Goal: Task Accomplishment & Management: Manage account settings

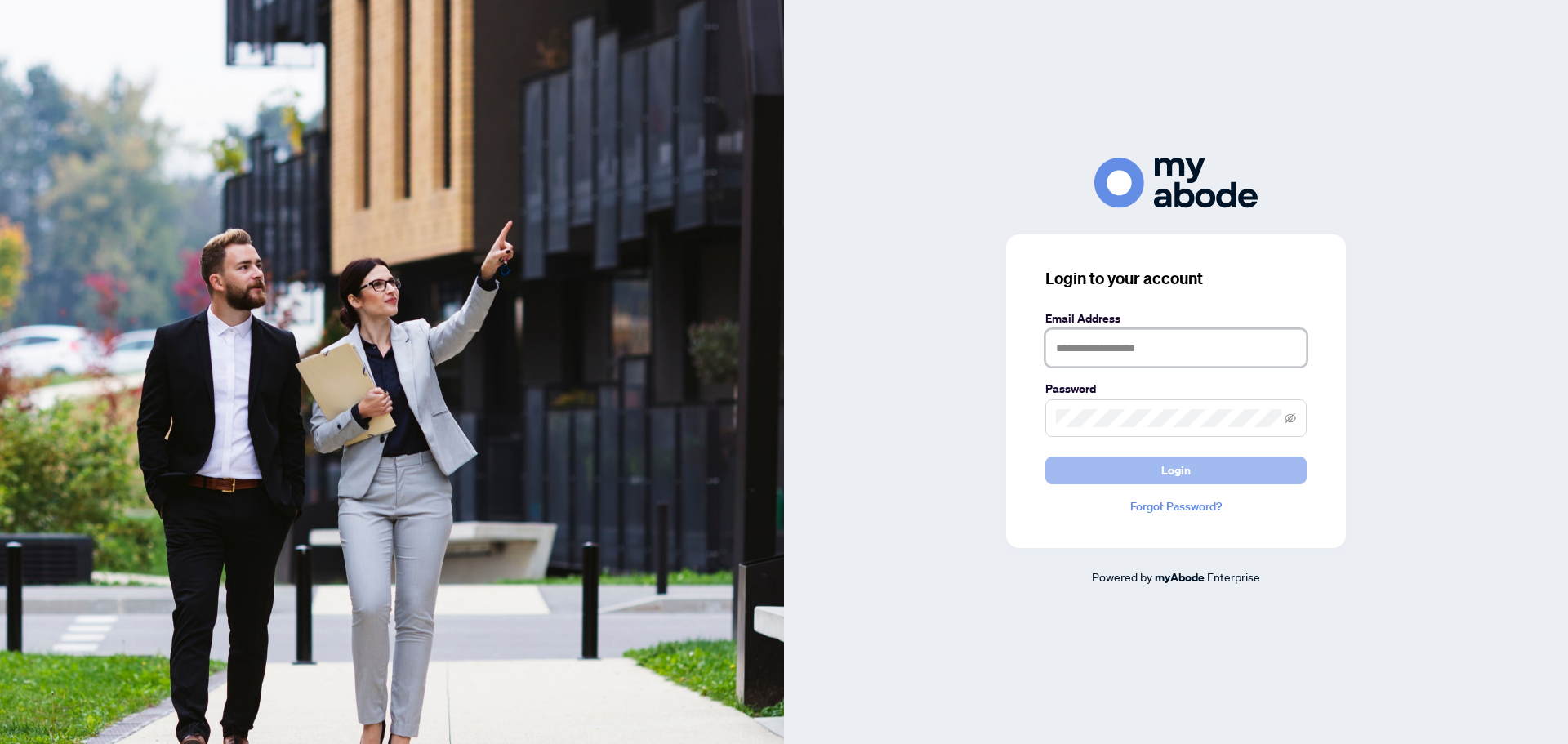
type input "**********"
click at [1248, 468] on button "Login" at bounding box center [1176, 471] width 262 height 28
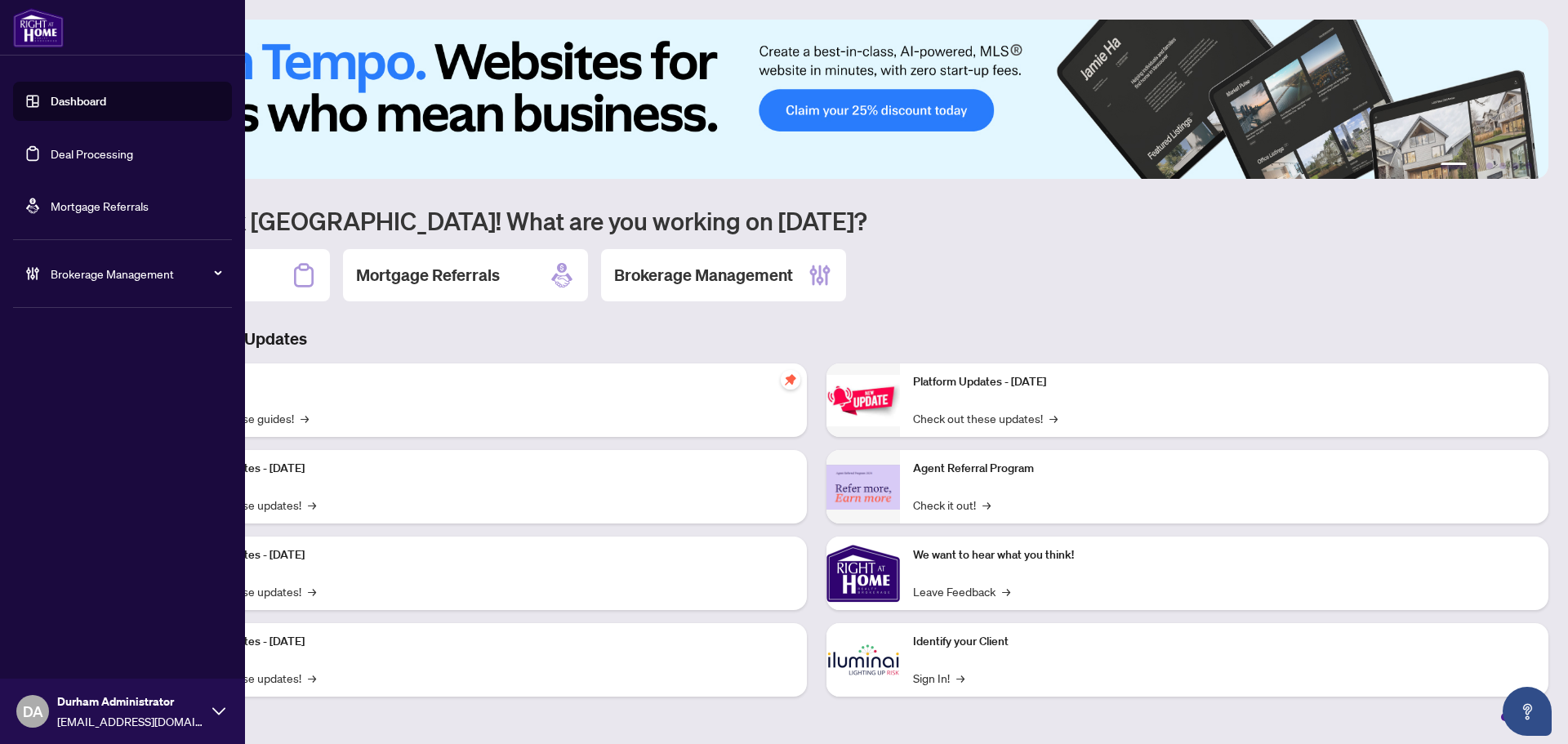
click at [82, 147] on link "Deal Processing" at bounding box center [92, 154] width 82 height 15
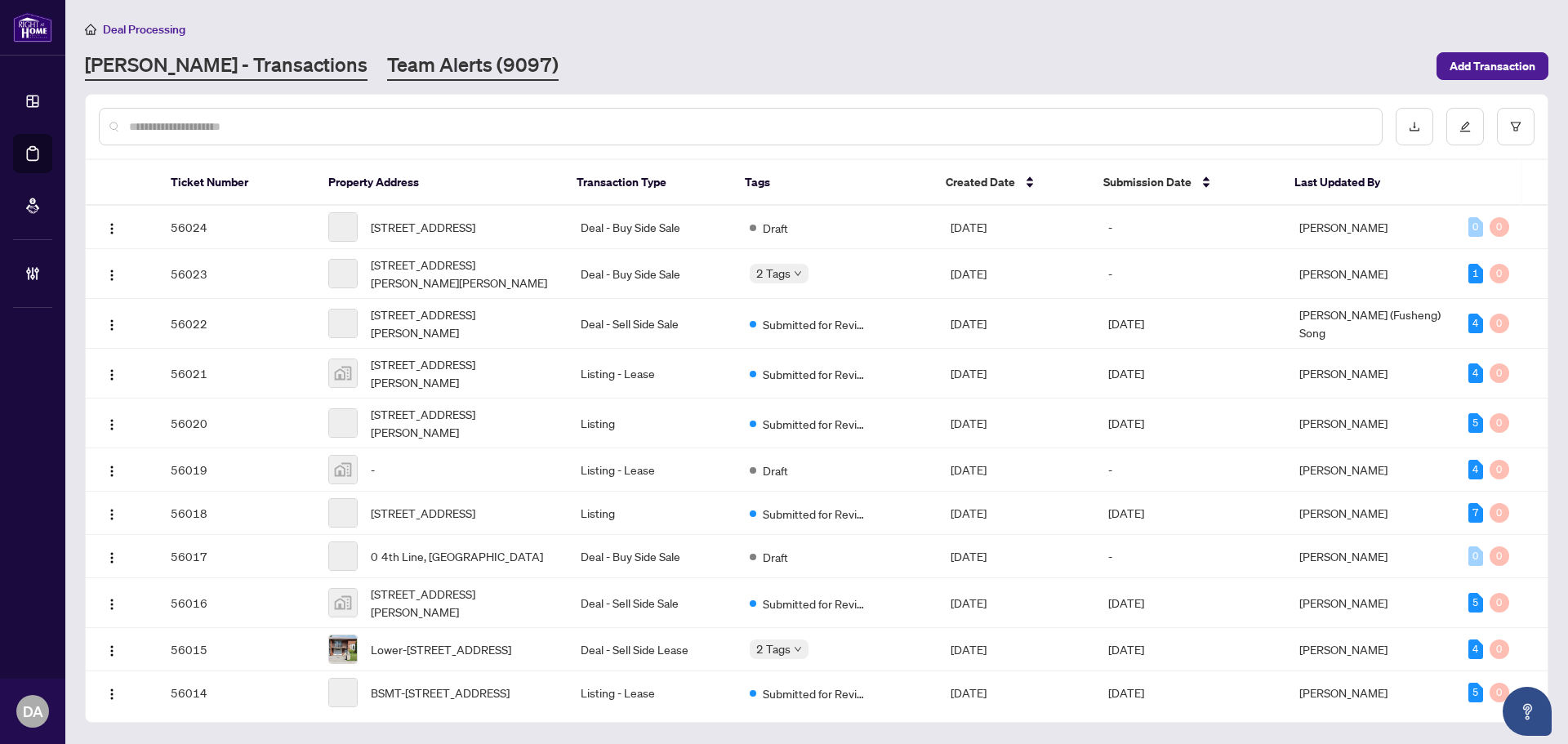
click at [387, 52] on link "Team Alerts (9097)" at bounding box center [472, 67] width 171 height 30
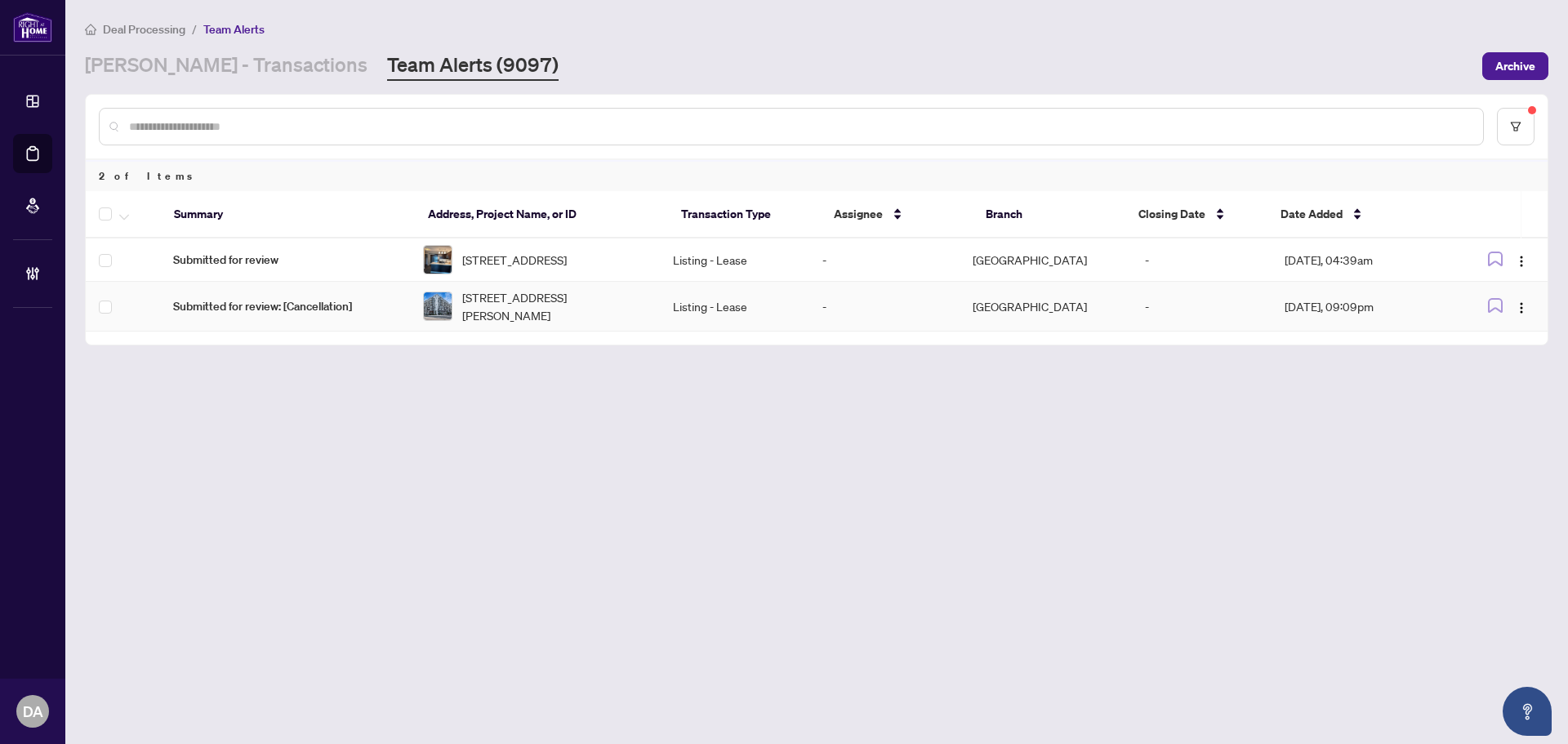
click at [810, 302] on td "Listing - Lease" at bounding box center [735, 306] width 151 height 50
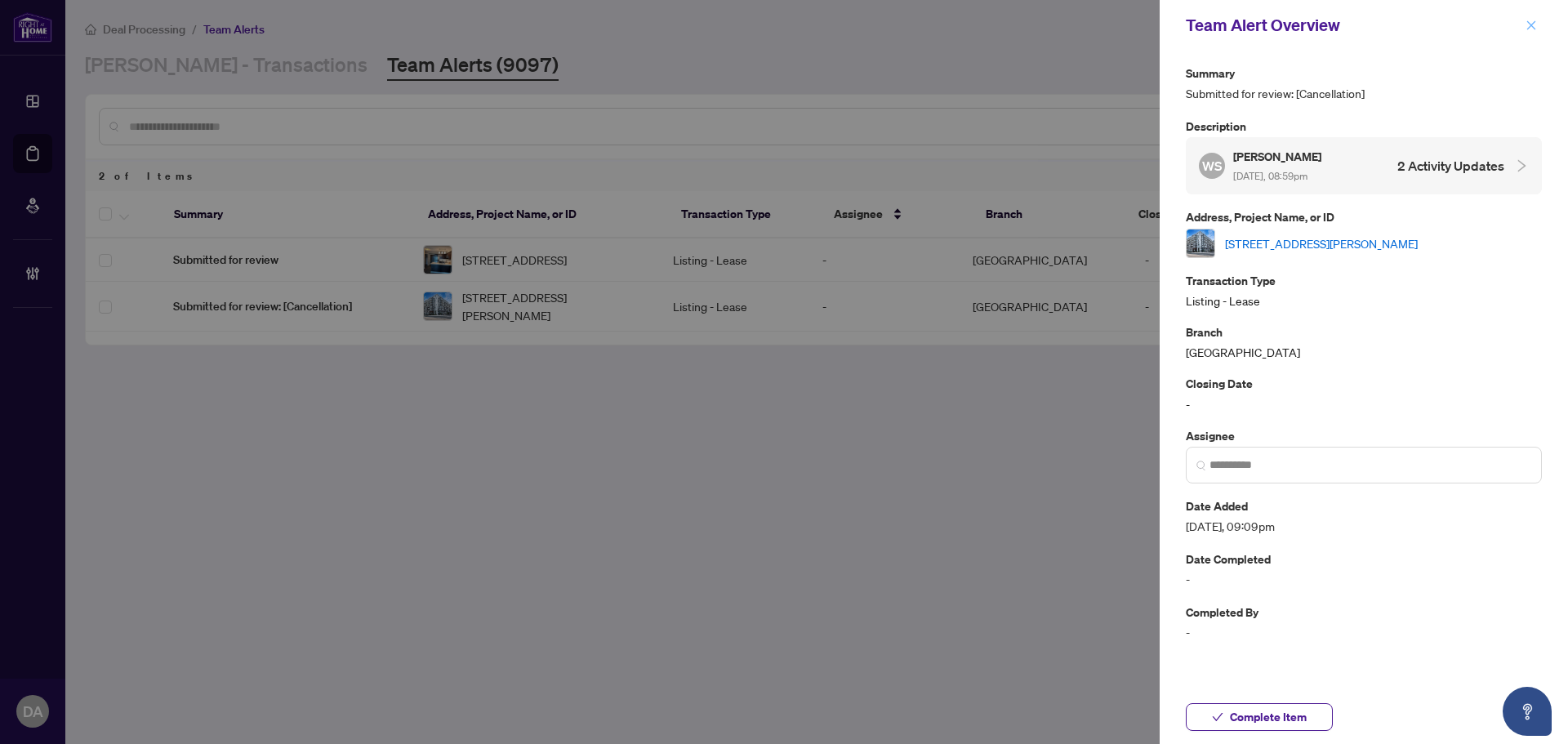
click at [1526, 24] on icon "close" at bounding box center [1531, 26] width 12 height 12
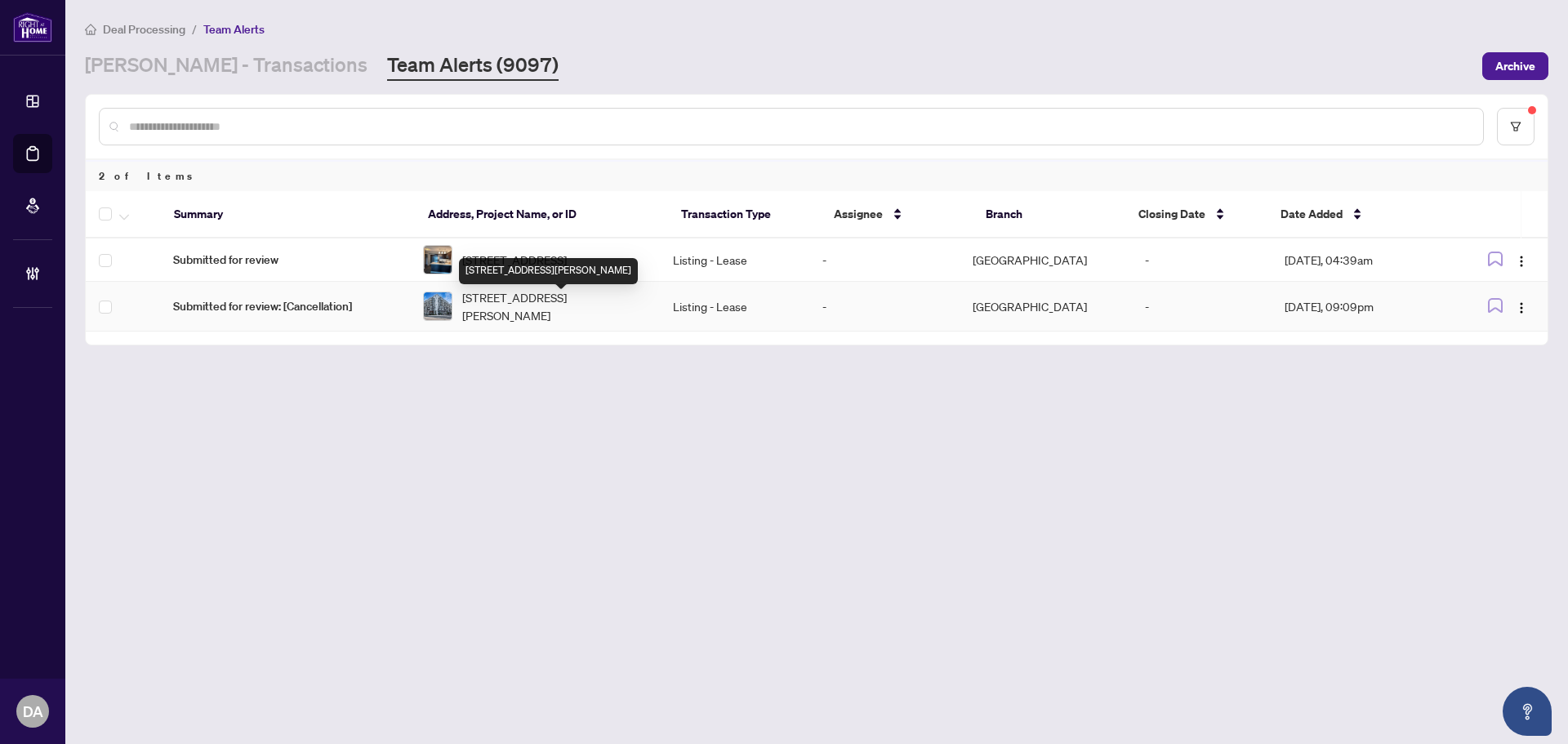
click at [643, 308] on span "[STREET_ADDRESS][PERSON_NAME]" at bounding box center [554, 306] width 184 height 36
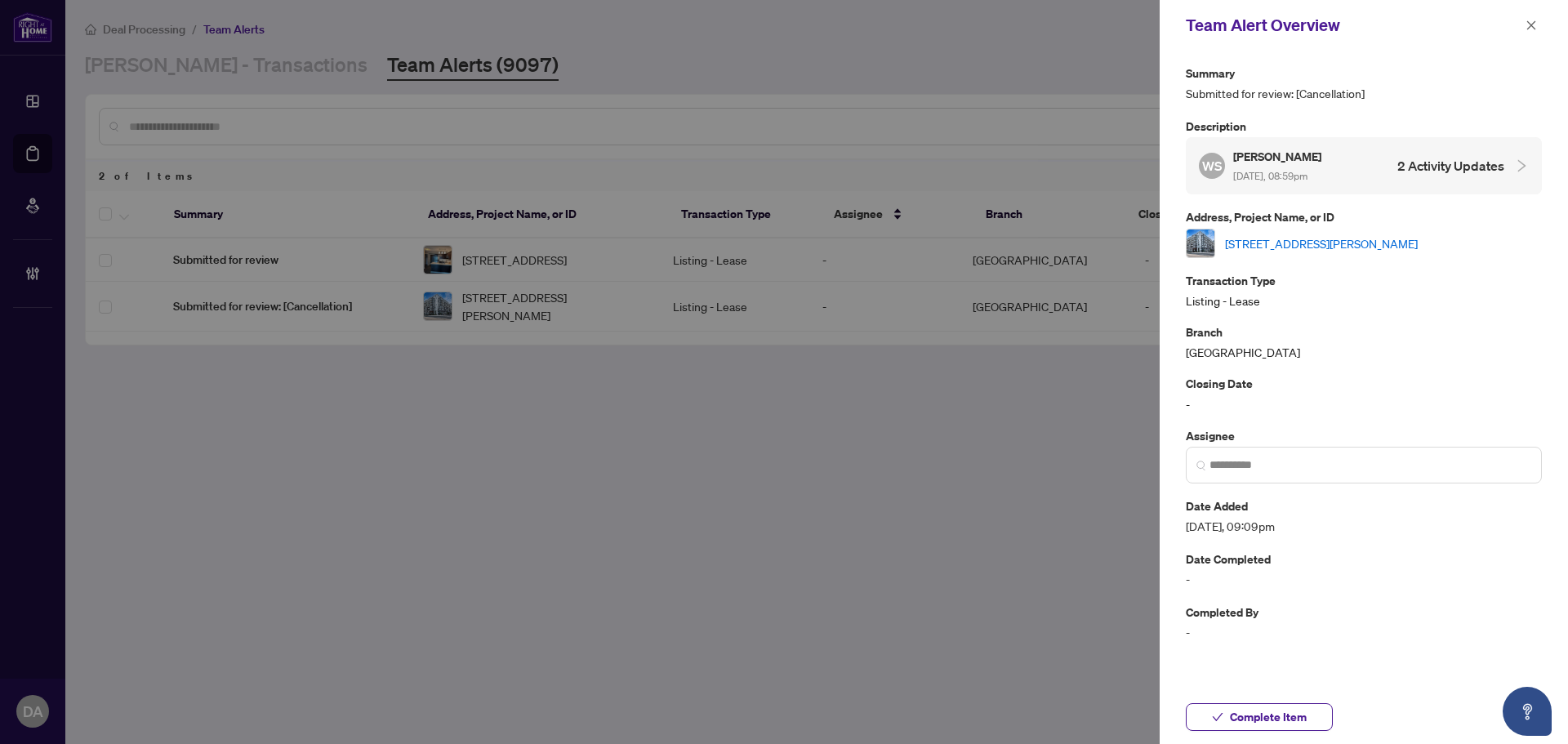
click at [1269, 232] on div "[STREET_ADDRESS][PERSON_NAME]" at bounding box center [1363, 244] width 356 height 30
click at [1273, 239] on link "[STREET_ADDRESS][PERSON_NAME]" at bounding box center [1321, 244] width 193 height 18
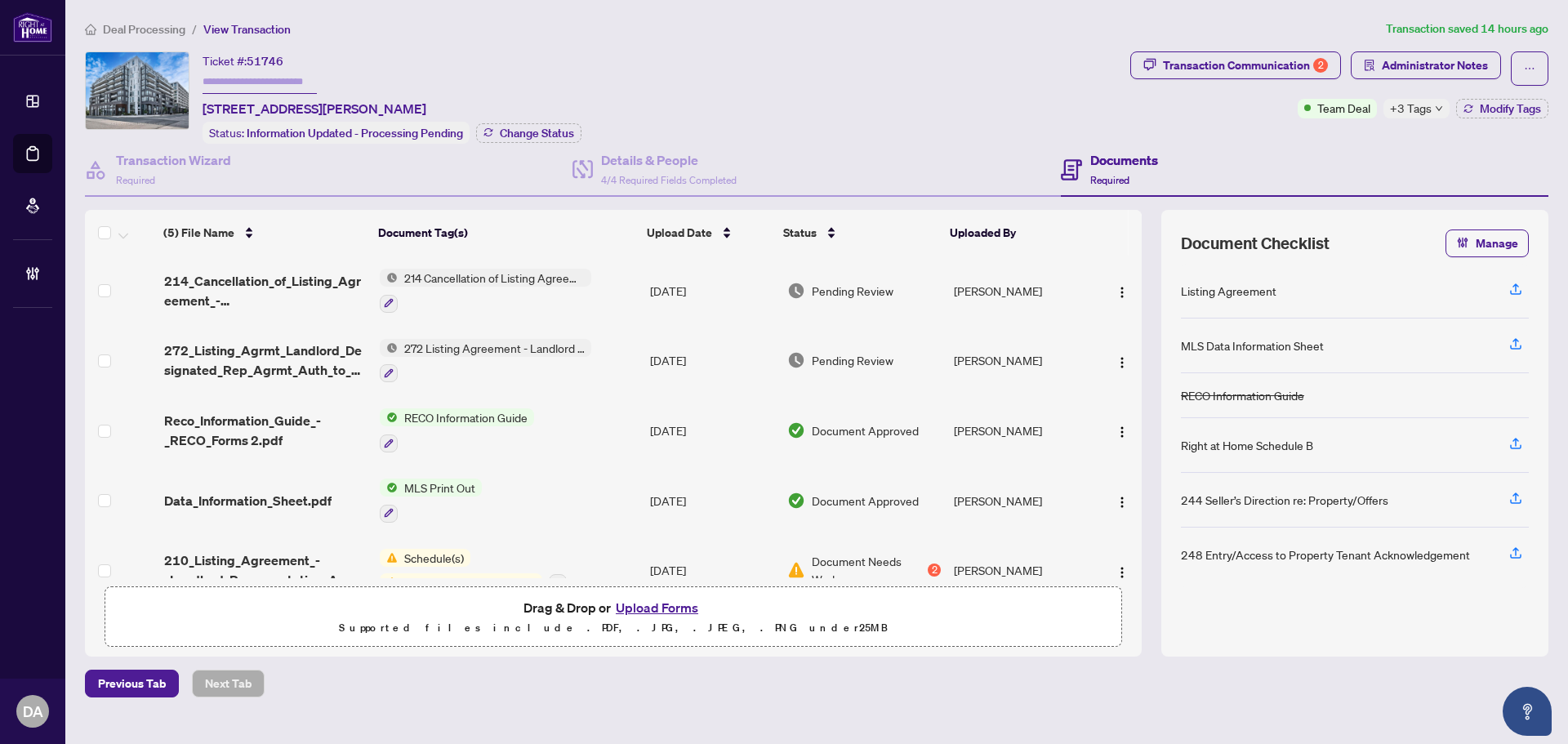
click at [1431, 110] on div "+3 Tags" at bounding box center [1416, 109] width 66 height 20
click at [560, 357] on div "272 Listing Agreement - Landlord Designated Representation Agreement Authority …" at bounding box center [485, 361] width 211 height 44
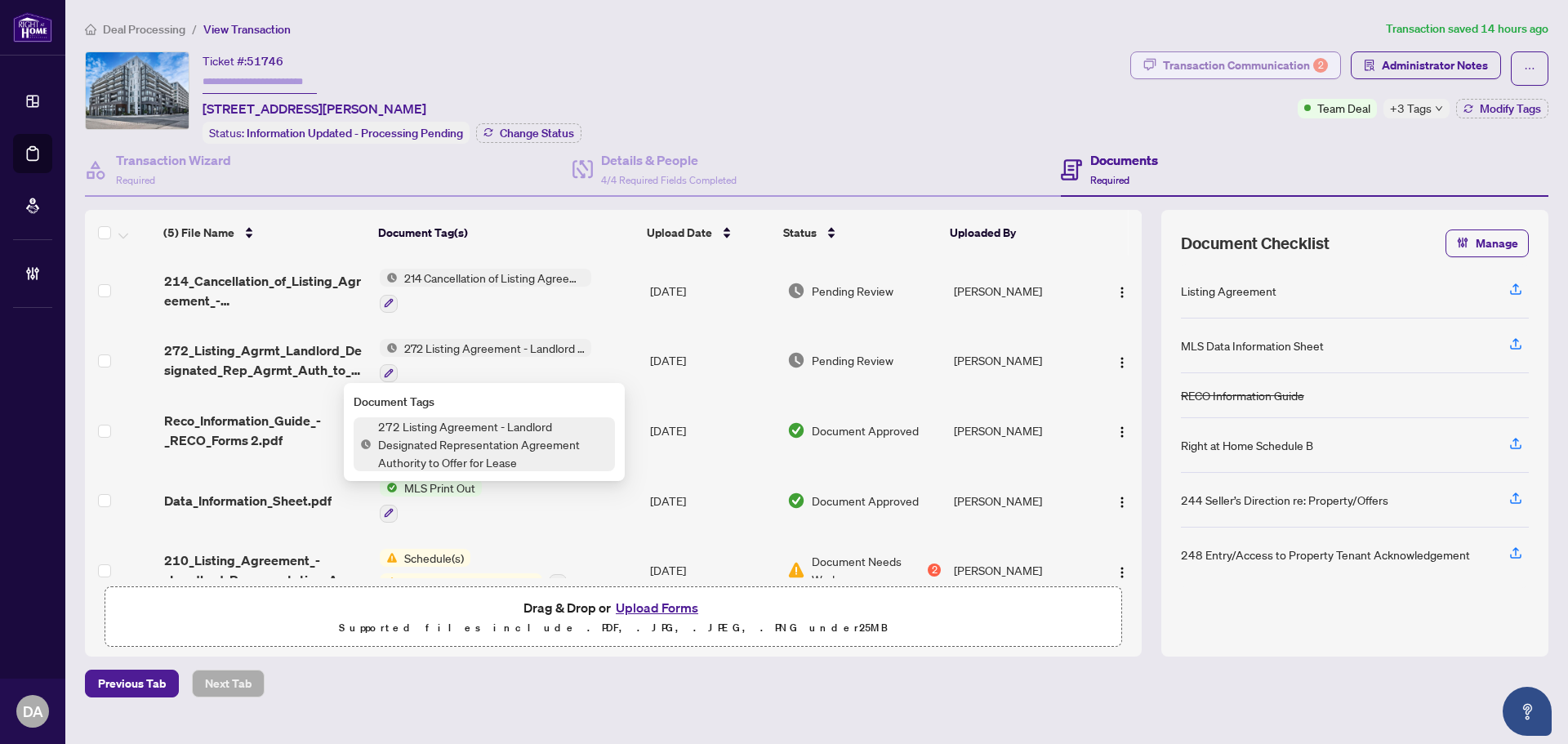
click at [1292, 67] on div "Transaction Communication 2" at bounding box center [1245, 66] width 165 height 26
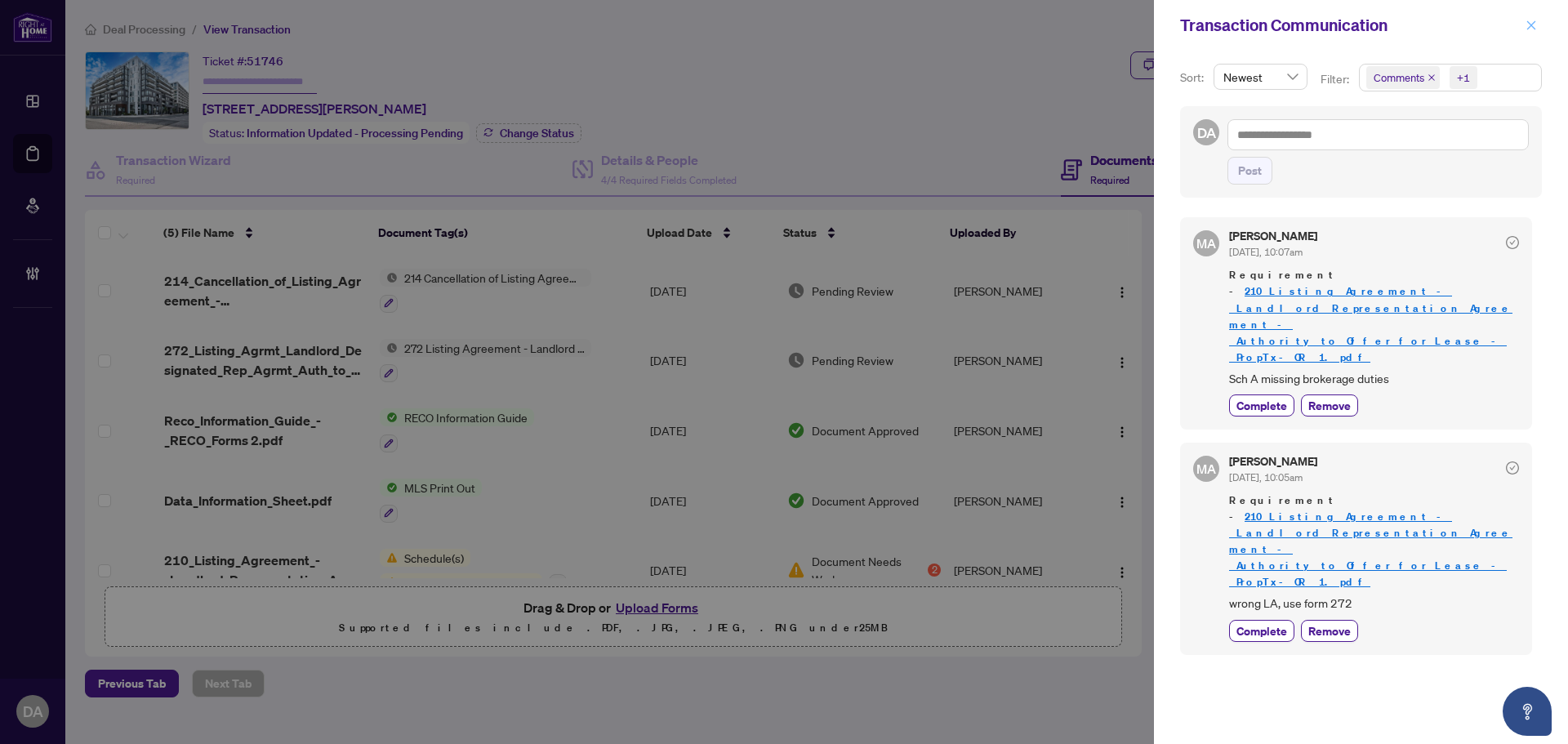
click at [1532, 26] on icon "close" at bounding box center [1531, 25] width 9 height 9
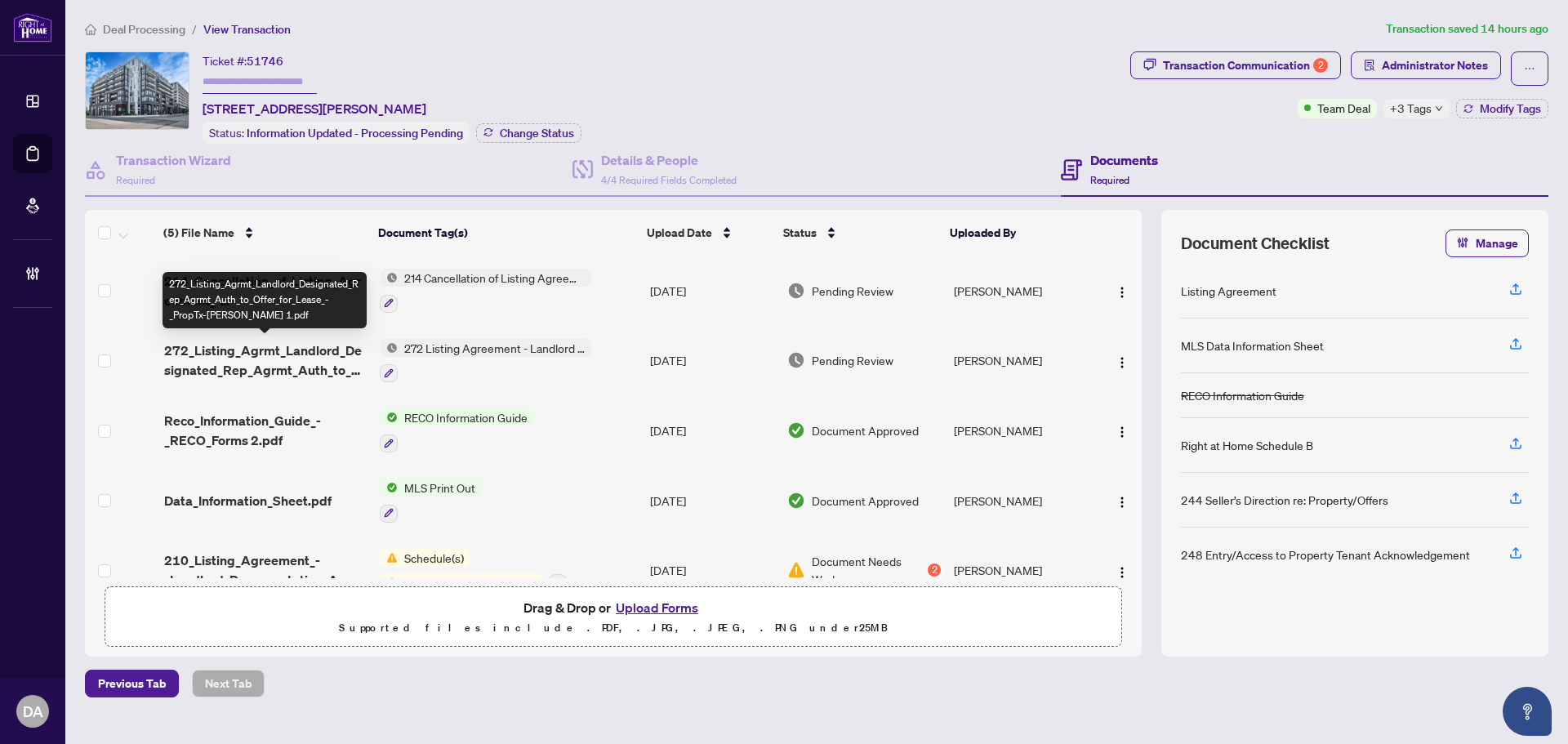
click at [337, 347] on span "272_Listing_Agrmt_Landlord_Designated_Rep_Agrmt_Auth_to_Offer_for_Lease_-_PropT…" at bounding box center [265, 360] width 202 height 40
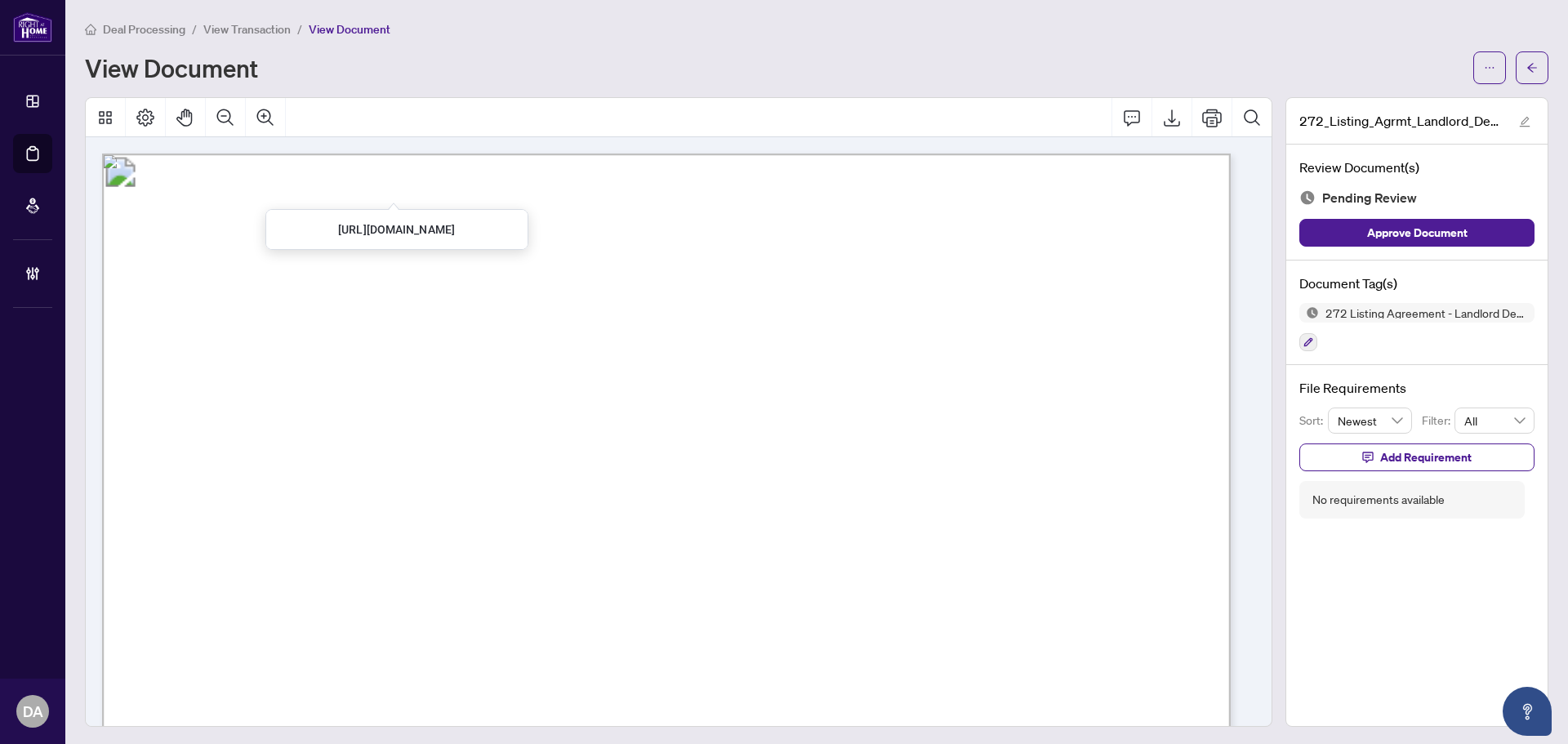
click at [271, 33] on span "View Transaction" at bounding box center [247, 30] width 87 height 15
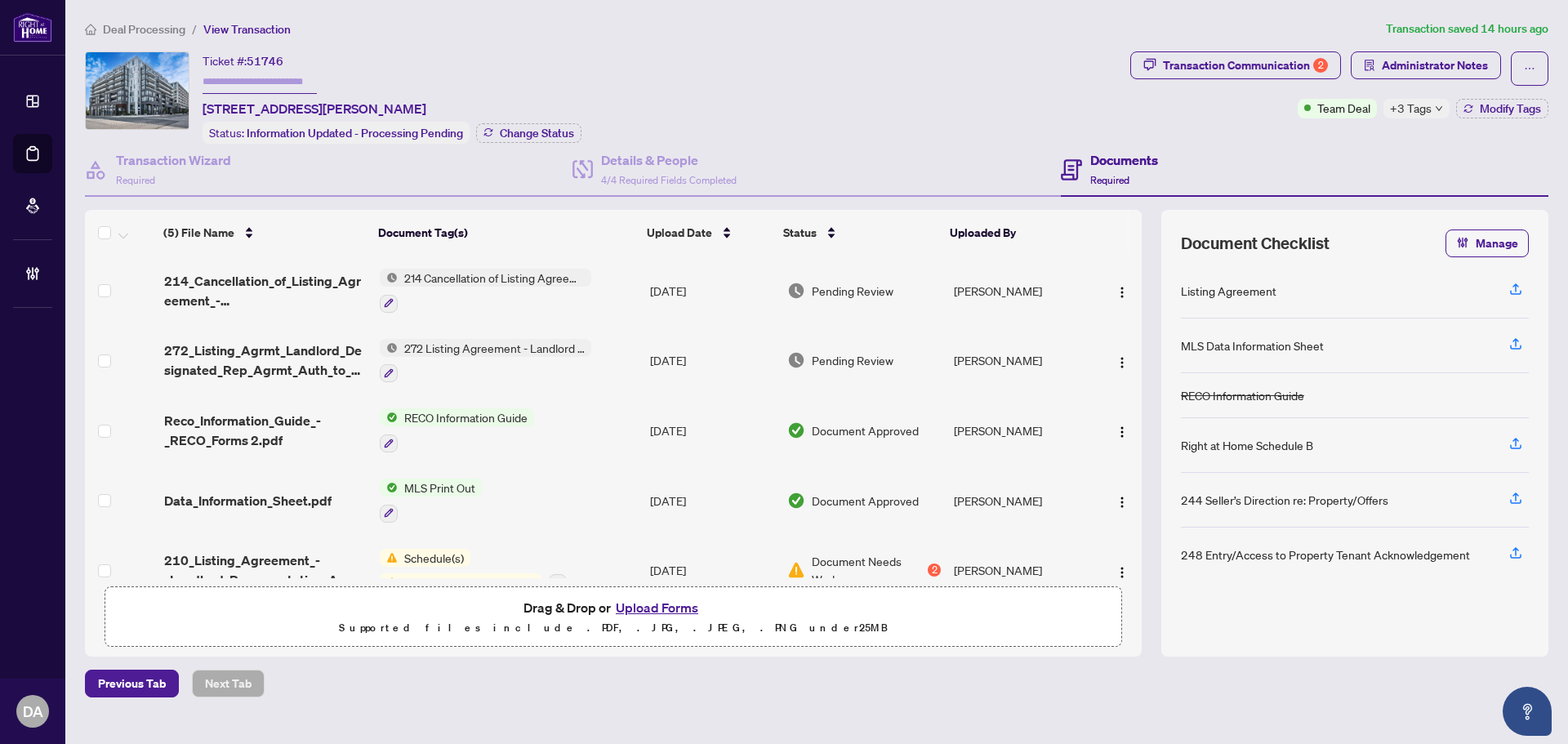
scroll to position [31, 0]
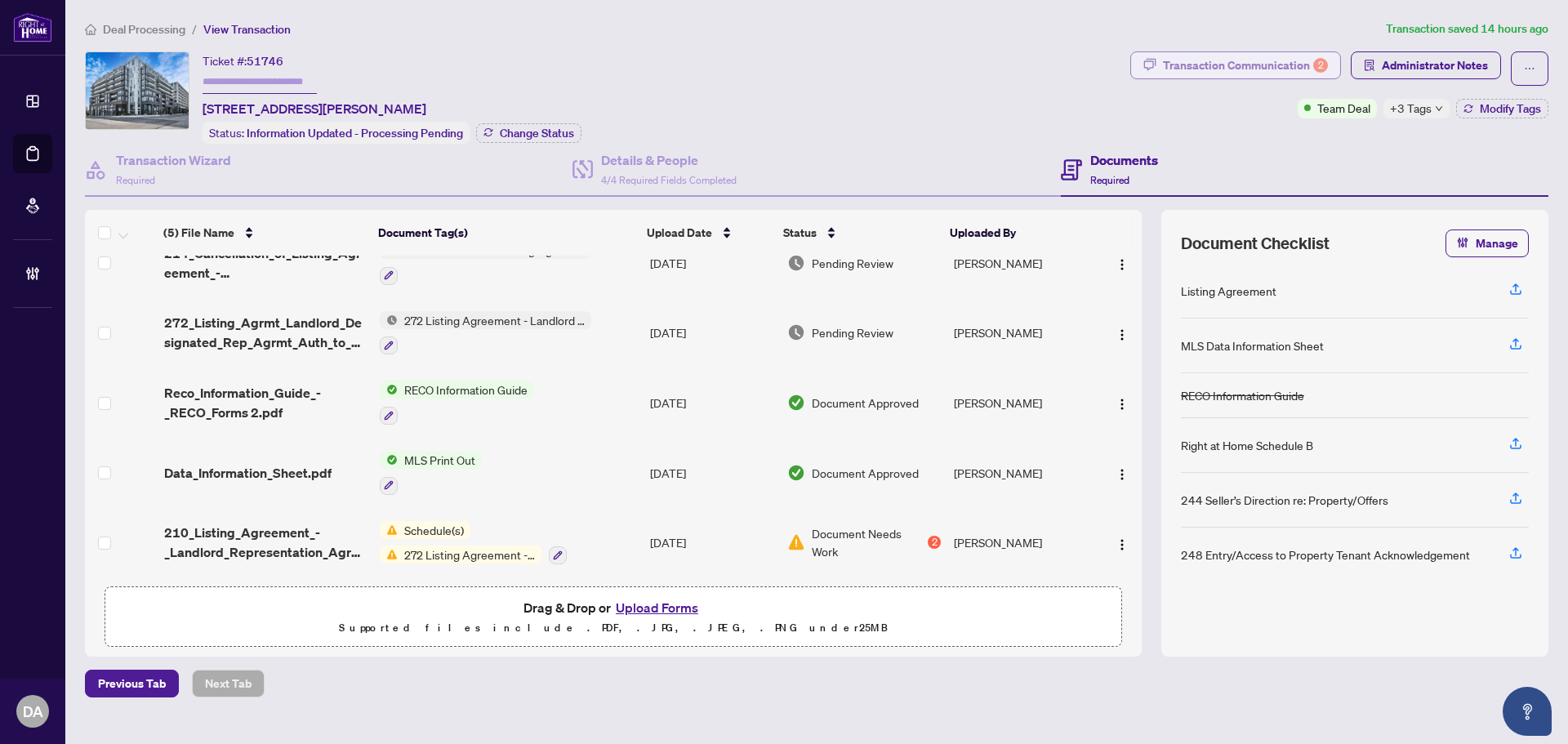
click at [1220, 68] on div "Transaction Communication 2" at bounding box center [1245, 66] width 165 height 26
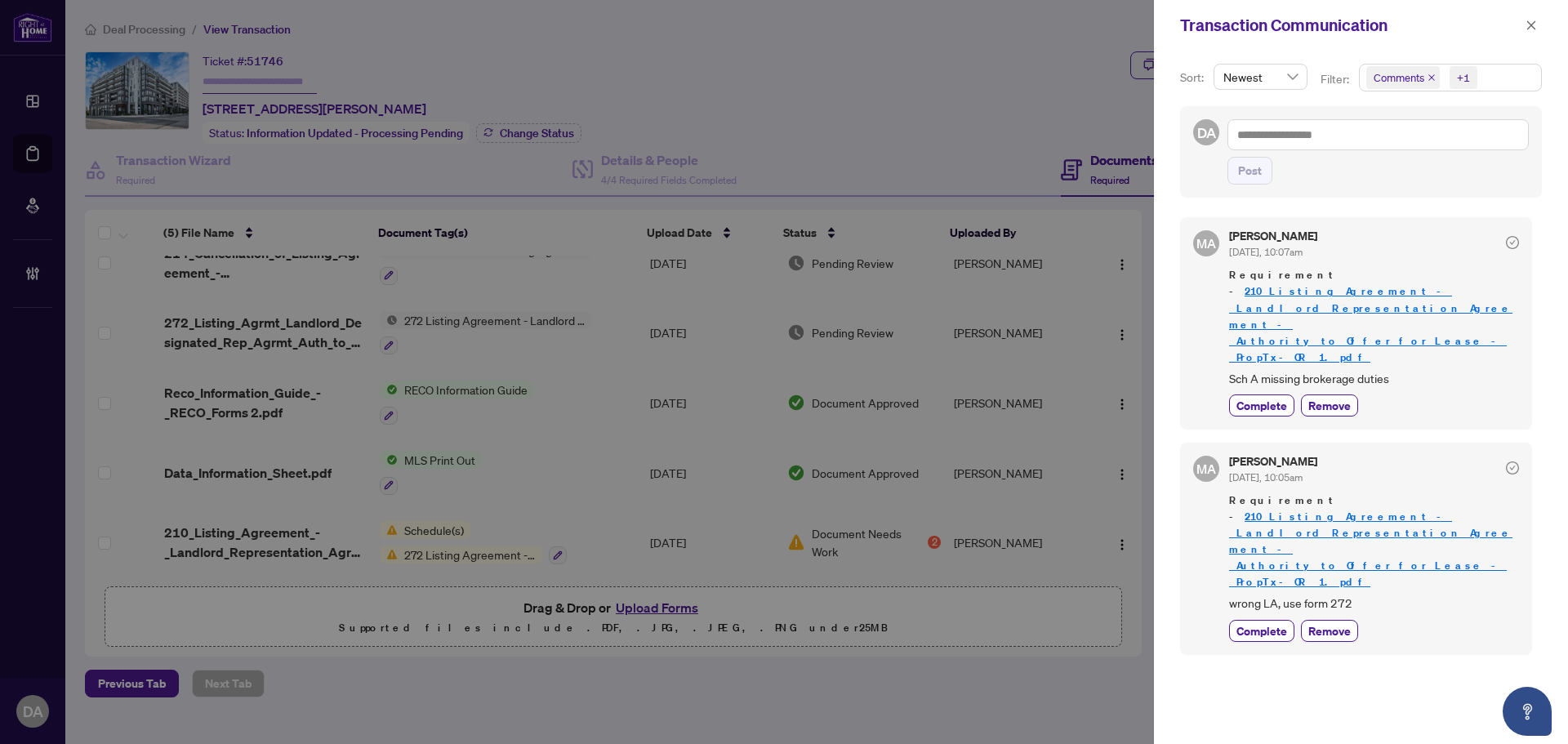
click at [999, 67] on div at bounding box center [784, 372] width 1568 height 744
drag, startPoint x: 1534, startPoint y: 12, endPoint x: 1532, endPoint y: 21, distance: 9.2
click at [1534, 12] on div "Transaction Communication" at bounding box center [1360, 26] width 414 height 51
click at [1528, 27] on icon "close" at bounding box center [1531, 26] width 12 height 12
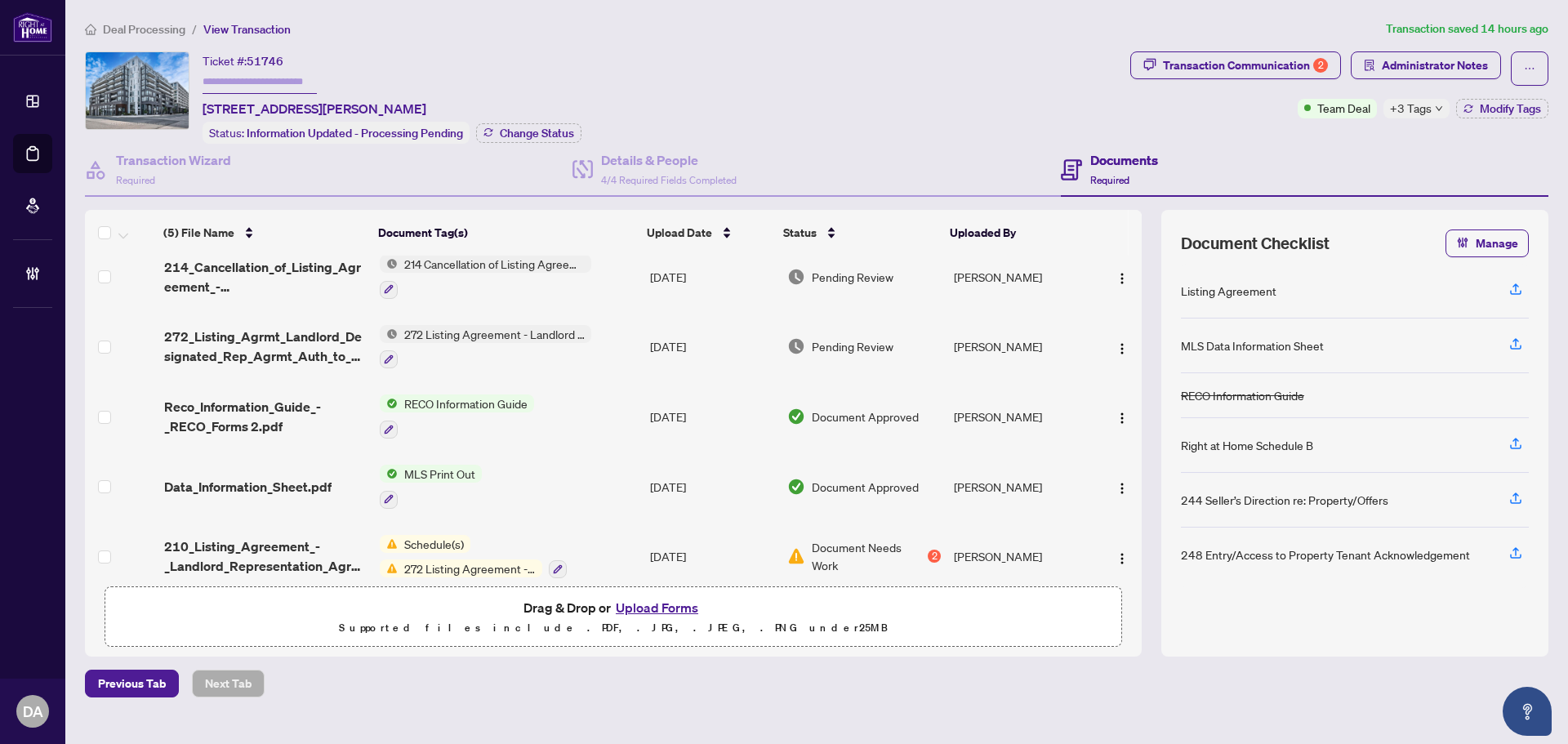
scroll to position [0, 0]
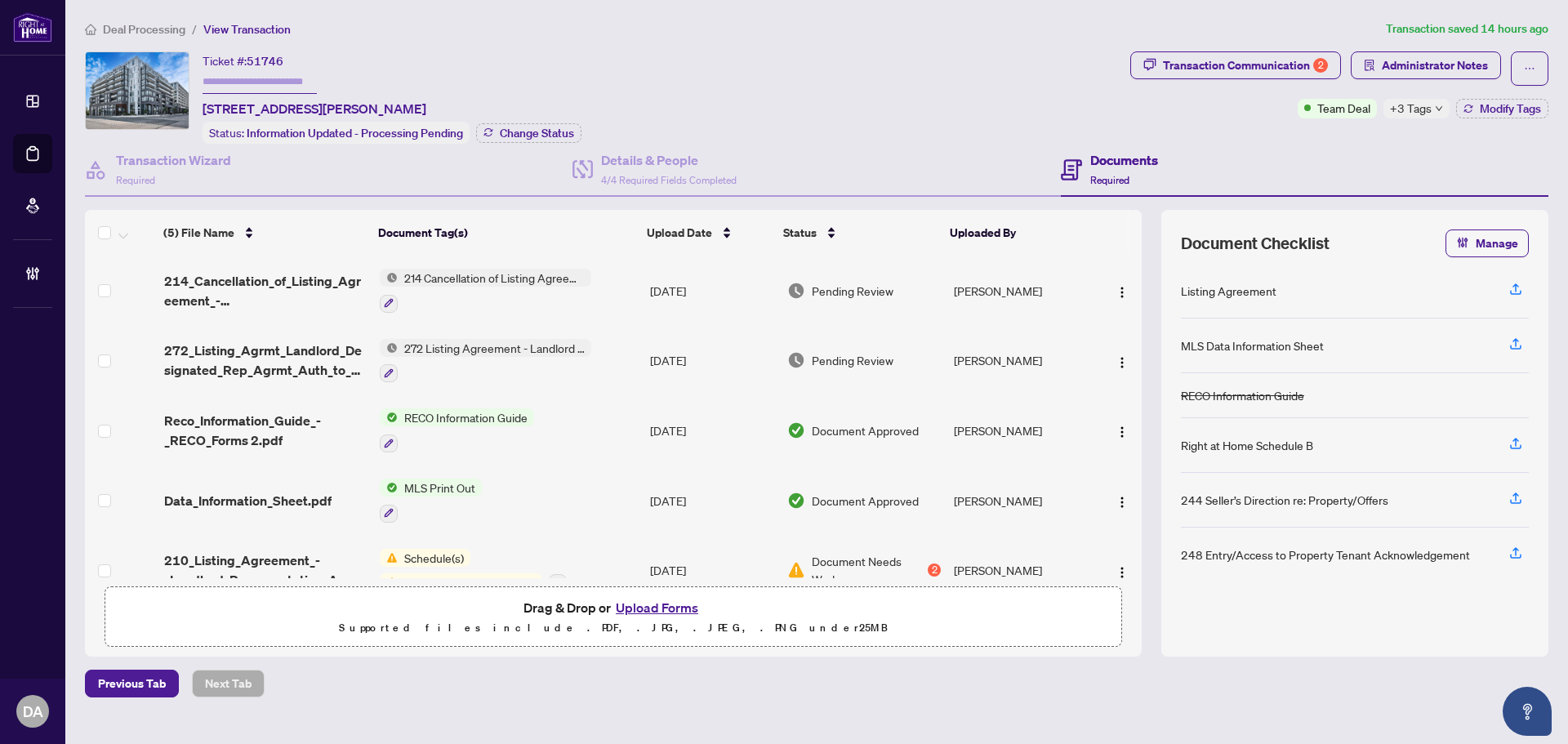
click at [519, 344] on span "272 Listing Agreement - Landlord Designated Representation Agreement Authority …" at bounding box center [494, 348] width 193 height 18
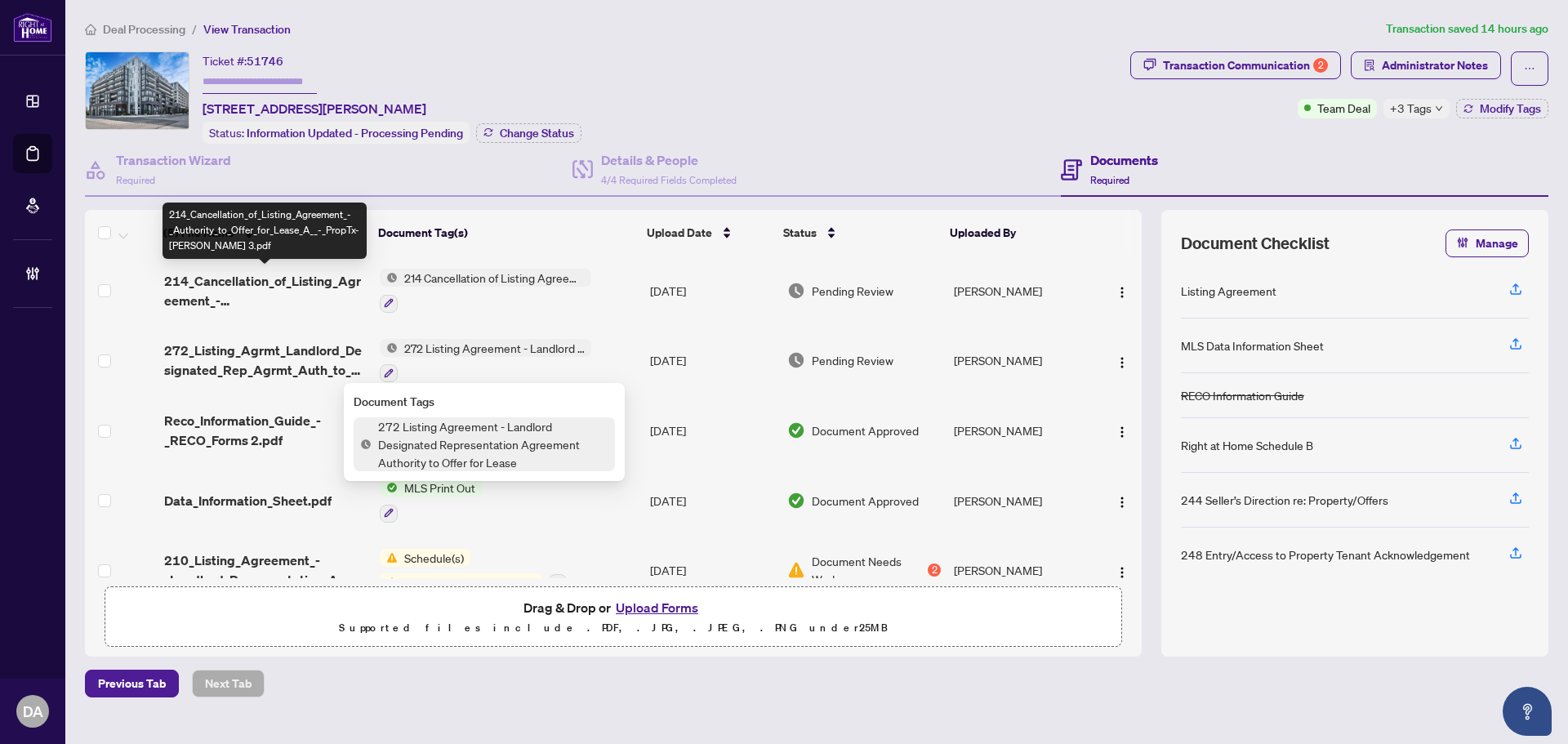
click at [316, 351] on span "272_Listing_Agrmt_Landlord_Designated_Rep_Agrmt_Auth_to_Offer_for_Lease_-_PropT…" at bounding box center [265, 360] width 202 height 40
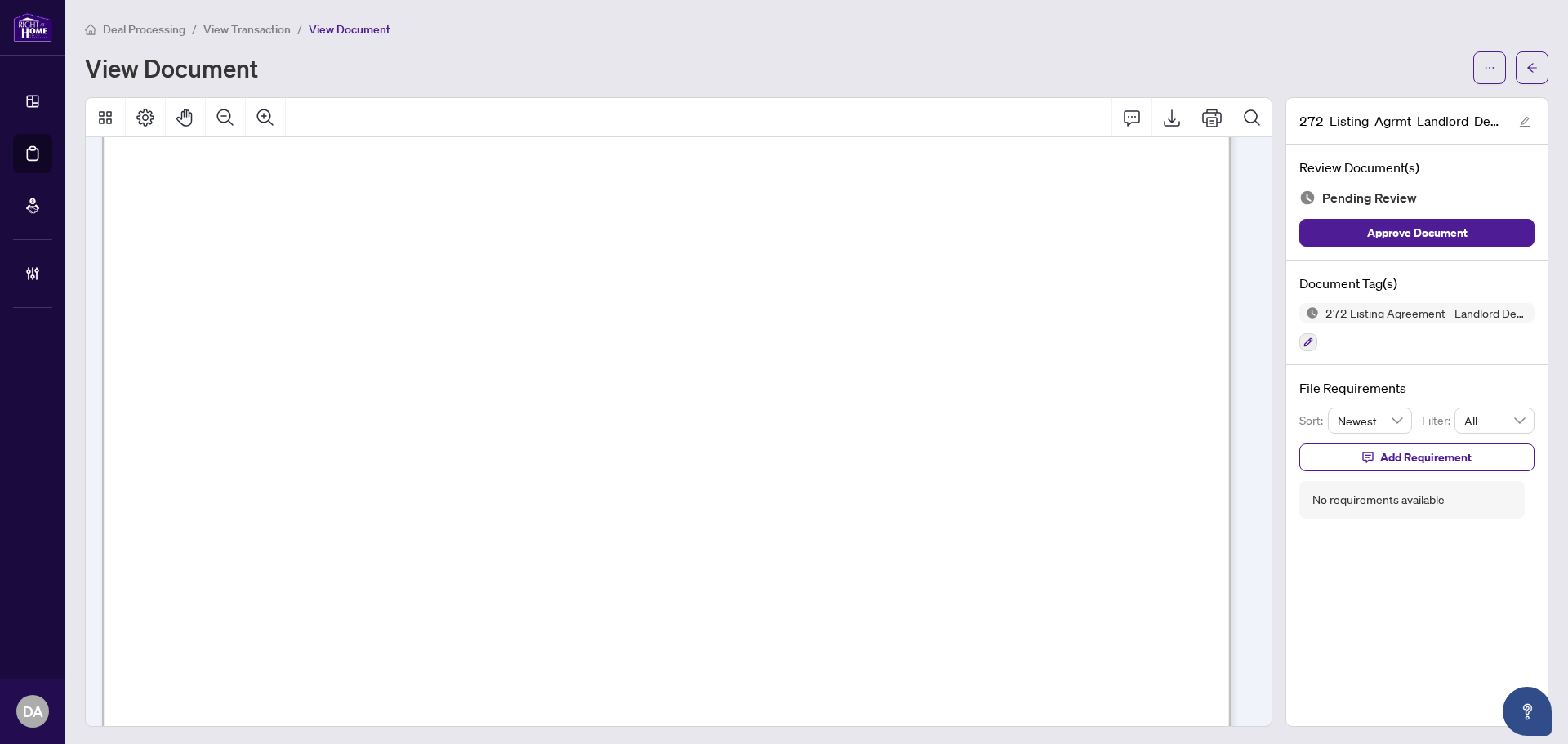
scroll to position [1634, 0]
drag, startPoint x: 318, startPoint y: 239, endPoint x: 809, endPoint y: 379, distance: 510.6
click at [809, 18] on p "Form 272 Revised 2025 Page 2 of 4 The trademarks REALTOR®, REALTORS®, MLS®, Mul…" at bounding box center [1375, 18] width 2548 height 0
click at [415, 444] on span "MULTIPLE REPRESENTATION:" at bounding box center [312, 454] width 205 height 20
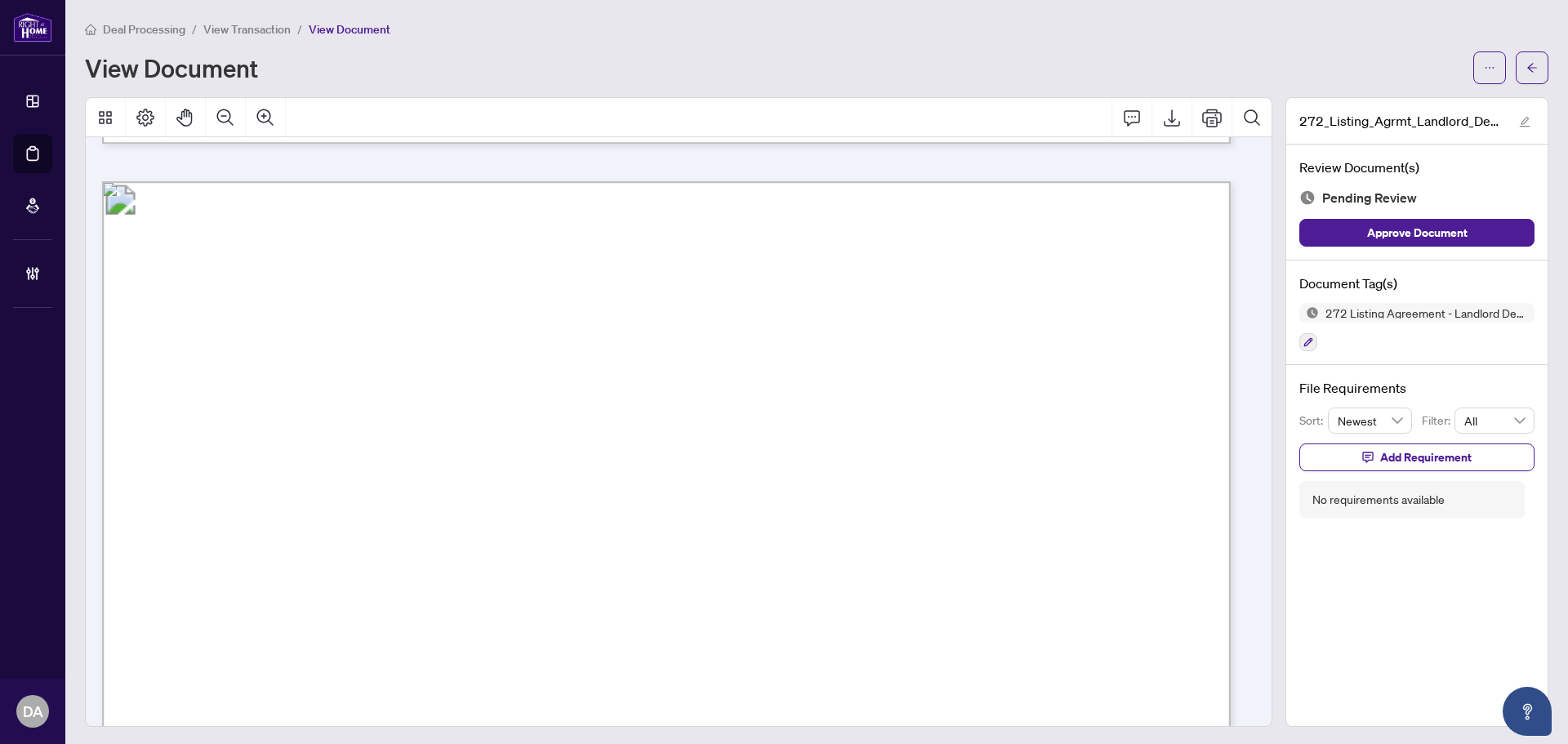
drag, startPoint x: 824, startPoint y: 317, endPoint x: 351, endPoint y: 404, distance: 480.9
click at [885, 181] on p "Form 272 Revised 2025 Page 2 of 4 The trademarks REALTOR®, REALTORS®, MLS®, Mul…" at bounding box center [1375, 181] width 2548 height 0
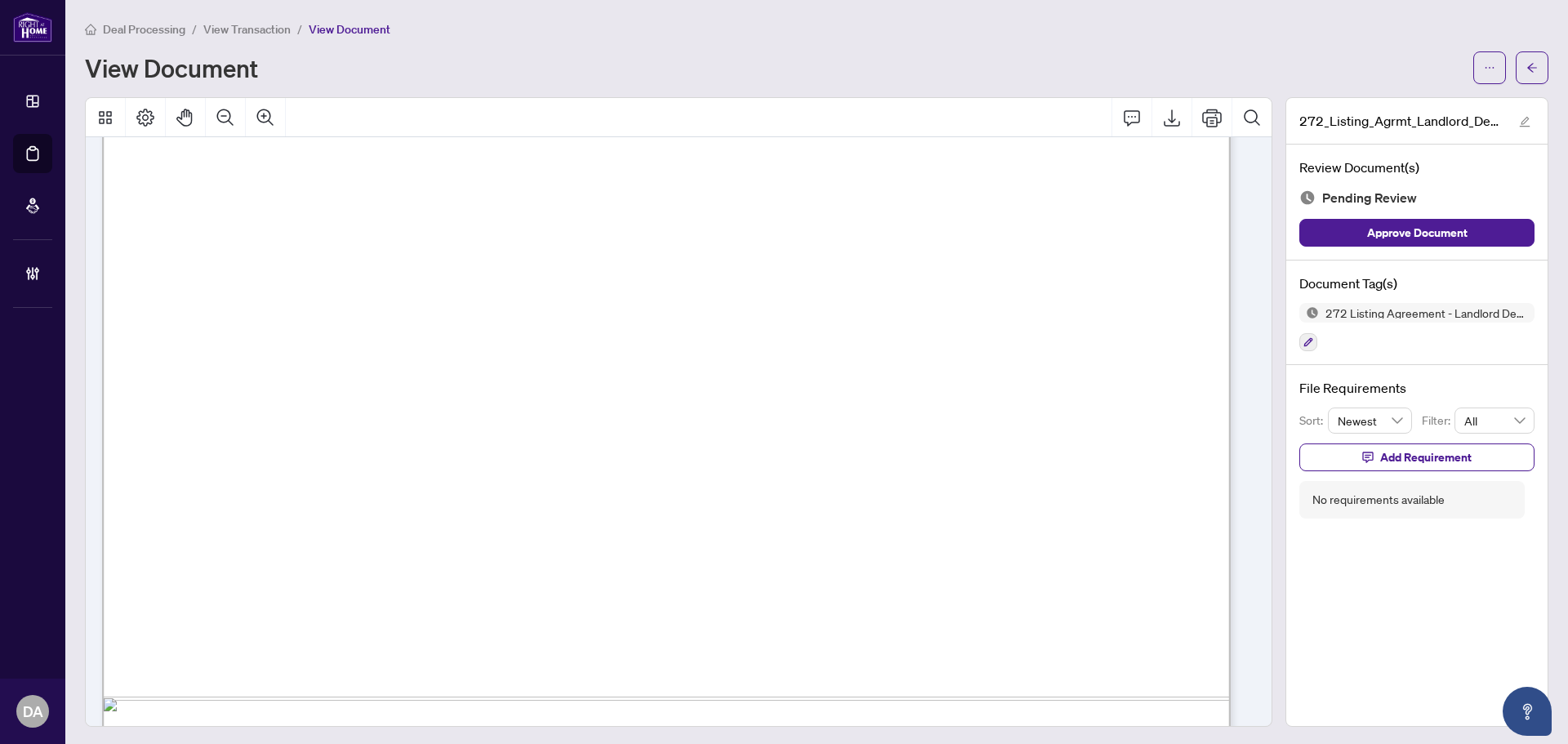
click at [686, 360] on span "Listing Brokerage the amount of commission set out above, payable within five (…" at bounding box center [635, 363] width 850 height 19
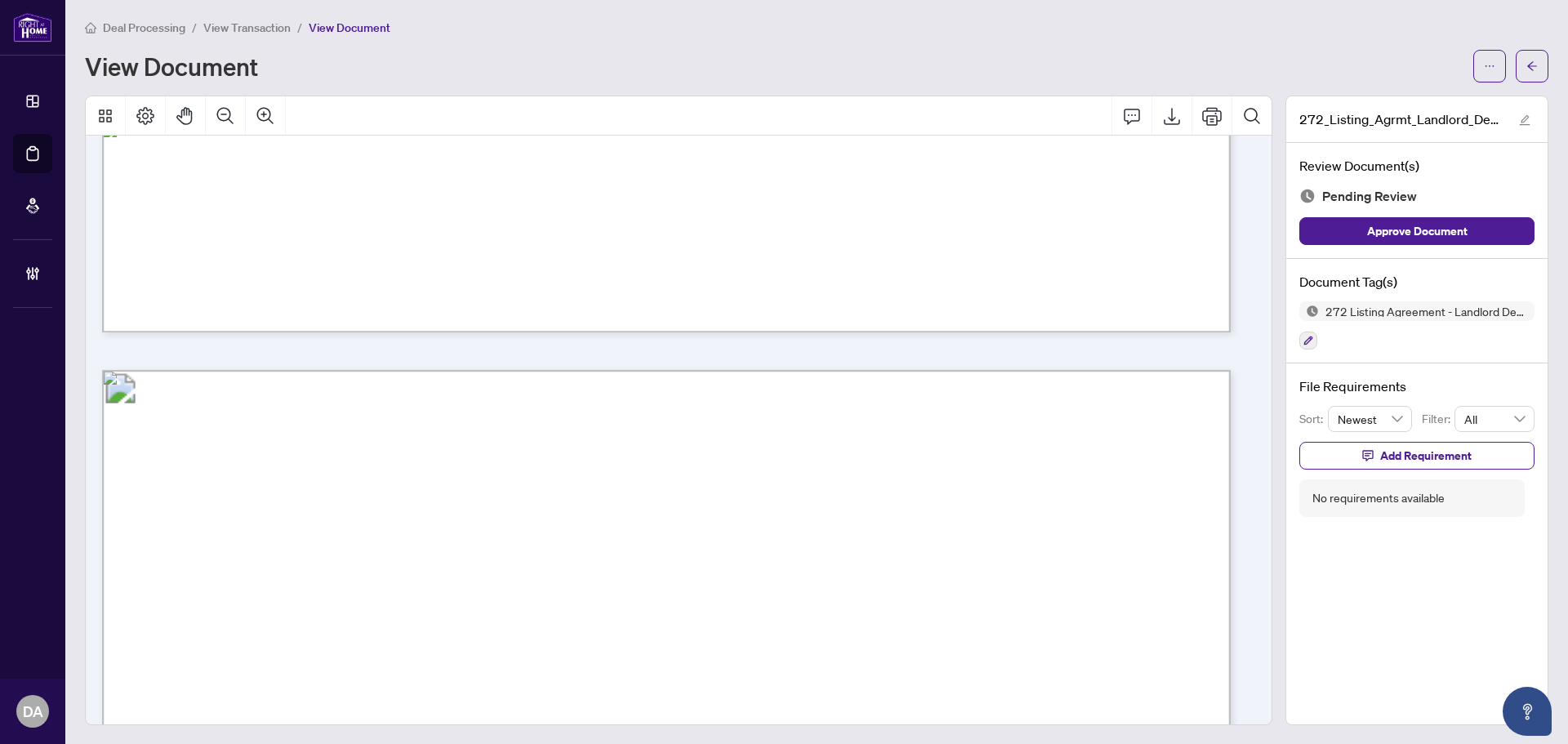
scroll to position [1307, 0]
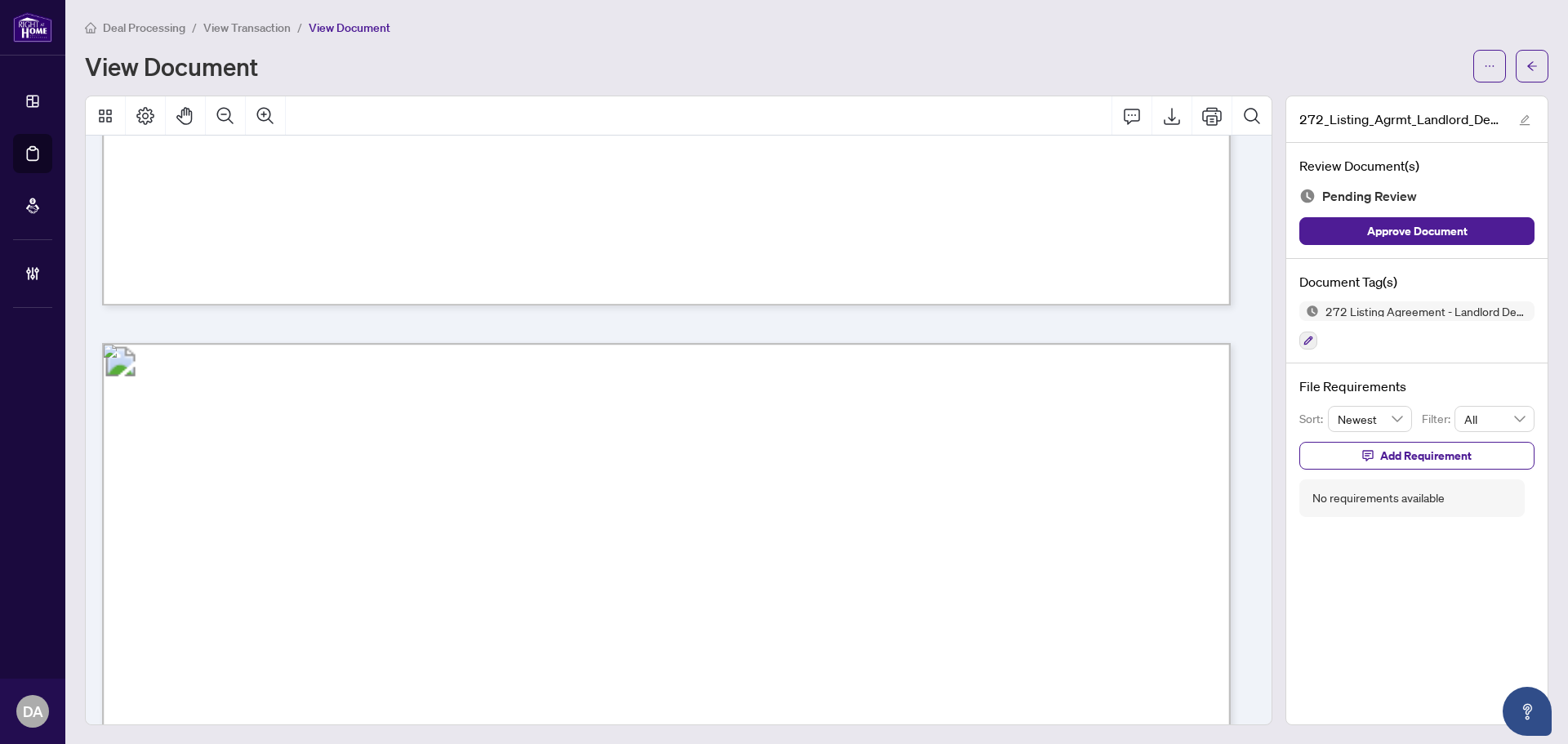
click at [249, 486] on span "Nil" at bounding box center [234, 482] width 29 height 18
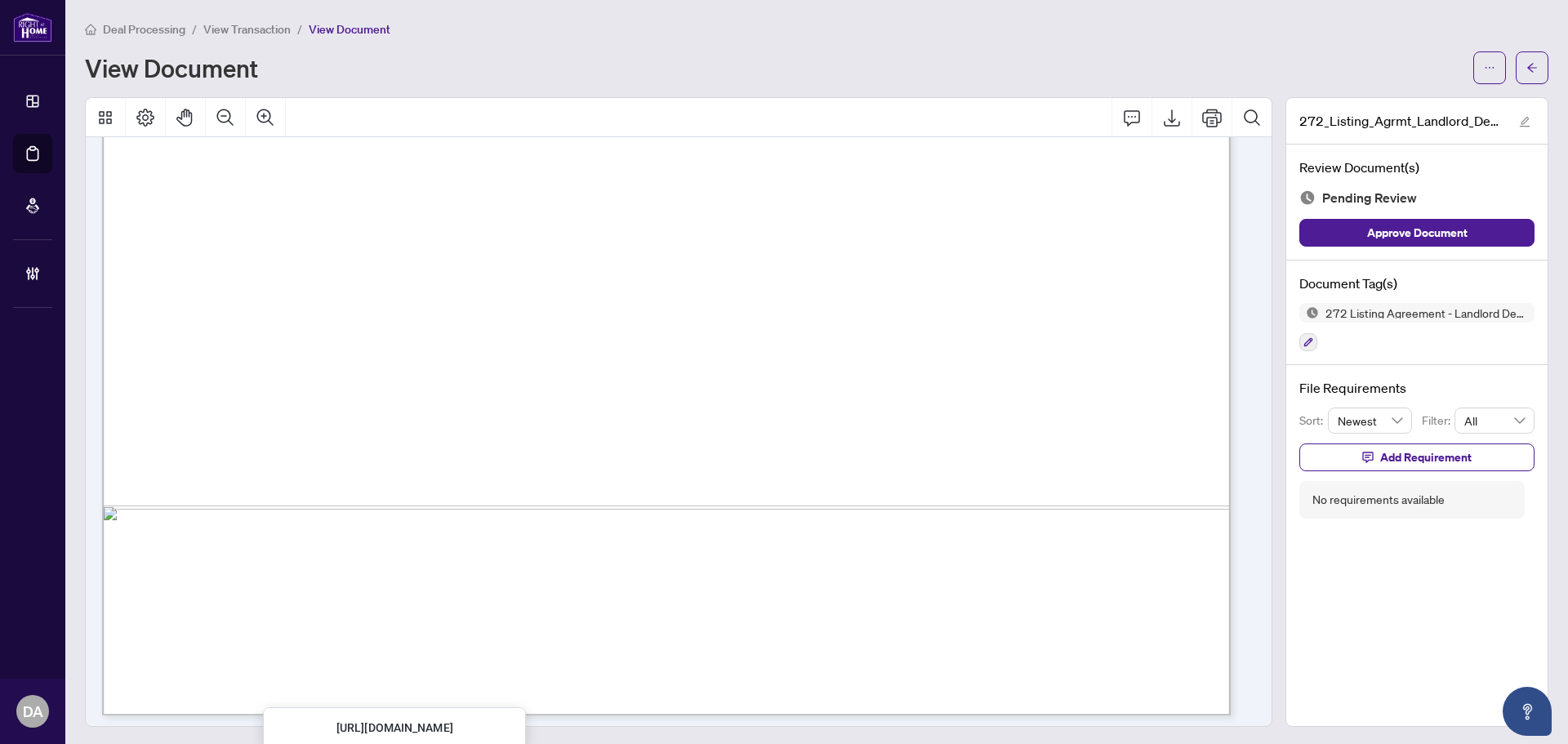
scroll to position [21, 0]
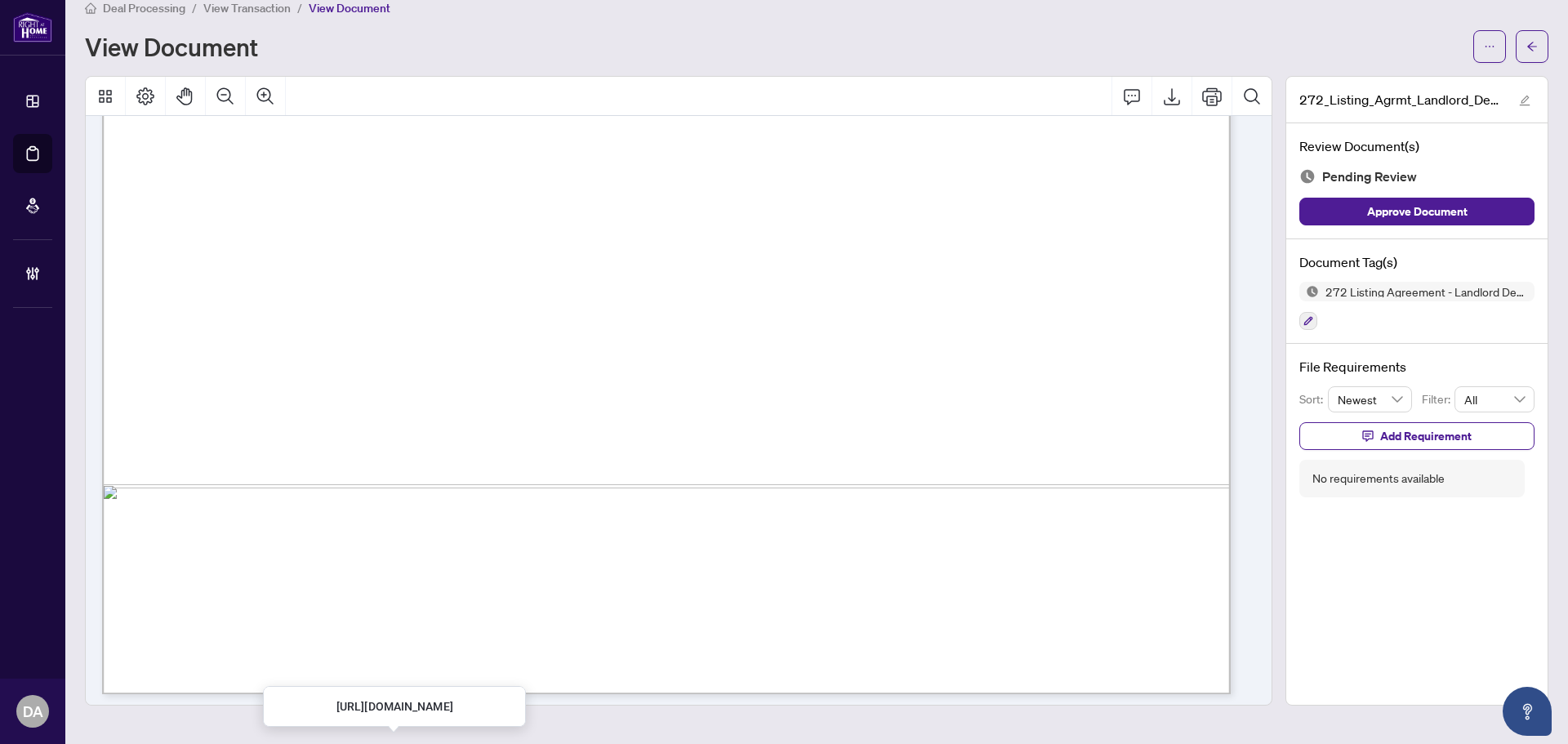
click at [866, 271] on span "the Landlord. Said commission to be payable on the earlier of occupancy by the …" at bounding box center [538, 273] width 656 height 19
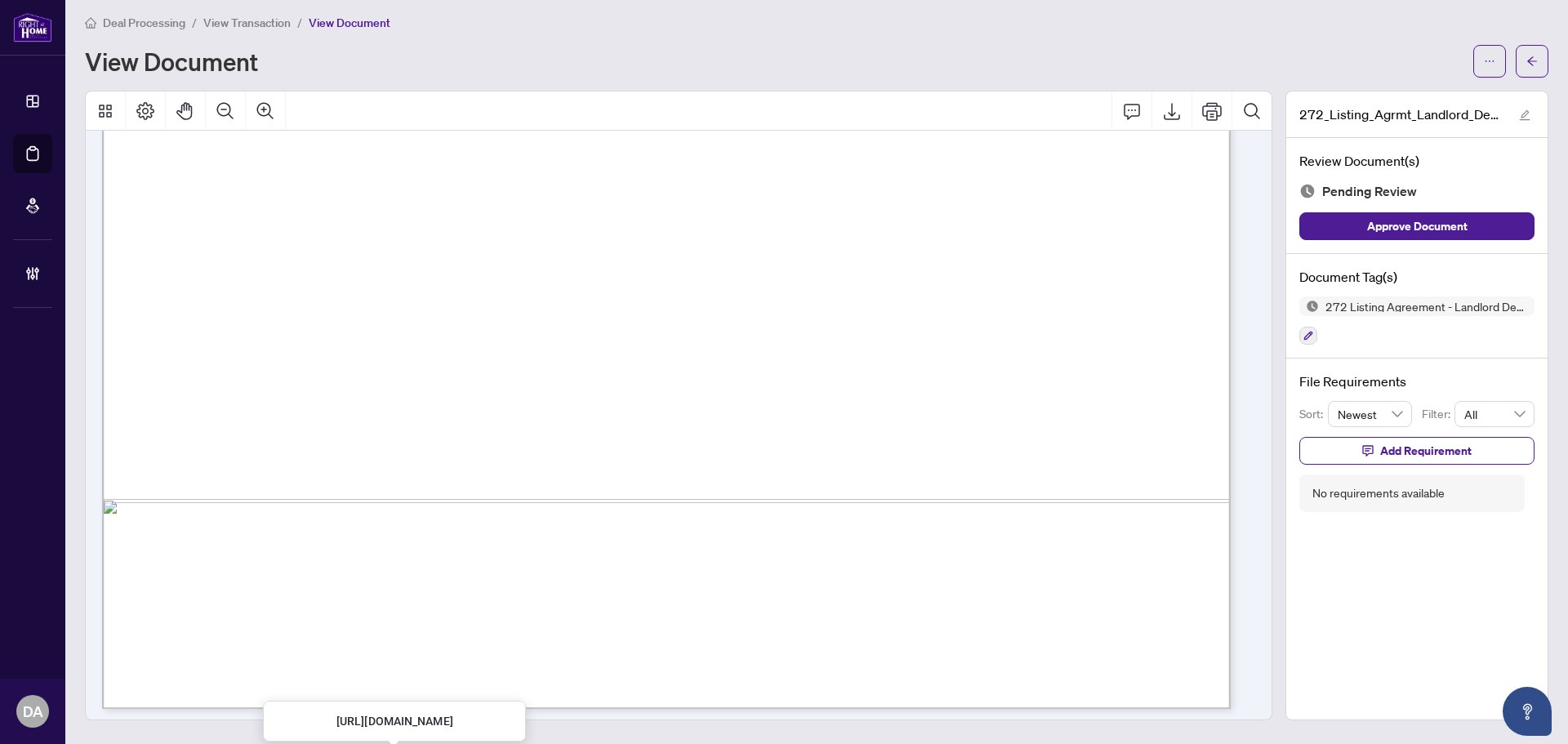
scroll to position [0, 0]
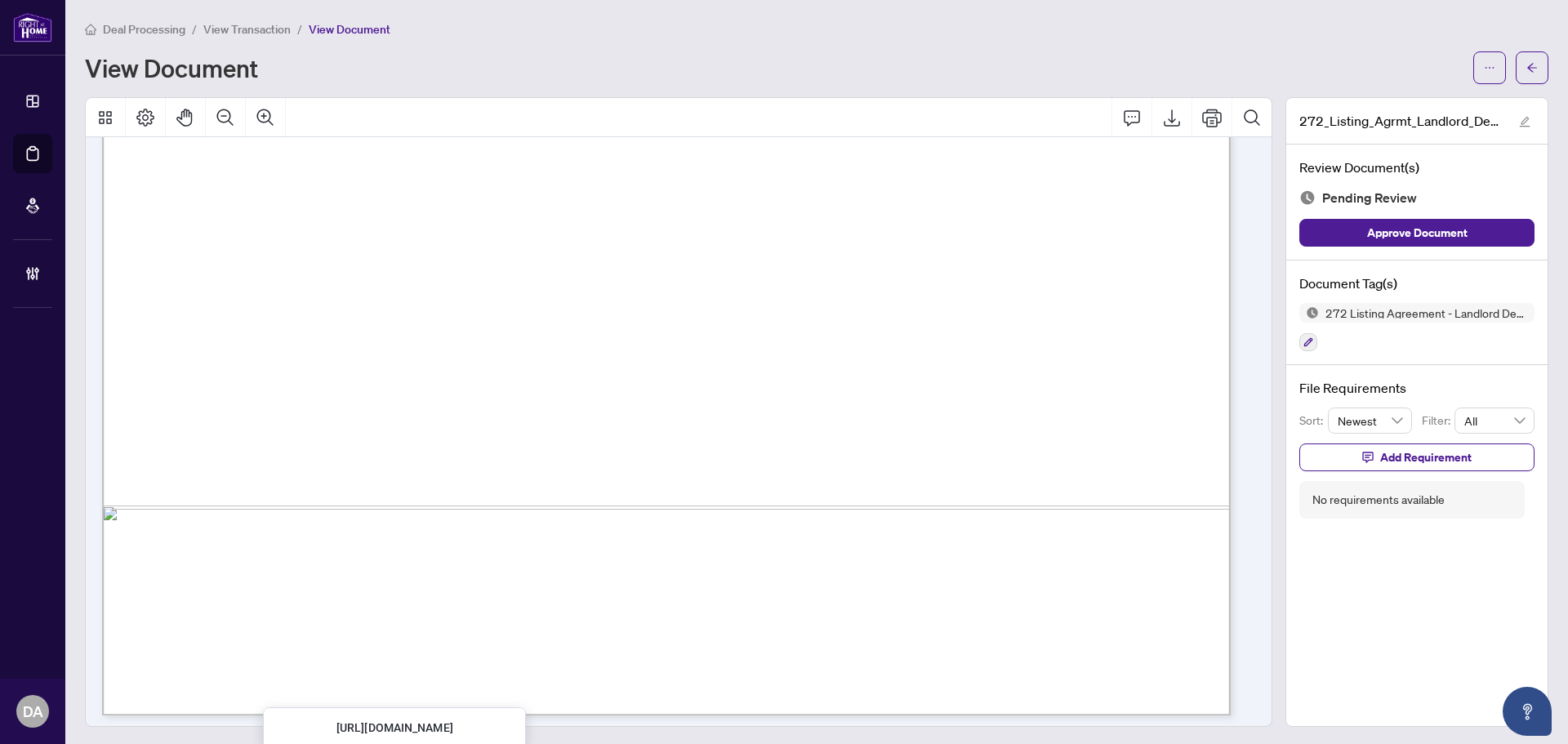
click at [502, 174] on span "by the context. For purposes of this Agreement, anyone introduced to or shown t…" at bounding box center [634, 174] width 847 height 19
click at [573, 69] on div "View Document" at bounding box center [773, 67] width 1378 height 26
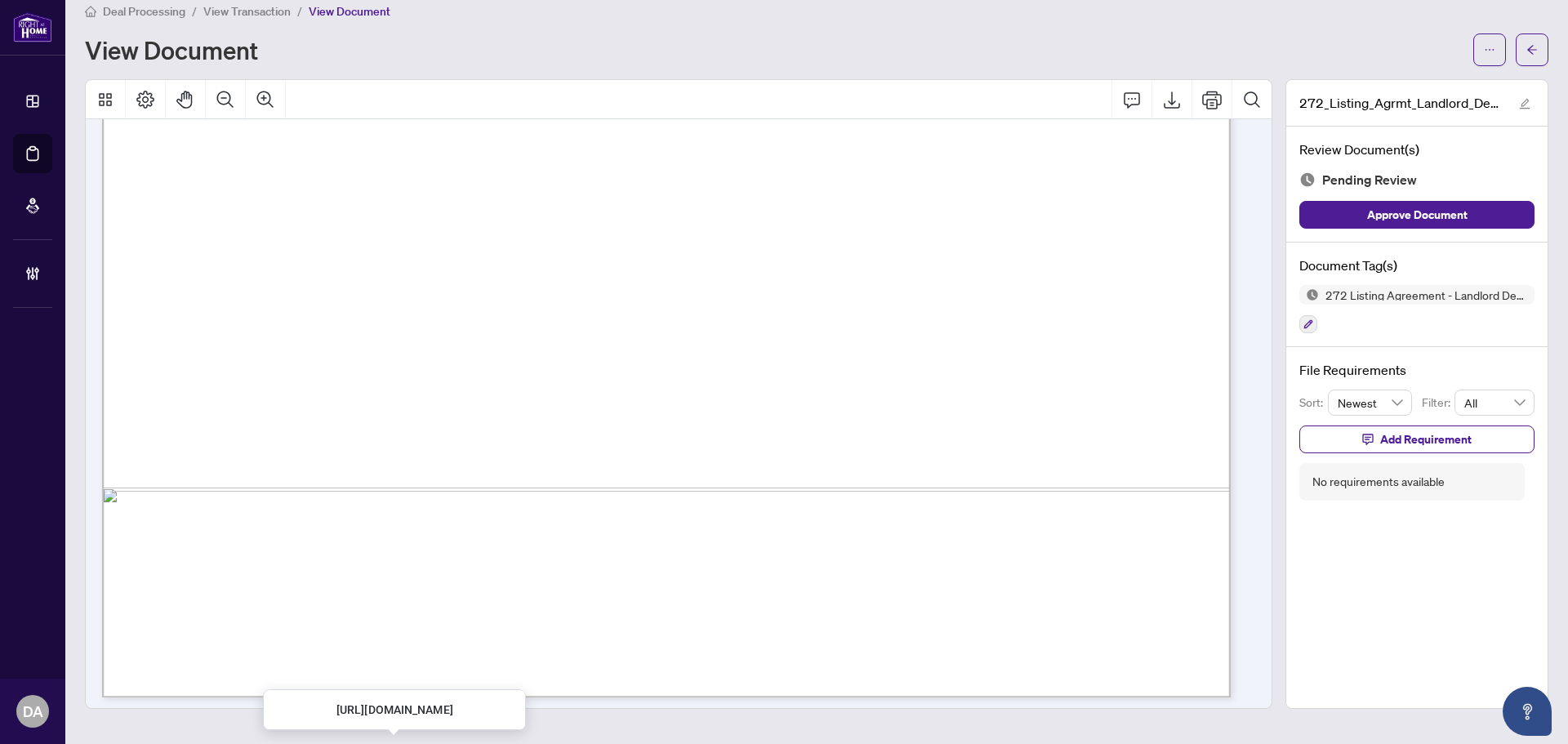
scroll to position [21, 0]
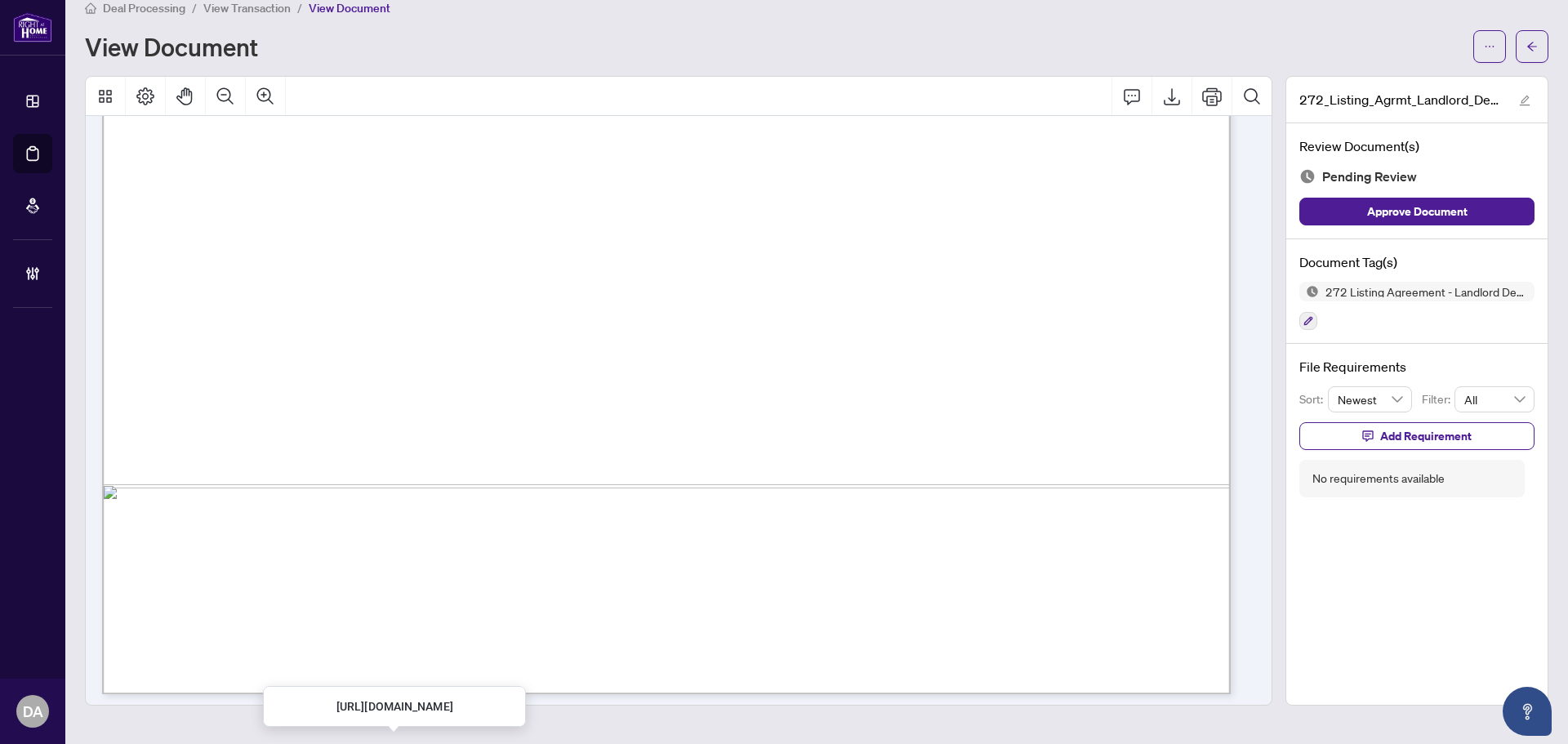
click at [619, 61] on div "View Document" at bounding box center [816, 47] width 1464 height 33
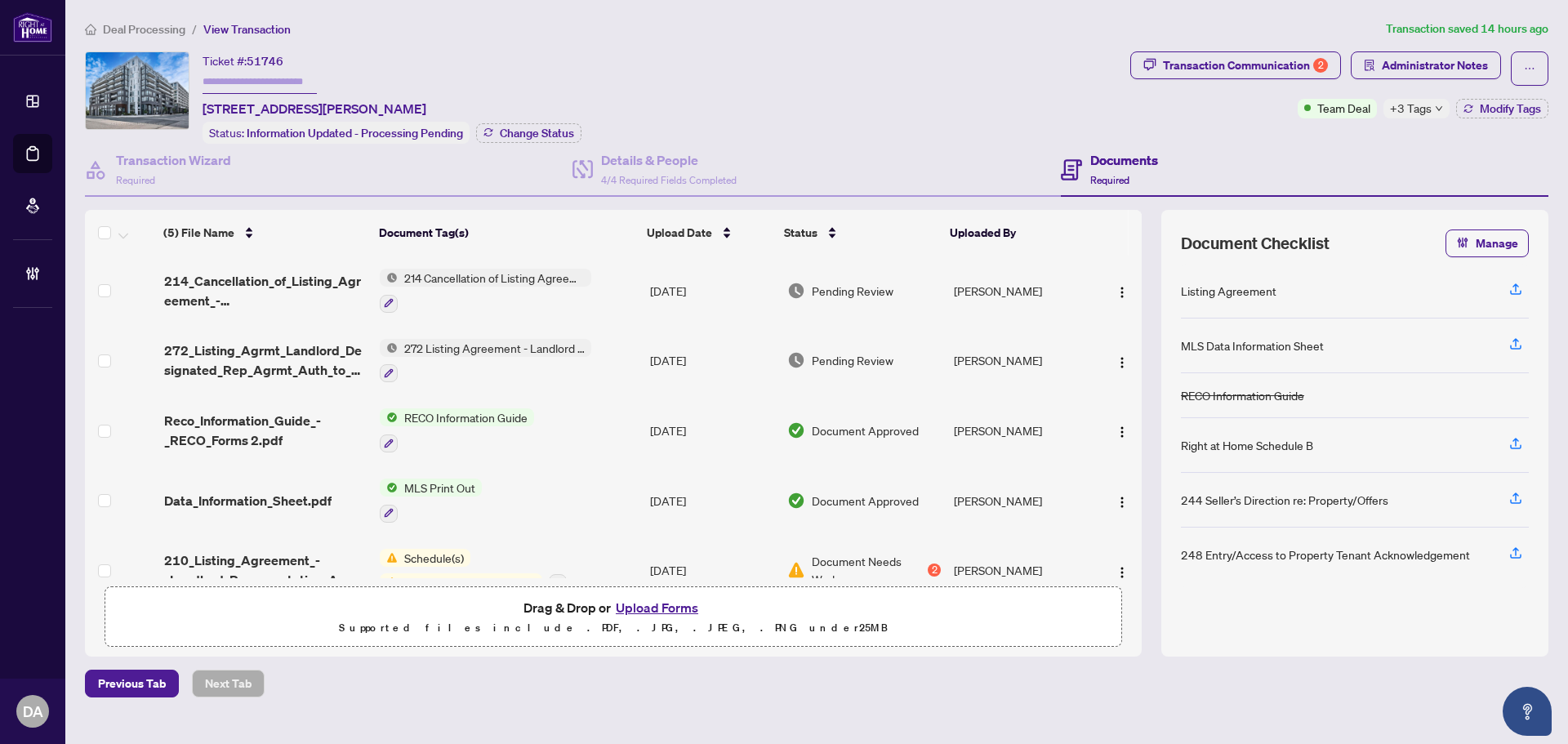
click at [1264, 677] on div "Previous Tab Next Tab" at bounding box center [816, 684] width 1464 height 28
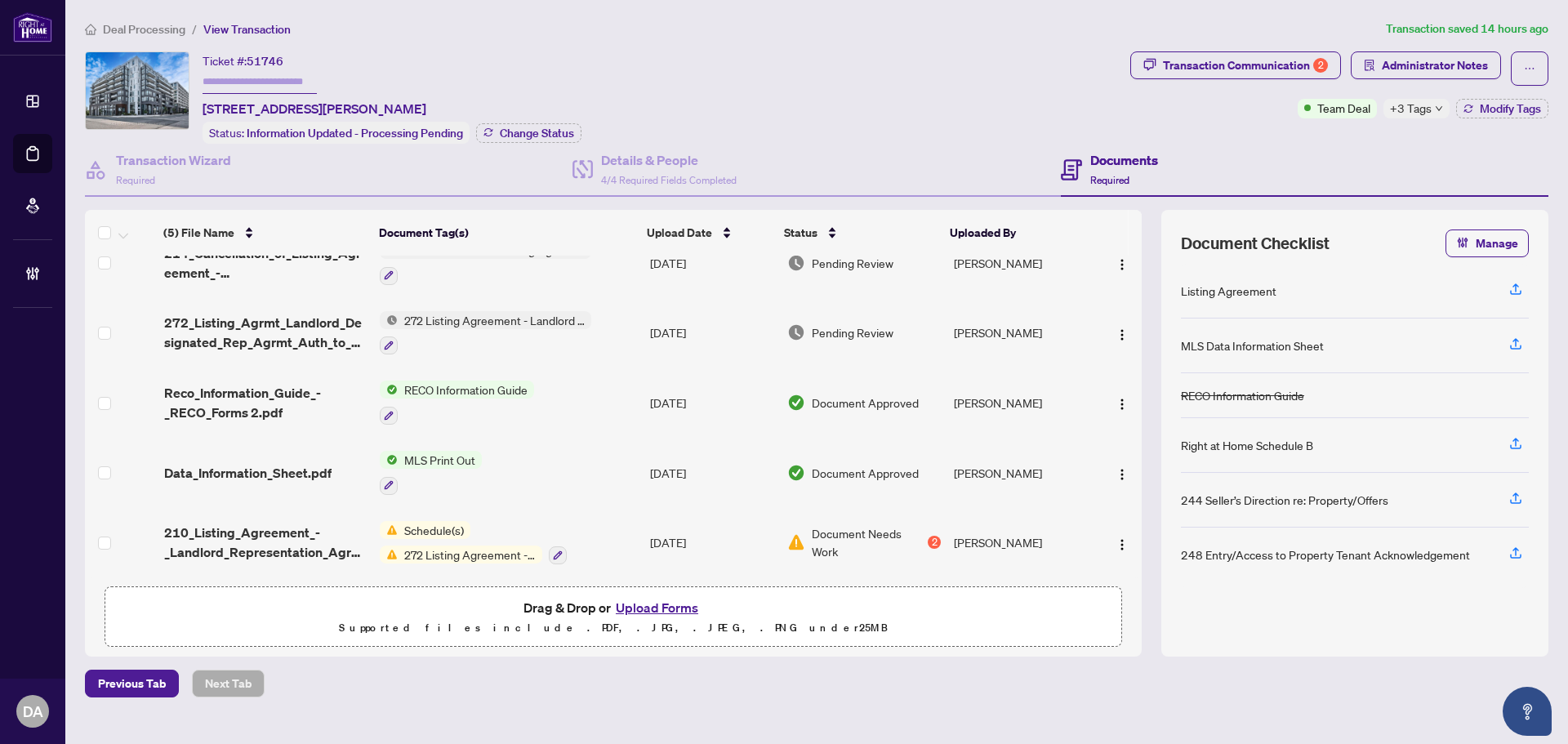
click at [629, 537] on td "Schedule(s) 272 Listing Agreement - Landlord Designated Representation Agreemen…" at bounding box center [508, 542] width 270 height 70
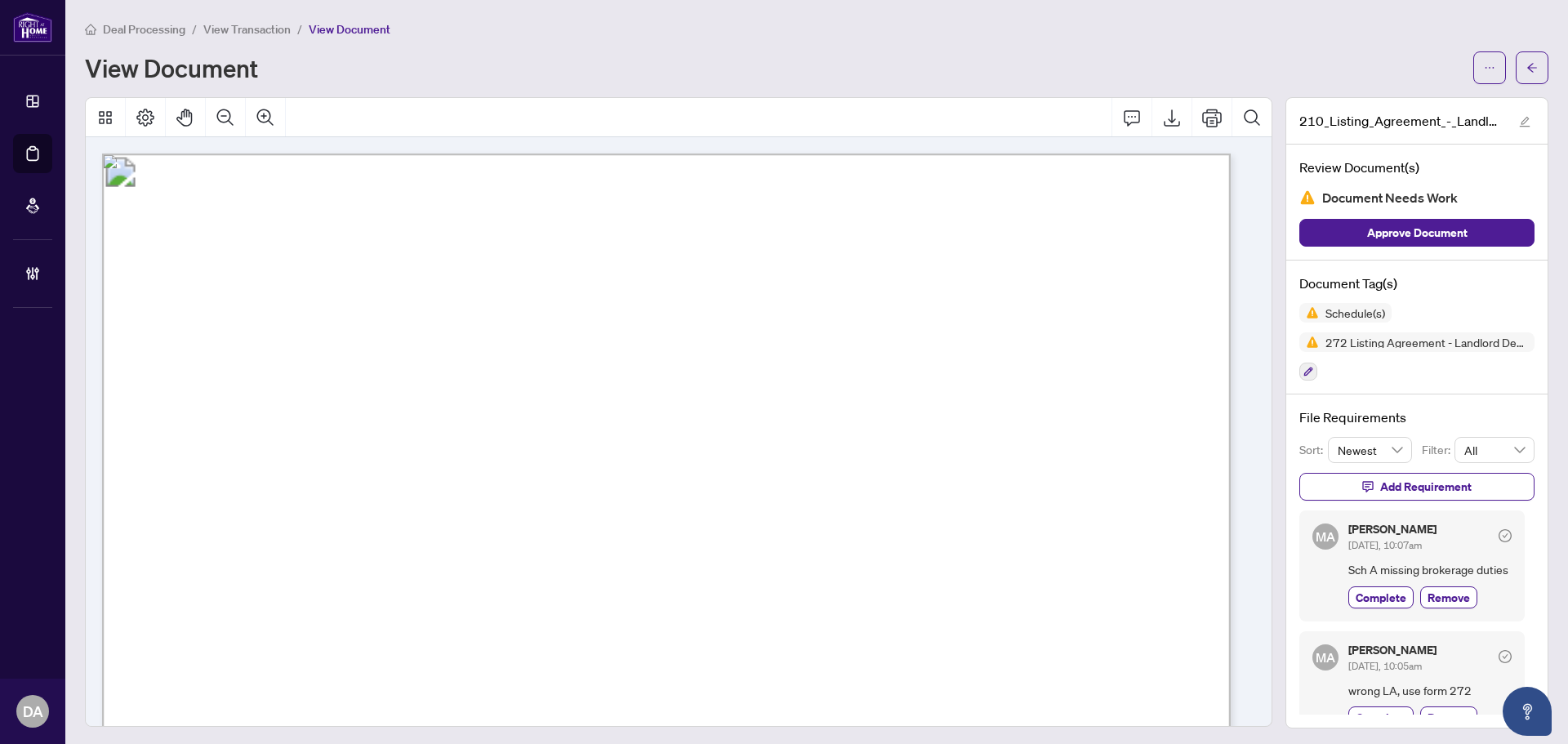
click at [1376, 568] on span "Sch A missing brokerage duties" at bounding box center [1430, 570] width 163 height 19
click at [1315, 535] on span "MA" at bounding box center [1325, 537] width 20 height 20
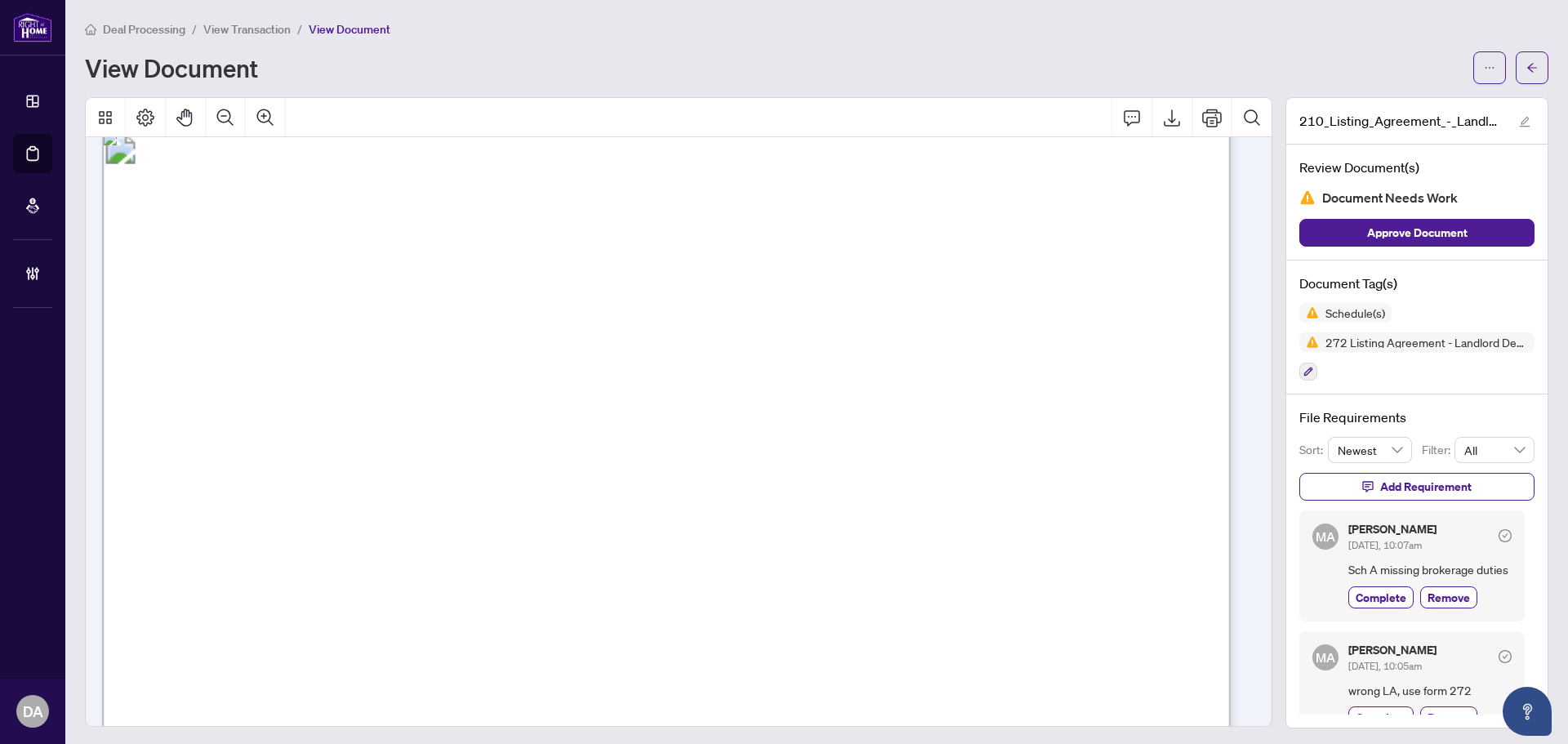
scroll to position [3022, 0]
click at [980, 408] on span "publish any statistics including historical data within the board’s MLS® System…" at bounding box center [641, 414] width 861 height 19
click at [239, 33] on span "View Transaction" at bounding box center [247, 30] width 87 height 15
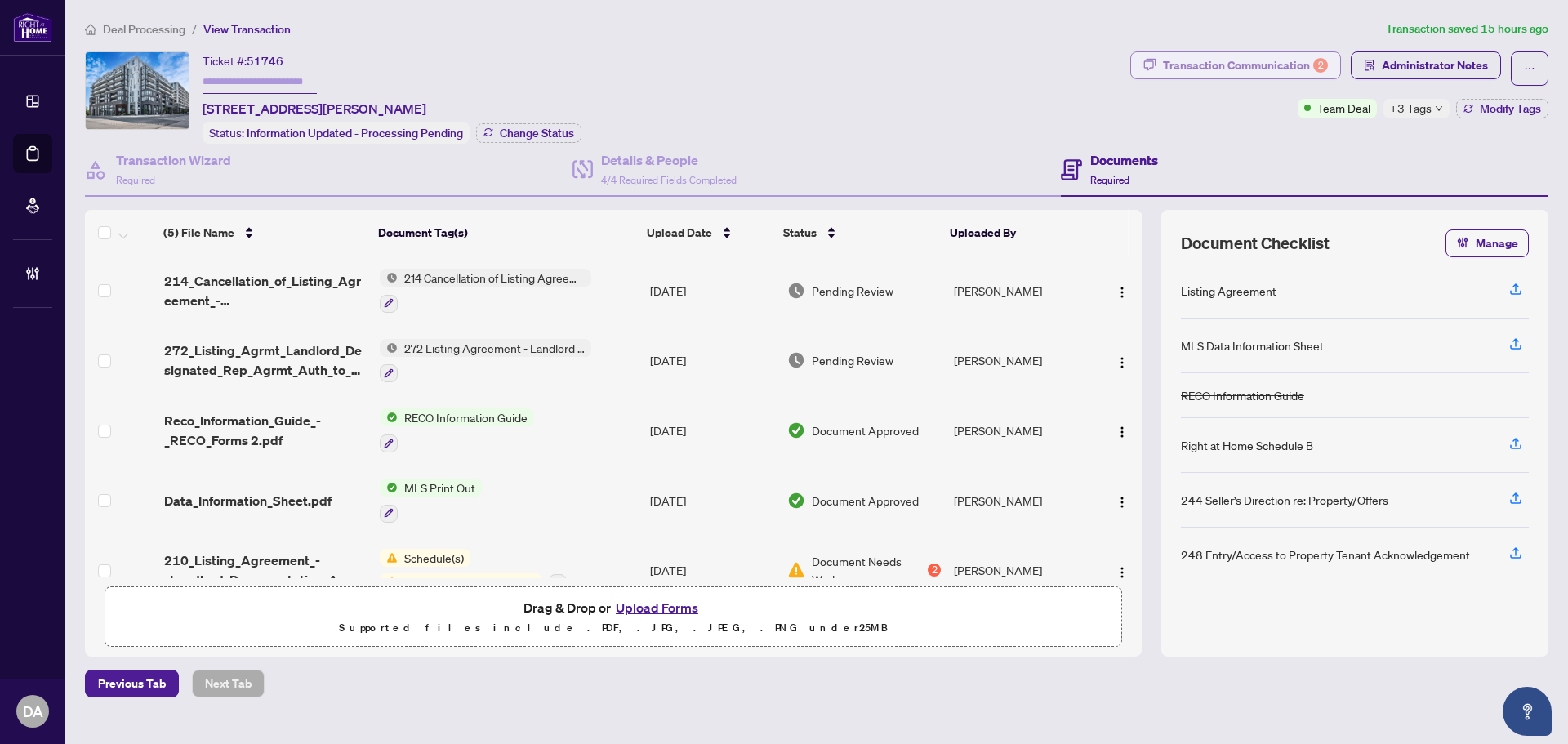
click at [1262, 61] on div "Transaction Communication 2" at bounding box center [1245, 66] width 165 height 26
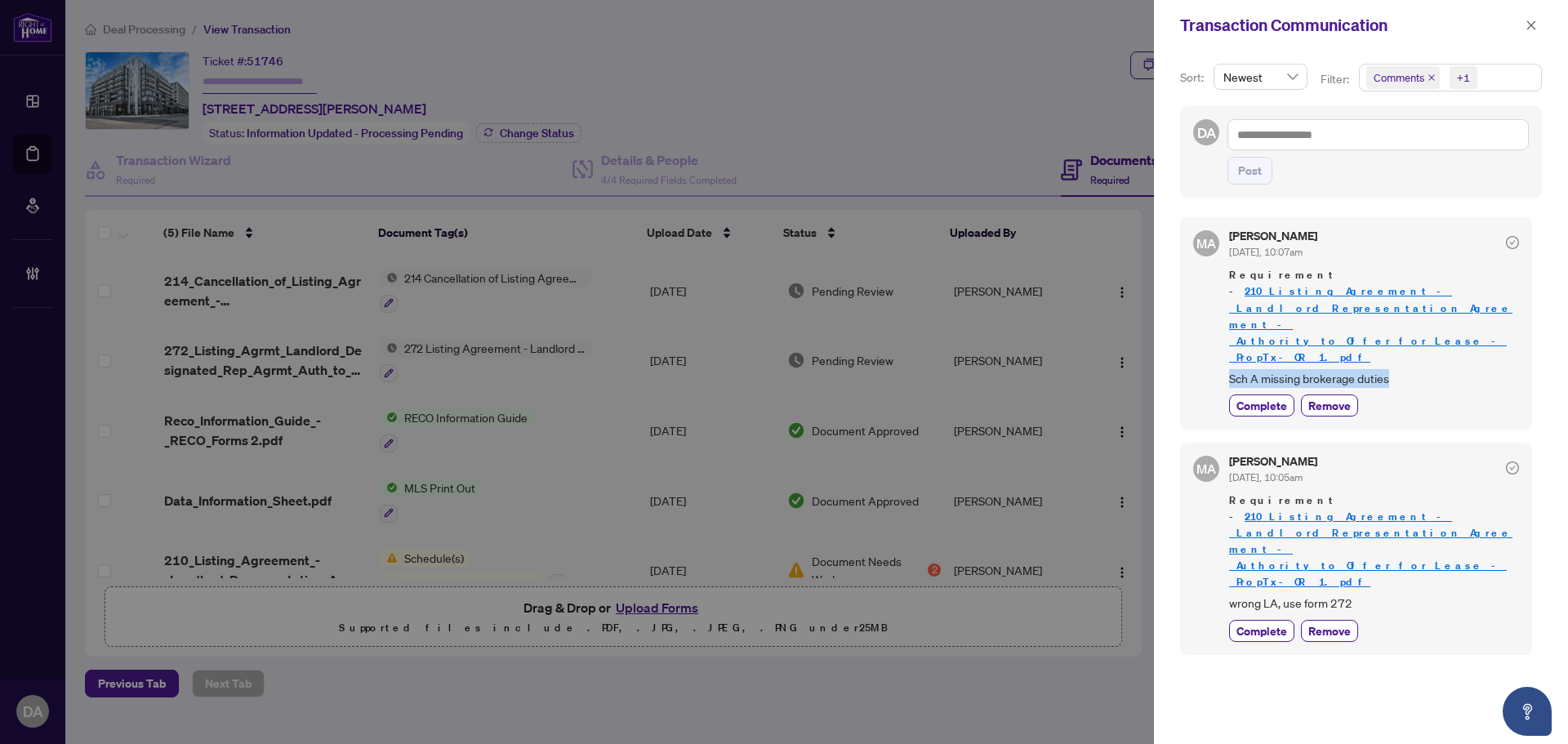
drag, startPoint x: 1395, startPoint y: 341, endPoint x: 1208, endPoint y: 335, distance: 187.1
click at [1208, 335] on div "MA Maryam Arman Sep/08/2025, 10:07am Requirement - 210_Listing_Agreement_-_Land…" at bounding box center [1356, 323] width 352 height 212
copy span "Sch A missing brokerage duties"
click at [1529, 25] on icon "close" at bounding box center [1531, 26] width 12 height 12
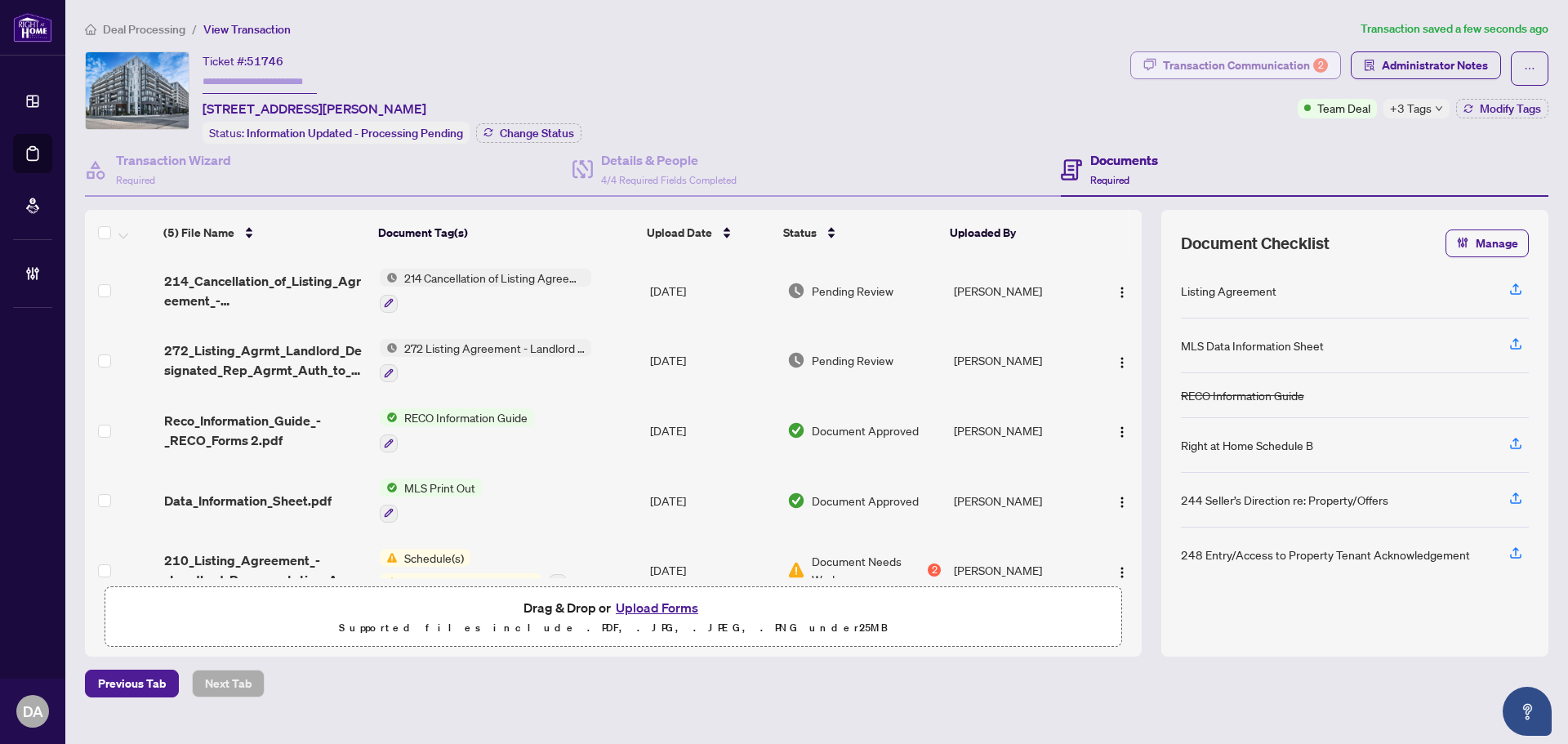
click at [1310, 69] on div "Transaction Communication 2" at bounding box center [1245, 66] width 165 height 26
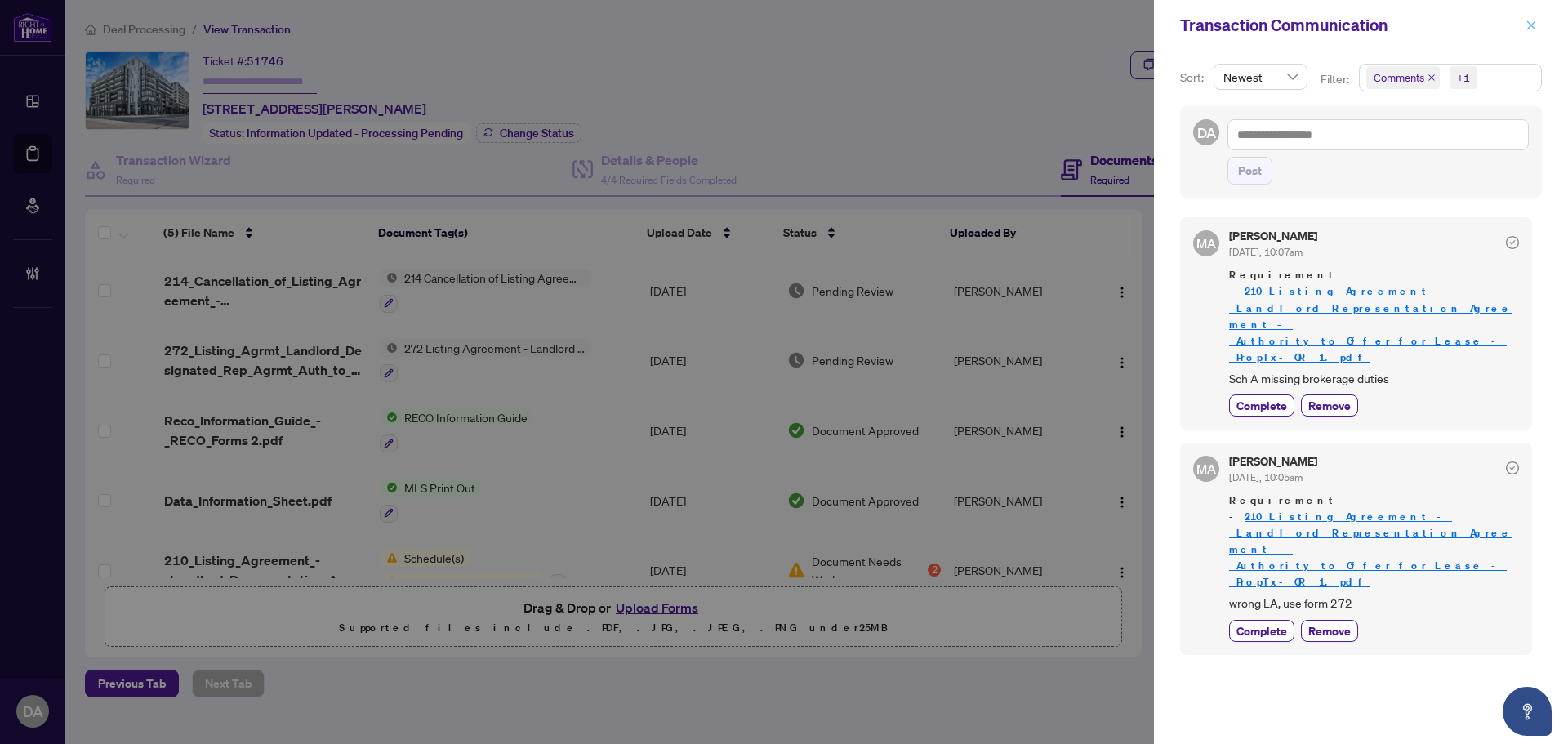
click at [1529, 24] on icon "close" at bounding box center [1531, 25] width 9 height 9
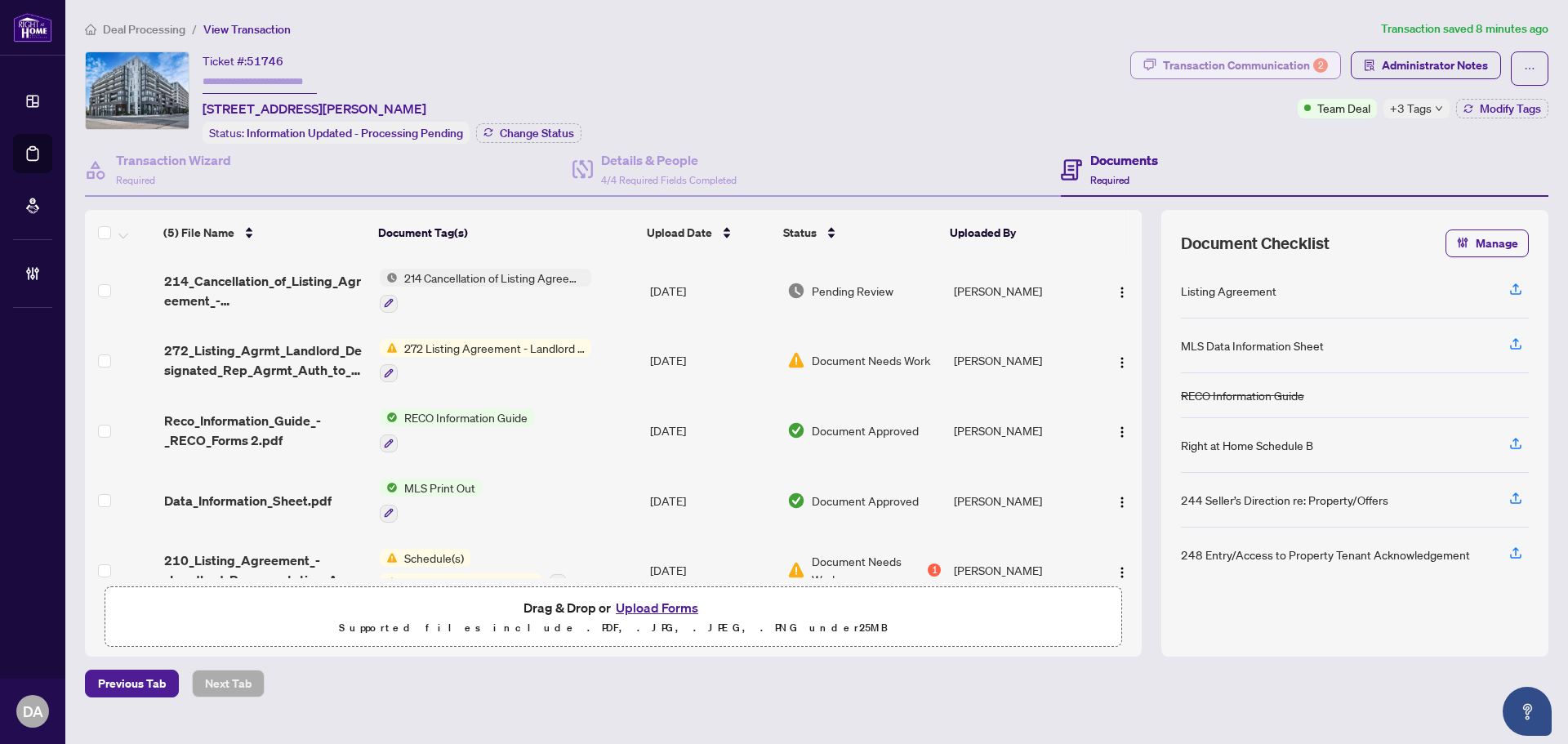
click at [1274, 60] on div "Transaction Communication 2" at bounding box center [1245, 66] width 165 height 26
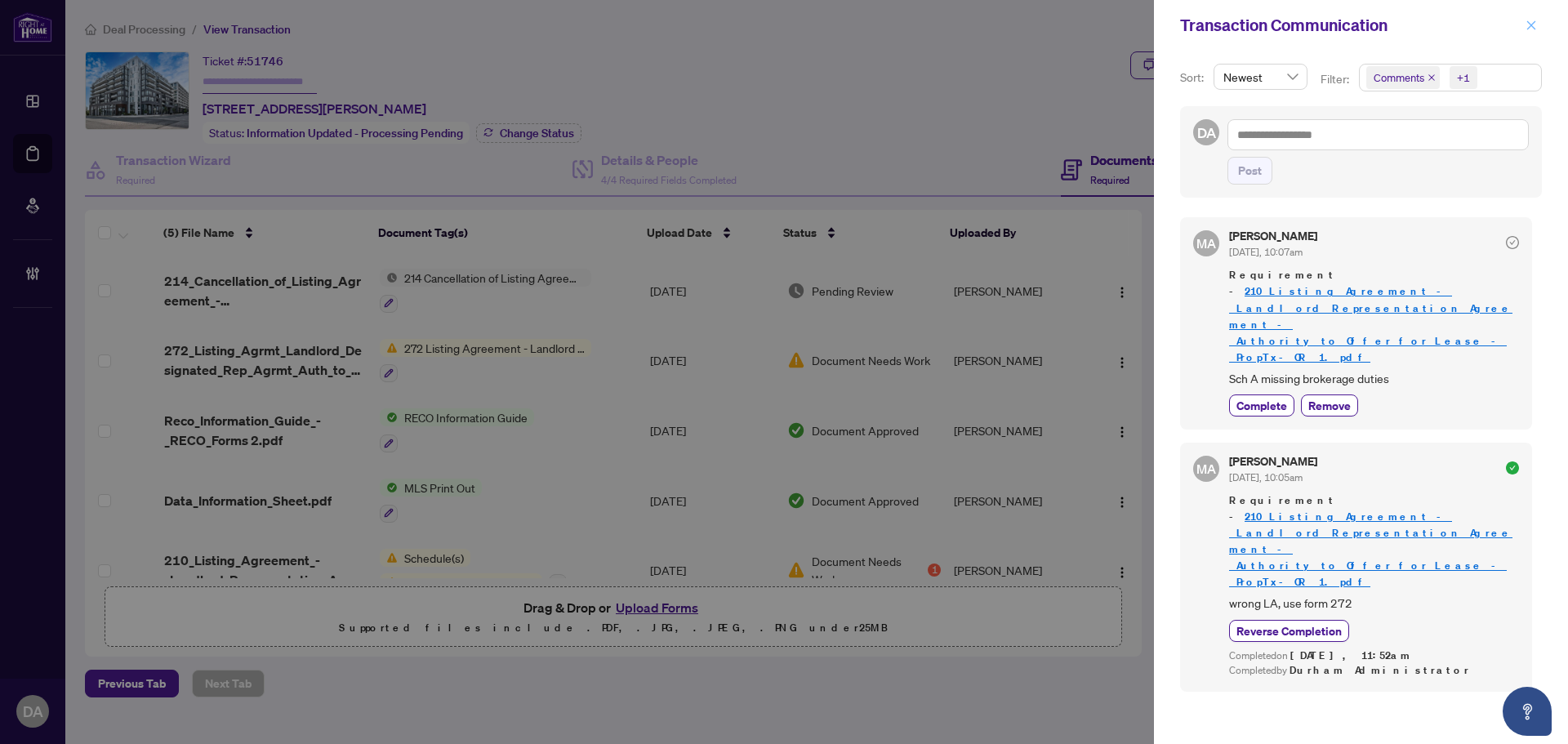
click at [1531, 23] on icon "close" at bounding box center [1531, 26] width 12 height 12
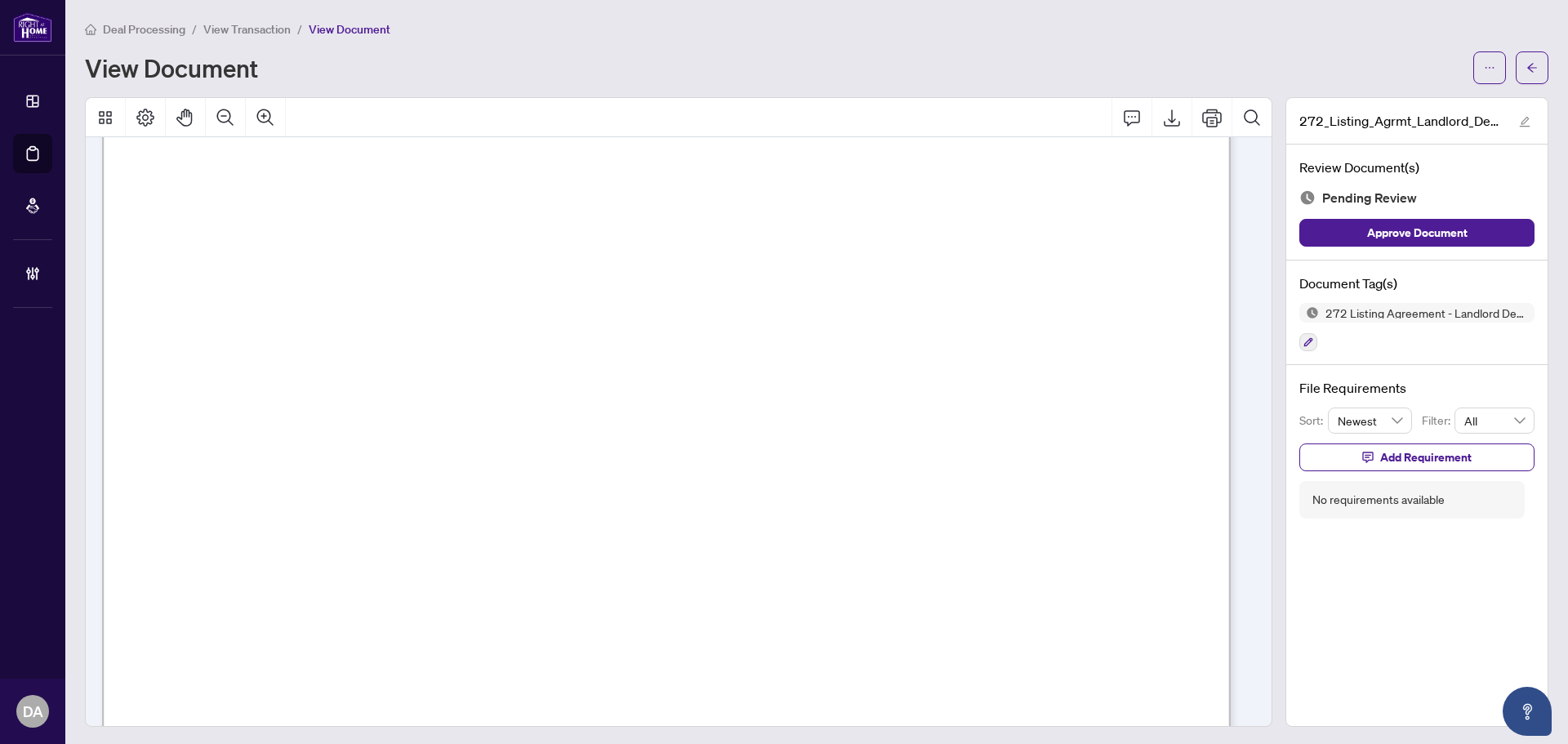
scroll to position [4737, 0]
click at [272, 30] on span "View Transaction" at bounding box center [247, 30] width 87 height 15
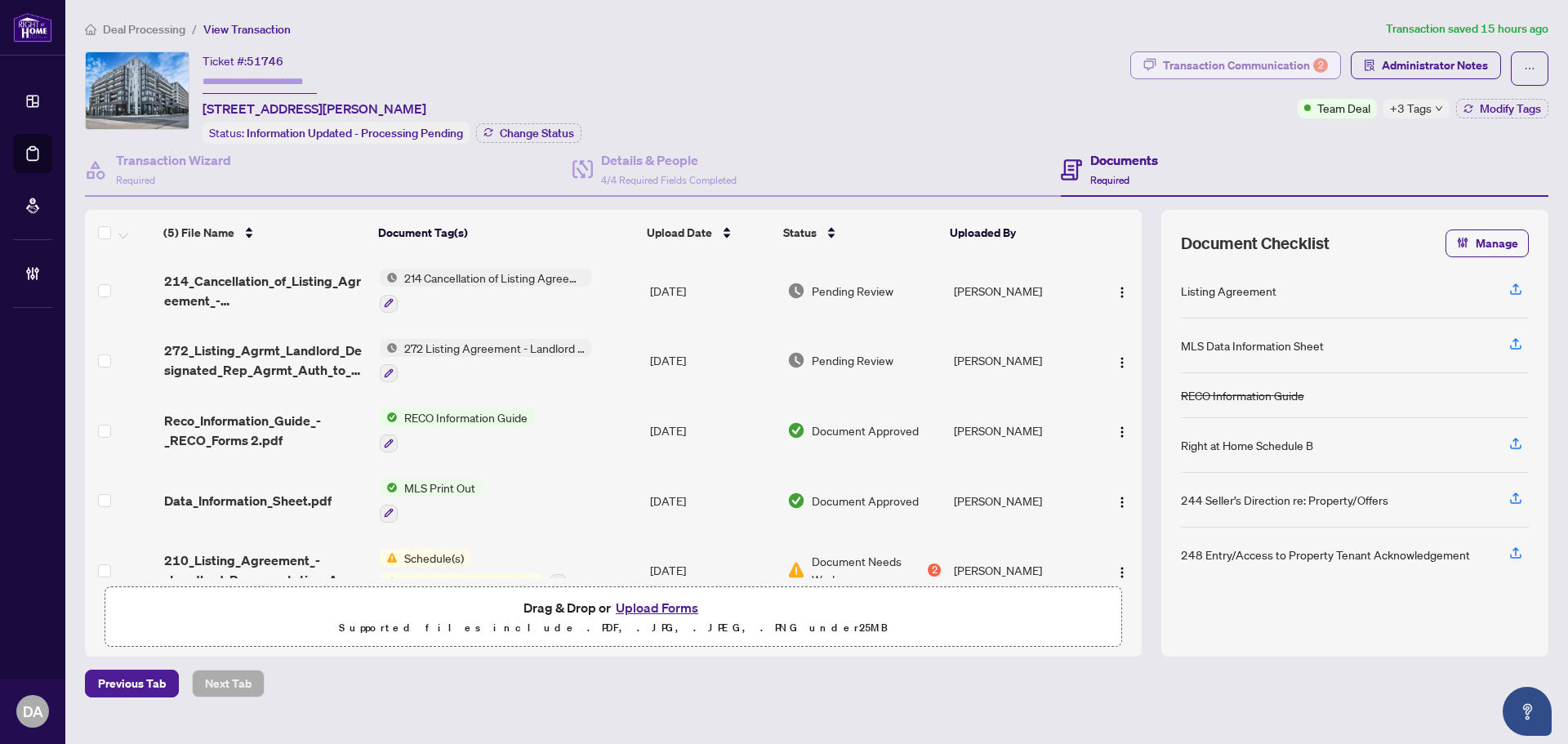
click at [1298, 69] on div "Transaction Communication 2" at bounding box center [1245, 66] width 165 height 26
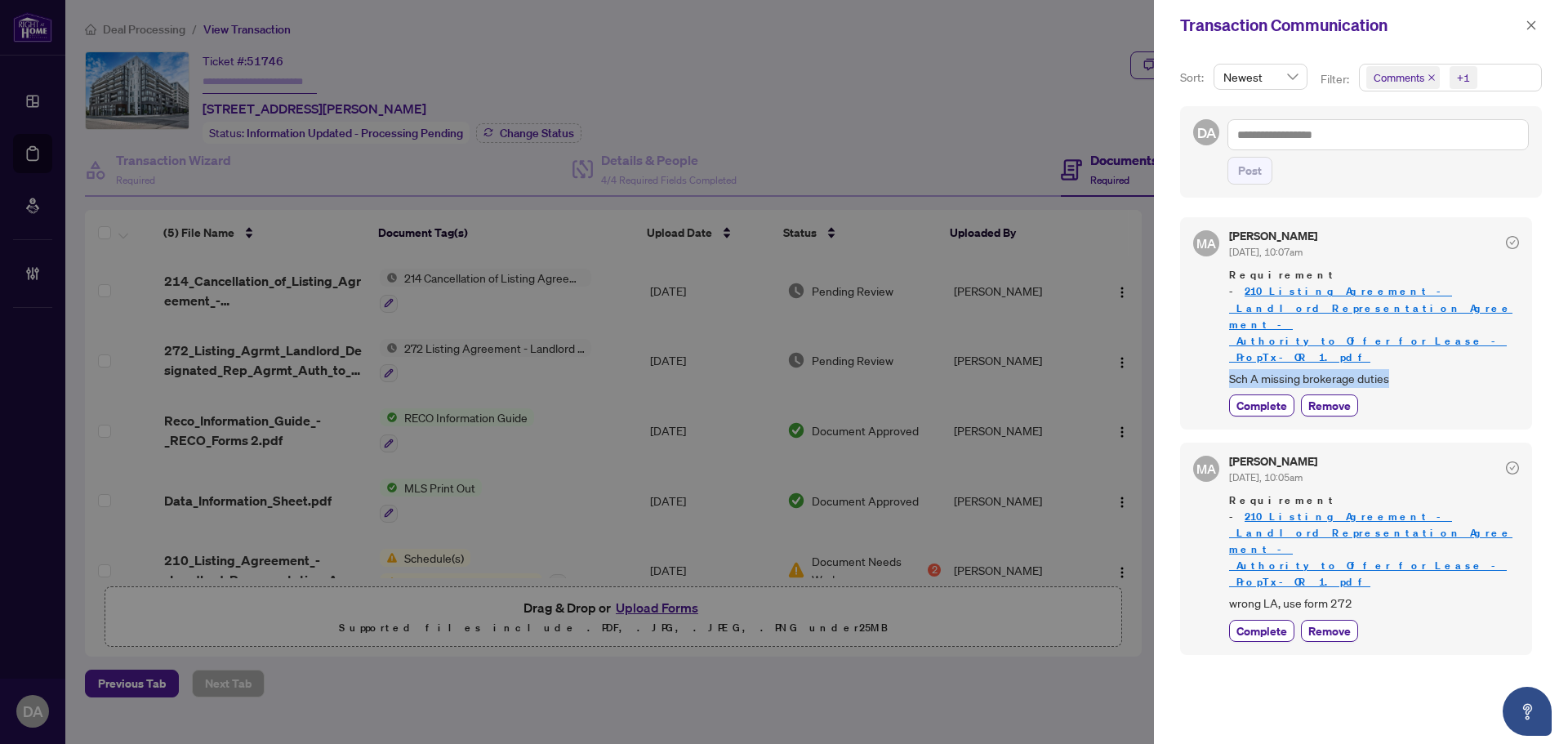
drag, startPoint x: 1394, startPoint y: 334, endPoint x: 1218, endPoint y: 329, distance: 176.1
click at [1218, 329] on div "MA [PERSON_NAME] [DATE], 10:07am Requirement - 210_Listing_Agreement_-_Landlord…" at bounding box center [1356, 323] width 352 height 212
copy span "Sch A missing brokerage duties"
click at [938, 138] on div at bounding box center [784, 372] width 1568 height 744
click at [1530, 23] on icon "close" at bounding box center [1531, 26] width 12 height 12
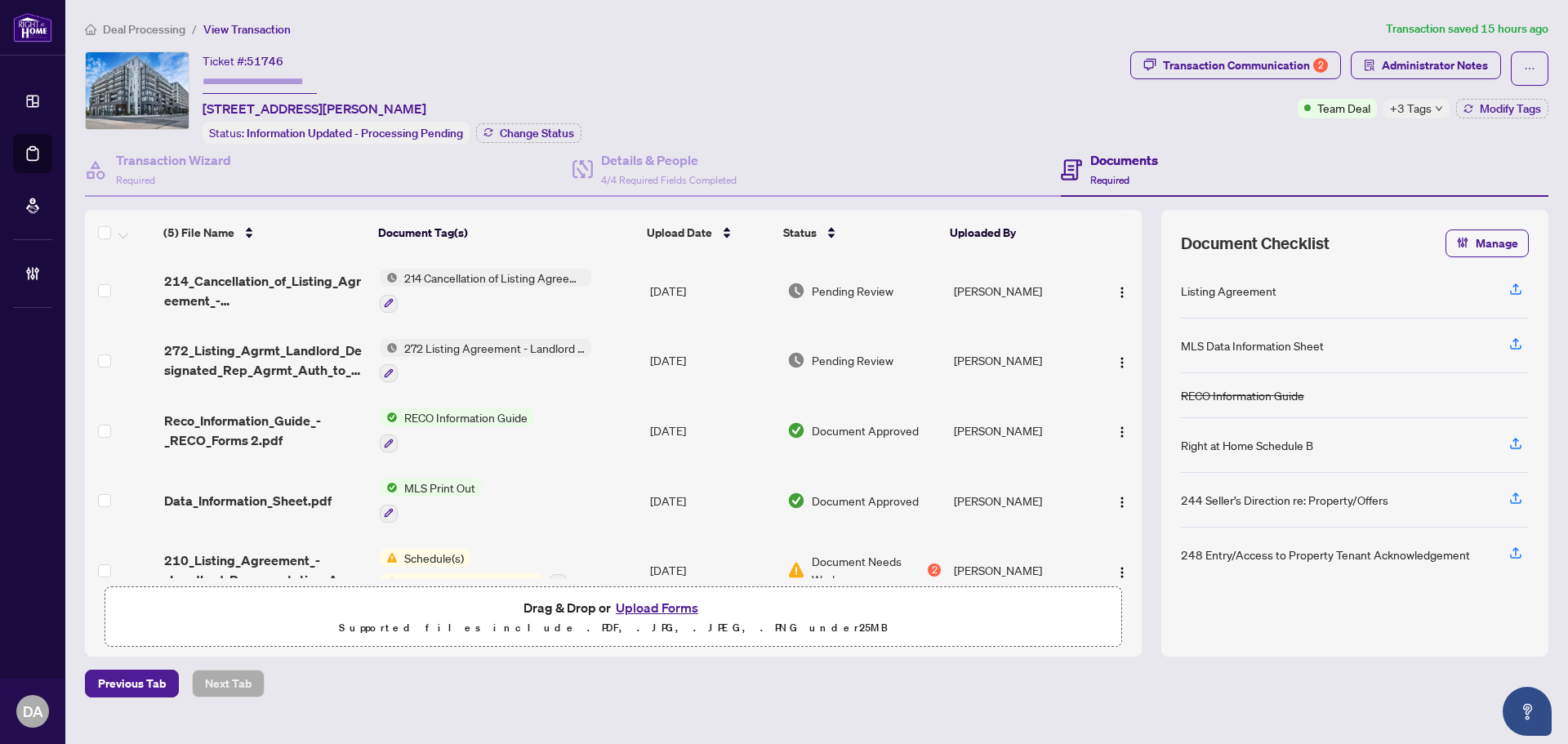
click at [531, 364] on div at bounding box center [485, 374] width 211 height 20
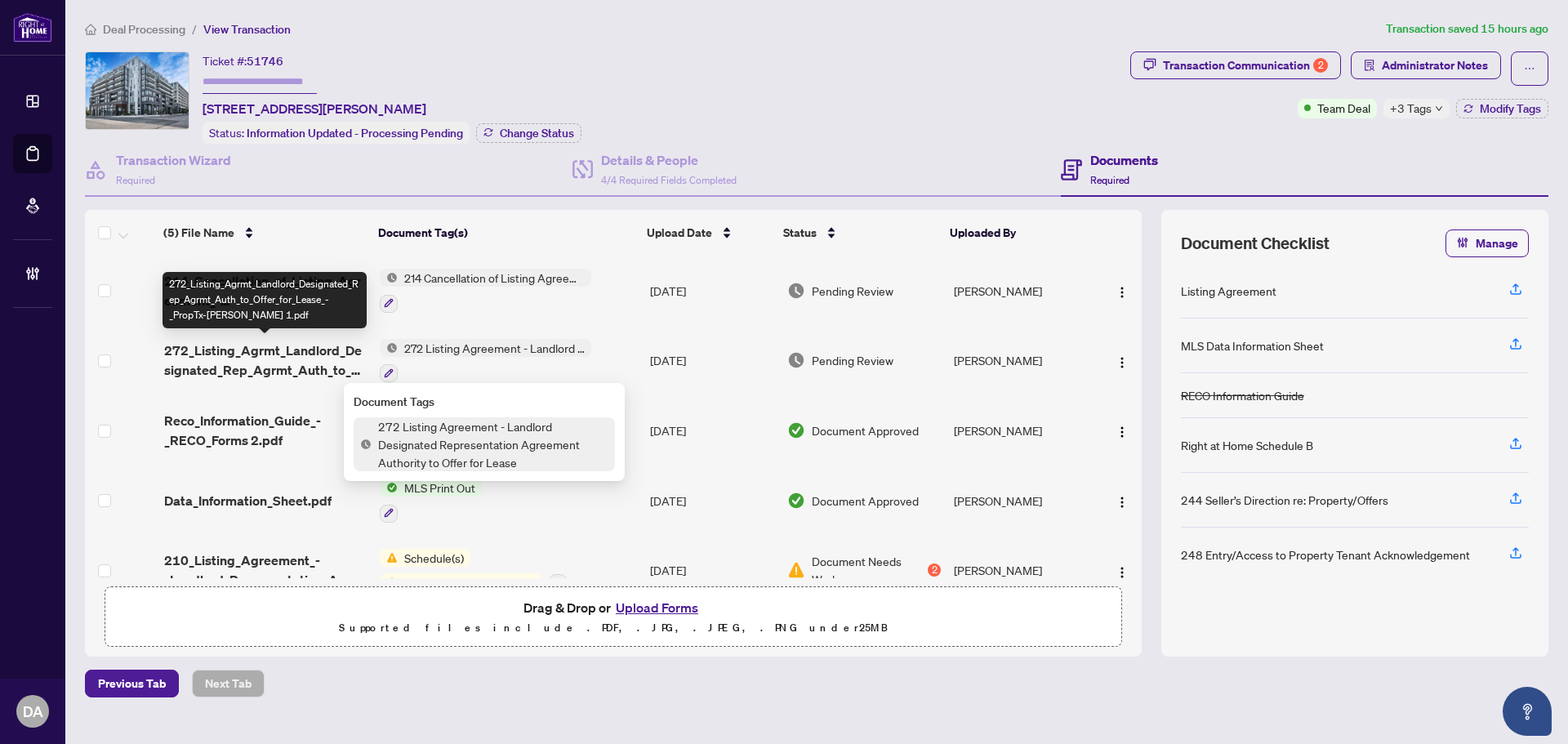
click at [263, 349] on span "272_Listing_Agrmt_Landlord_Designated_Rep_Agrmt_Auth_to_Offer_for_Lease_-_PropT…" at bounding box center [265, 360] width 202 height 40
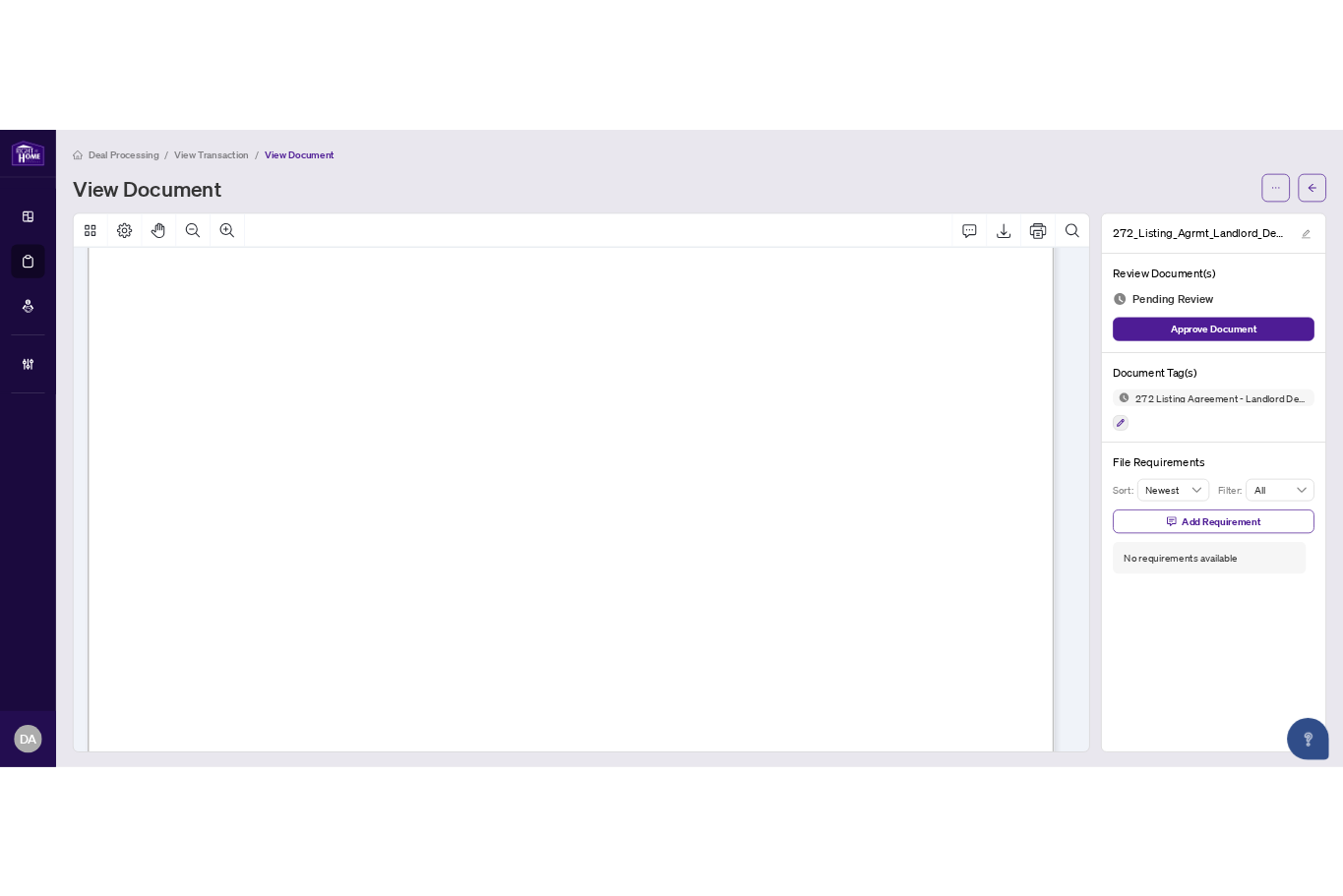
scroll to position [5705, 0]
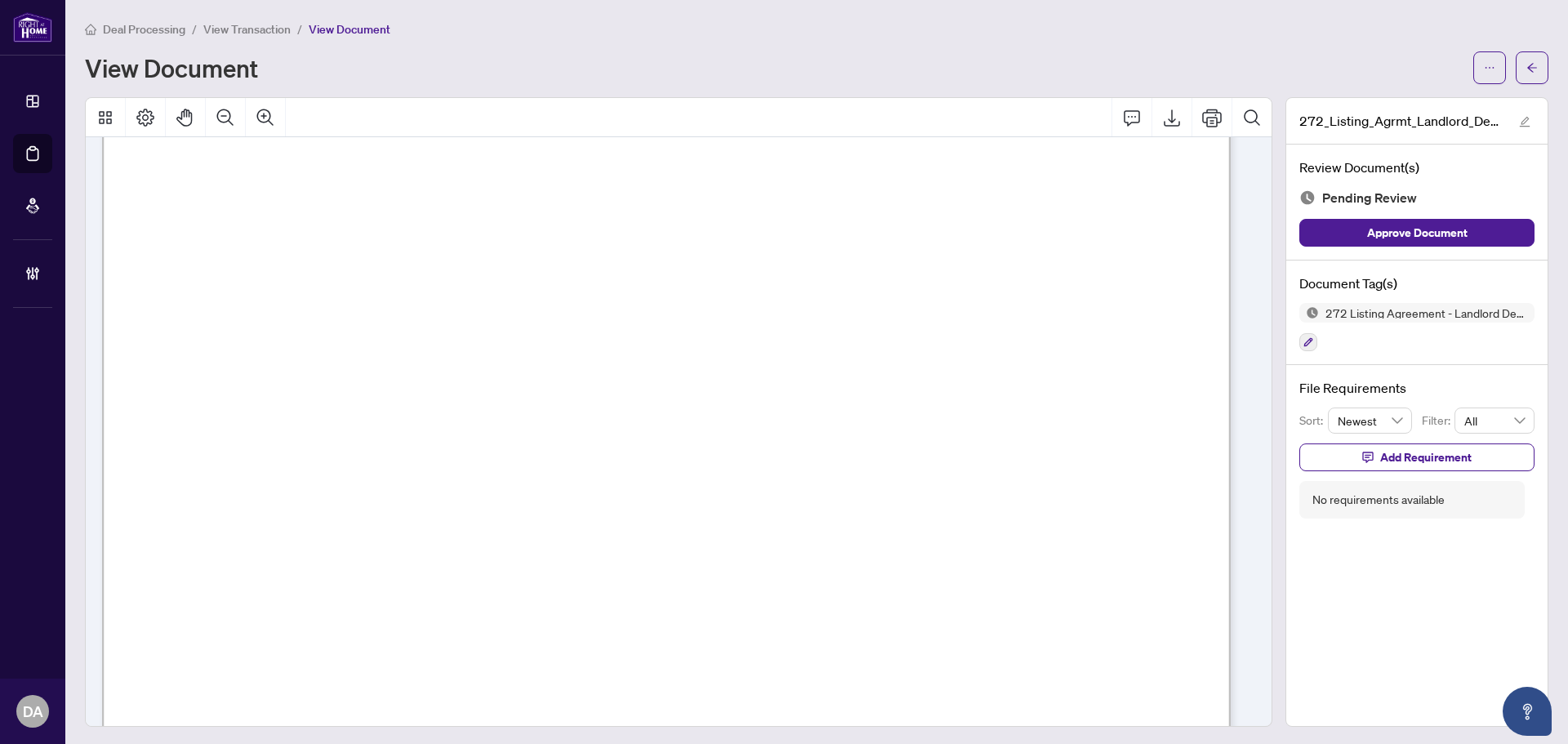
click at [729, 361] on div "Form 272 Revised 2025 Page 1 of 4 The trademarks REALTOR®, REALTORS®, MLS®, Mul…" at bounding box center [678, 412] width 1185 height 628
click at [1113, 104] on button "Comment" at bounding box center [1132, 118] width 39 height 40
drag, startPoint x: 584, startPoint y: 490, endPoint x: 509, endPoint y: 484, distance: 75.2
click at [0, 0] on div "**********" at bounding box center [0, 0] width 0 height 0
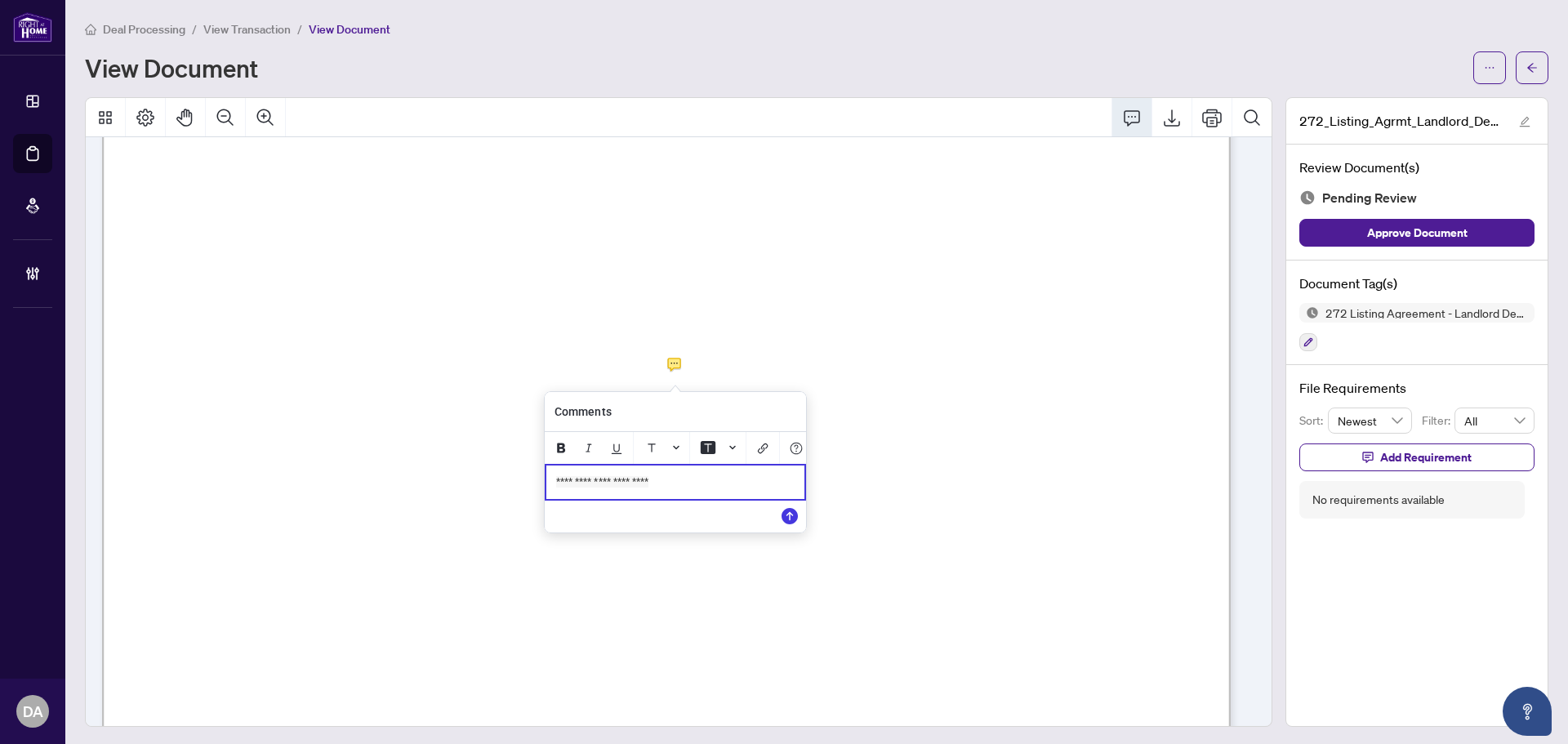
click at [710, 481] on div "**********" at bounding box center [675, 482] width 258 height 34
click at [0, 0] on div "**********" at bounding box center [0, 0] width 0 height 0
drag, startPoint x: 700, startPoint y: 501, endPoint x: 461, endPoint y: 476, distance: 240.3
click at [0, 0] on div "**********" at bounding box center [0, 0] width 0 height 0
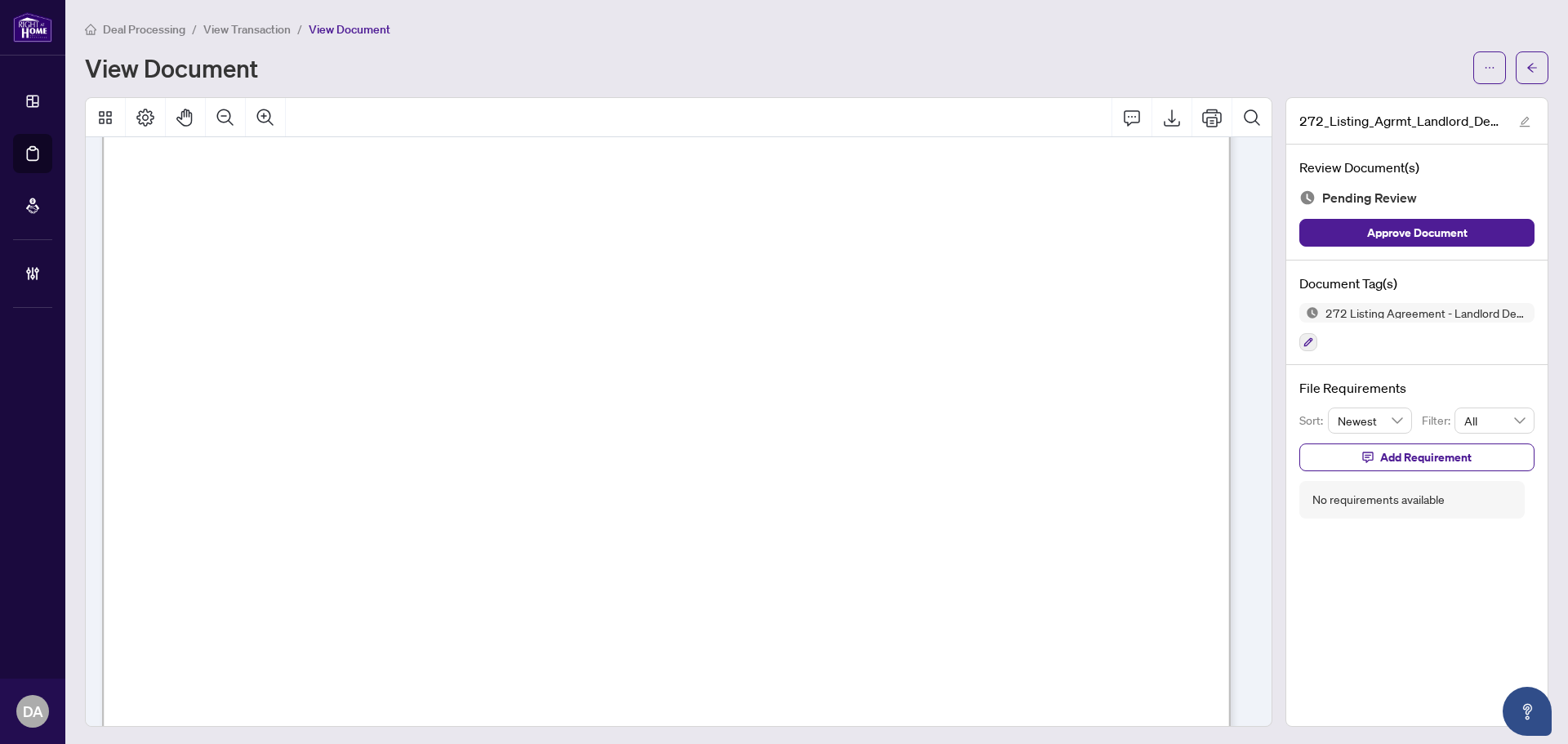
click at [565, 391] on span "situation, confidentiality is preserved between each client and the brokerage d…" at bounding box center [628, 397] width 882 height 18
click at [1123, 119] on icon "Comment" at bounding box center [1132, 118] width 20 height 20
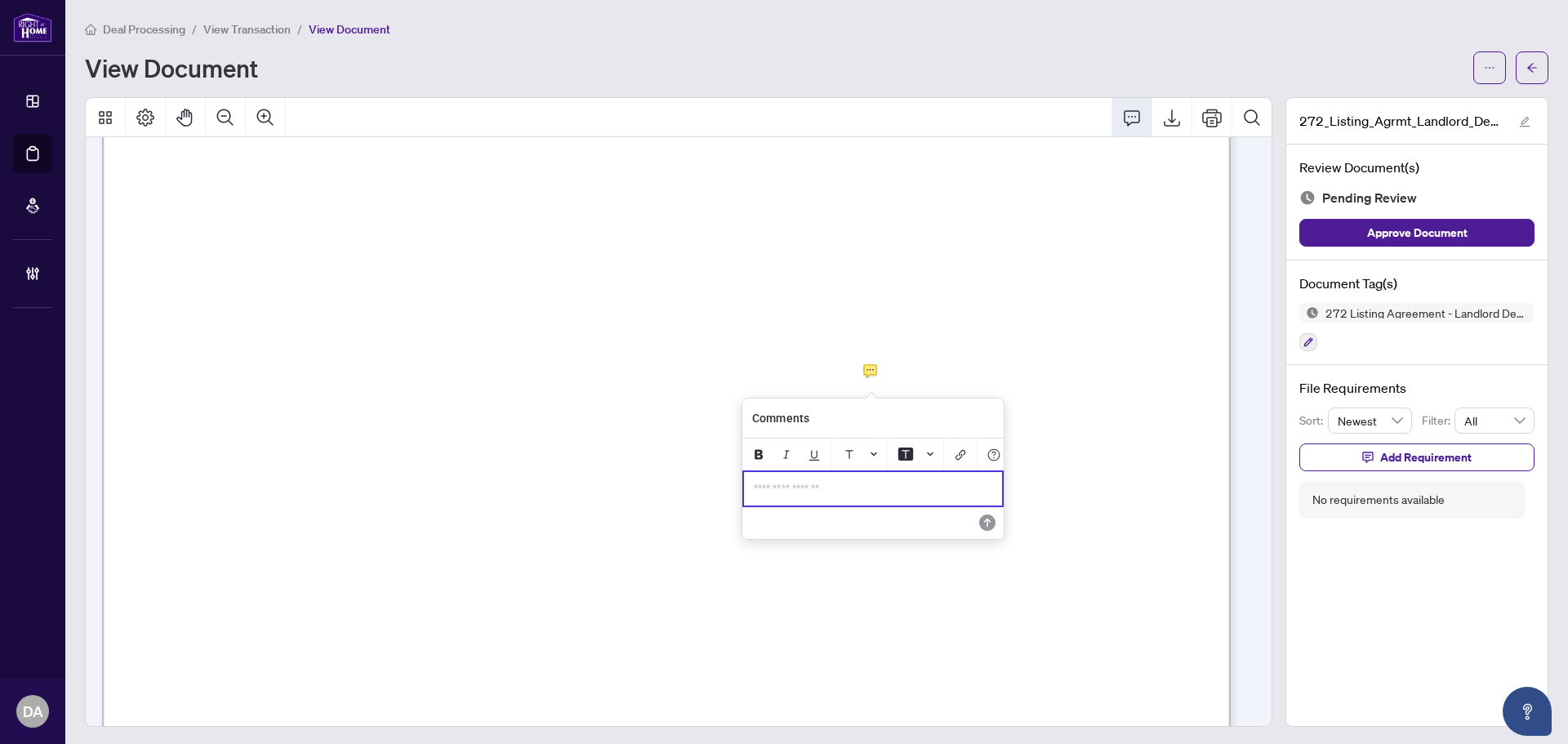
click at [869, 495] on p "**********" at bounding box center [873, 489] width 239 height 14
click at [994, 528] on button "Save" at bounding box center [986, 523] width 33 height 33
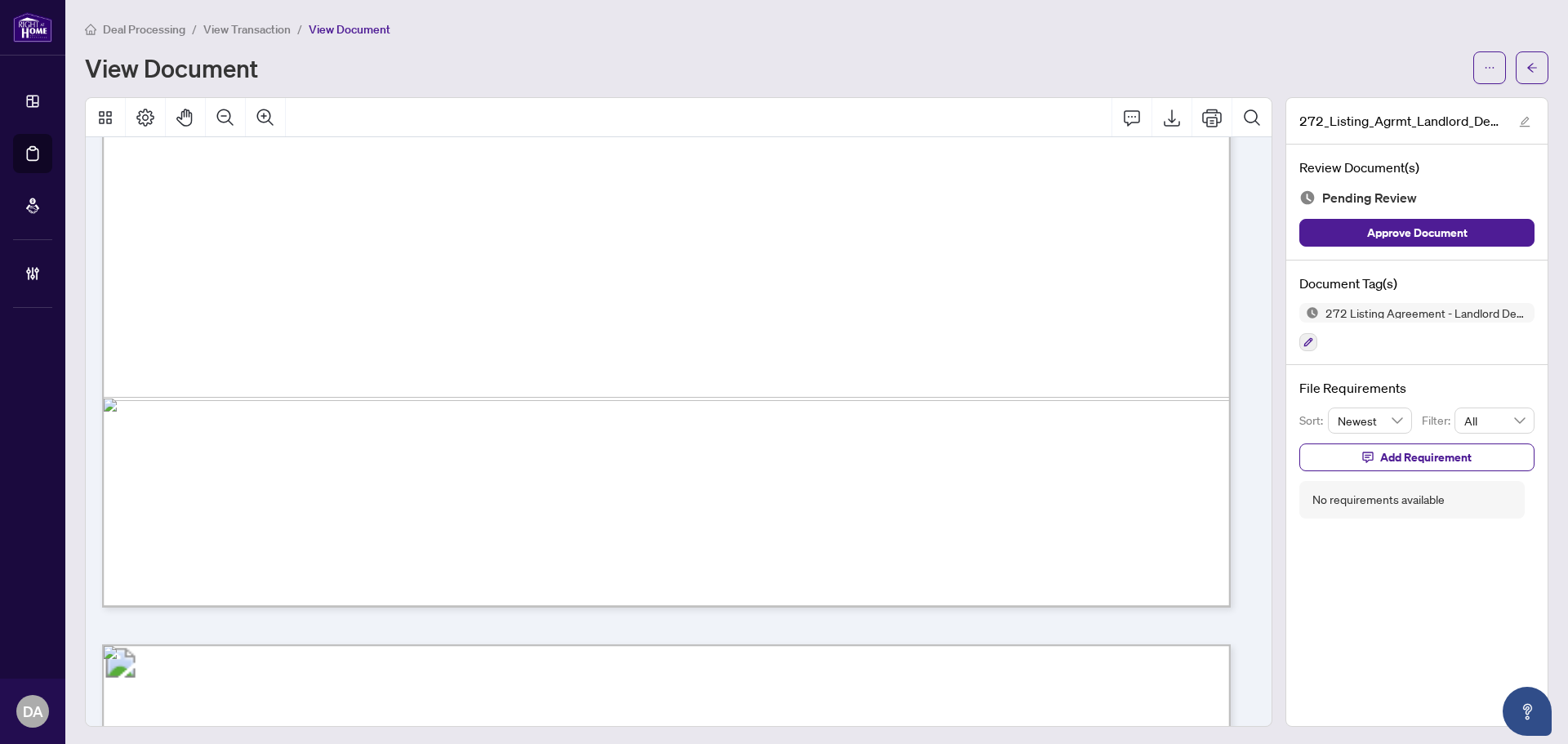
scroll to position [4411, 0]
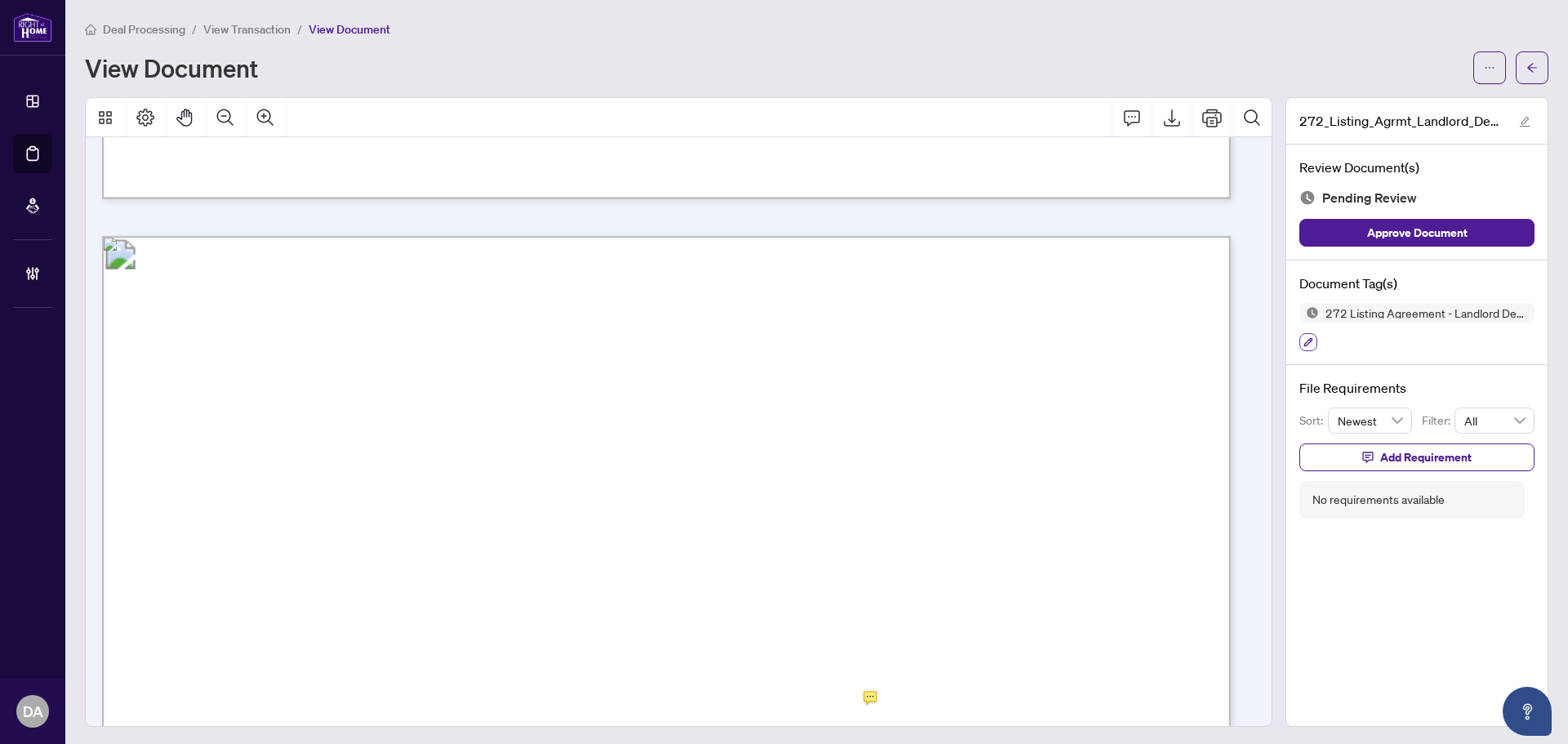
click at [1299, 347] on button "button" at bounding box center [1308, 342] width 18 height 18
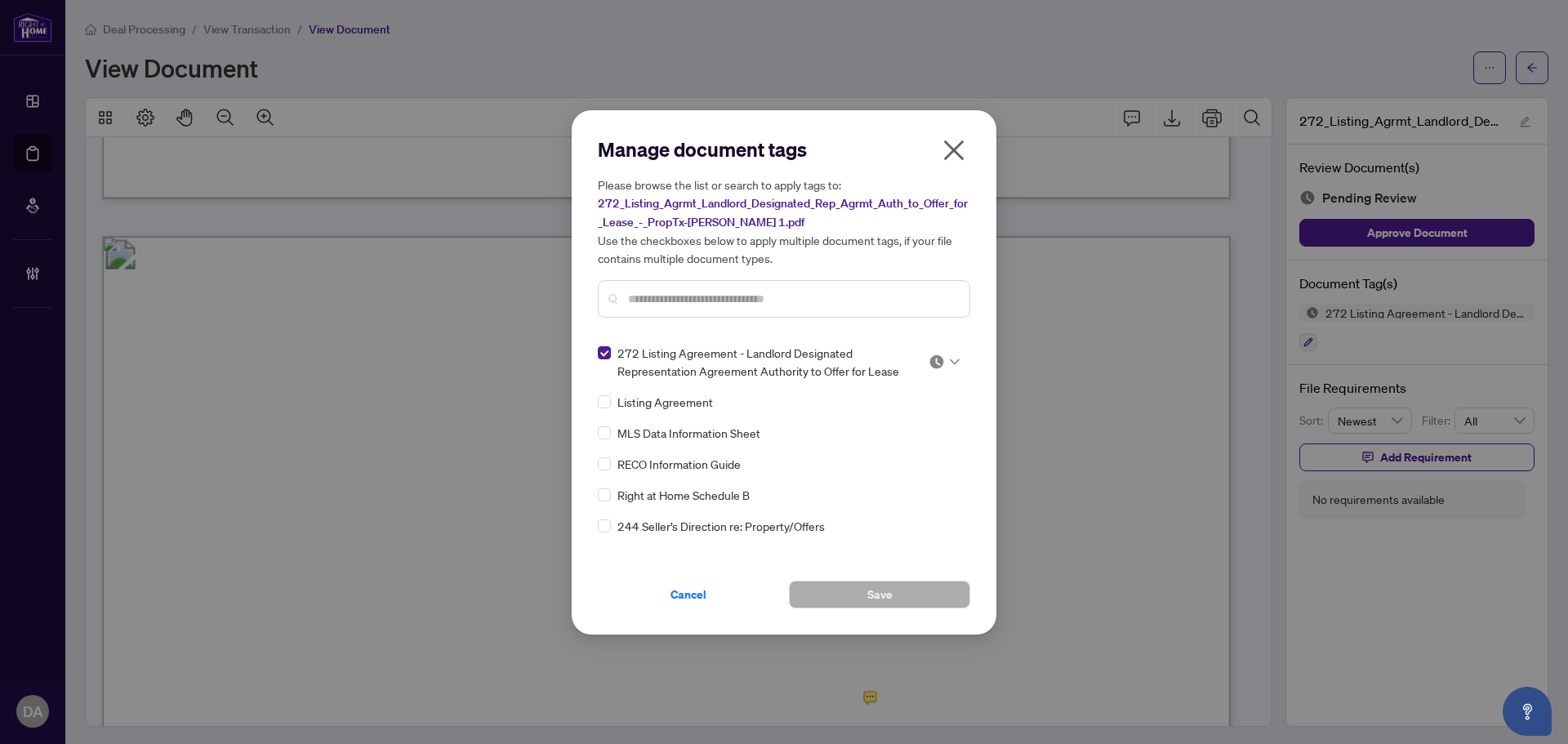
click at [936, 362] on img at bounding box center [936, 362] width 16 height 16
click at [876, 417] on div "Needs Work" at bounding box center [889, 415] width 104 height 18
click at [854, 600] on button "Save" at bounding box center [879, 595] width 181 height 28
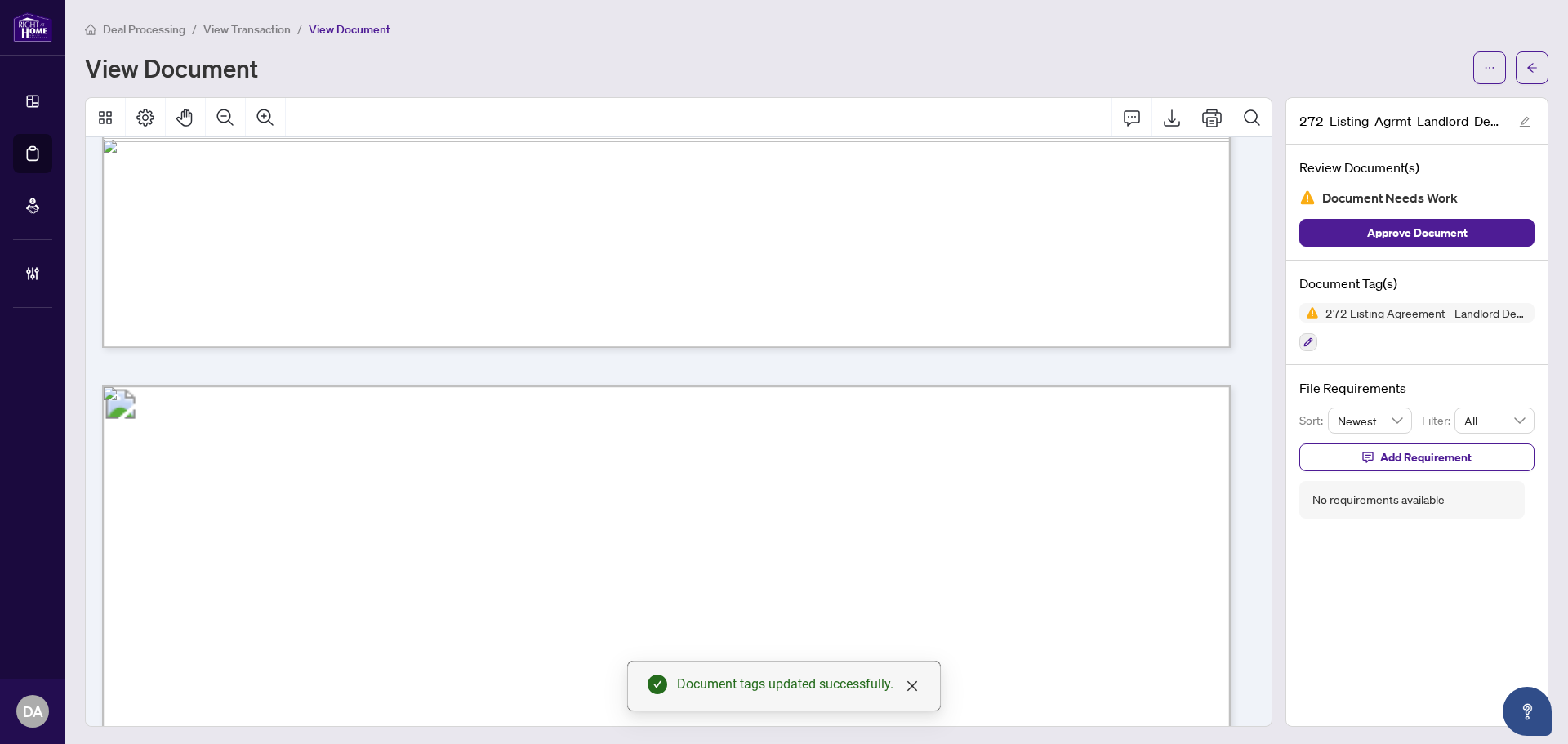
scroll to position [5752, 0]
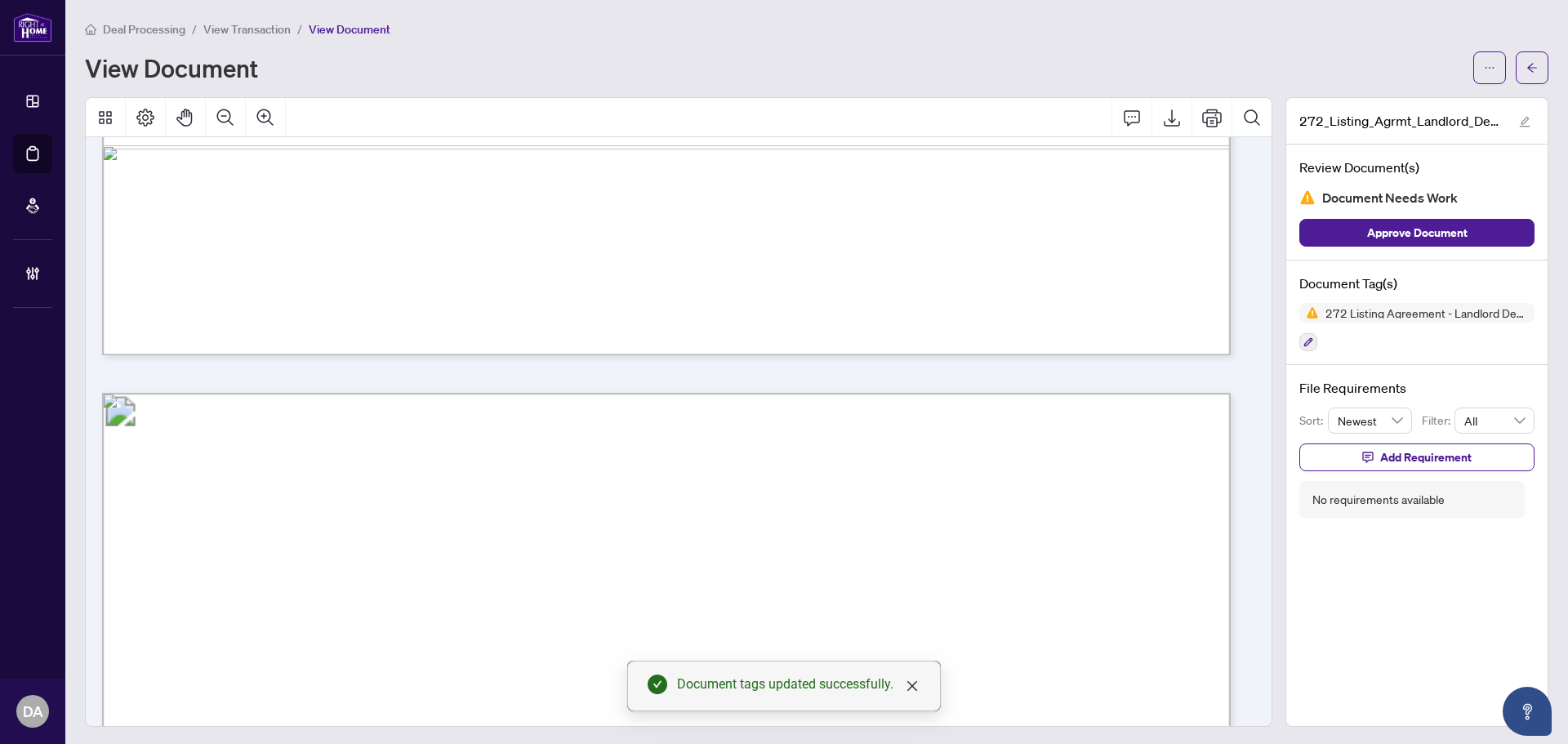
click at [256, 33] on span "View Transaction" at bounding box center [247, 30] width 87 height 15
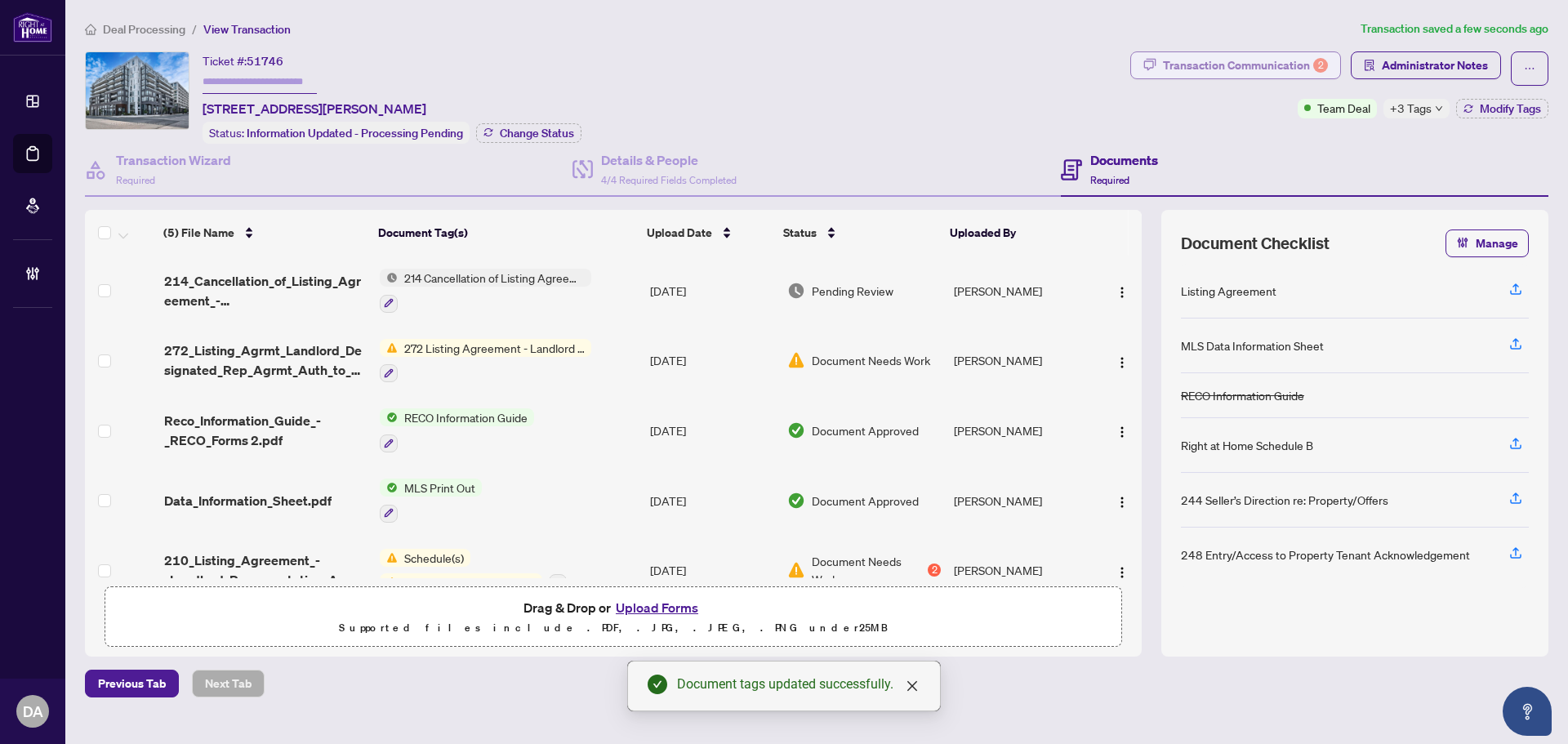
click at [1259, 71] on div "Transaction Communication 2" at bounding box center [1245, 66] width 165 height 26
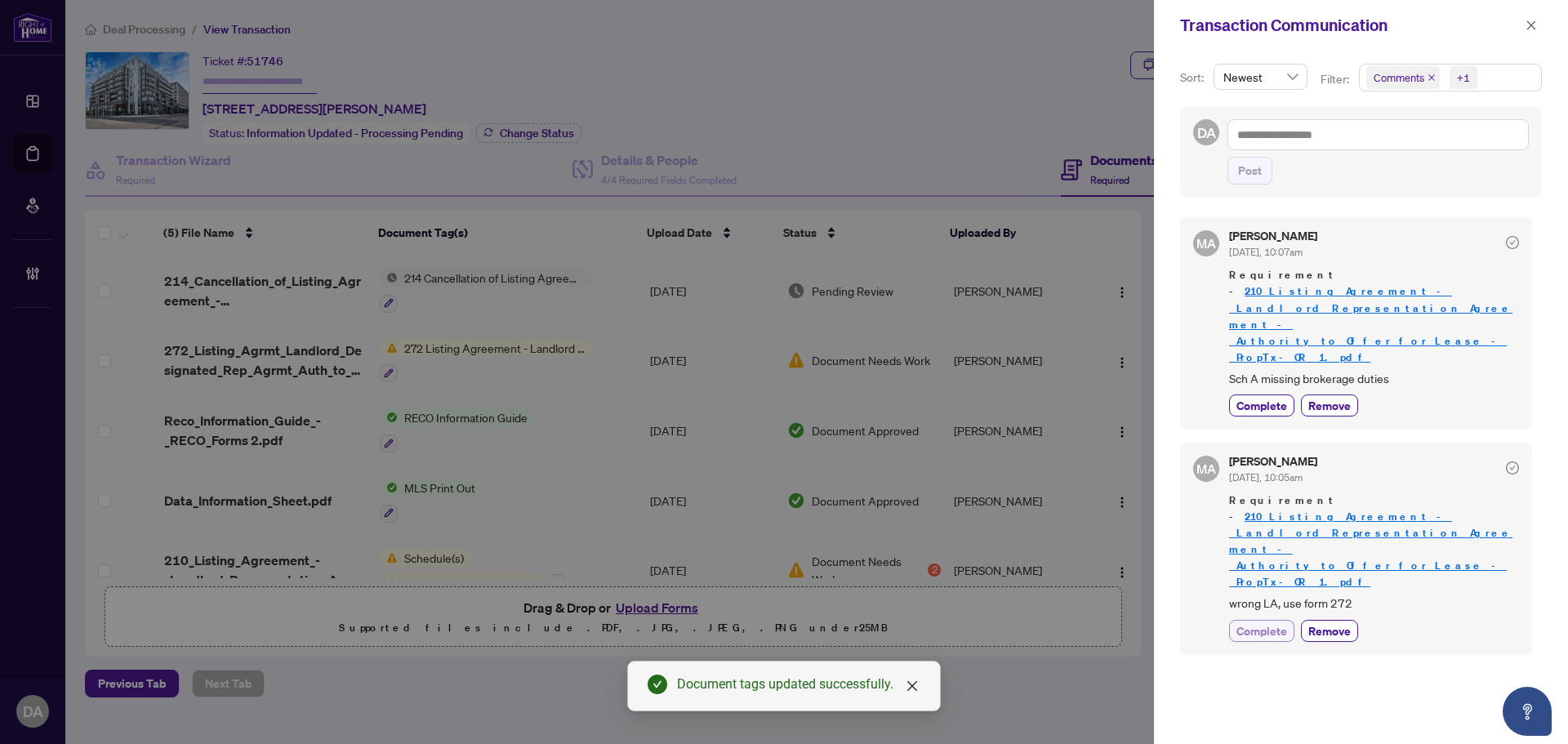
click at [1272, 622] on span "Complete" at bounding box center [1262, 630] width 51 height 17
drag, startPoint x: 1070, startPoint y: 679, endPoint x: 1084, endPoint y: 655, distance: 27.8
click at [1070, 677] on div at bounding box center [784, 372] width 1568 height 744
click at [918, 692] on icon "close" at bounding box center [912, 686] width 13 height 13
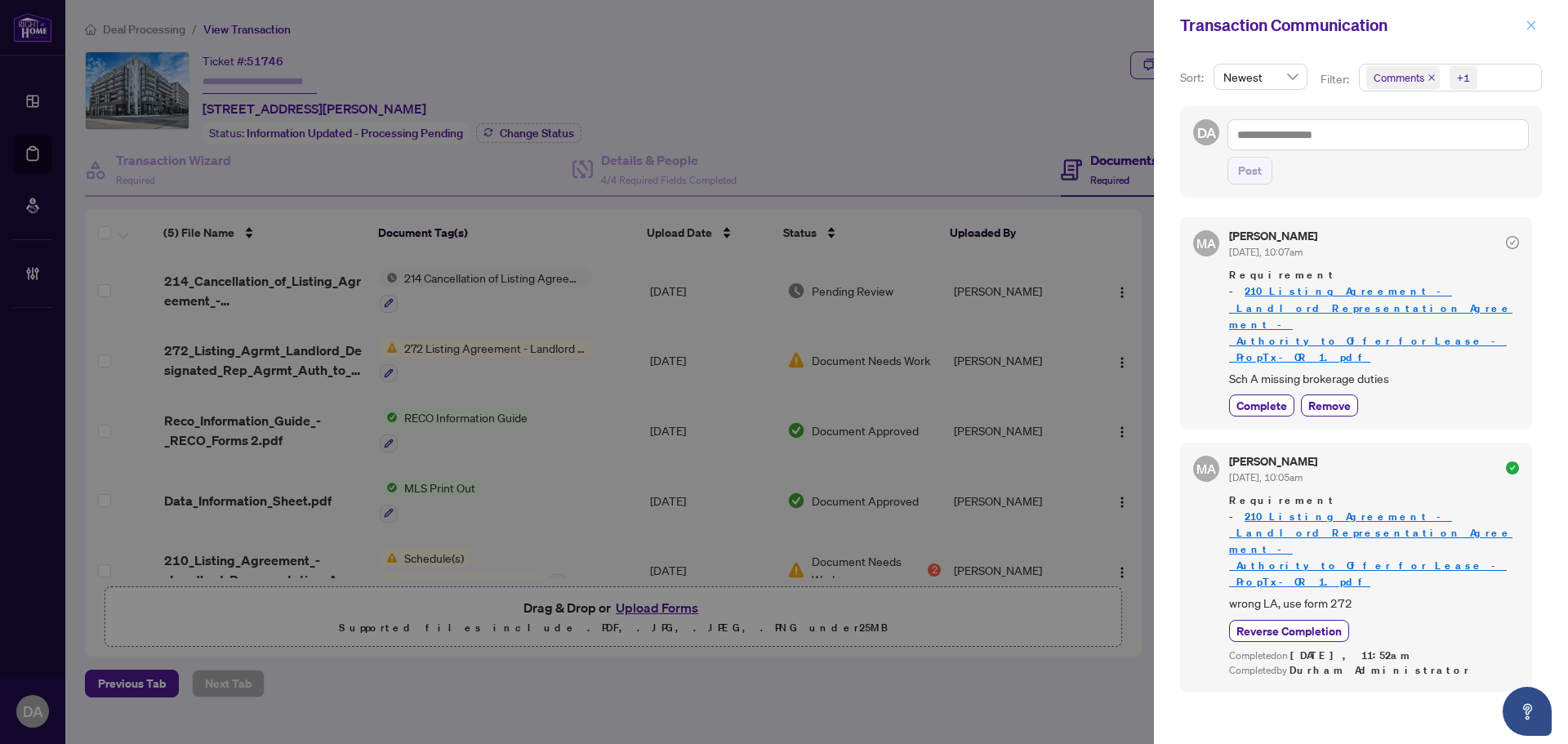
click at [1524, 31] on button "button" at bounding box center [1531, 26] width 21 height 20
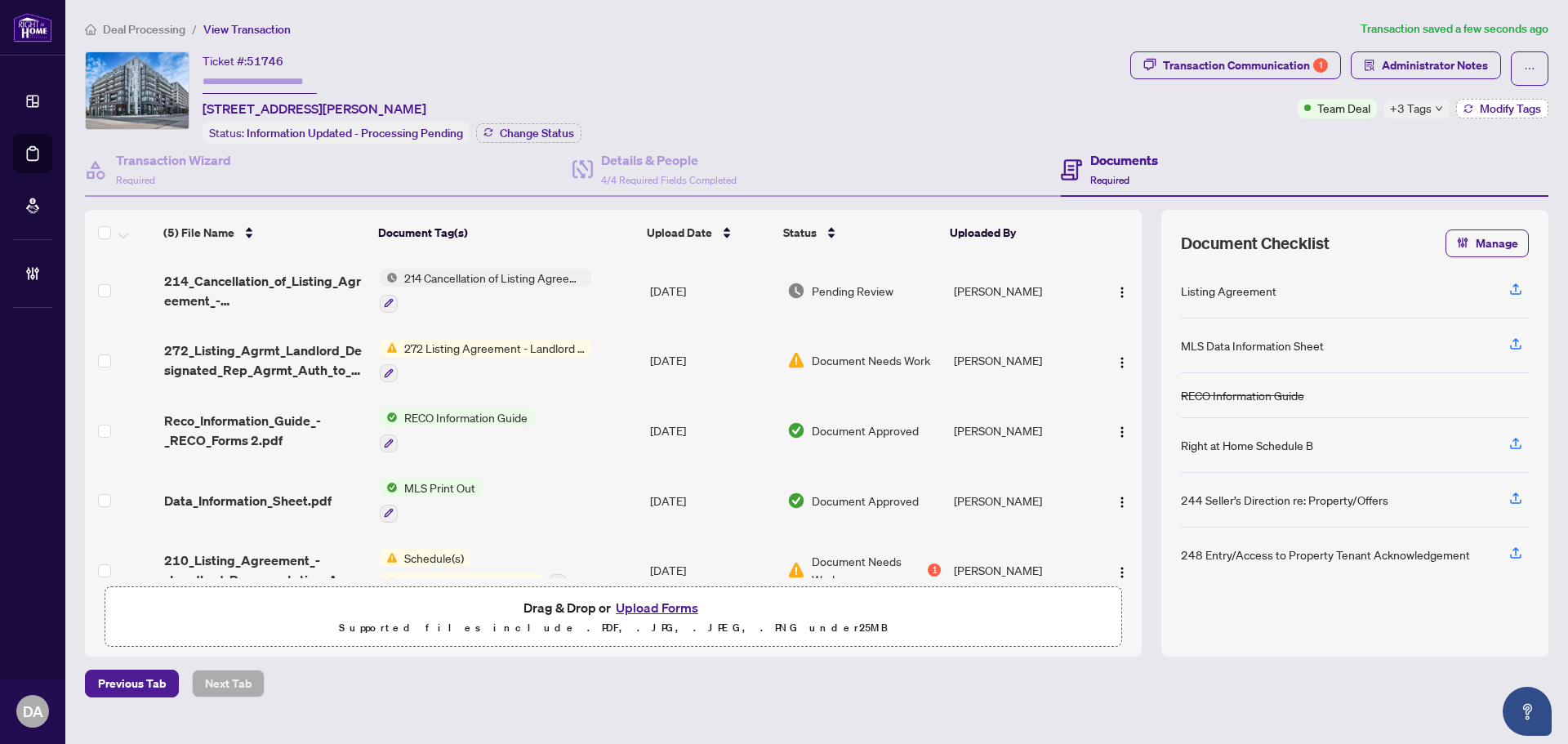
click at [1501, 103] on span "Modify Tags" at bounding box center [1510, 109] width 61 height 12
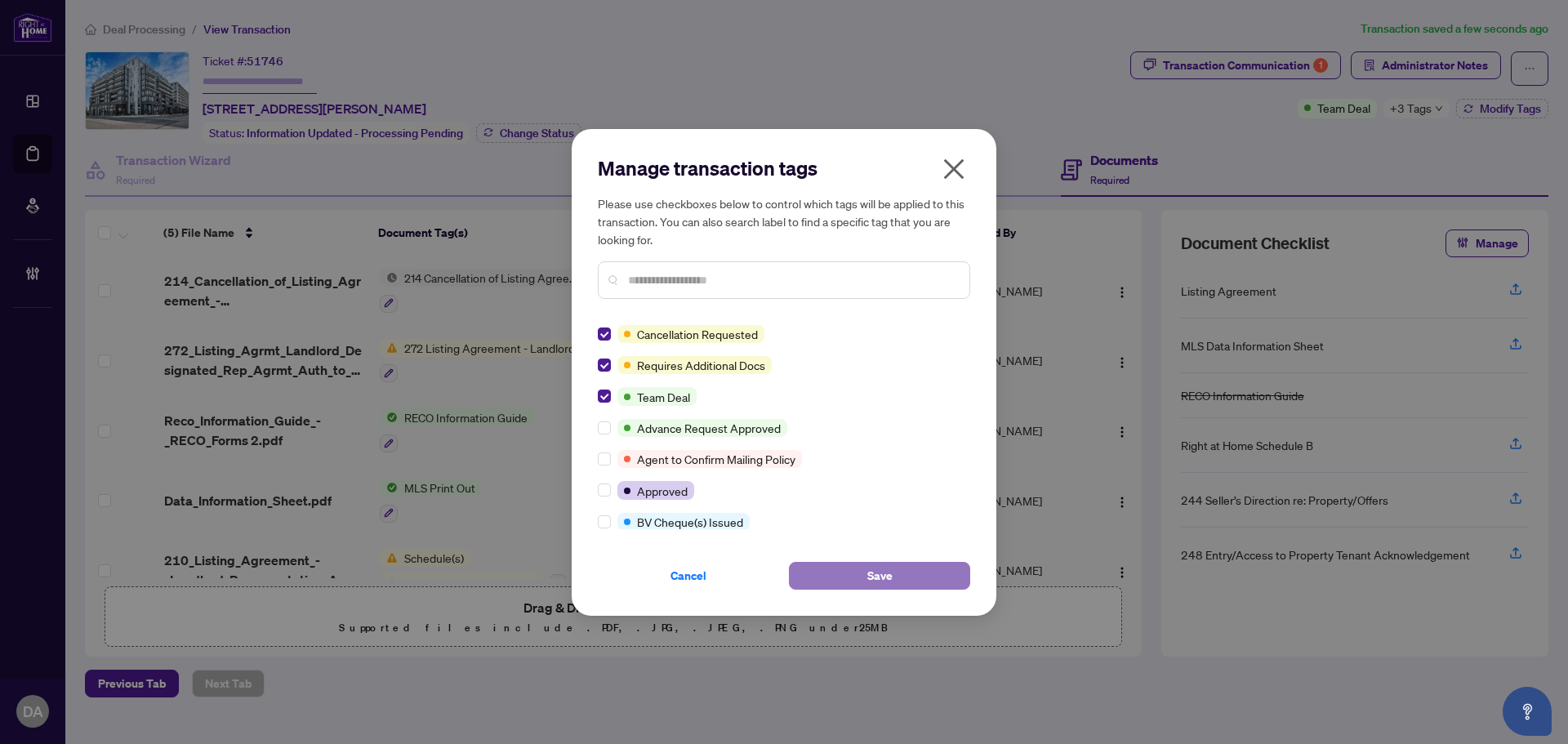
click at [833, 577] on button "Save" at bounding box center [879, 576] width 181 height 28
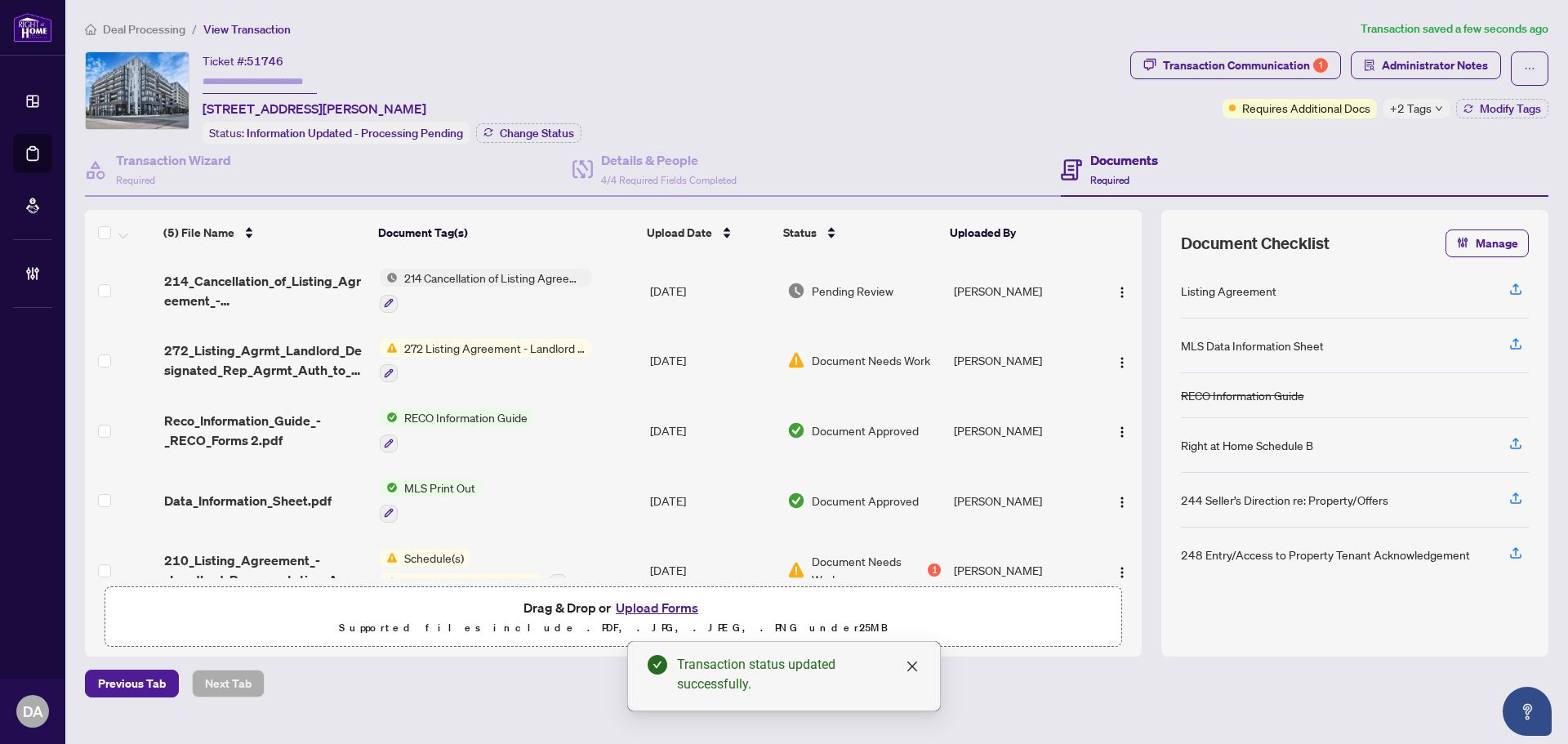
click at [160, 27] on span "Deal Processing" at bounding box center [144, 30] width 82 height 15
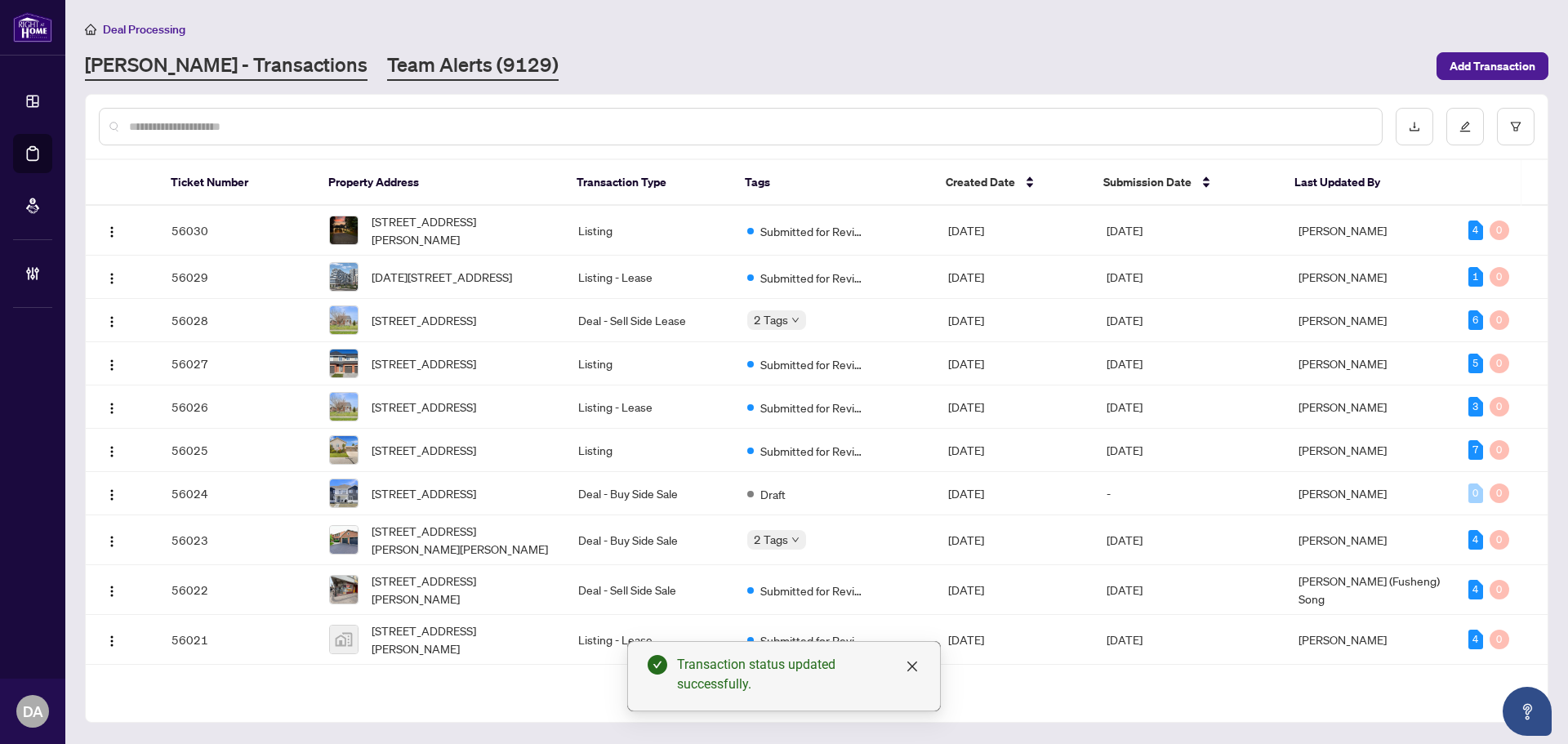
click at [387, 73] on link "Team Alerts (9129)" at bounding box center [472, 67] width 171 height 30
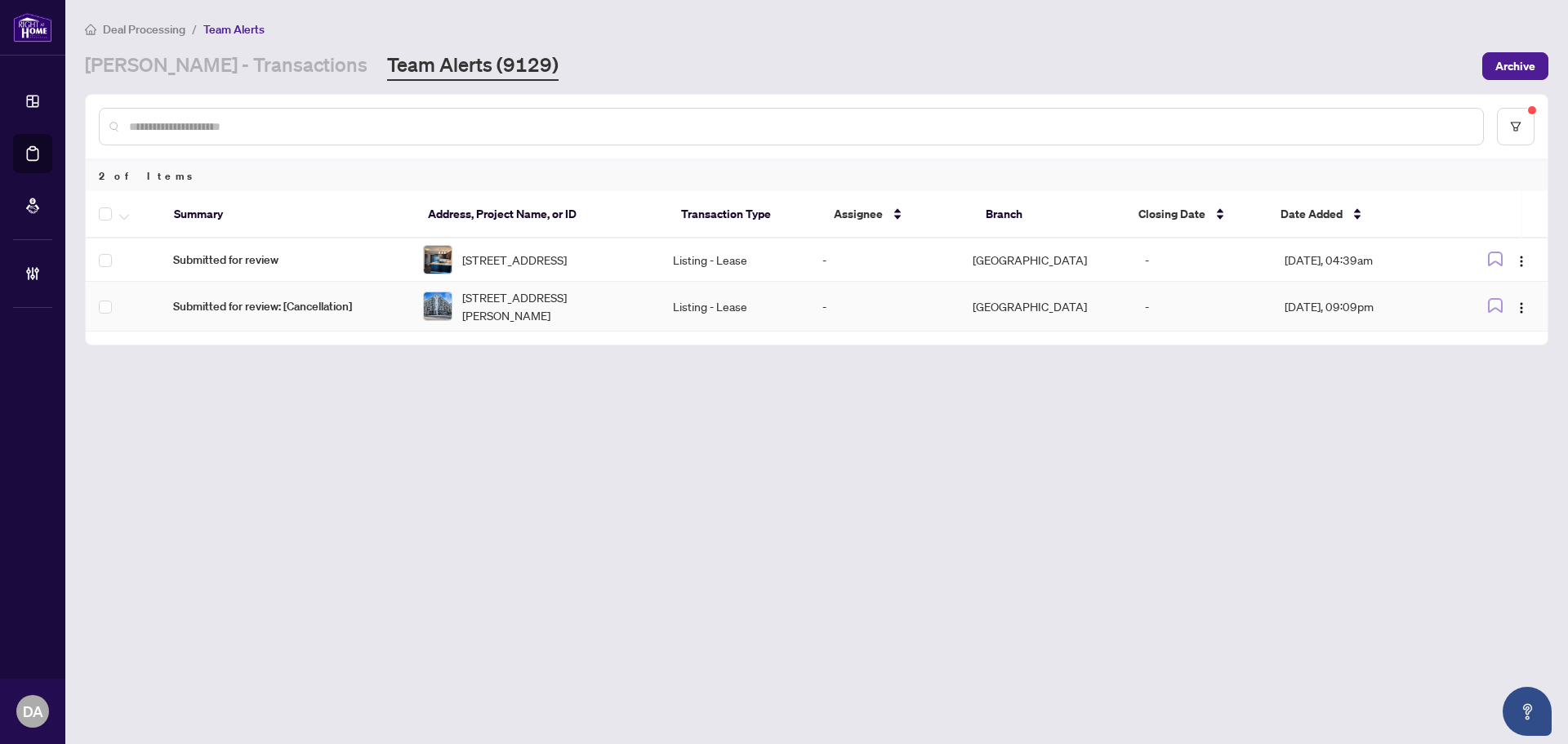
click at [596, 302] on span "210-3005 Pine Glen Rd, Oakville, Ontario L6M 4J3, Canada" at bounding box center [554, 306] width 184 height 36
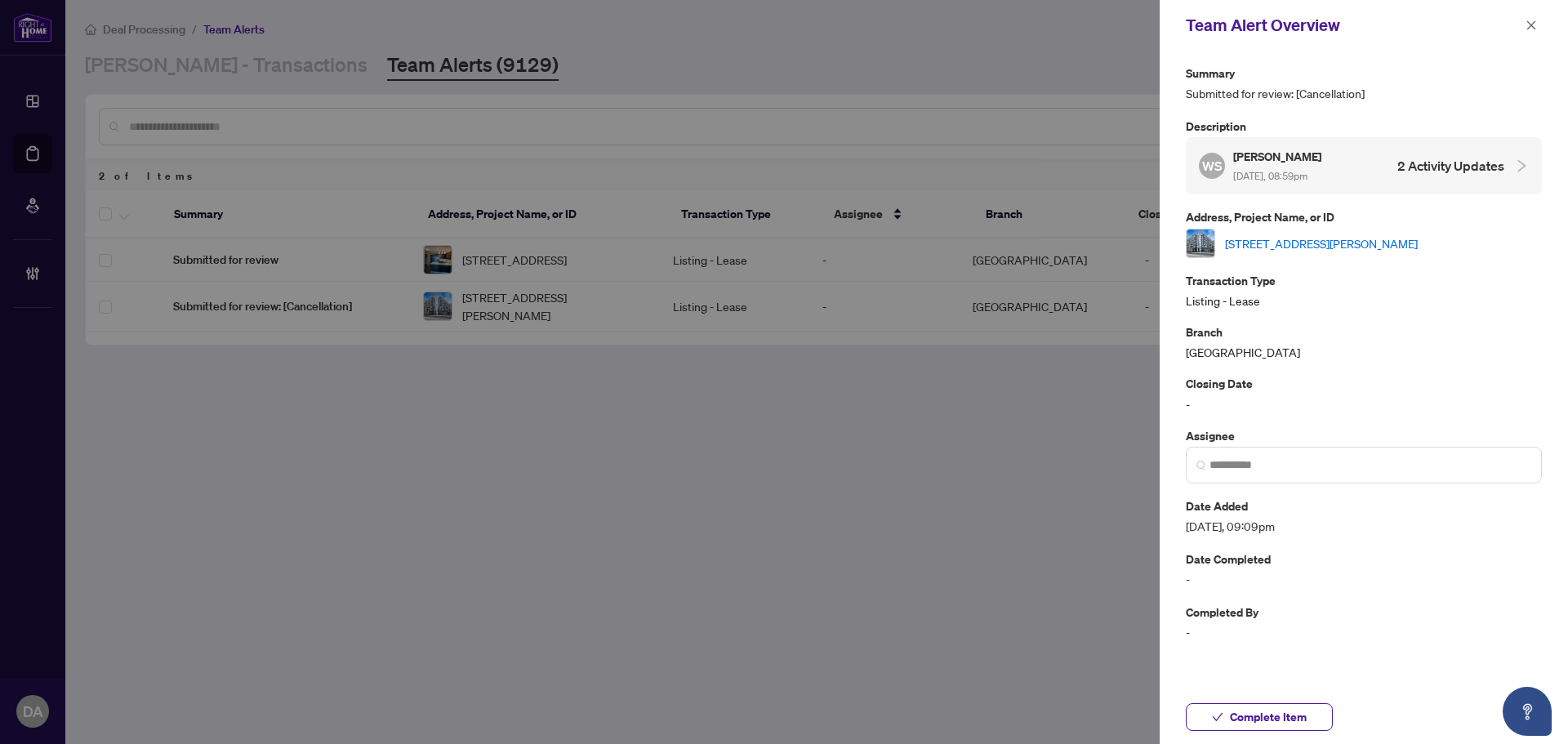
click at [1299, 251] on link "210-3005 Pine Glen Rd, Oakville, Ontario L6M 4J3, Canada" at bounding box center [1321, 244] width 193 height 18
click at [858, 359] on div at bounding box center [784, 372] width 1568 height 744
click at [1534, 26] on icon "close" at bounding box center [1531, 26] width 12 height 12
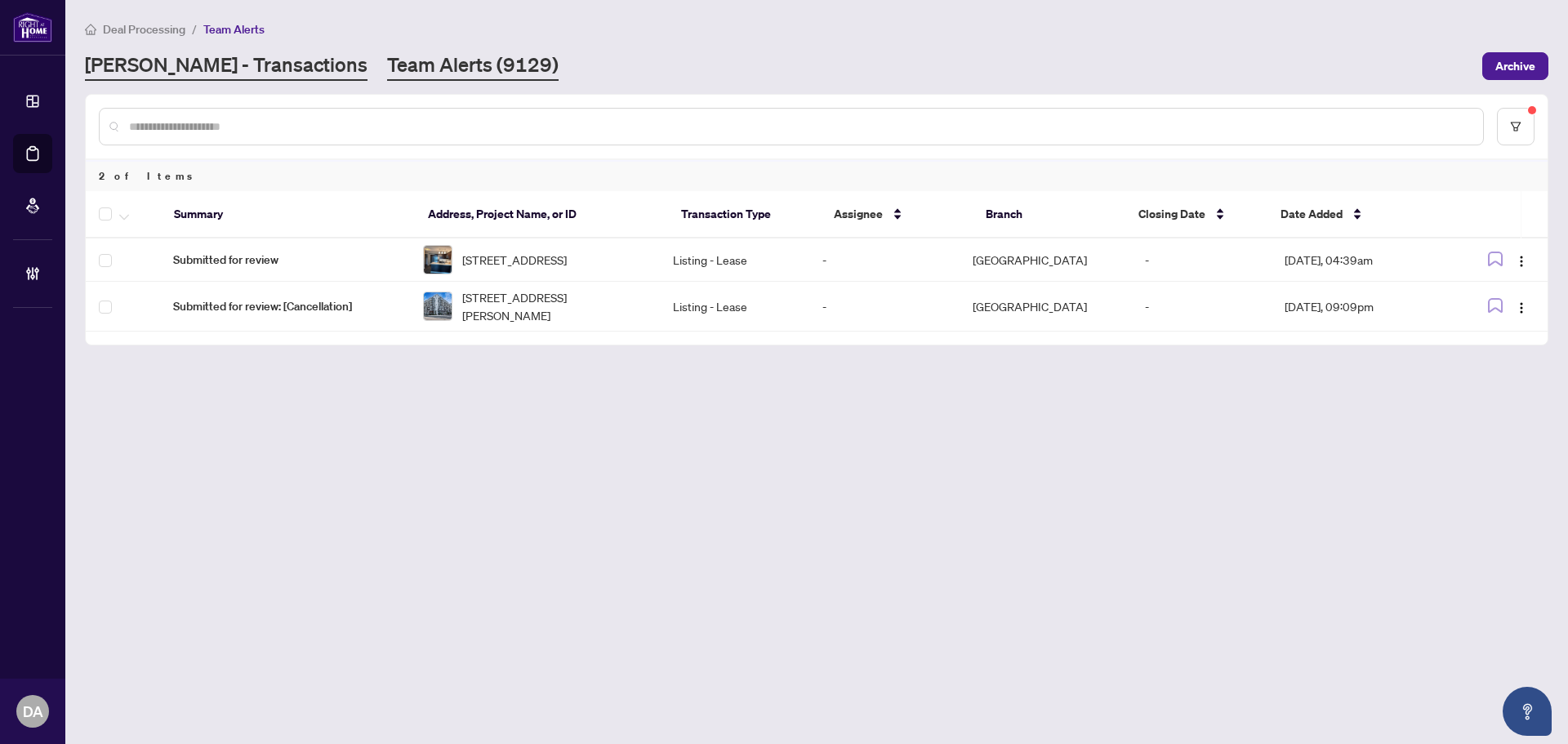
click at [248, 63] on link "RAHR - Transactions" at bounding box center [225, 67] width 282 height 30
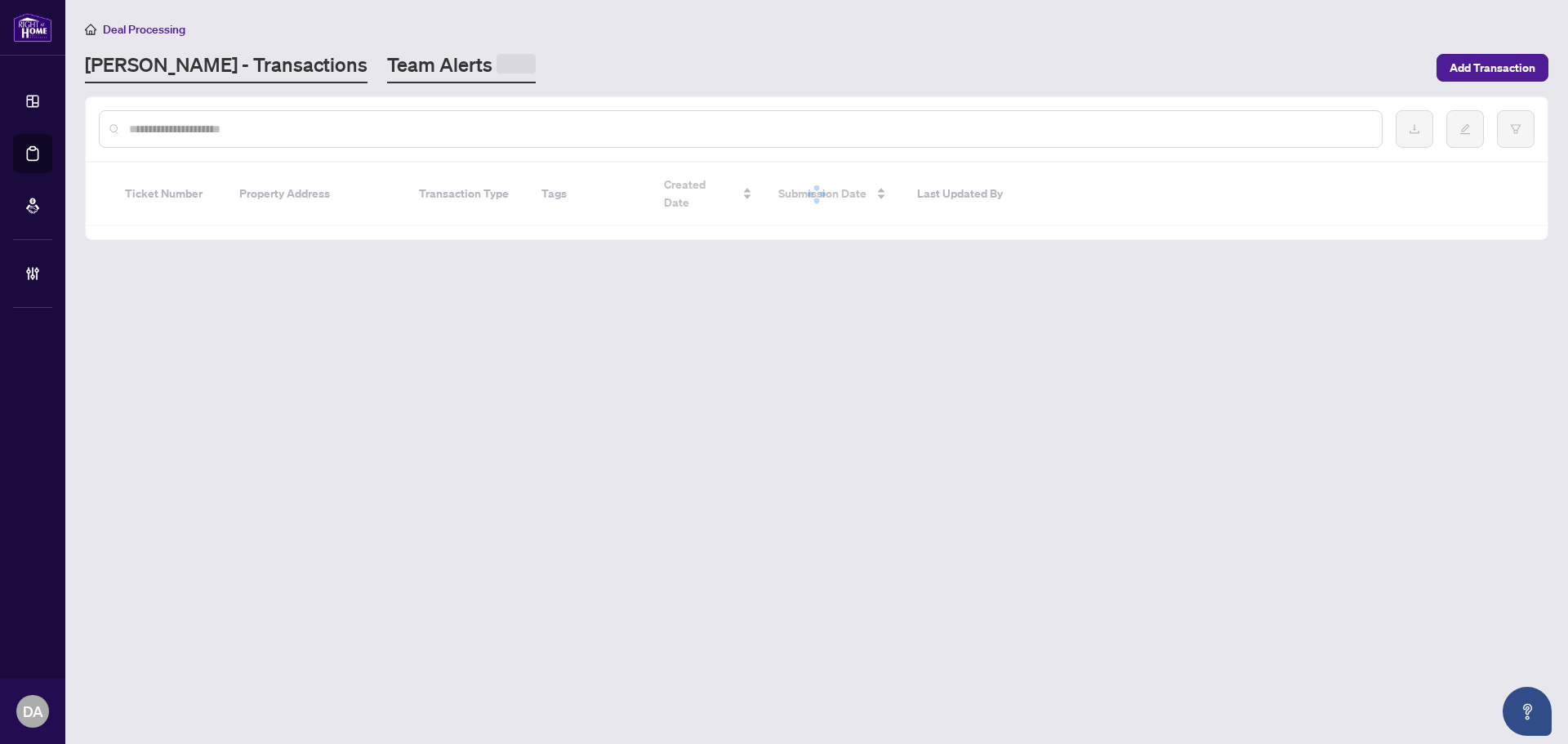
click at [387, 52] on link "Team Alerts" at bounding box center [461, 67] width 149 height 32
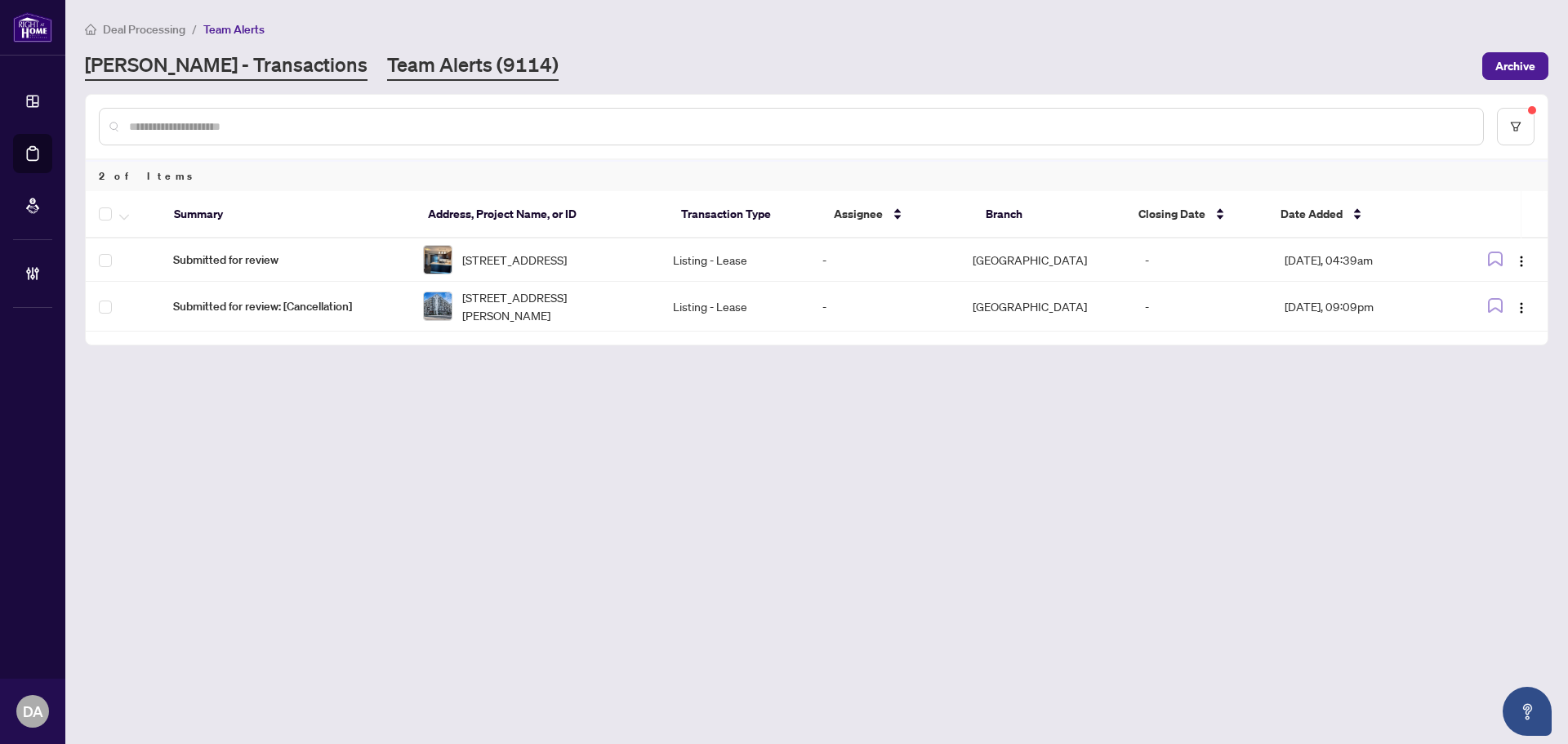
click at [151, 54] on link "RAHR - Transactions" at bounding box center [225, 67] width 282 height 30
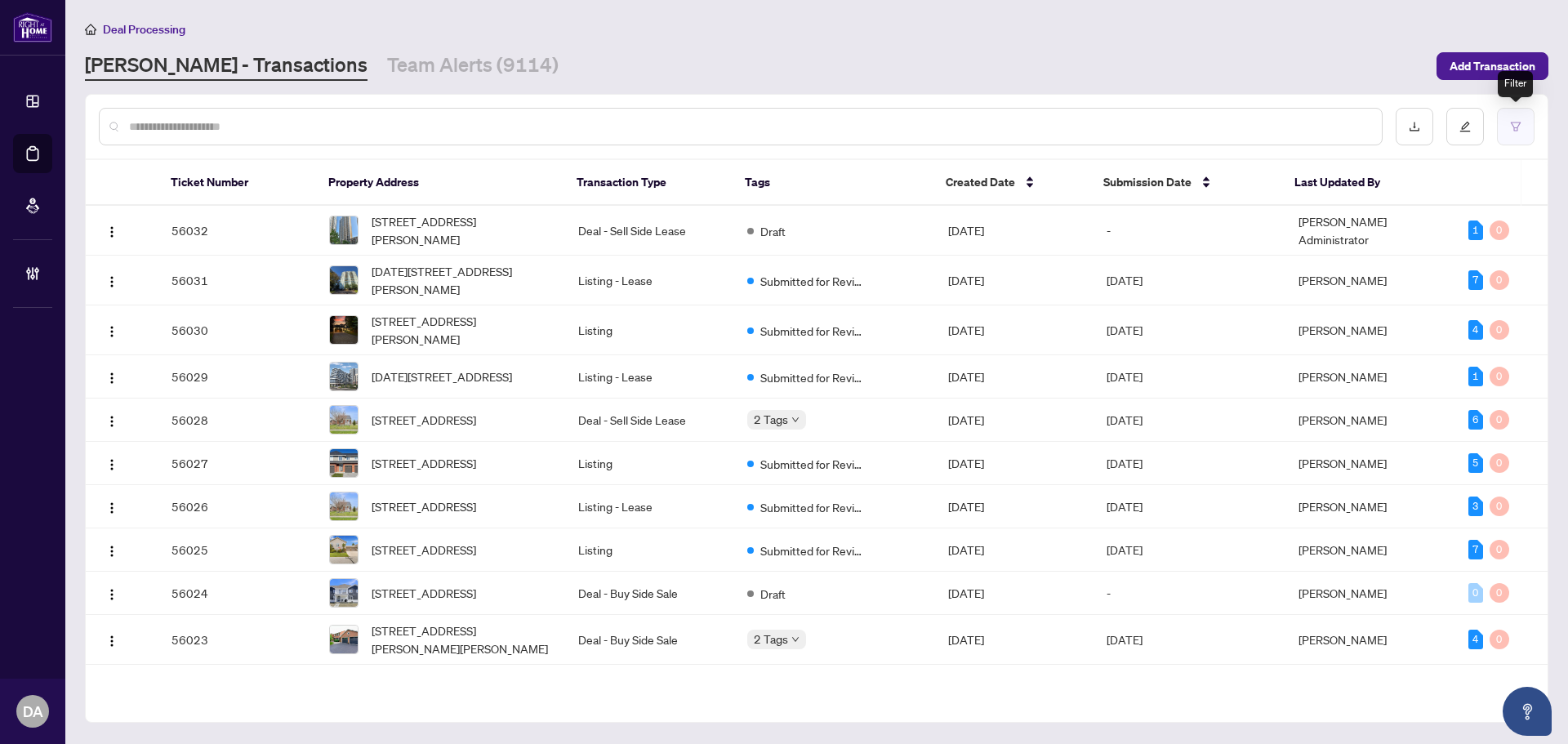
click at [1504, 126] on button "button" at bounding box center [1515, 127] width 38 height 38
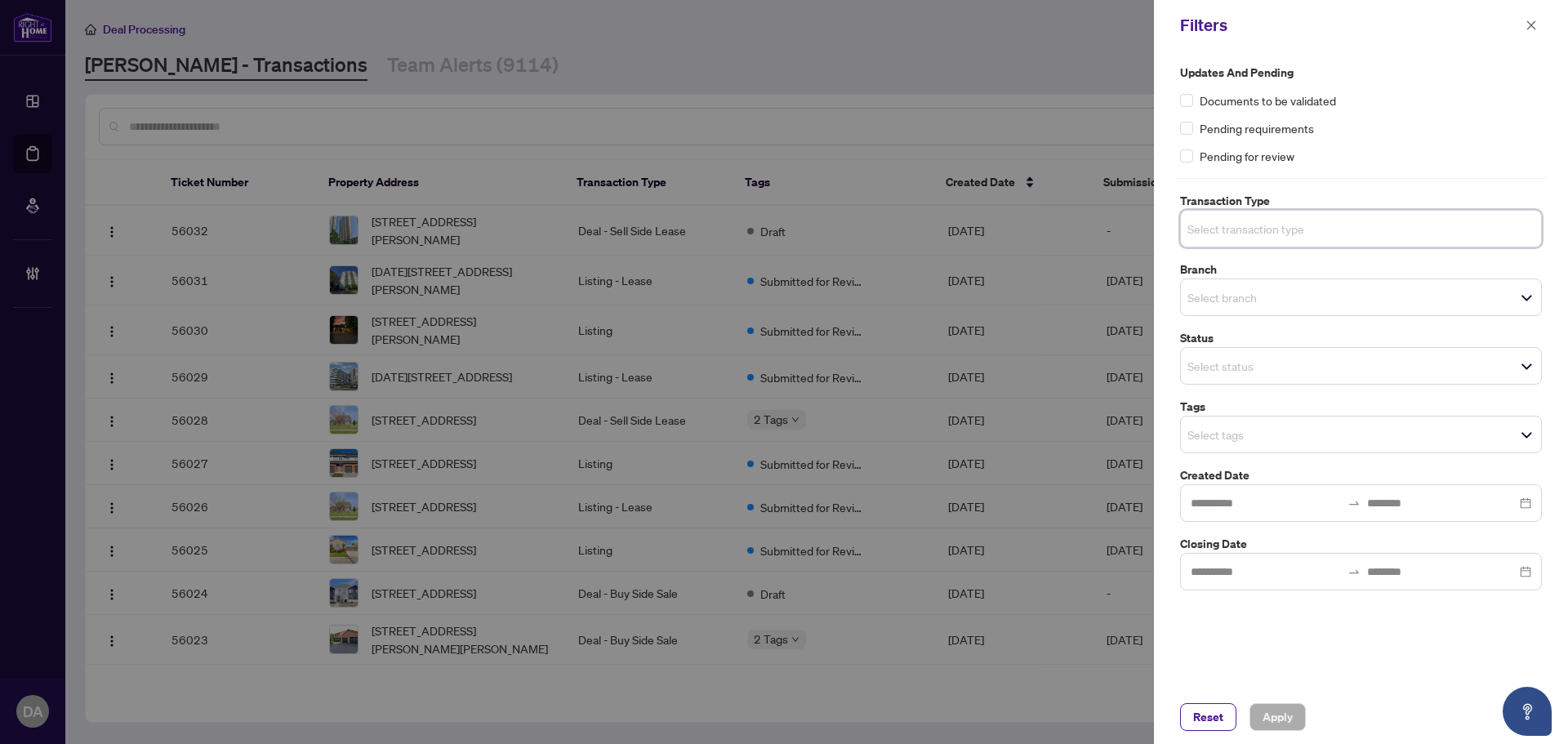
click at [1264, 219] on input "search" at bounding box center [1244, 229] width 114 height 20
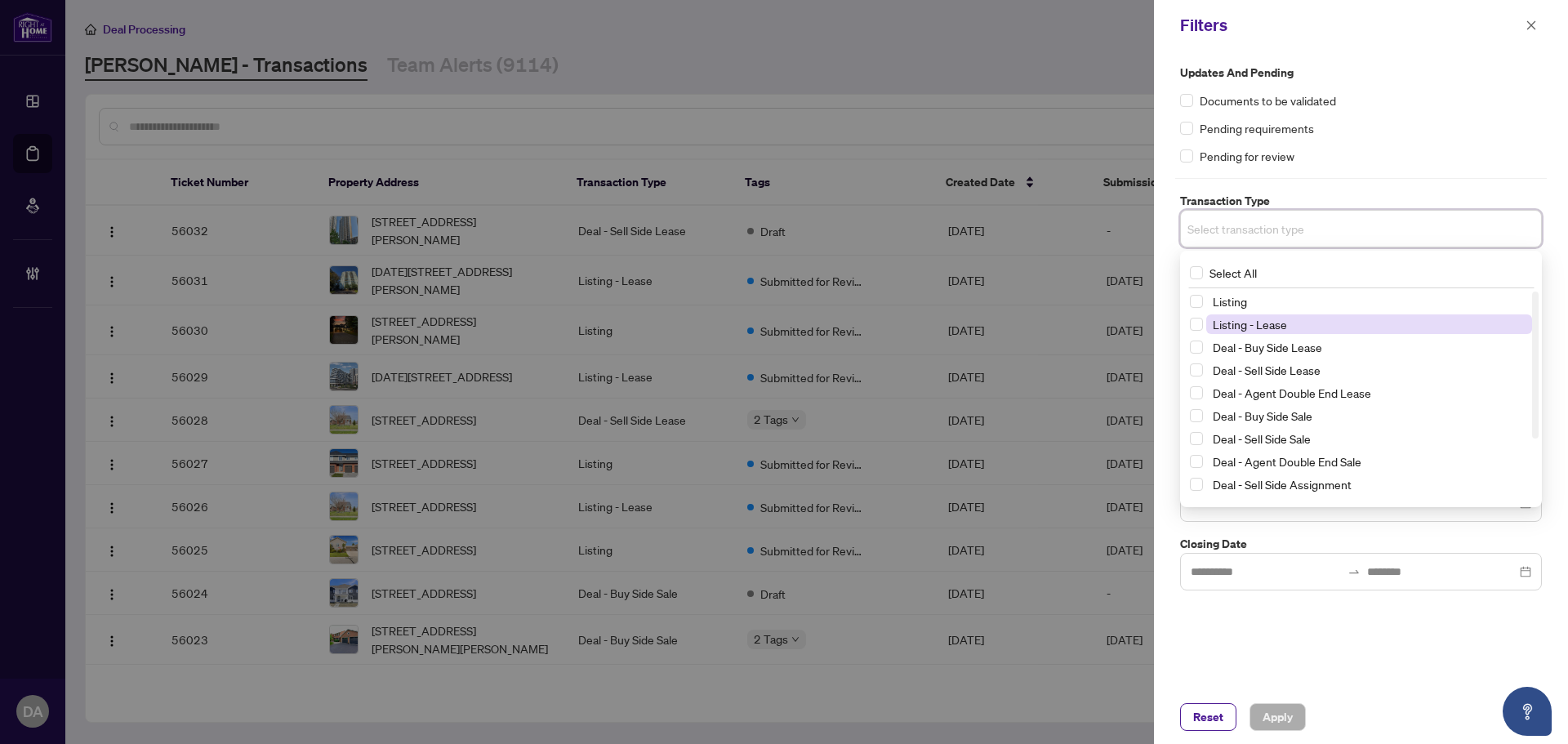
click at [1257, 319] on span "Listing - Lease" at bounding box center [1250, 324] width 74 height 15
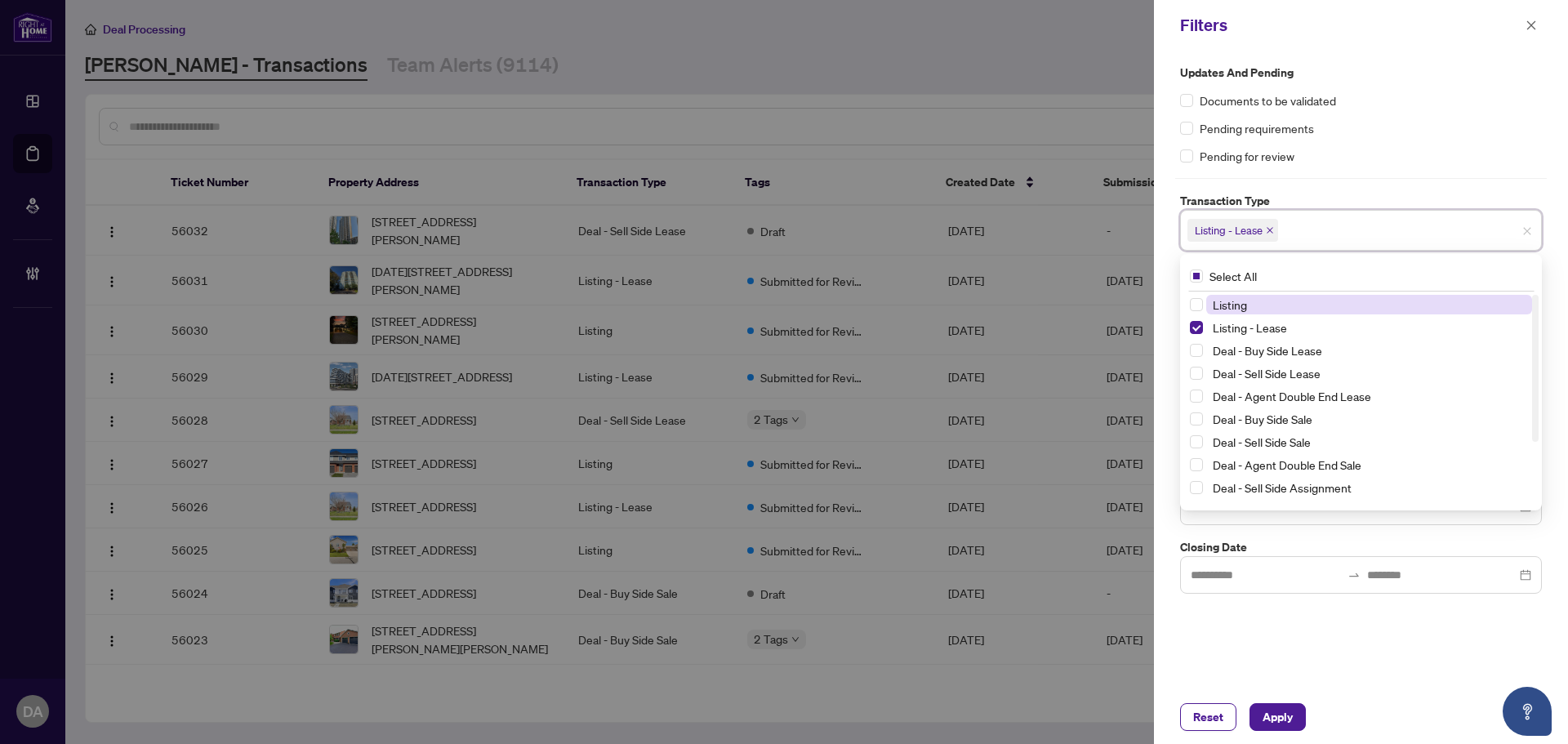
click at [1254, 309] on span "Listing" at bounding box center [1369, 305] width 326 height 20
click at [1295, 711] on button "Apply" at bounding box center [1277, 718] width 56 height 28
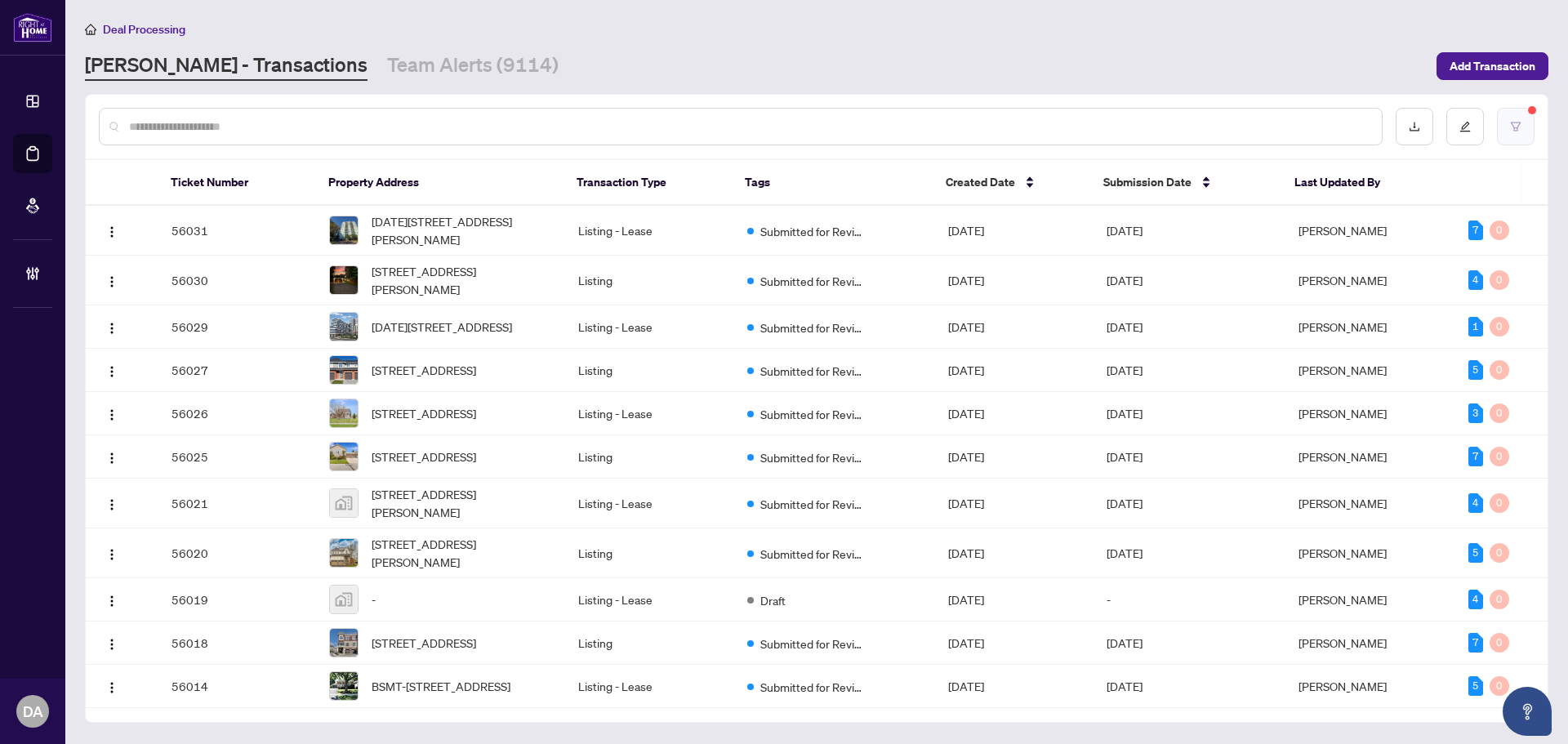
click at [1526, 121] on button "button" at bounding box center [1515, 127] width 38 height 38
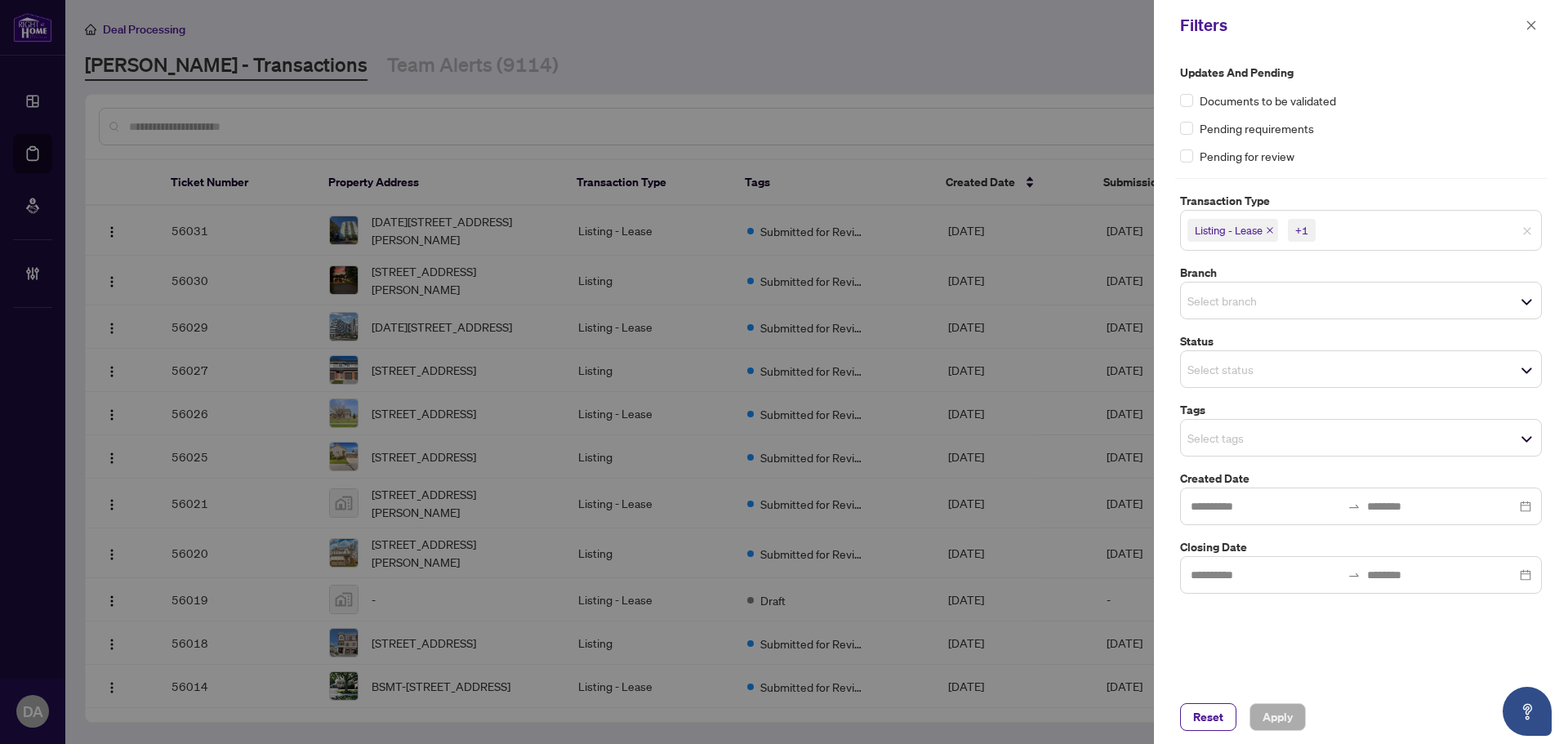
click at [1192, 281] on label "Branch" at bounding box center [1361, 273] width 362 height 18
click at [1211, 299] on input "search" at bounding box center [1244, 300] width 114 height 20
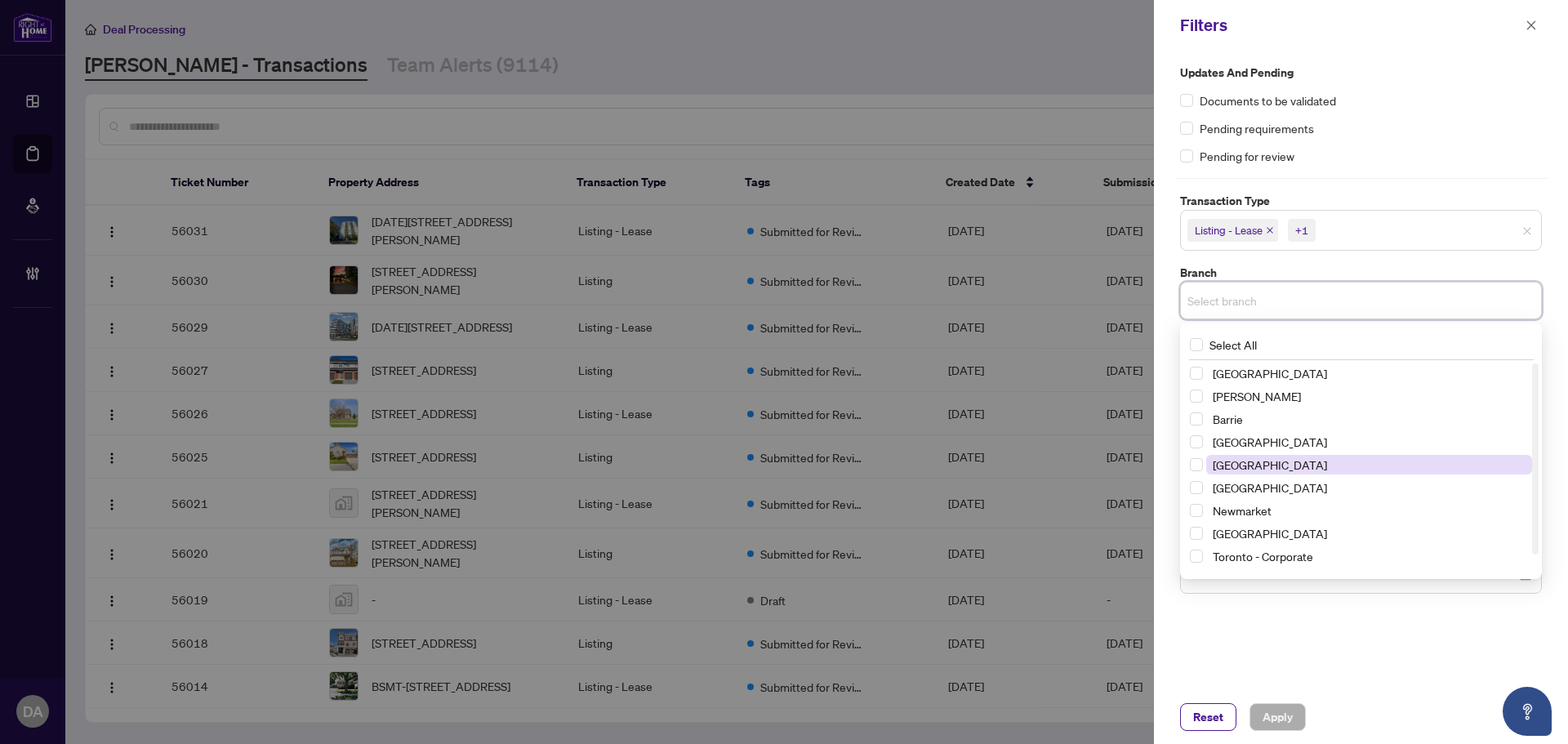
click at [1280, 463] on span "Durham" at bounding box center [1369, 465] width 326 height 20
click at [1238, 471] on span "Durham" at bounding box center [1269, 468] width 114 height 15
click at [1240, 491] on span "Mississauga" at bounding box center [1269, 488] width 114 height 15
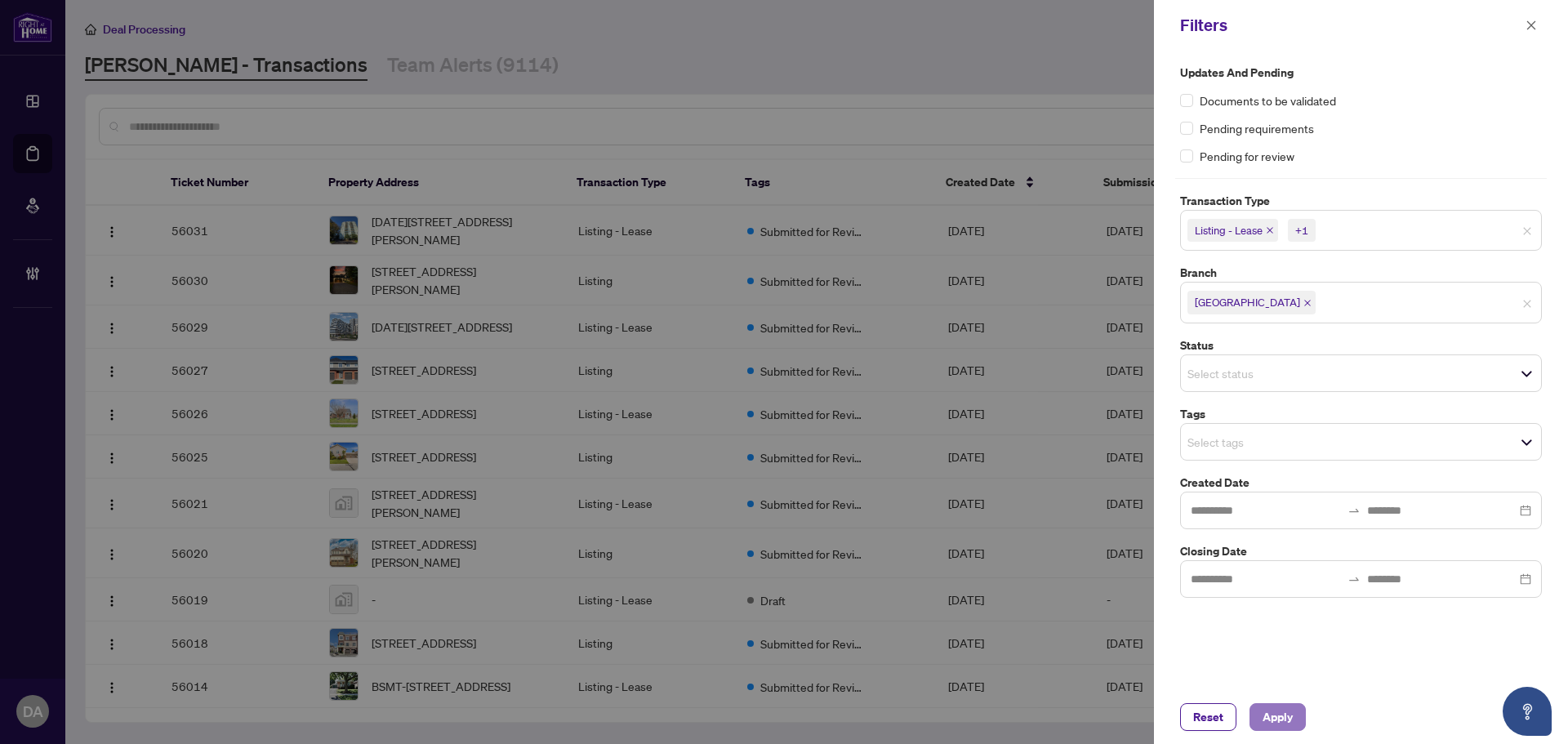
click at [1285, 706] on span "Apply" at bounding box center [1277, 718] width 30 height 26
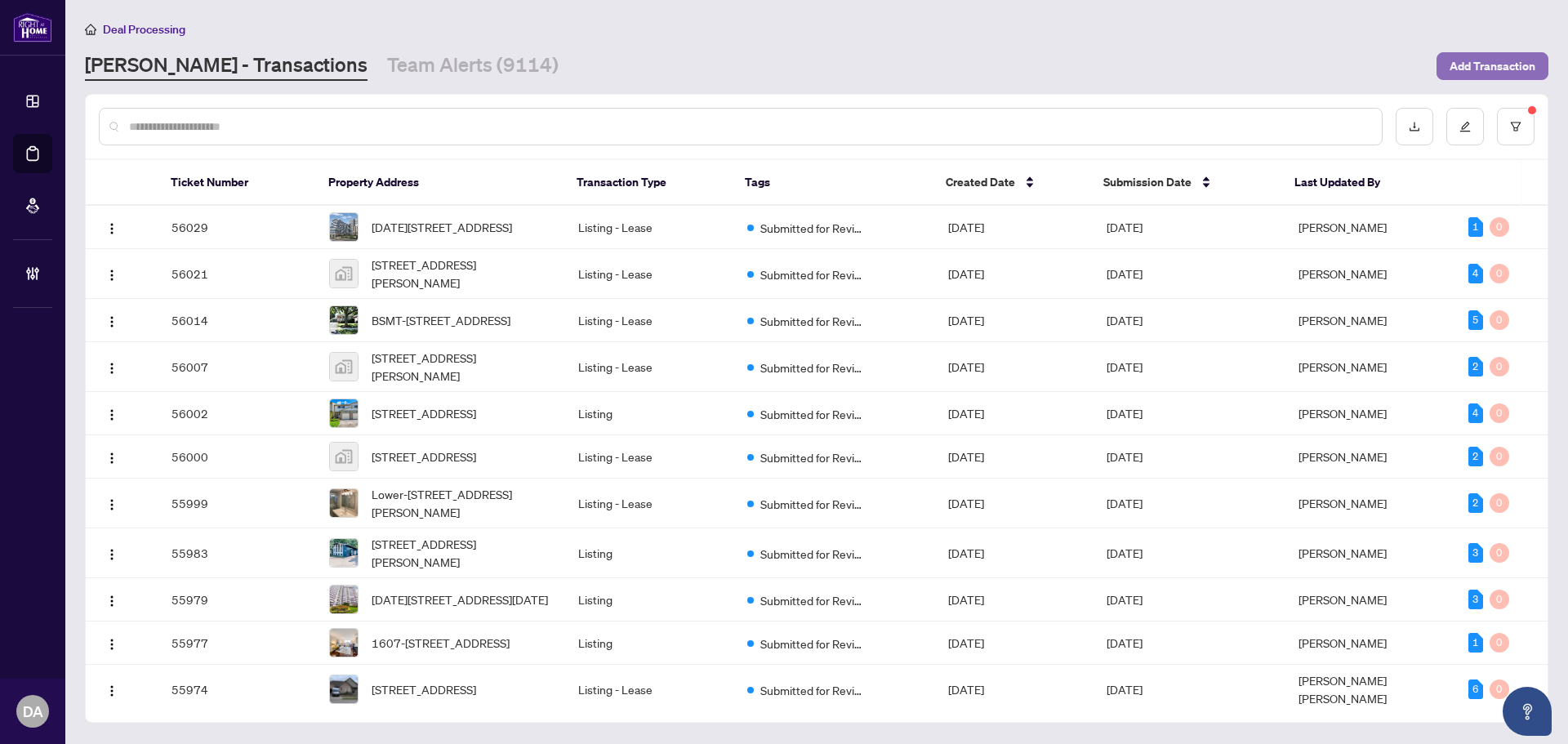
click at [1454, 54] on span "Add Transaction" at bounding box center [1492, 67] width 86 height 26
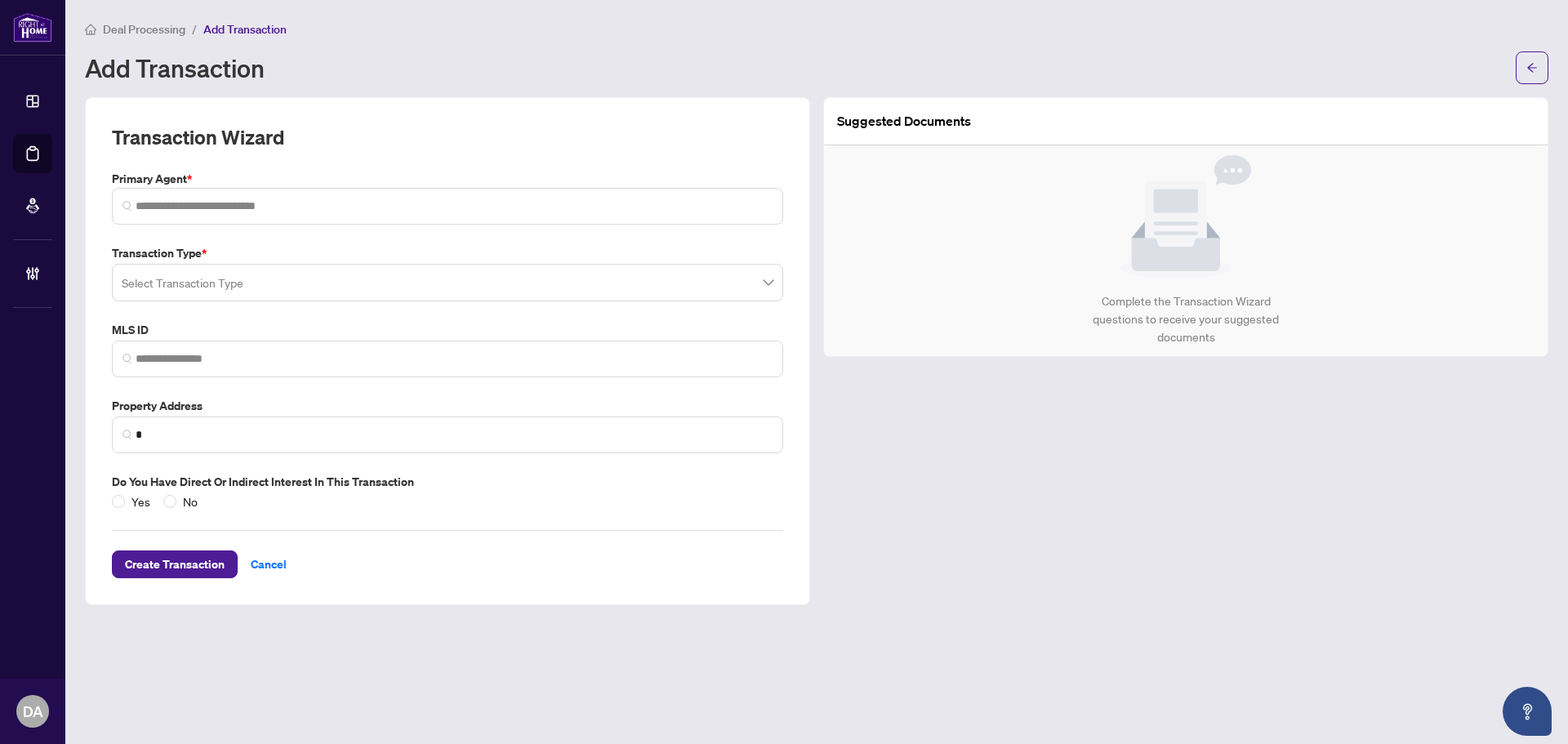
click at [132, 40] on div "Deal Processing / Add Transaction Add Transaction" at bounding box center [816, 52] width 1464 height 64
click at [128, 36] on li "Deal Processing" at bounding box center [135, 29] width 100 height 19
click at [135, 37] on li "Deal Processing" at bounding box center [135, 29] width 100 height 19
click at [134, 24] on span "Deal Processing" at bounding box center [144, 30] width 82 height 15
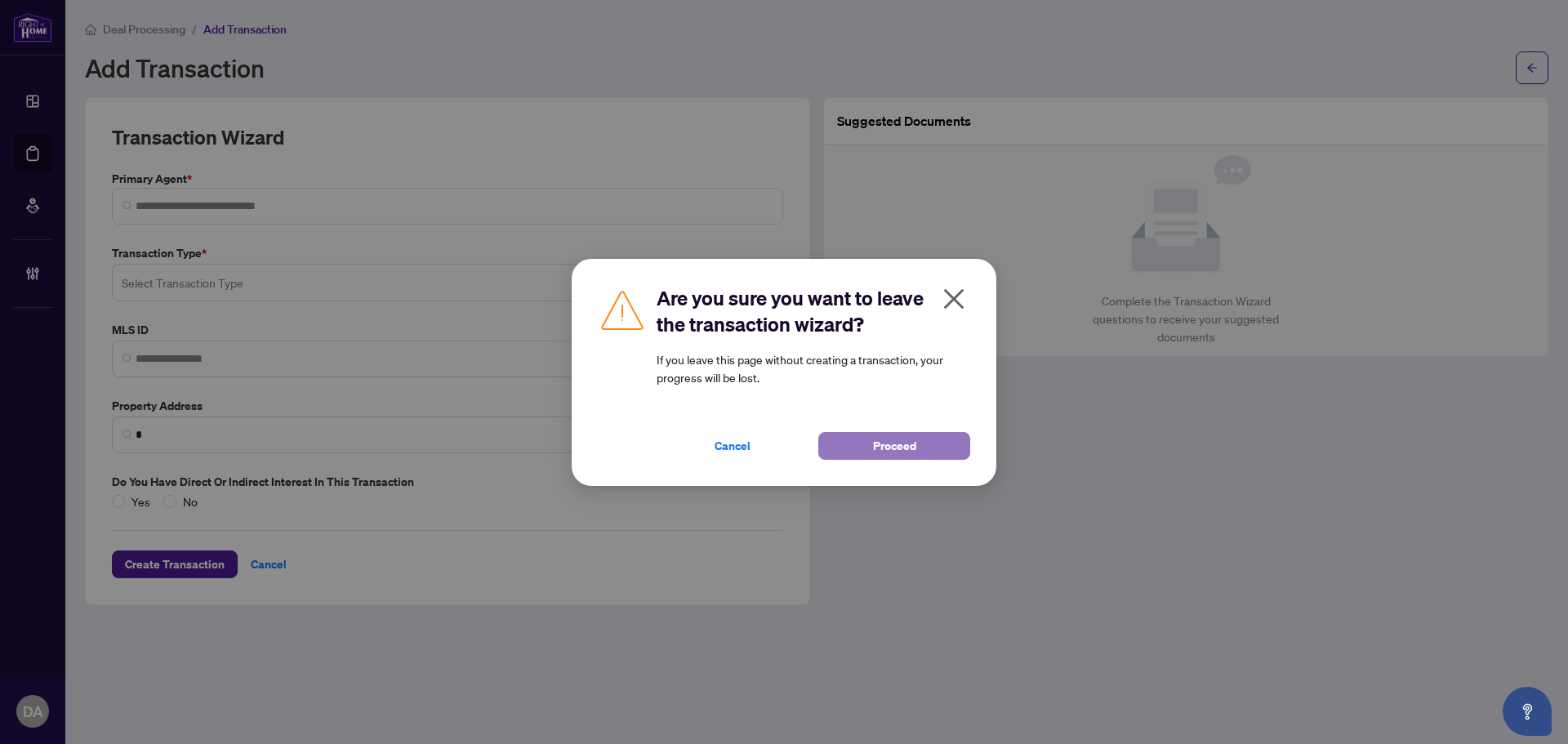
click at [903, 435] on span "Proceed" at bounding box center [894, 446] width 44 height 26
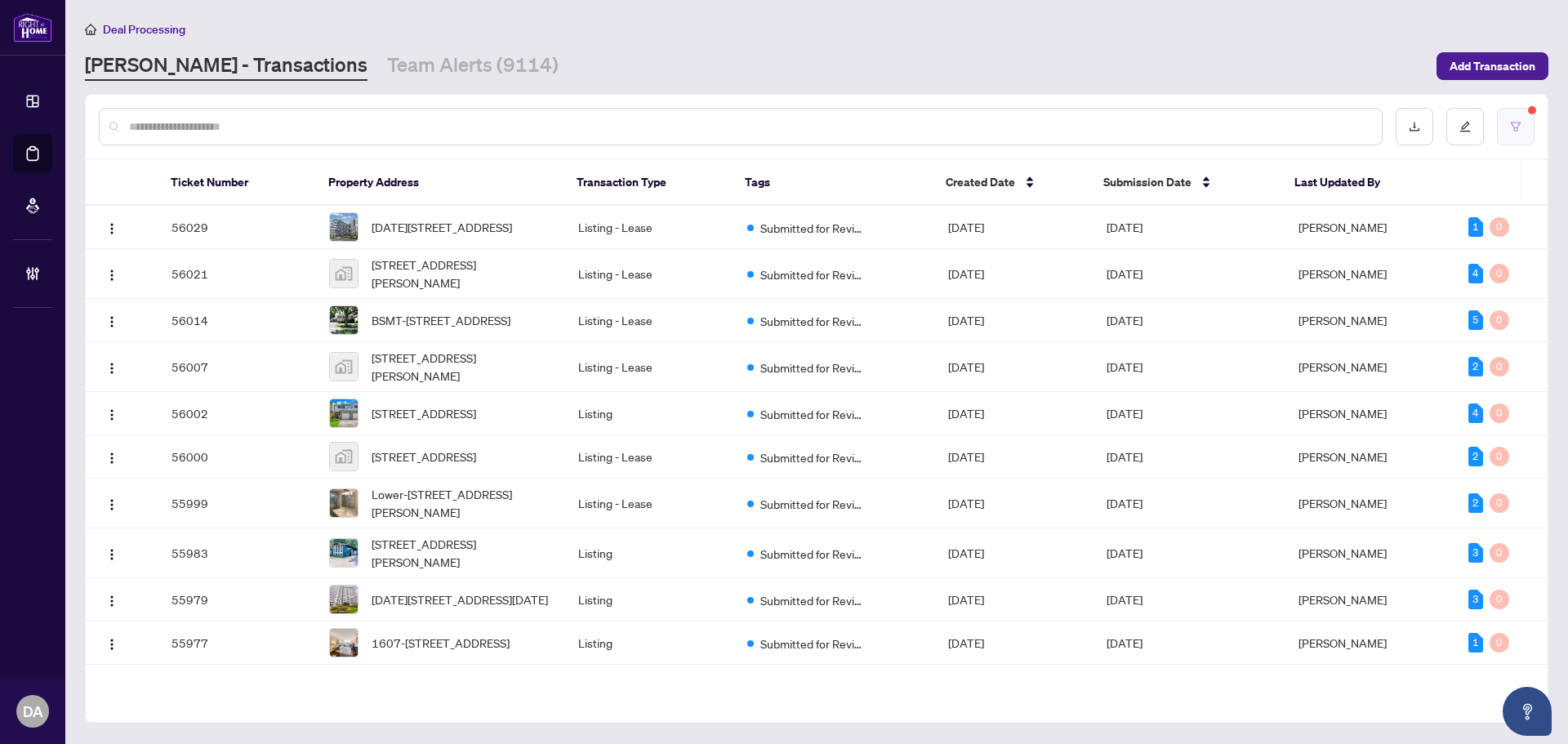
click at [1528, 127] on button "button" at bounding box center [1515, 127] width 38 height 38
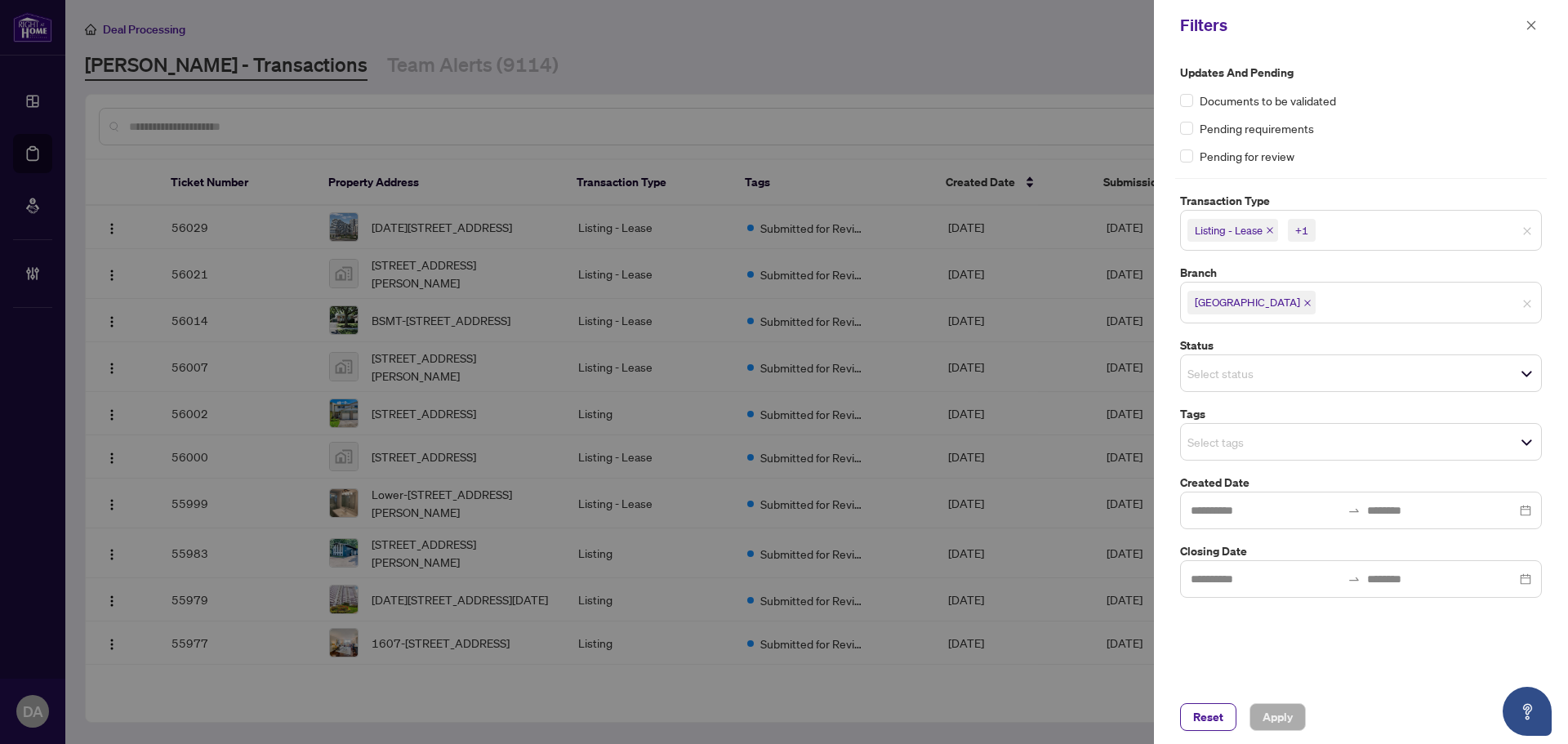
click at [1278, 434] on input "search" at bounding box center [1244, 442] width 114 height 20
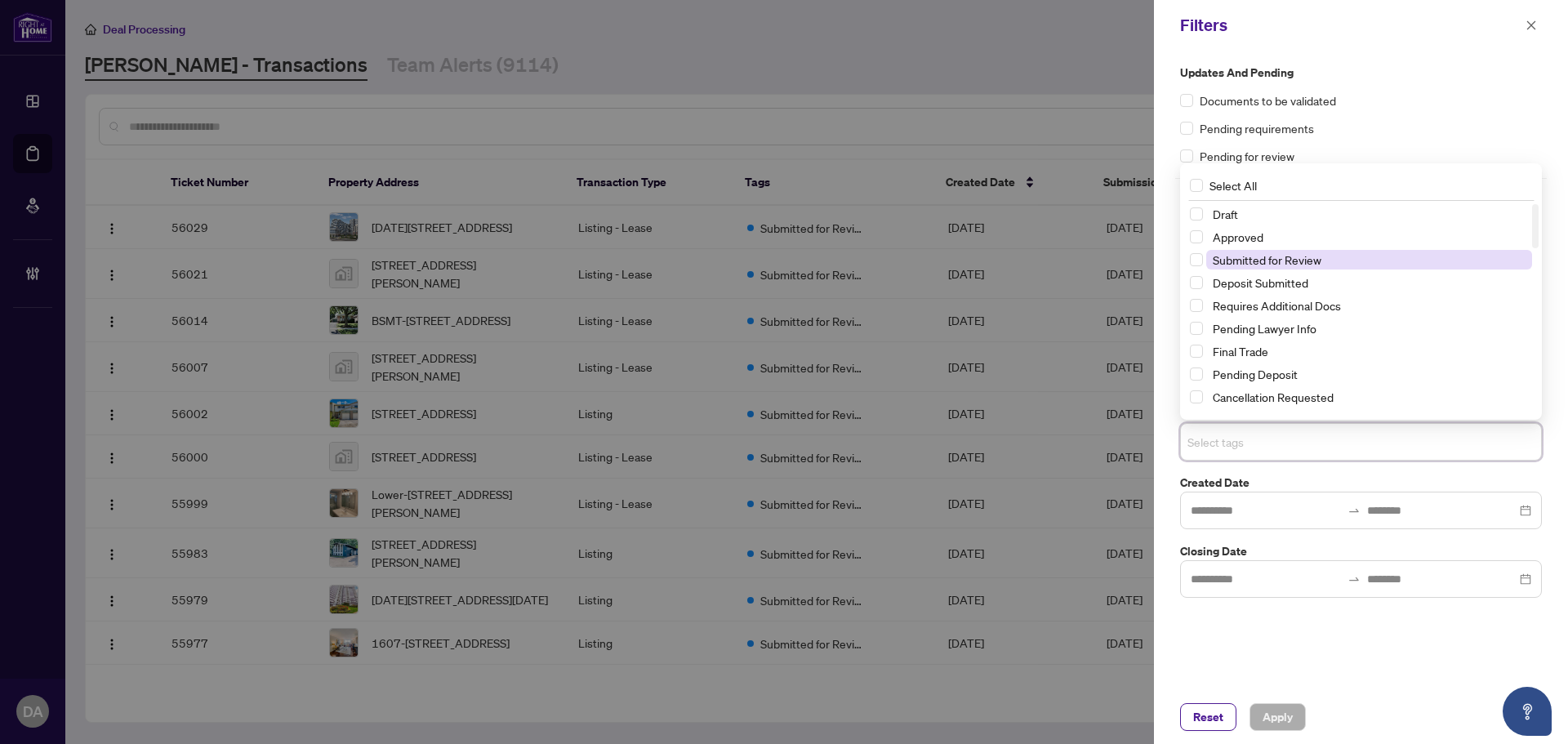
click at [1265, 261] on span "Submitted for Review" at bounding box center [1267, 260] width 109 height 15
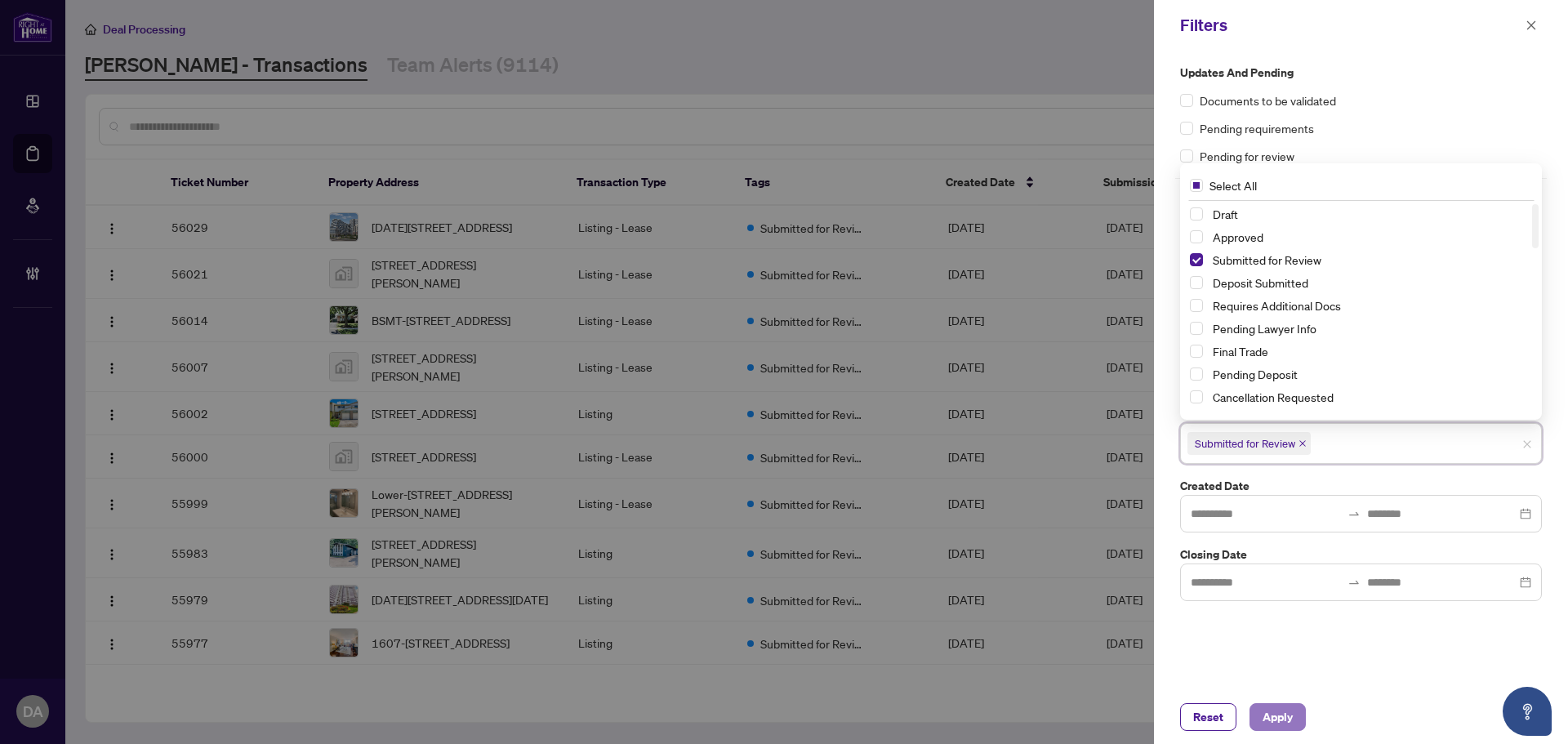
click at [1283, 709] on span "Apply" at bounding box center [1277, 718] width 30 height 26
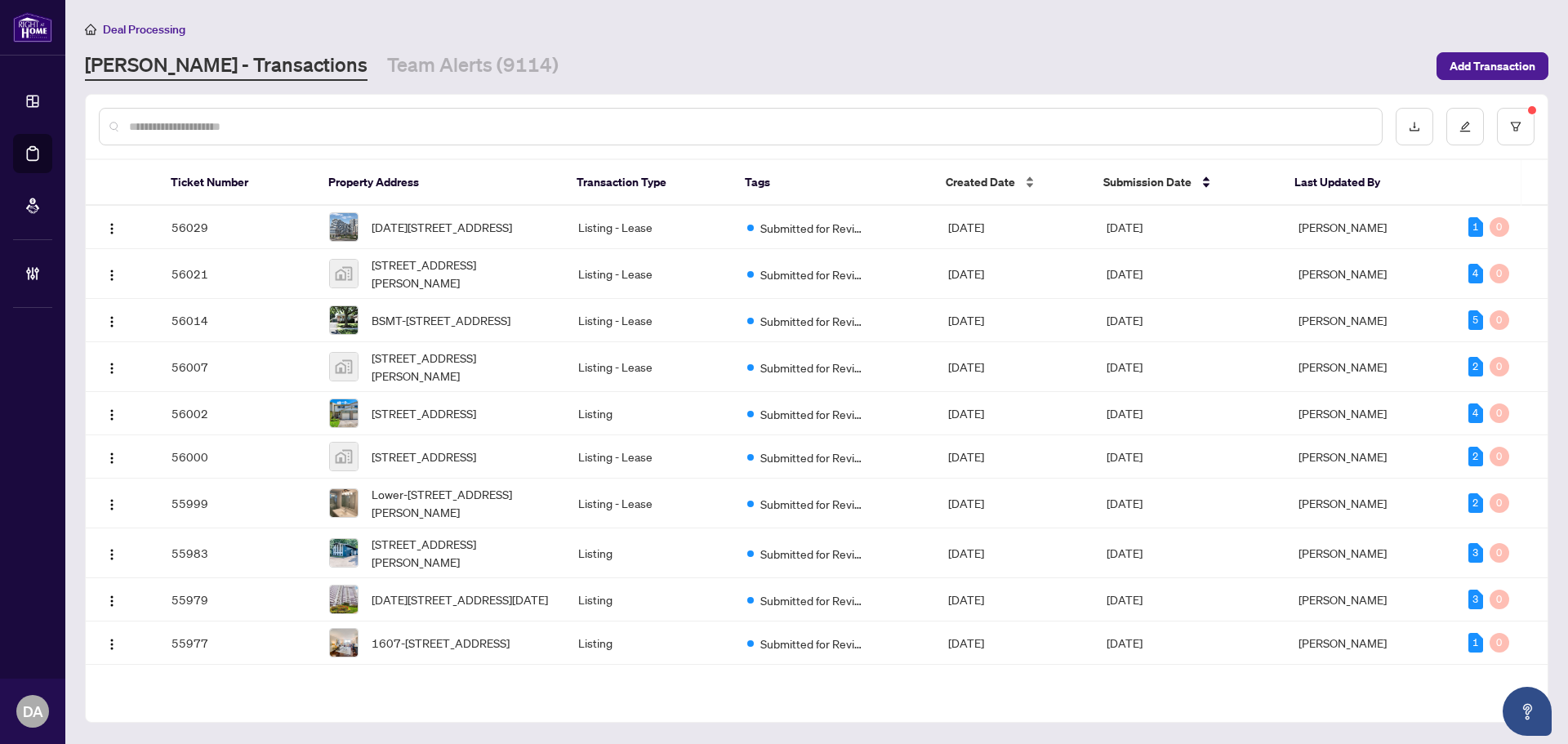
click at [1001, 180] on span "Created Date" at bounding box center [980, 182] width 69 height 18
click at [1017, 181] on div "Created Date" at bounding box center [1011, 182] width 132 height 18
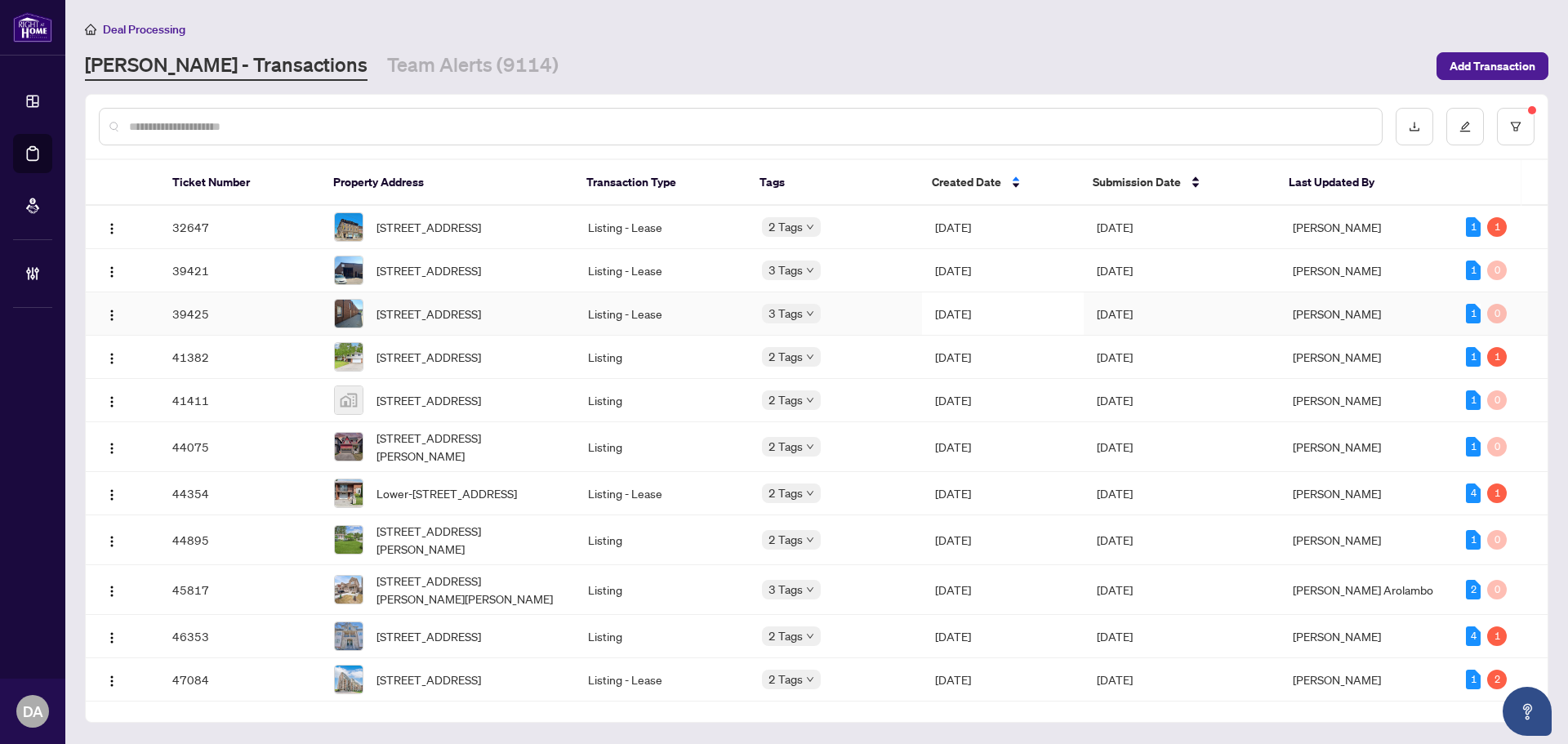
click at [885, 323] on div "3 Tags" at bounding box center [835, 313] width 147 height 19
click at [681, 323] on td "Listing - Lease" at bounding box center [661, 314] width 173 height 44
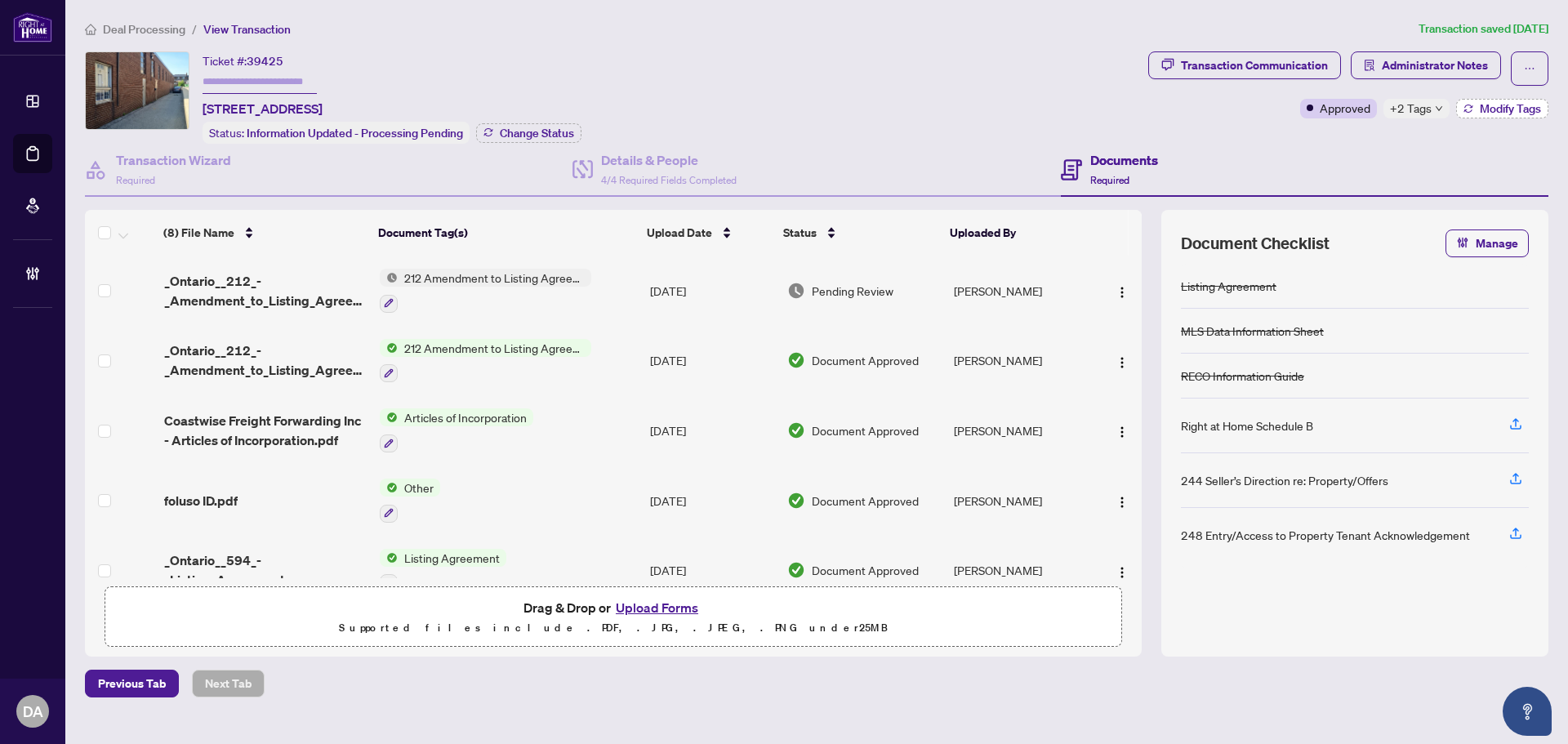
drag, startPoint x: 591, startPoint y: 352, endPoint x: 1506, endPoint y: 115, distance: 945.2
click at [1506, 115] on button "Modify Tags" at bounding box center [1502, 109] width 92 height 20
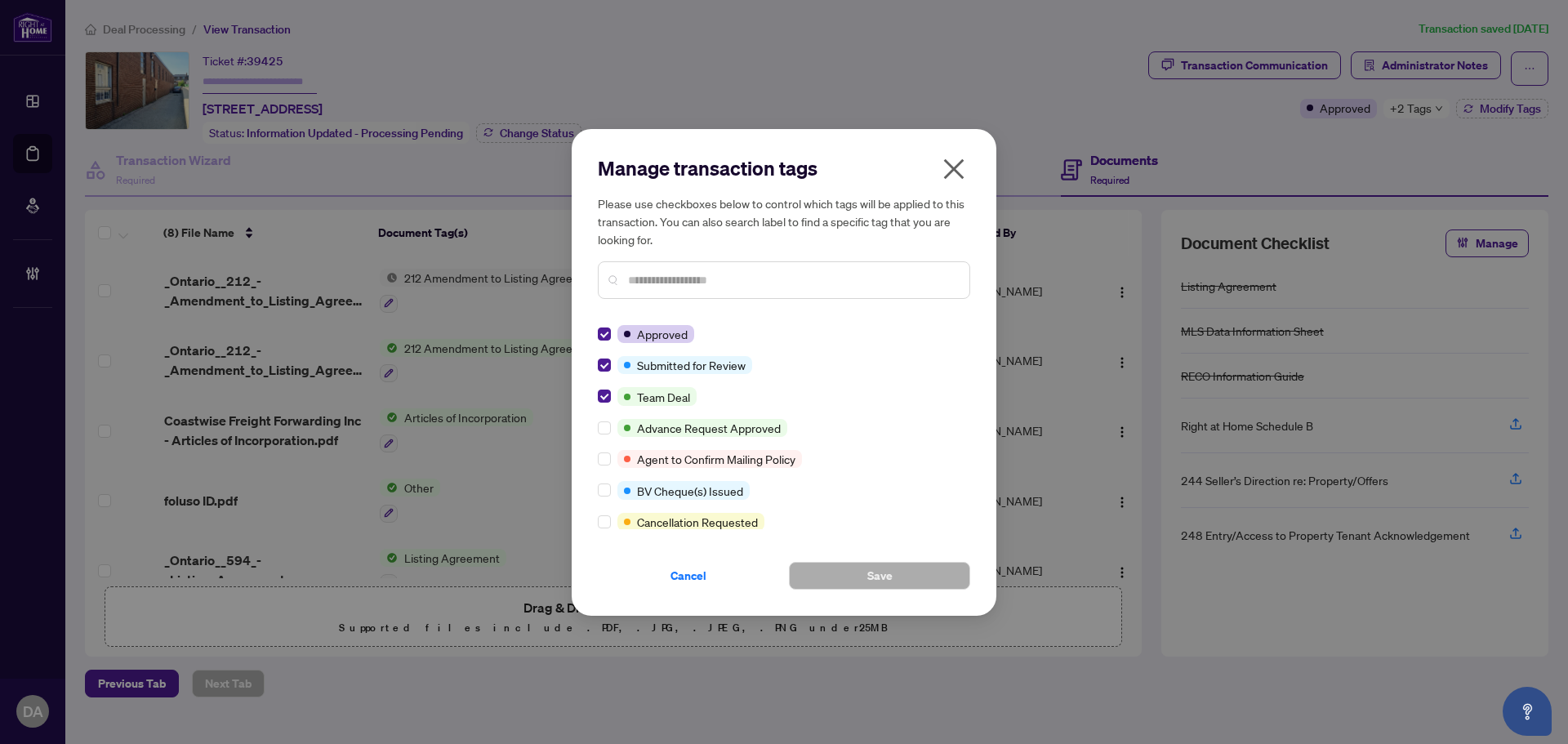
click at [945, 161] on icon "close" at bounding box center [953, 169] width 21 height 21
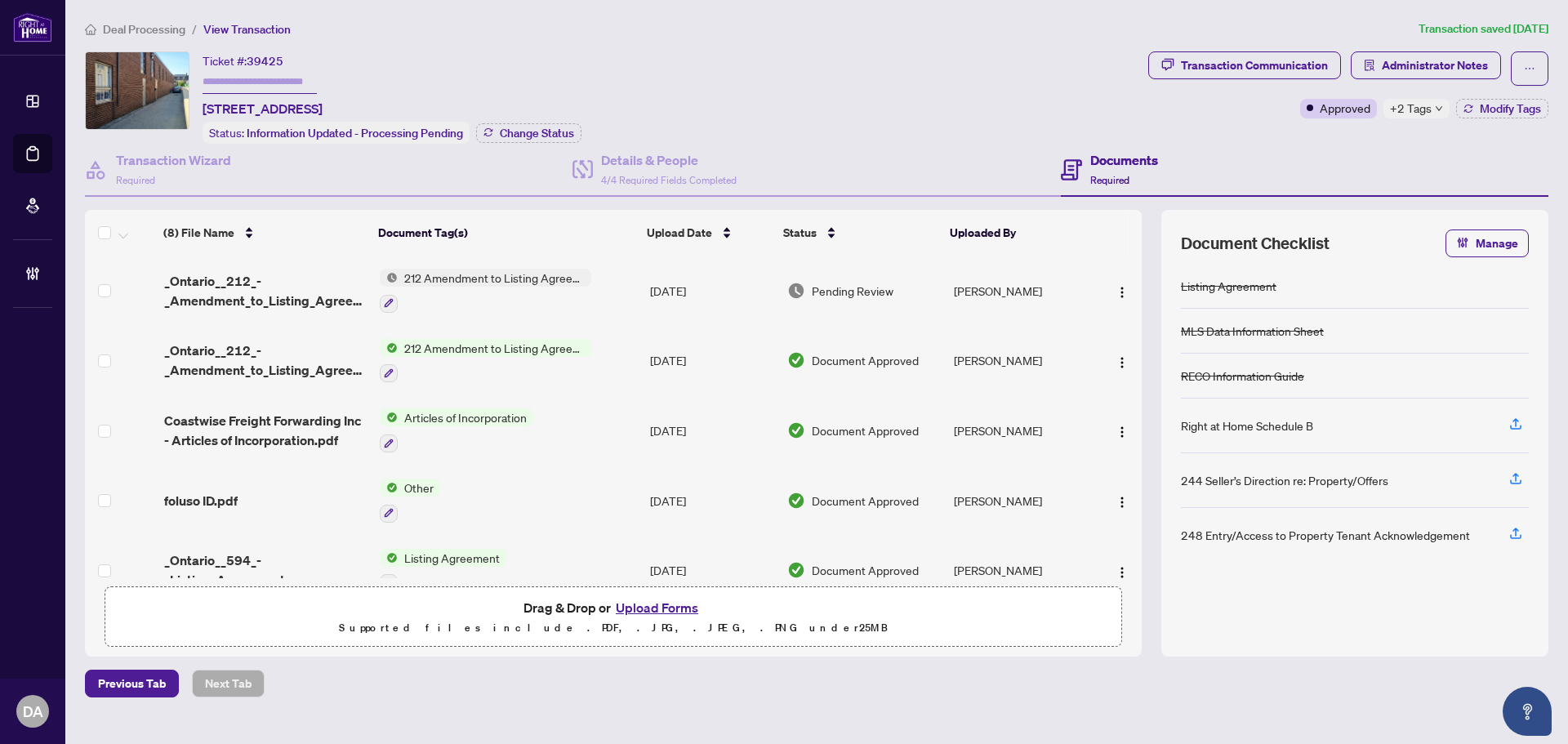
click at [563, 285] on div "212 Amendment to Listing Agreement - Authority to Offer for Lease Price Change/…" at bounding box center [485, 291] width 211 height 44
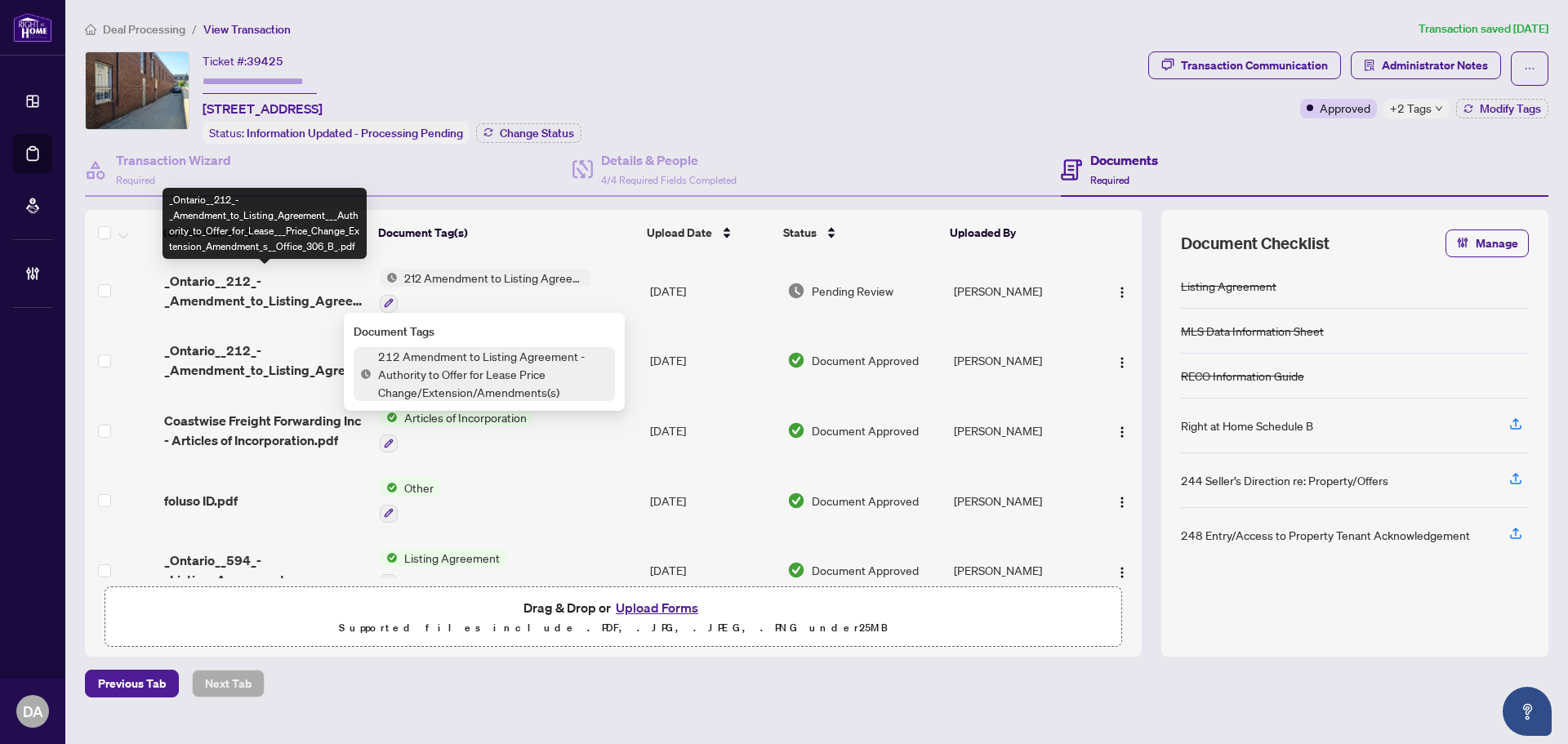
click at [217, 273] on div "(8) File Name Document Tag(s) Upload Date Status Uploaded By (8) File Name Docu…" at bounding box center [613, 394] width 1056 height 369
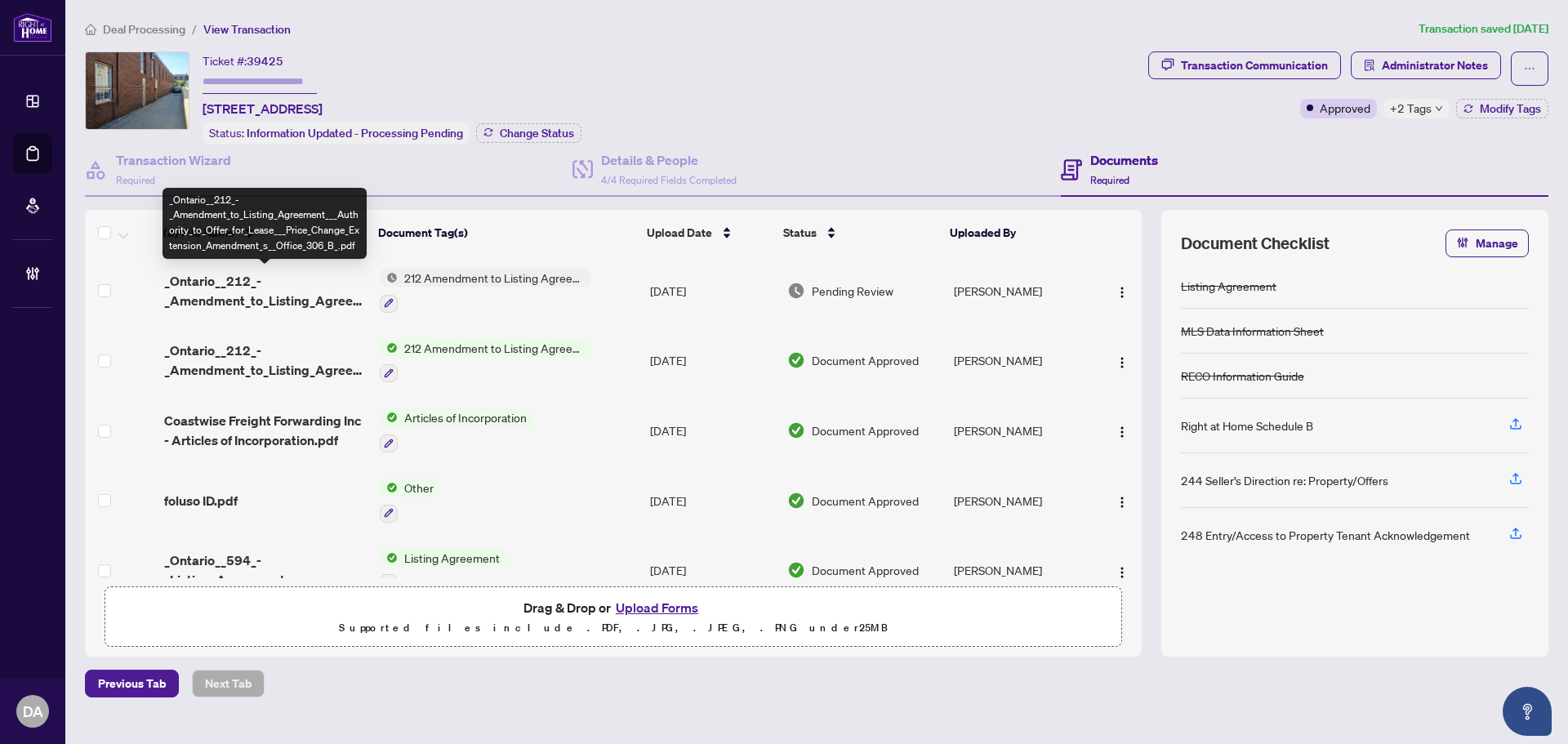
click at [315, 300] on span "_Ontario__212_-_Amendment_to_Listing_Agreement___Authority_to_Offer_for_Lease__…" at bounding box center [265, 291] width 202 height 40
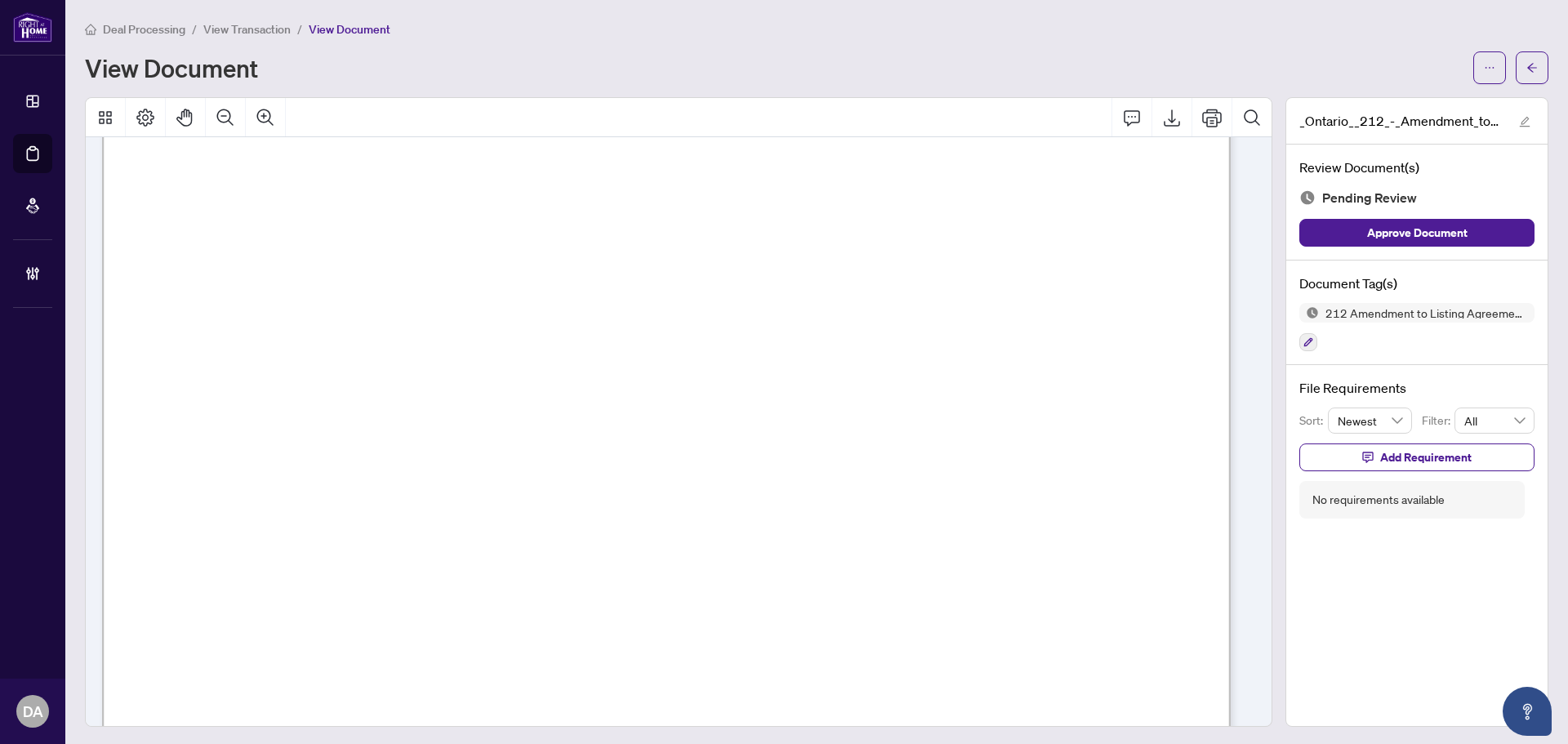
scroll to position [899, 0]
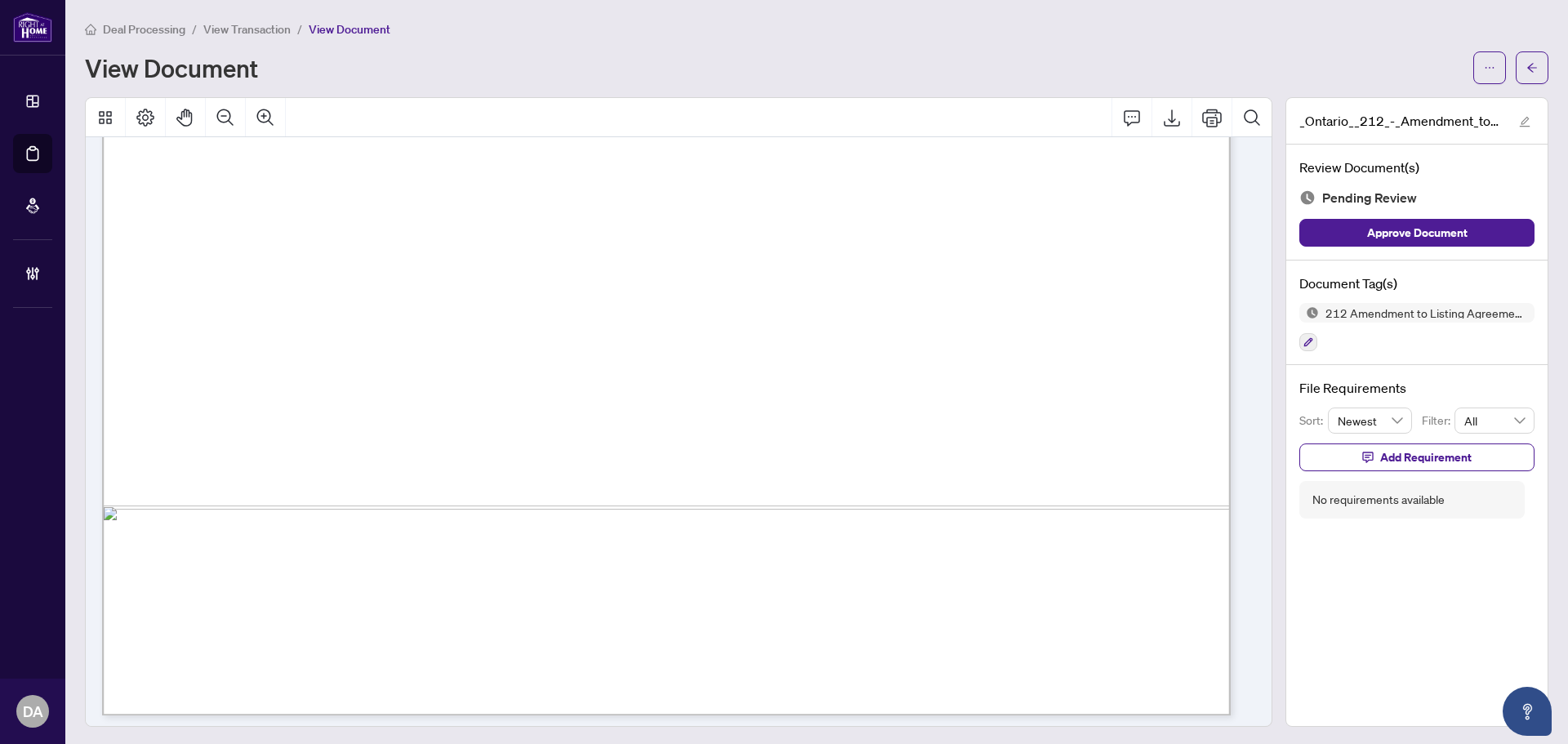
click at [270, 28] on span "View Transaction" at bounding box center [247, 30] width 87 height 15
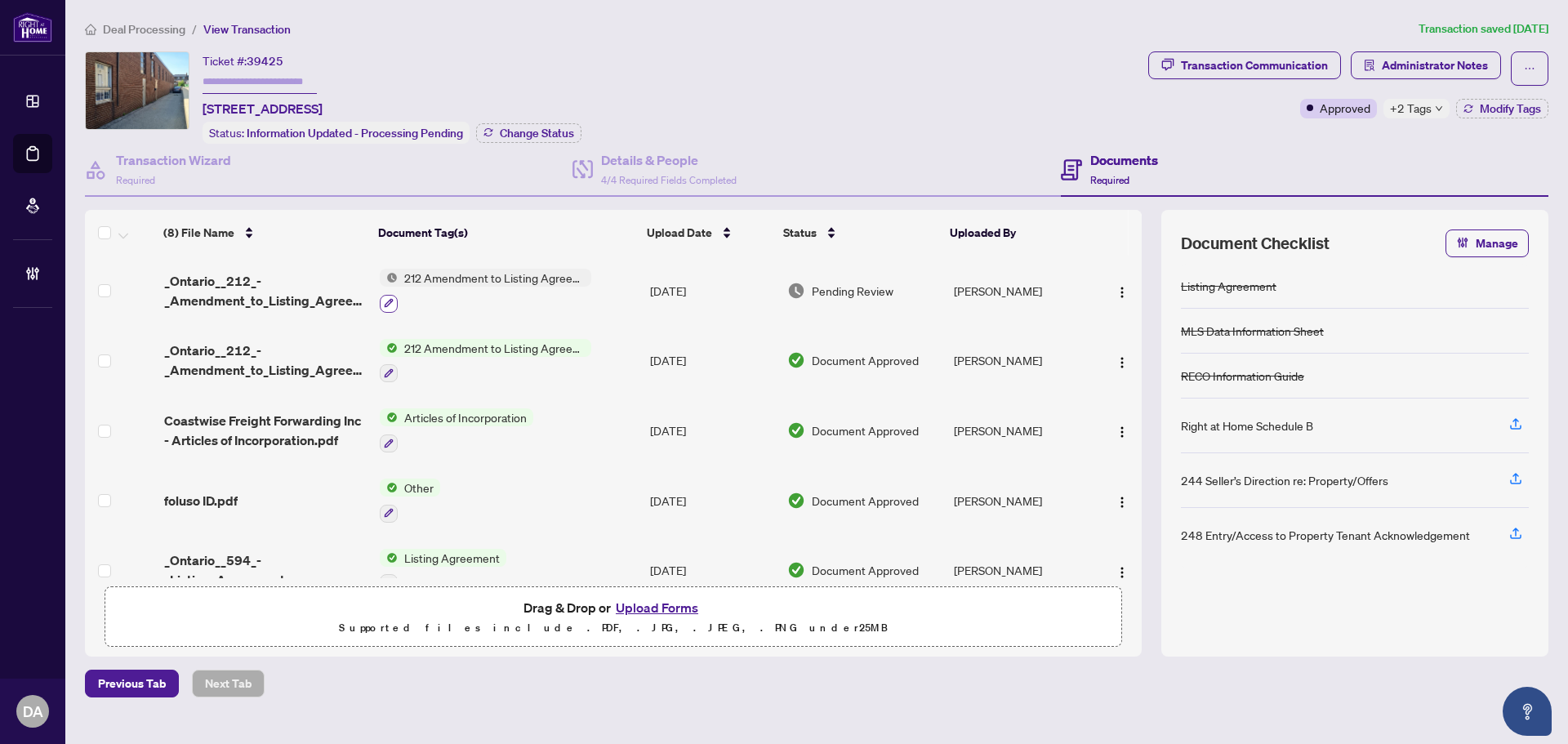
click at [390, 303] on icon "button" at bounding box center [388, 303] width 10 height 10
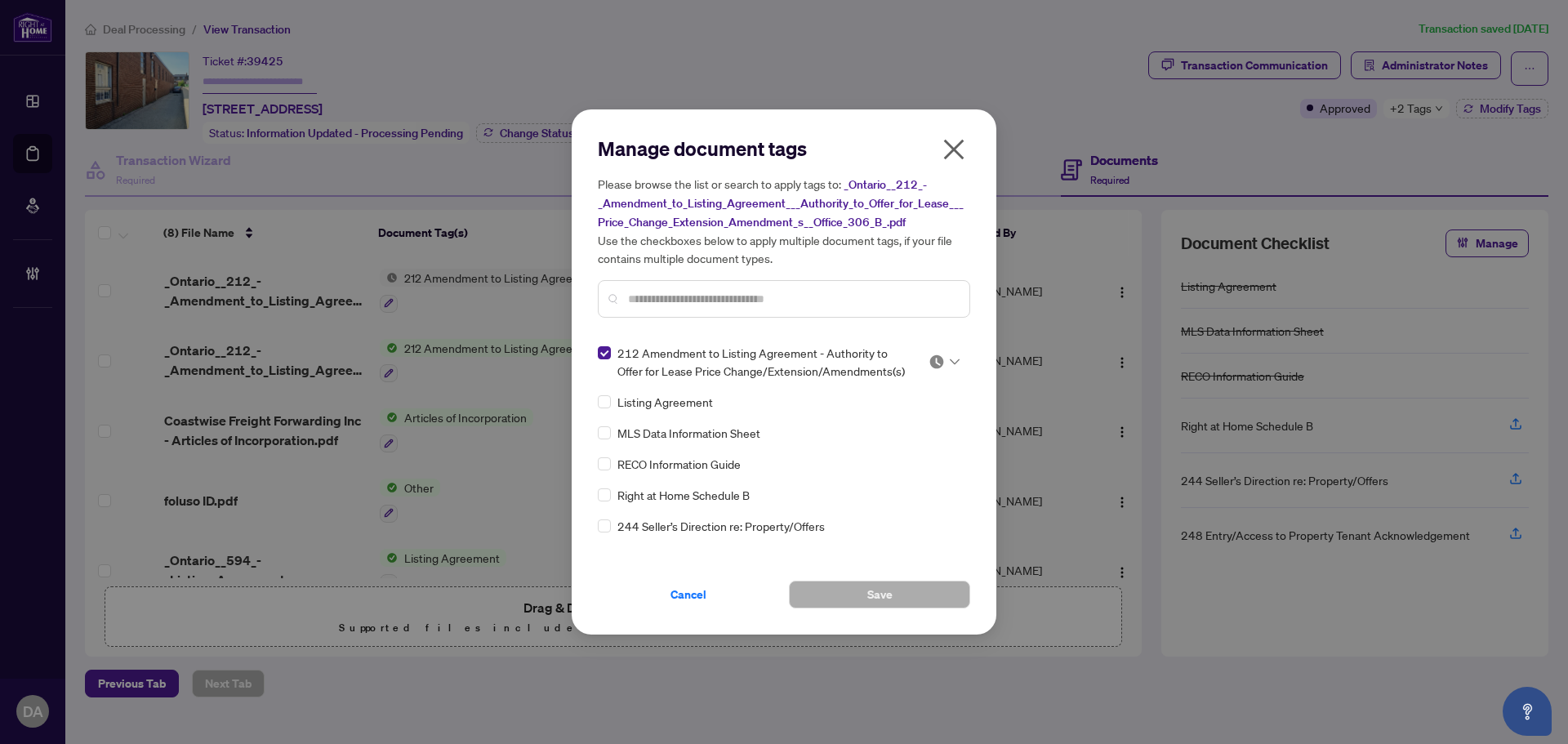
click at [928, 357] on img at bounding box center [936, 362] width 16 height 16
click at [886, 434] on div "Approved" at bounding box center [889, 441] width 104 height 18
click at [907, 583] on button "Save" at bounding box center [879, 595] width 181 height 28
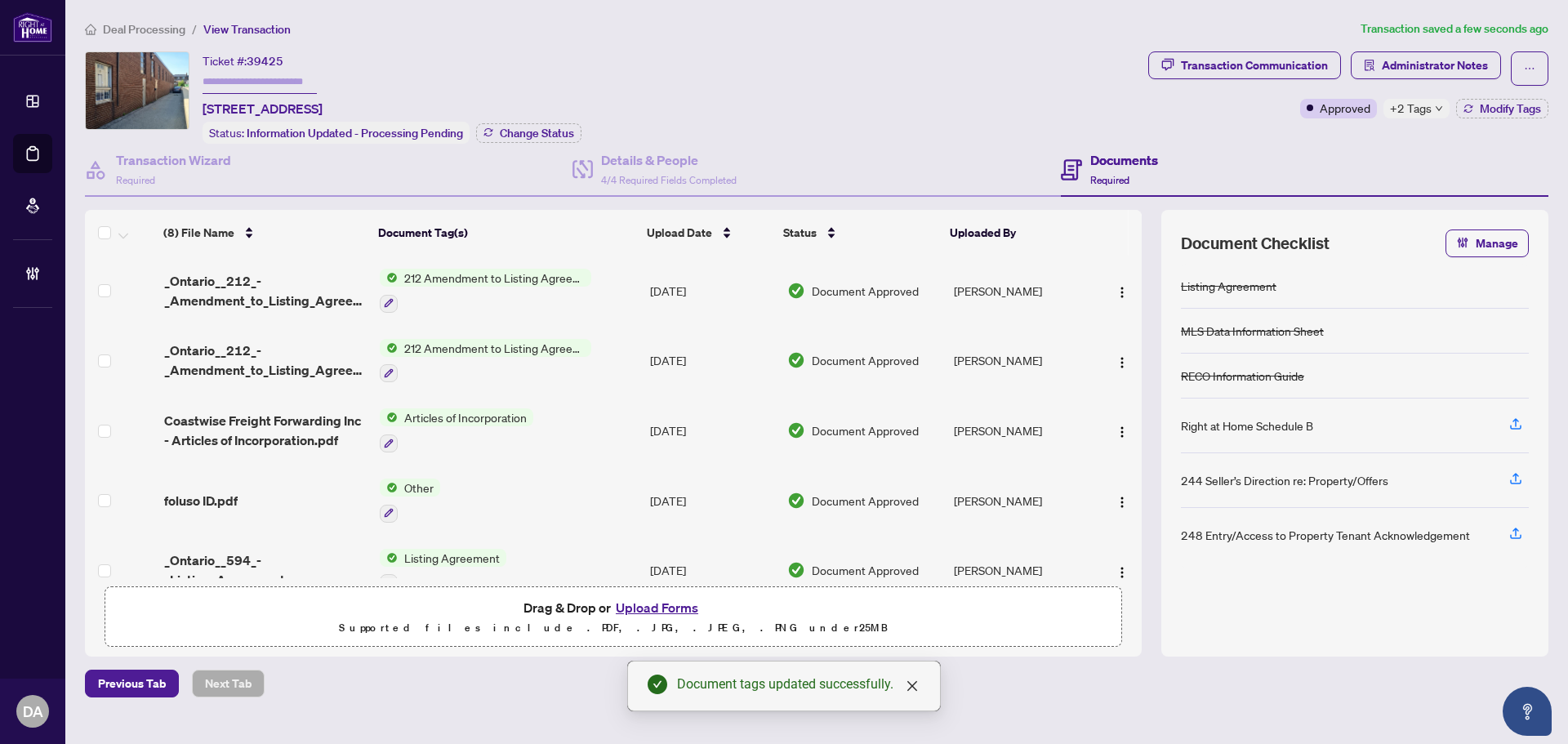
click at [1425, 109] on span "+2 Tags" at bounding box center [1410, 108] width 42 height 19
click at [1348, 144] on div "Documents Required" at bounding box center [1304, 170] width 488 height 53
click at [1496, 107] on span "Modify Tags" at bounding box center [1510, 109] width 61 height 12
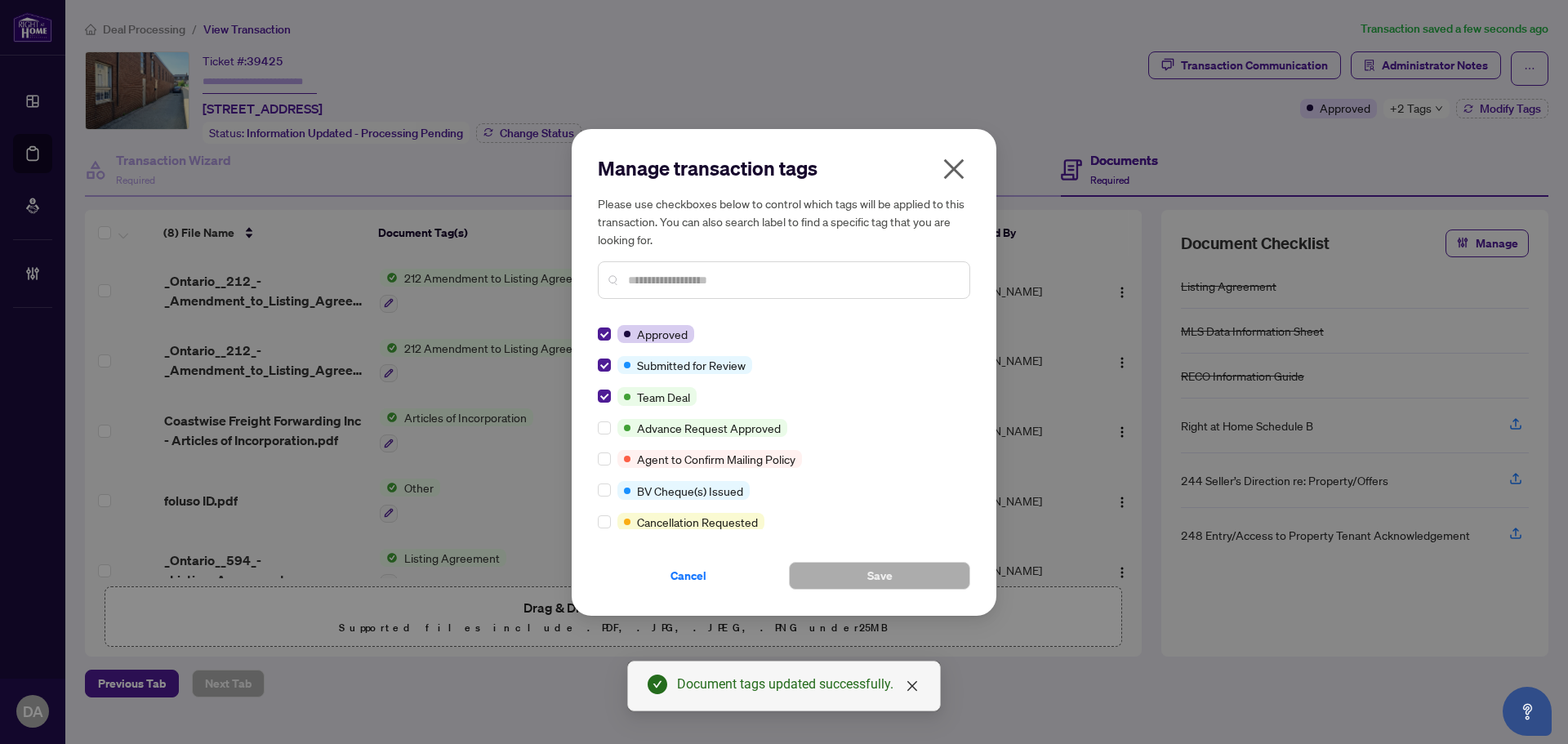
click at [596, 365] on div "Manage transaction tags Please use checkboxes below to control which tags will …" at bounding box center [784, 373] width 424 height 487
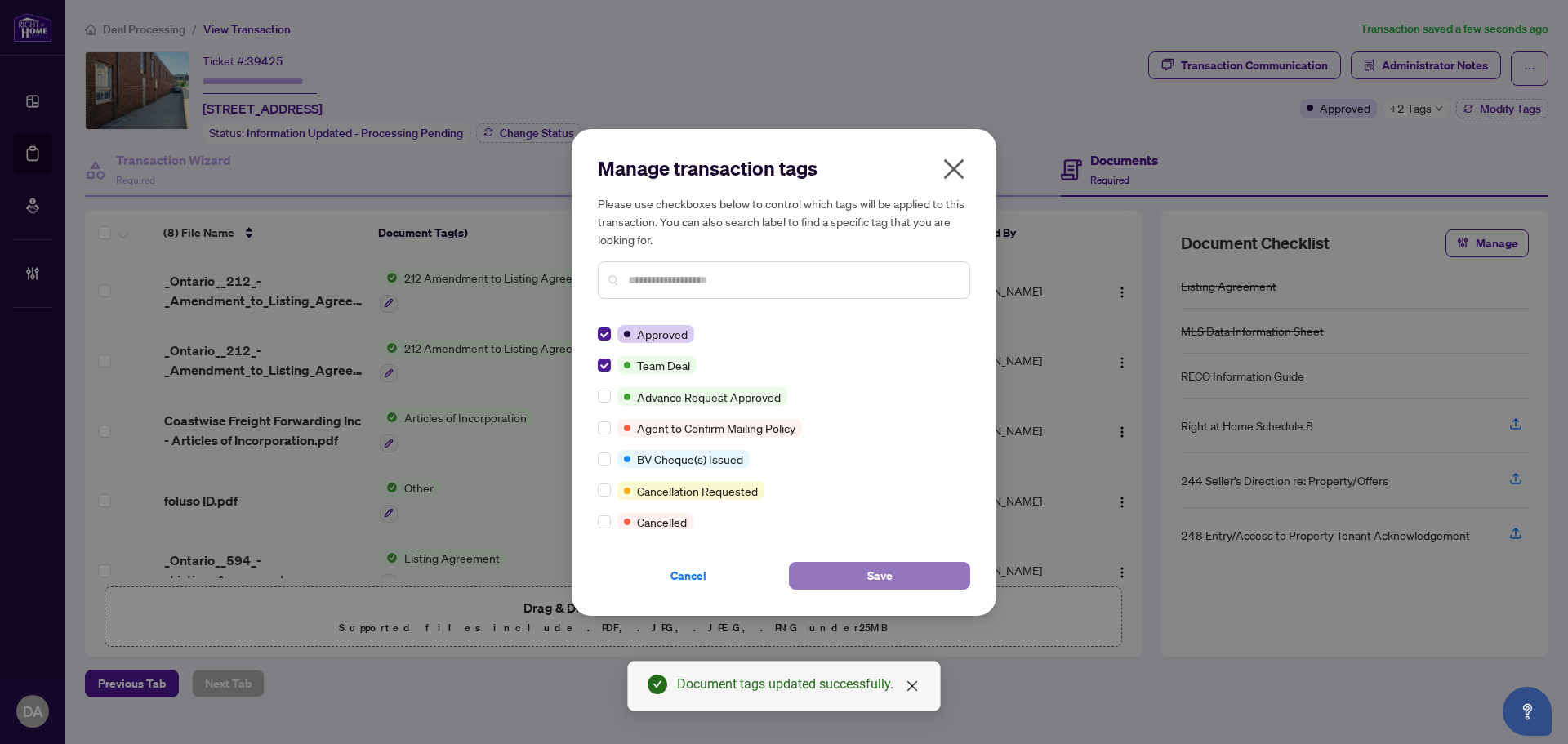
click at [879, 583] on span "Save" at bounding box center [879, 576] width 26 height 26
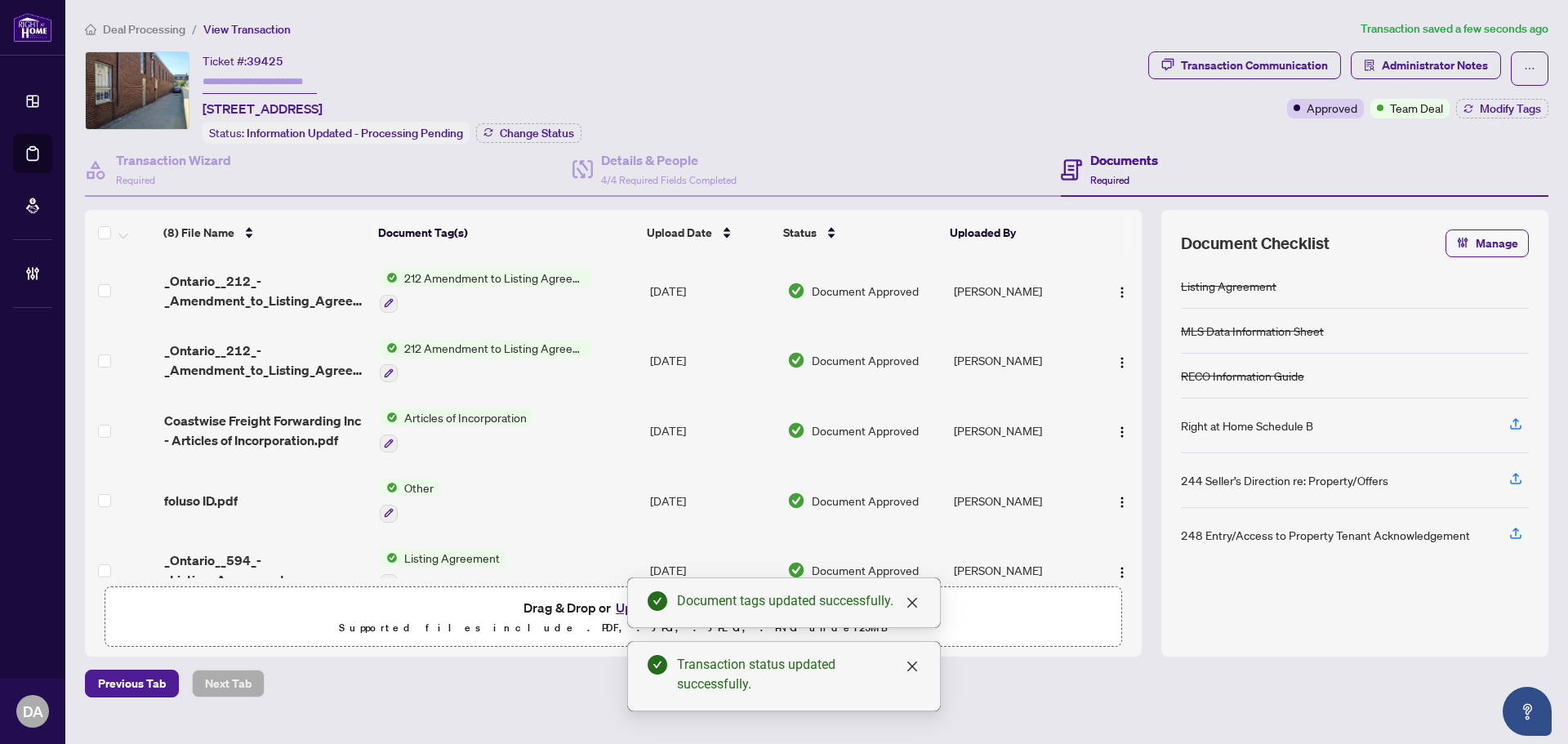
click at [169, 35] on span "Deal Processing" at bounding box center [144, 30] width 82 height 15
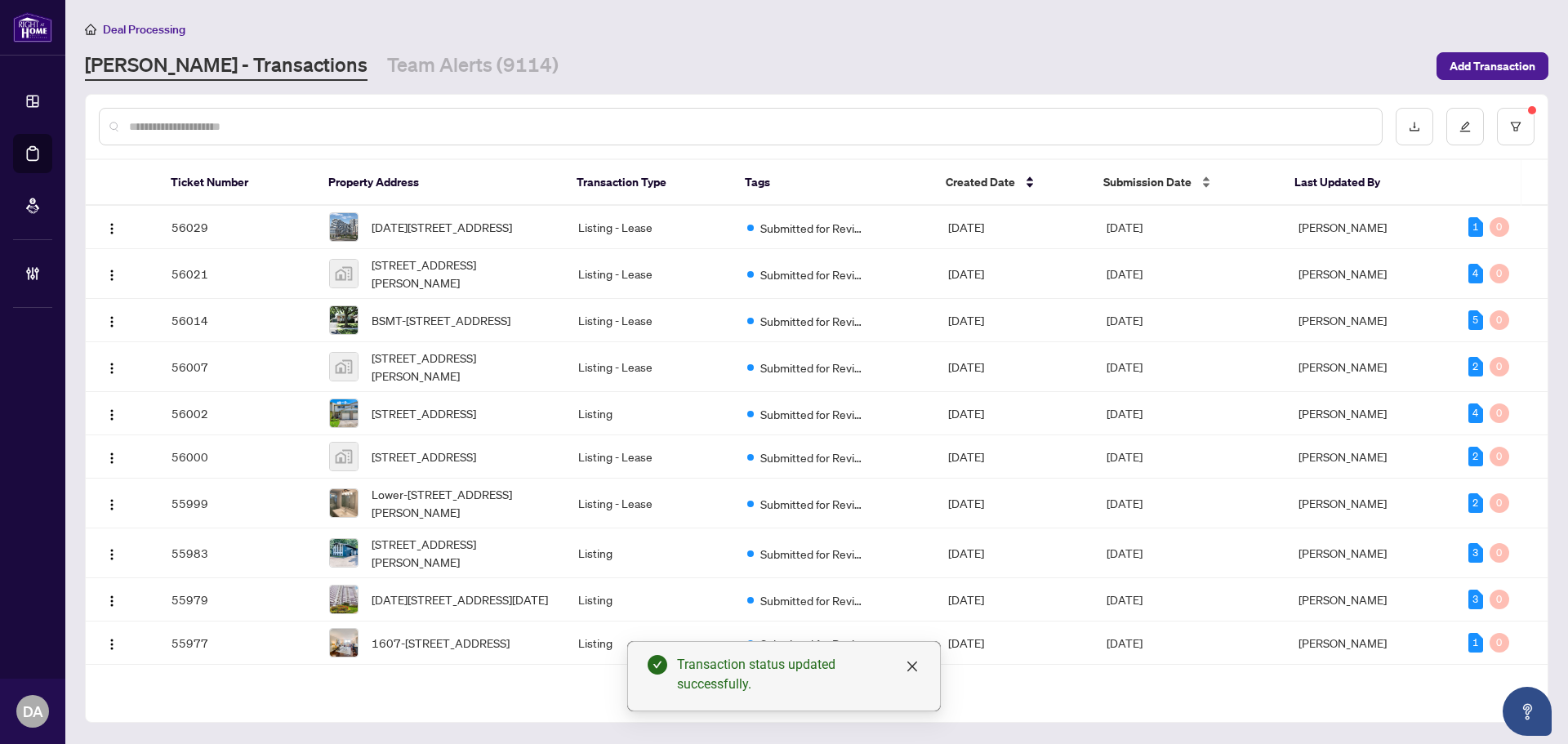
click at [1118, 178] on span "Submission Date" at bounding box center [1147, 182] width 88 height 18
click at [1003, 177] on span "Created Date" at bounding box center [980, 182] width 69 height 18
click at [1119, 180] on span "Submission Date" at bounding box center [1147, 182] width 88 height 18
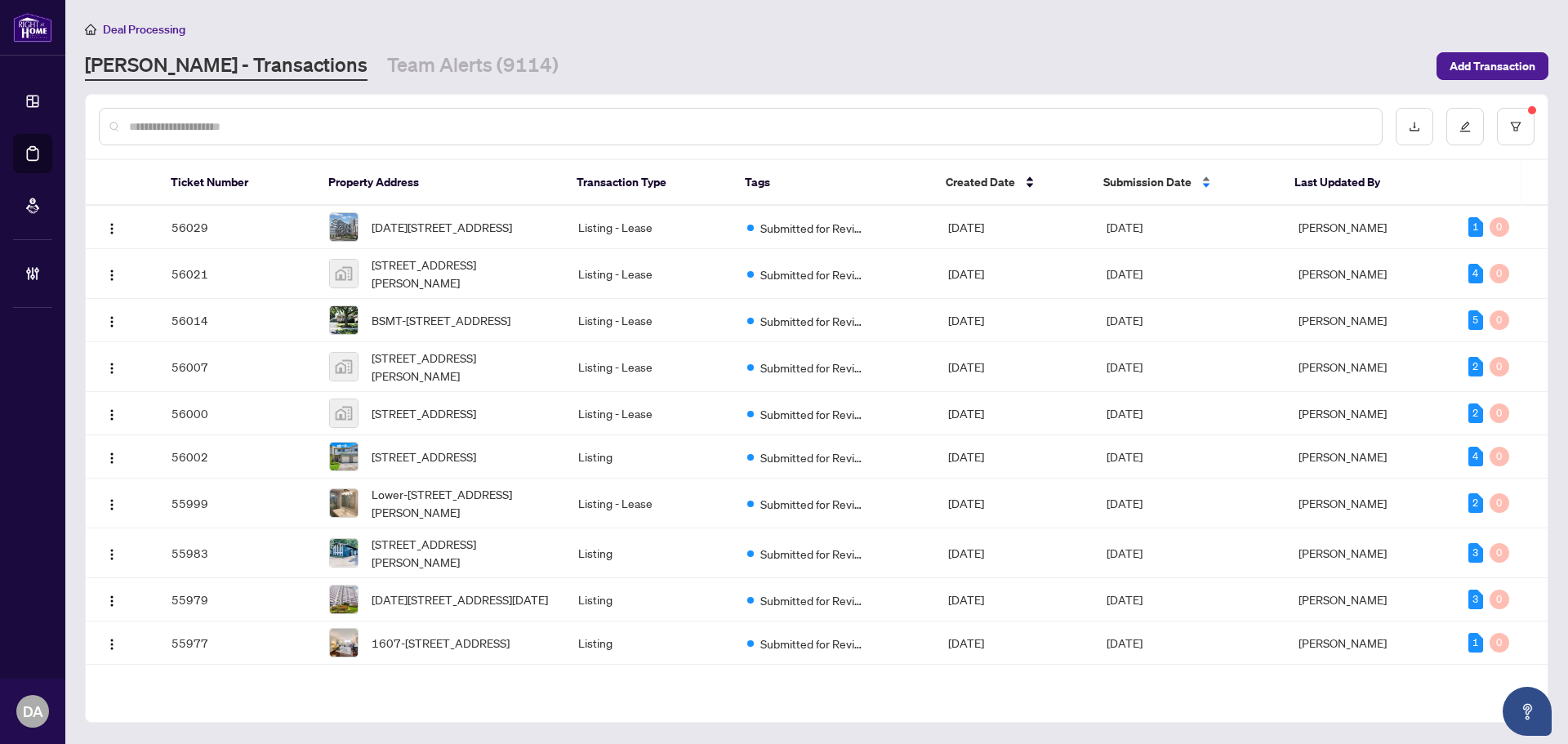
click at [1148, 173] on span "Submission Date" at bounding box center [1147, 182] width 88 height 18
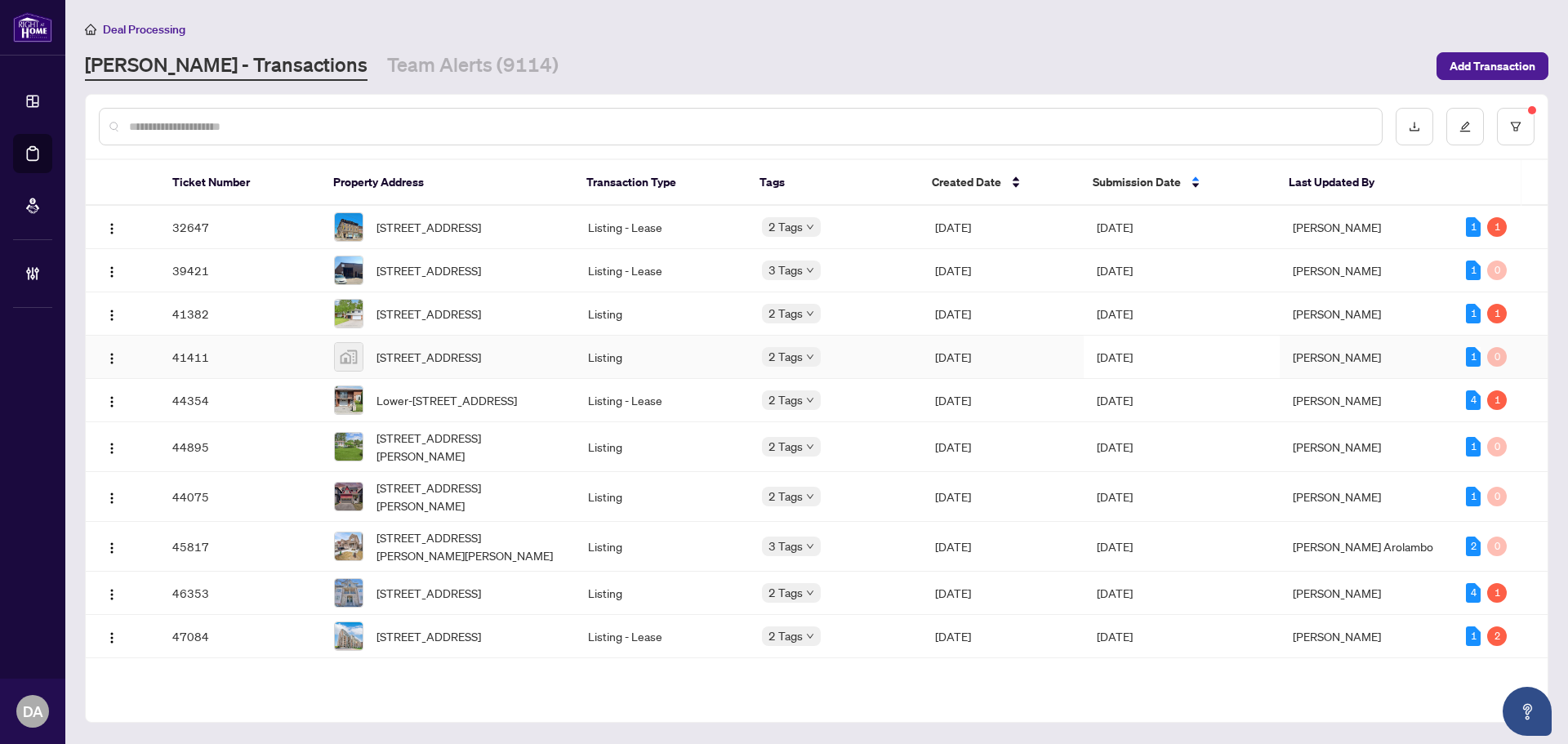
click at [688, 379] on td "Listing" at bounding box center [661, 357] width 173 height 44
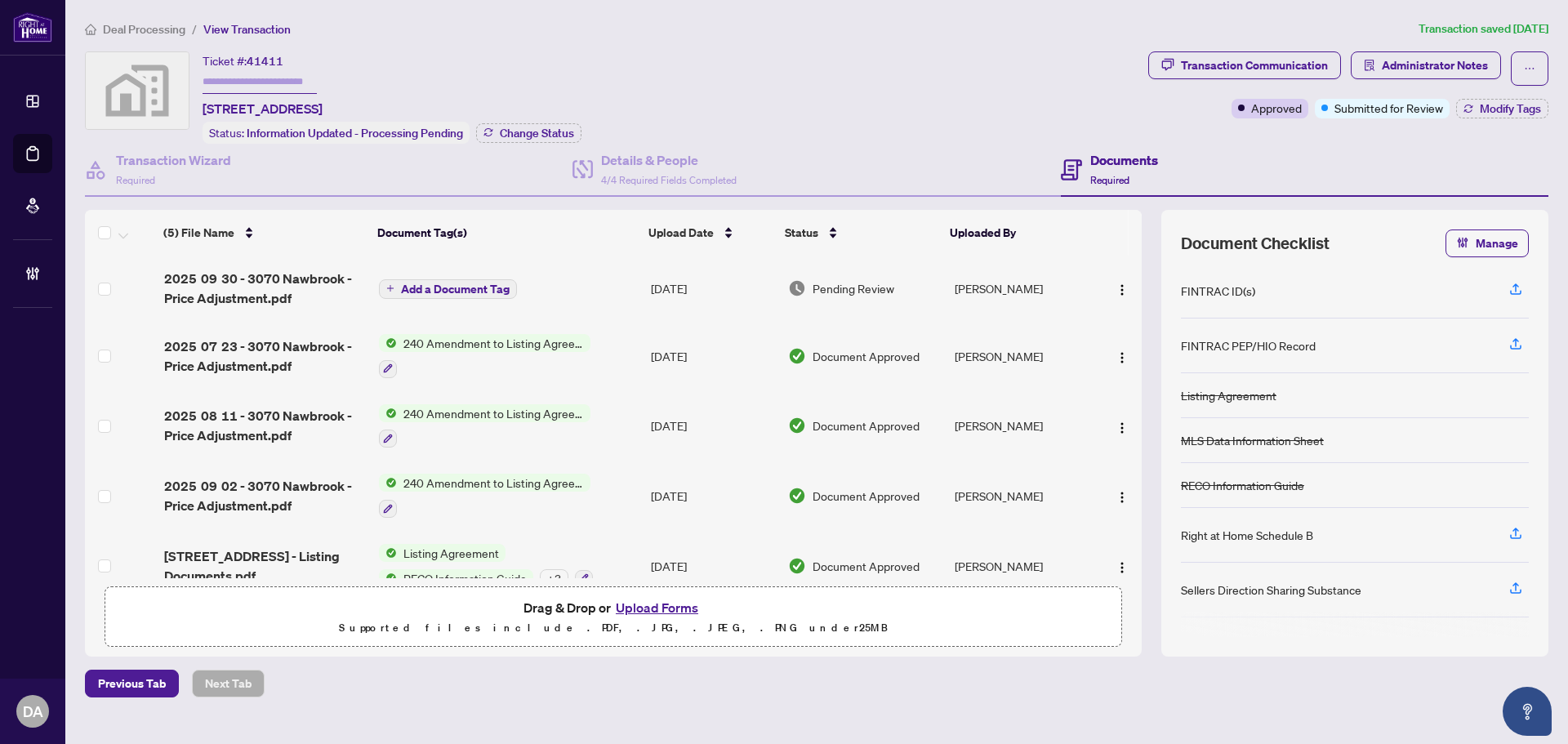
drag, startPoint x: 510, startPoint y: 362, endPoint x: 384, endPoint y: 675, distance: 337.4
click at [384, 675] on div "Previous Tab Next Tab" at bounding box center [816, 684] width 1464 height 28
click at [313, 291] on span "2025 09 30 - 3070 Nawbrook - Price Adjustment.pdf" at bounding box center [265, 289] width 202 height 40
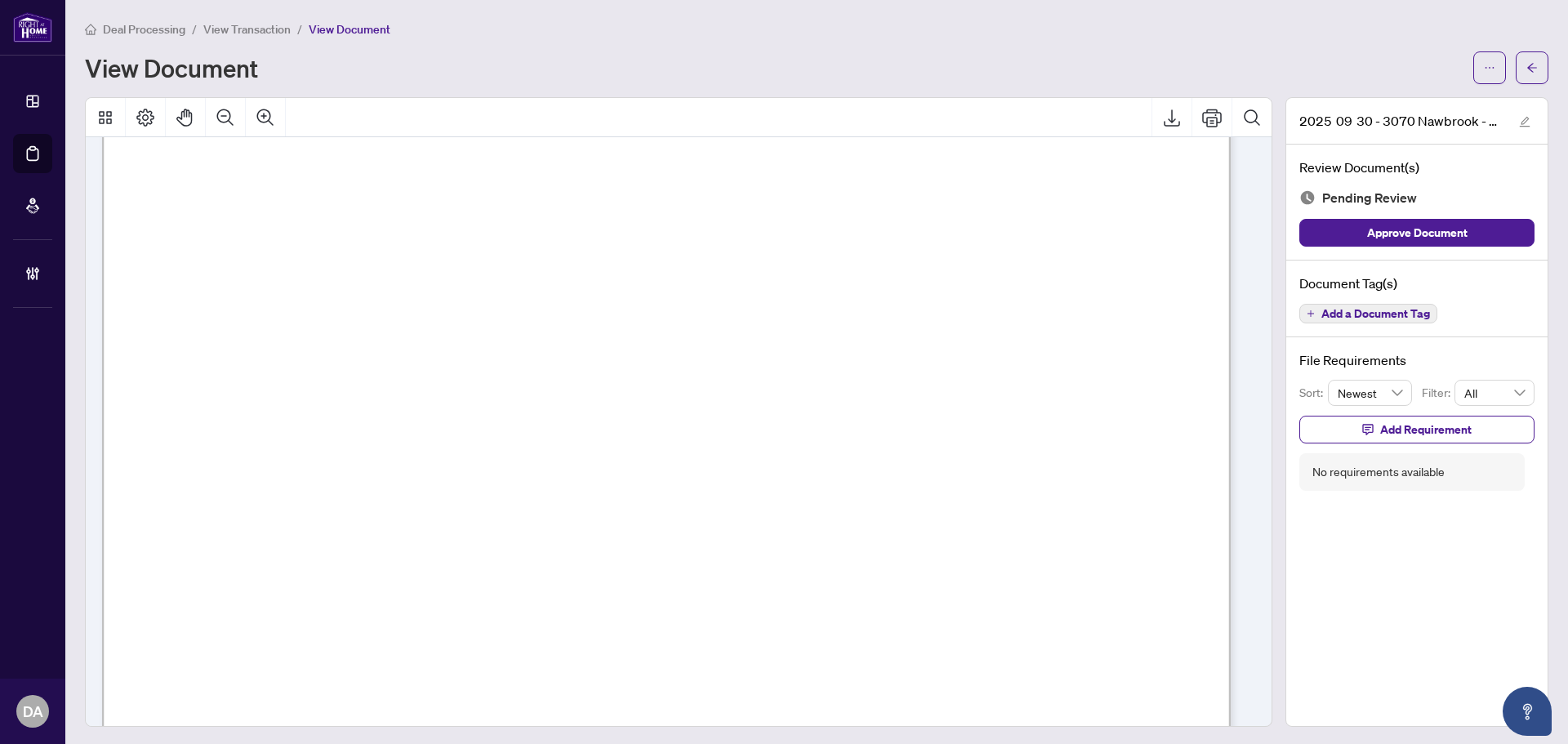
scroll to position [163, 0]
click at [253, 29] on span "View Transaction" at bounding box center [247, 30] width 87 height 15
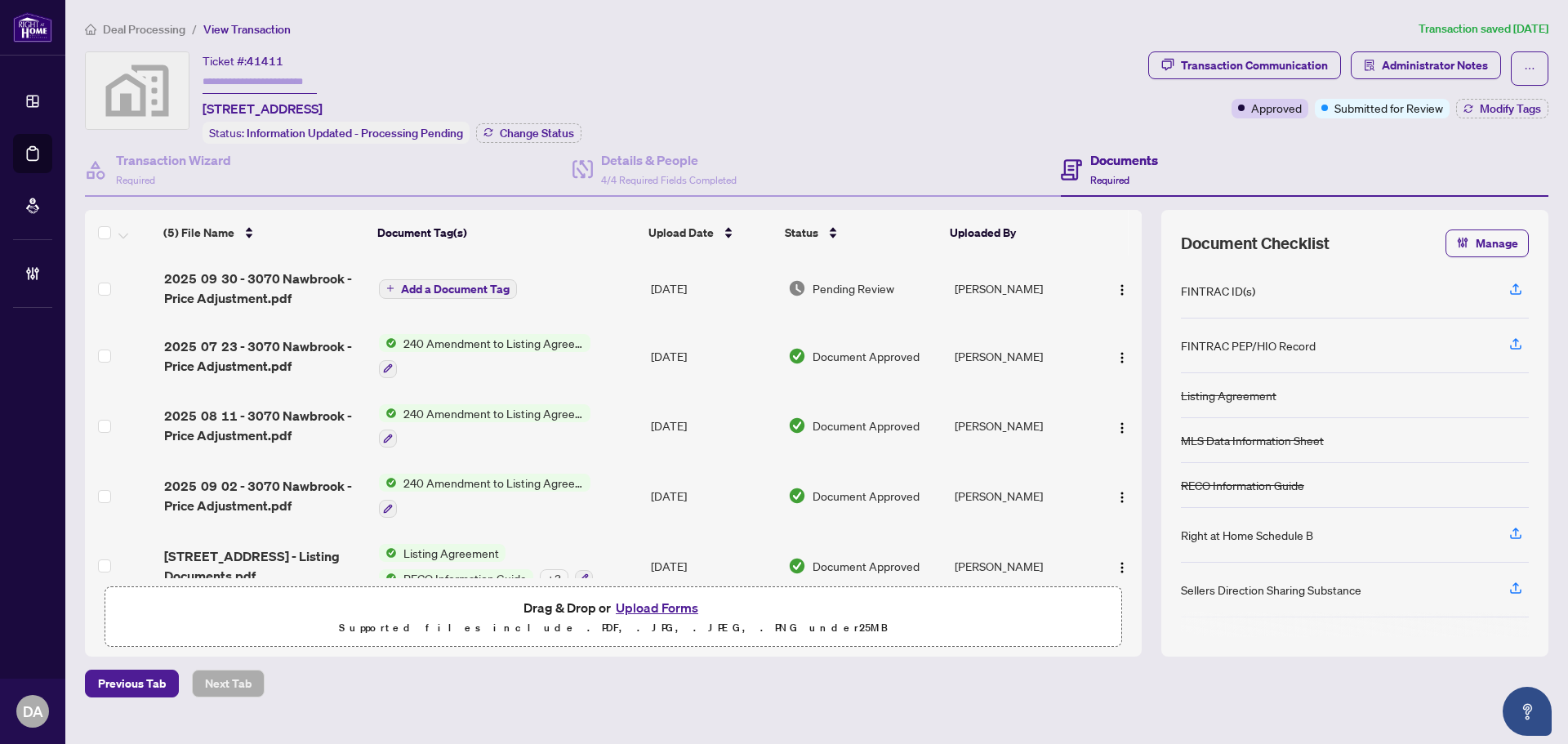
click at [561, 287] on div "(5) File Name Document Tag(s) Upload Date Status Uploaded By (5) File Name Docu…" at bounding box center [613, 394] width 1056 height 369
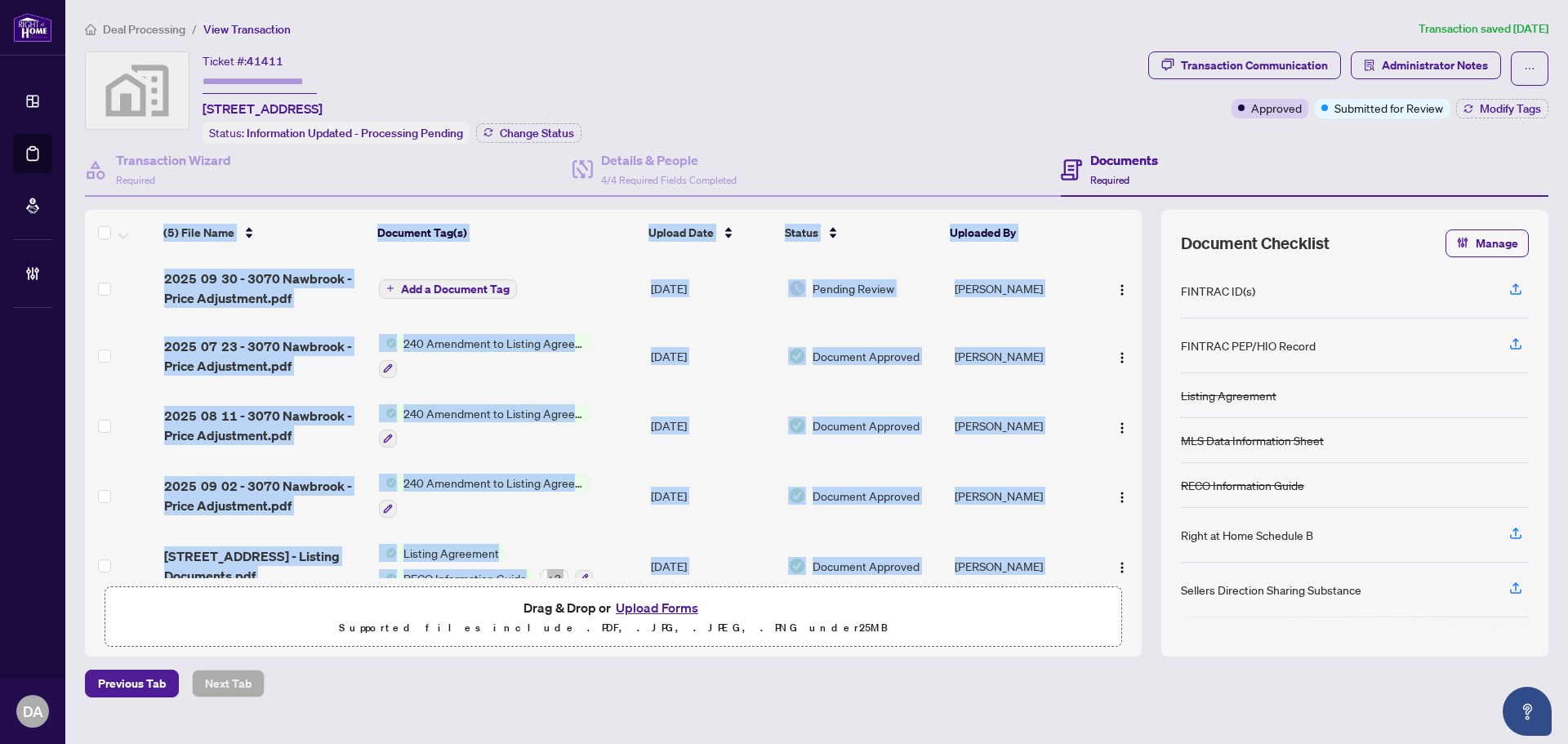
click at [250, 286] on span "2025 09 30 - 3070 Nawbrook - Price Adjustment.pdf" at bounding box center [265, 289] width 202 height 40
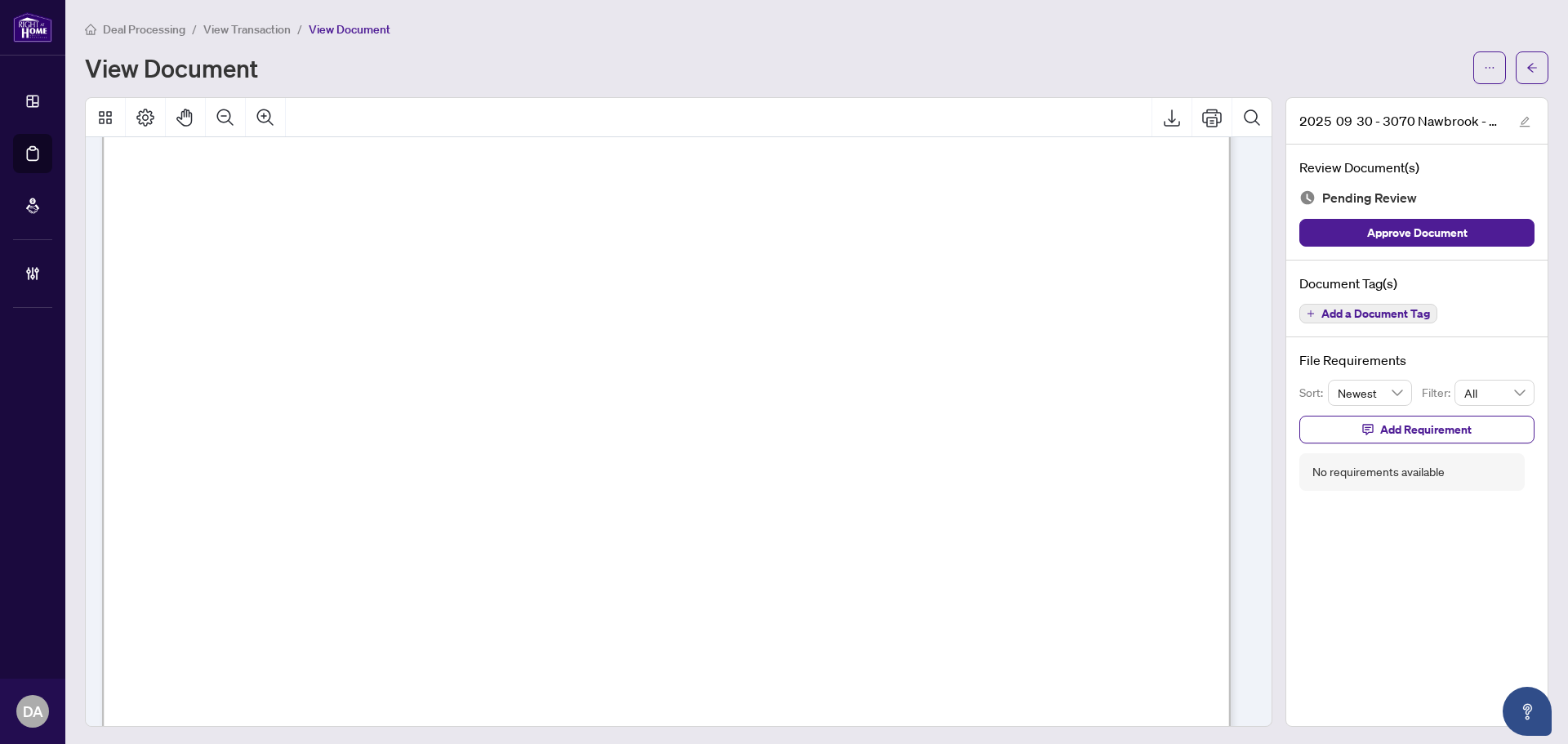
scroll to position [816, 0]
click at [1357, 308] on span "Add a Document Tag" at bounding box center [1375, 314] width 109 height 12
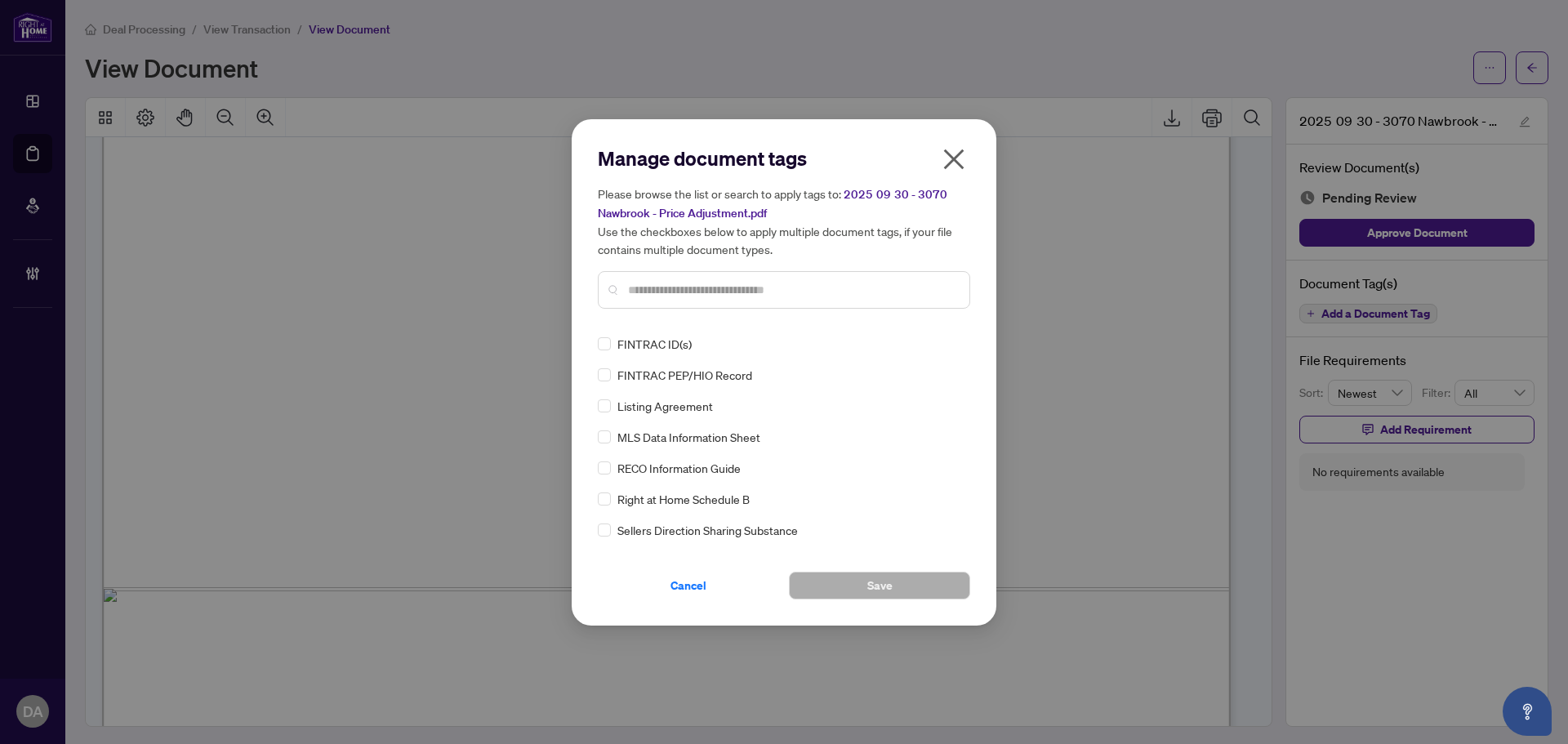
click at [752, 310] on div "Manage document tags Please browse the list or search to apply tags to: 2025 09…" at bounding box center [783, 234] width 373 height 176
click at [745, 293] on input "text" at bounding box center [791, 290] width 328 height 18
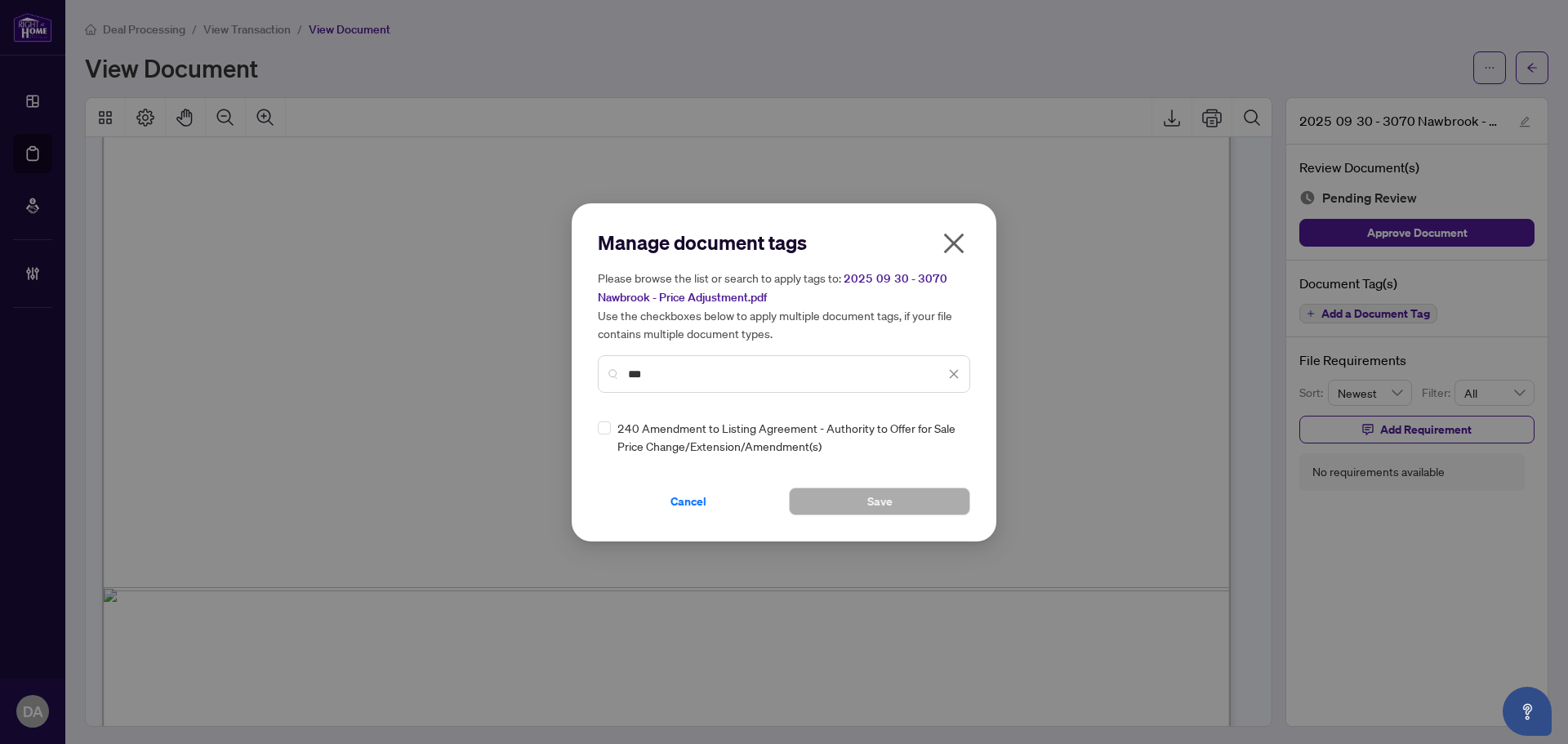
type input "***"
drag, startPoint x: 935, startPoint y: 440, endPoint x: 916, endPoint y: 472, distance: 37.2
click at [935, 440] on img at bounding box center [936, 437] width 16 height 16
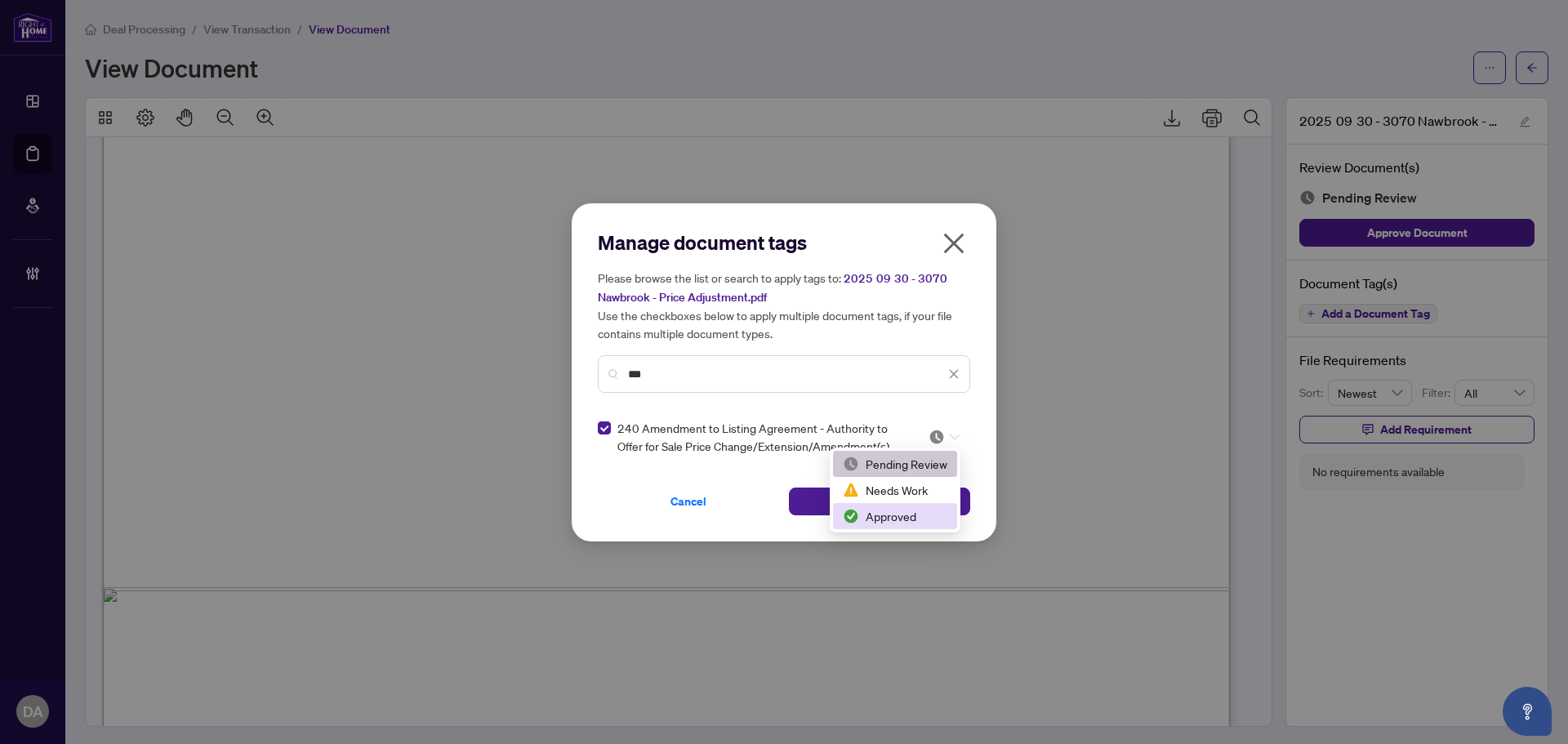
click at [897, 514] on div "Approved" at bounding box center [894, 516] width 104 height 18
click at [877, 507] on span "Save" at bounding box center [879, 501] width 26 height 26
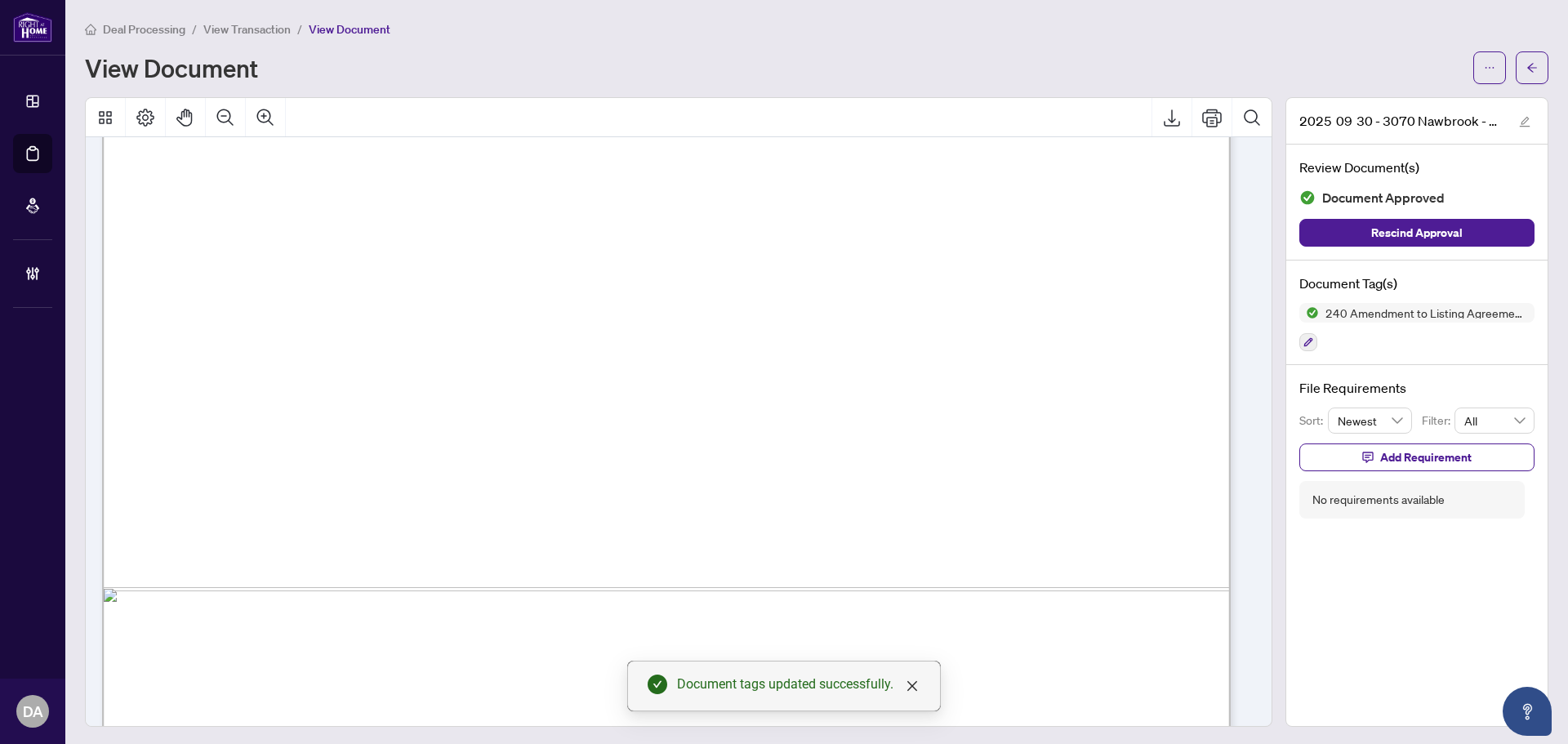
click at [280, 30] on span "View Transaction" at bounding box center [247, 30] width 87 height 15
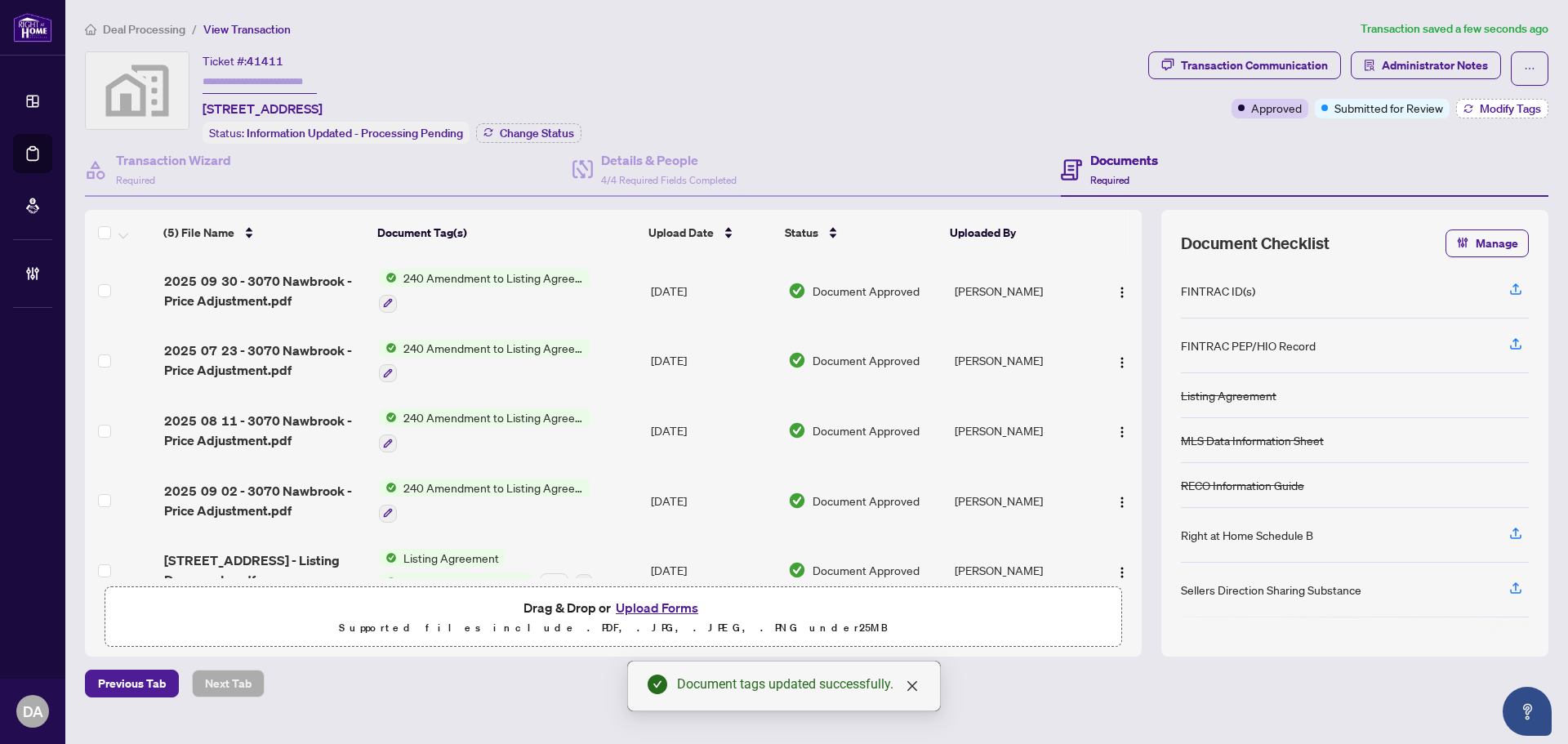
drag, startPoint x: 1561, startPoint y: 100, endPoint x: 1525, endPoint y: 113, distance: 38.3
click at [1561, 100] on main "Deal Processing / View Transaction Transaction saved a few seconds ago Ticket #…" at bounding box center [816, 372] width 1502 height 744
click at [1517, 114] on span "Modify Tags" at bounding box center [1510, 109] width 61 height 12
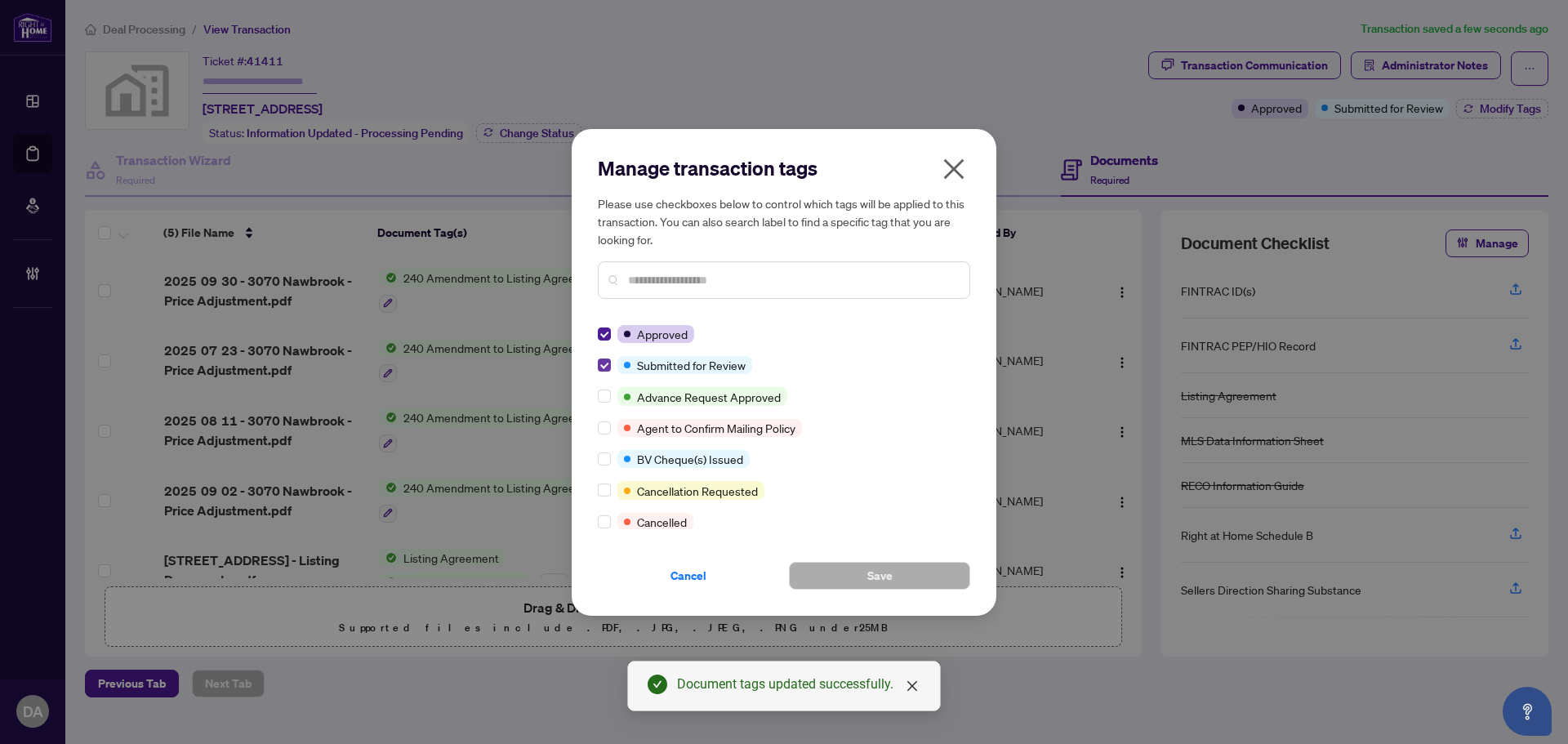
click at [597, 374] on div "Manage transaction tags Please use checkboxes below to control which tags will …" at bounding box center [784, 373] width 424 height 487
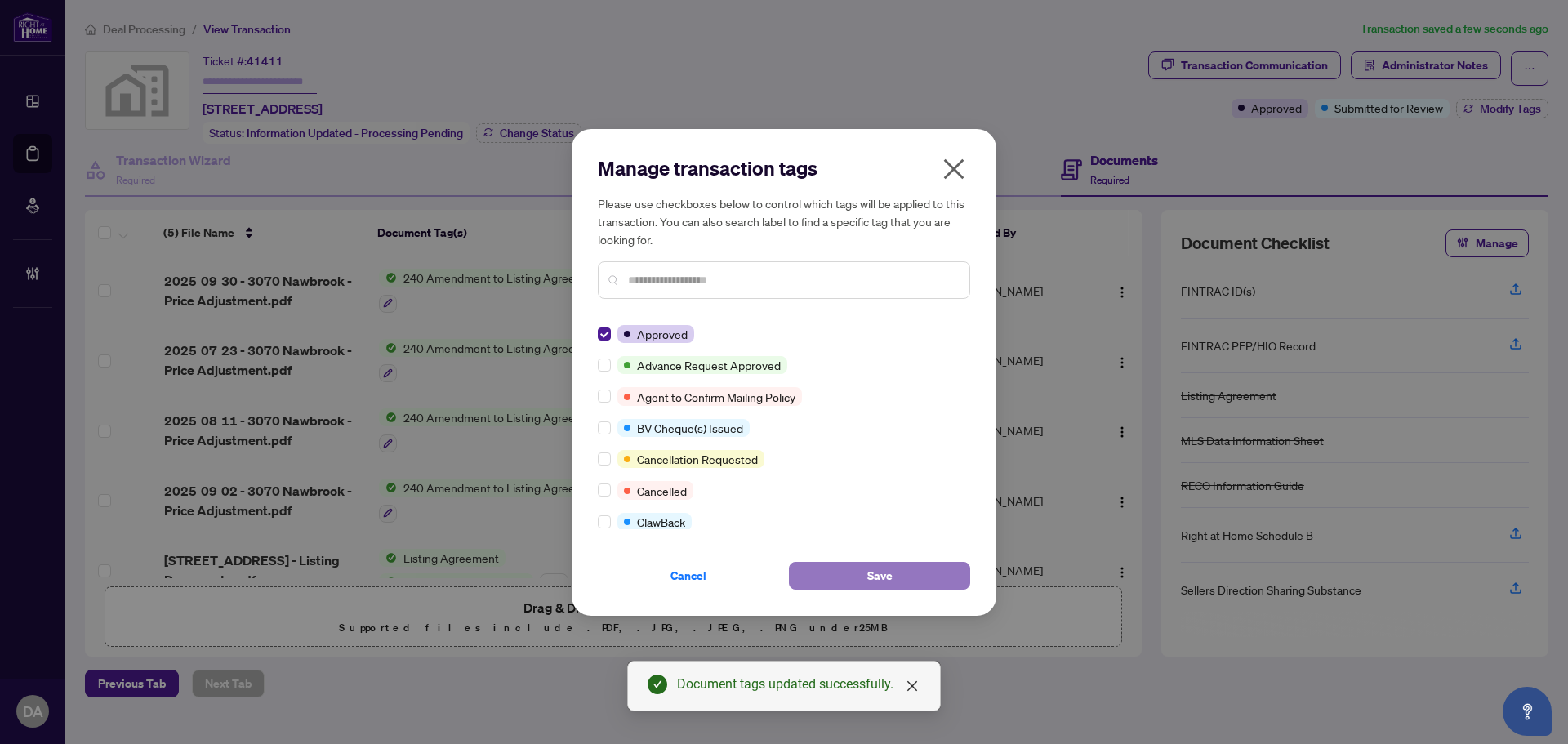
drag, startPoint x: 917, startPoint y: 580, endPoint x: 908, endPoint y: 569, distance: 14.2
click at [917, 580] on button "Save" at bounding box center [879, 576] width 181 height 28
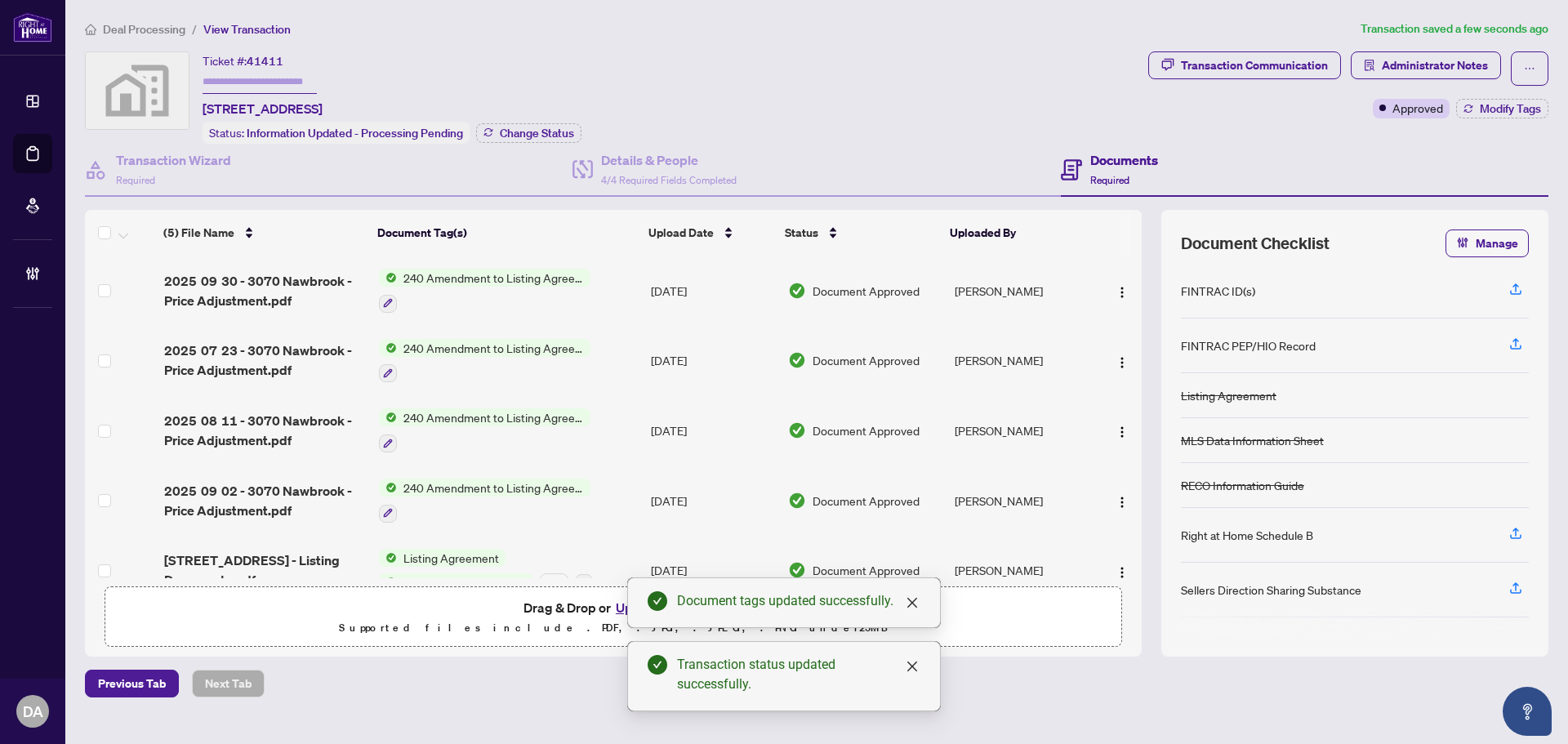
click at [163, 32] on span "Deal Processing" at bounding box center [144, 30] width 82 height 15
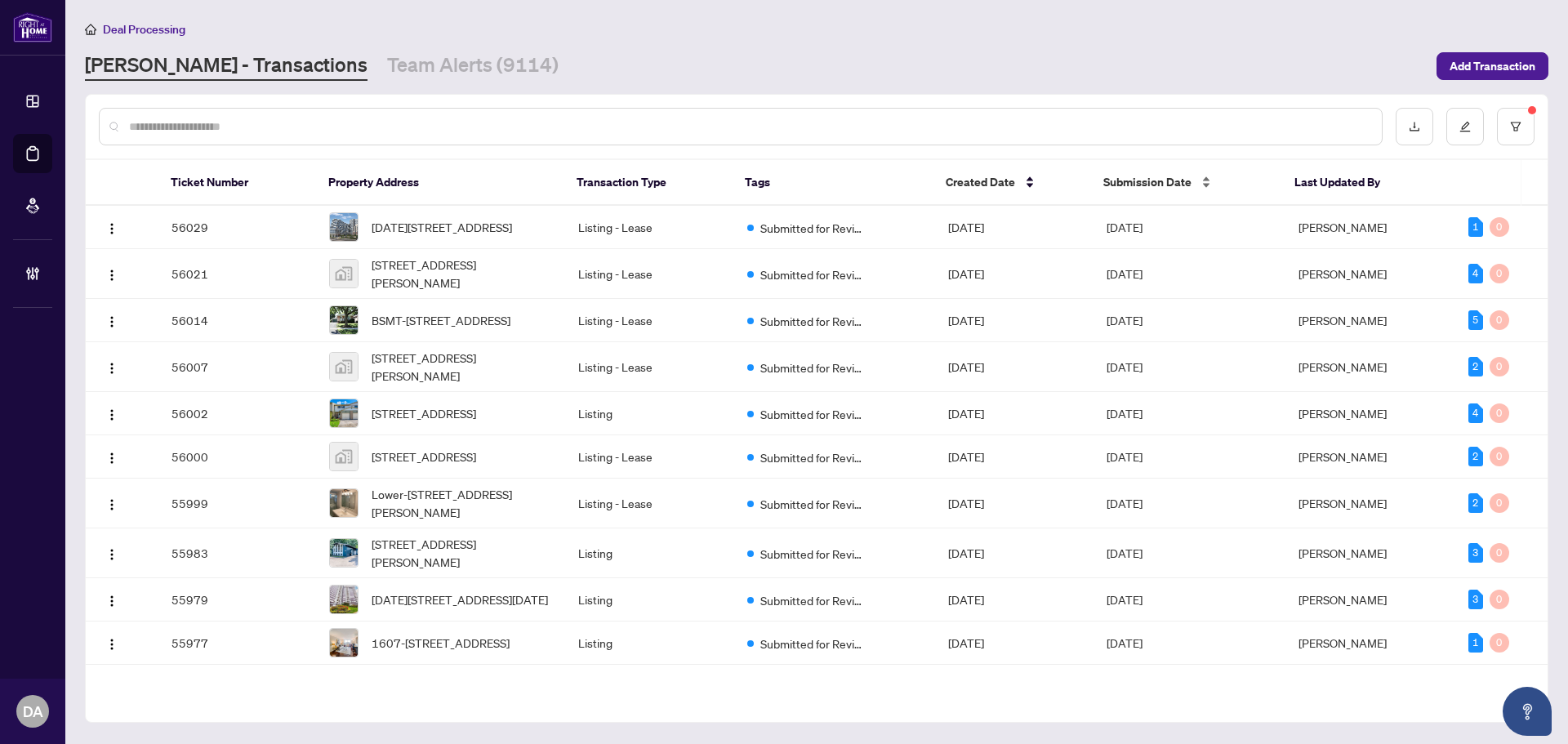
click at [1134, 175] on span "Submission Date" at bounding box center [1147, 182] width 88 height 18
click at [1157, 179] on span "Submission Date" at bounding box center [1147, 182] width 88 height 18
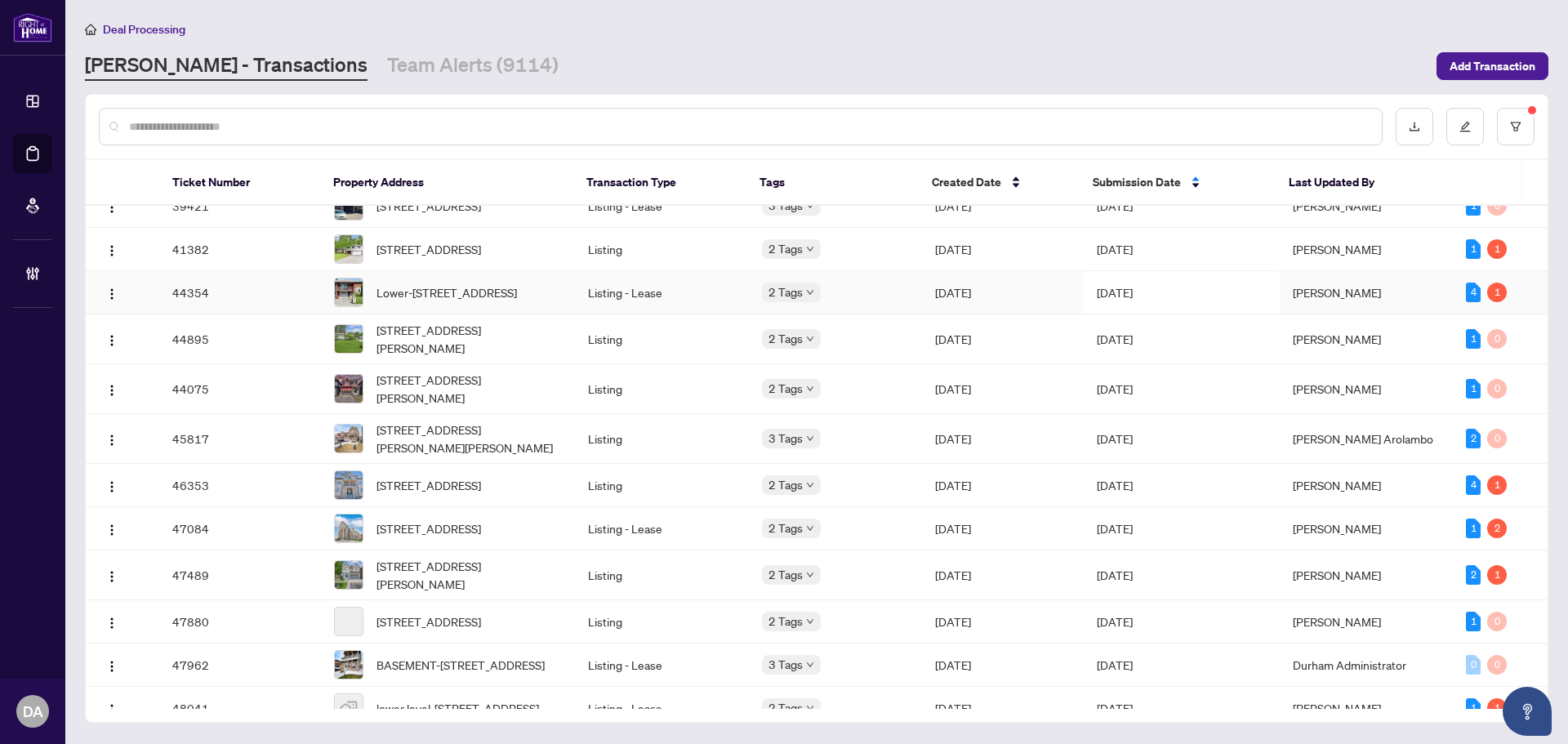
scroll to position [163, 0]
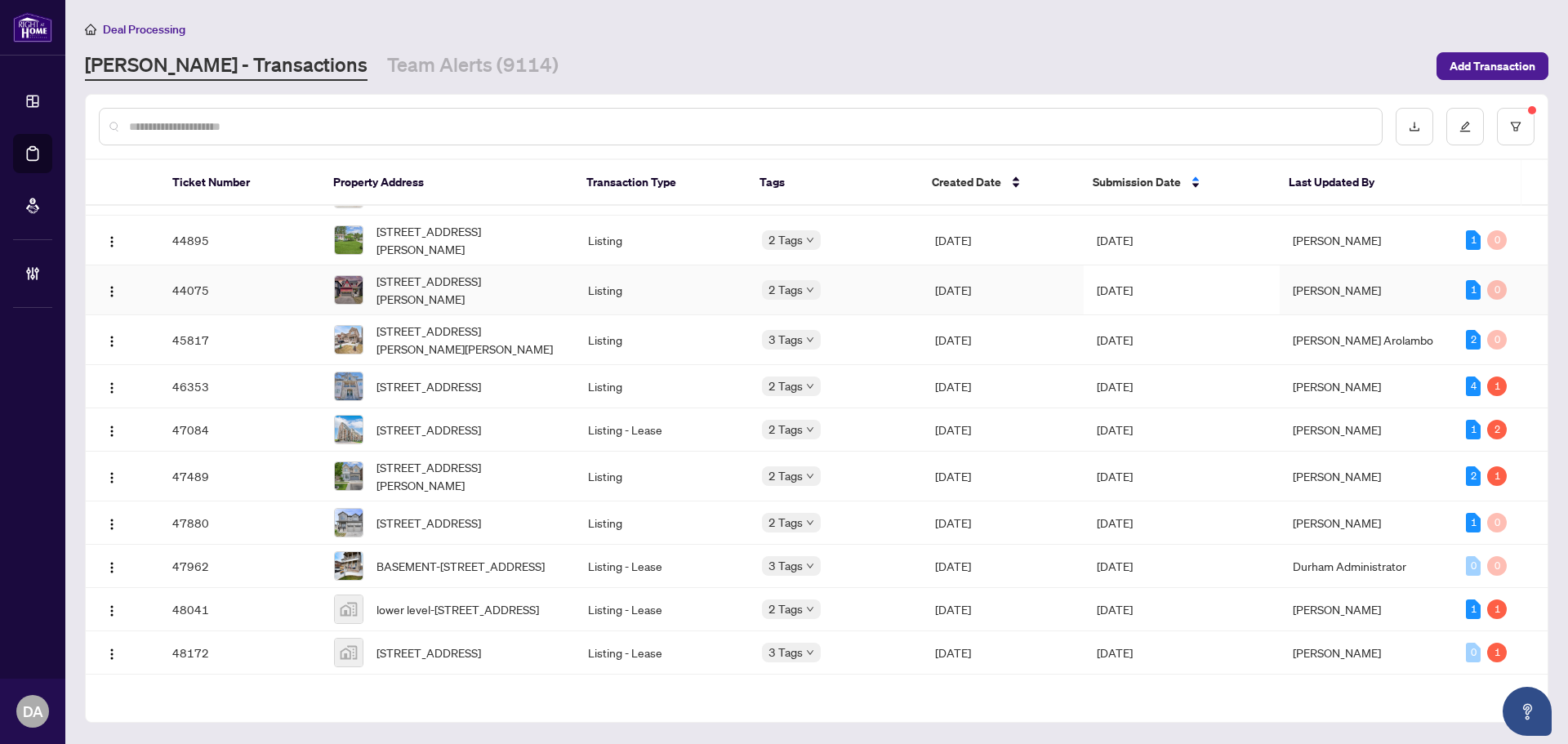
click at [675, 315] on td "Listing" at bounding box center [661, 291] width 173 height 50
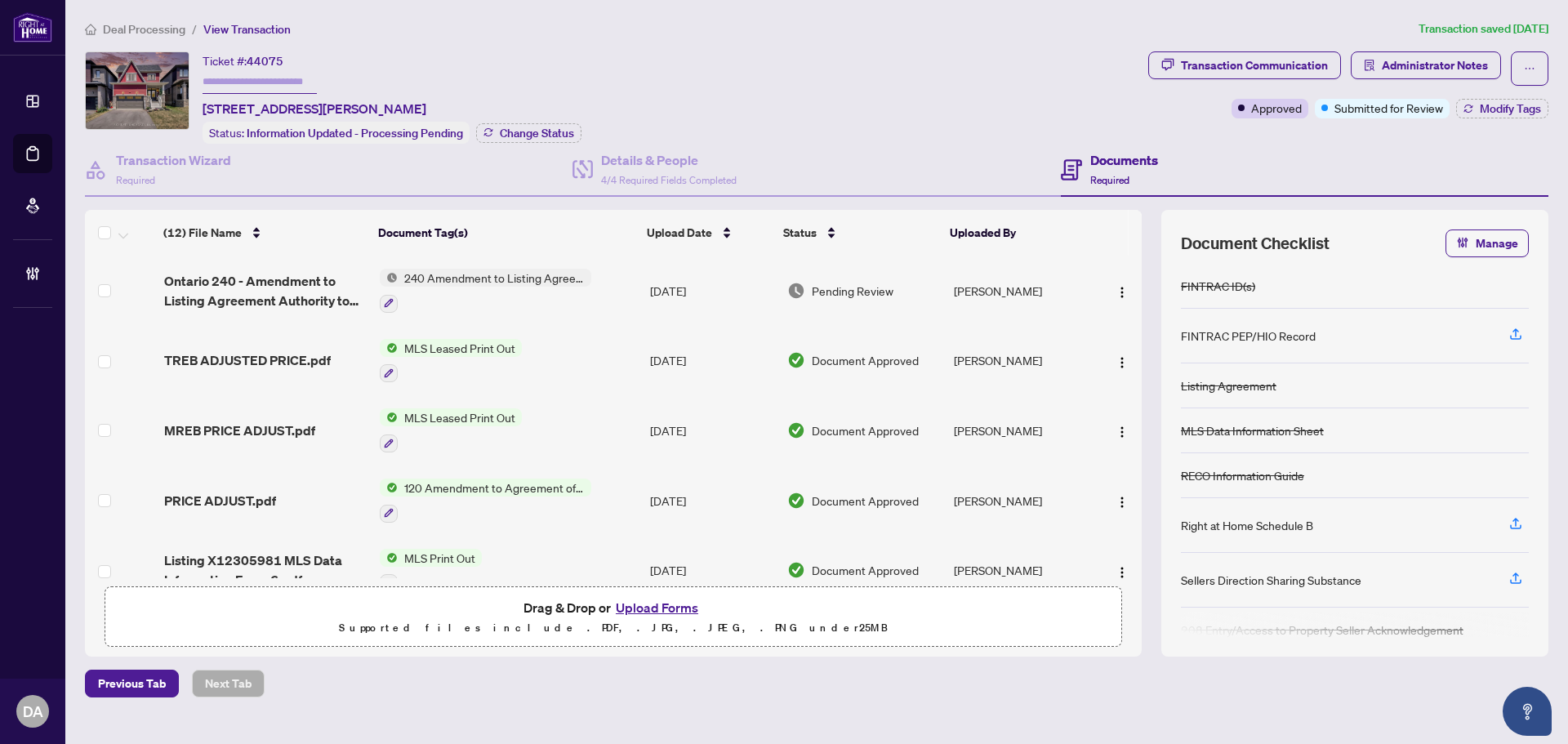
click at [251, 291] on span "Ontario 240 - Amendment to Listing Agreement Authority to Offer for Sale Price …" at bounding box center [265, 291] width 202 height 40
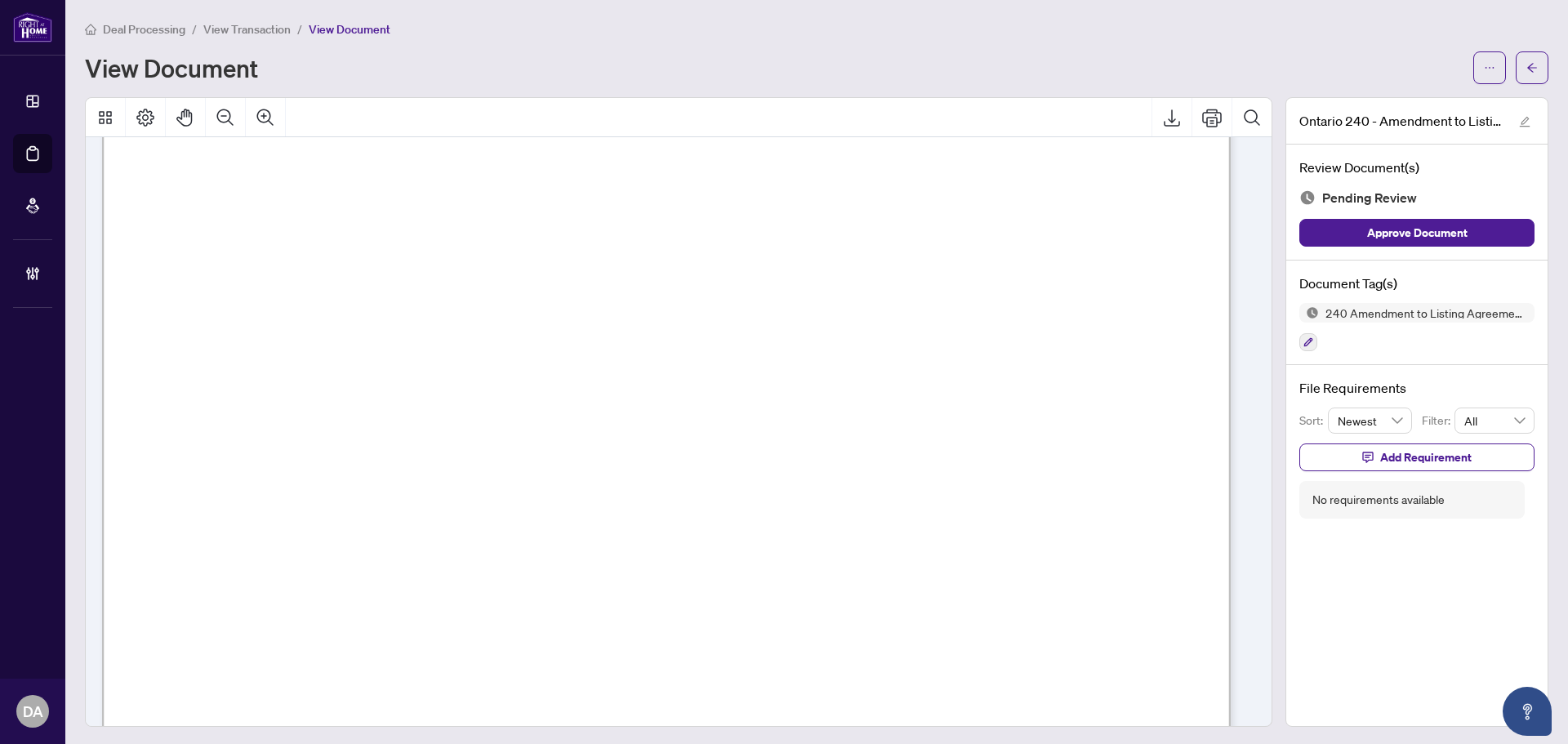
scroll to position [816, 0]
click at [1299, 335] on button "button" at bounding box center [1308, 342] width 18 height 18
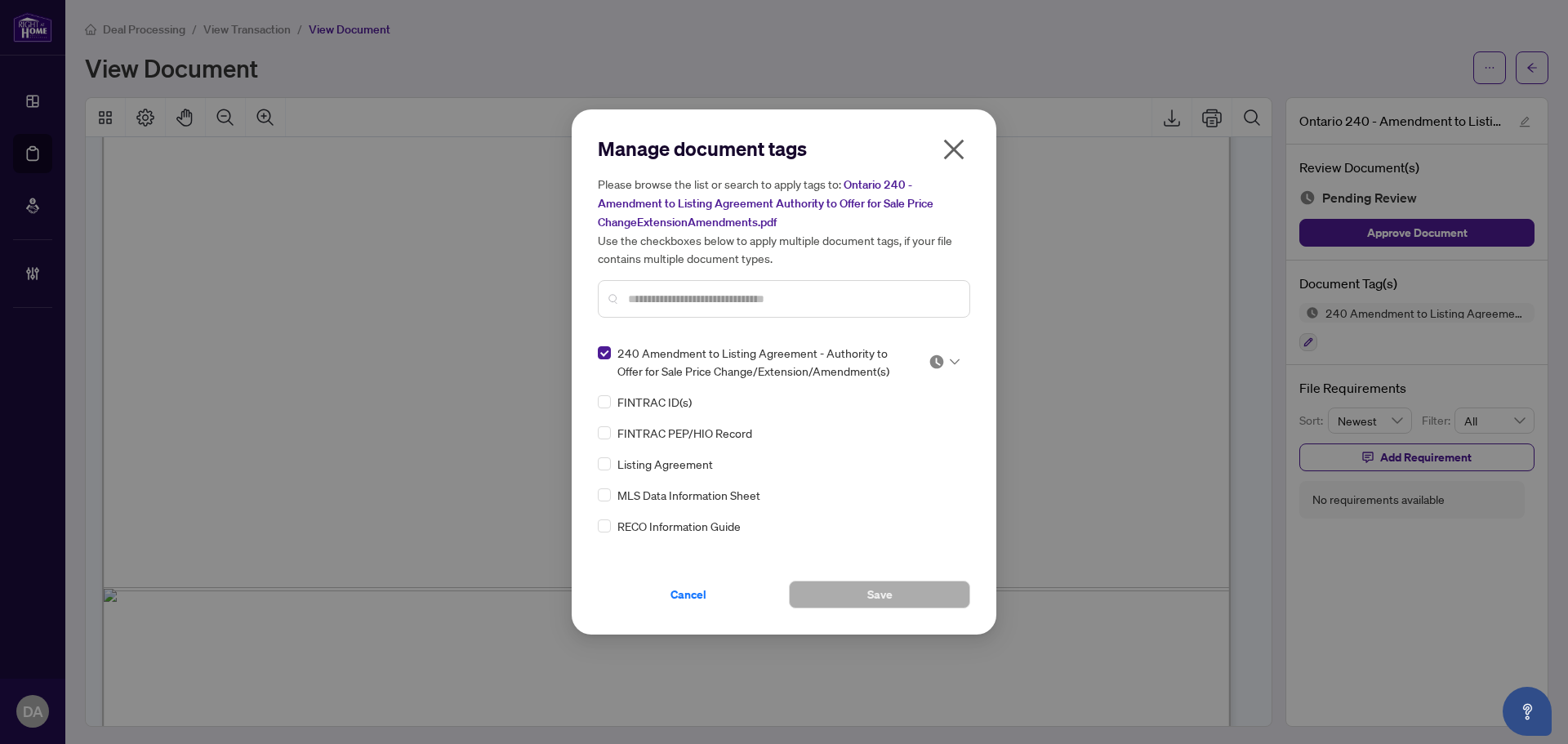
click at [942, 360] on div at bounding box center [944, 362] width 31 height 16
click at [907, 449] on div "Approved" at bounding box center [889, 441] width 104 height 18
click at [884, 589] on span "Save" at bounding box center [879, 595] width 26 height 26
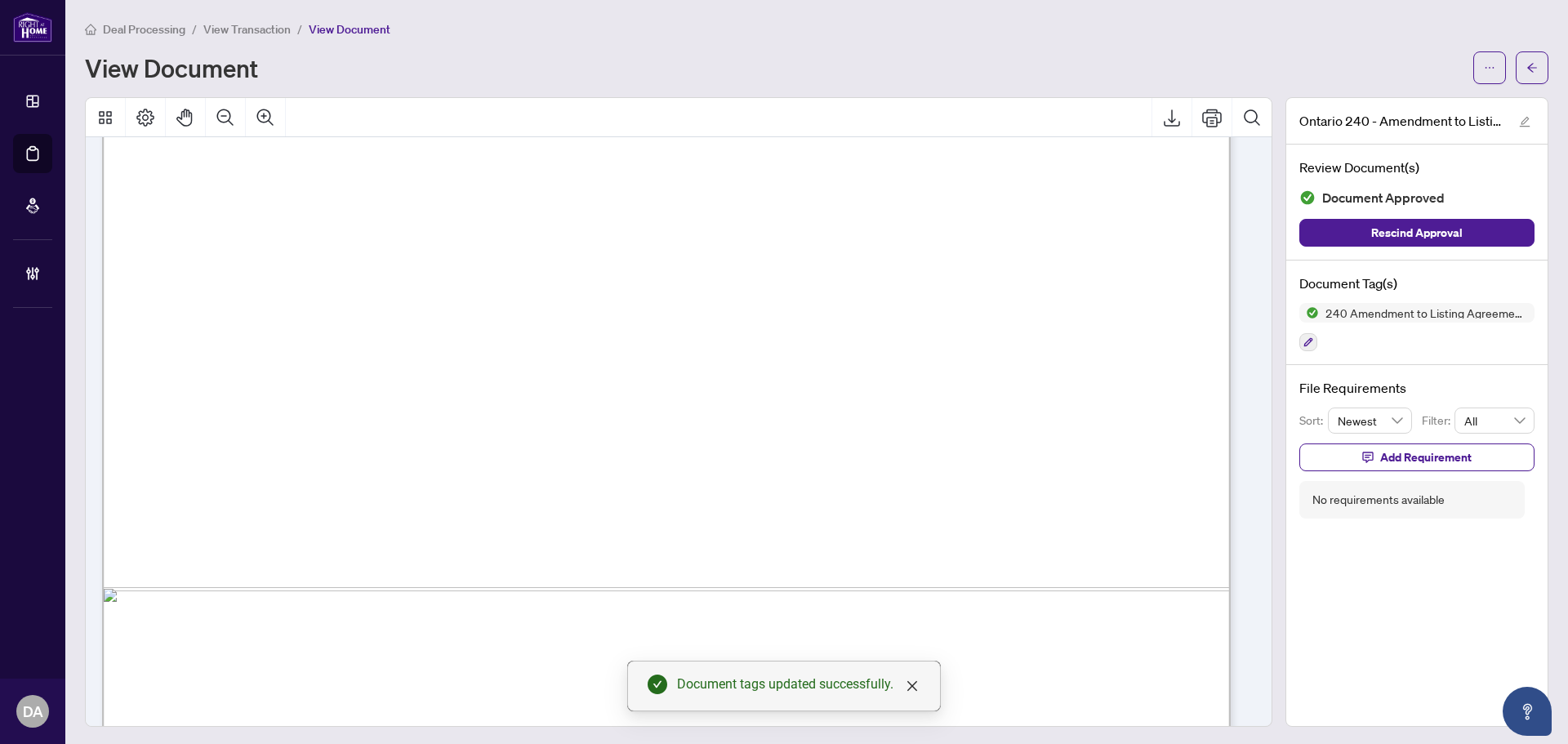
click at [232, 26] on span "View Transaction" at bounding box center [247, 30] width 87 height 15
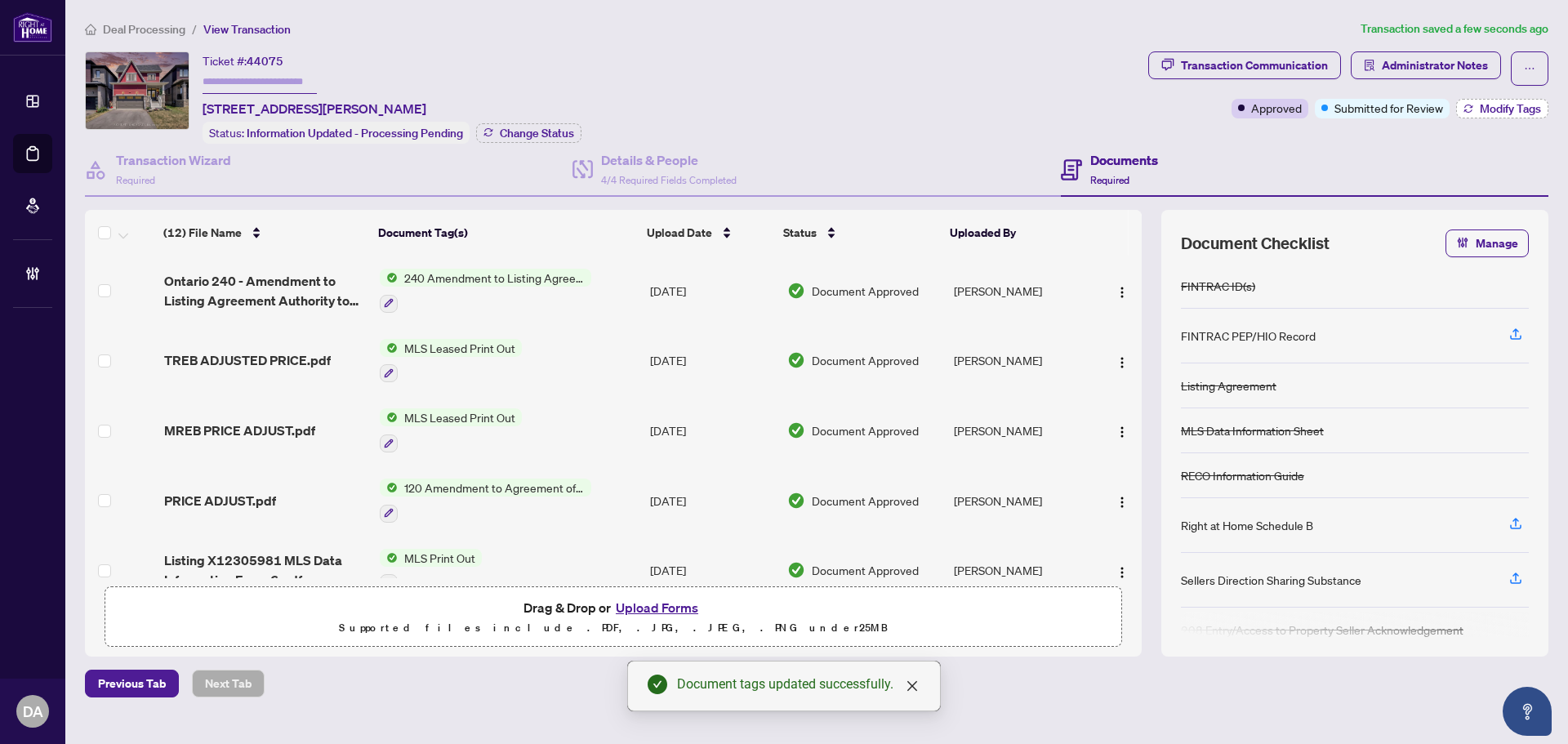
click at [1479, 110] on span "Modify Tags" at bounding box center [1510, 109] width 61 height 12
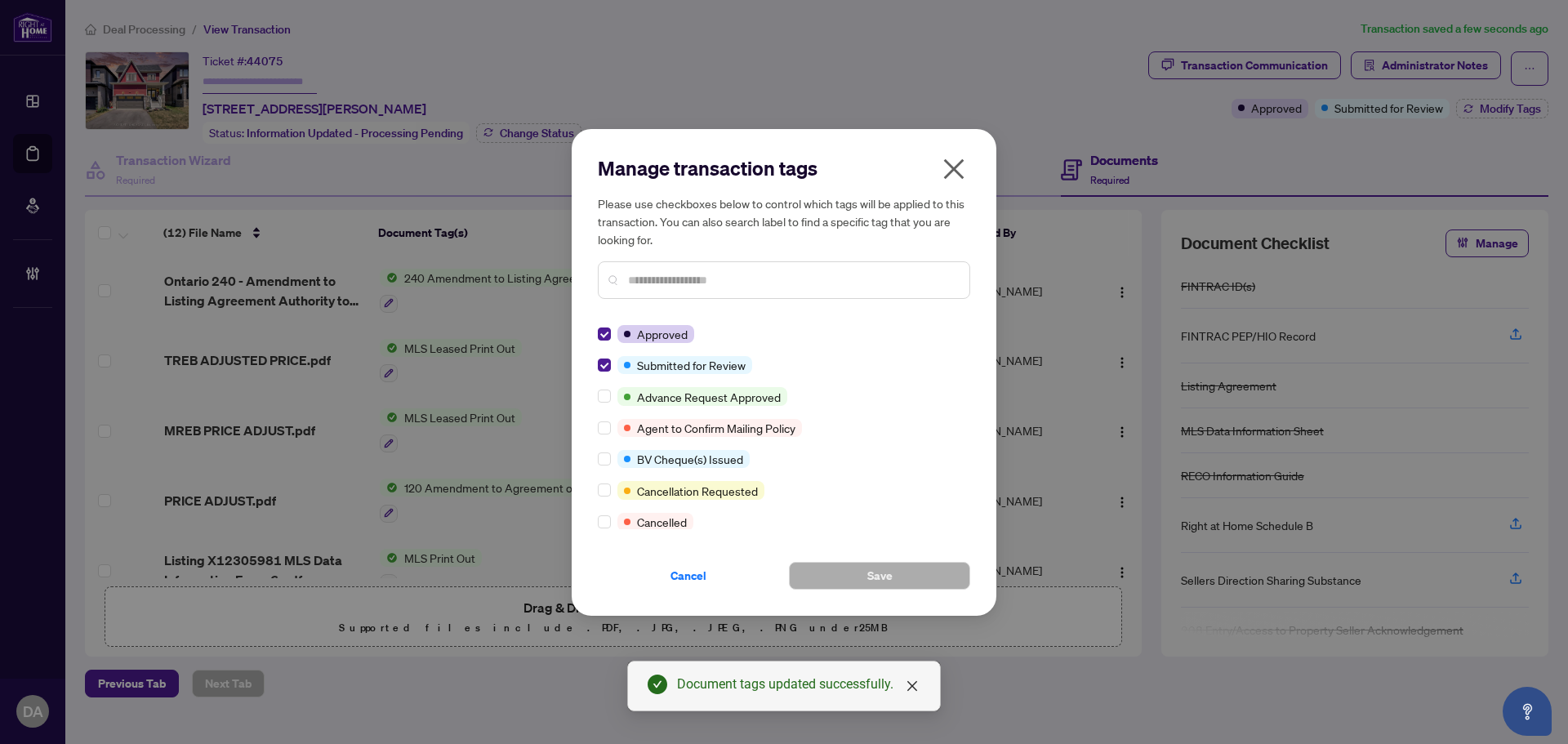
click at [615, 367] on div "Submitted for Review" at bounding box center [778, 365] width 363 height 18
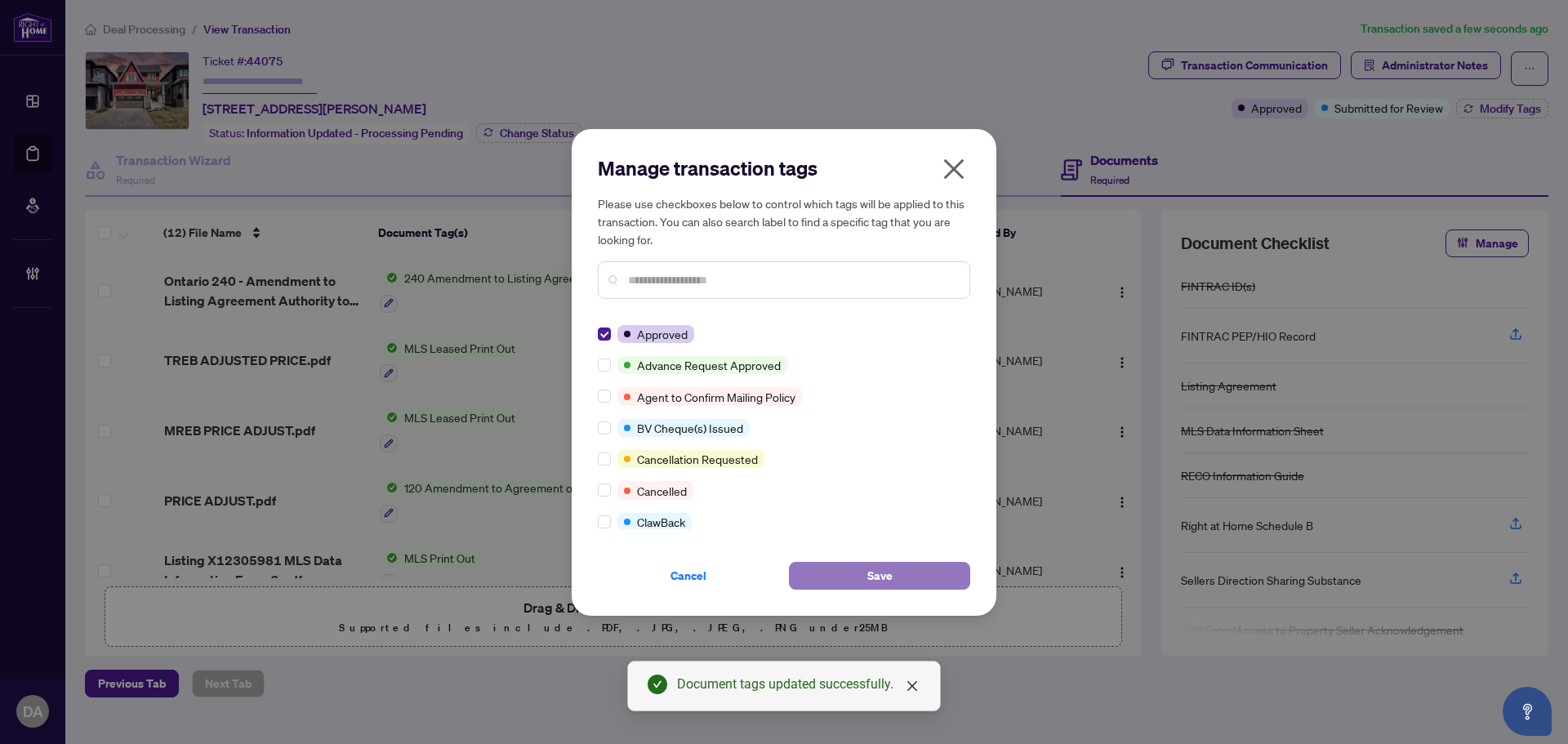
click at [845, 563] on button "Save" at bounding box center [879, 576] width 181 height 28
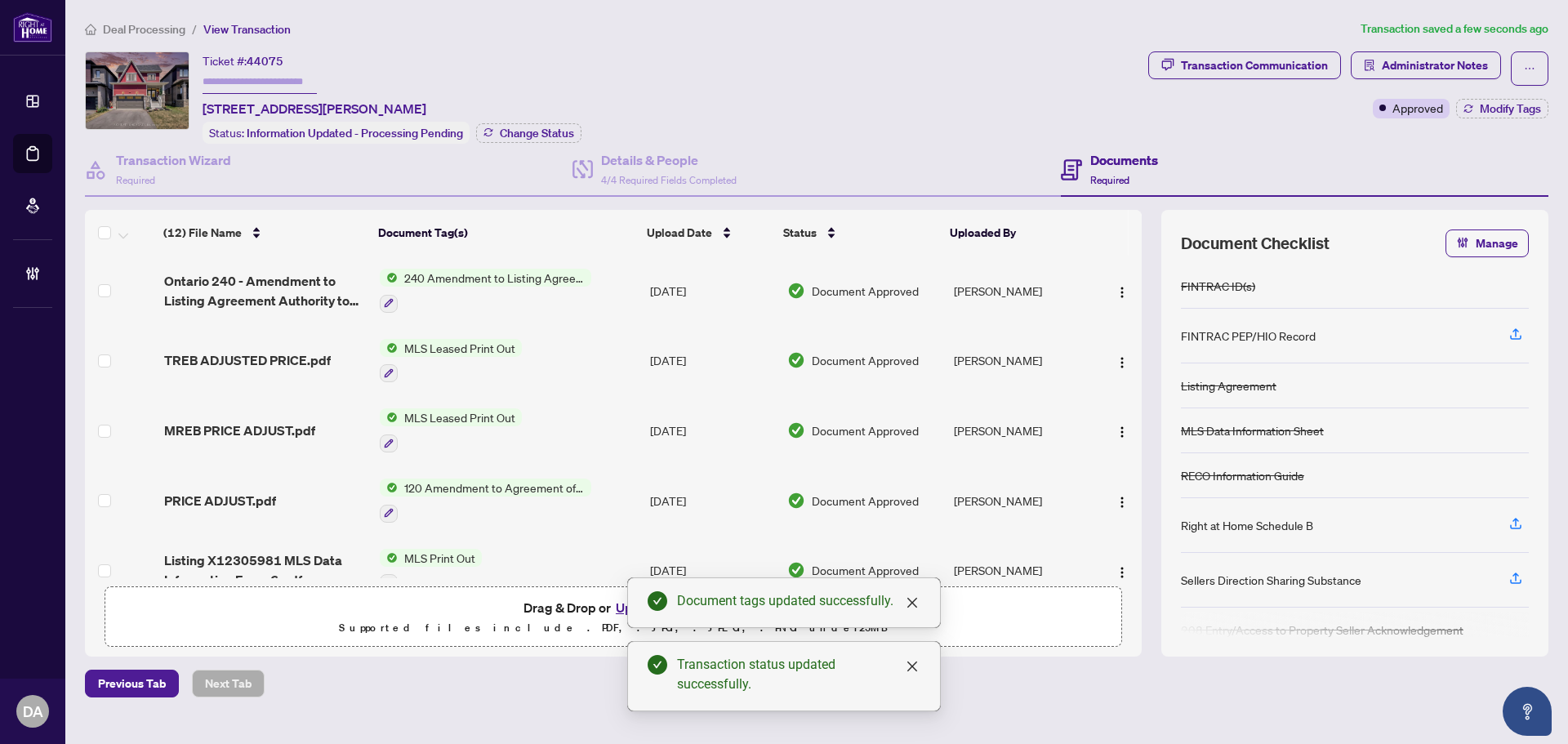
click at [159, 30] on span "Deal Processing" at bounding box center [144, 30] width 82 height 15
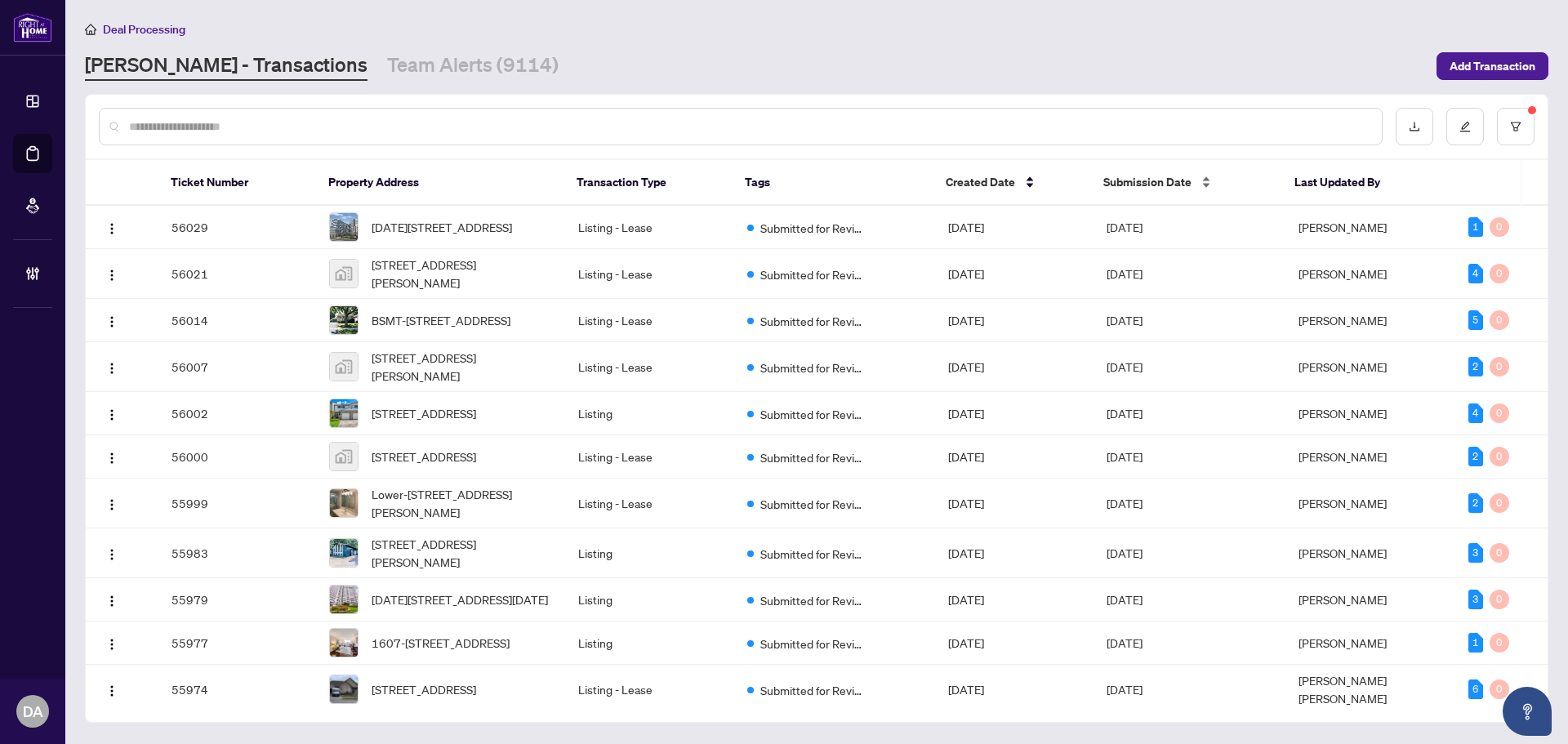
click at [1136, 181] on span "Submission Date" at bounding box center [1147, 182] width 88 height 18
click at [1141, 181] on span "Submission Date" at bounding box center [1147, 182] width 88 height 18
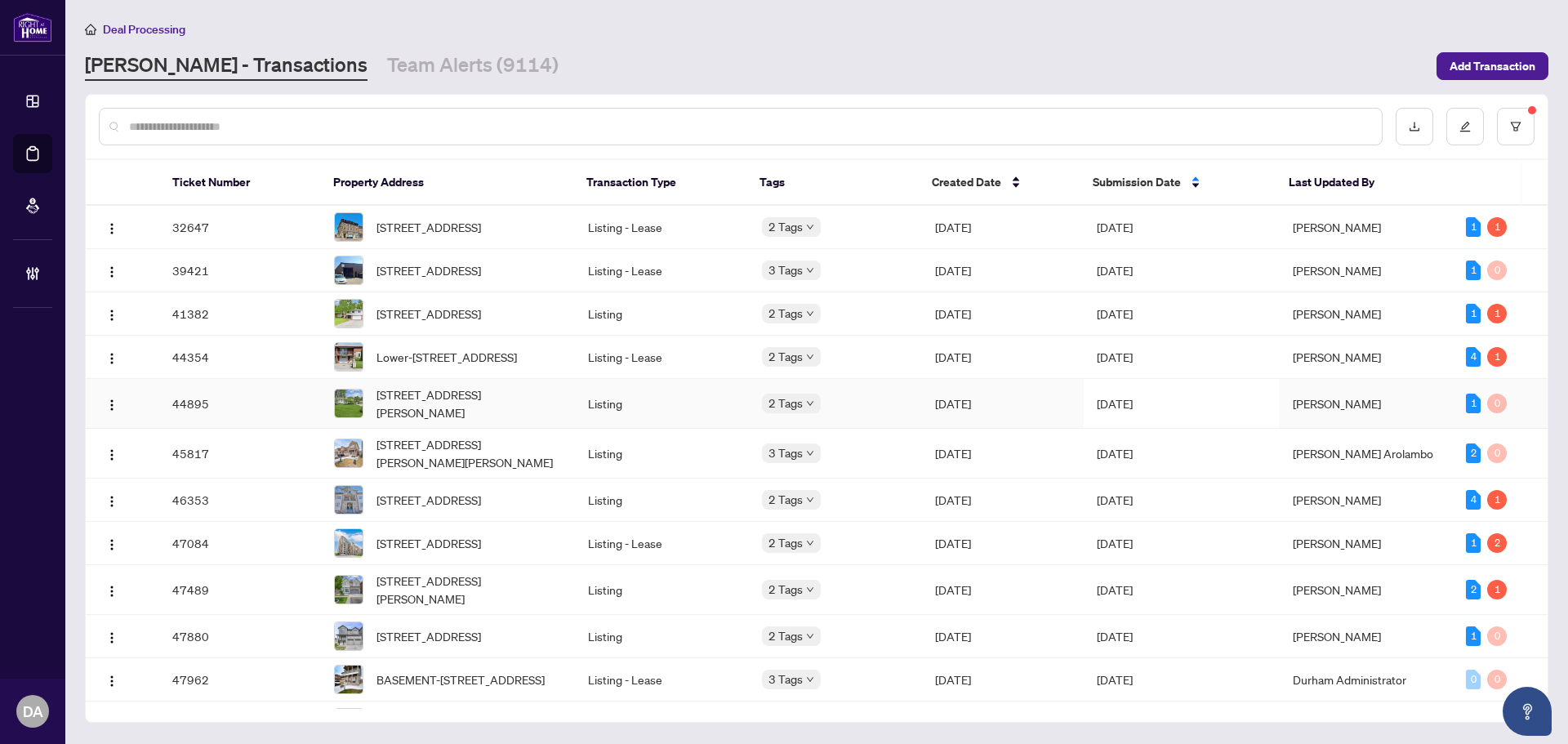
click at [670, 429] on td "Listing" at bounding box center [661, 404] width 173 height 50
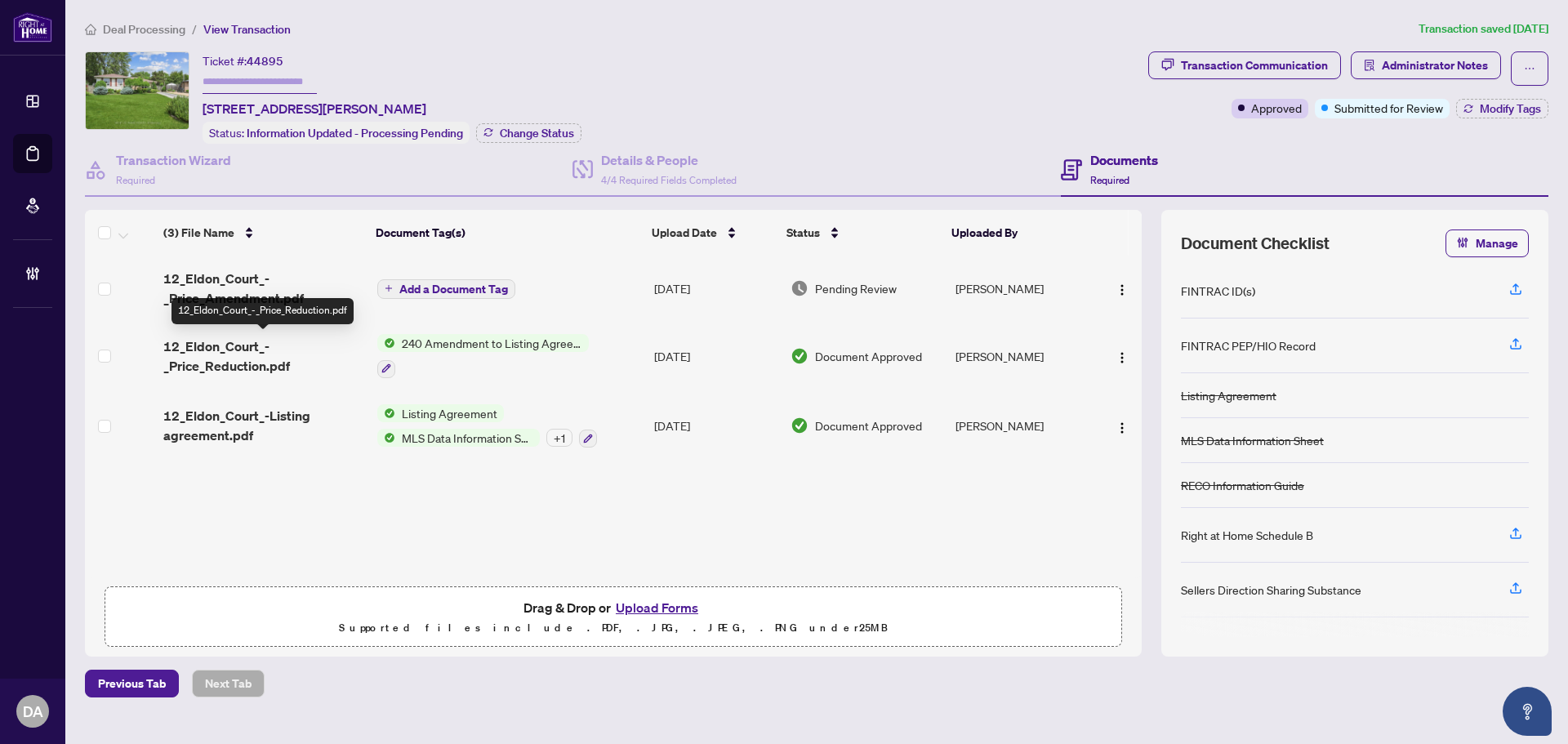
click at [226, 281] on div "(3) File Name Document Tag(s) Upload Date Status Uploaded By (3) File Name Docu…" at bounding box center [613, 394] width 1056 height 369
click at [703, 91] on div "Ticket #: 44895 12 Eldon Crt, Brampton, Ontario L6T 2B9, Canada Status: Informa…" at bounding box center [613, 98] width 1056 height 92
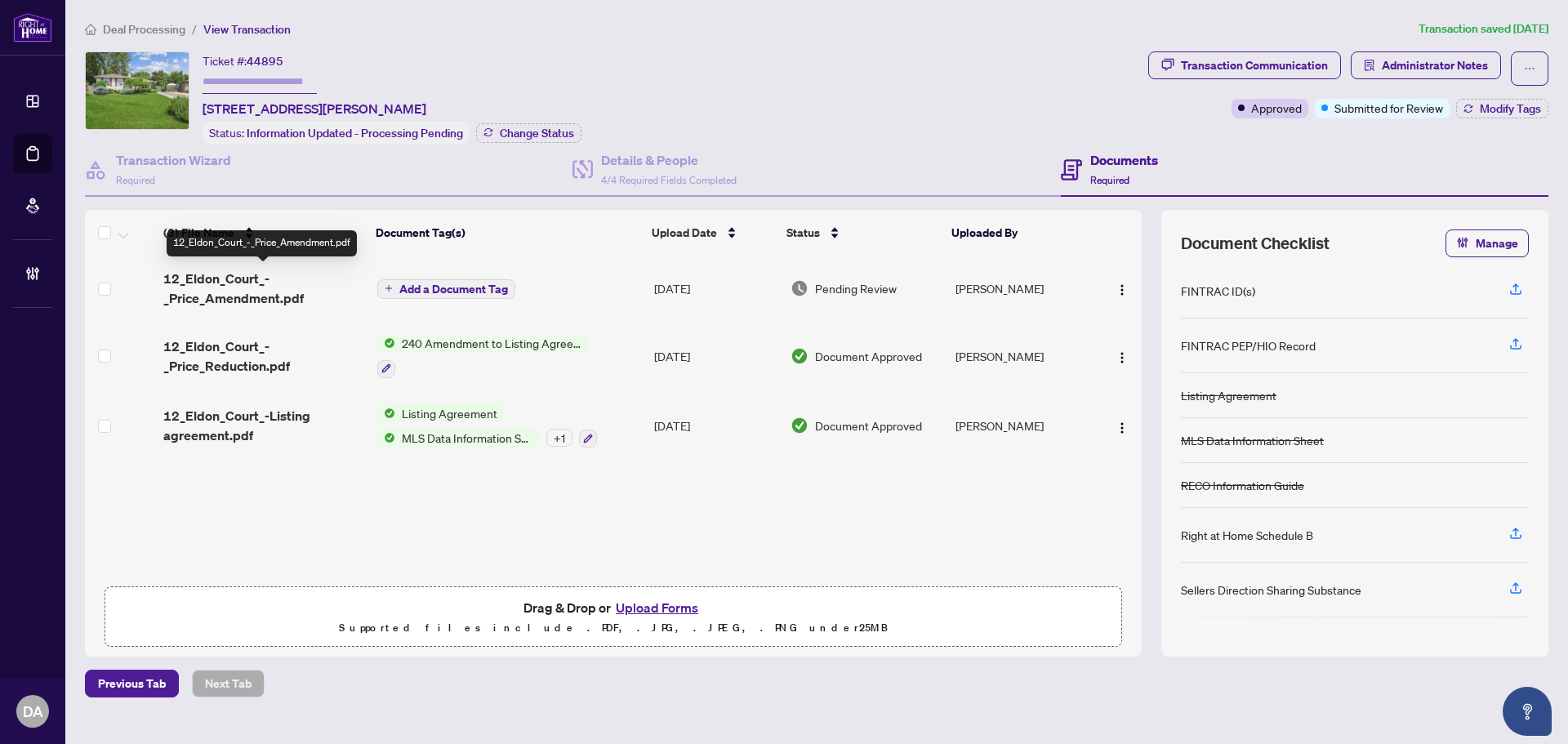
click at [238, 281] on span "12_Eldon_Court_-_Price_Amendment.pdf" at bounding box center [263, 289] width 201 height 40
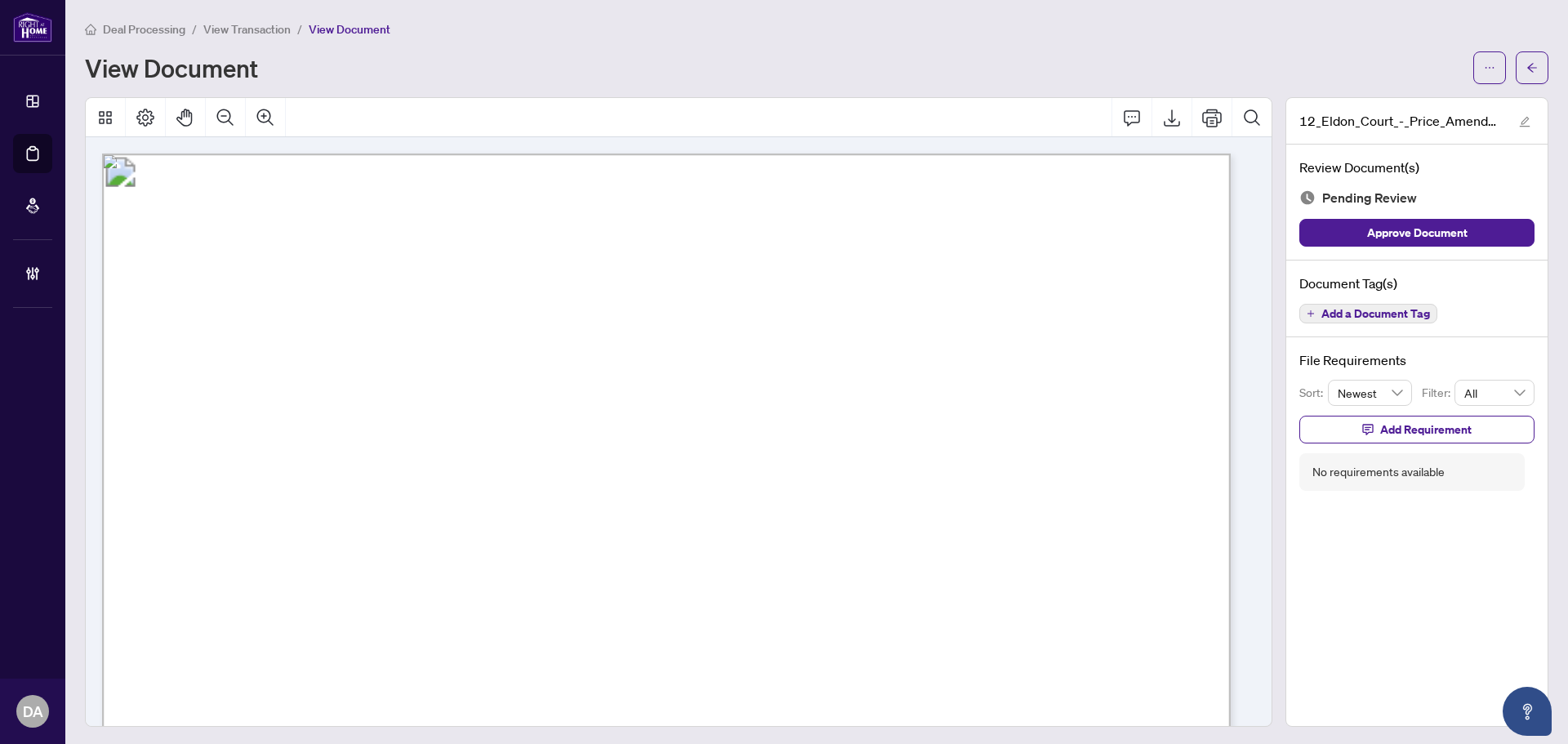
click at [1352, 315] on span "Add a Document Tag" at bounding box center [1375, 314] width 109 height 12
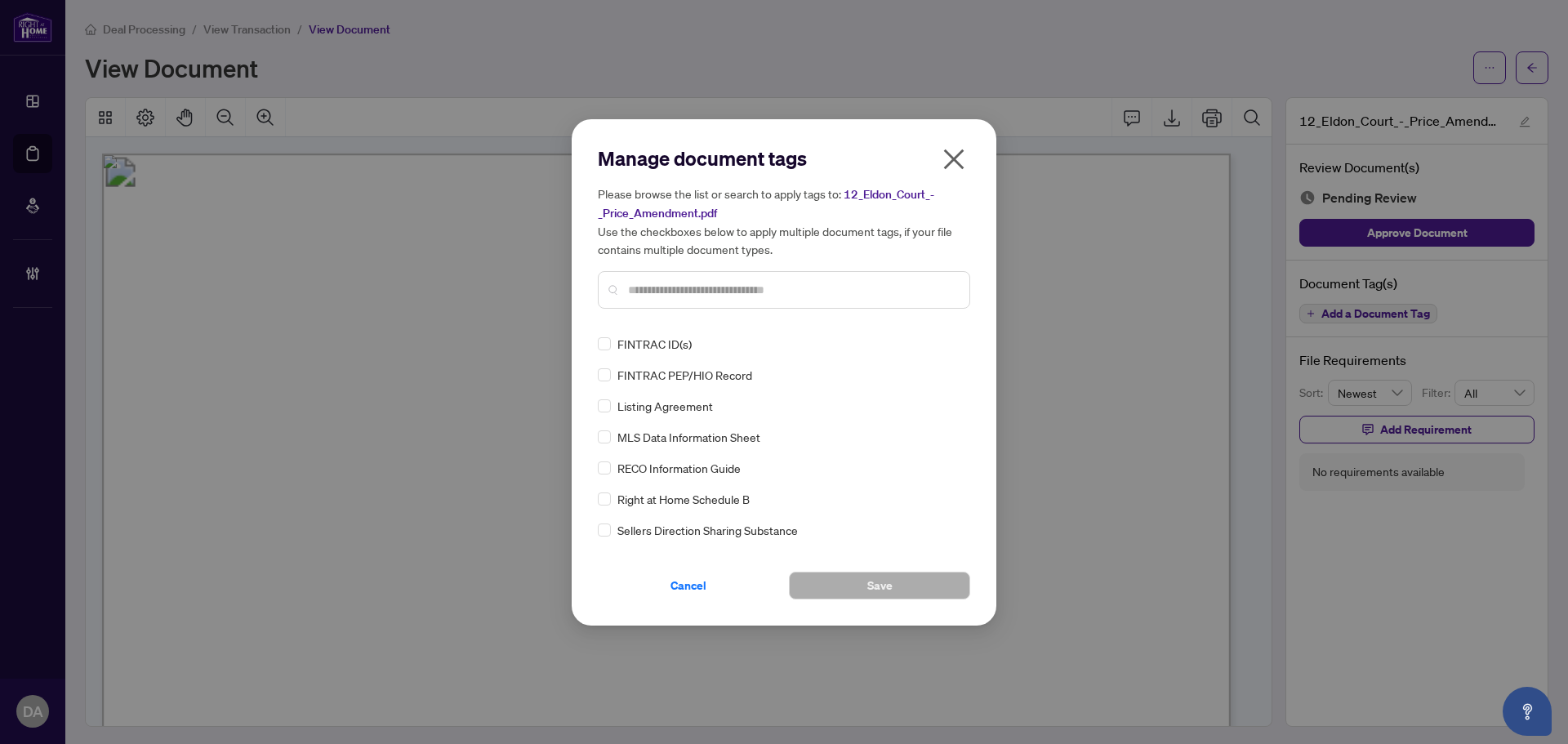
drag, startPoint x: 734, startPoint y: 294, endPoint x: 746, endPoint y: 279, distance: 19.2
click at [734, 294] on input "text" at bounding box center [791, 290] width 328 height 18
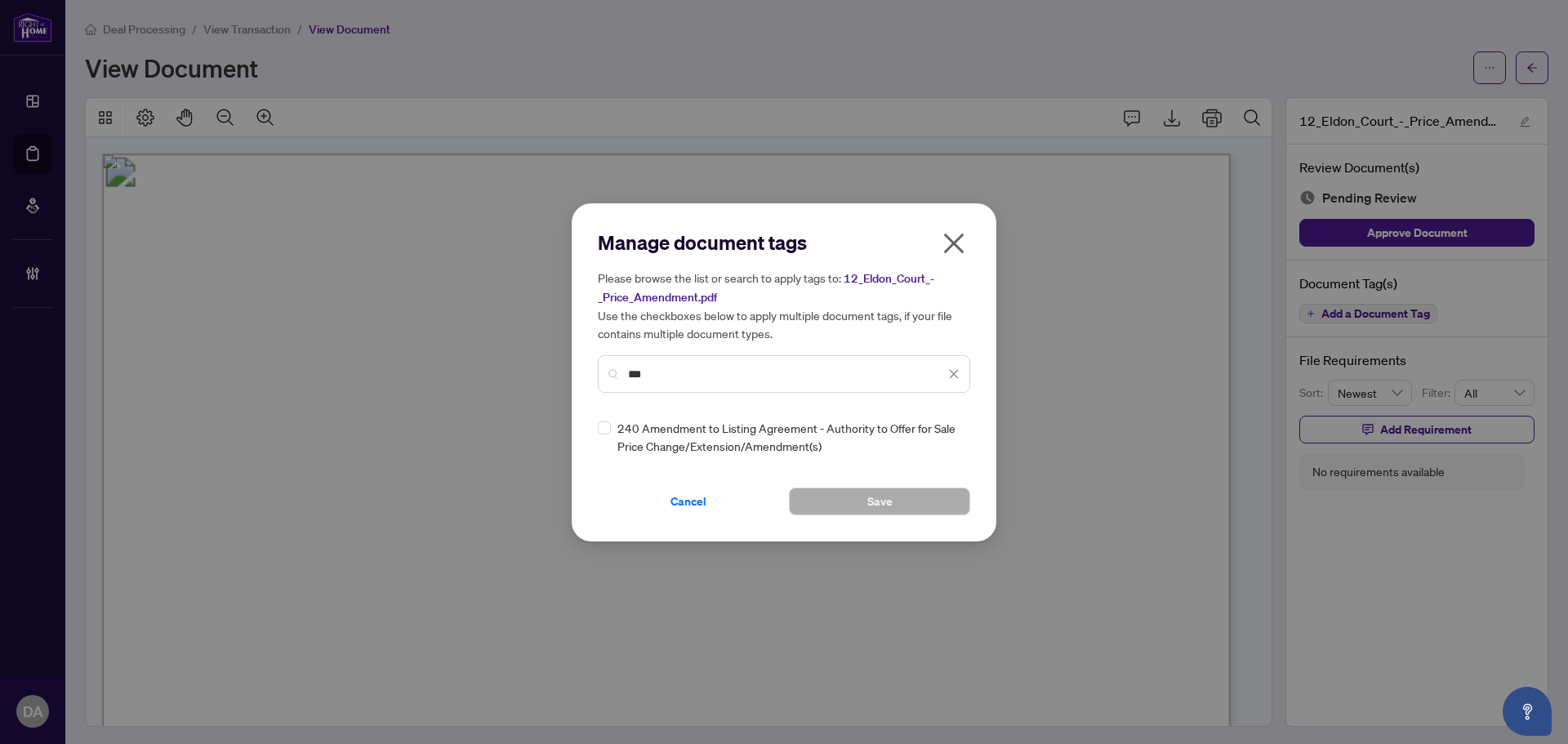
type input "***"
click at [939, 430] on img at bounding box center [936, 437] width 16 height 16
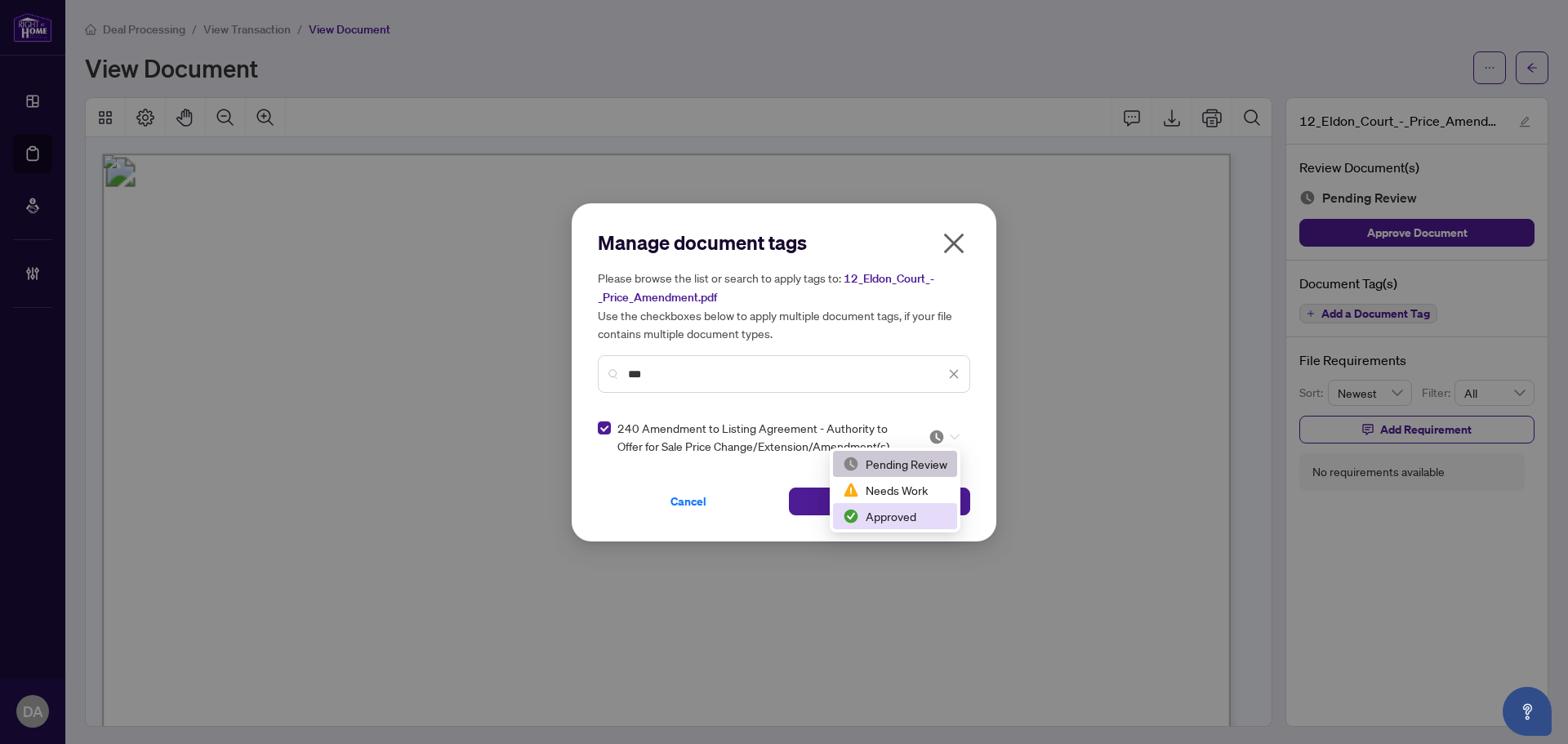
click at [866, 520] on div "Approved" at bounding box center [894, 516] width 104 height 18
click at [837, 497] on button "Save" at bounding box center [879, 502] width 181 height 28
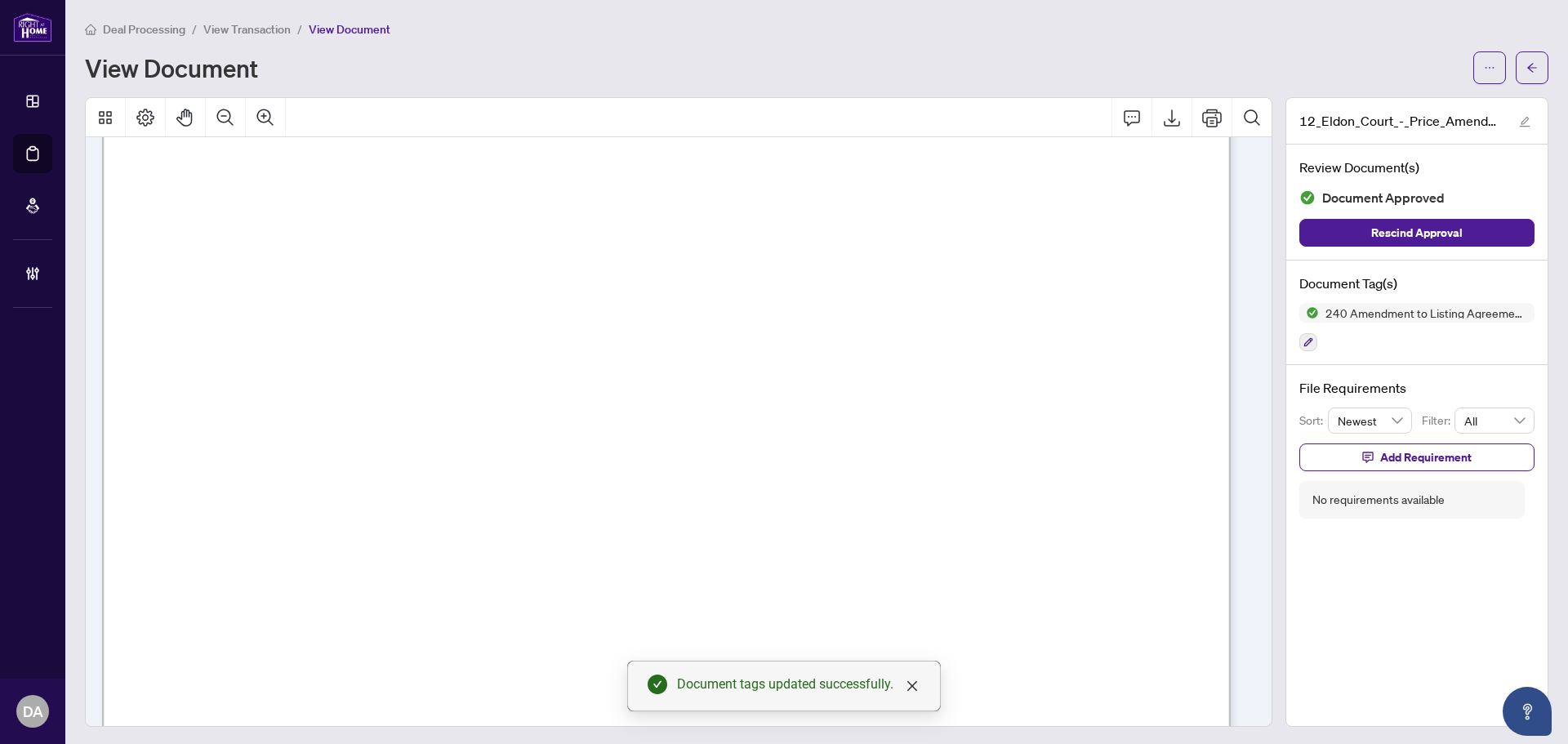
scroll to position [3676, 0]
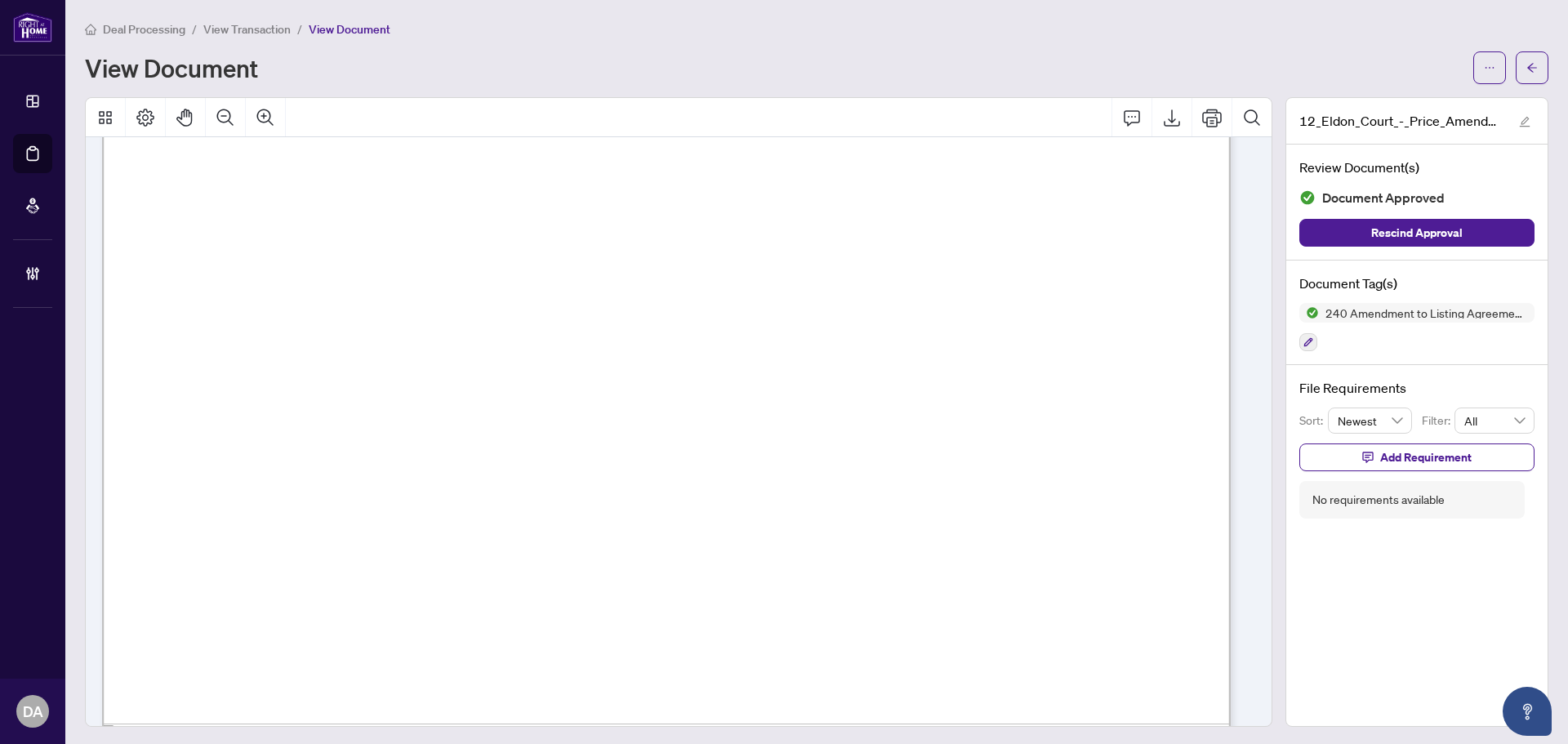
click at [251, 32] on span "View Transaction" at bounding box center [247, 30] width 87 height 15
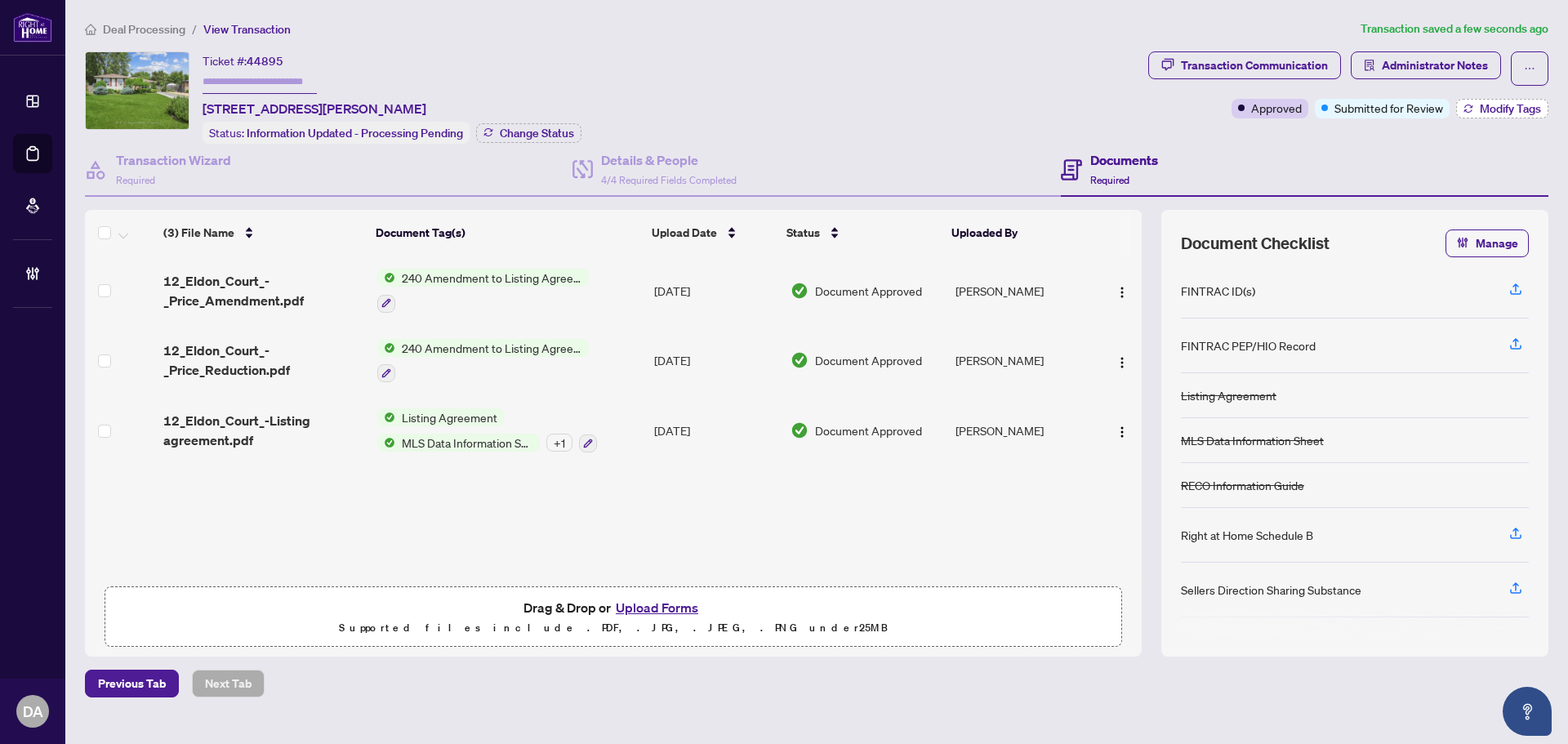
click at [1515, 114] on span "Modify Tags" at bounding box center [1510, 109] width 61 height 12
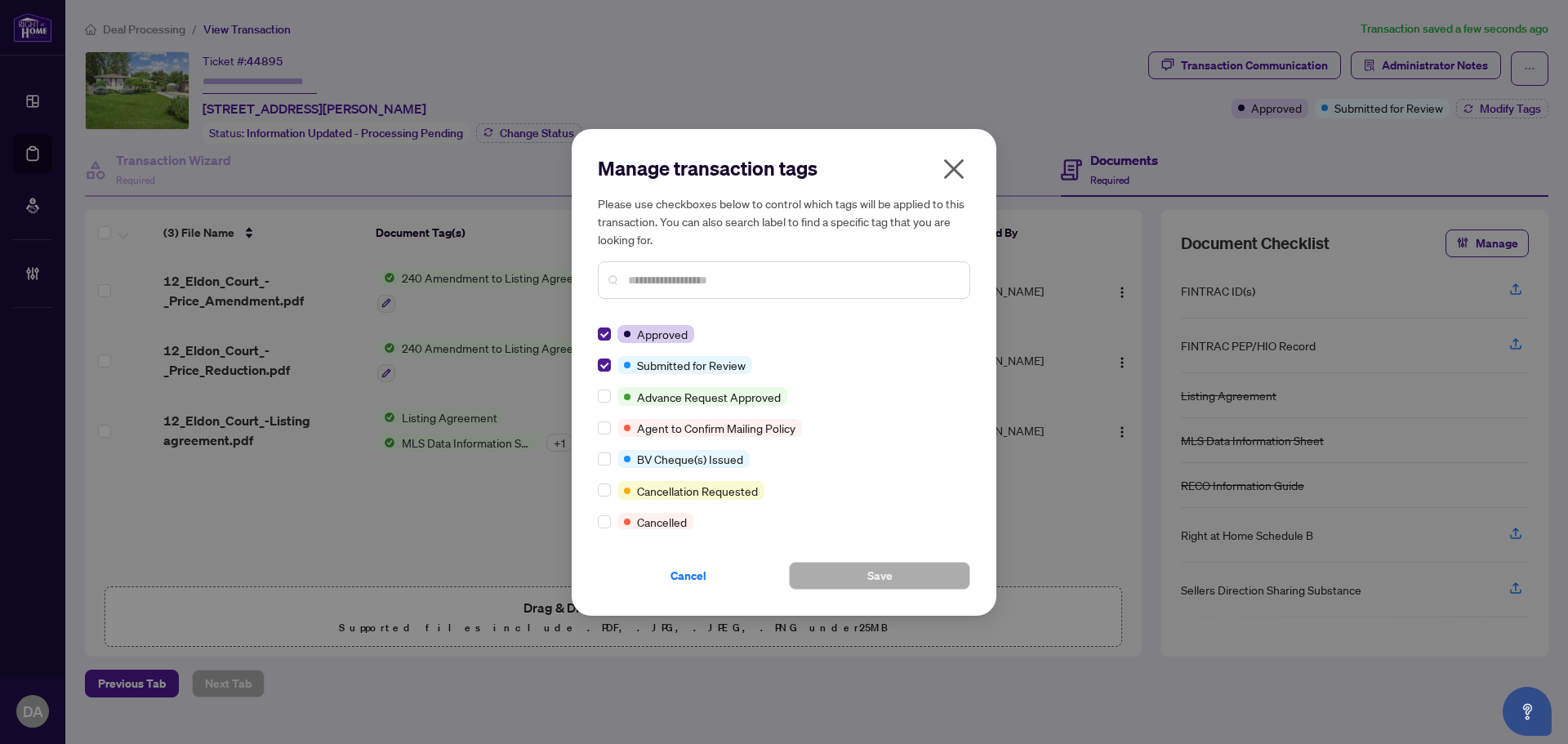
click at [596, 357] on div "Manage transaction tags Please use checkboxes below to control which tags will …" at bounding box center [784, 373] width 424 height 487
click at [596, 361] on div "Manage transaction tags Please use checkboxes below to control which tags will …" at bounding box center [784, 373] width 424 height 487
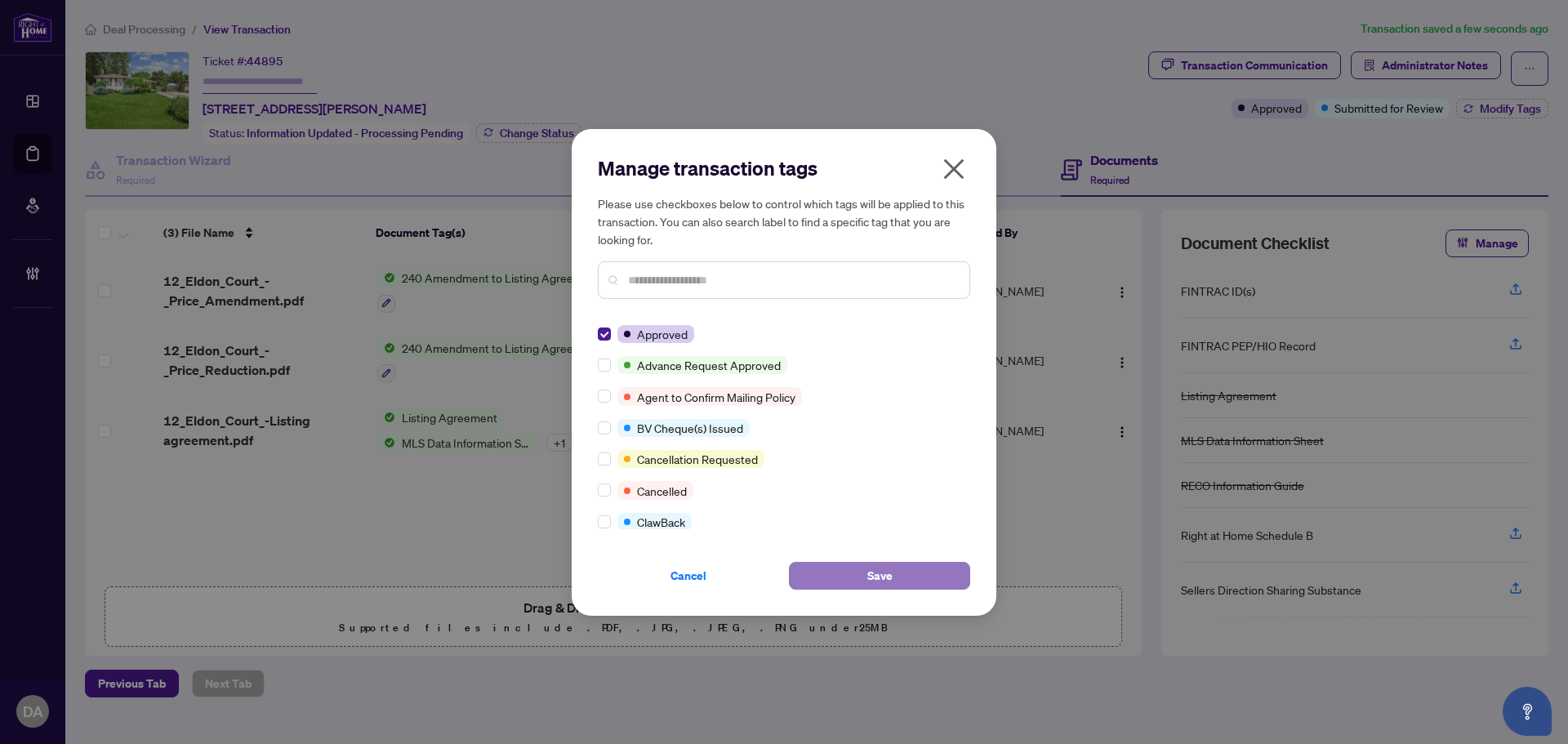
click at [914, 579] on button "Save" at bounding box center [879, 576] width 181 height 28
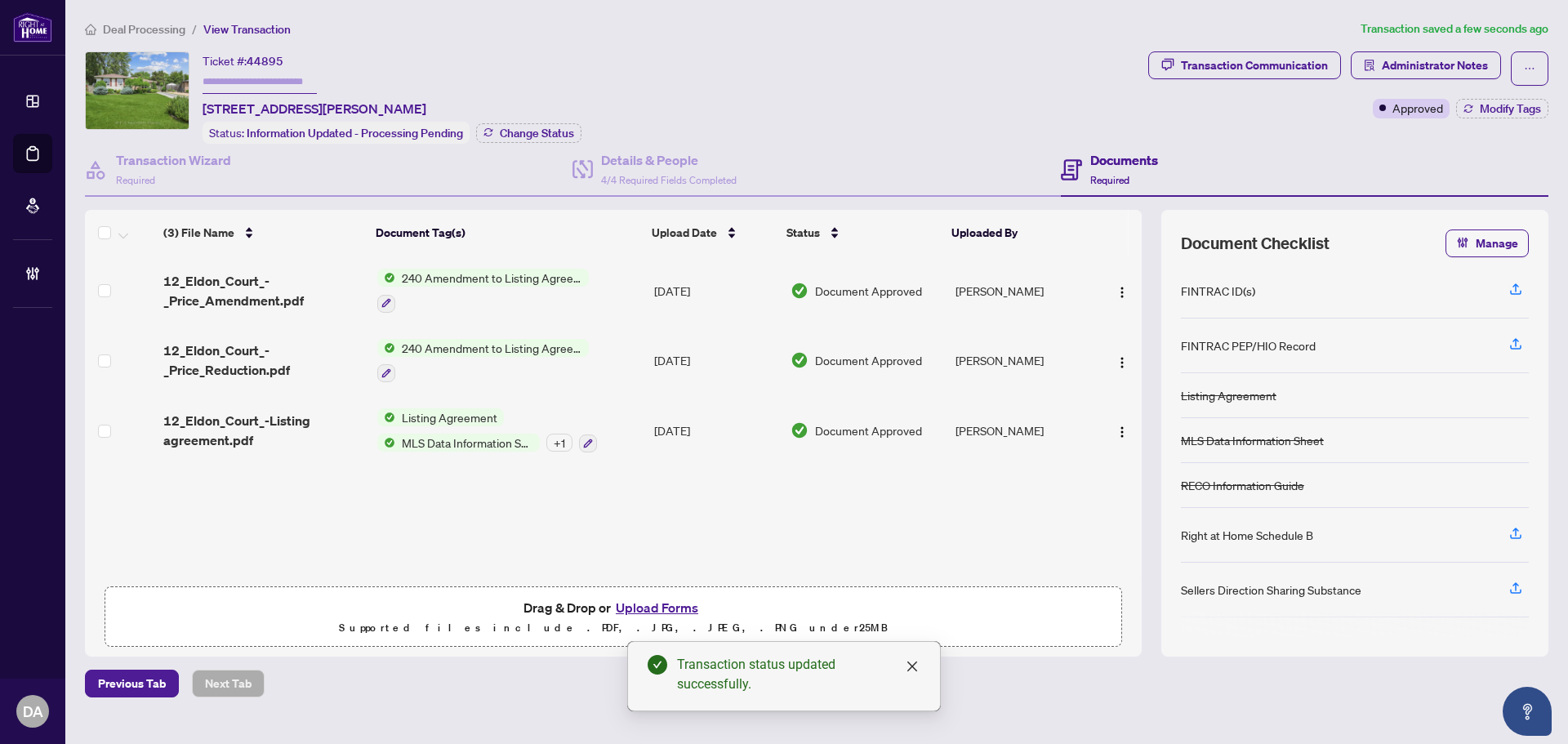
click at [157, 27] on span "Deal Processing" at bounding box center [144, 30] width 82 height 15
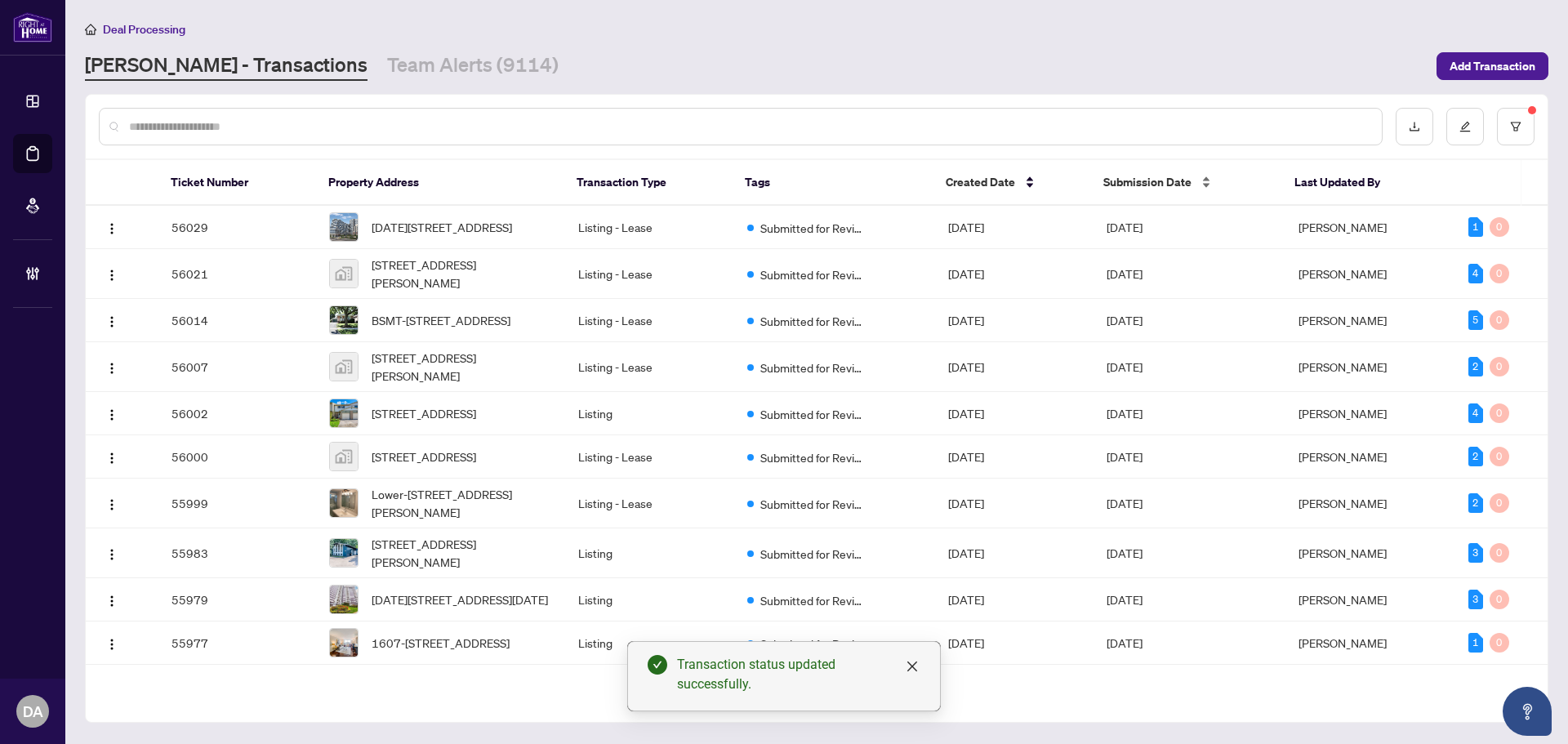
click at [1138, 173] on span "Submission Date" at bounding box center [1147, 182] width 88 height 18
click at [1160, 179] on span "Submission Date" at bounding box center [1147, 182] width 88 height 18
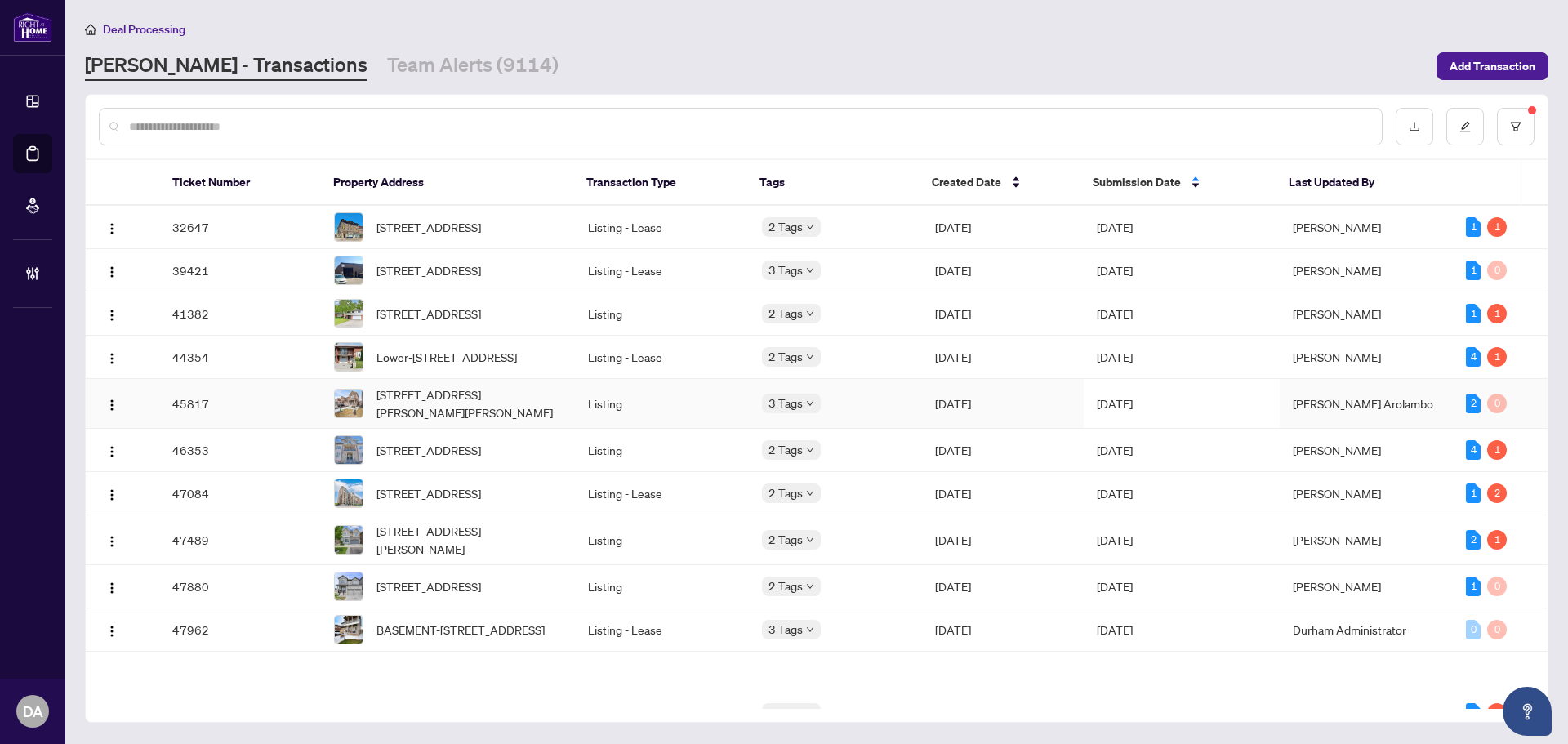
click at [694, 429] on td "Listing" at bounding box center [661, 404] width 173 height 50
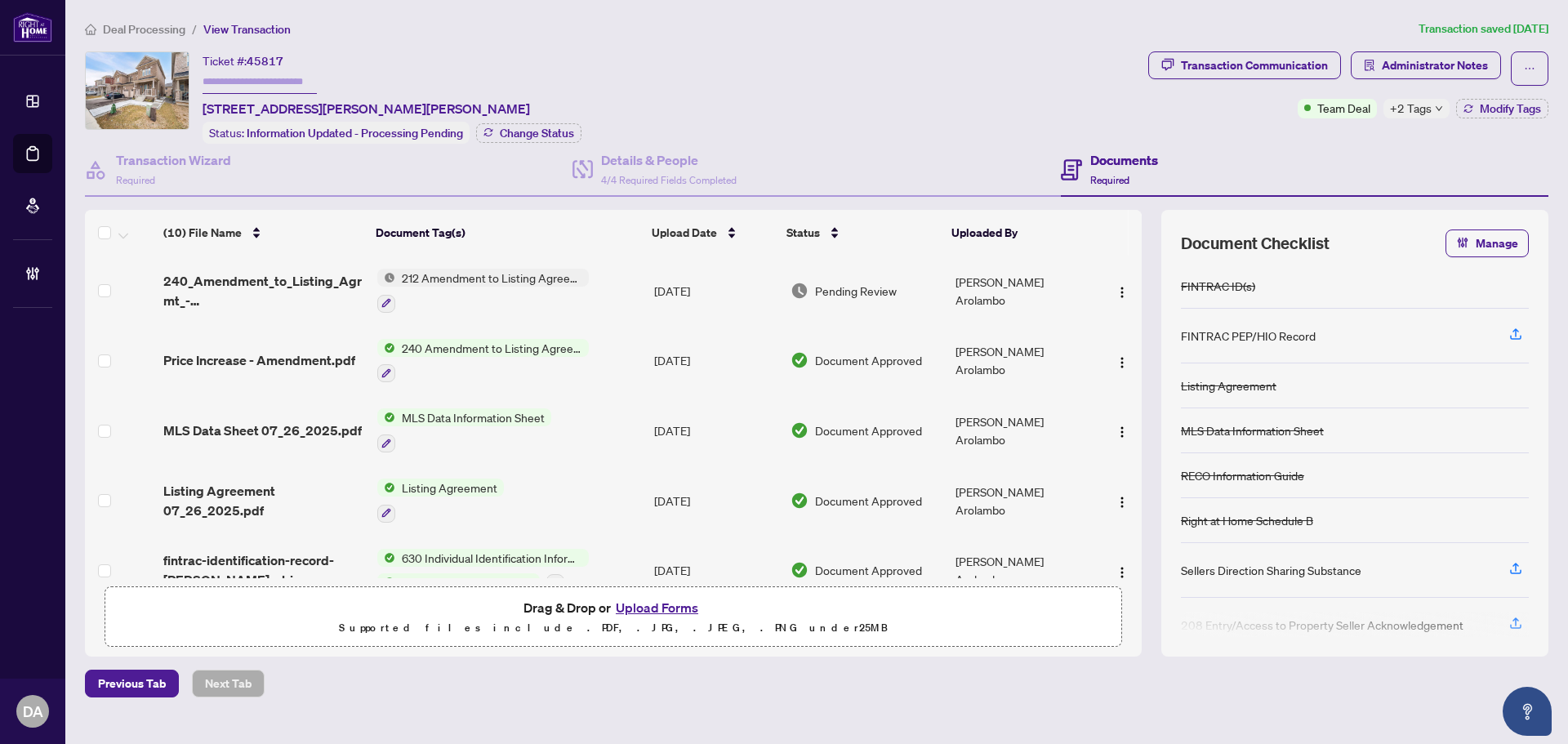
click at [164, 24] on span "Deal Processing" at bounding box center [144, 30] width 82 height 15
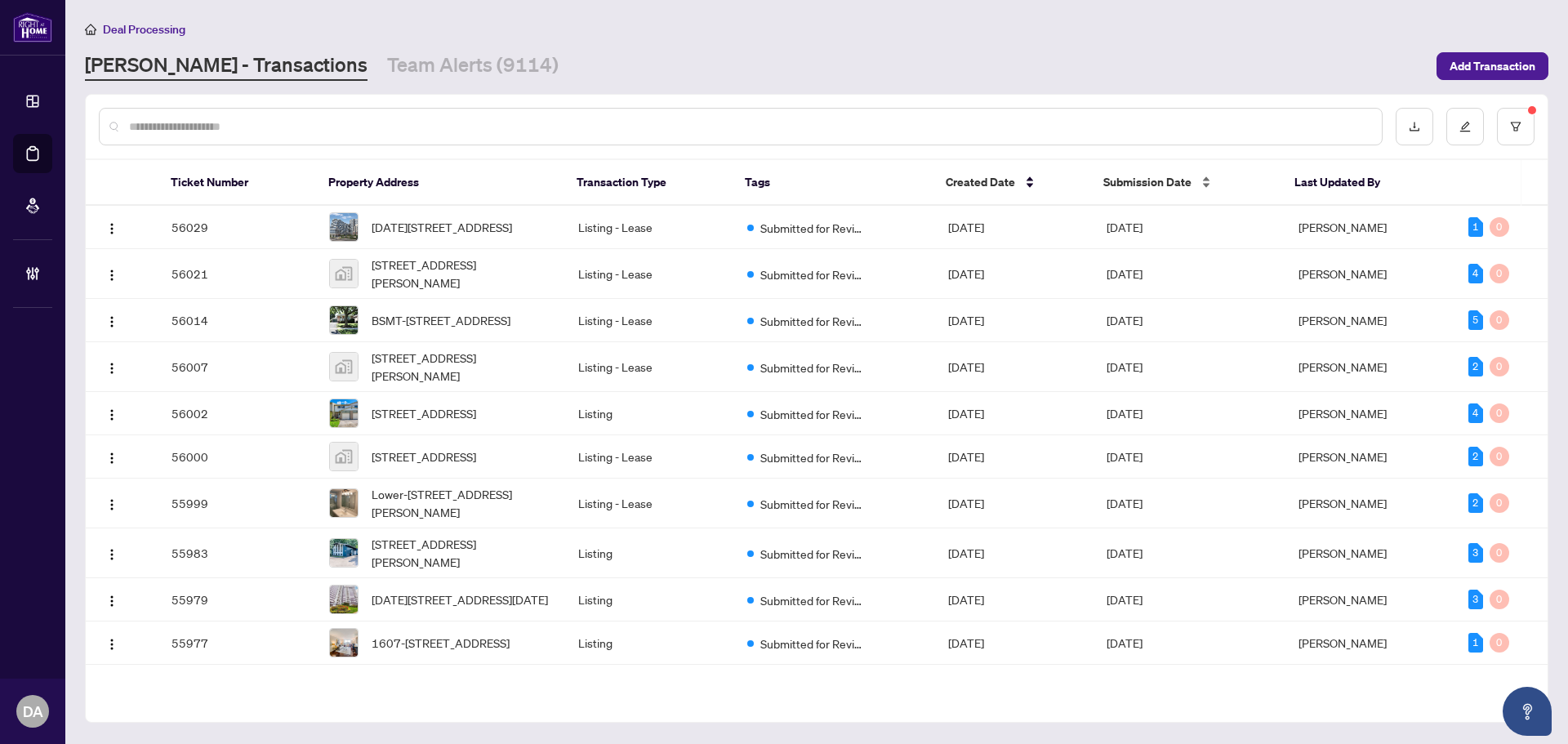
click at [1153, 183] on span "Submission Date" at bounding box center [1147, 182] width 88 height 18
click at [1149, 183] on span "Submission Date" at bounding box center [1147, 182] width 88 height 18
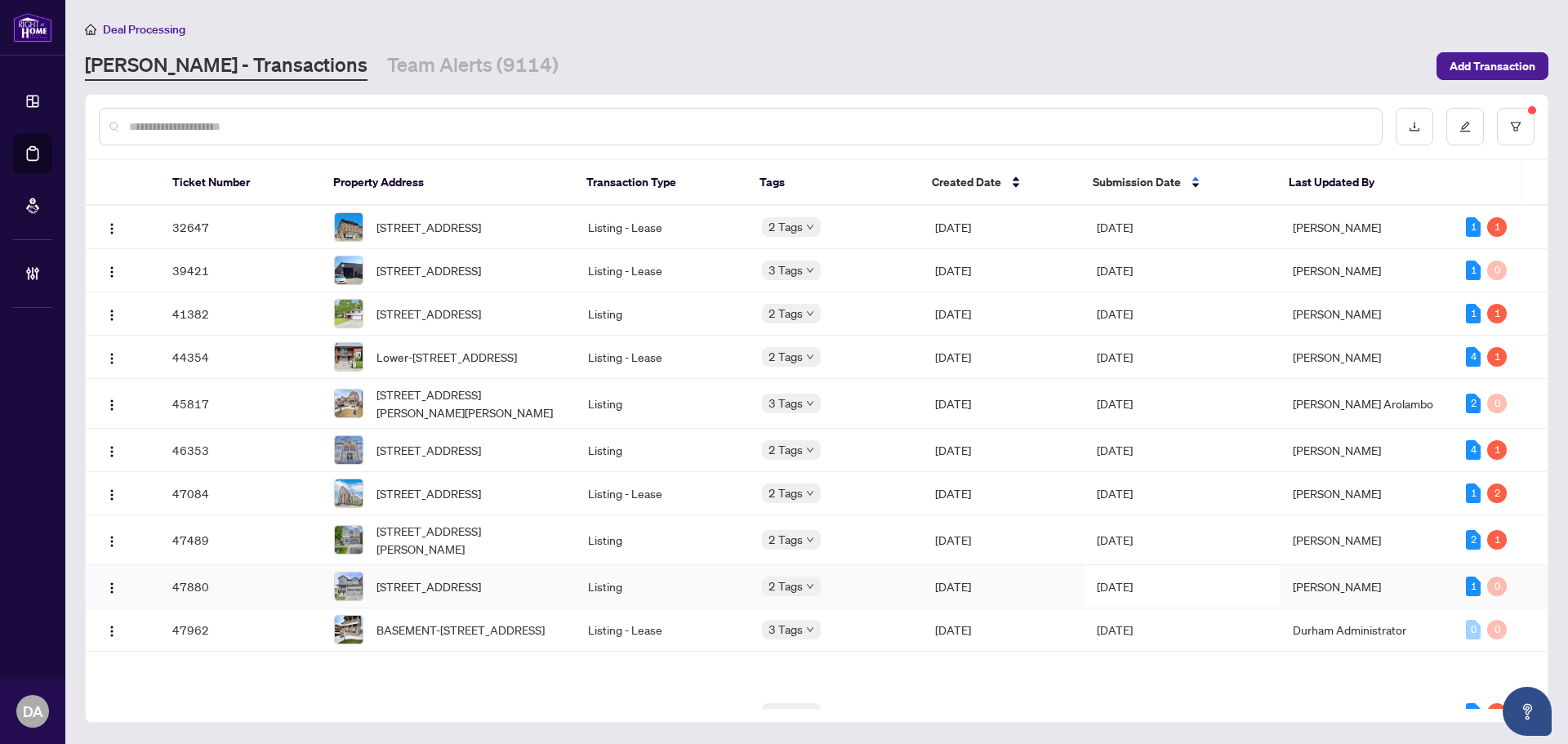
click at [680, 608] on td "Listing" at bounding box center [661, 587] width 173 height 44
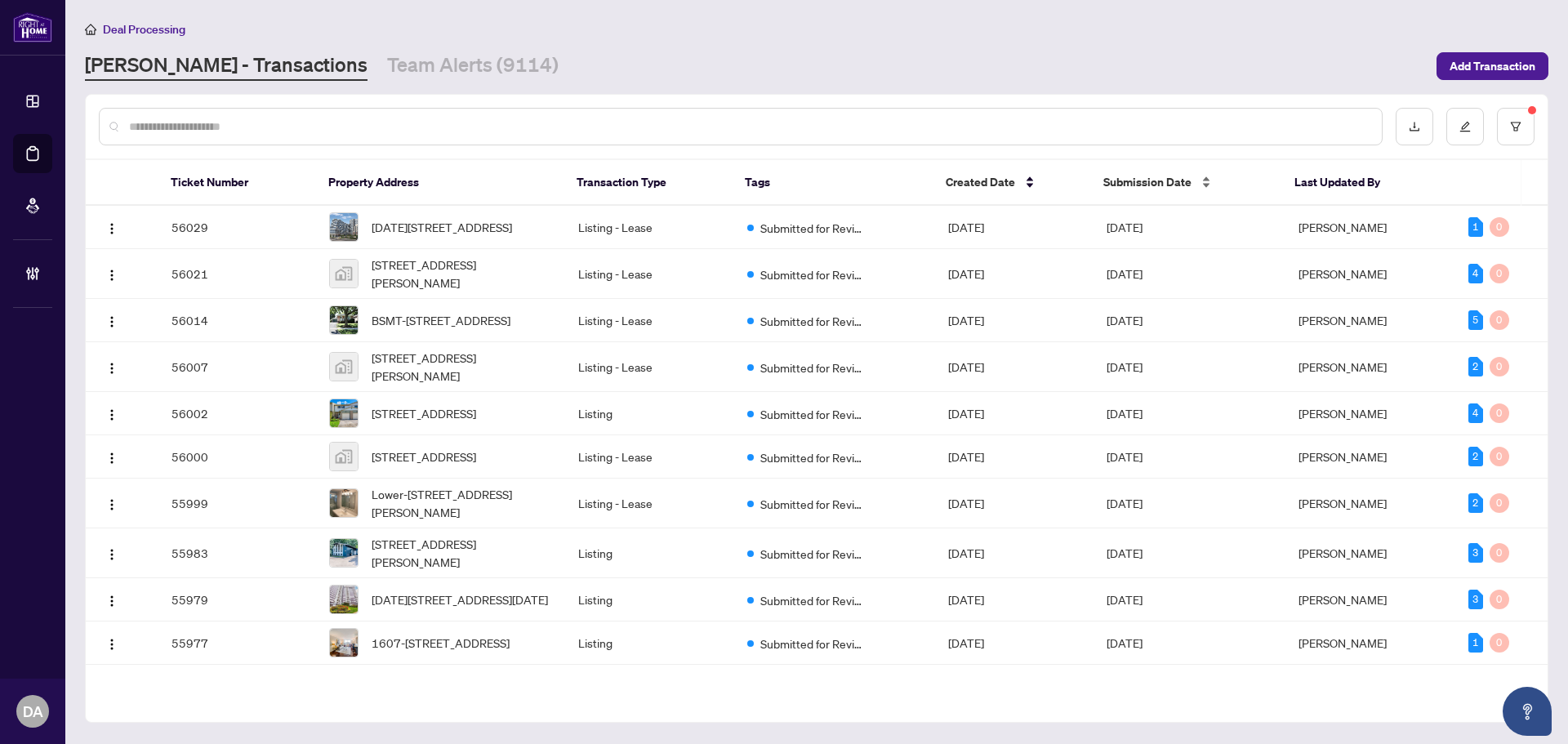
click at [1182, 179] on span "Submission Date" at bounding box center [1147, 182] width 88 height 18
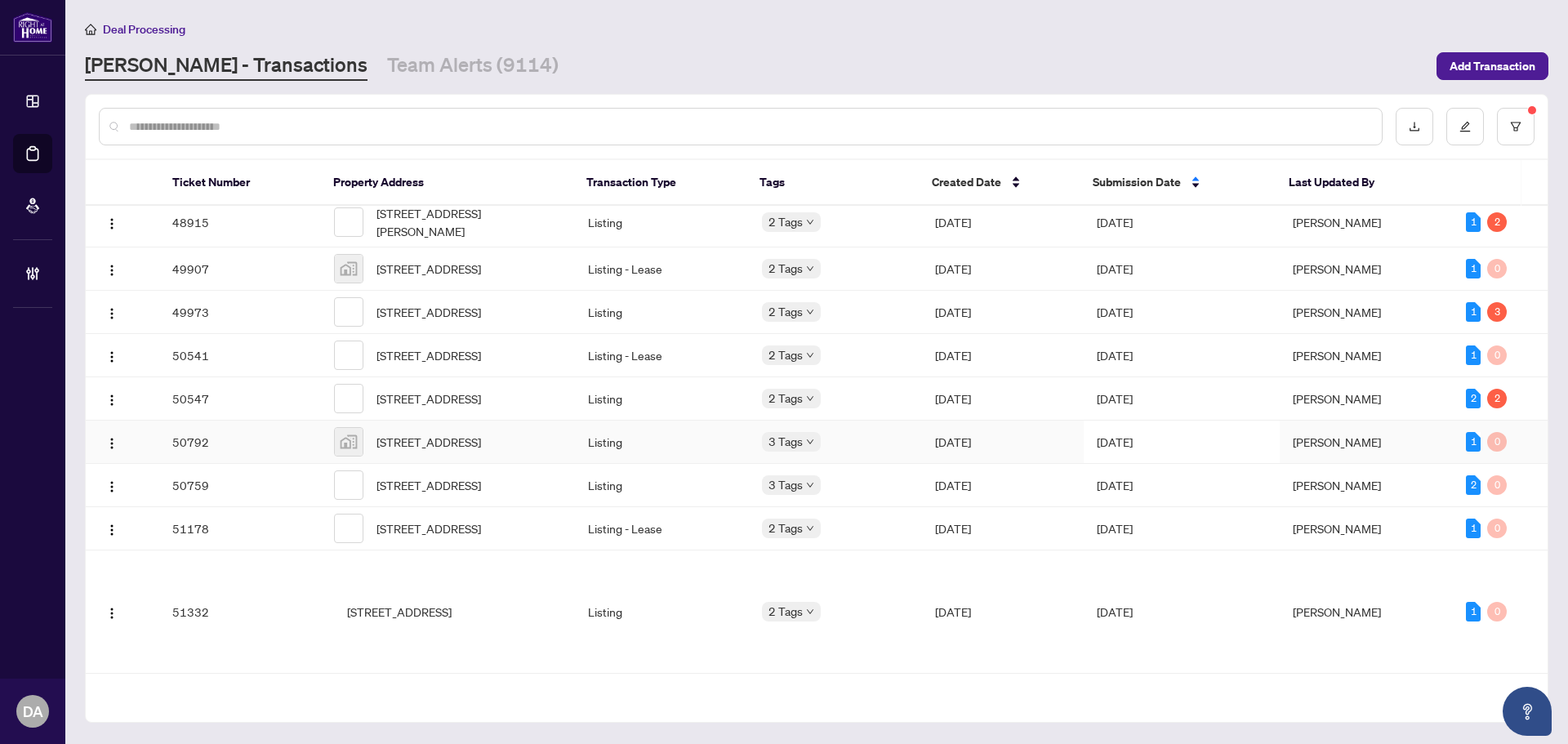
scroll to position [657, 0]
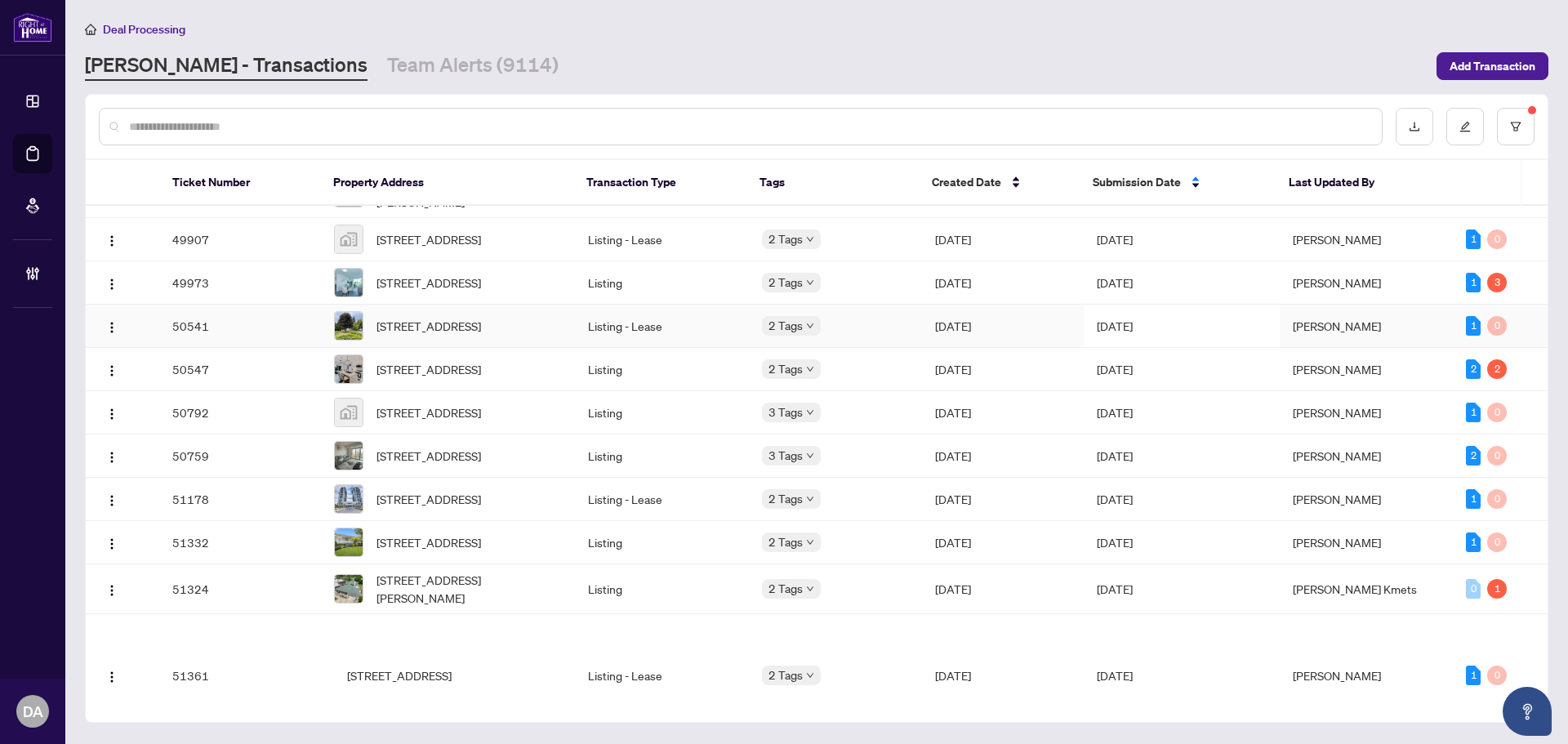
click at [669, 348] on td "Listing - Lease" at bounding box center [661, 326] width 173 height 44
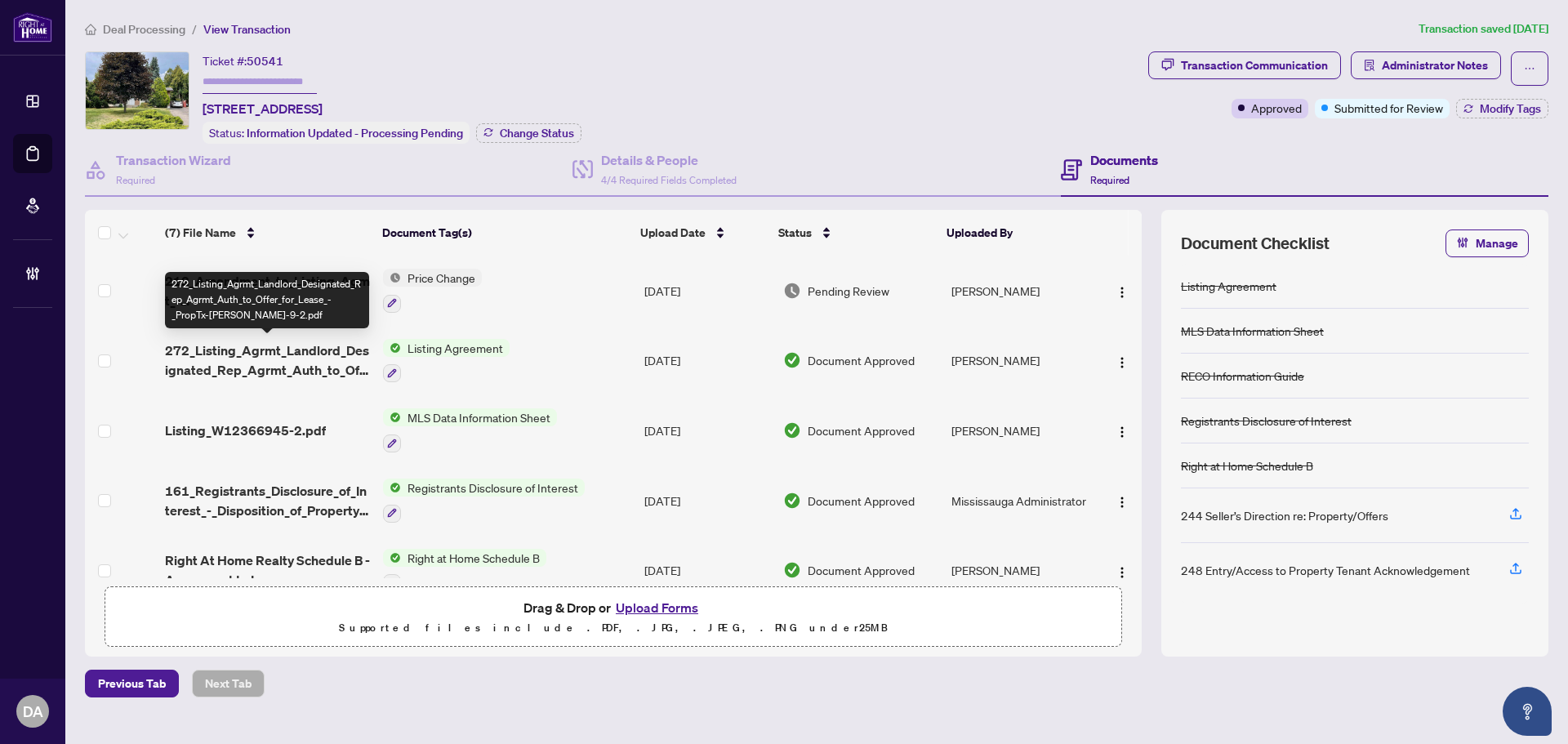
click at [258, 342] on span "272_Listing_Agrmt_Landlord_Designated_Rep_Agrmt_Auth_to_Offer_for_Lease_-_PropT…" at bounding box center [267, 360] width 205 height 40
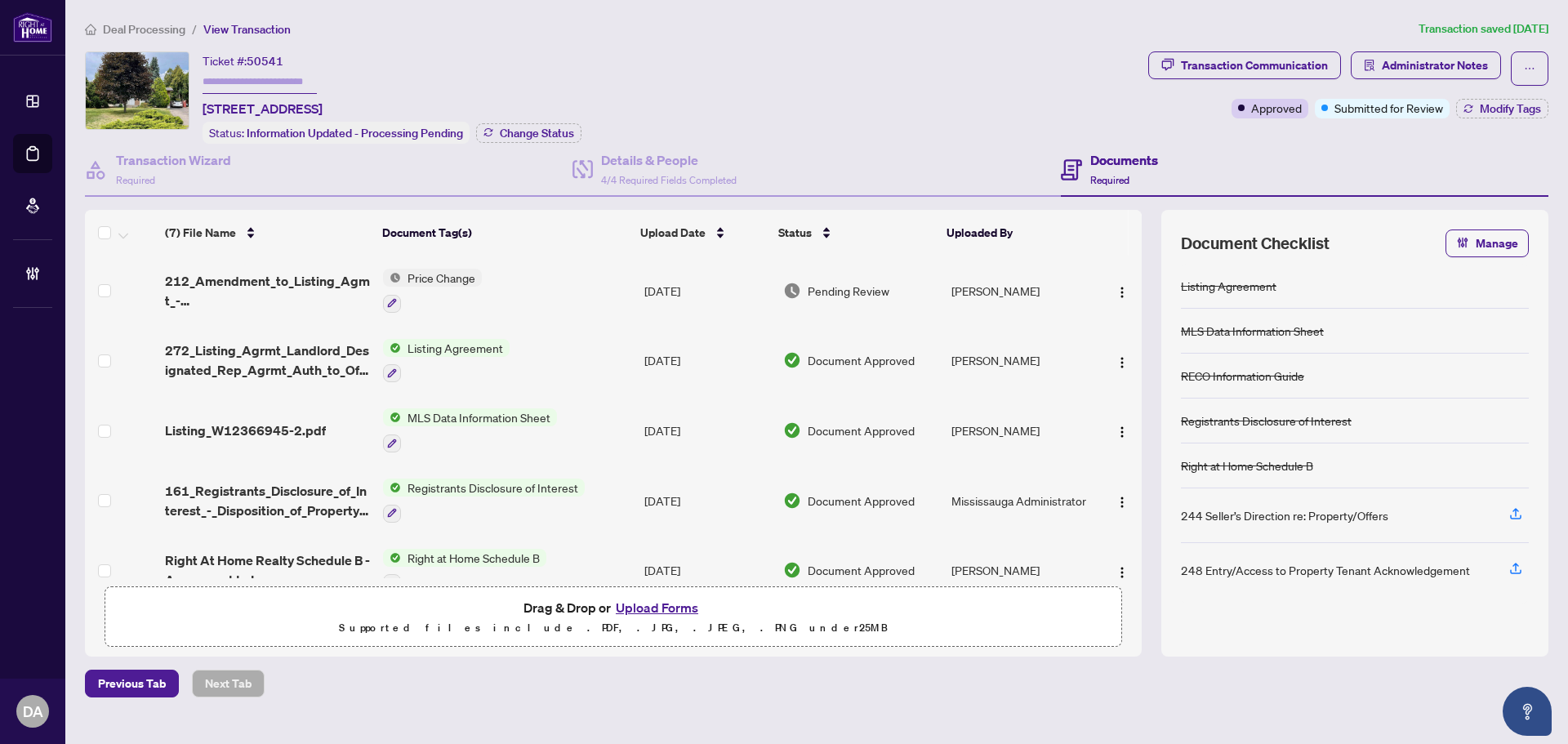
drag, startPoint x: 624, startPoint y: 58, endPoint x: 613, endPoint y: 54, distance: 11.7
click at [619, 57] on div "Ticket #: 50541 1382 Gainsborough Dr, Oakville, Ontario L6H 2H6, Canada Status:…" at bounding box center [613, 98] width 1056 height 92
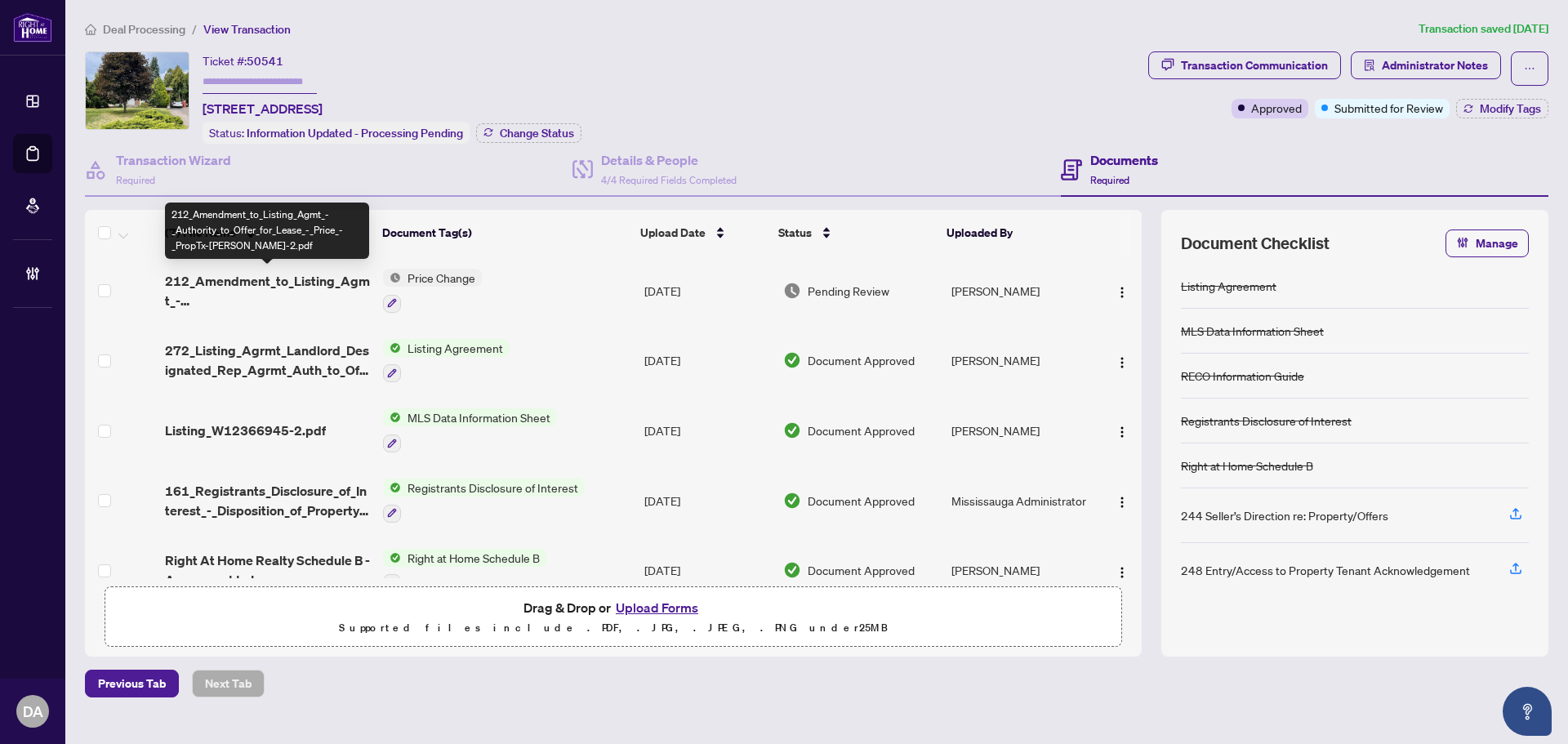
click at [241, 281] on div "(7) File Name Document Tag(s) Upload Date Status Uploaded By (7) File Name Docu…" at bounding box center [613, 394] width 1056 height 369
click at [225, 287] on span "212_Amendment_to_Listing_Agmt_-_Authority_to_Offer_for_Lease_-_Price_-_PropTx-O…" at bounding box center [267, 291] width 205 height 40
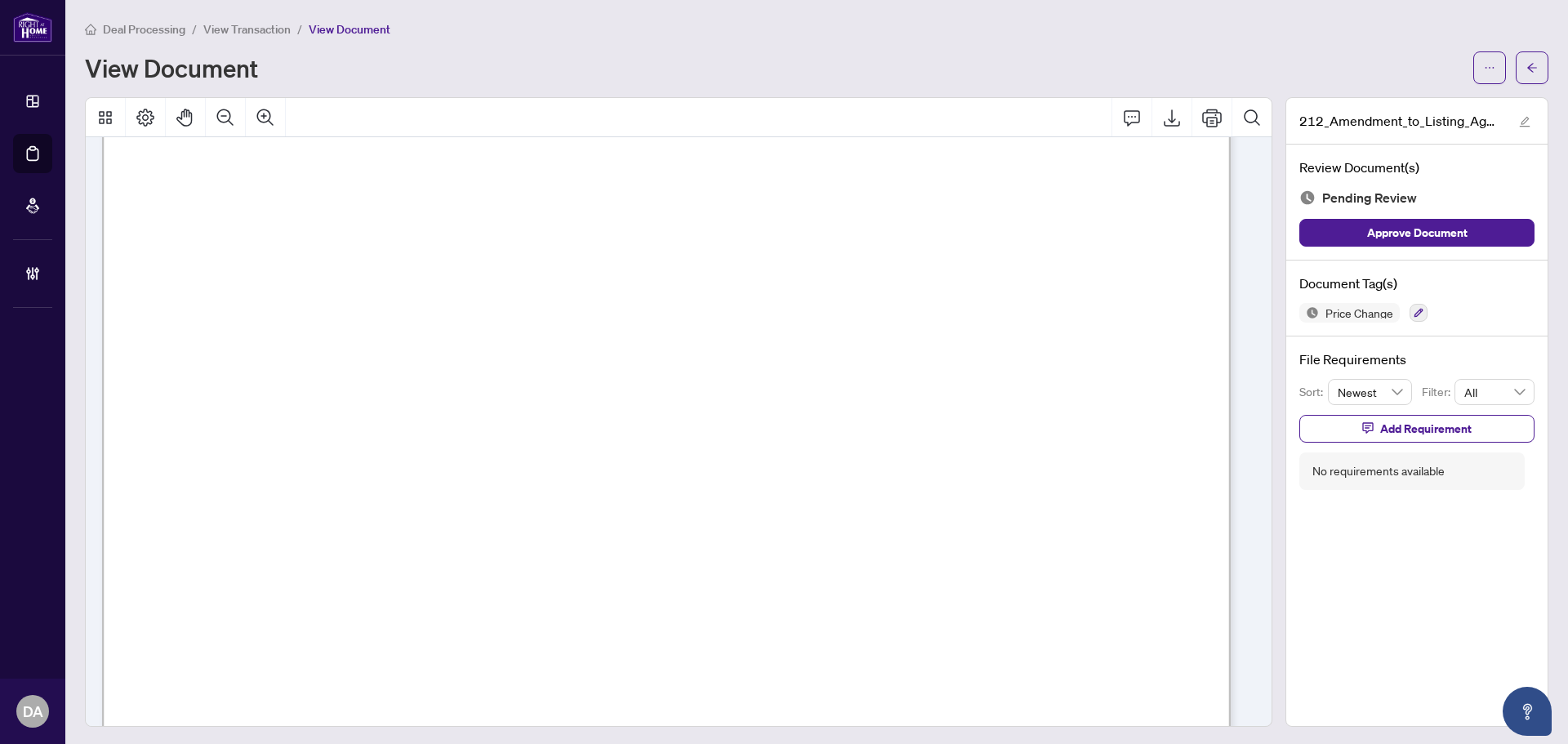
scroll to position [245, 0]
drag, startPoint x: 412, startPoint y: 267, endPoint x: 330, endPoint y: 264, distance: 82.1
click at [330, 264] on span "W12366945" at bounding box center [369, 263] width 89 height 18
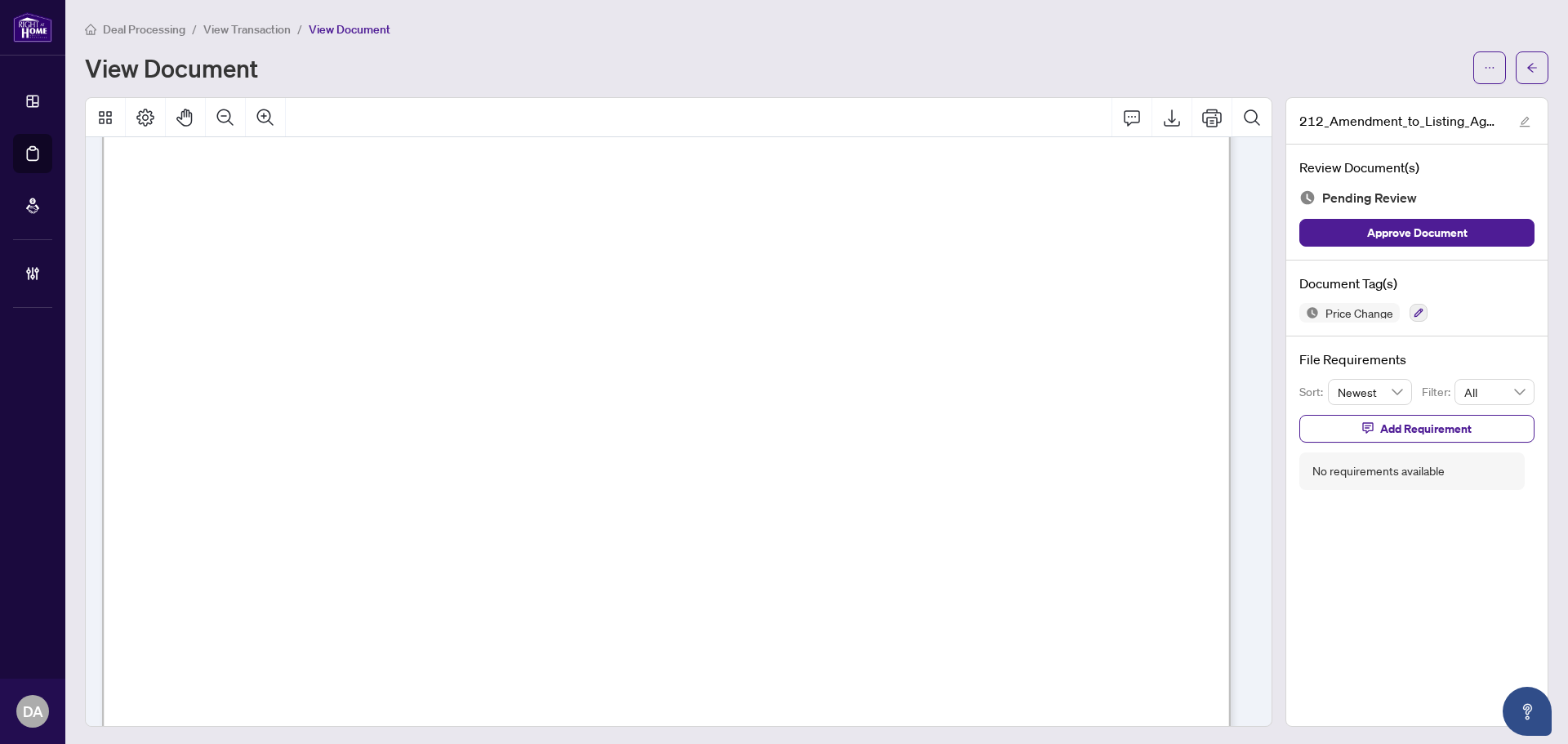
scroll to position [0, 0]
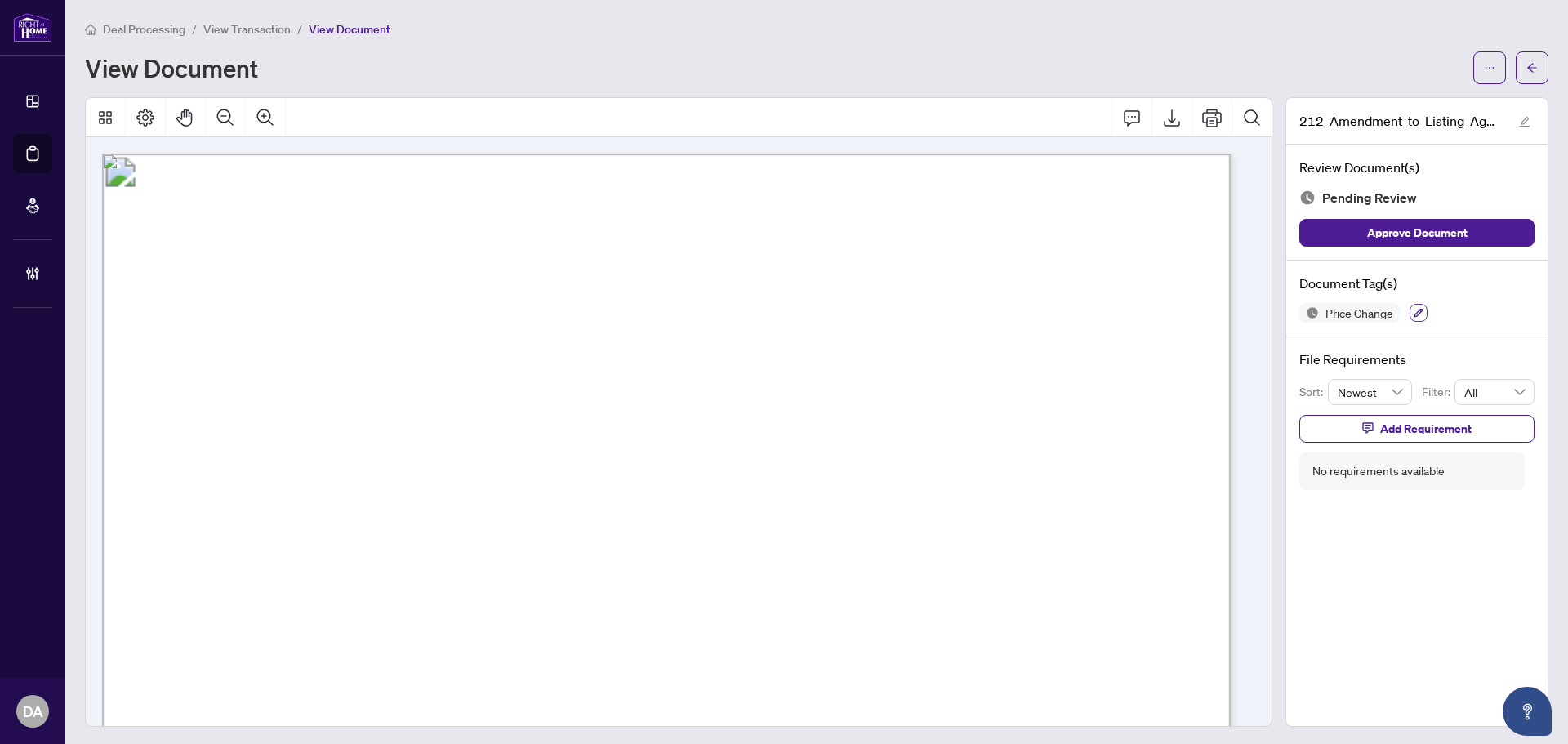
click at [1413, 311] on icon "button" at bounding box center [1418, 313] width 10 height 10
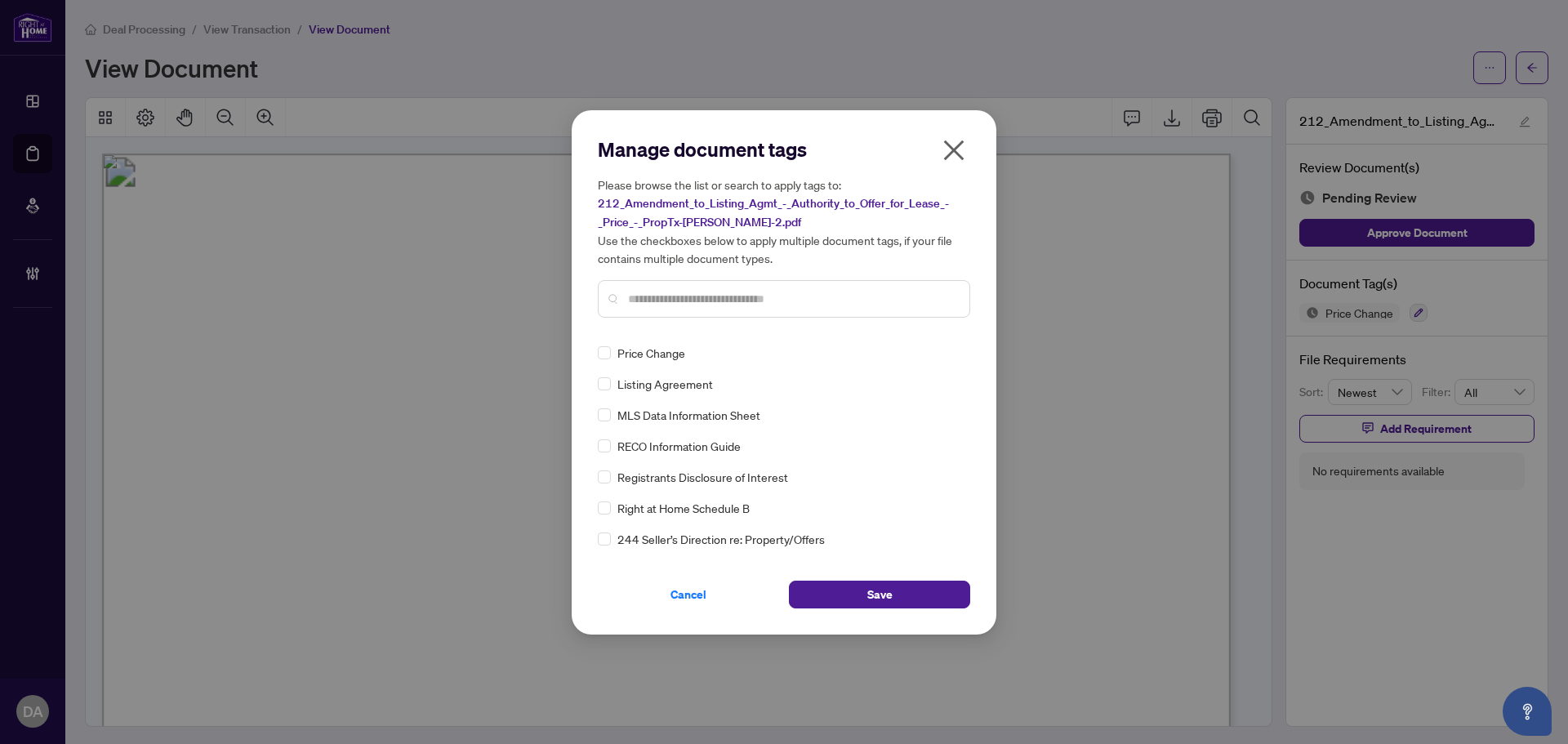
click at [675, 295] on input "text" at bounding box center [791, 299] width 328 height 18
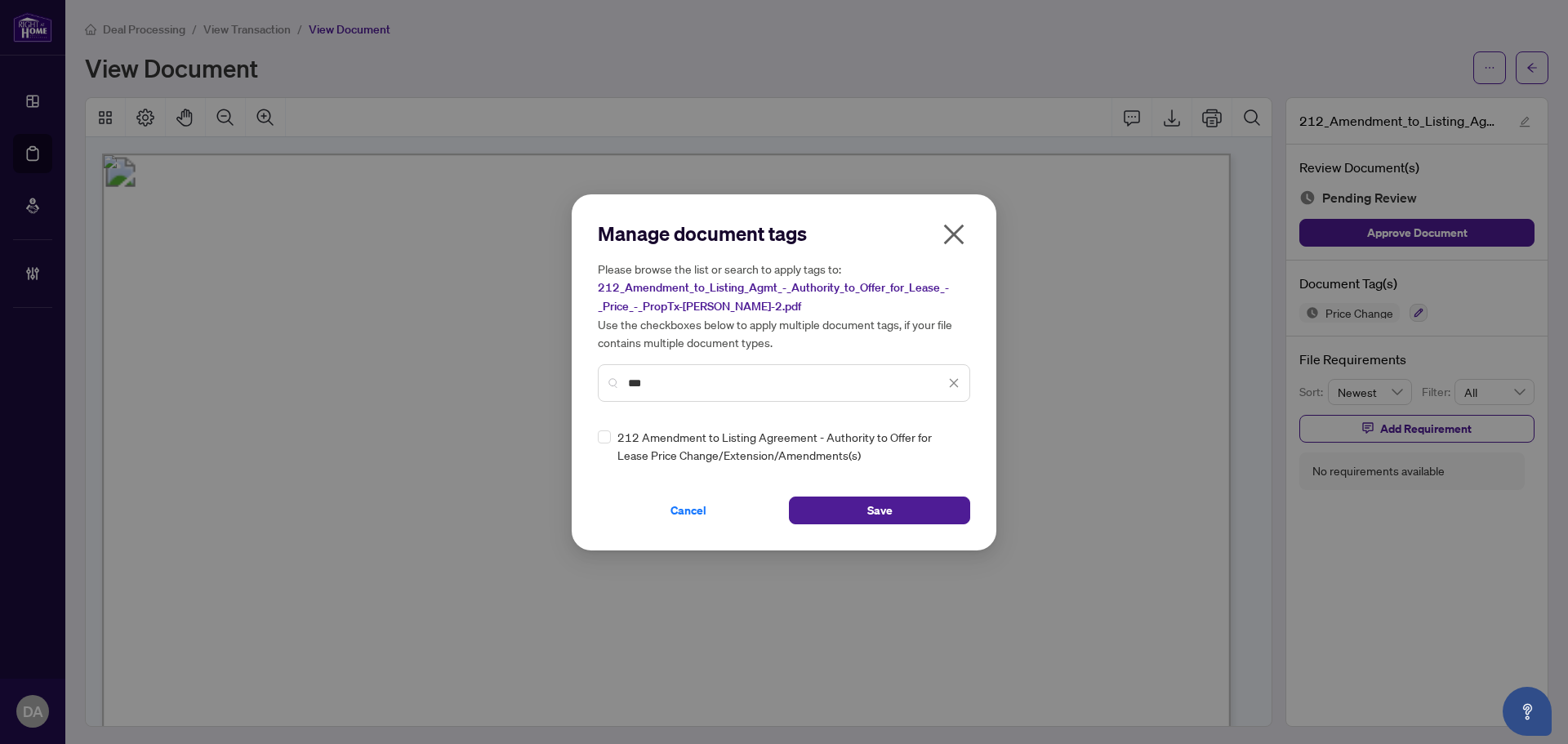
type input "***"
click at [941, 438] on img at bounding box center [936, 446] width 16 height 16
click at [887, 520] on div "Approved" at bounding box center [894, 525] width 104 height 18
click at [815, 500] on button "Save" at bounding box center [879, 510] width 181 height 28
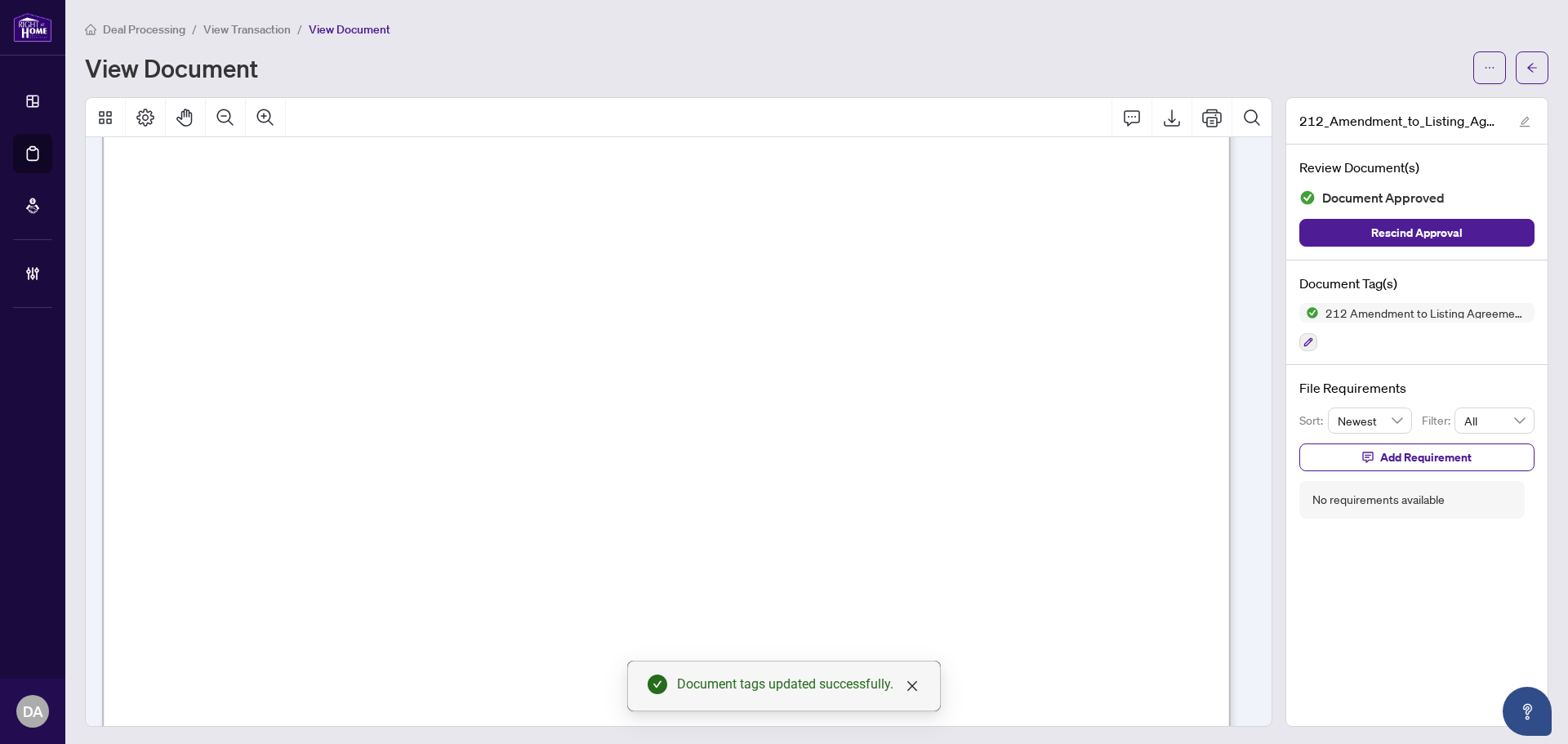
scroll to position [245, 0]
click at [221, 31] on span "View Transaction" at bounding box center [247, 30] width 87 height 15
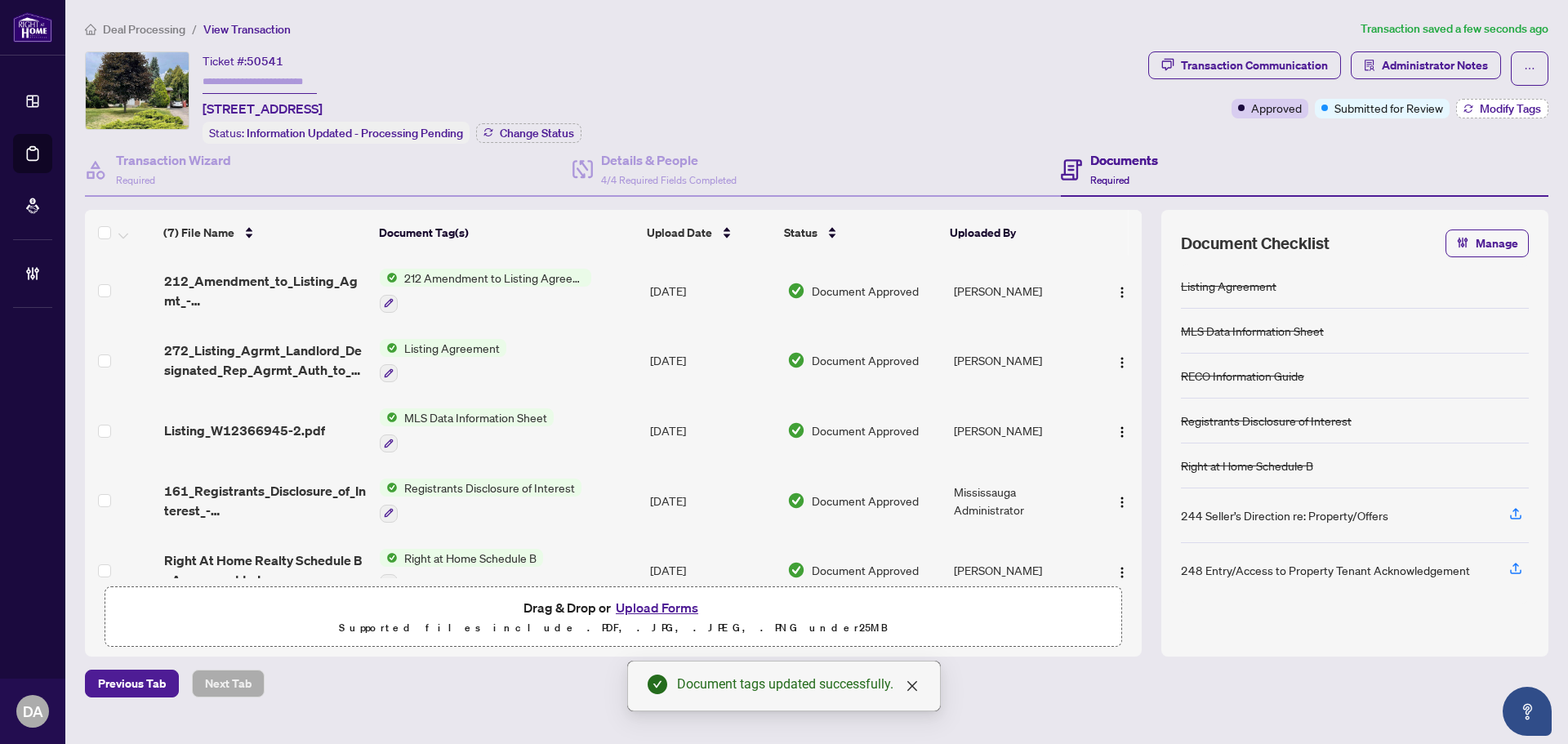
click at [1486, 103] on span "Modify Tags" at bounding box center [1510, 109] width 61 height 12
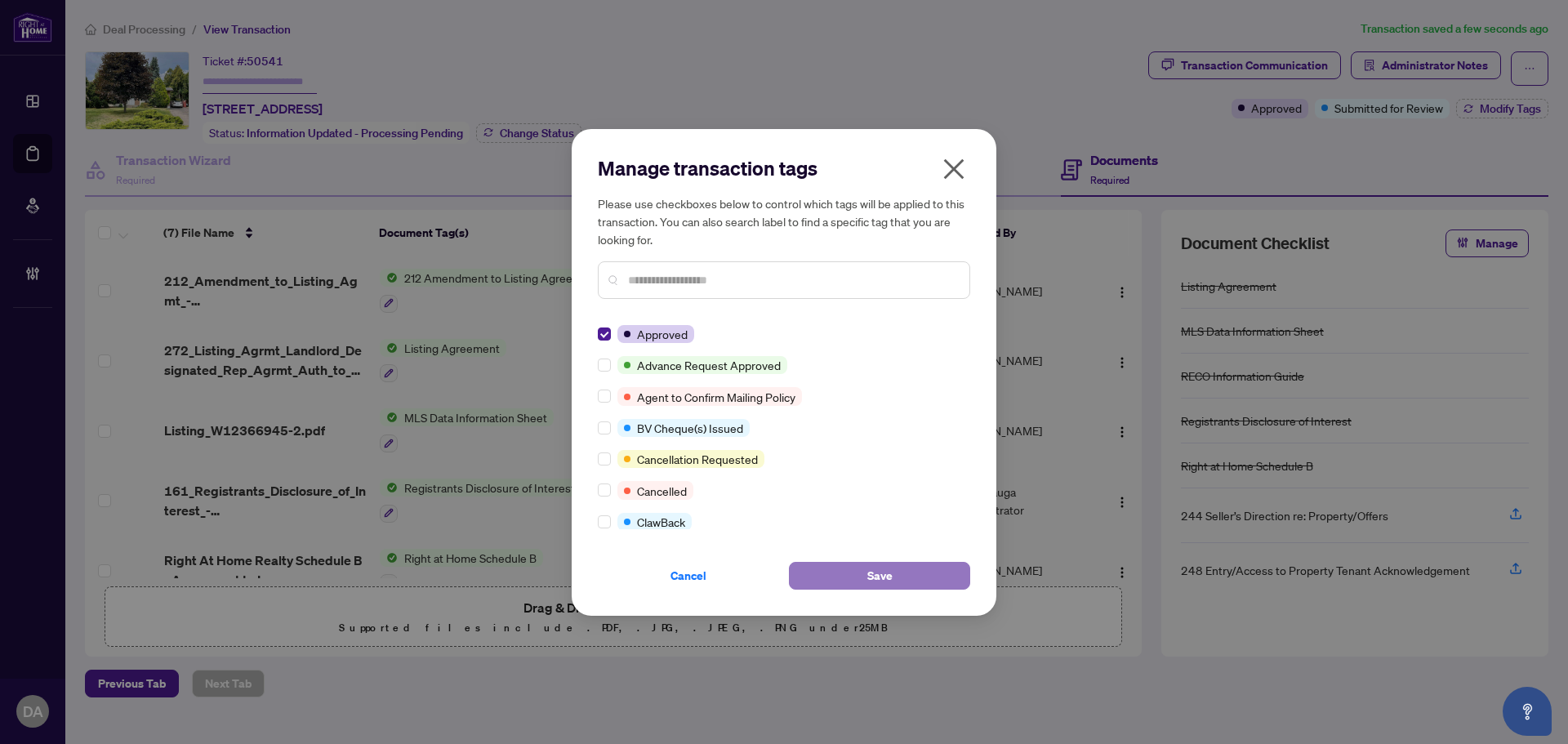
click at [912, 584] on button "Save" at bounding box center [879, 576] width 181 height 28
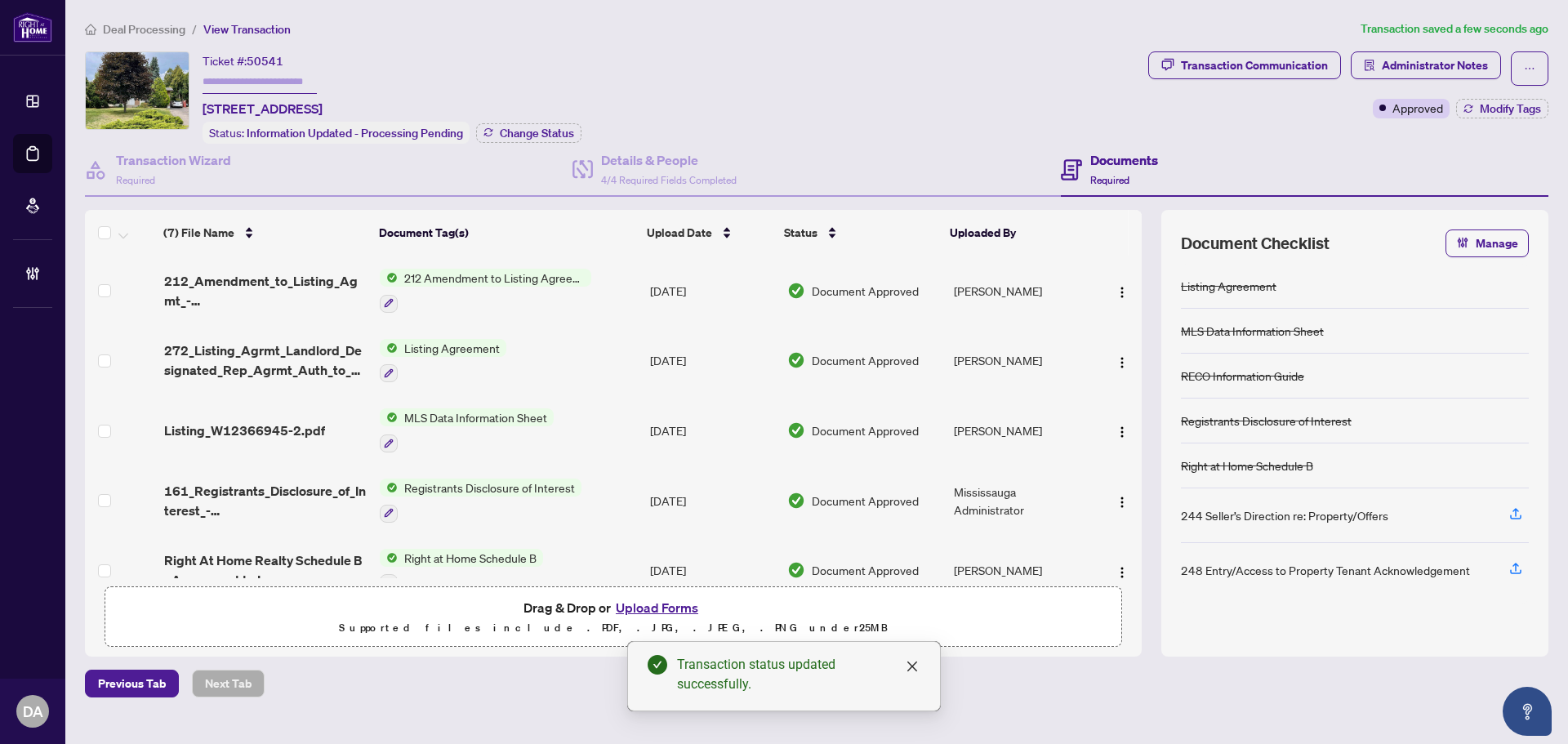
click at [174, 28] on span "Deal Processing" at bounding box center [144, 30] width 82 height 15
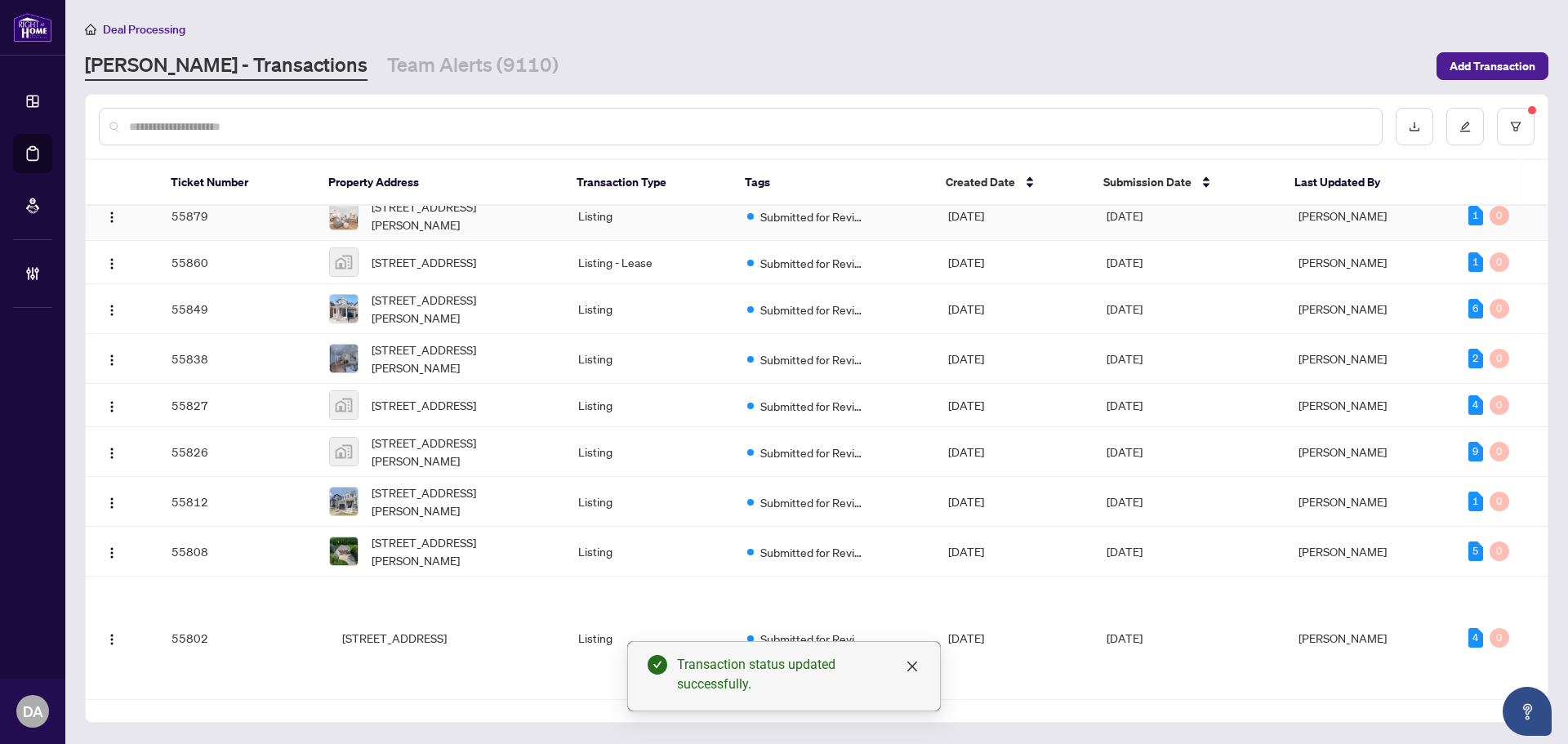
scroll to position [983, 0]
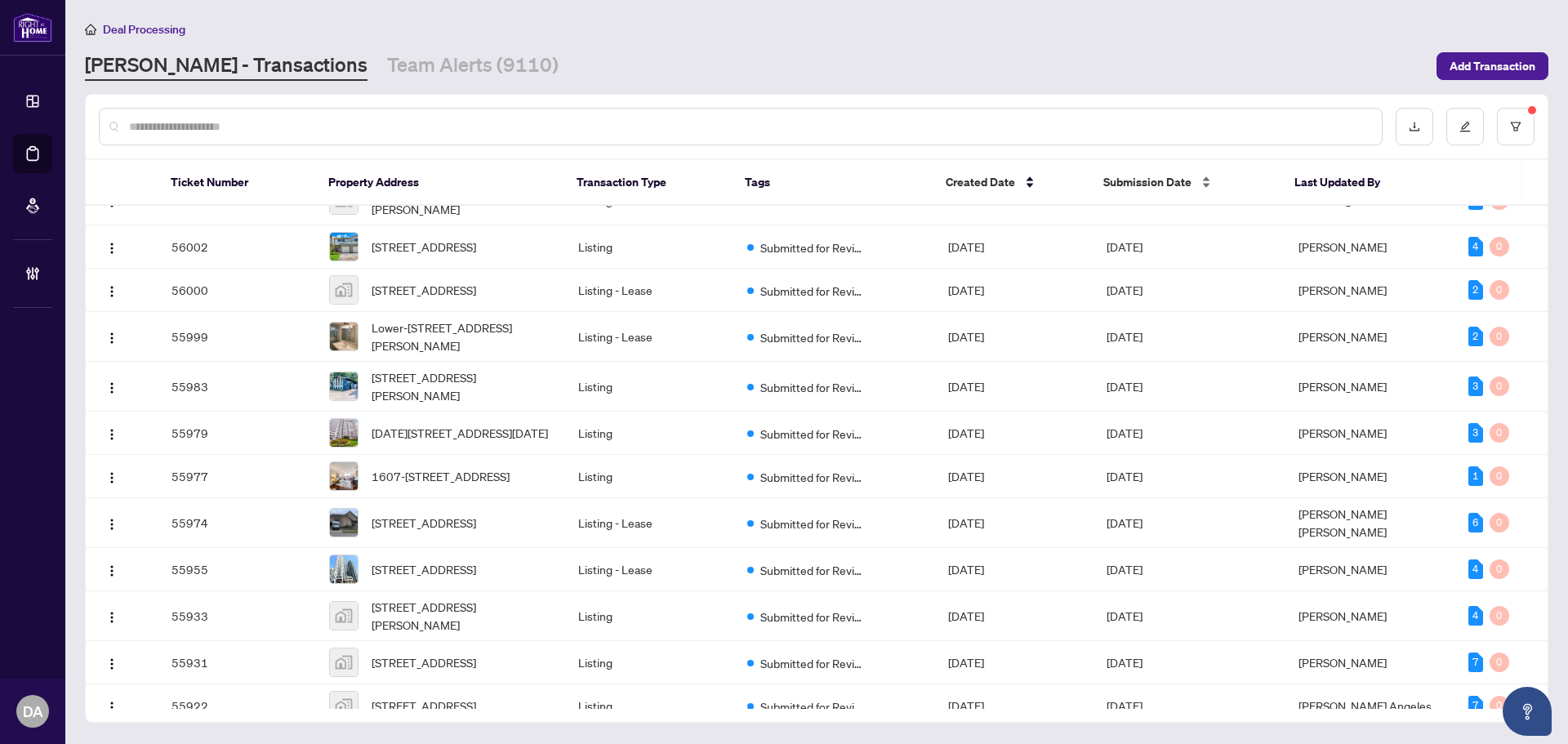
click at [1174, 184] on span "Submission Date" at bounding box center [1147, 182] width 88 height 18
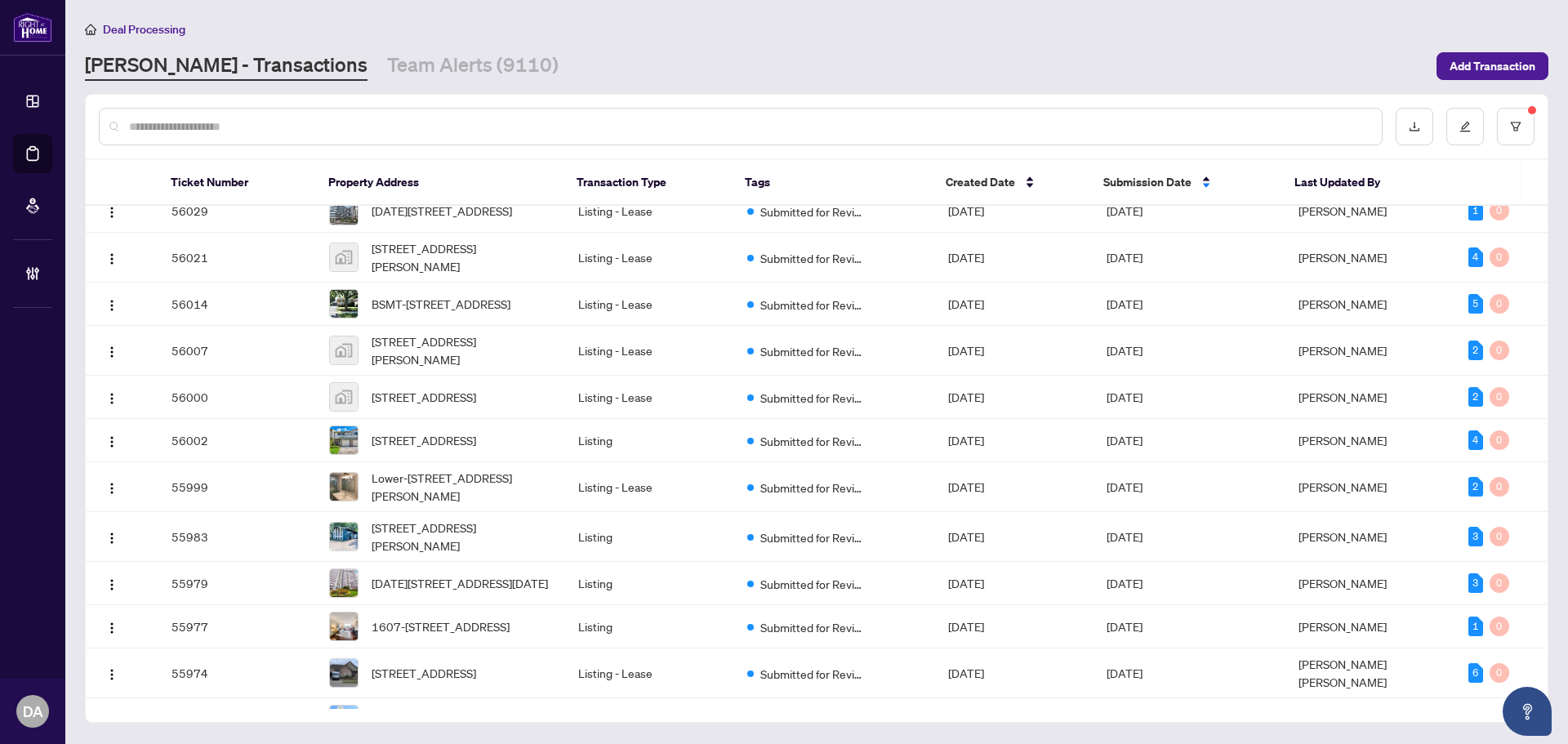
scroll to position [0, 0]
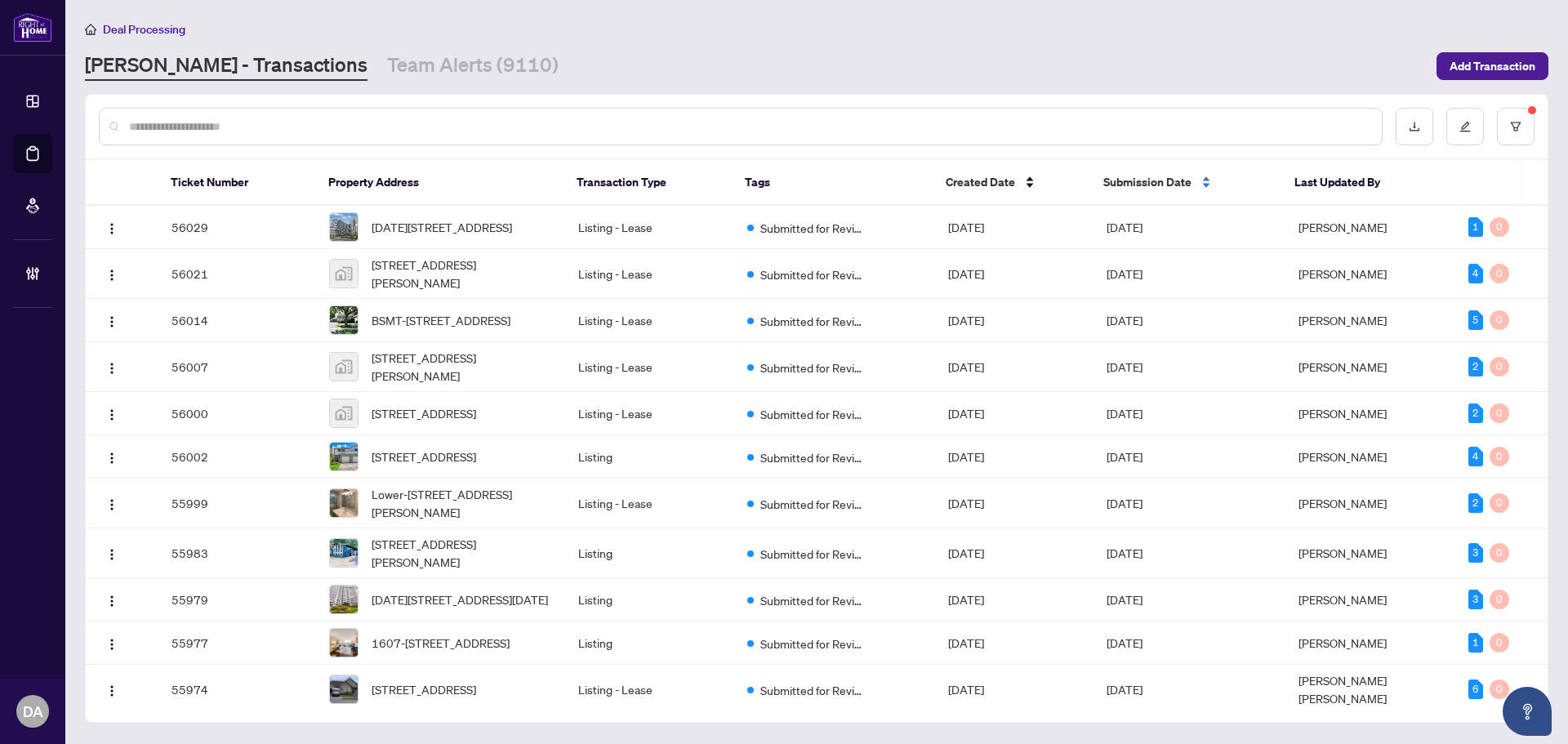
click at [1180, 182] on span "Submission Date" at bounding box center [1147, 182] width 88 height 18
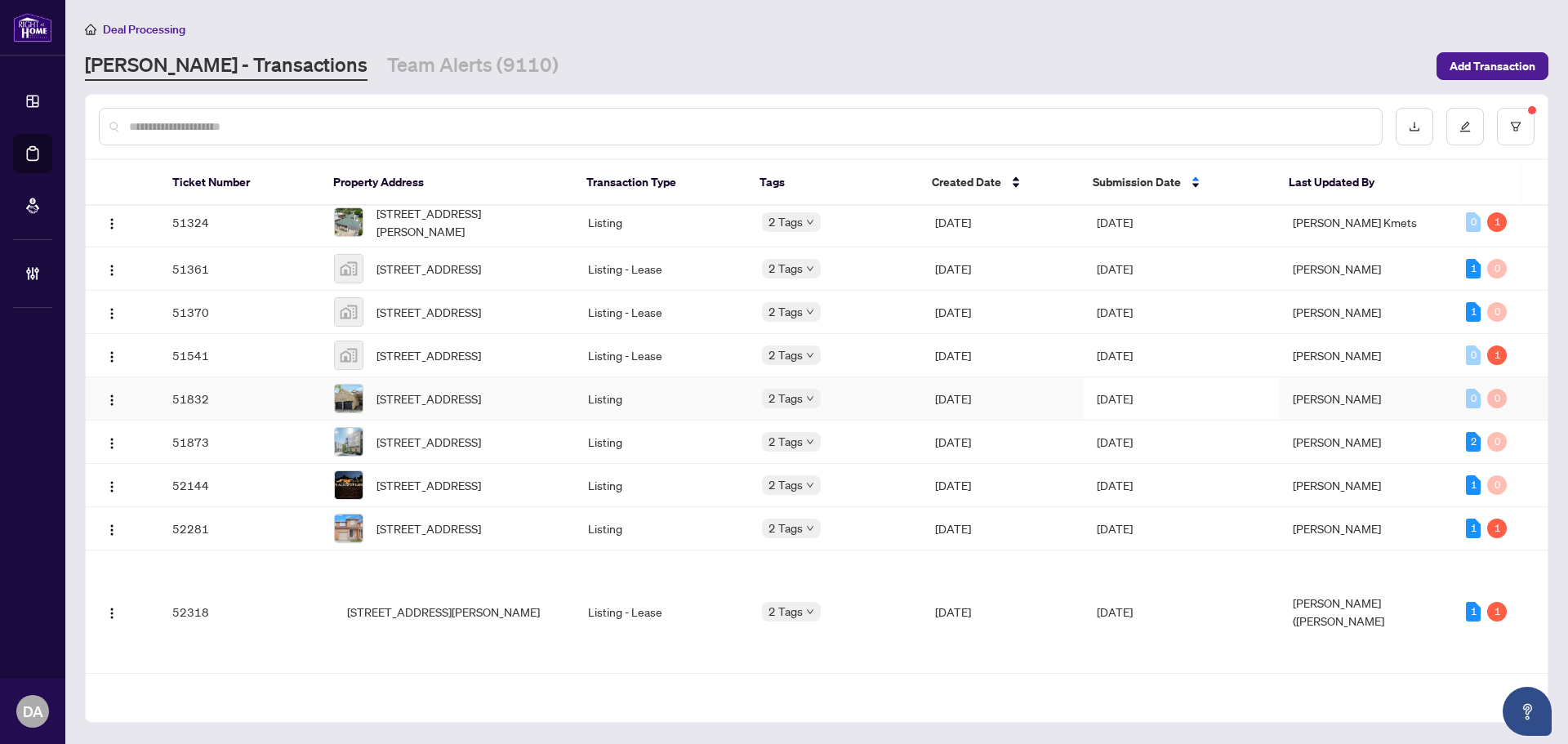
scroll to position [983, 0]
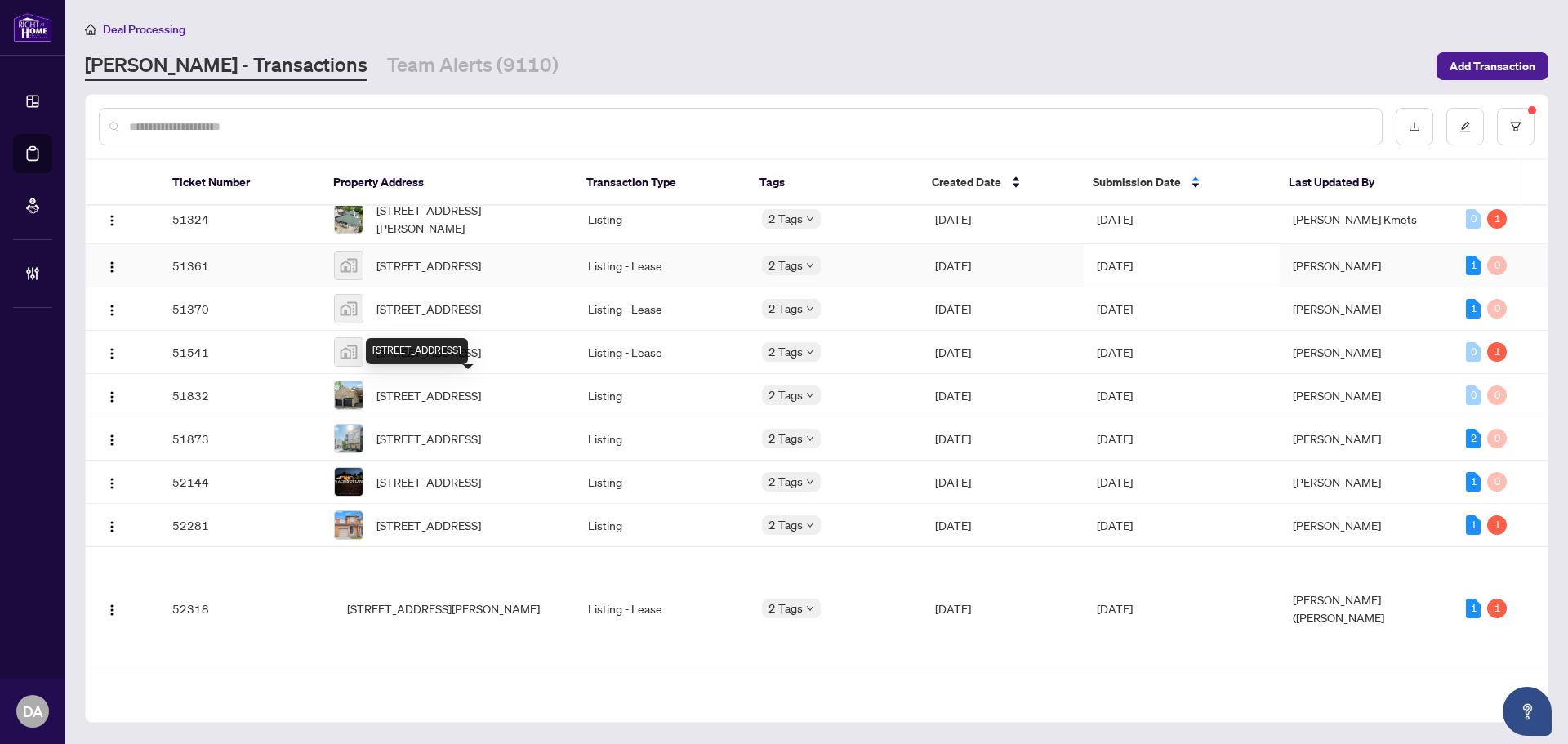
click at [481, 274] on span "15 Lynnhaven Road, North York, ON, Canada" at bounding box center [429, 266] width 104 height 18
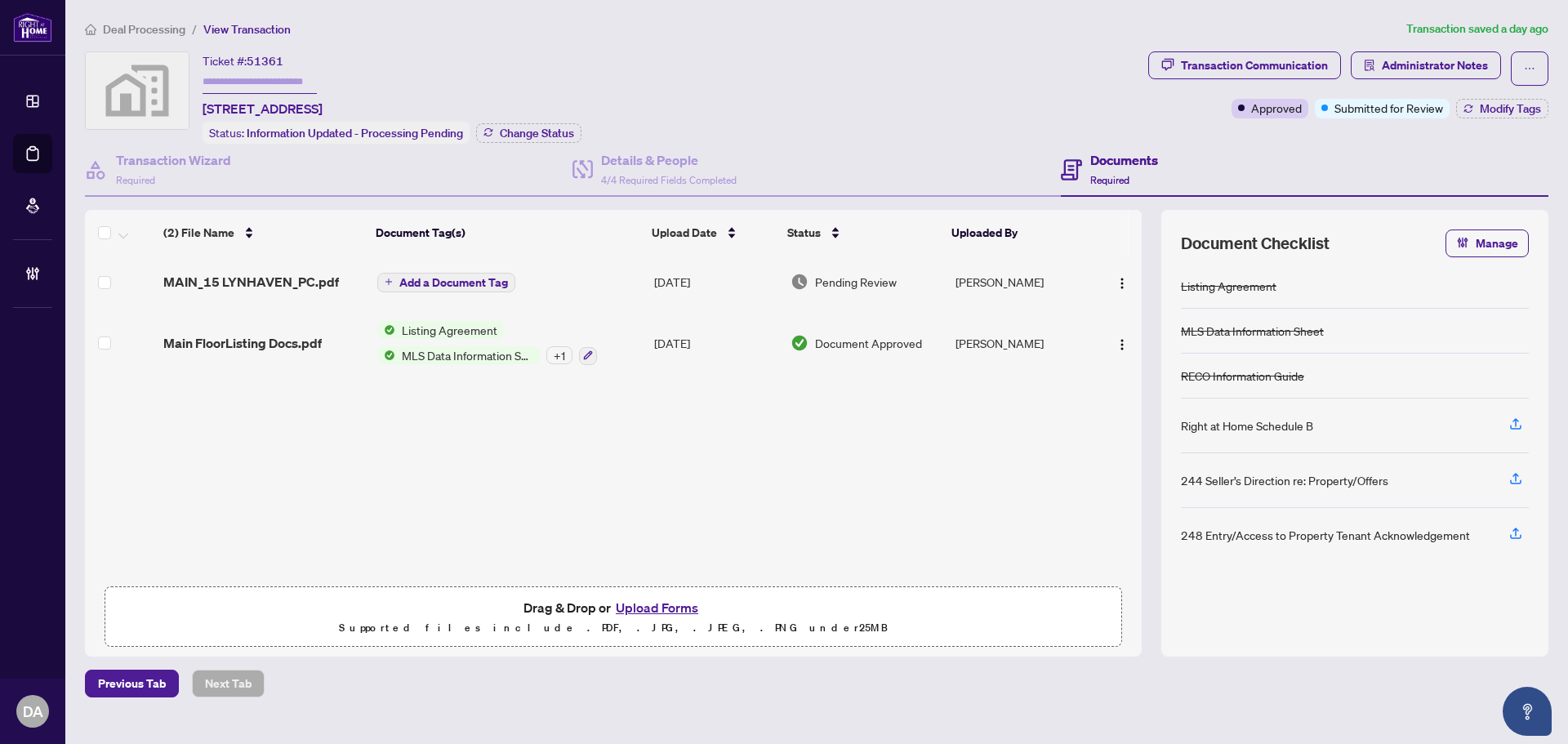
click at [475, 278] on span "Add a Document Tag" at bounding box center [453, 282] width 109 height 12
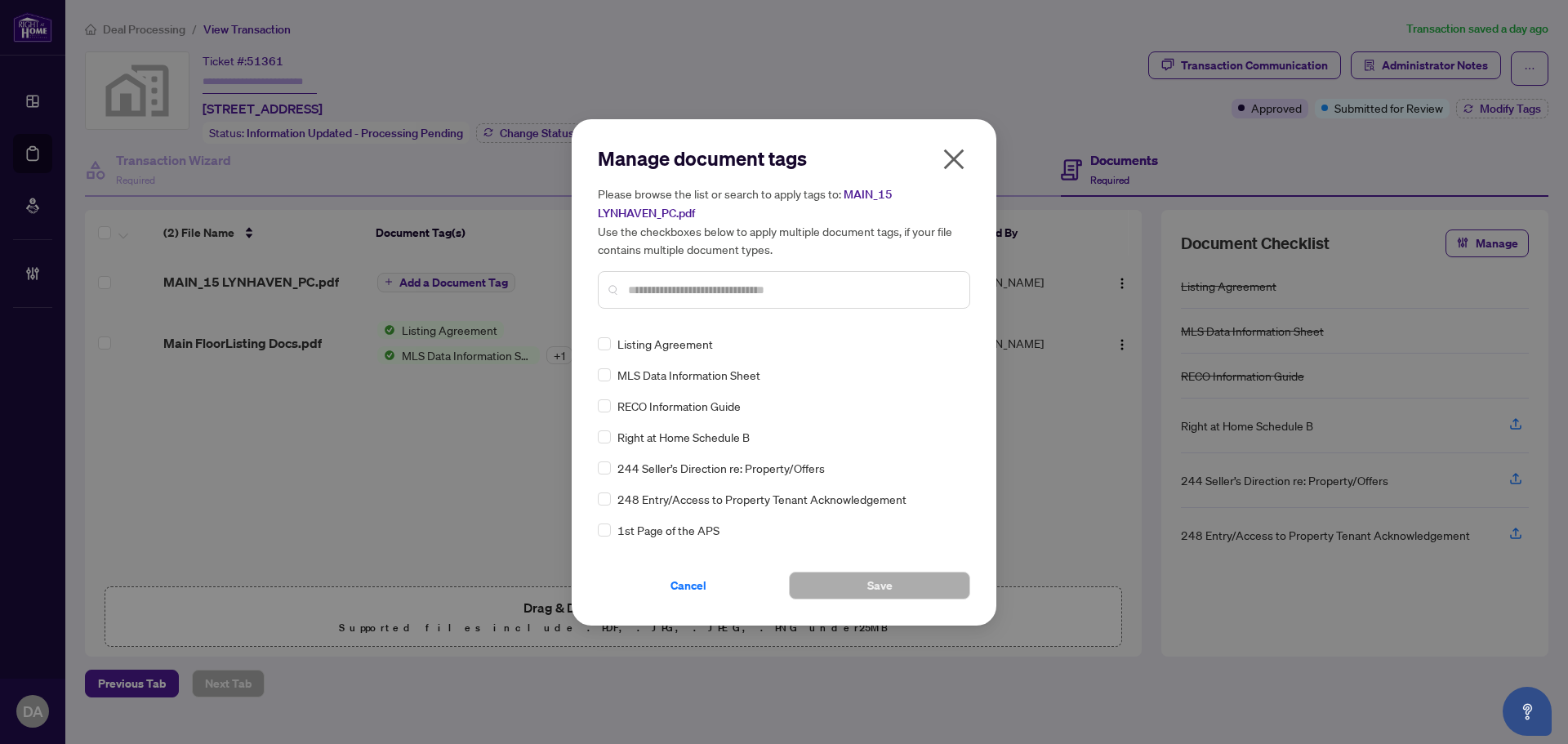
click at [963, 155] on icon "close" at bounding box center [953, 160] width 26 height 26
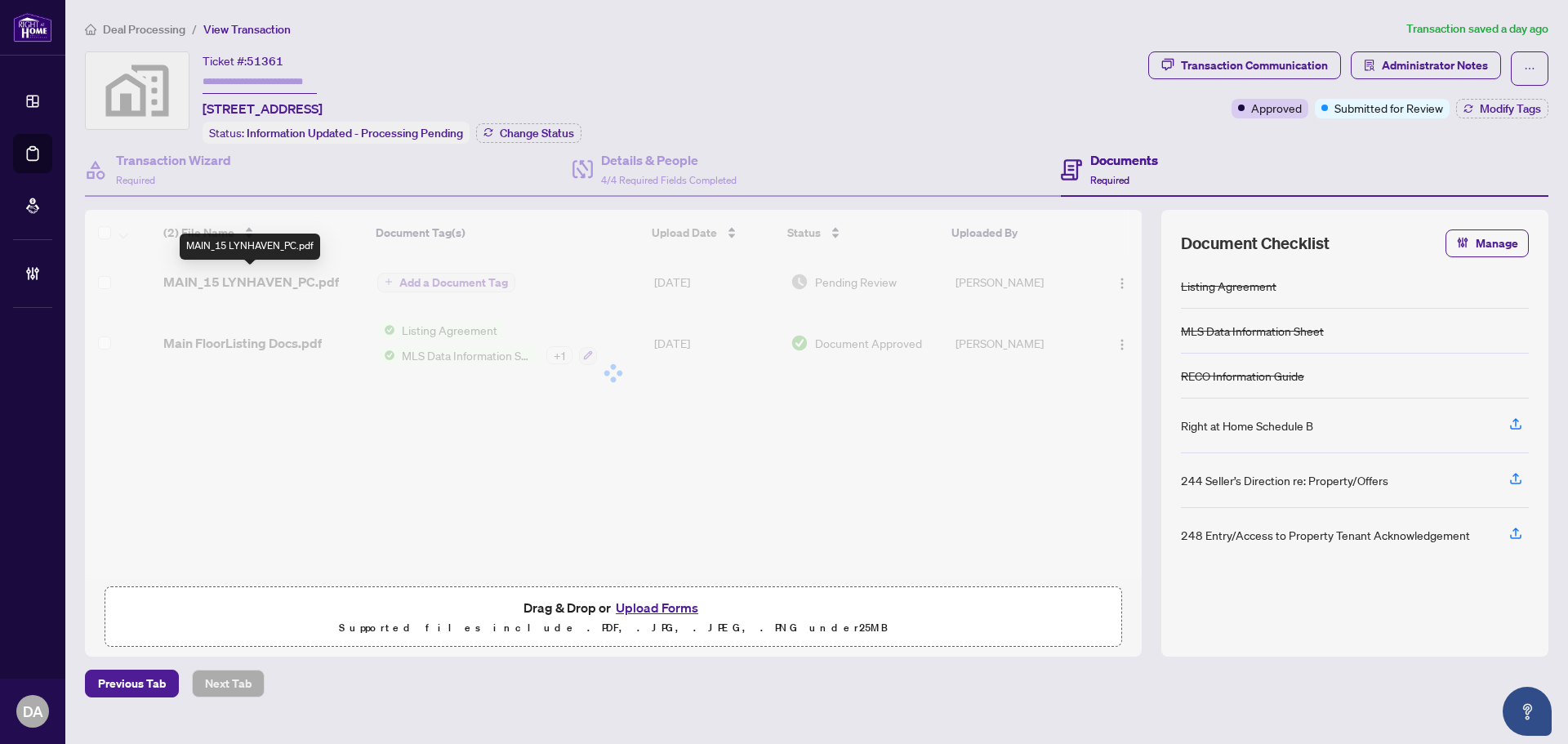
click at [271, 275] on div "(2) File Name Document Tag(s) Upload Date Status Uploaded By (2) File Name Docu…" at bounding box center [613, 394] width 1056 height 369
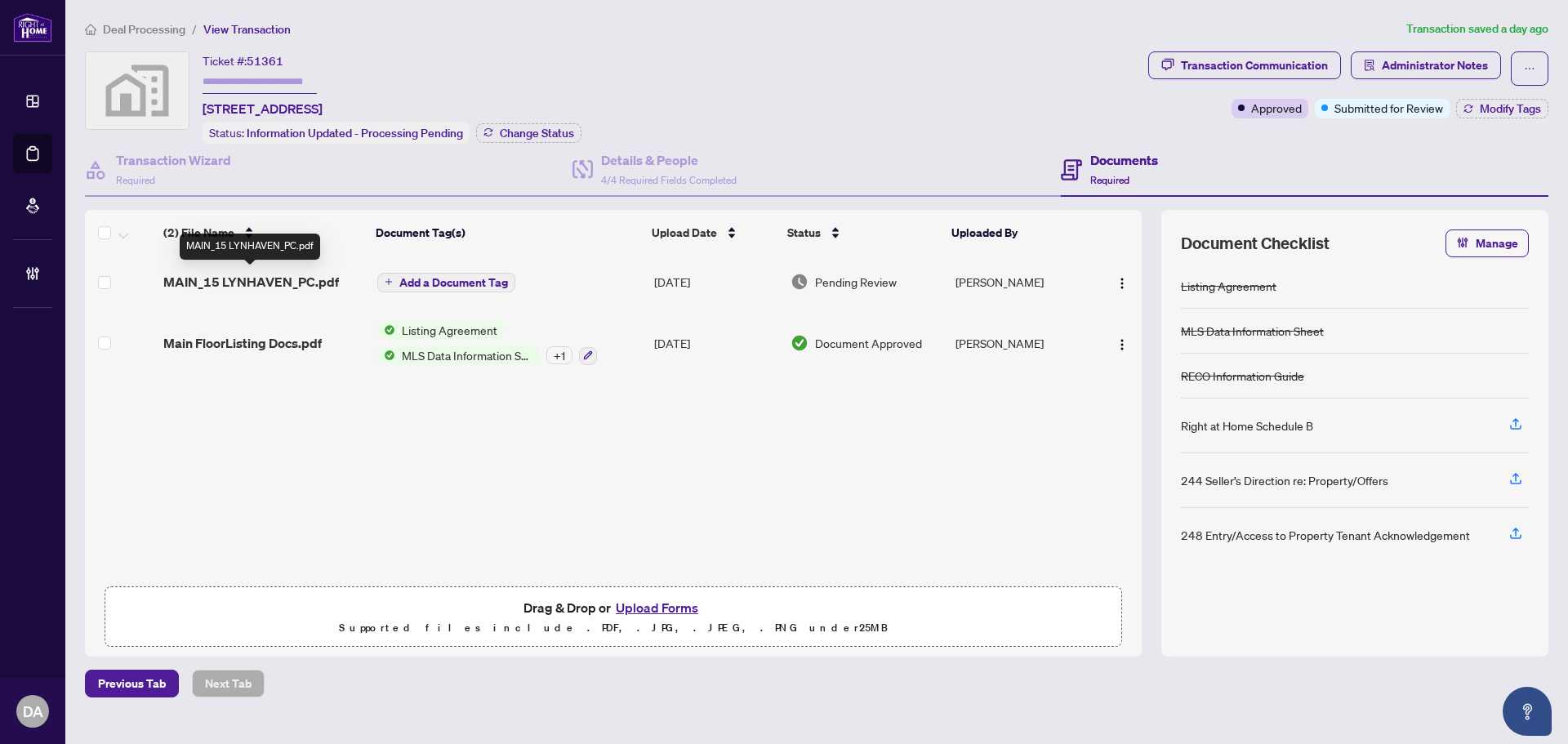
click at [274, 278] on span "MAIN_15 LYNHAVEN_PC.pdf" at bounding box center [250, 281] width 175 height 20
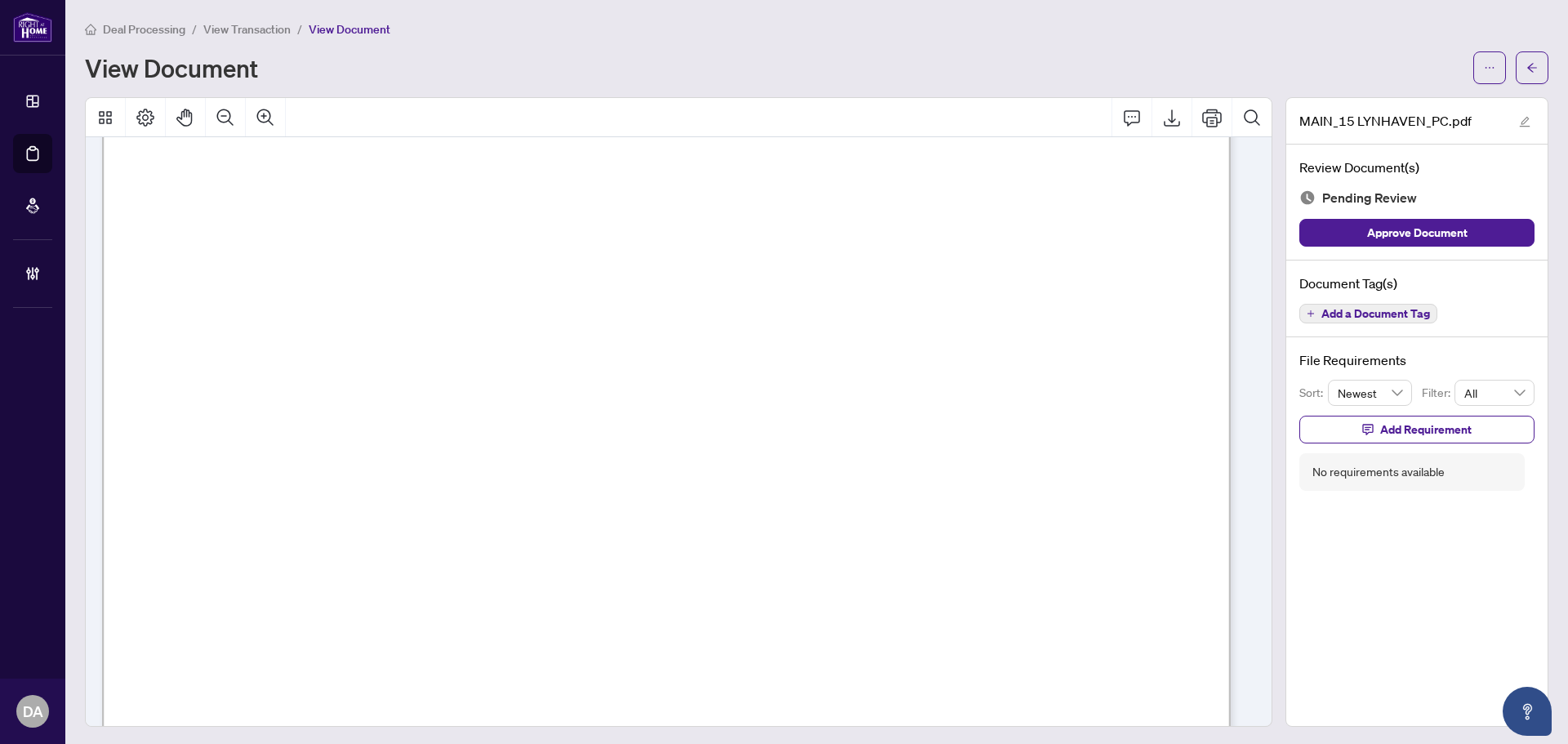
scroll to position [163, 0]
drag, startPoint x: 443, startPoint y: 332, endPoint x: 357, endPoint y: 334, distance: 86.0
click at [357, 334] on span "C12377300" at bounding box center [391, 340] width 77 height 18
click at [488, 450] on span "The Landlord and the Brokerage hereby agree that the above described Agreement …" at bounding box center [536, 448] width 719 height 16
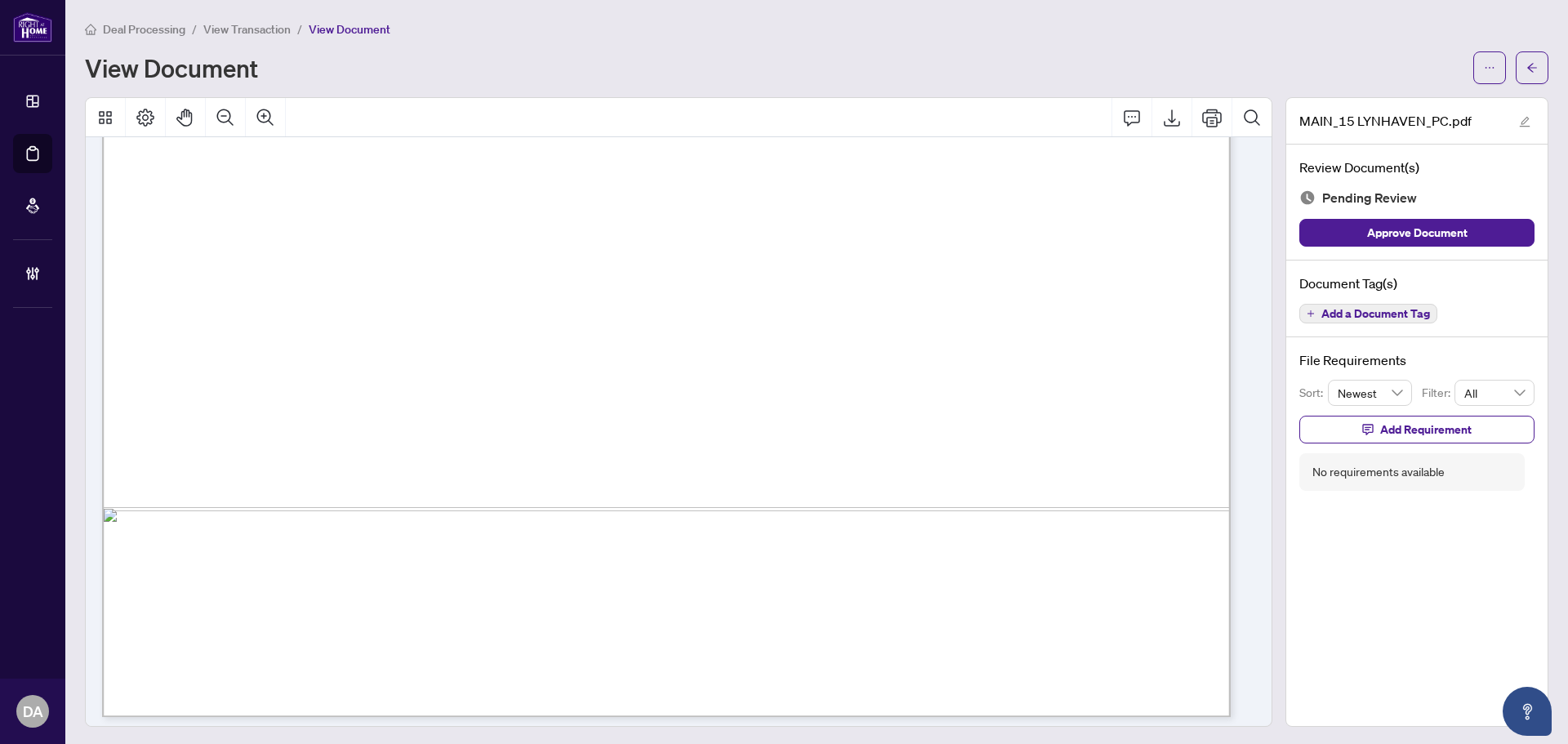
scroll to position [904, 0]
click at [234, 35] on span "View Transaction" at bounding box center [247, 30] width 87 height 15
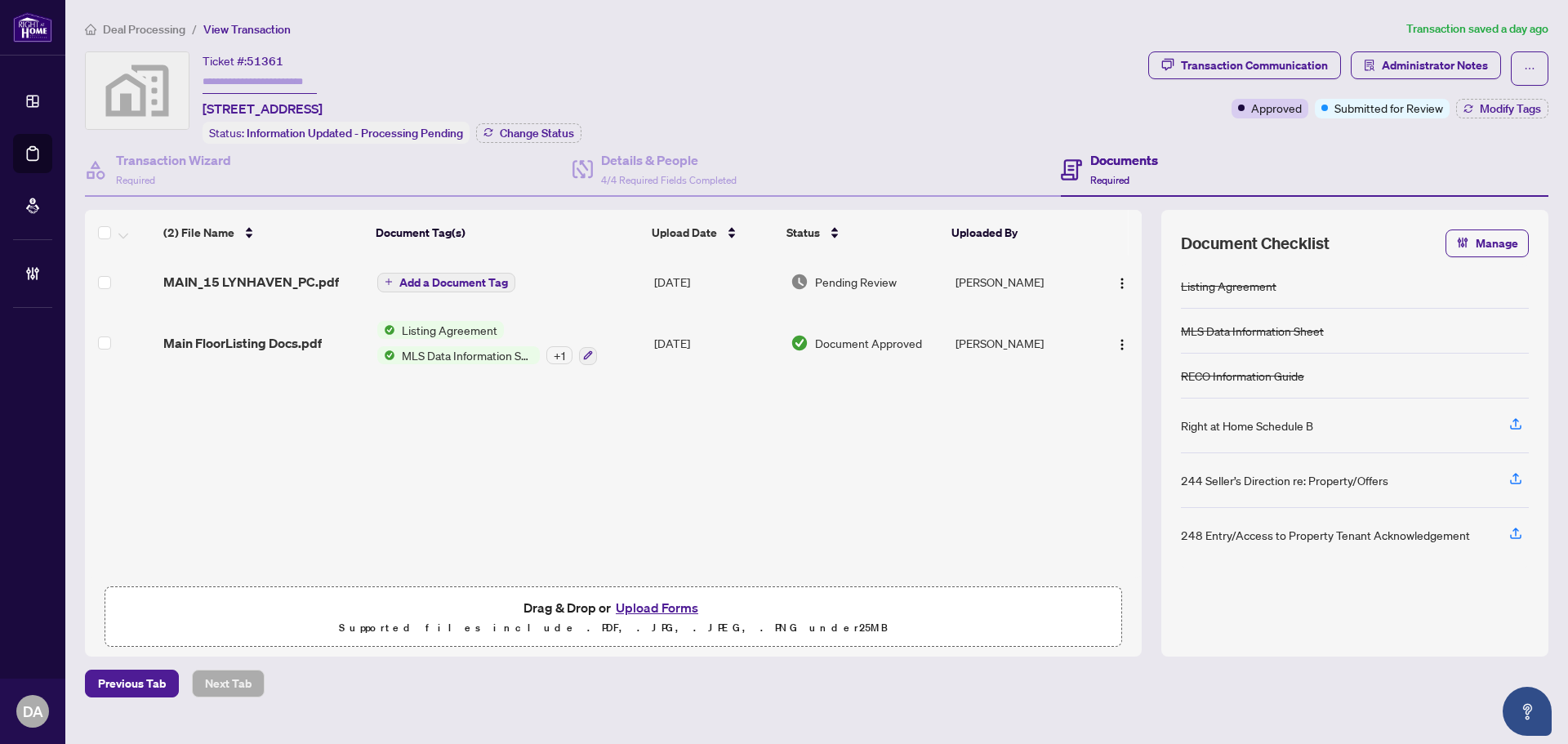
click at [426, 281] on span "Add a Document Tag" at bounding box center [453, 282] width 109 height 12
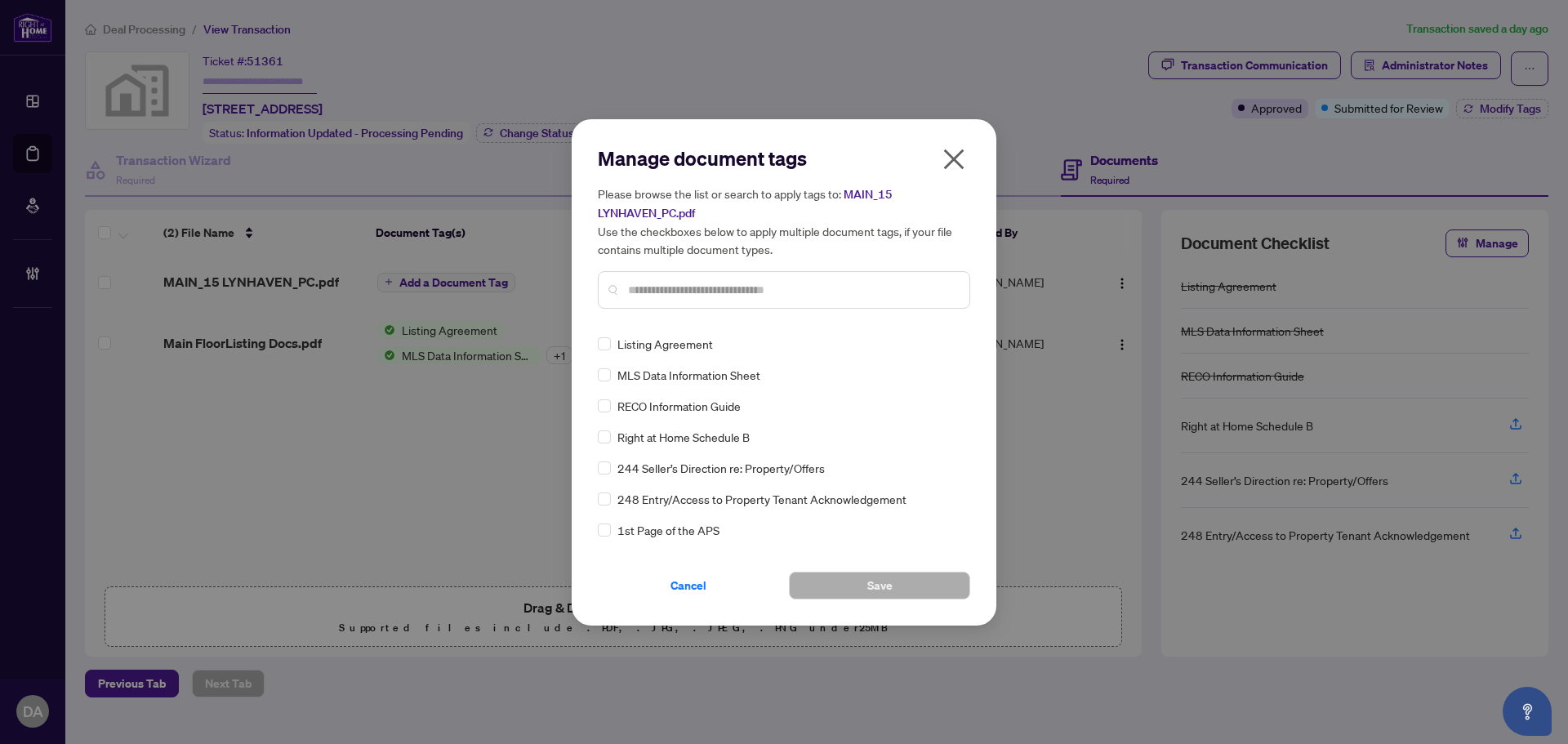
click at [762, 272] on div at bounding box center [783, 290] width 373 height 38
drag, startPoint x: 766, startPoint y: 276, endPoint x: 767, endPoint y: 286, distance: 10.0
click at [767, 281] on div at bounding box center [783, 290] width 373 height 38
click at [767, 286] on input "text" at bounding box center [791, 290] width 328 height 18
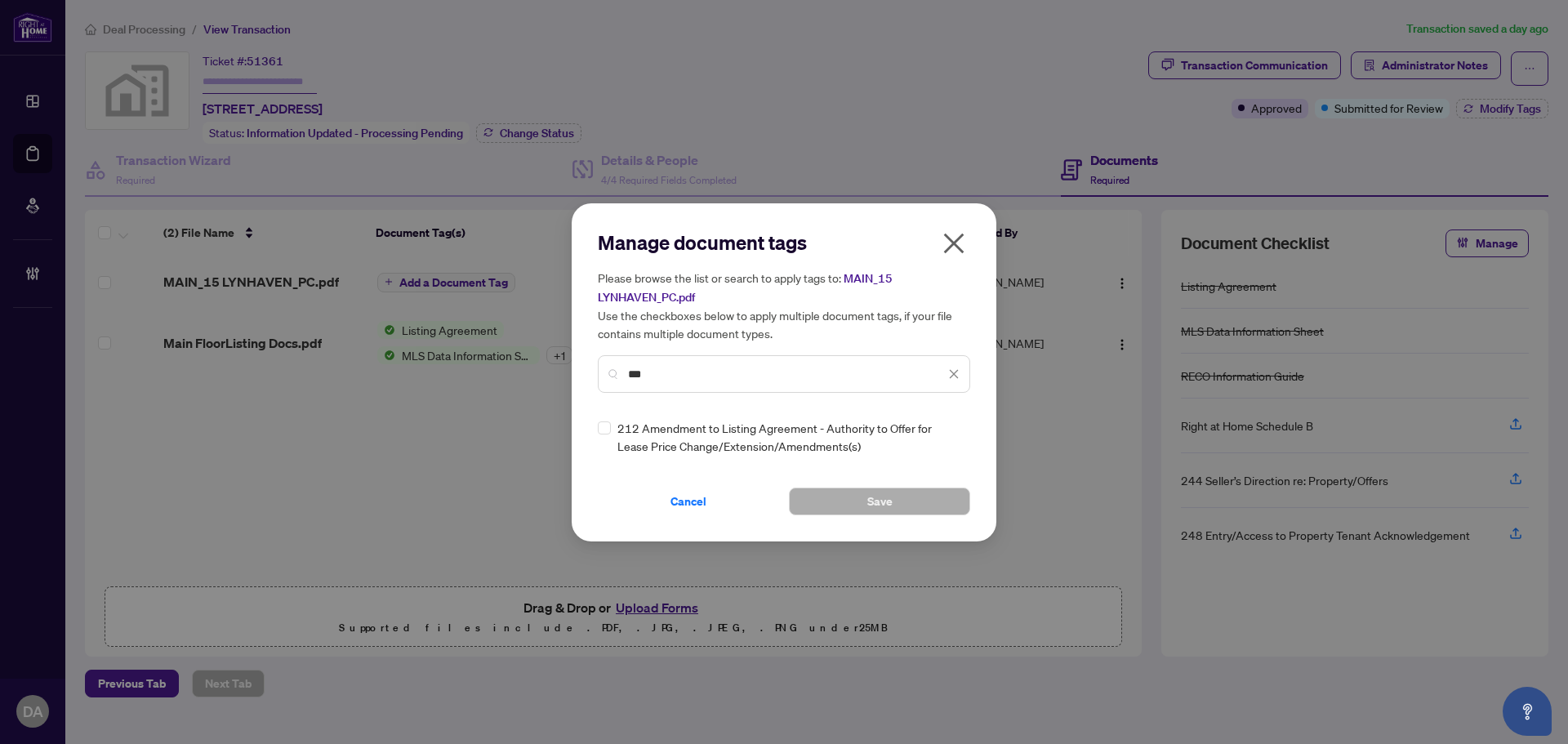
type input "***"
click at [926, 436] on div at bounding box center [939, 437] width 42 height 16
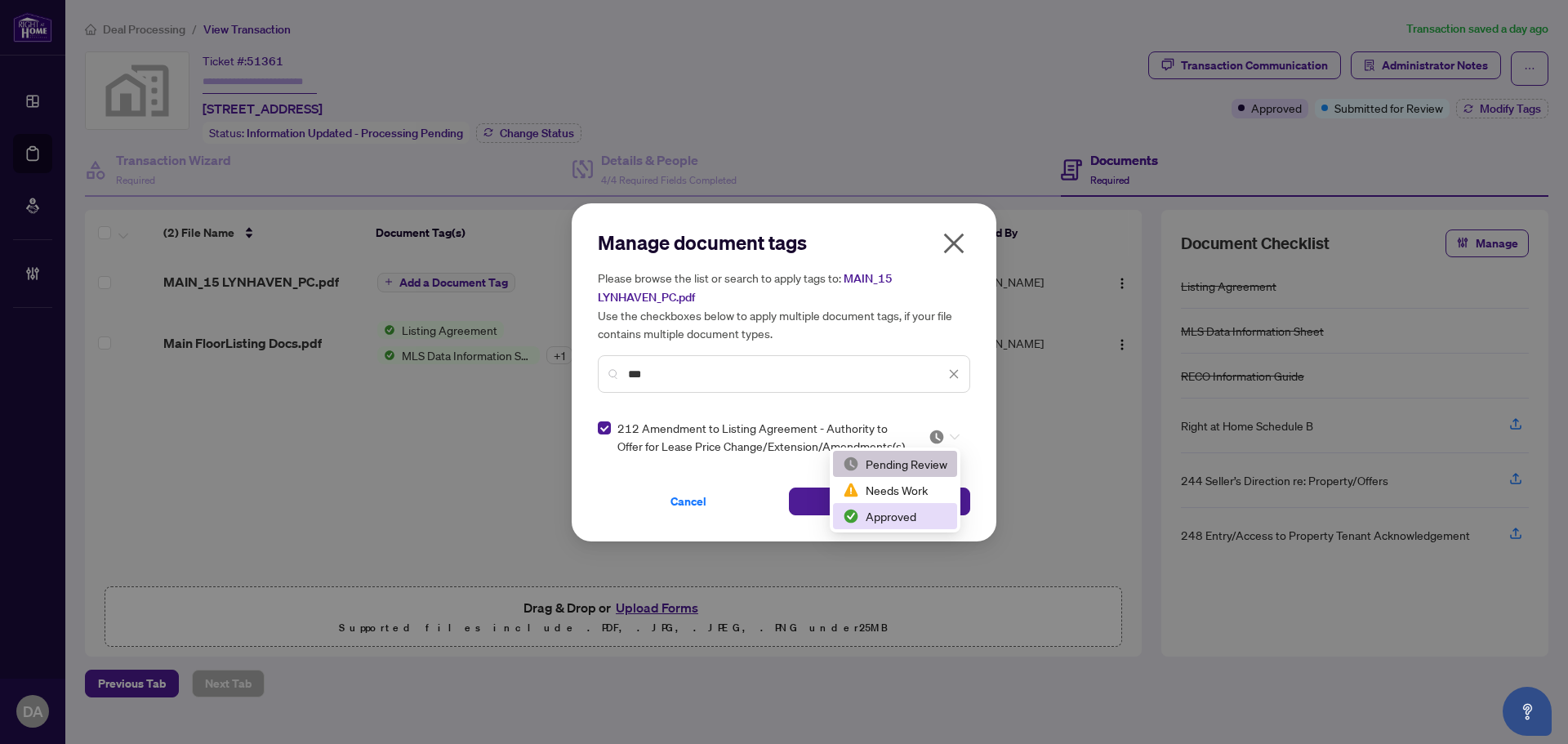
click at [905, 525] on div "Approved" at bounding box center [894, 516] width 124 height 26
click at [858, 490] on button "Save" at bounding box center [879, 502] width 181 height 28
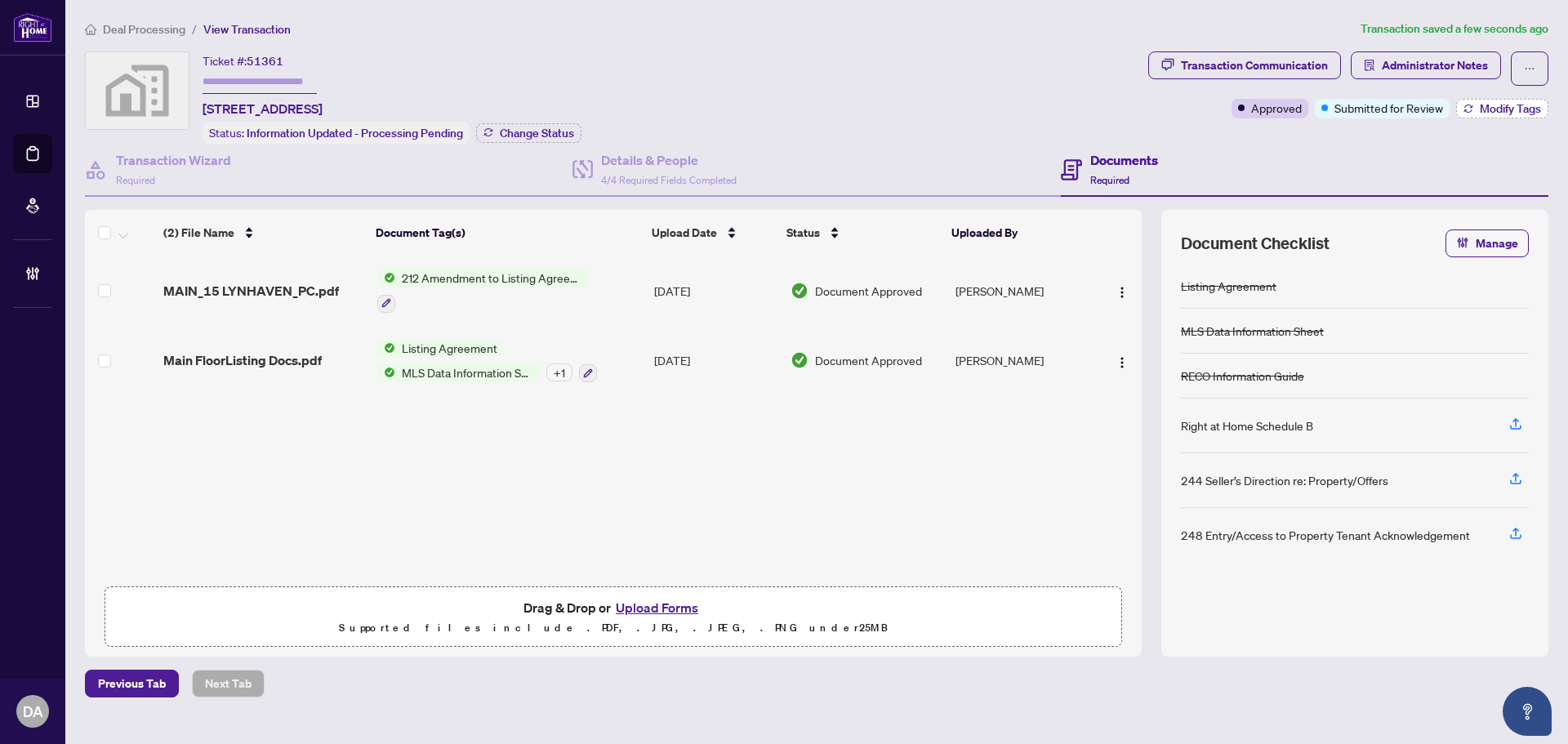
click at [1469, 114] on button "Modify Tags" at bounding box center [1502, 109] width 92 height 20
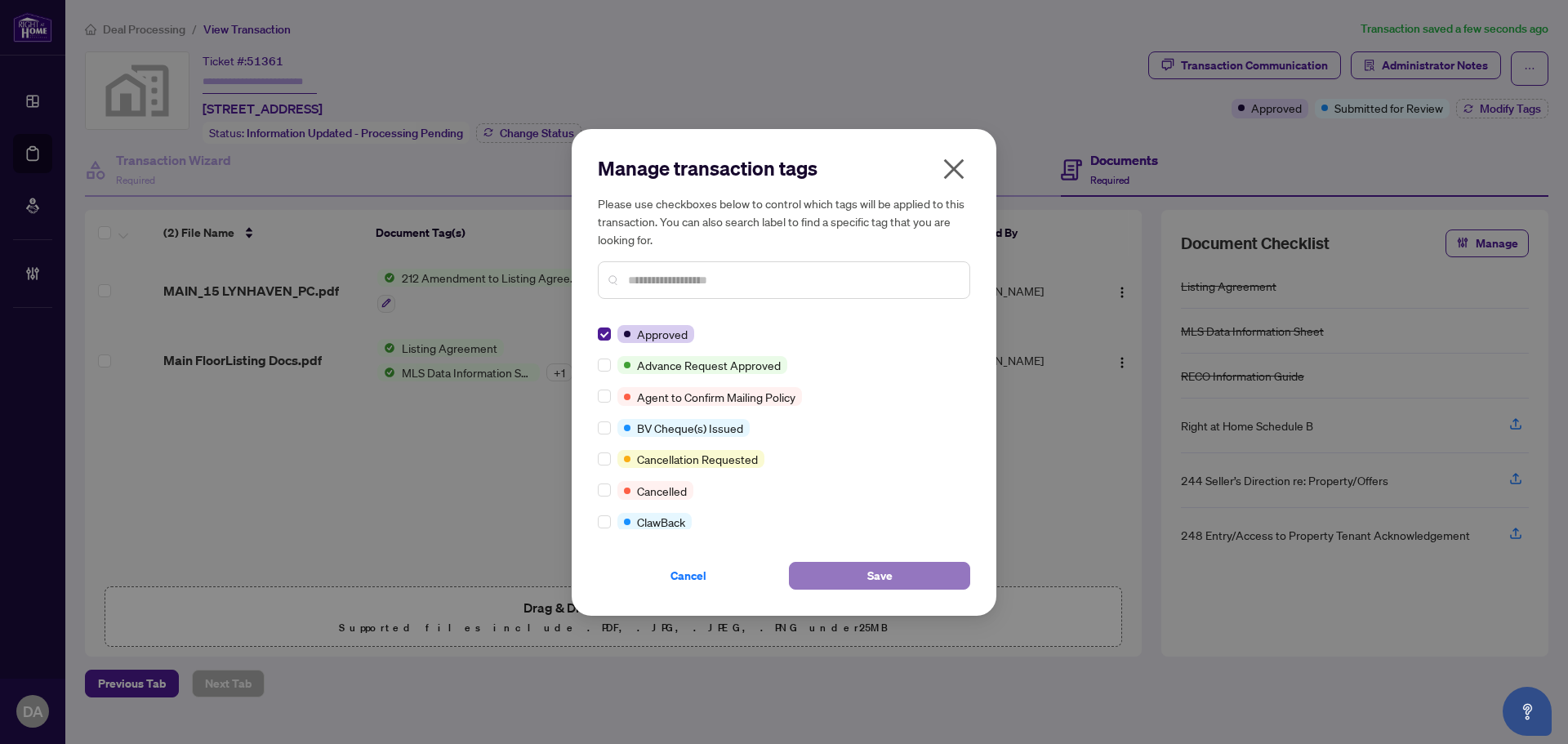
click at [876, 563] on span "Save" at bounding box center [879, 576] width 26 height 26
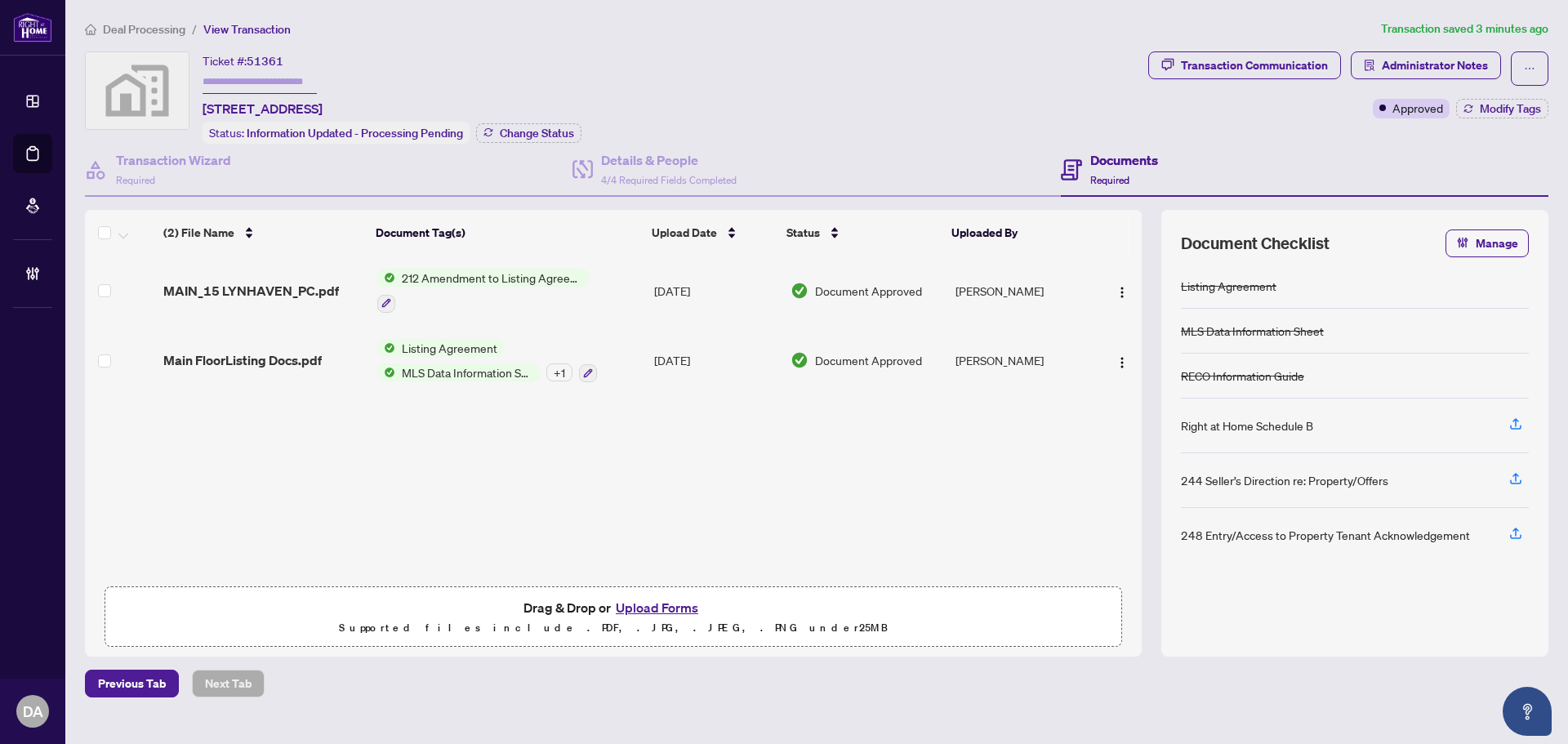
click at [181, 31] on span "Deal Processing" at bounding box center [144, 30] width 82 height 15
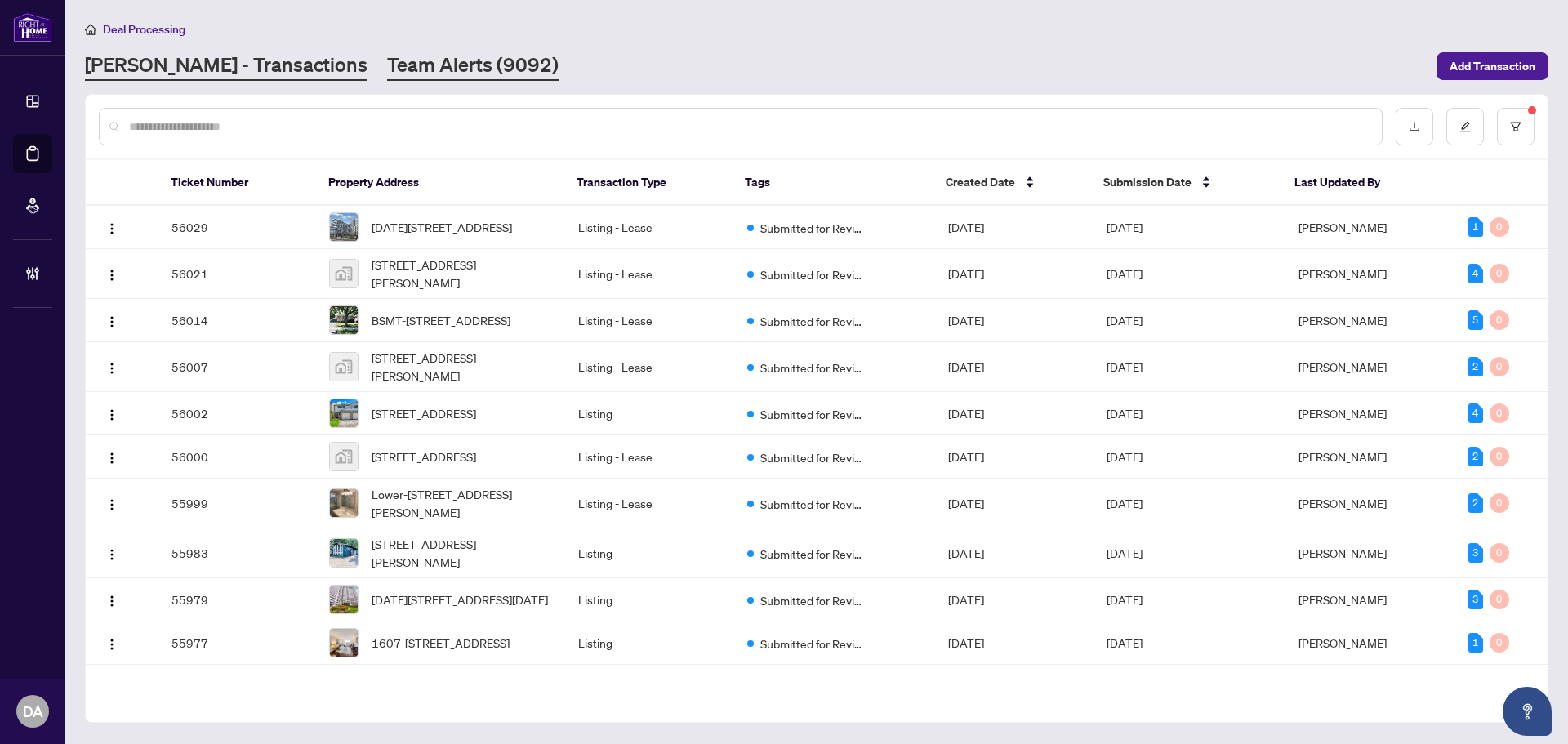
click at [387, 72] on link "Team Alerts (9092)" at bounding box center [472, 67] width 171 height 30
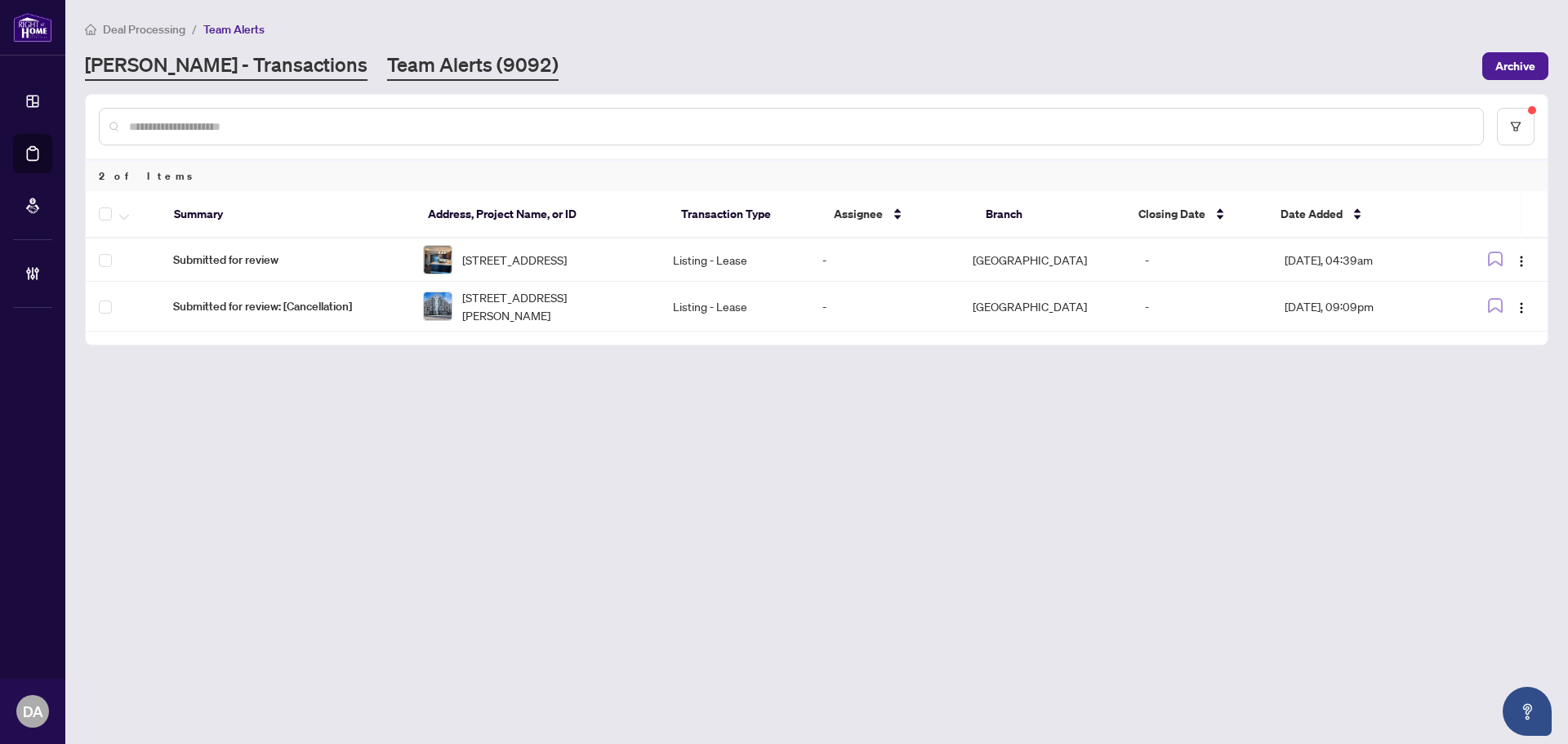
click at [254, 64] on link "RAHR - Transactions" at bounding box center [225, 67] width 282 height 30
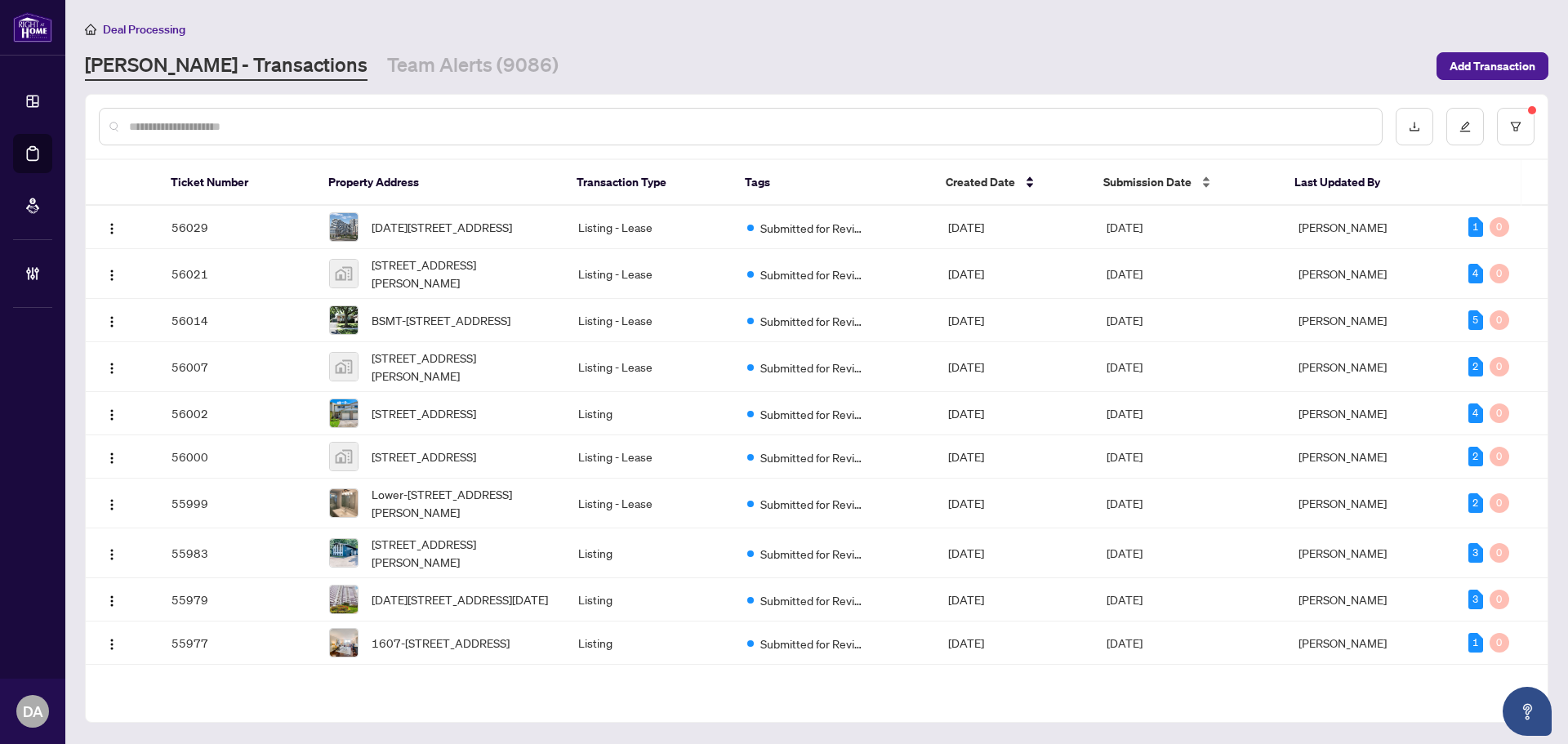
click at [1133, 179] on span "Submission Date" at bounding box center [1147, 182] width 88 height 18
click at [1130, 177] on span "Submission Date" at bounding box center [1147, 182] width 88 height 18
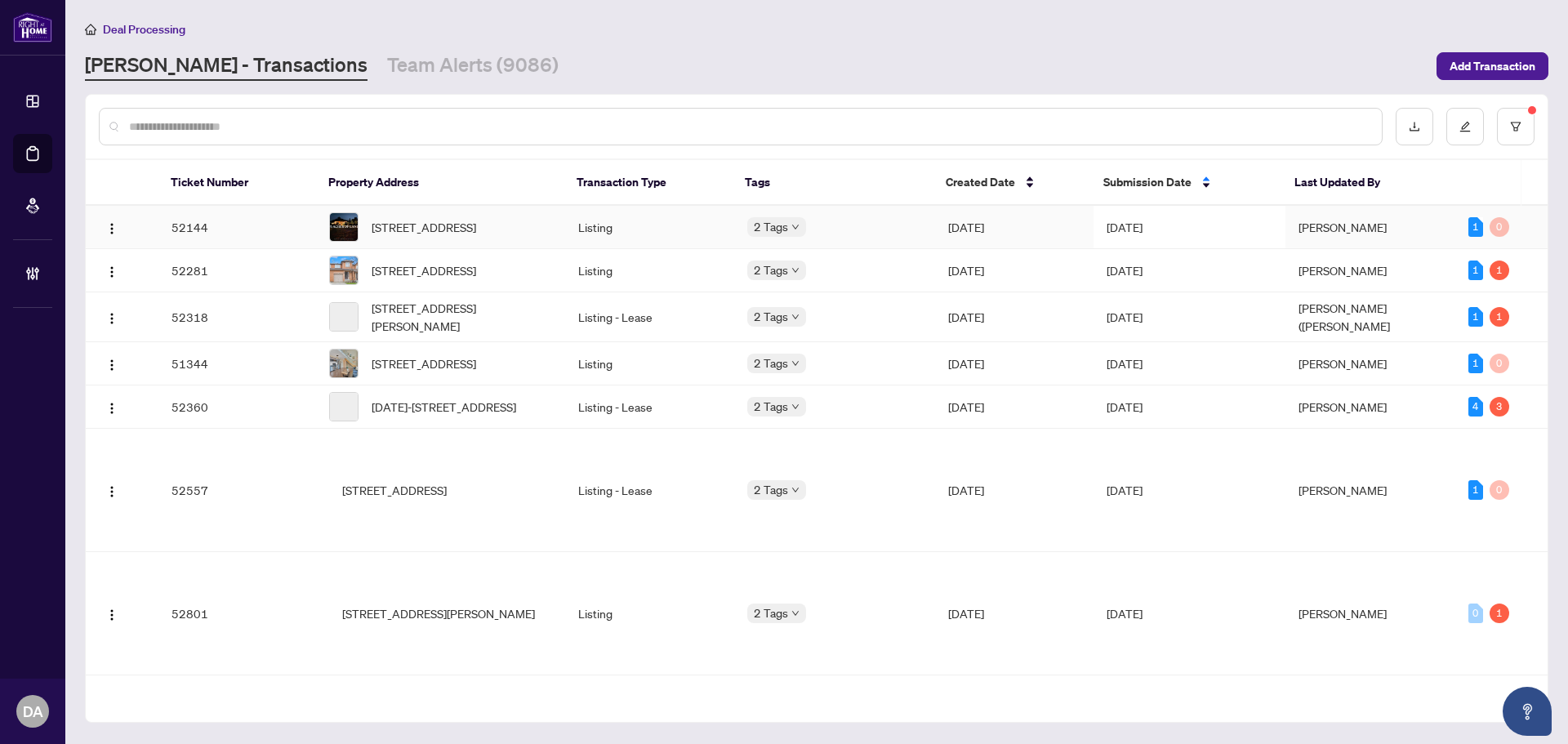
scroll to position [1229, 0]
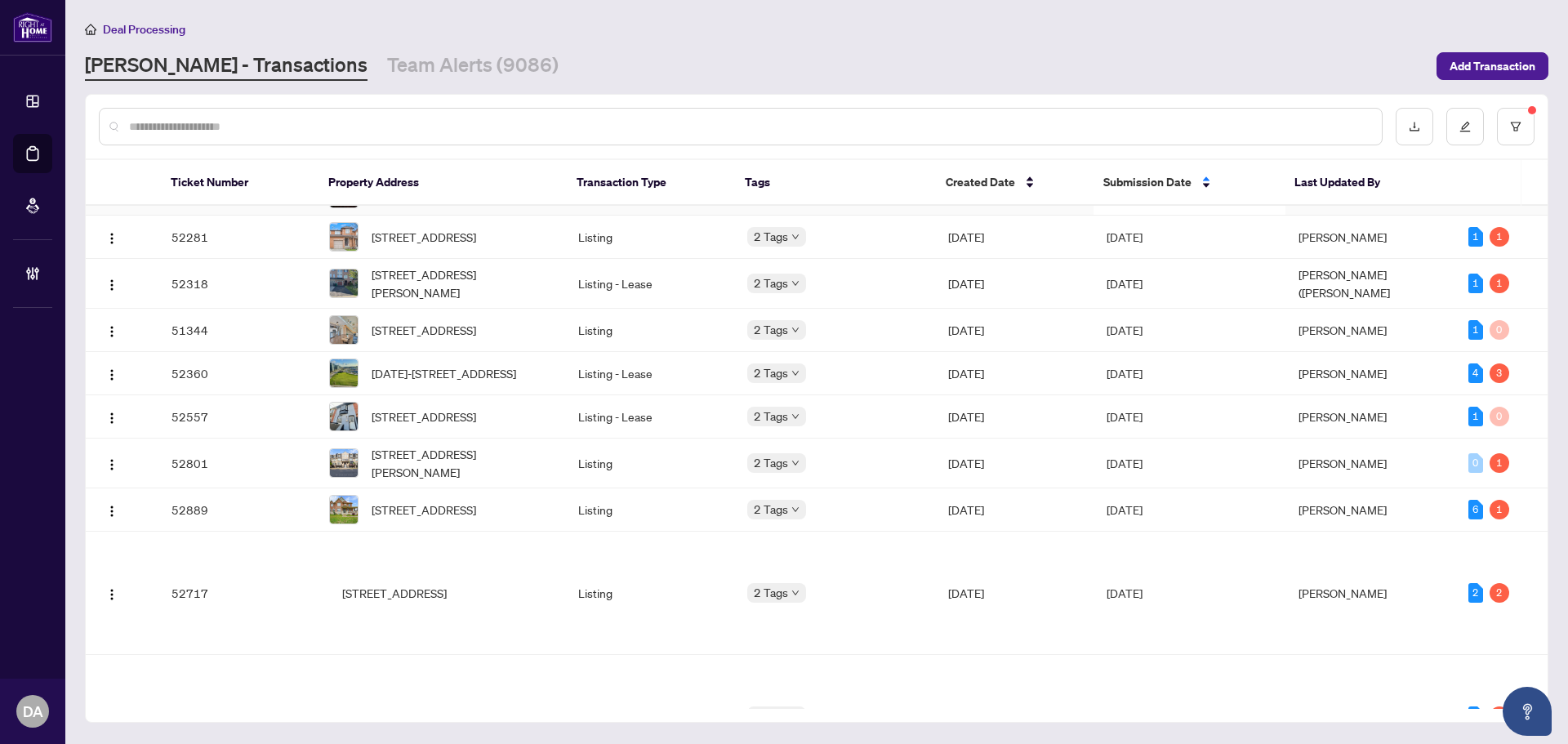
click at [666, 216] on td "Listing" at bounding box center [649, 193] width 169 height 44
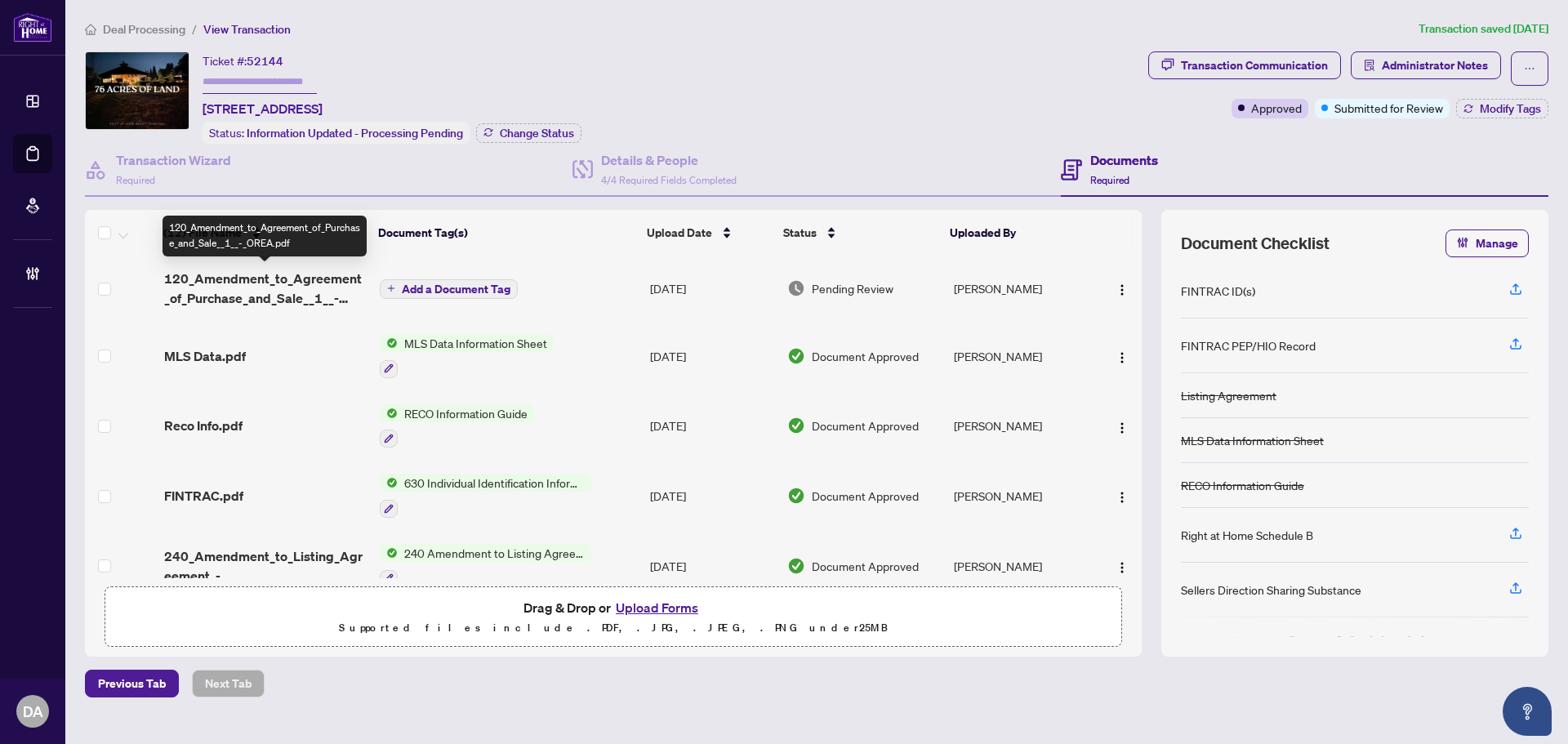
click at [254, 289] on div "(12) File Name Document Tag(s) Upload Date Status Uploaded By (12) File Name Do…" at bounding box center [613, 394] width 1056 height 369
click at [210, 295] on div "(12) File Name Document Tag(s) Upload Date Status Uploaded By (12) File Name Do…" at bounding box center [613, 394] width 1056 height 369
click at [211, 291] on span "120_Amendment_to_Agreement_of_Purchase_and_Sale__1__-_OREA.pdf" at bounding box center [265, 289] width 202 height 40
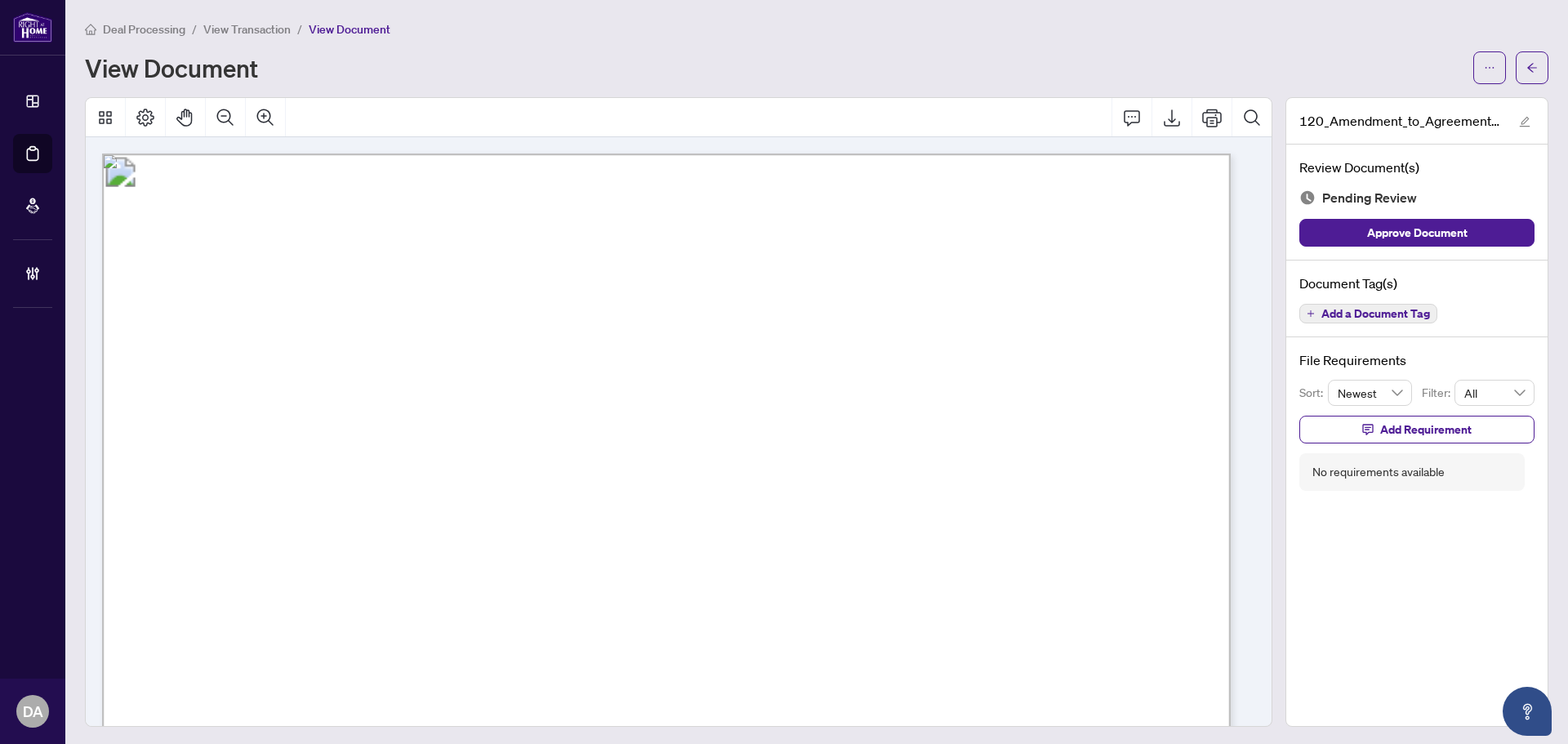
click at [261, 35] on span "View Transaction" at bounding box center [247, 30] width 87 height 15
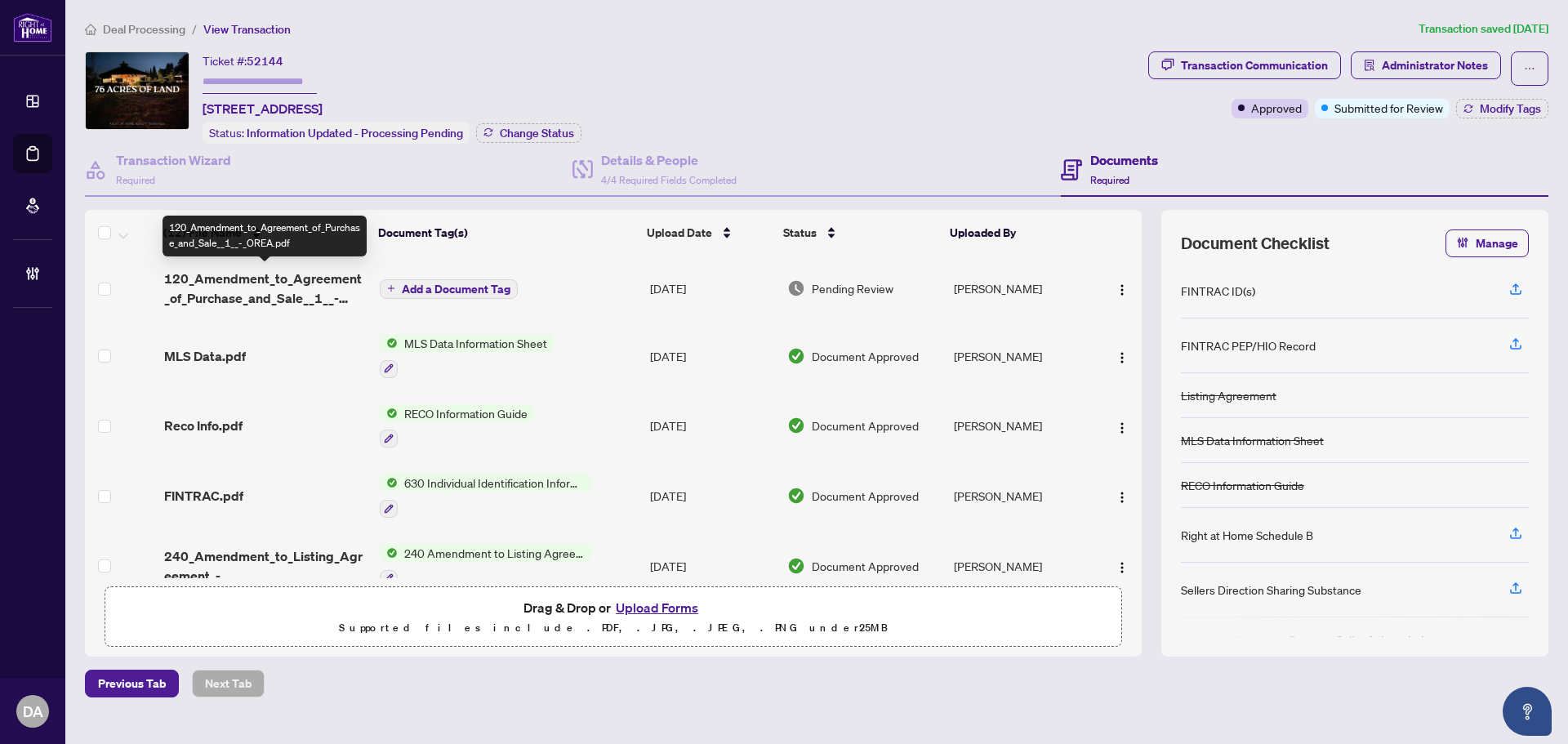
click at [295, 287] on span "120_Amendment_to_Agreement_of_Purchase_and_Sale__1__-_OREA.pdf" at bounding box center [265, 289] width 202 height 40
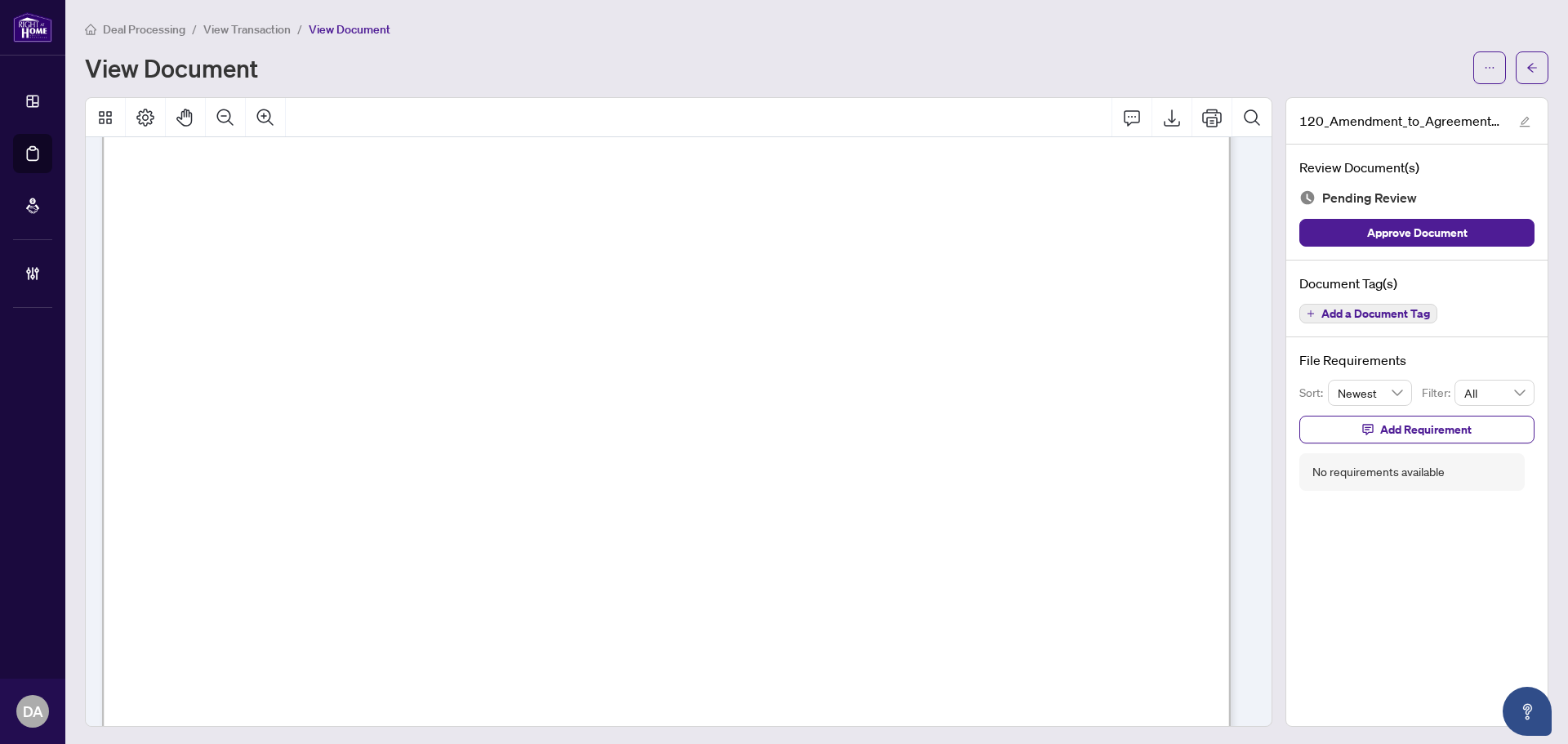
scroll to position [2369, 0]
drag, startPoint x: 231, startPoint y: 28, endPoint x: 303, endPoint y: 4, distance: 75.9
click at [231, 28] on span "View Transaction" at bounding box center [247, 30] width 87 height 15
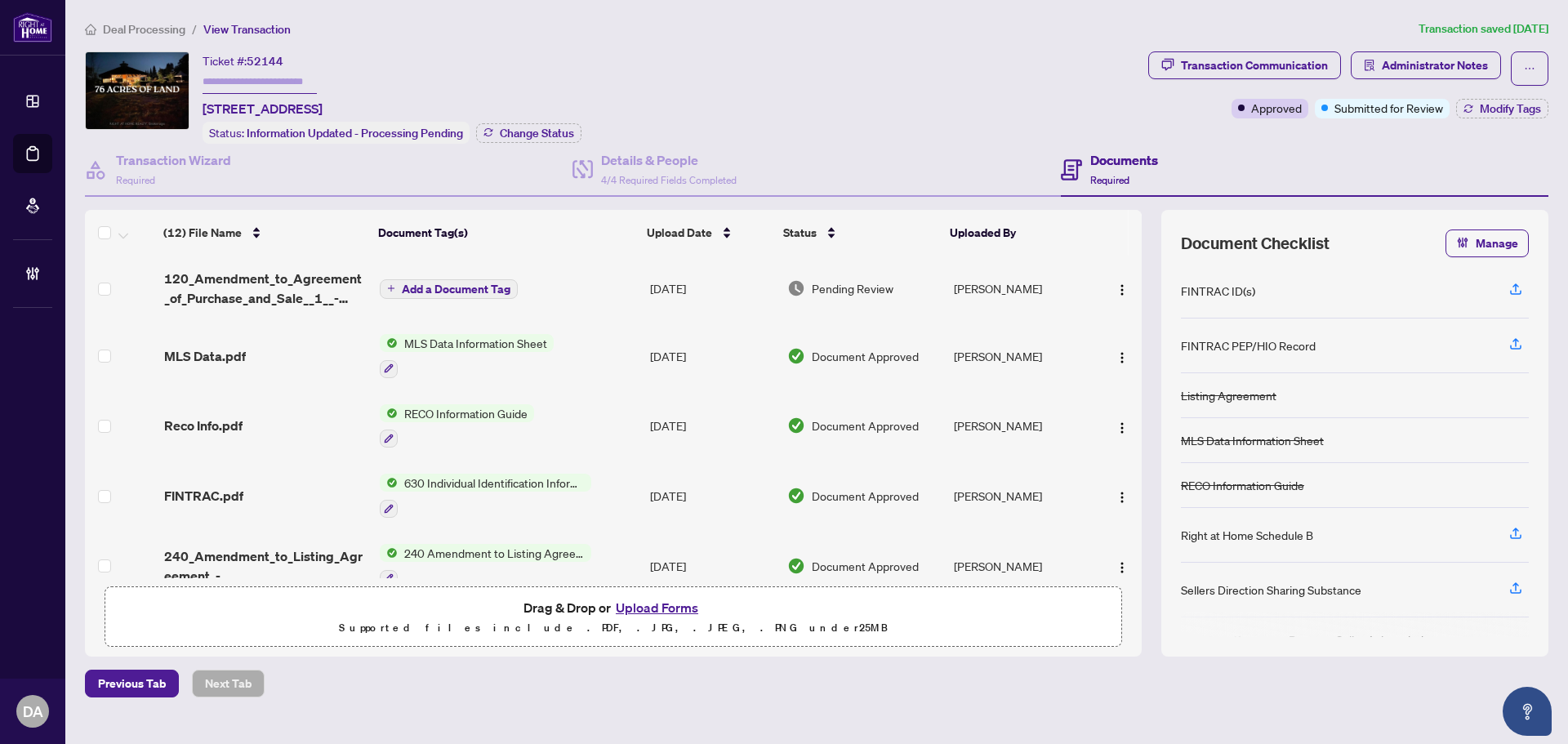
click at [165, 37] on li "Deal Processing" at bounding box center [135, 29] width 100 height 19
click at [161, 35] on span "Deal Processing" at bounding box center [144, 30] width 82 height 15
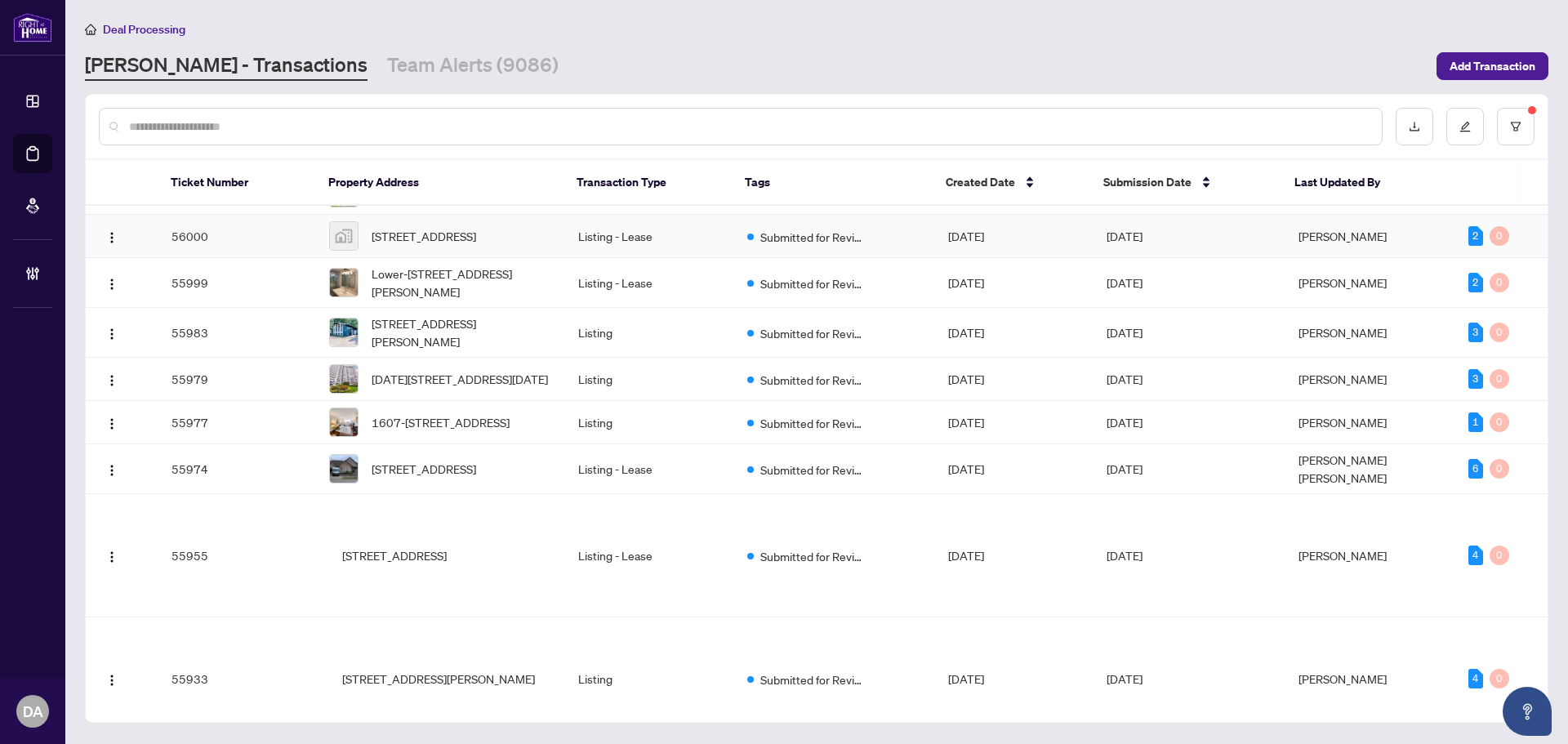
scroll to position [490, 0]
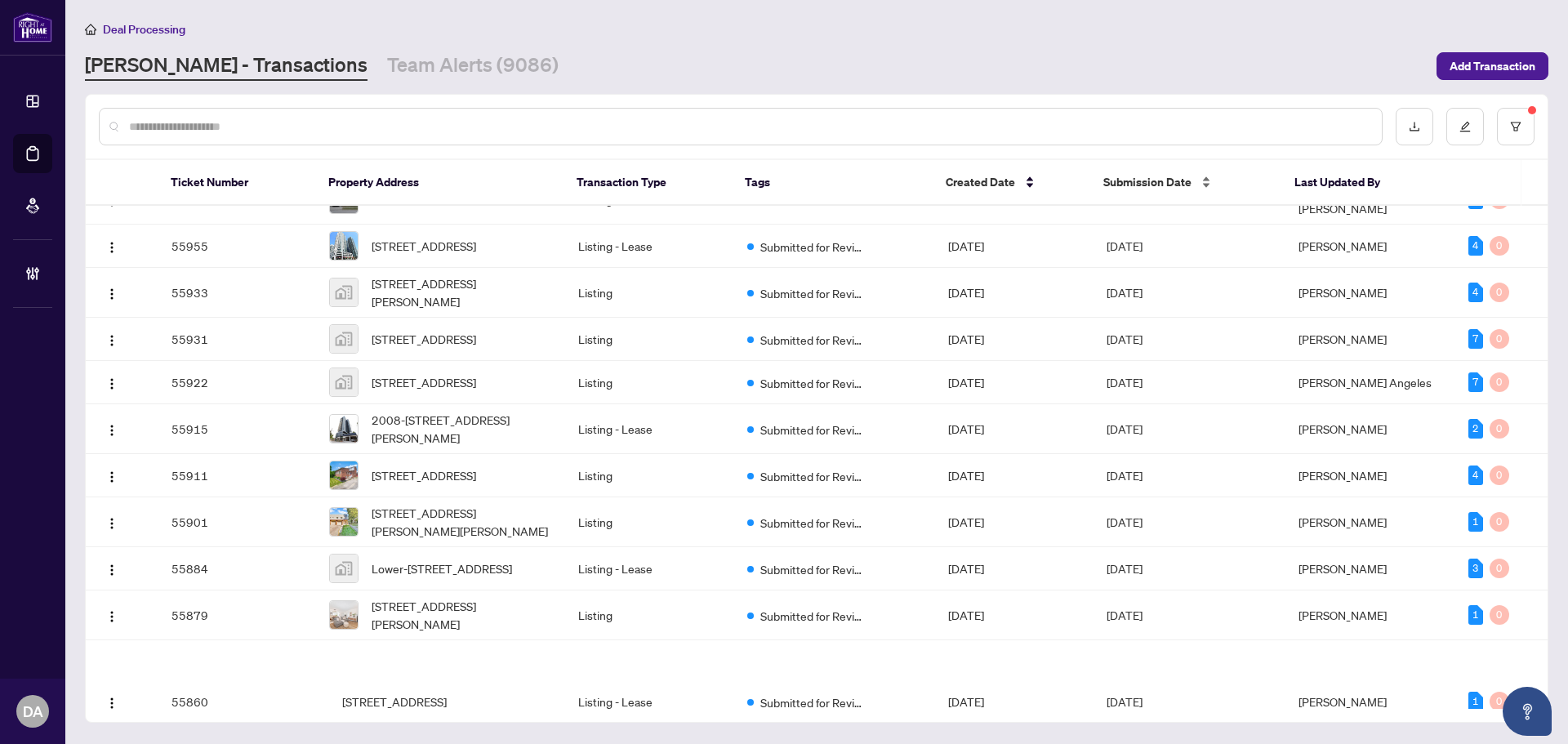
click at [1189, 178] on span "Submission Date" at bounding box center [1147, 182] width 88 height 18
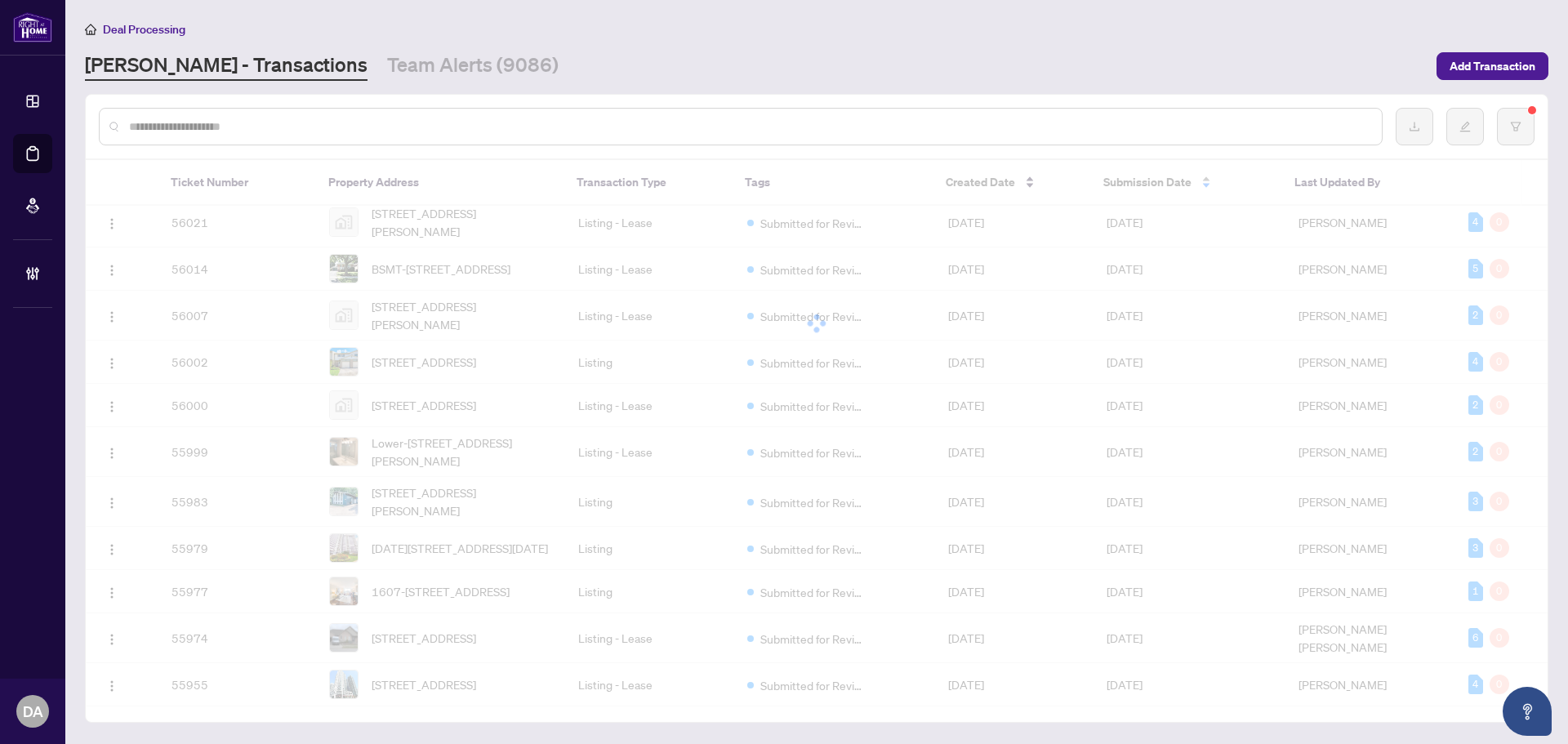
scroll to position [0, 0]
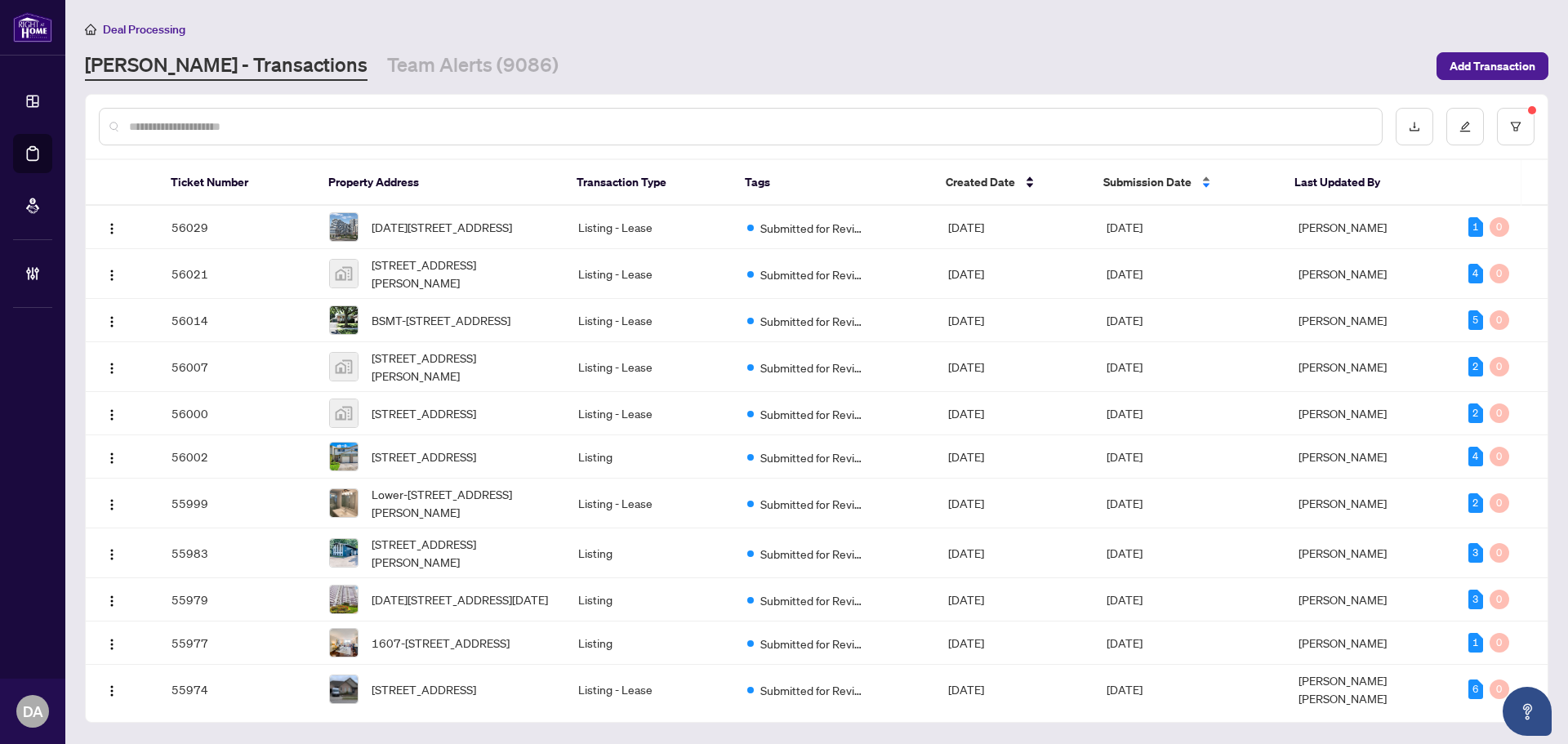
click at [1189, 179] on span "Submission Date" at bounding box center [1147, 182] width 88 height 18
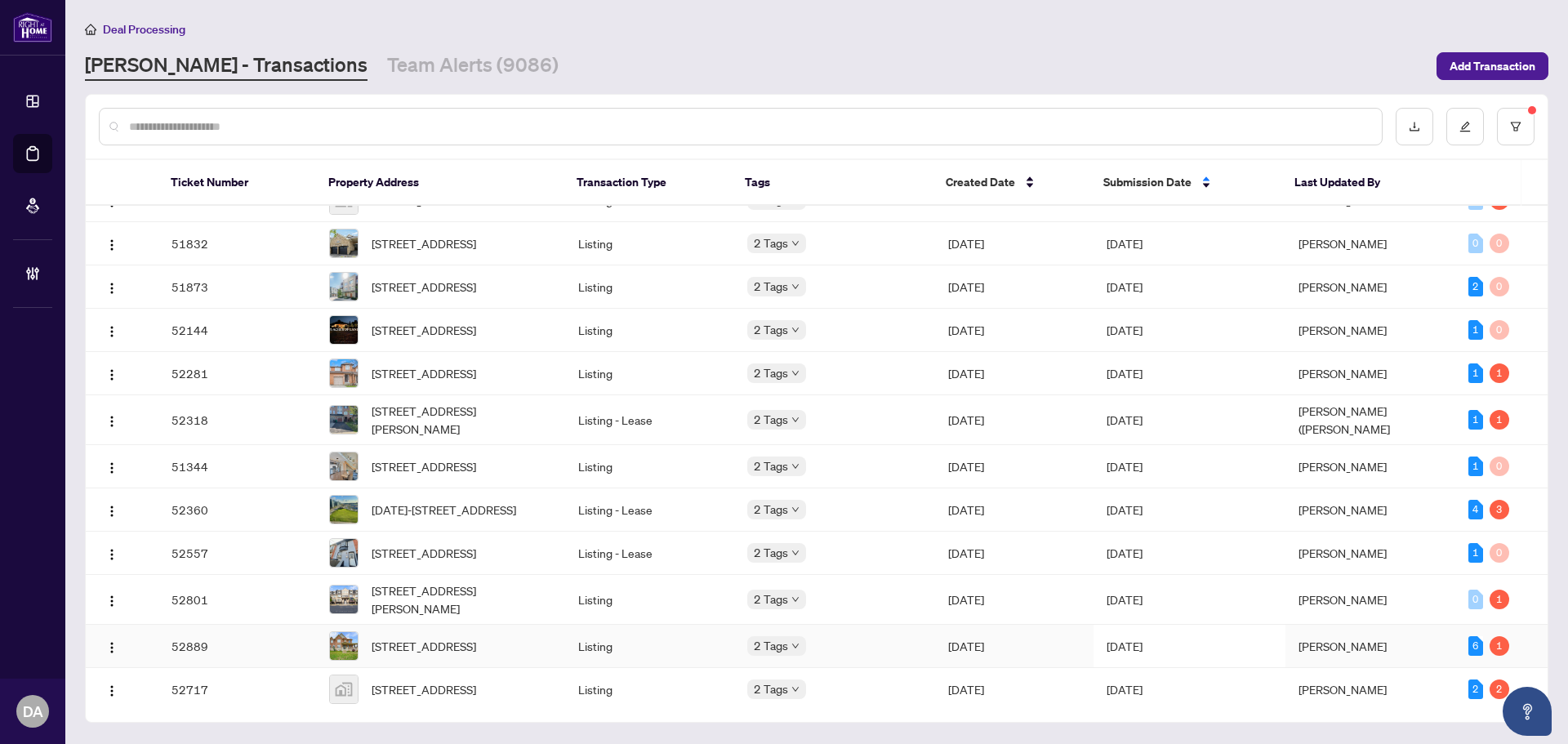
scroll to position [1392, 0]
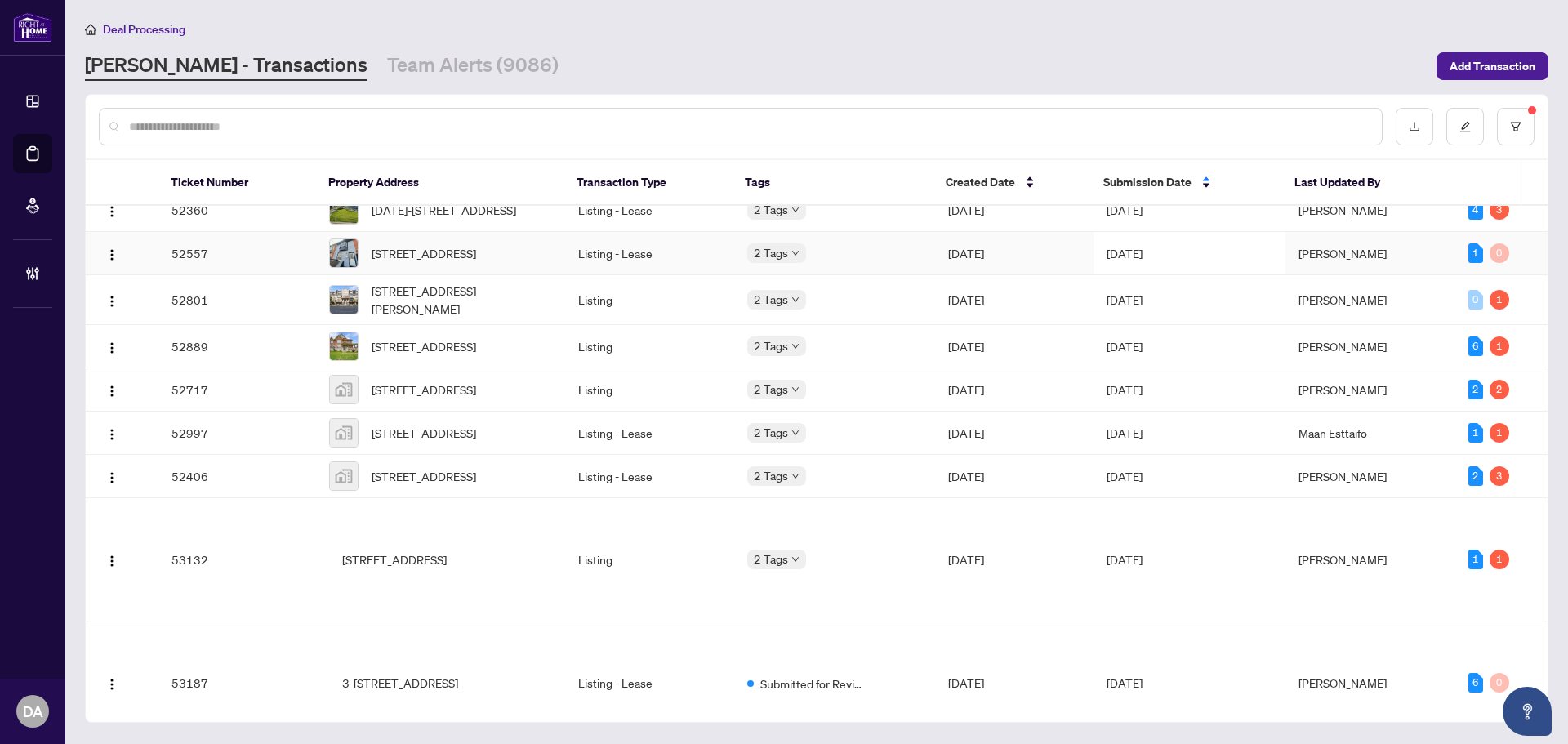
click at [666, 275] on td "Listing - Lease" at bounding box center [649, 253] width 169 height 44
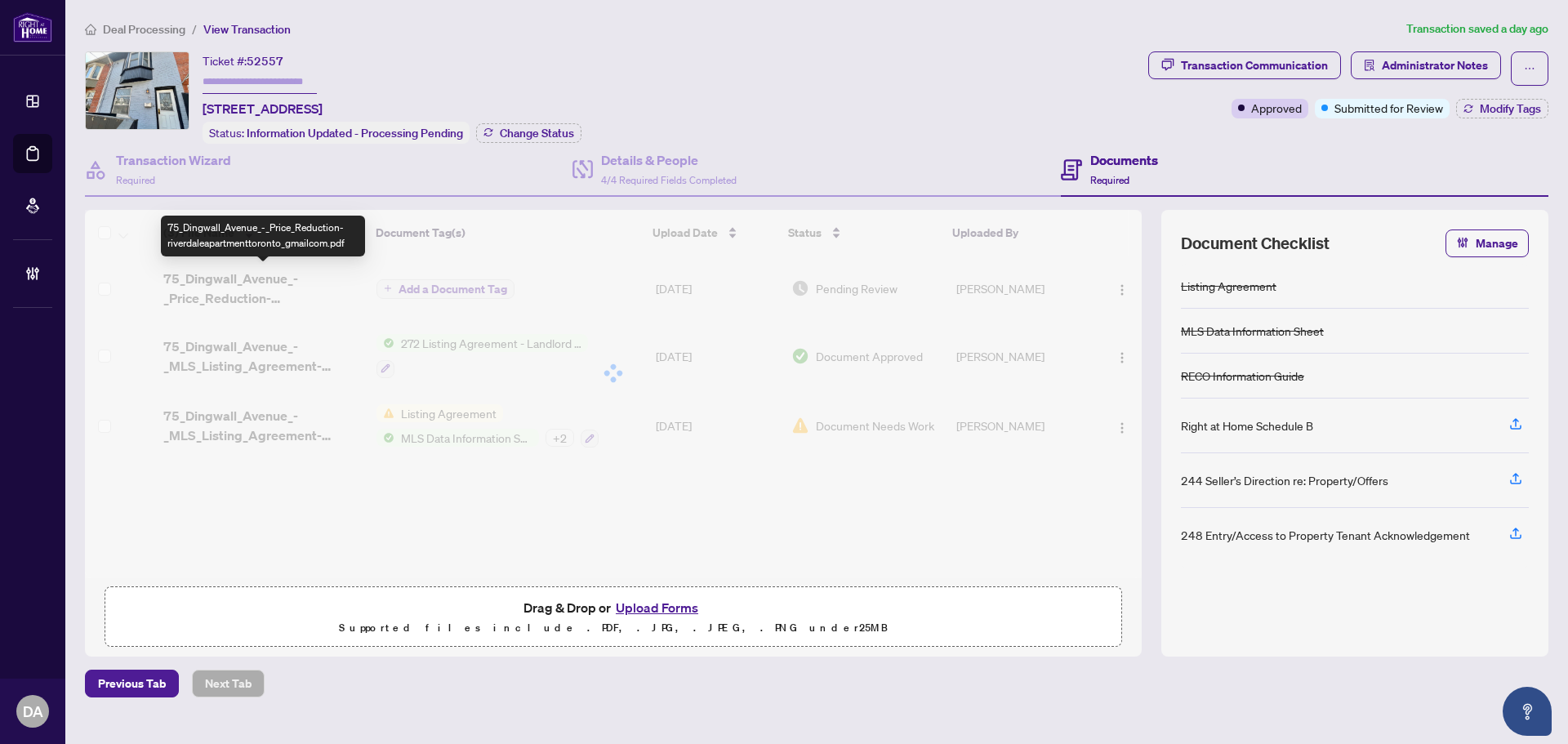
click at [226, 277] on div "(3) File Name Document Tag(s) Upload Date Status Uploaded By (3) File Name Docu…" at bounding box center [613, 394] width 1056 height 369
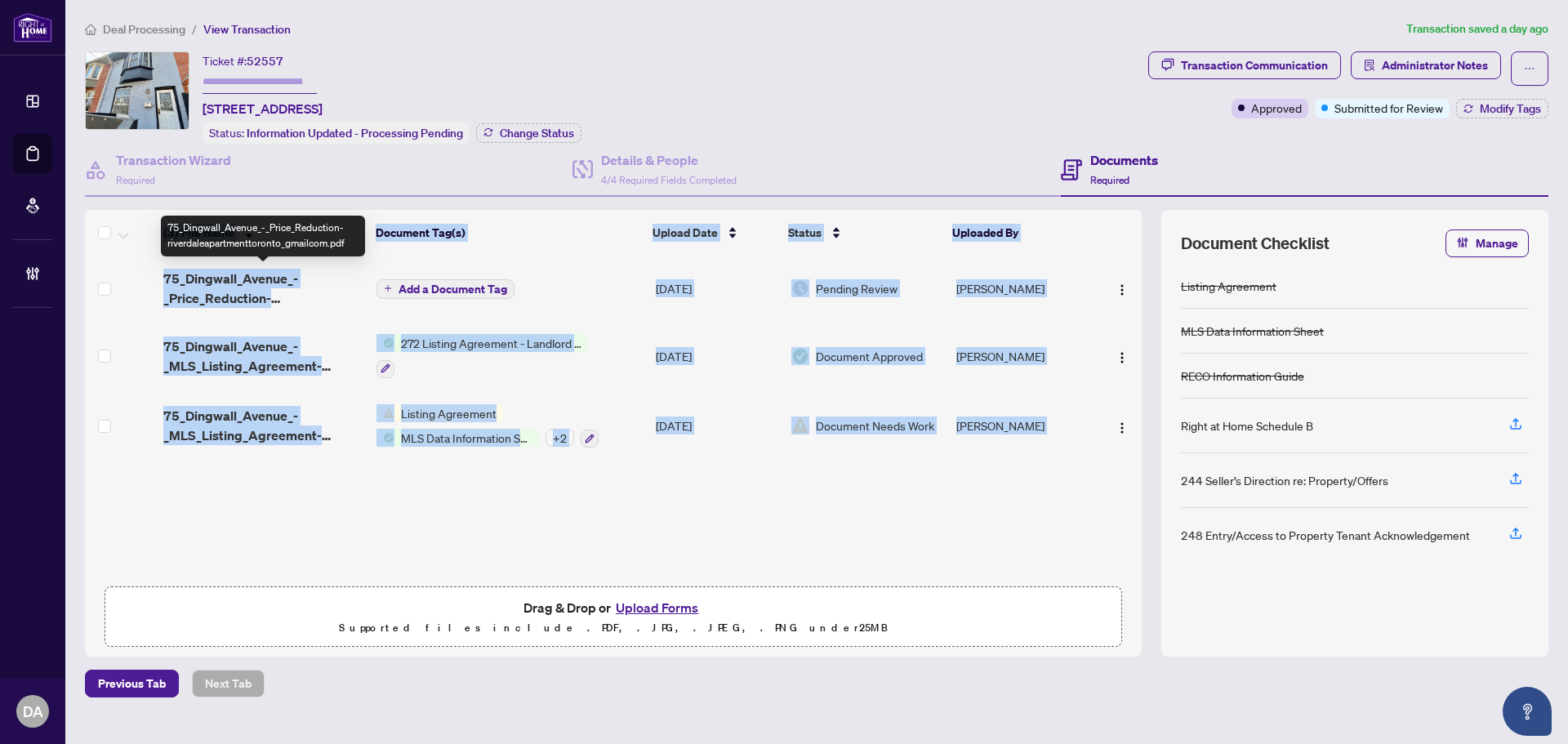
click at [267, 272] on span "75_Dingwall_Avenue_-_Price_Reduction-riverdaleapartmenttoronto_gmailcom.pdf" at bounding box center [262, 289] width 200 height 40
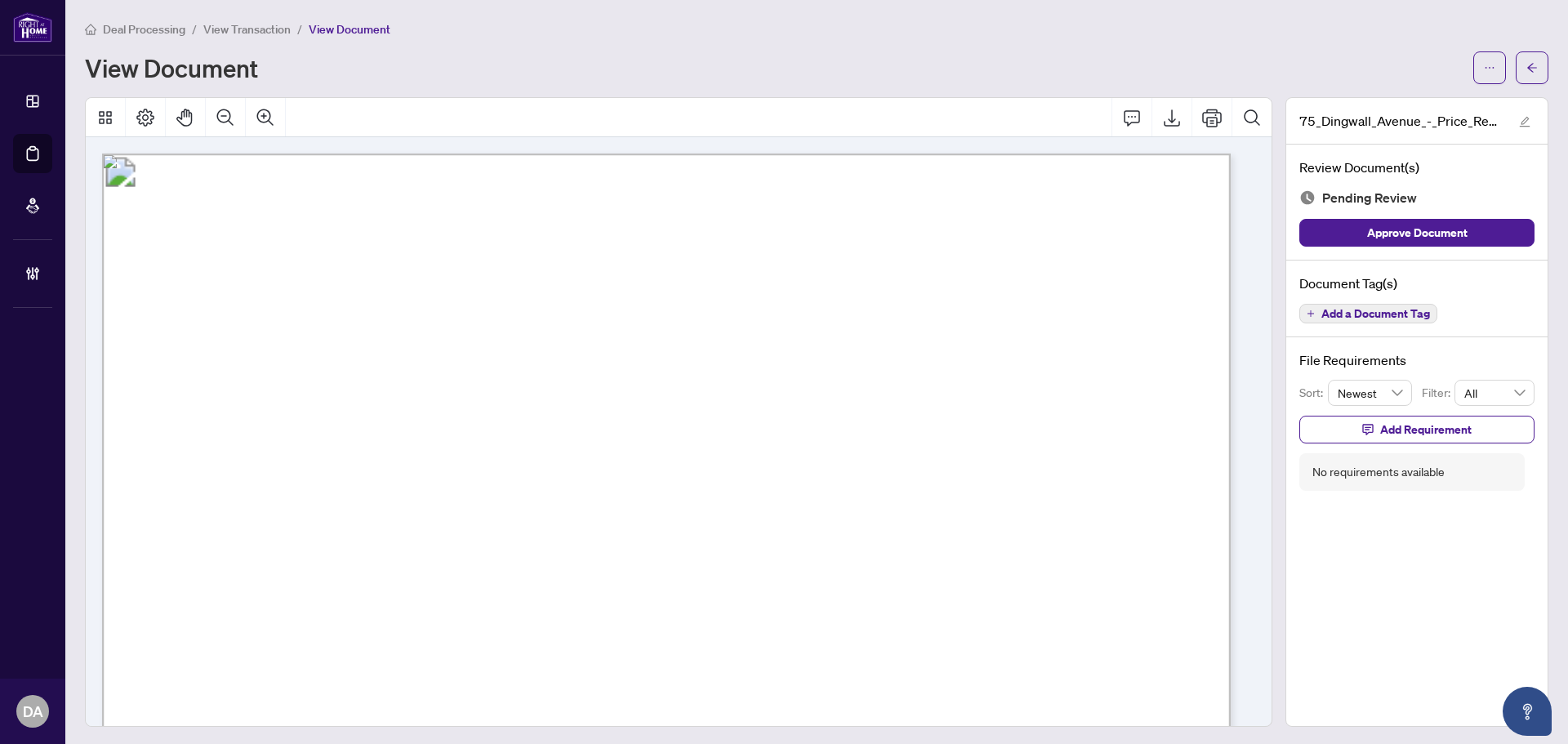
drag, startPoint x: 441, startPoint y: 504, endPoint x: 372, endPoint y: 501, distance: 69.1
click at [355, 498] on span "E12395560" at bounding box center [396, 503] width 87 height 18
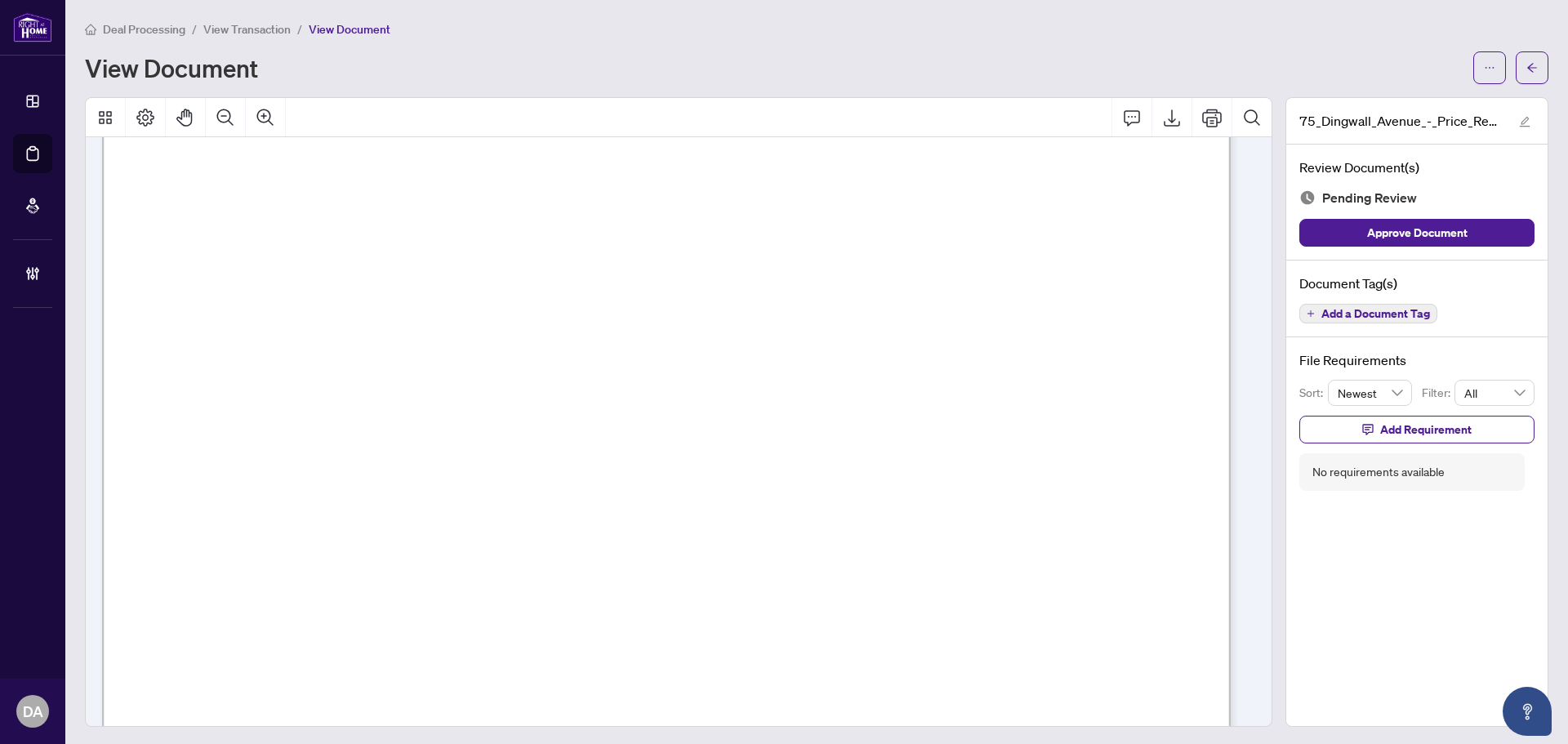
scroll to position [81, 0]
click at [1123, 117] on icon "Comment" at bounding box center [1132, 118] width 20 height 20
click at [813, 494] on icon "Save" at bounding box center [820, 489] width 16 height 16
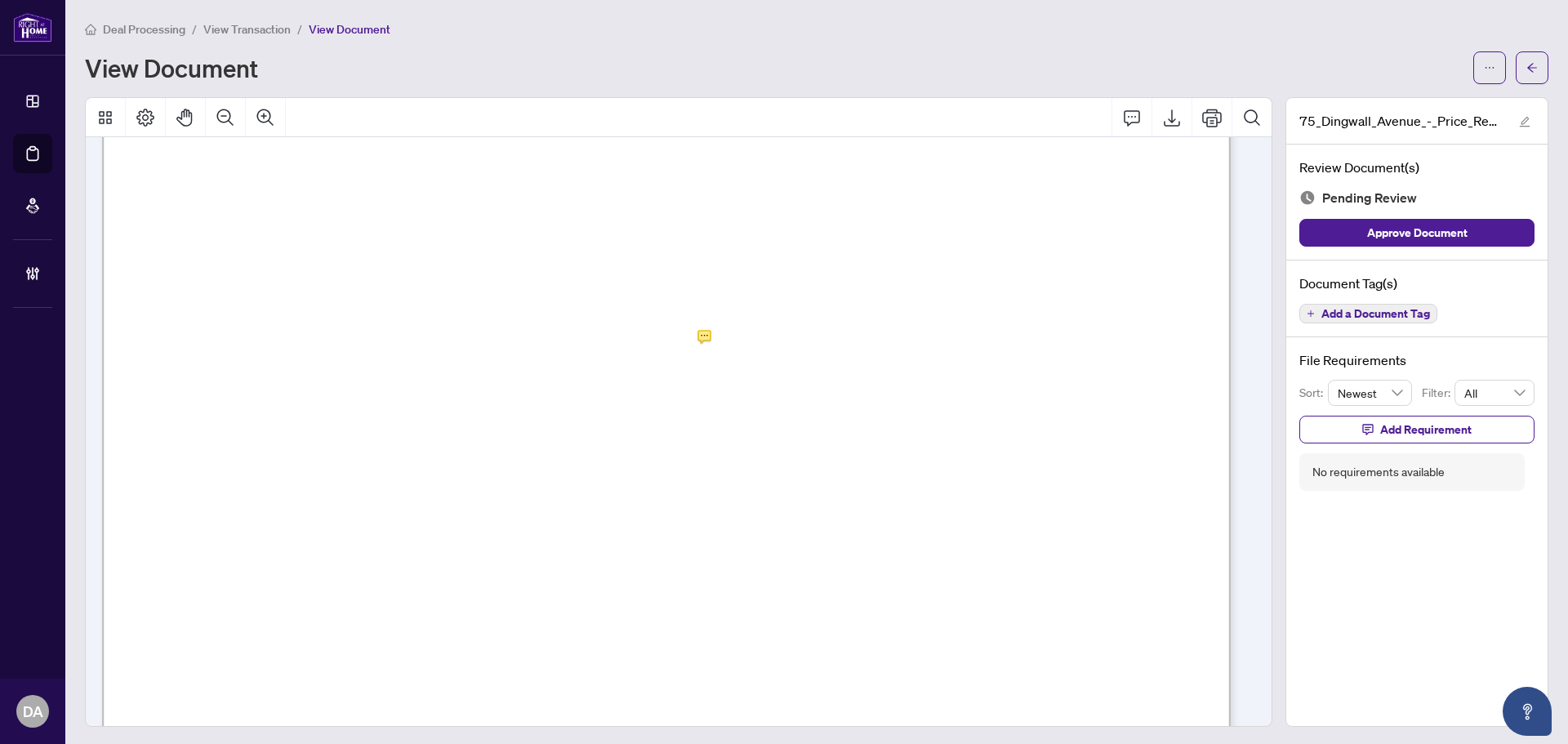
click at [1367, 315] on span "Add a Document Tag" at bounding box center [1375, 314] width 109 height 12
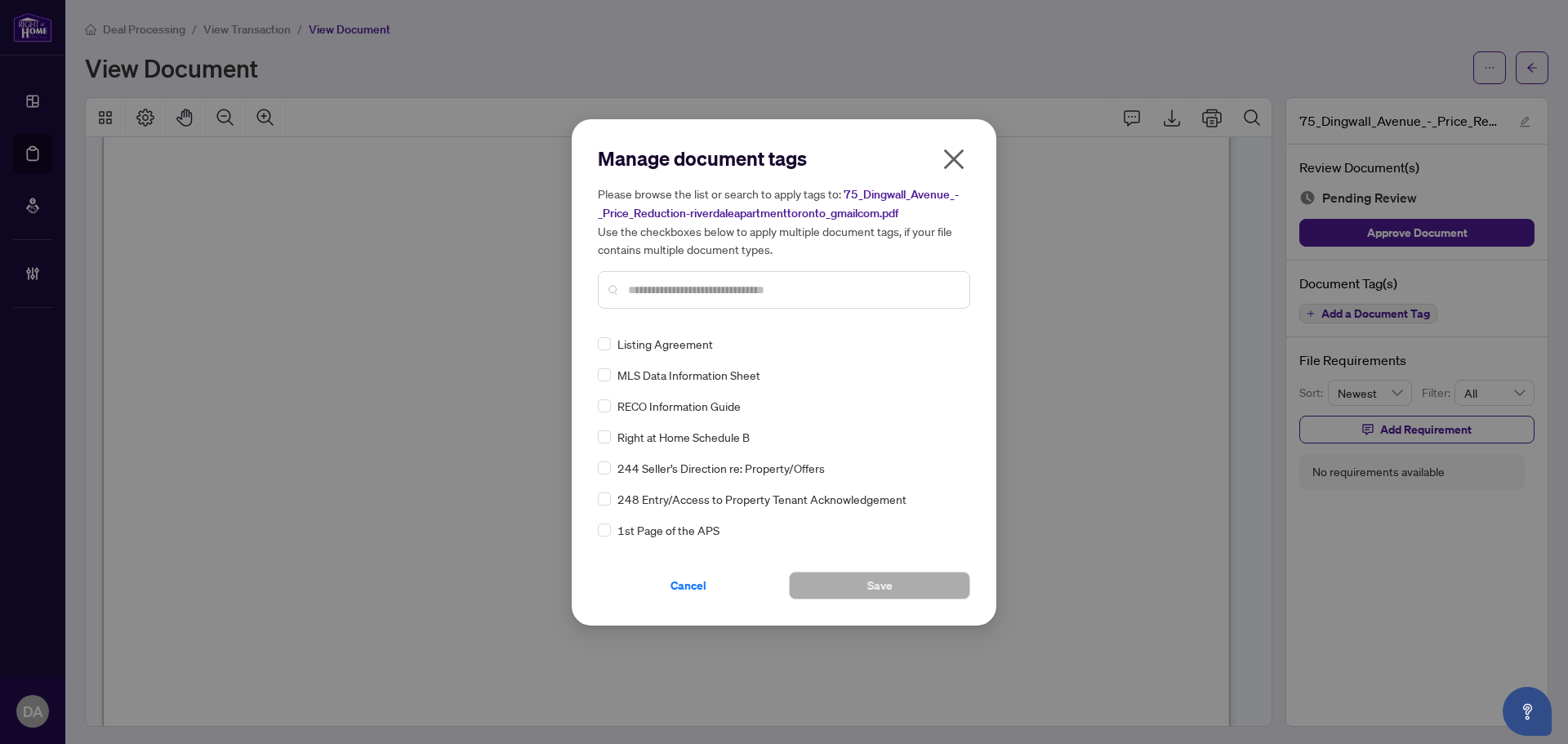
click at [957, 160] on icon "close" at bounding box center [953, 160] width 26 height 26
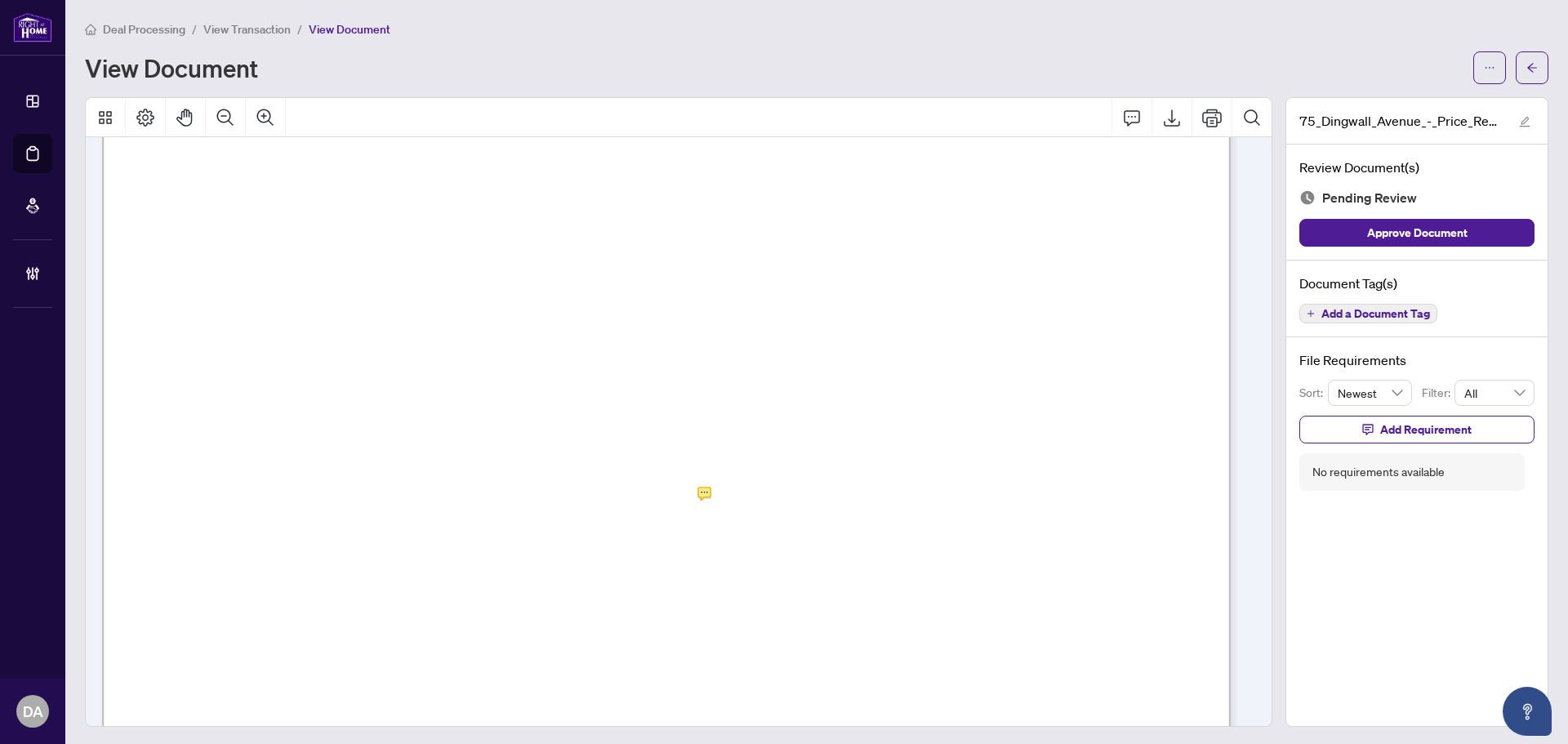
scroll to position [0, 0]
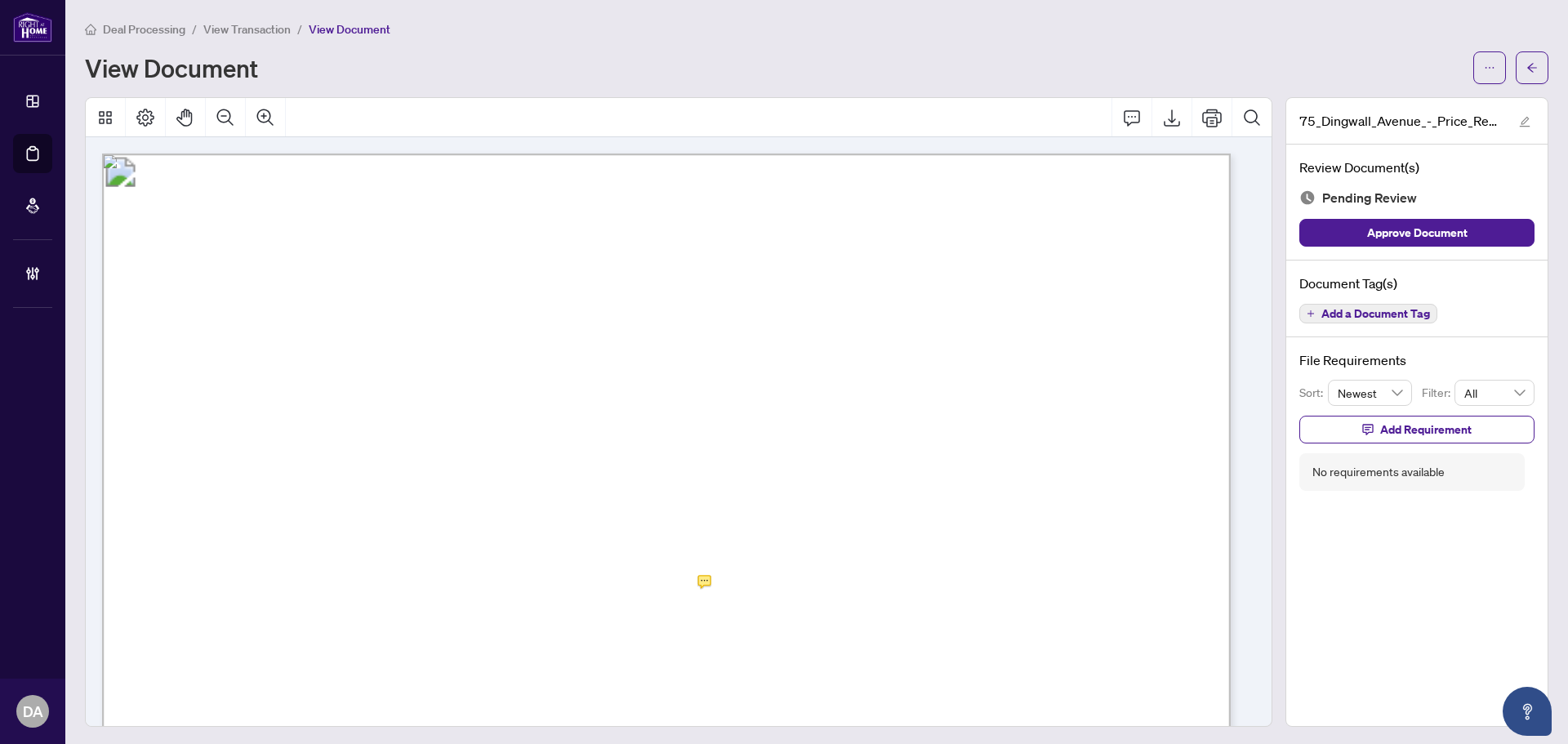
click at [1387, 317] on span "Add a Document Tag" at bounding box center [1375, 314] width 109 height 12
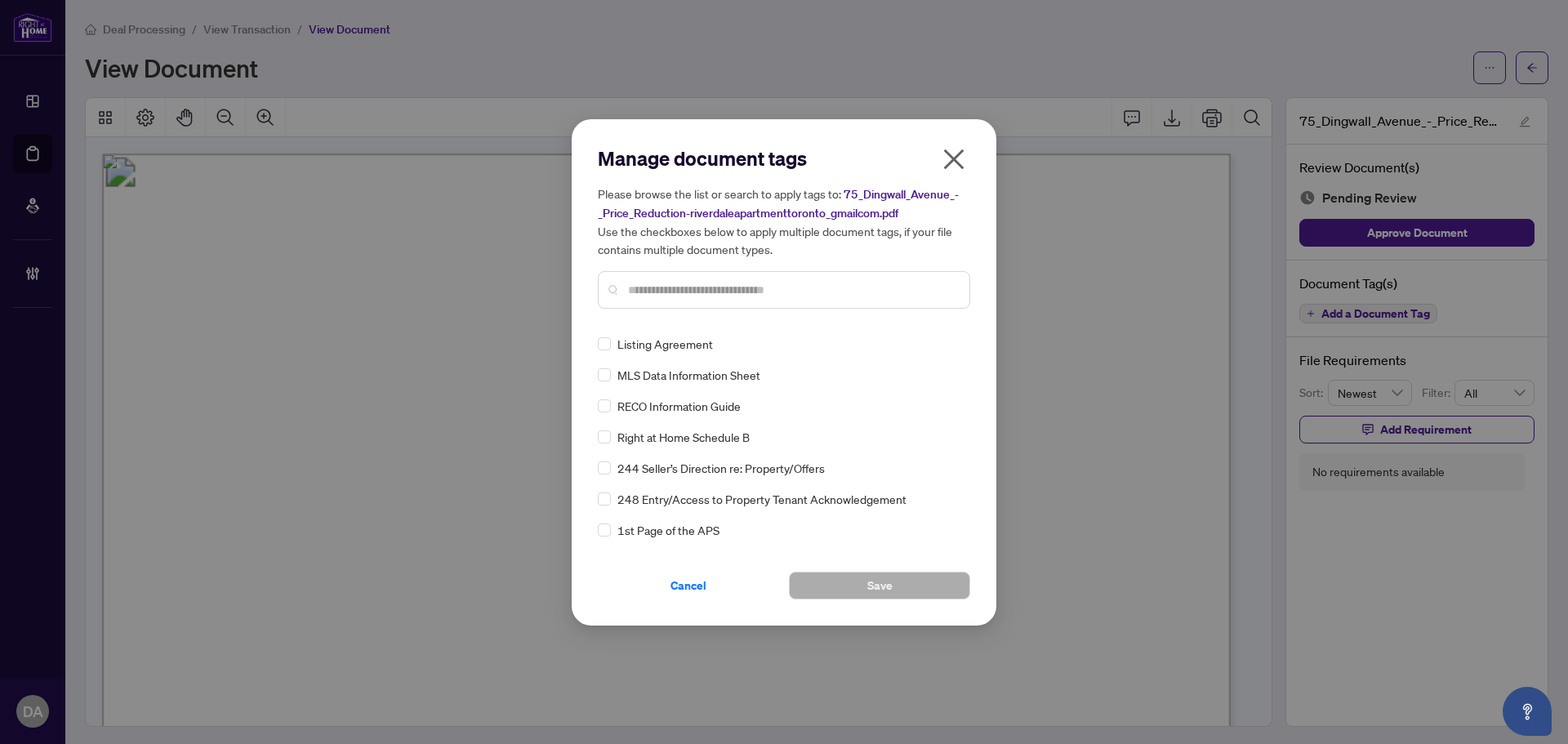
click at [770, 284] on input "text" at bounding box center [791, 290] width 328 height 18
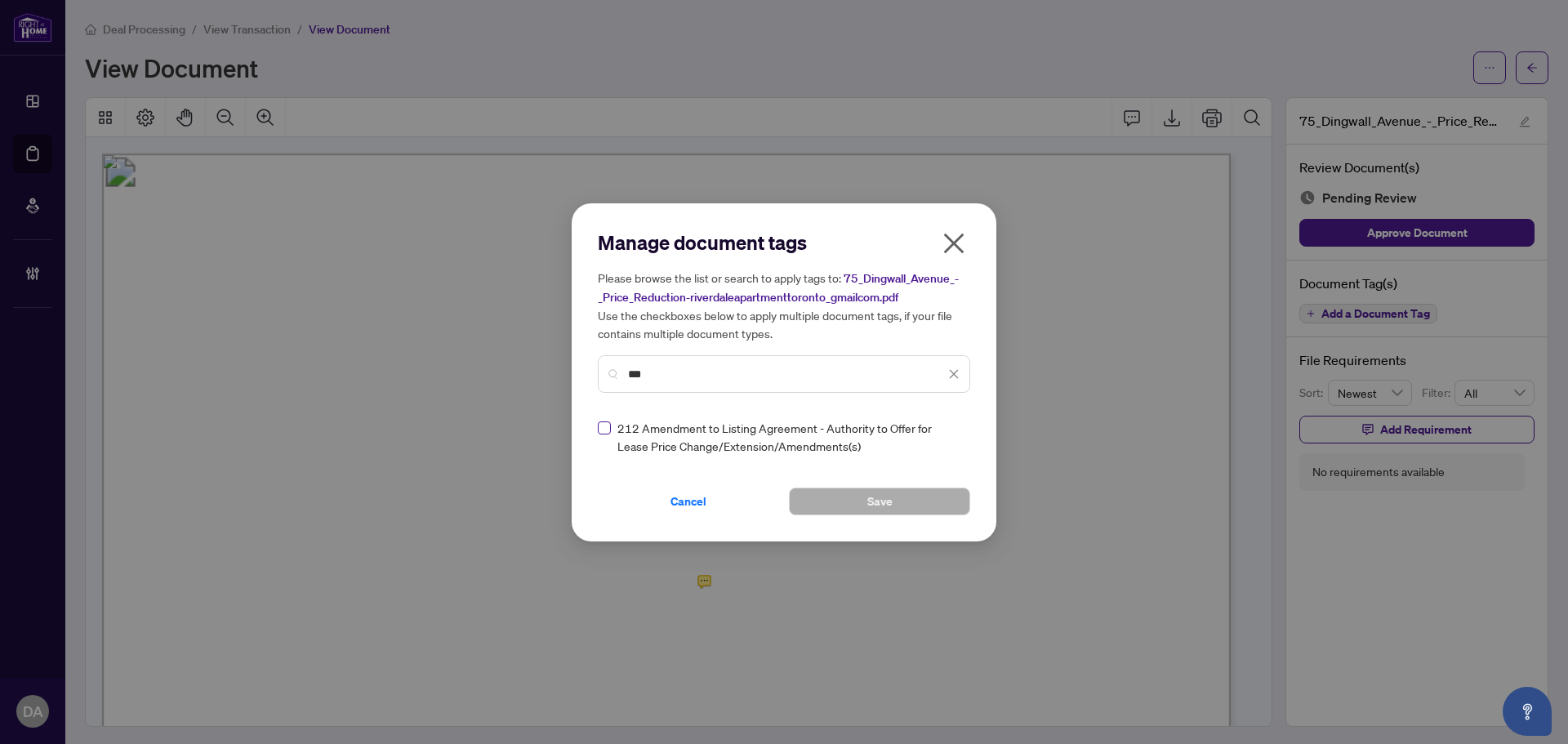
type input "***"
click at [958, 433] on div at bounding box center [939, 437] width 42 height 16
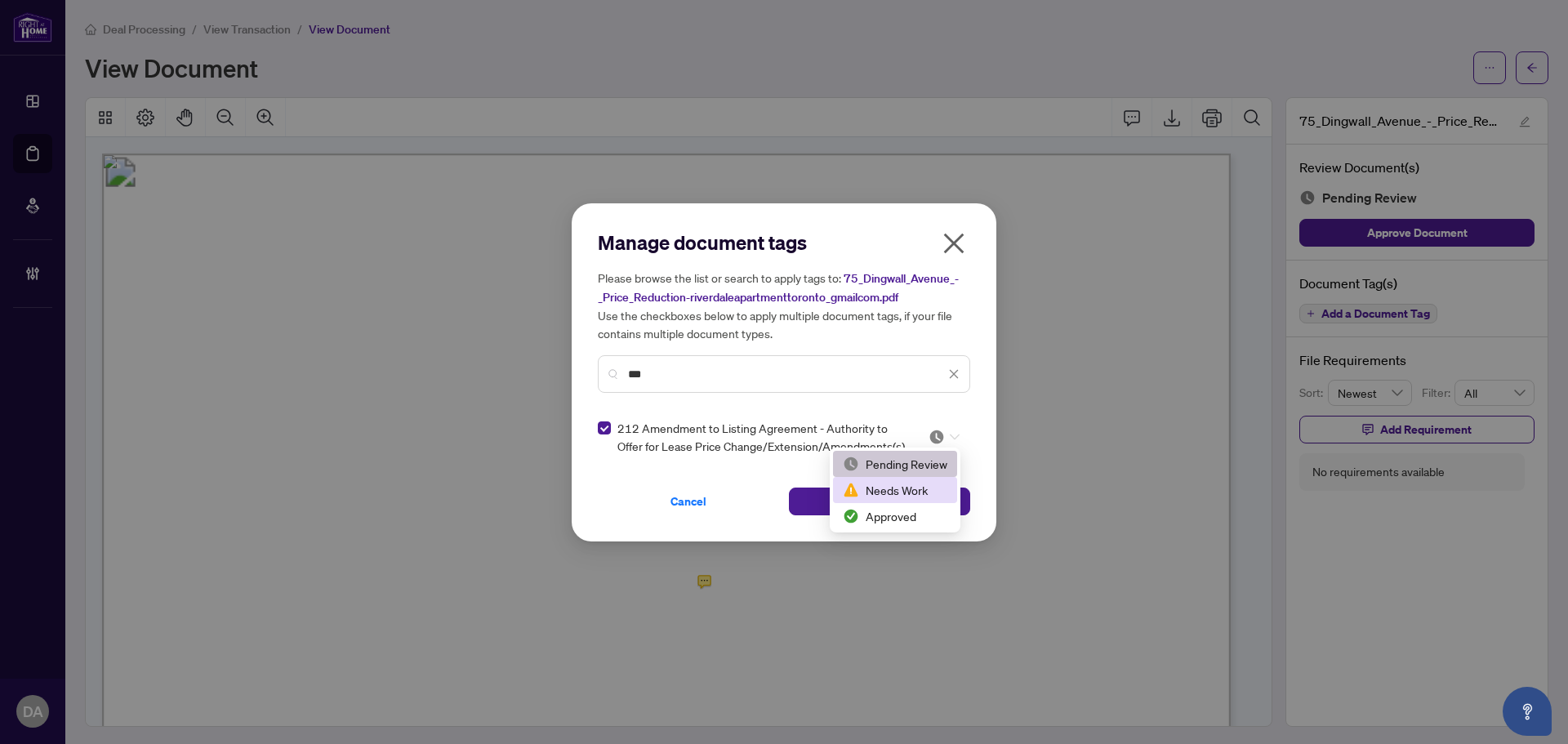
click at [908, 492] on div "Needs Work" at bounding box center [894, 491] width 104 height 18
drag, startPoint x: 925, startPoint y: 490, endPoint x: 993, endPoint y: 479, distance: 68.9
click at [925, 490] on button "Save" at bounding box center [879, 502] width 181 height 28
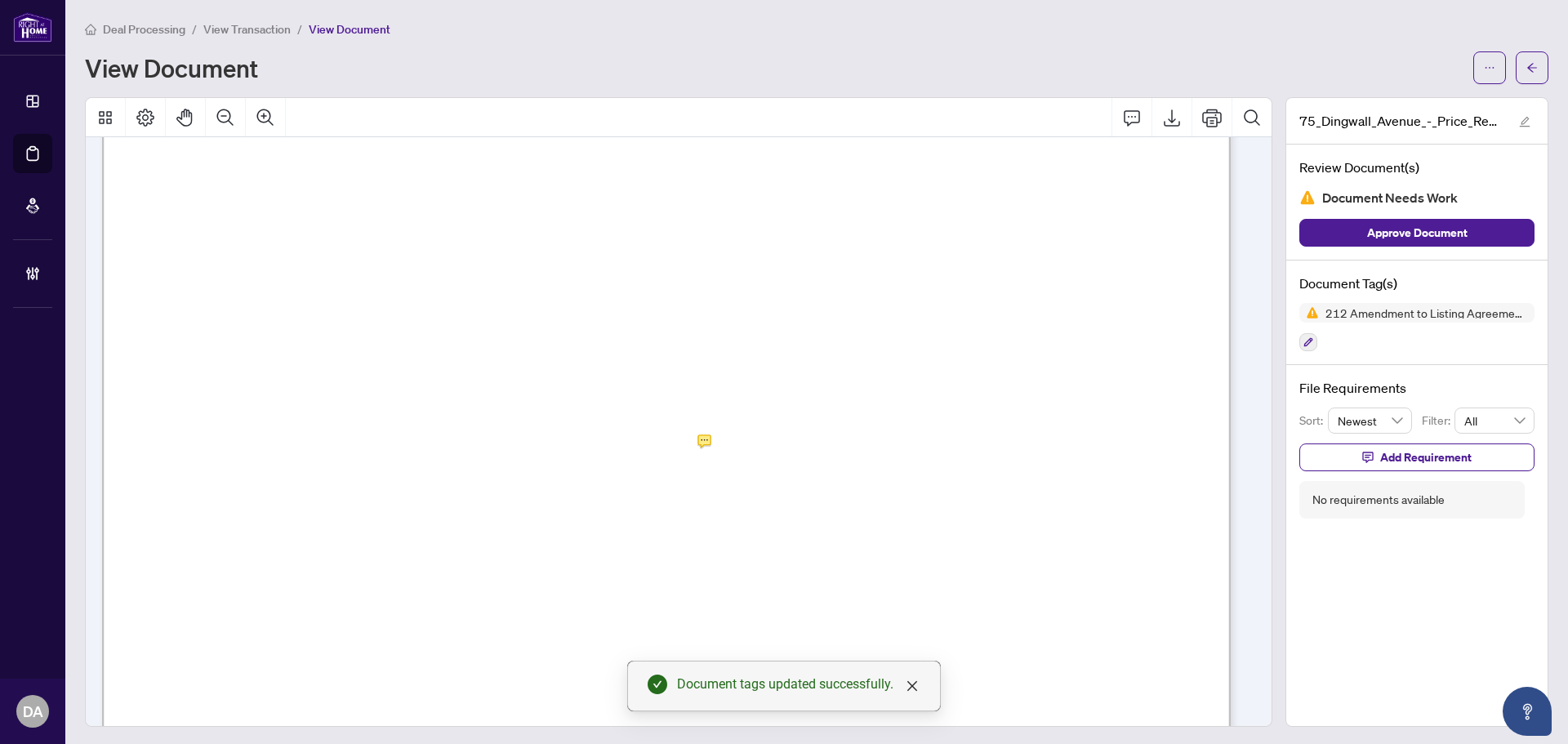
scroll to position [163, 0]
click at [1380, 461] on span "Add Requirement" at bounding box center [1425, 458] width 91 height 26
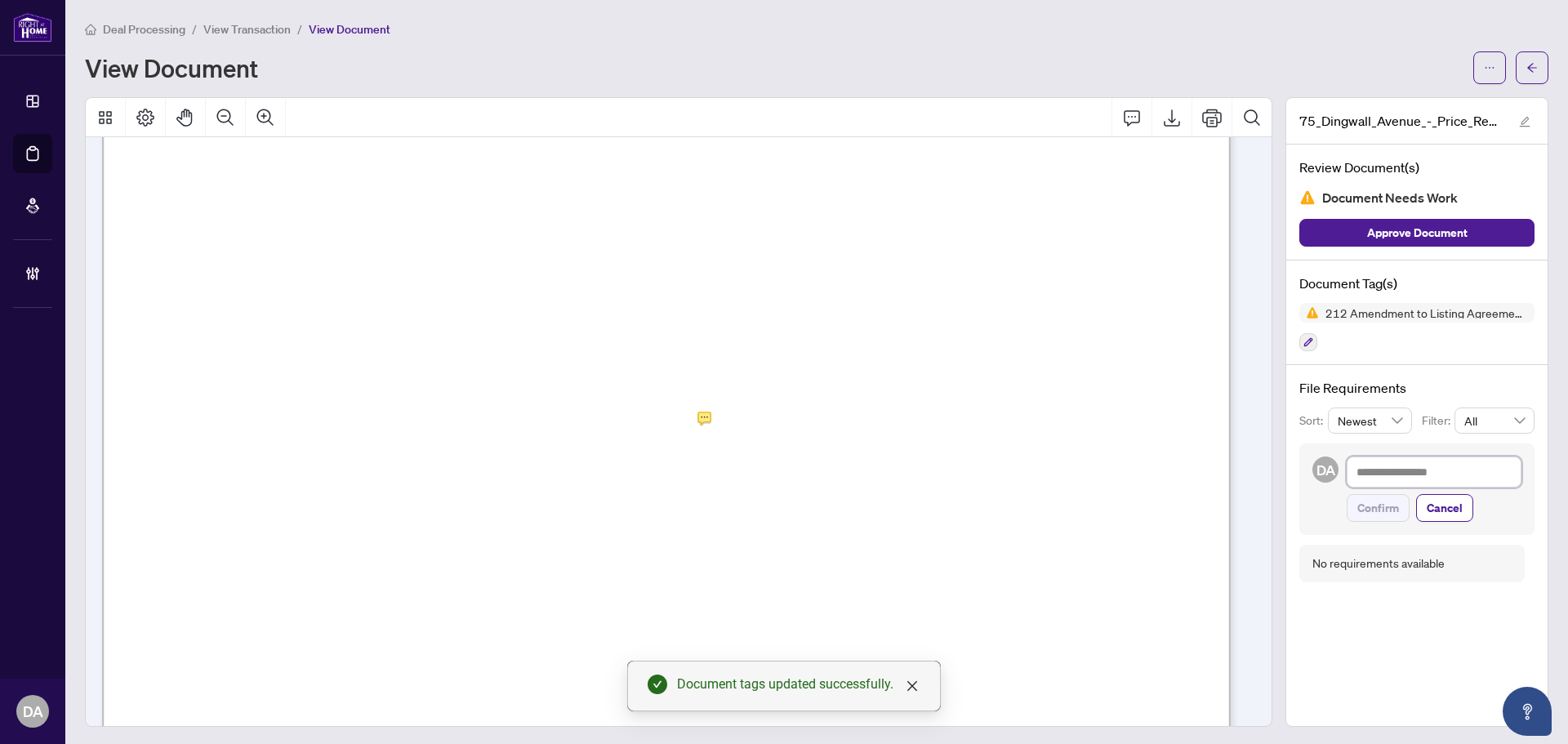
click at [1366, 471] on textarea at bounding box center [1434, 472] width 174 height 31
type textarea "*"
type textarea "**"
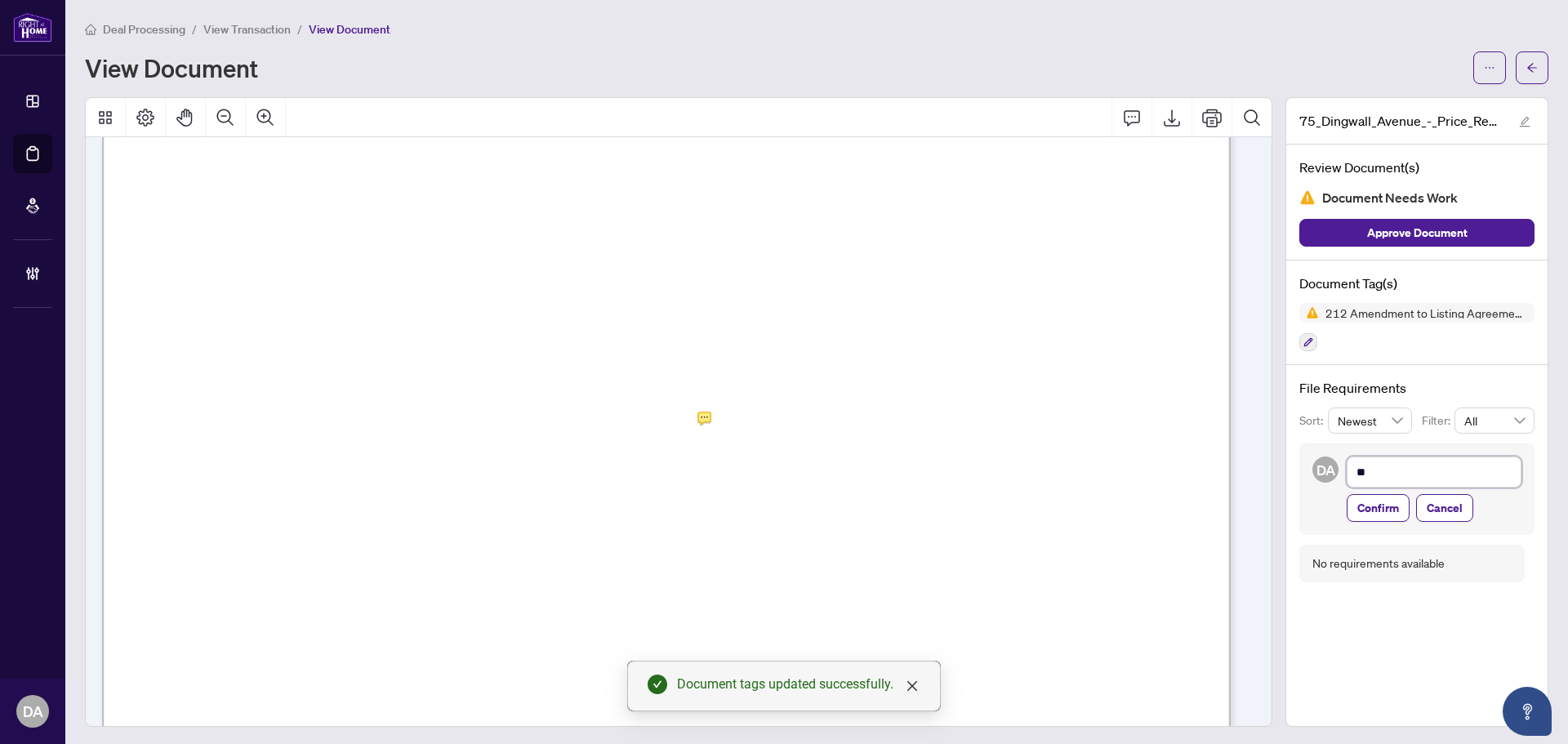
type textarea "***"
type textarea "**"
type textarea "*"
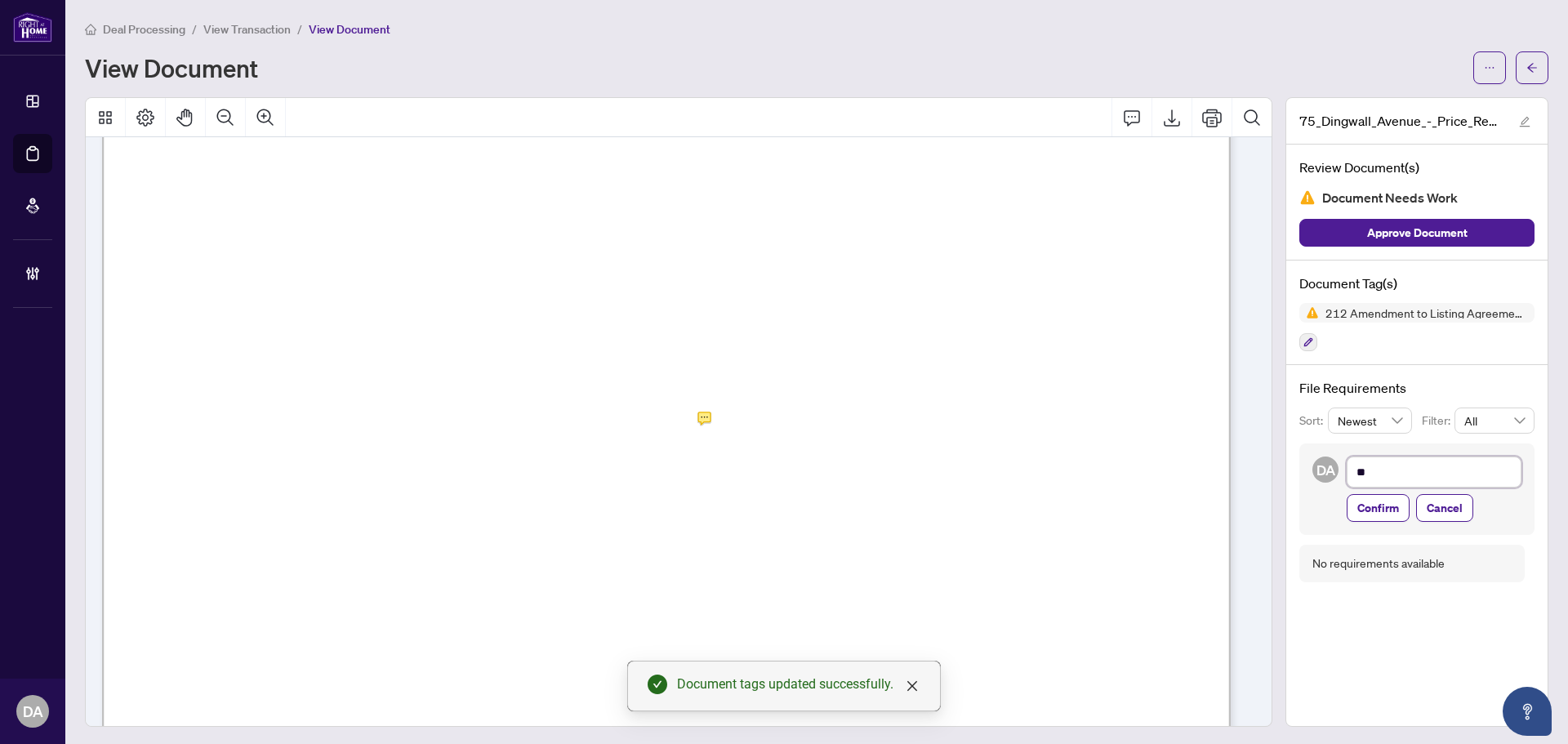
type textarea "*"
type textarea "**"
type textarea "***"
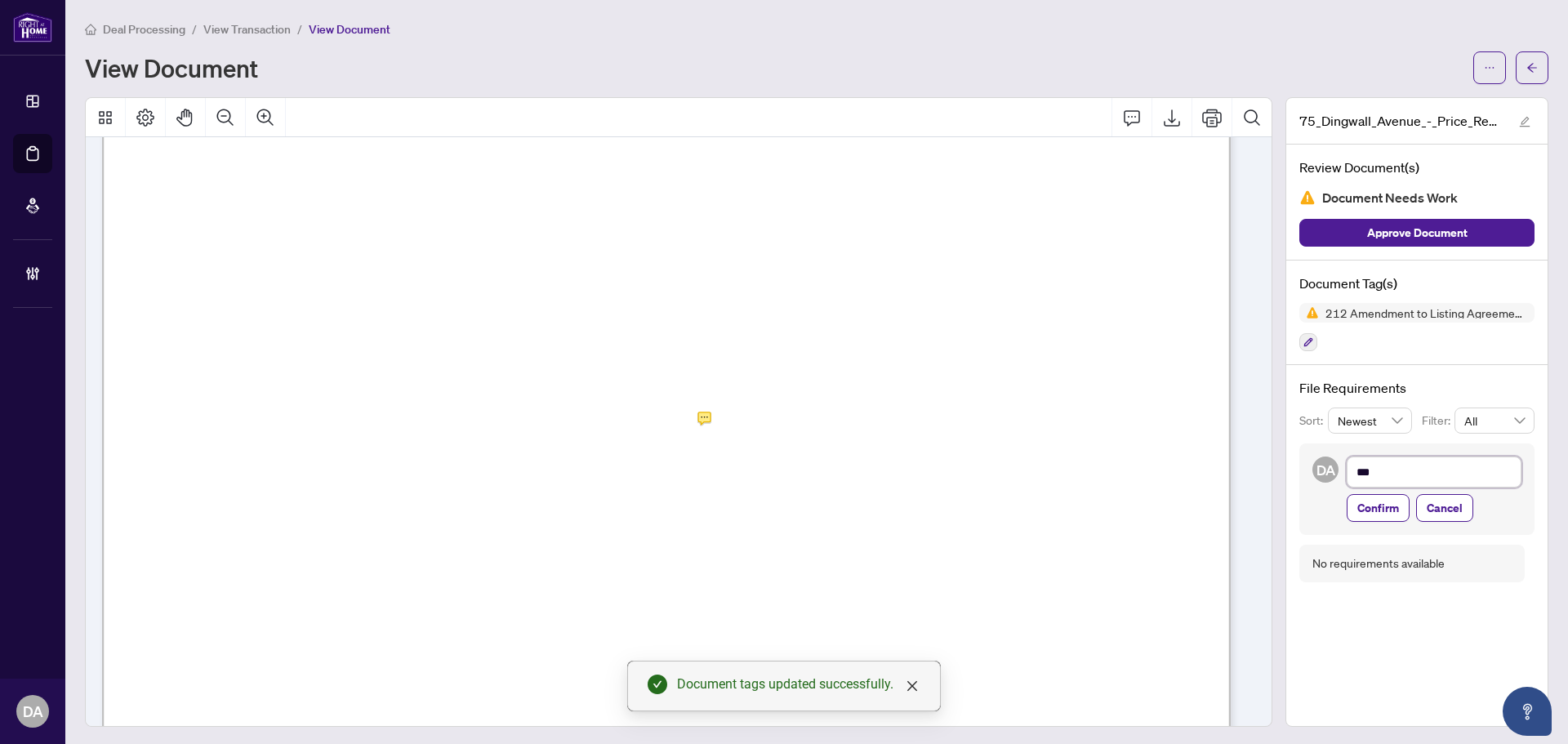
type textarea "****"
type textarea "*****"
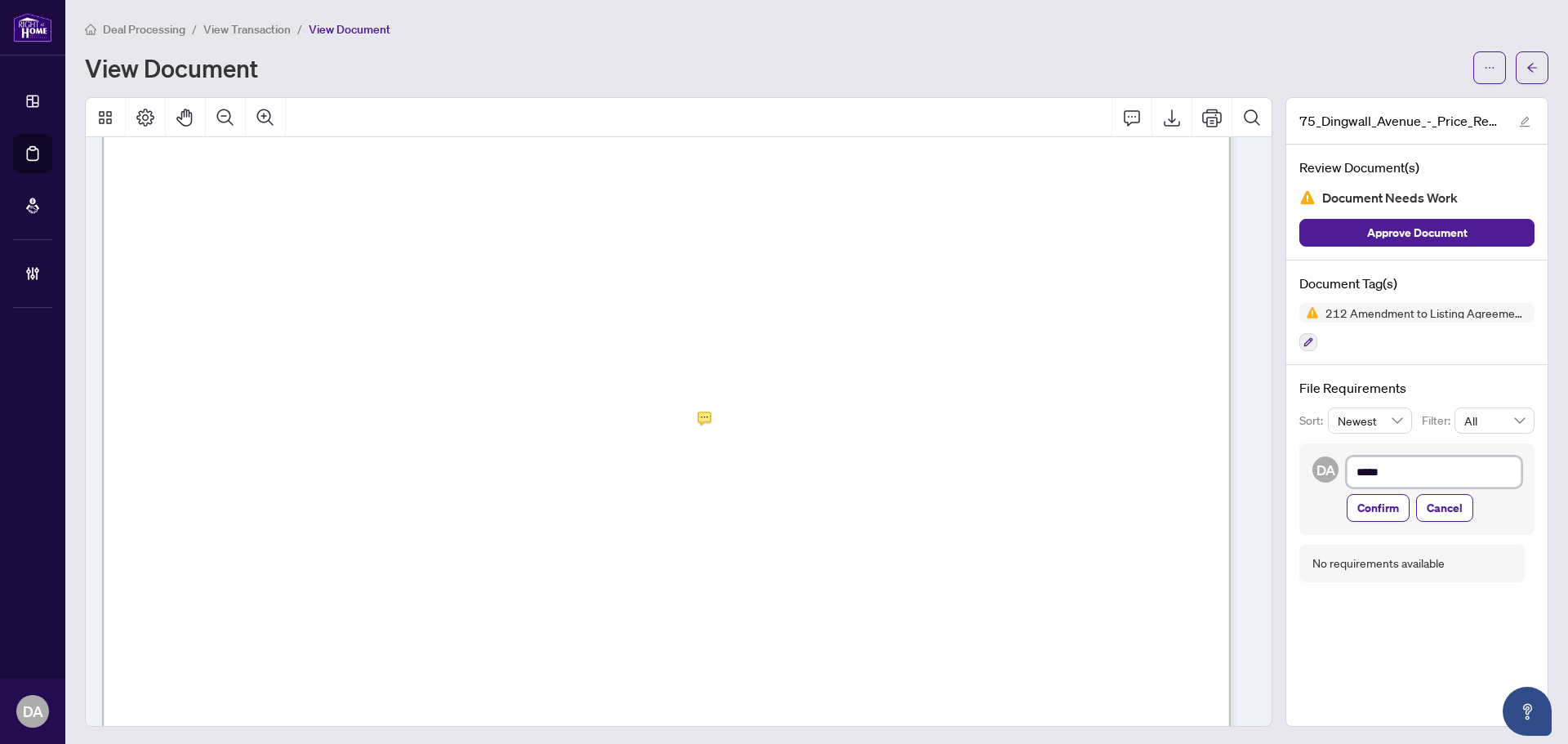
type textarea "*****"
type textarea "*******"
type textarea "********"
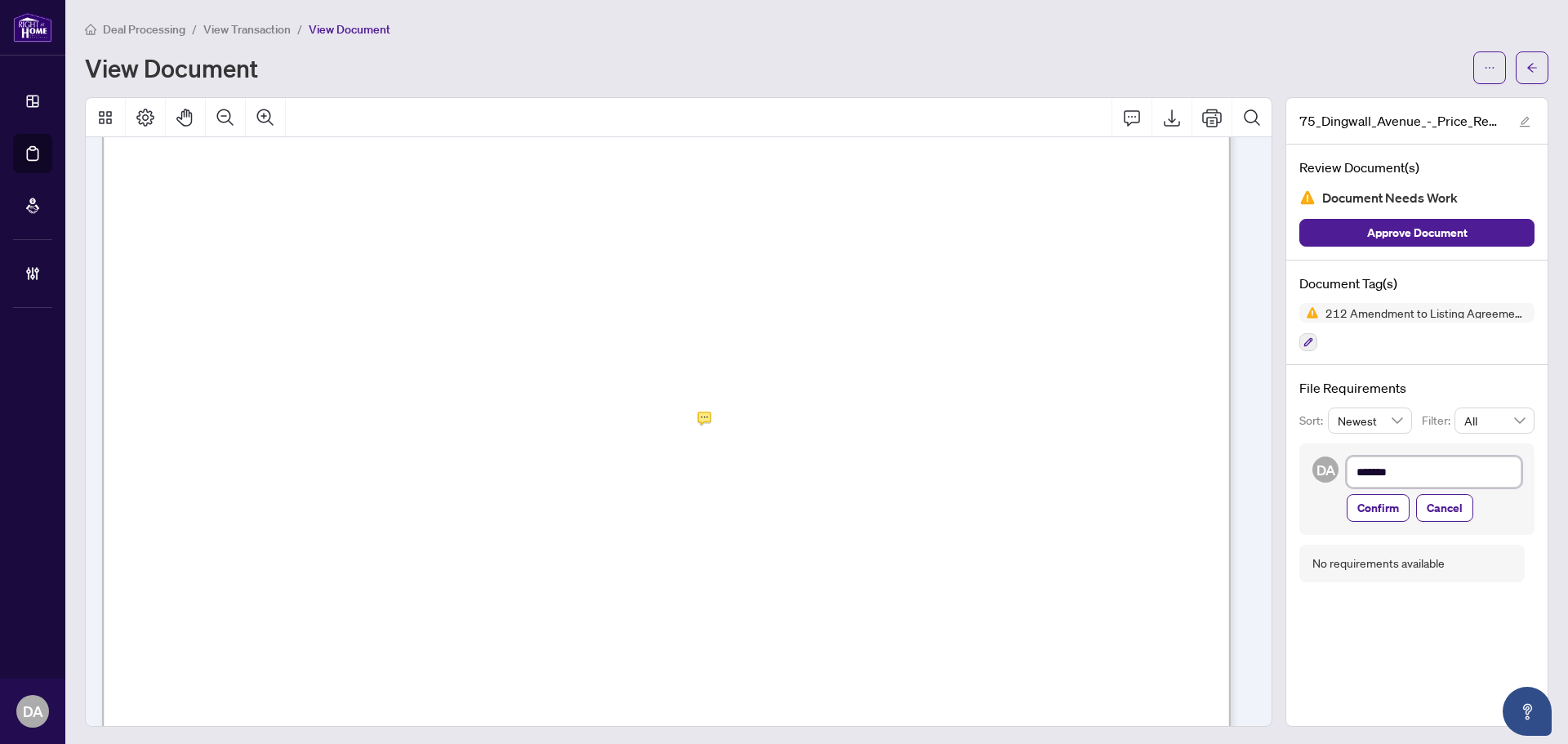
type textarea "********"
type textarea "*******"
type textarea "********"
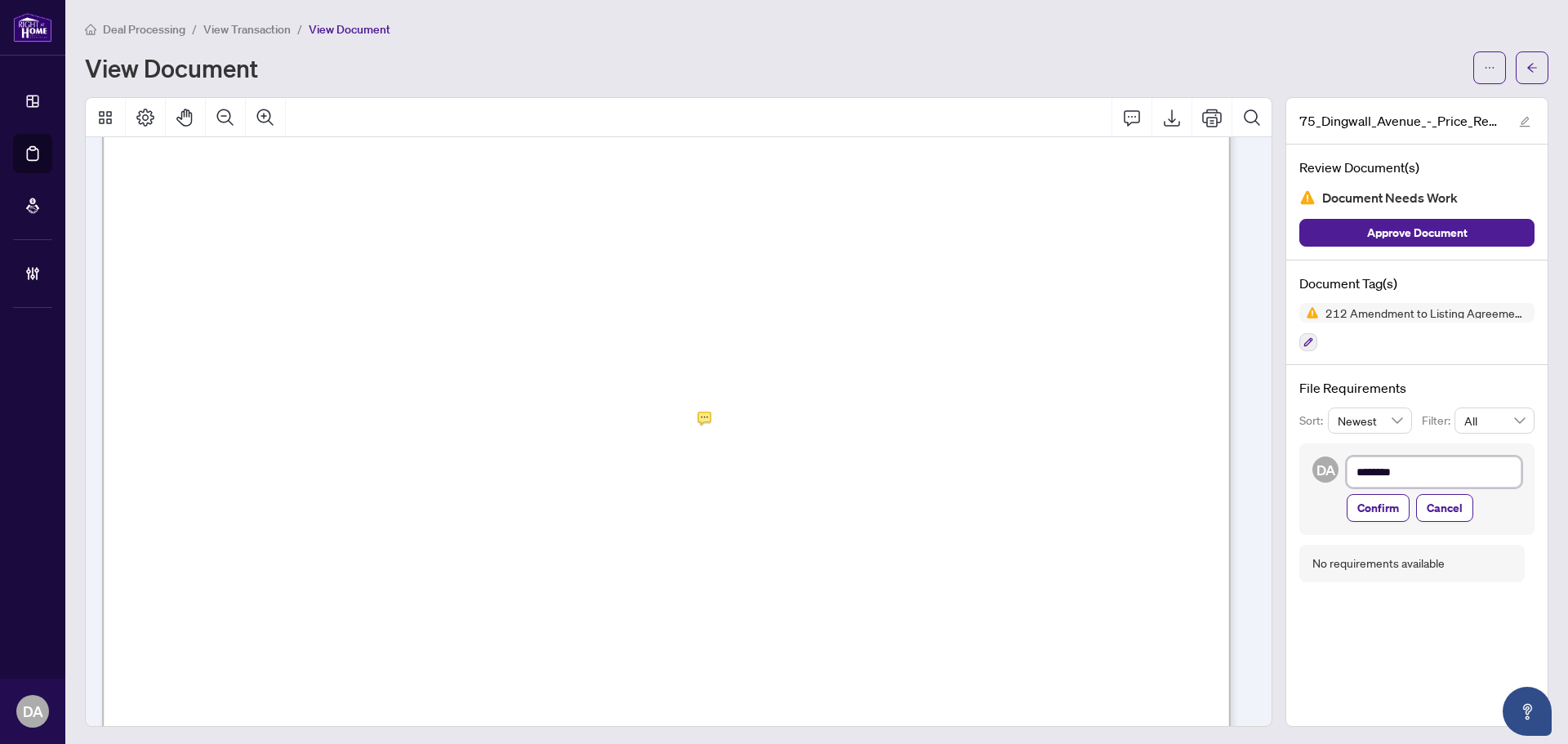
type textarea "*********"
type textarea "**********"
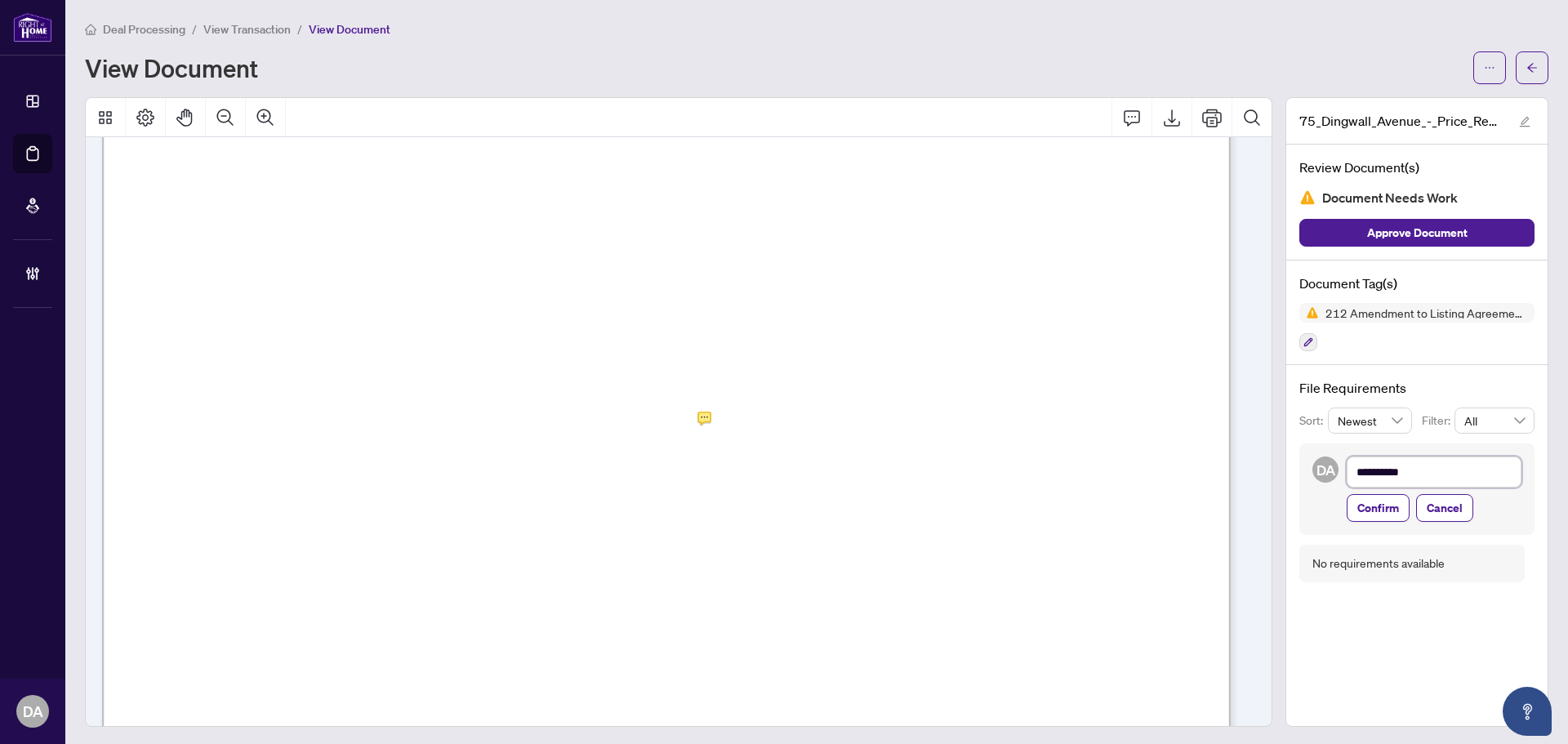
type textarea "**********"
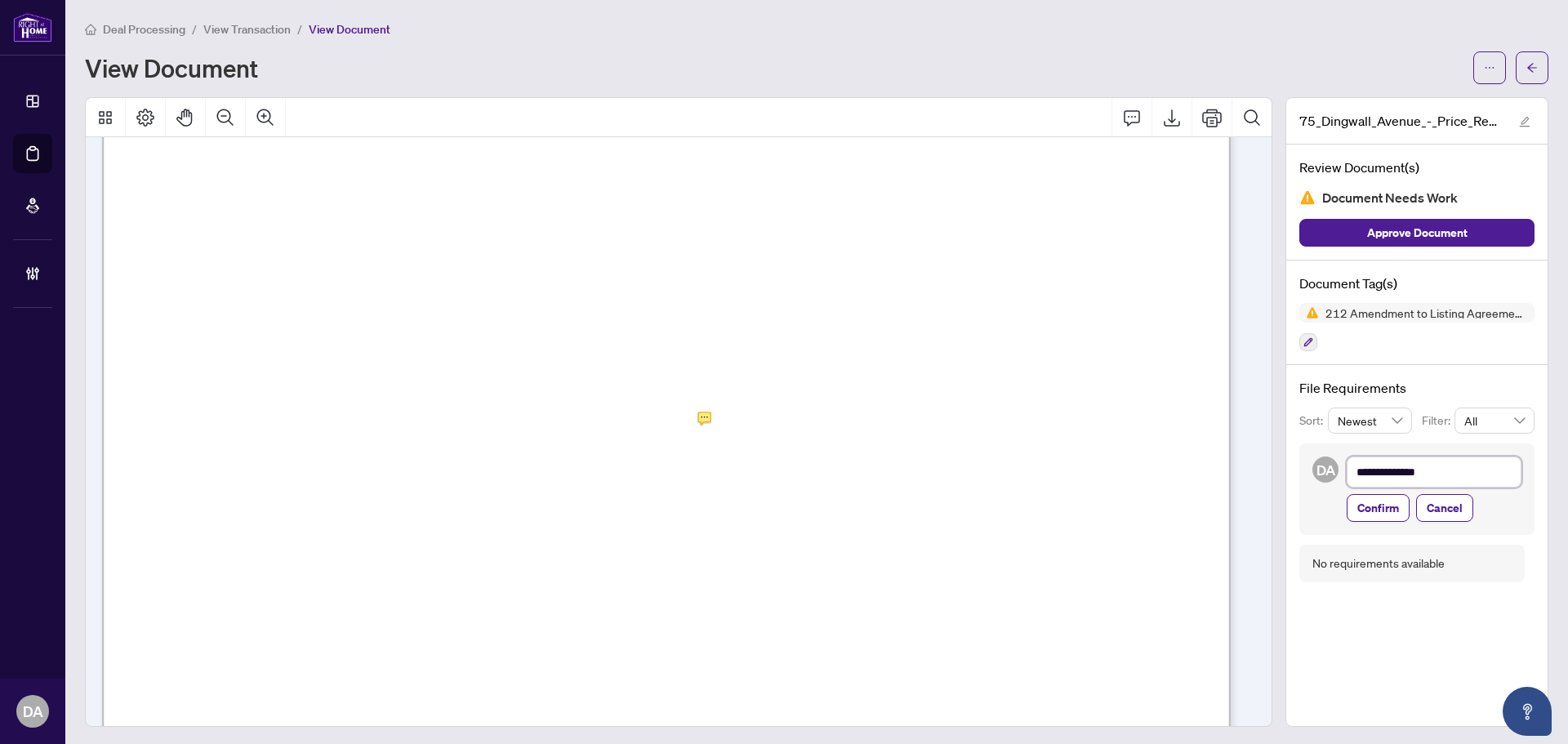
type textarea "**********"
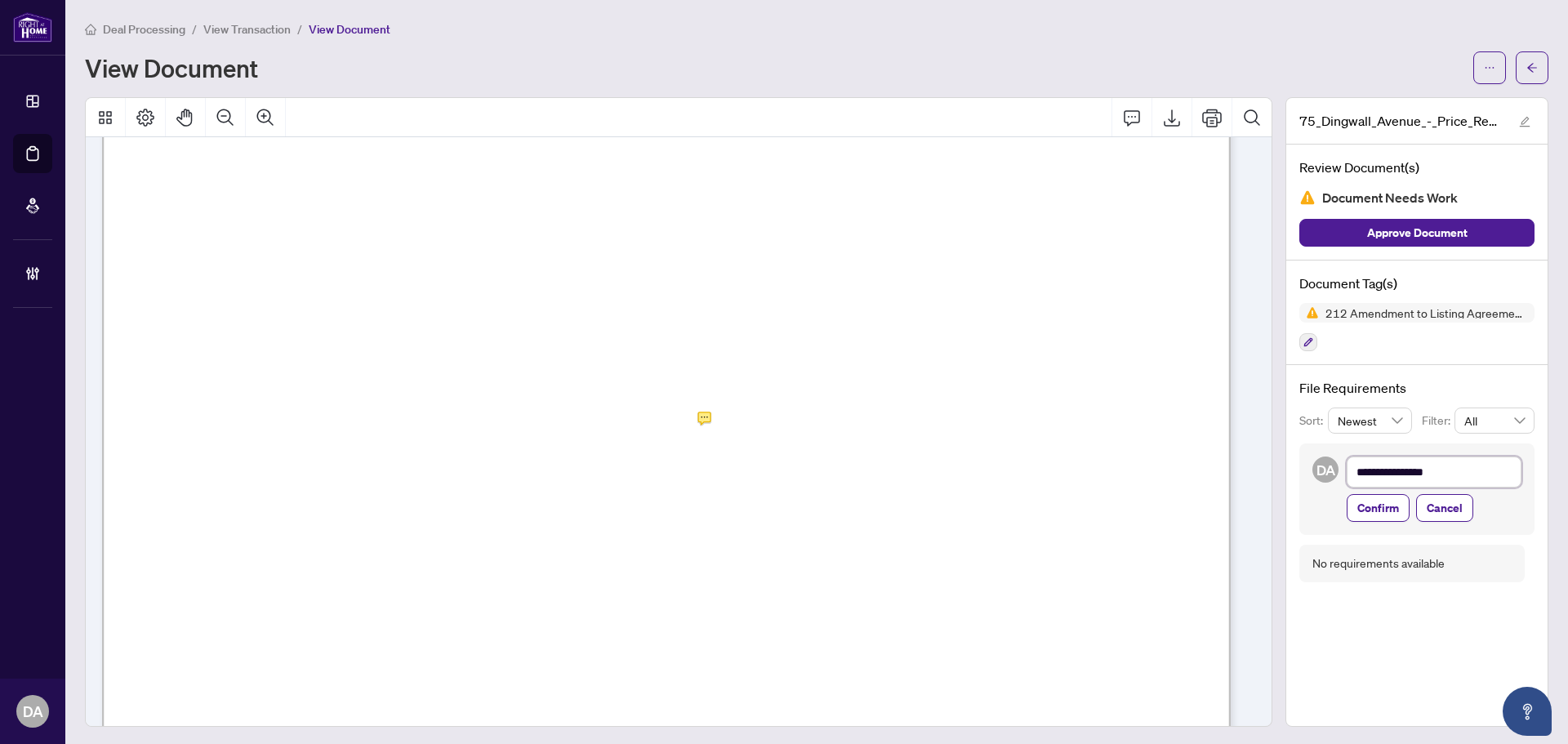
type textarea "**********"
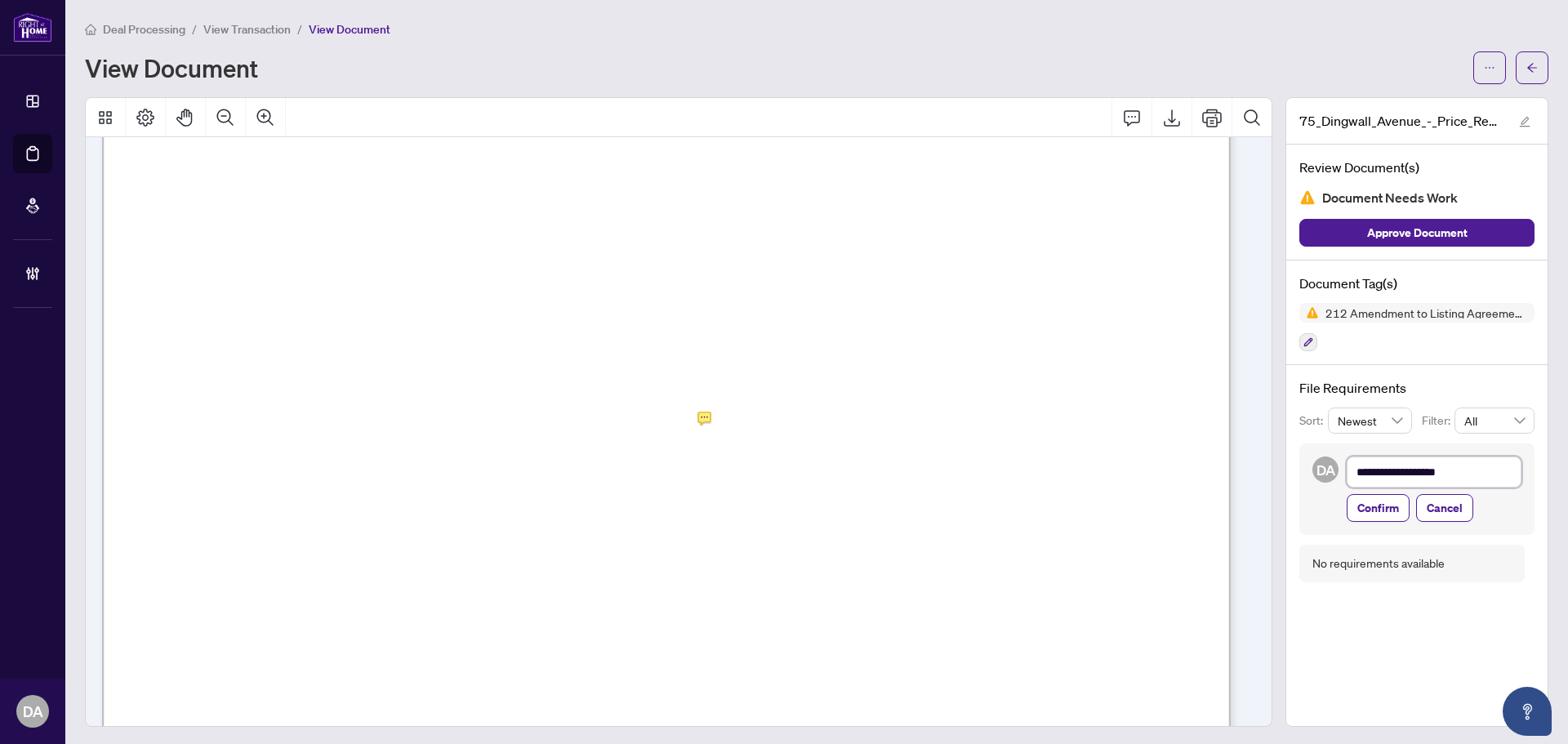
type textarea "**********"
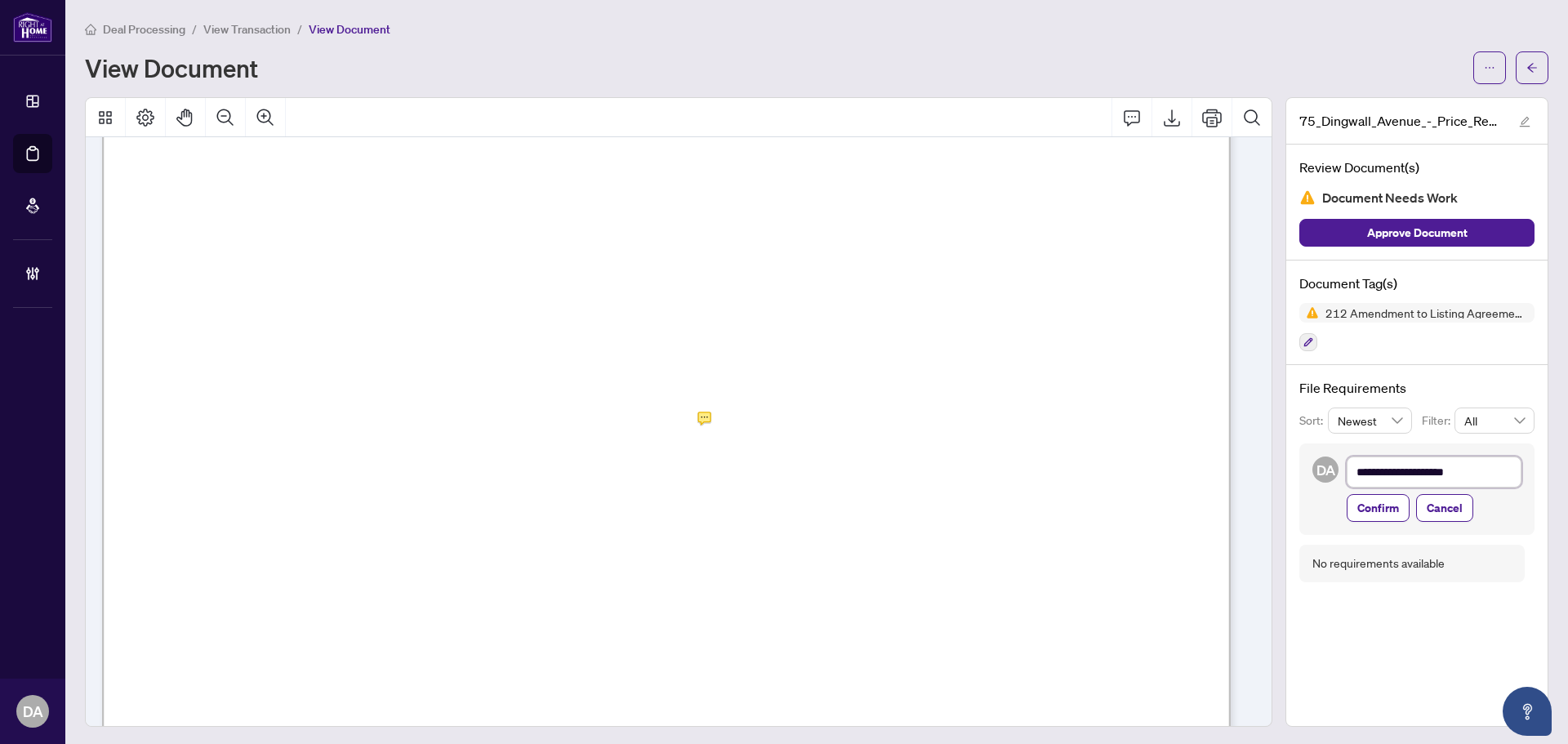
type textarea "**********"
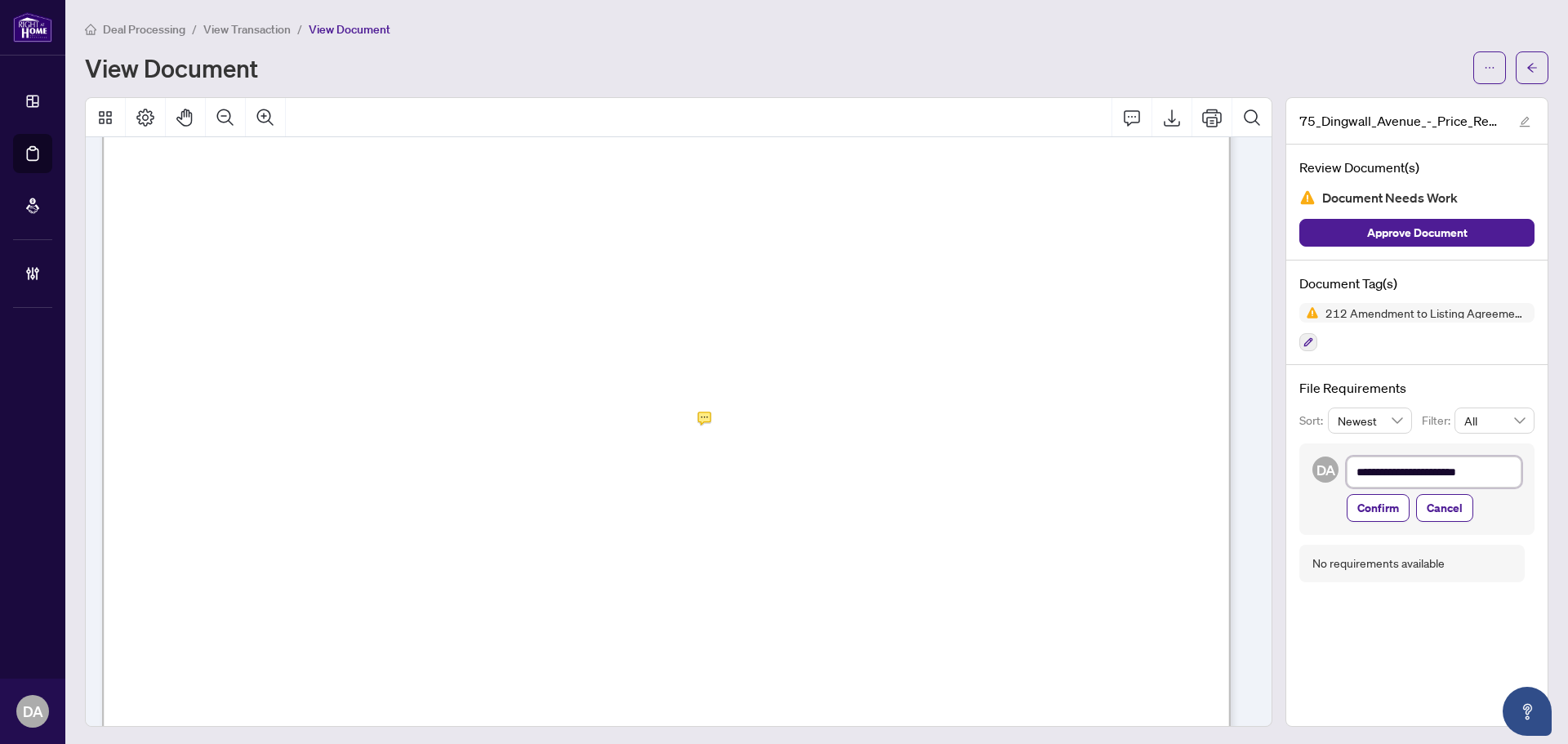
type textarea "**********"
click at [1374, 509] on span "Confirm" at bounding box center [1377, 508] width 42 height 26
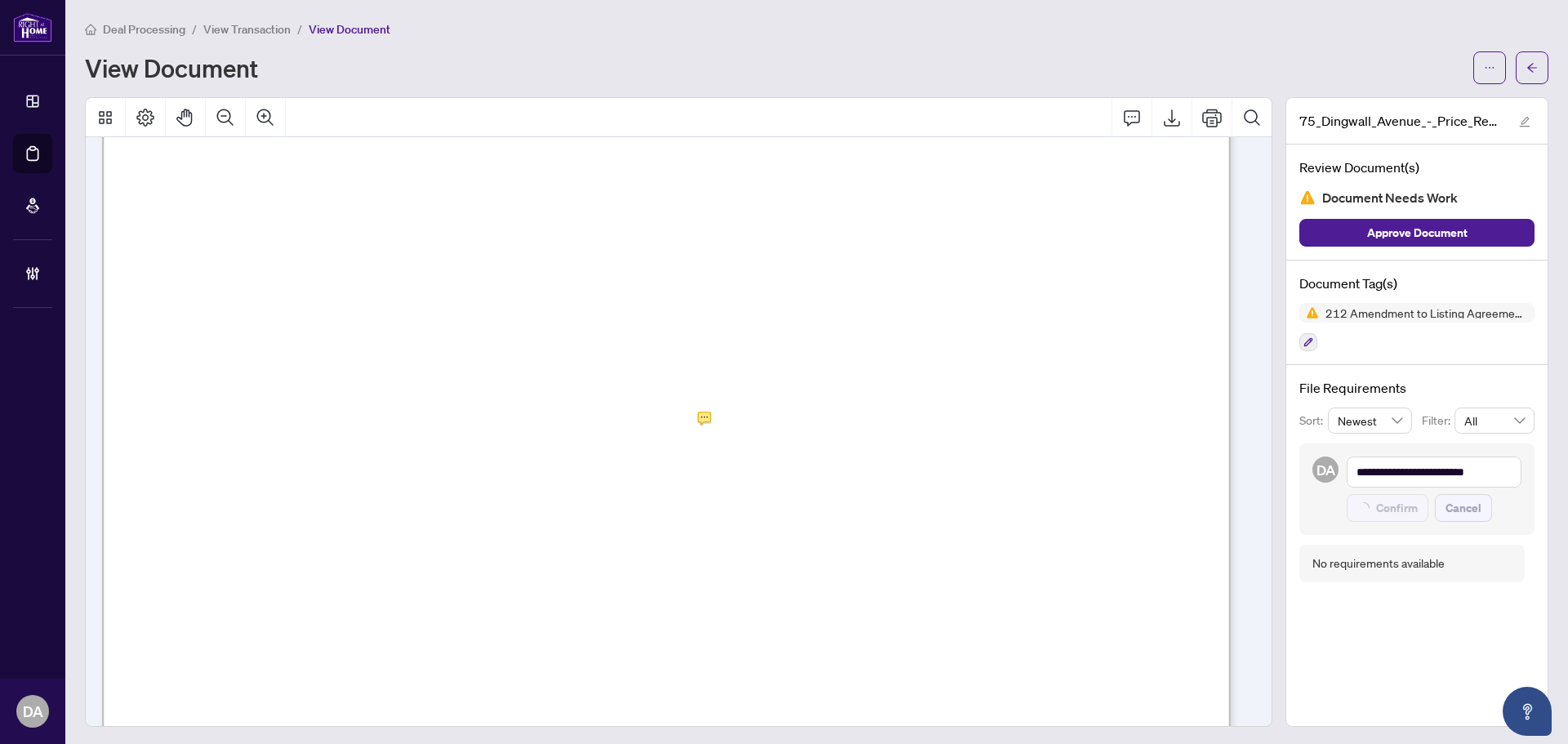
type textarea "**********"
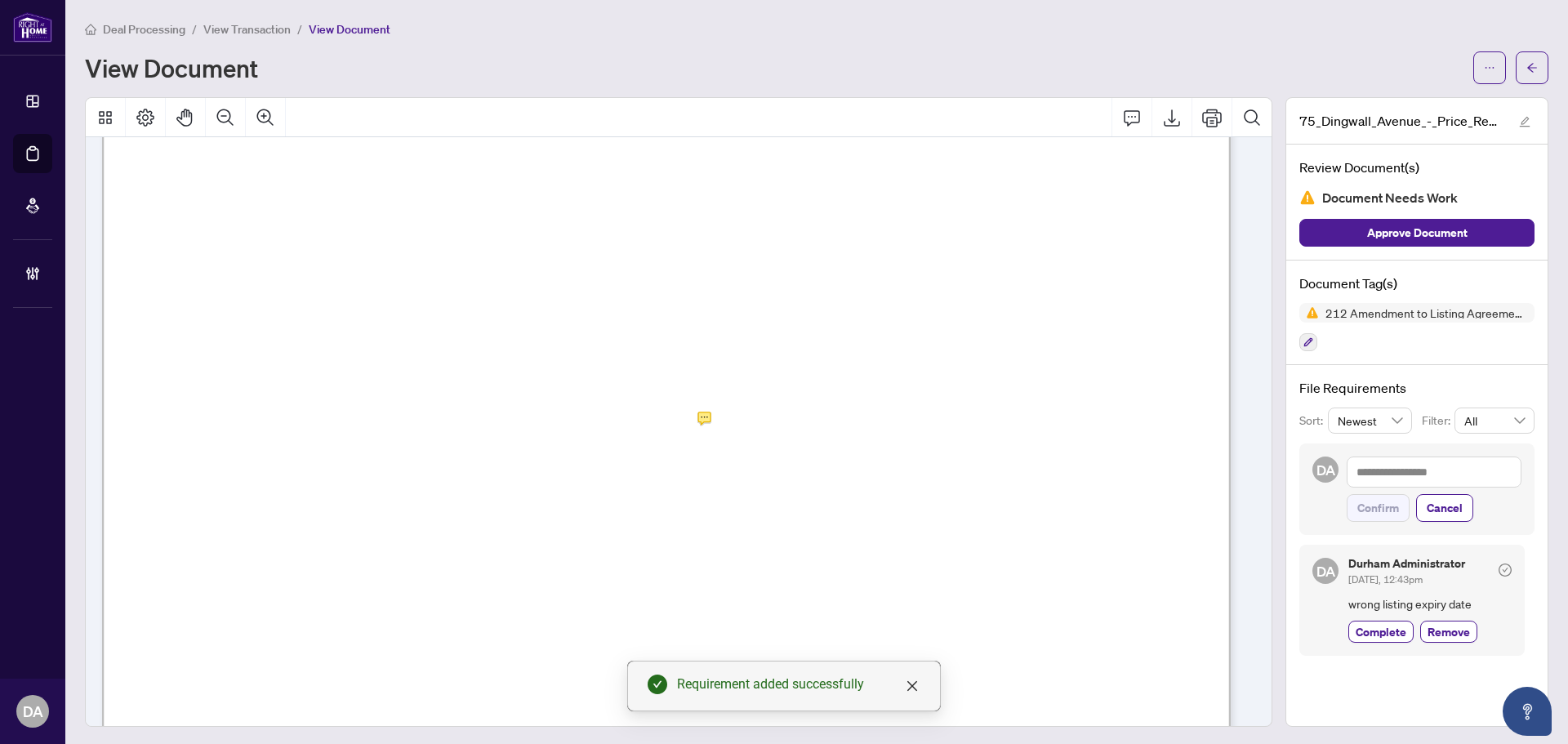
click at [262, 31] on span "View Transaction" at bounding box center [247, 30] width 87 height 15
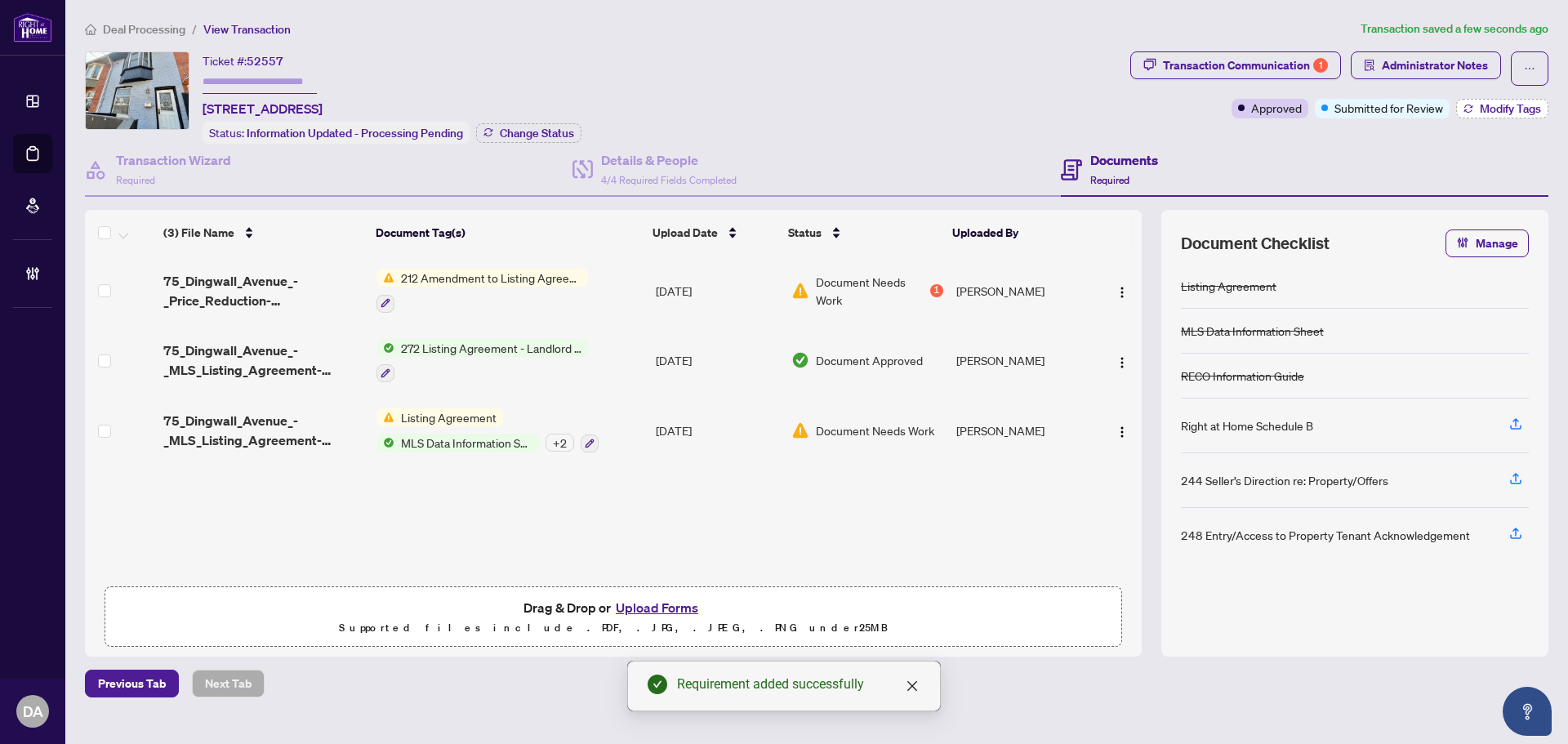
click at [1485, 107] on span "Modify Tags" at bounding box center [1510, 109] width 61 height 12
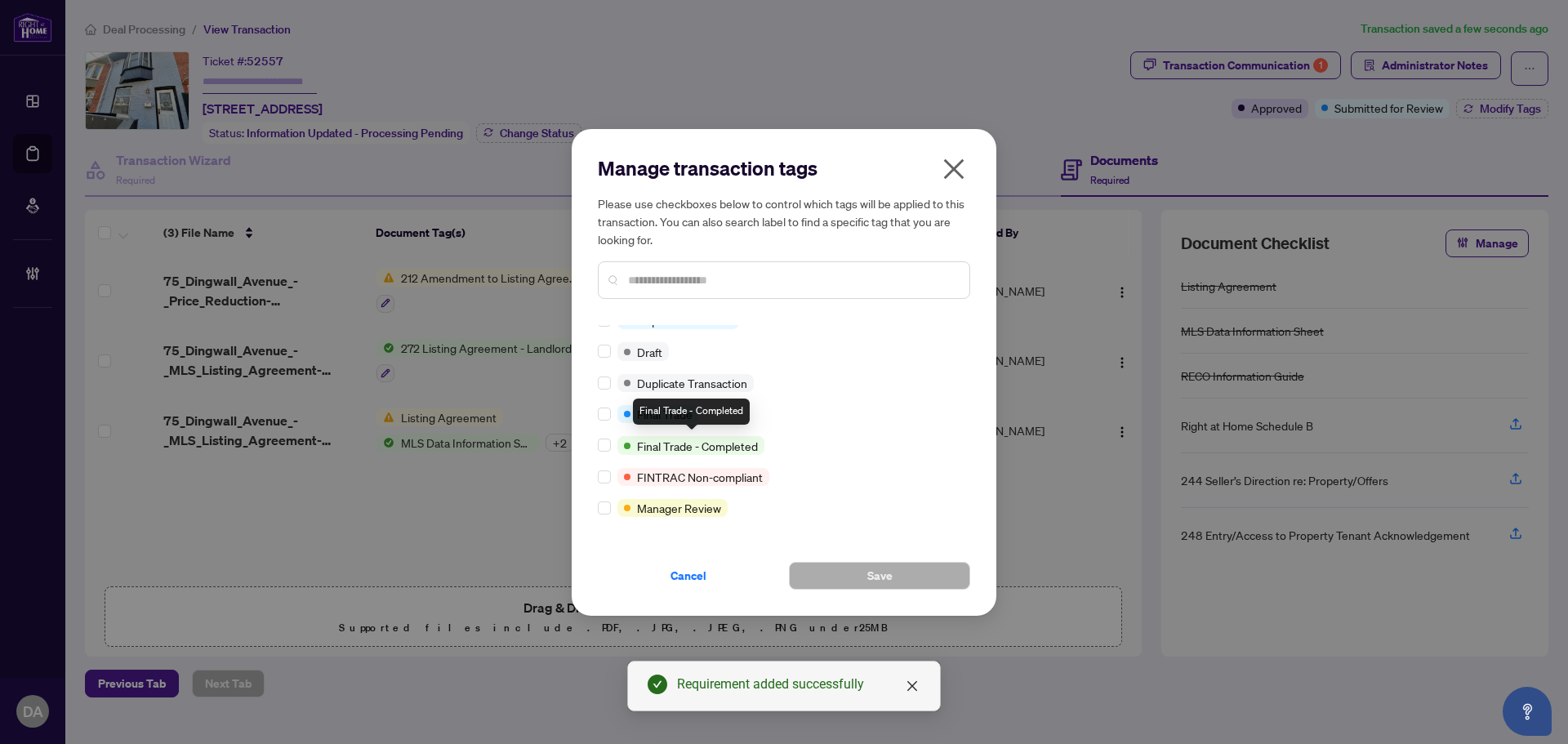
scroll to position [408, 0]
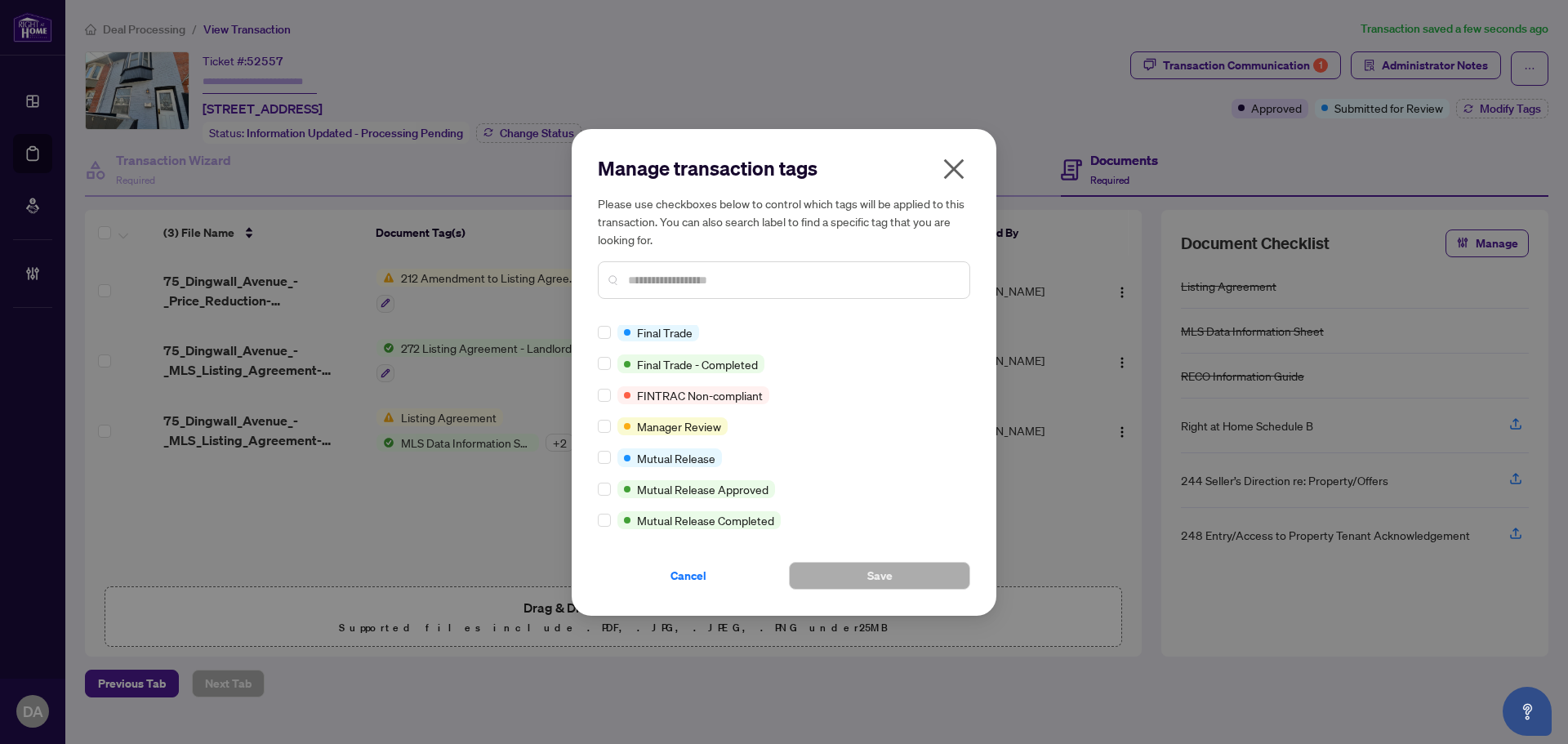
click at [681, 279] on input "text" at bounding box center [791, 280] width 328 height 18
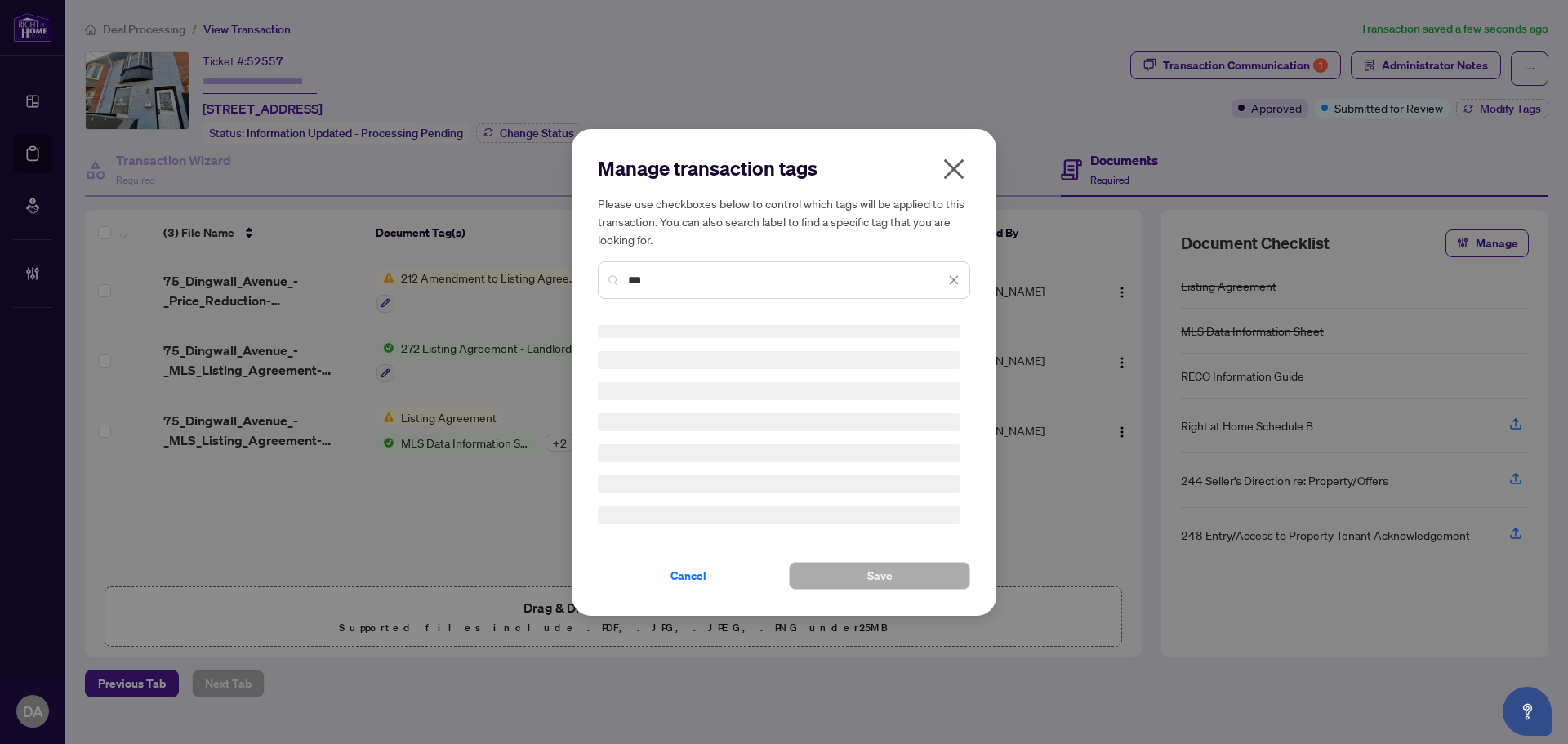
scroll to position [0, 0]
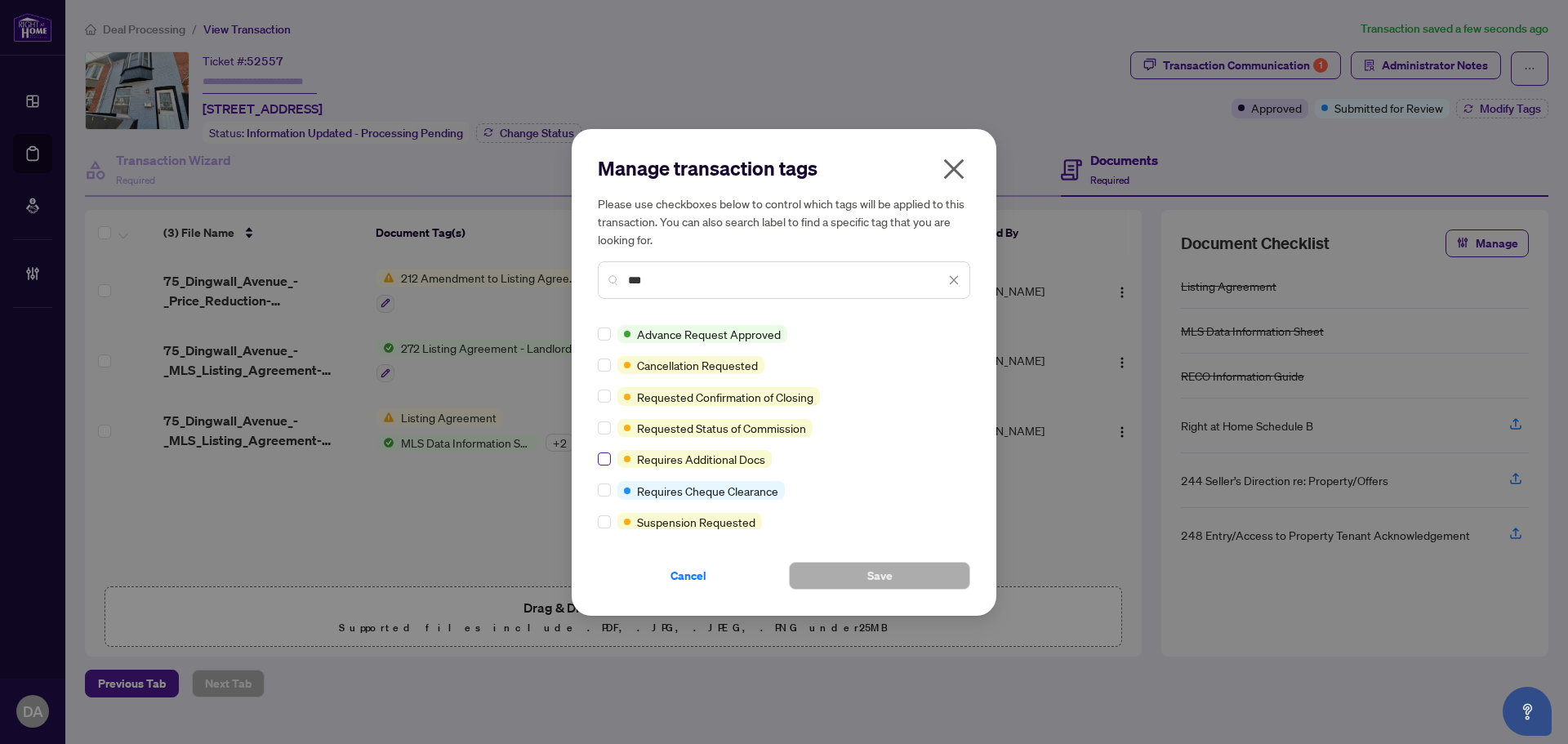
type input "***"
click at [604, 450] on label at bounding box center [604, 459] width 13 height 18
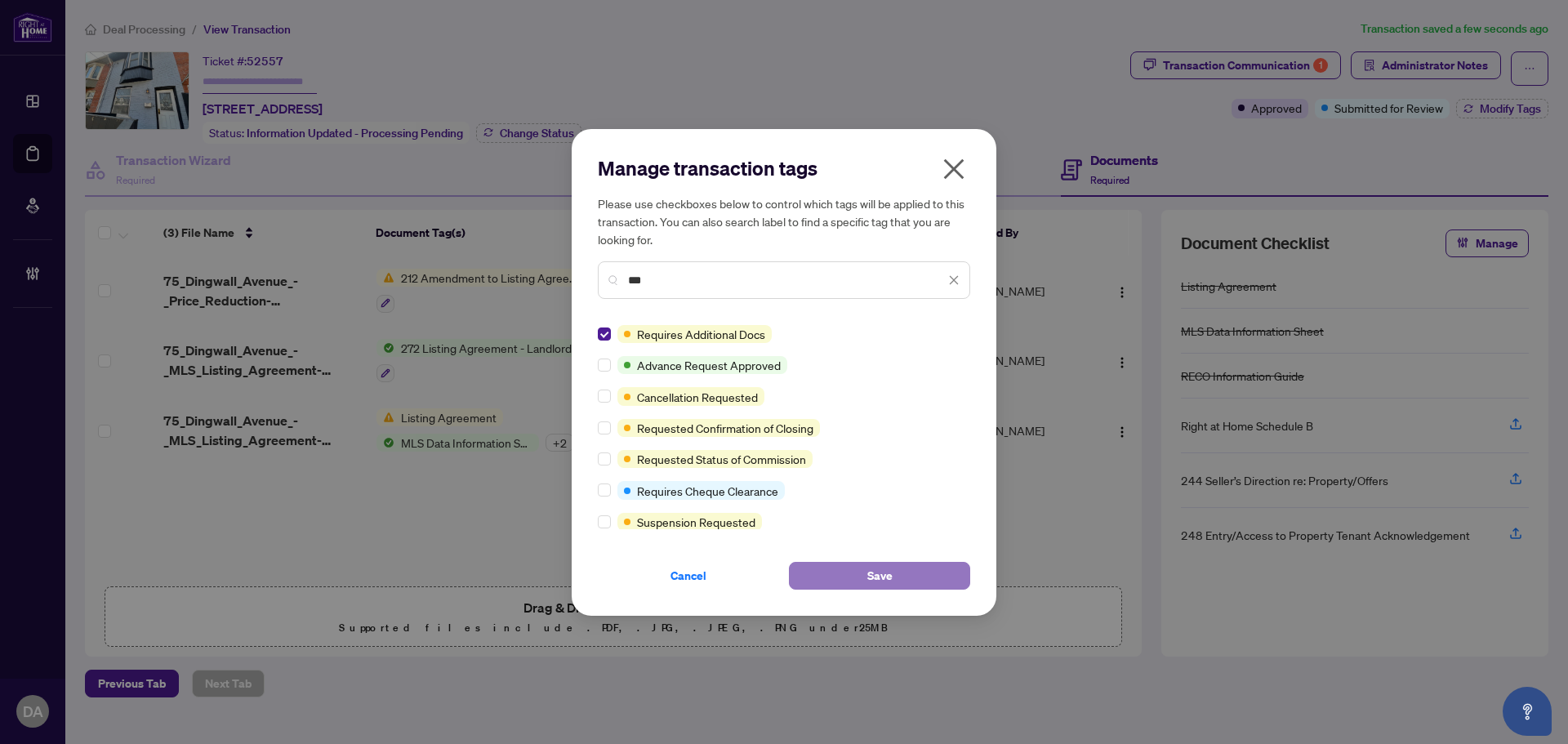
click at [877, 575] on span "Save" at bounding box center [879, 576] width 26 height 26
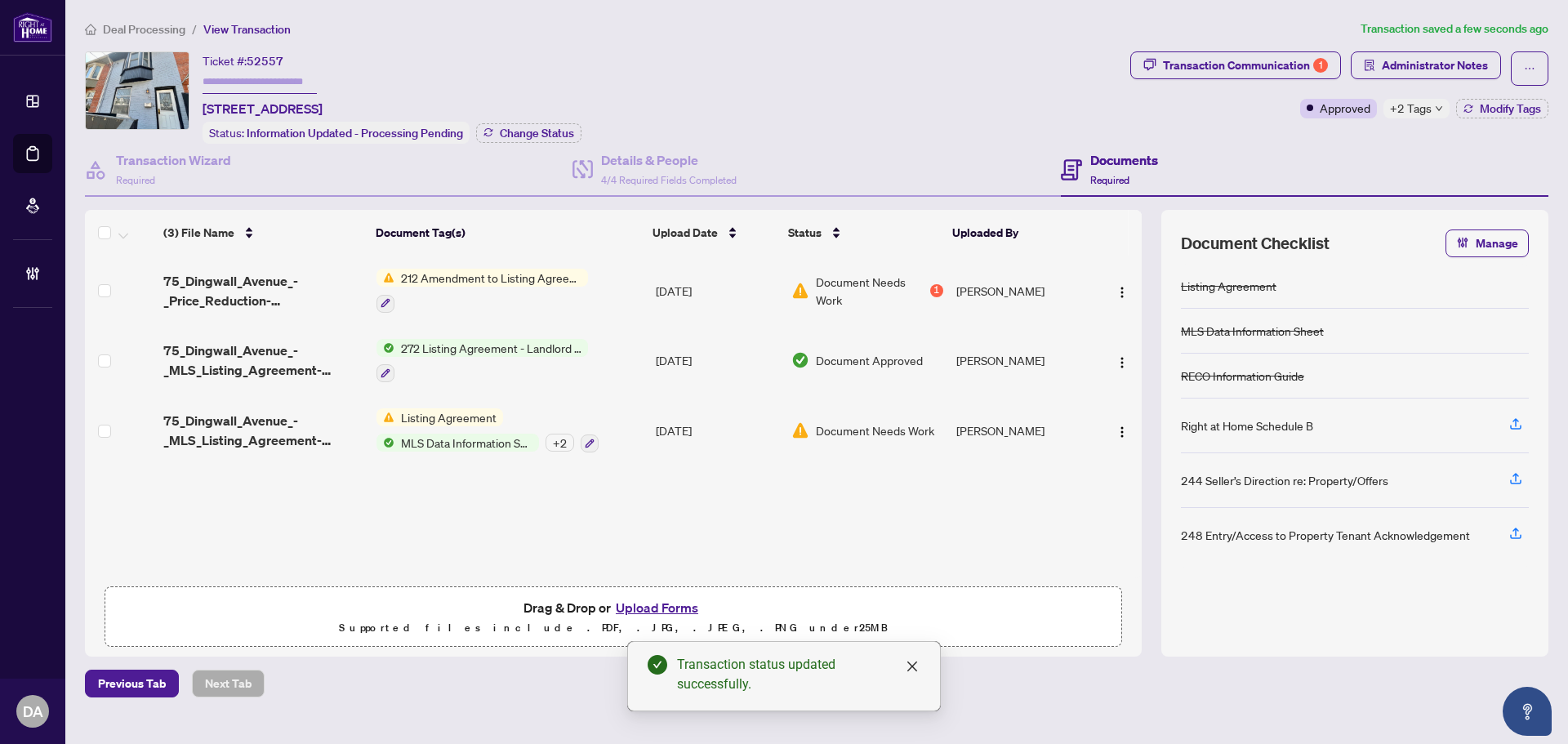
click at [165, 21] on li "Deal Processing" at bounding box center [135, 29] width 100 height 19
click at [168, 35] on span "Deal Processing" at bounding box center [144, 30] width 82 height 15
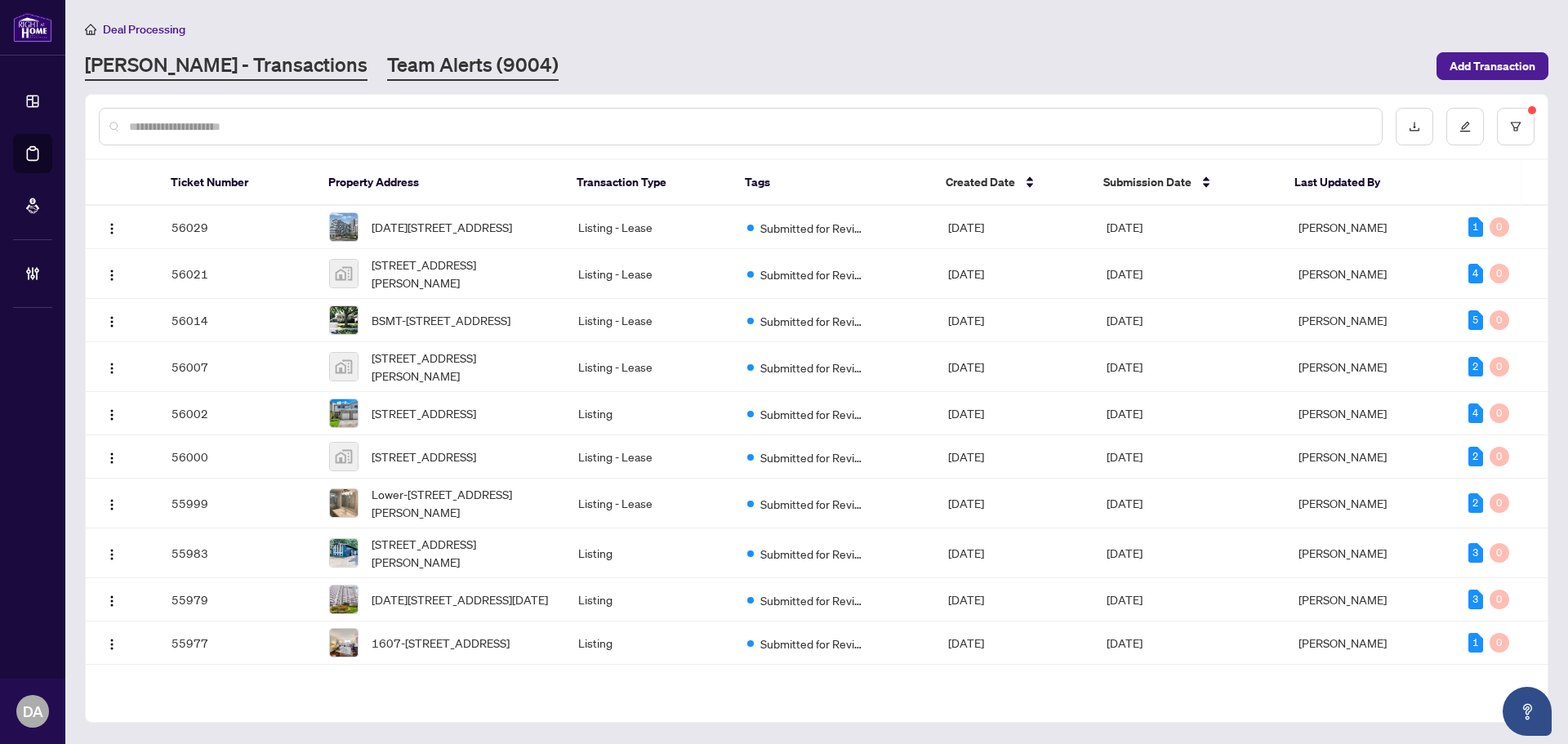
click at [387, 53] on link "Team Alerts (9004)" at bounding box center [472, 67] width 171 height 30
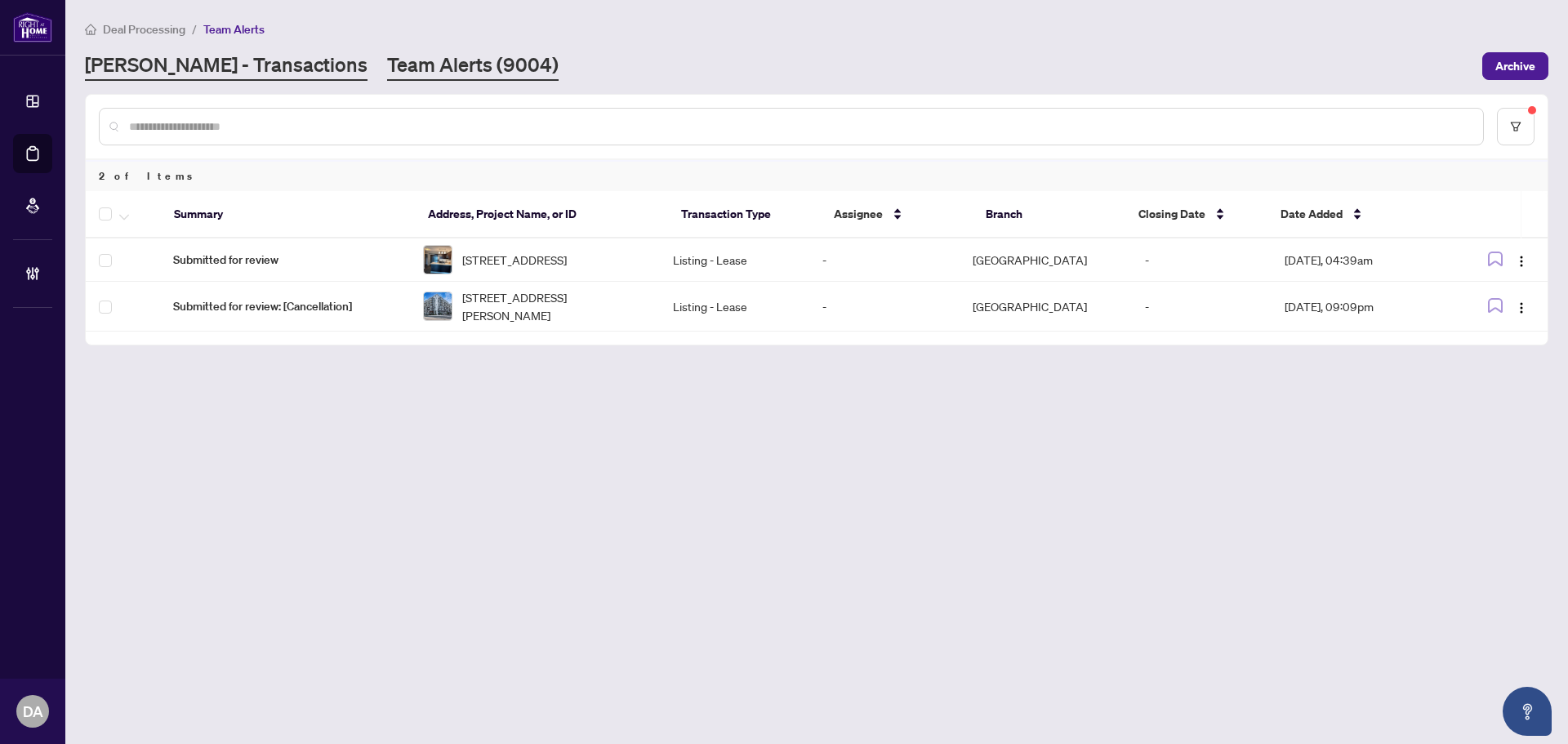
click at [162, 72] on link "RAHR - Transactions" at bounding box center [225, 67] width 282 height 30
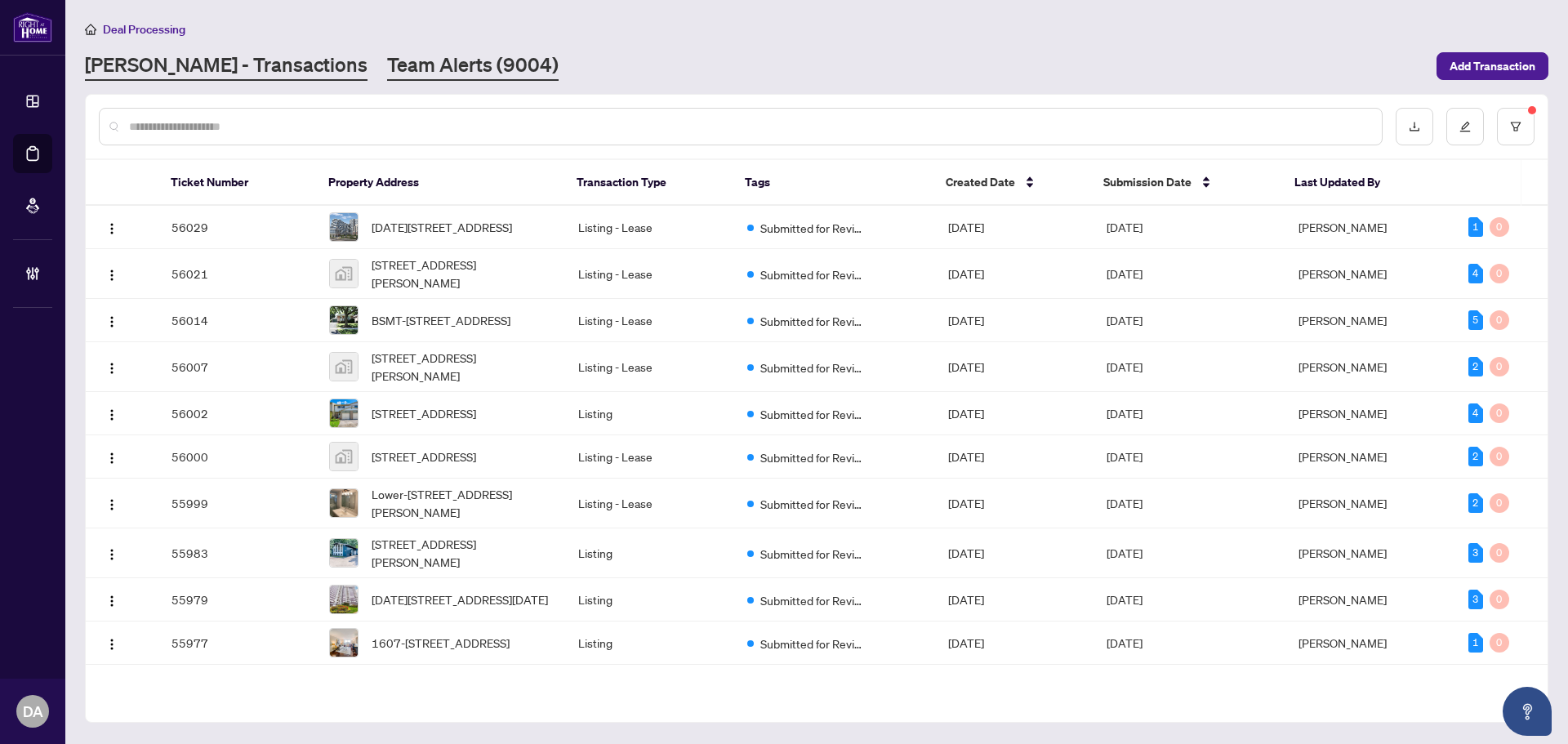
click at [387, 53] on link "Team Alerts (9004)" at bounding box center [472, 67] width 171 height 30
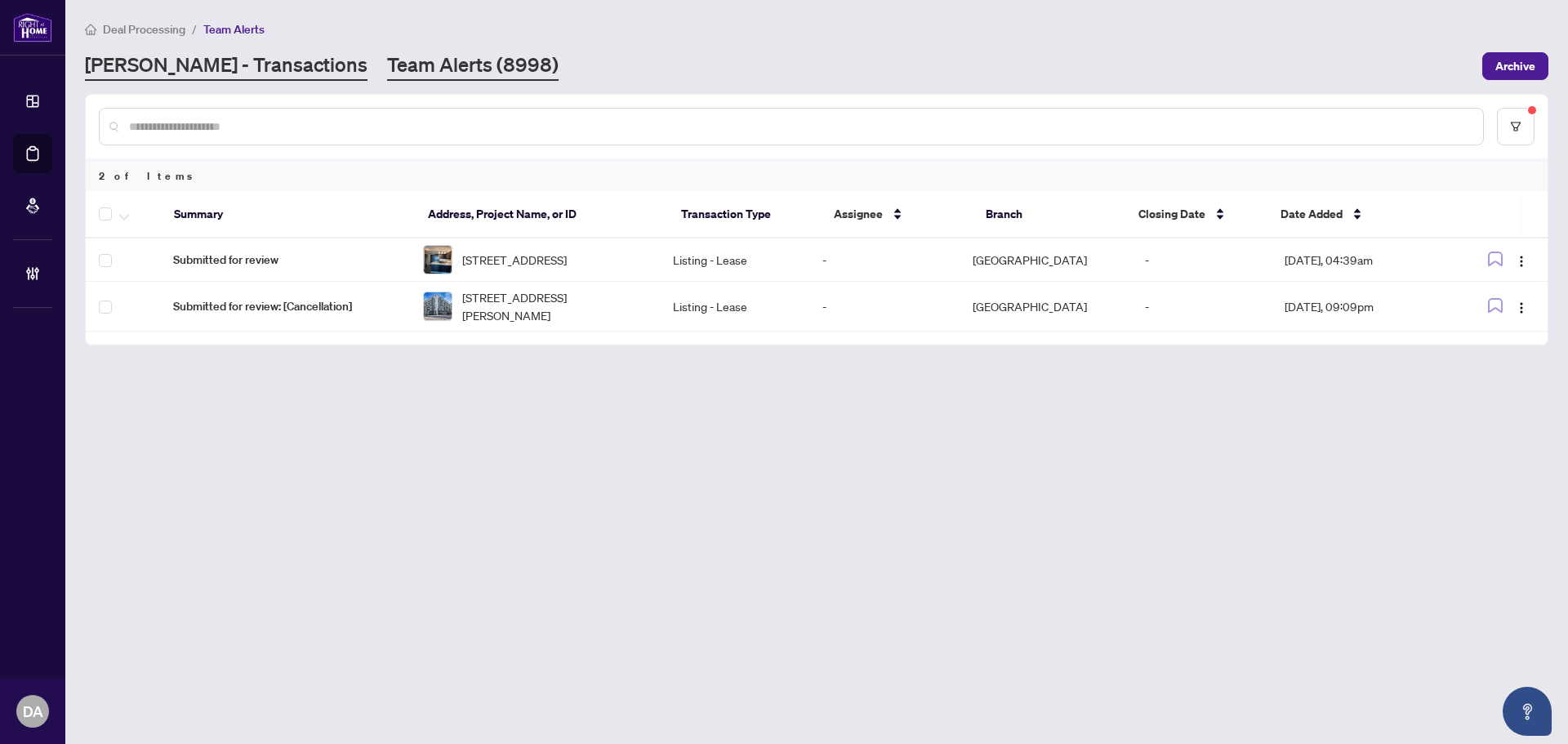
click at [162, 68] on link "RAHR - Transactions" at bounding box center [225, 67] width 282 height 30
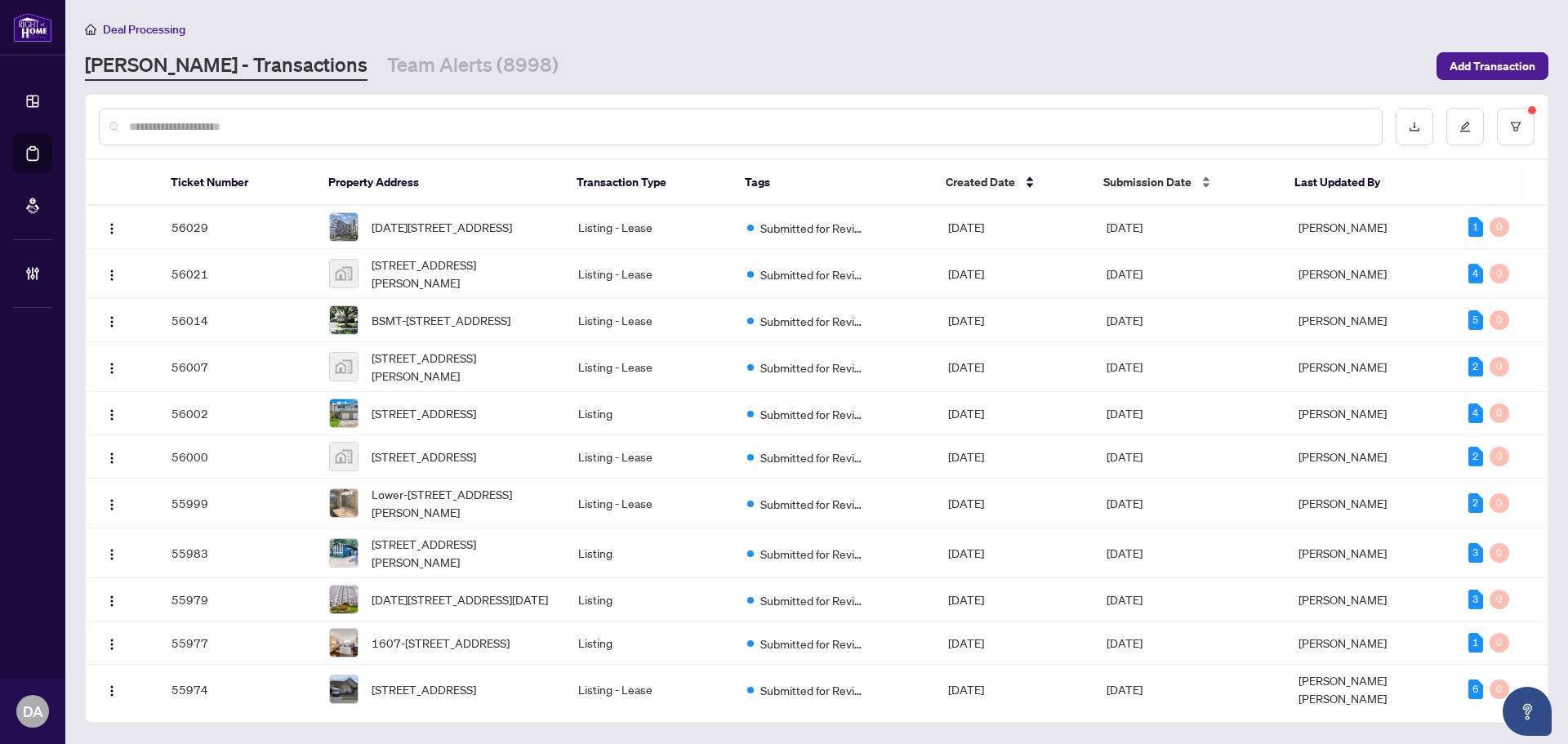
click at [1178, 177] on span "Submission Date" at bounding box center [1147, 182] width 88 height 18
click at [1178, 184] on span "Submission Date" at bounding box center [1147, 182] width 88 height 18
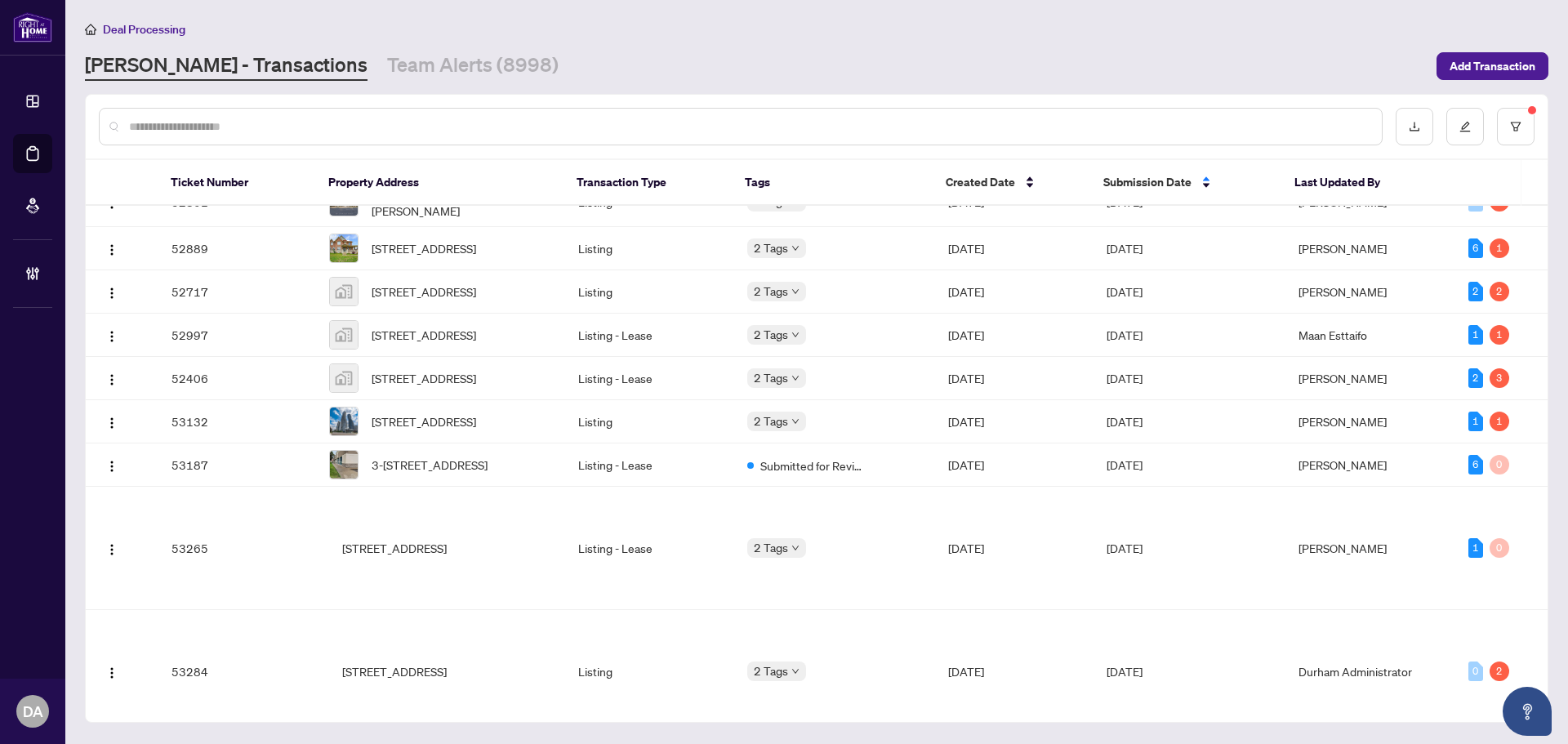
scroll to position [1541, 0]
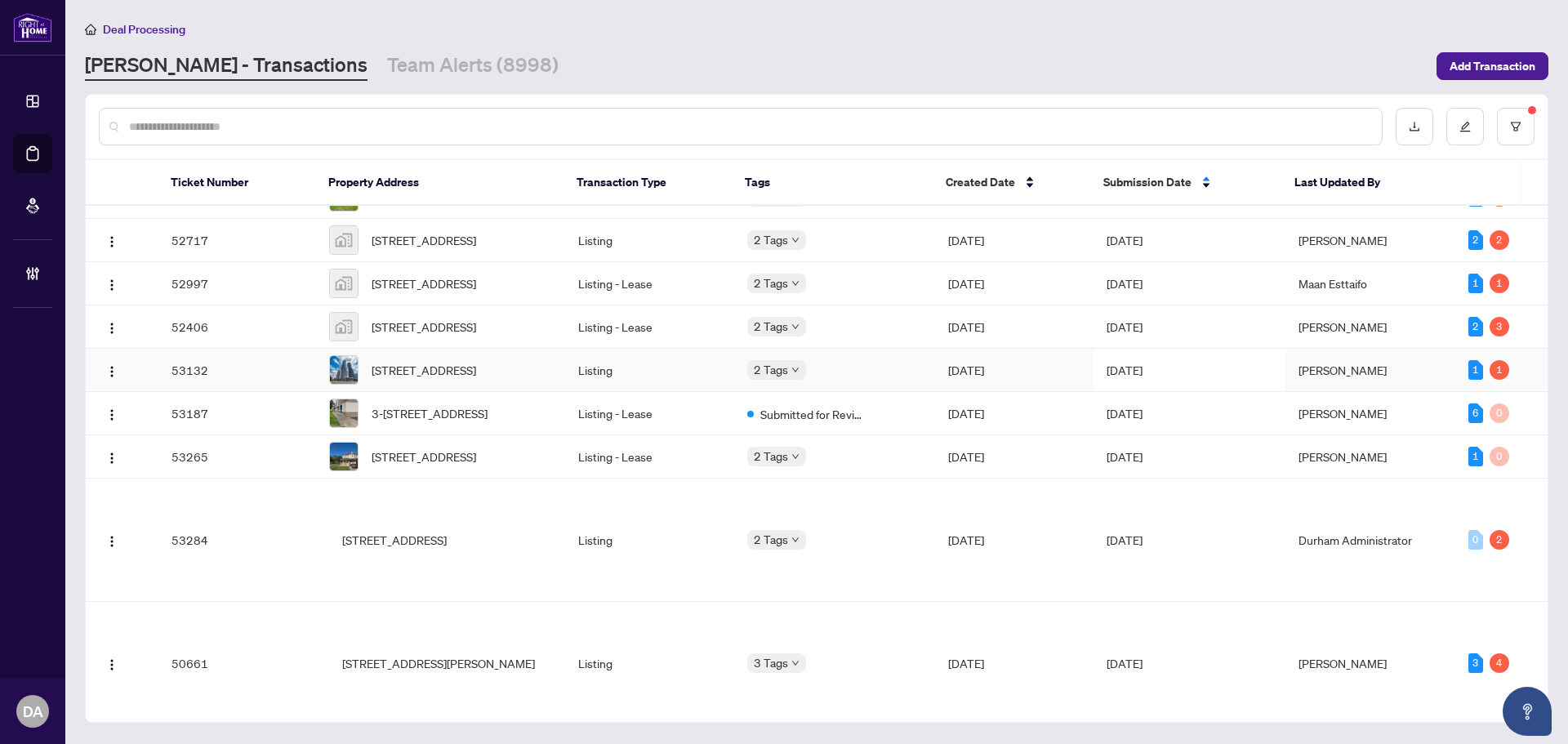
click at [643, 392] on td "Listing" at bounding box center [649, 370] width 169 height 44
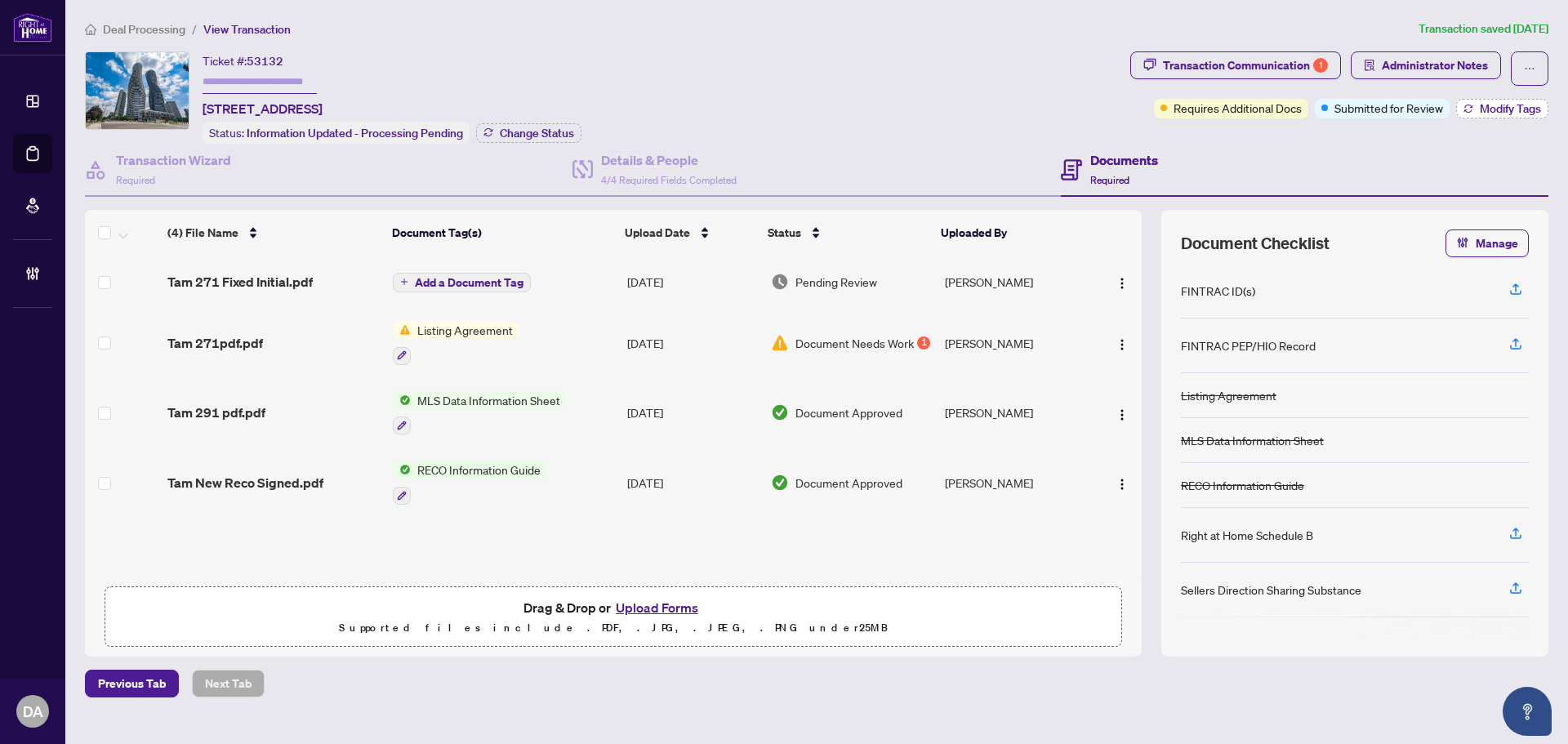
click at [1492, 113] on span "Modify Tags" at bounding box center [1510, 109] width 61 height 12
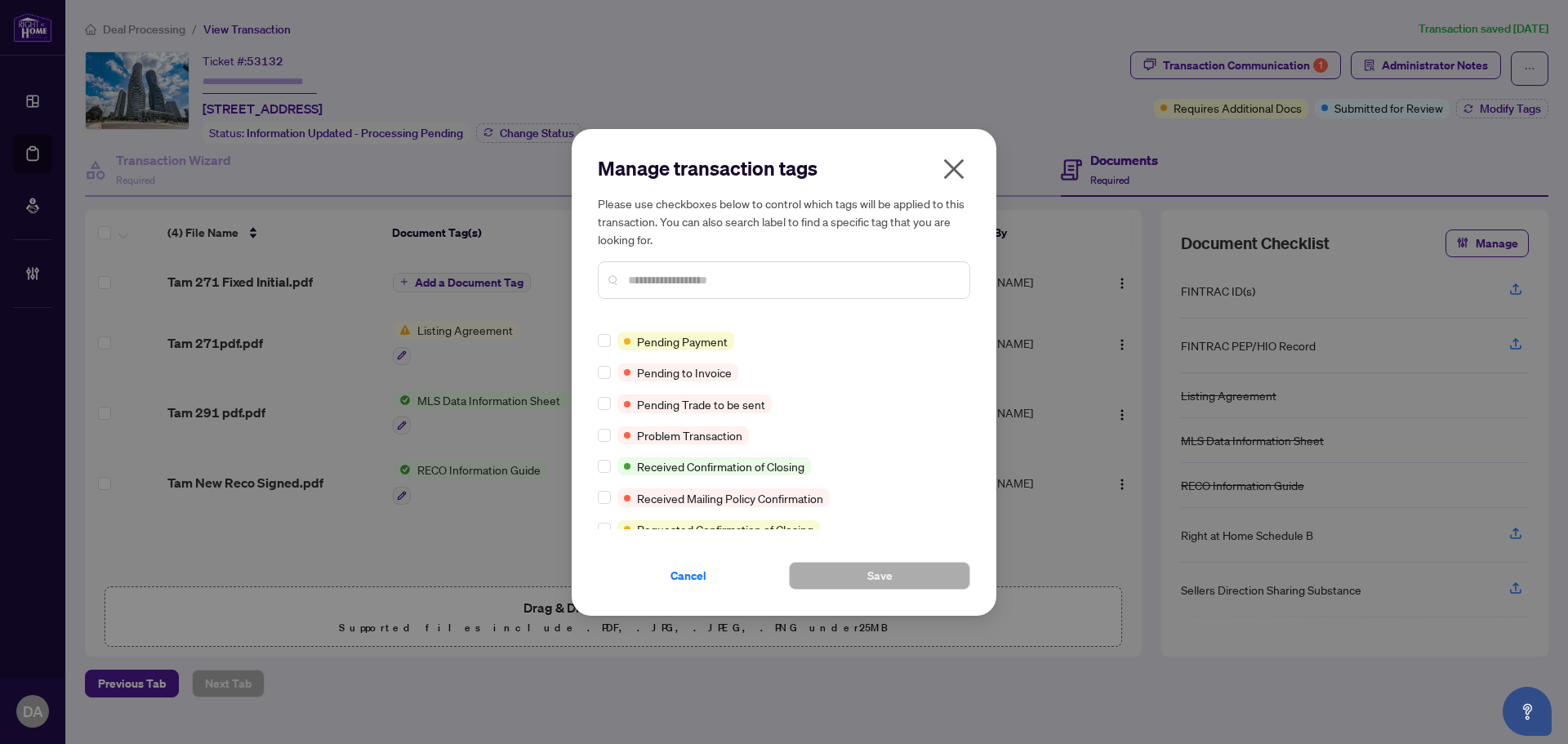
scroll to position [884, 0]
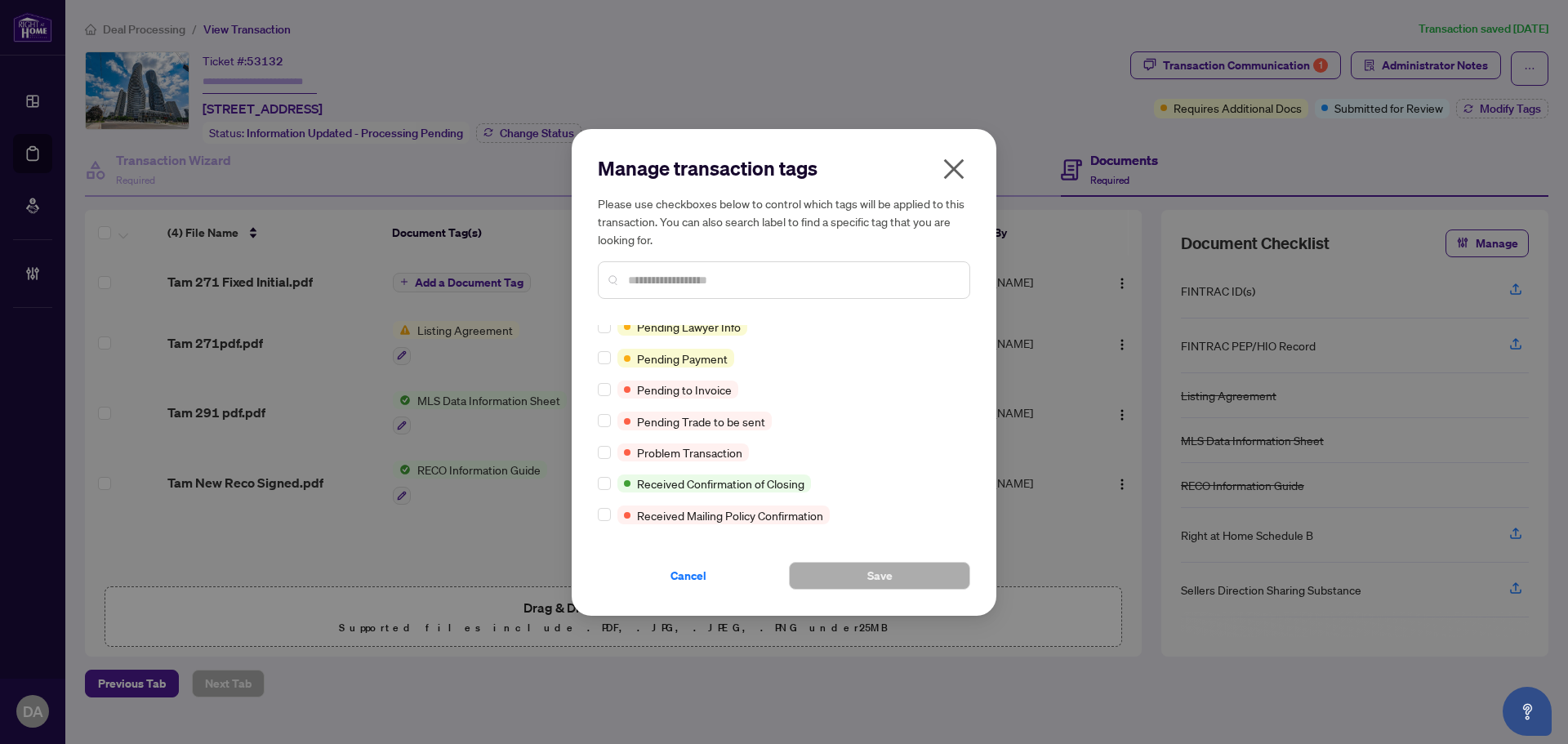
click at [748, 277] on input "text" at bounding box center [791, 280] width 328 height 18
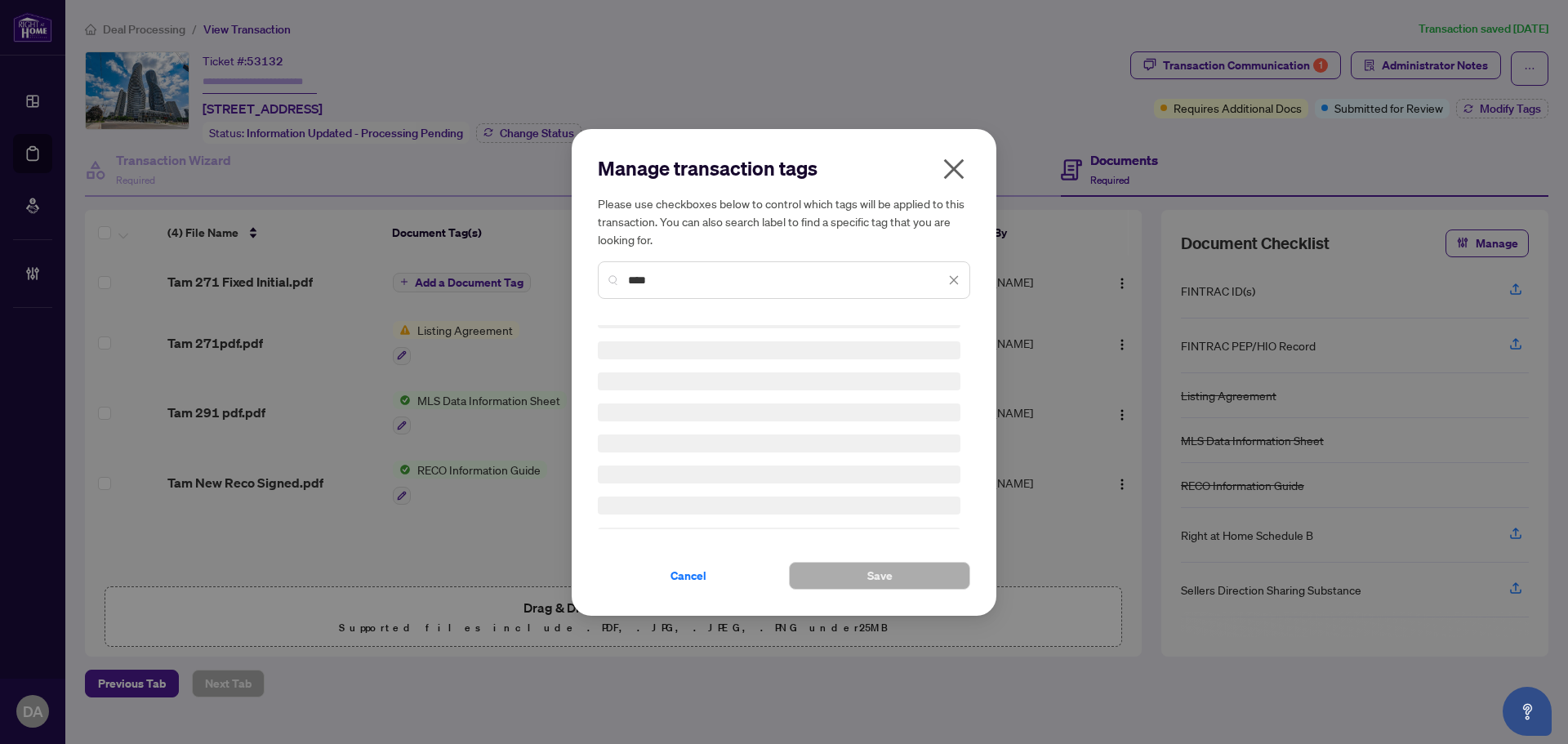
scroll to position [0, 0]
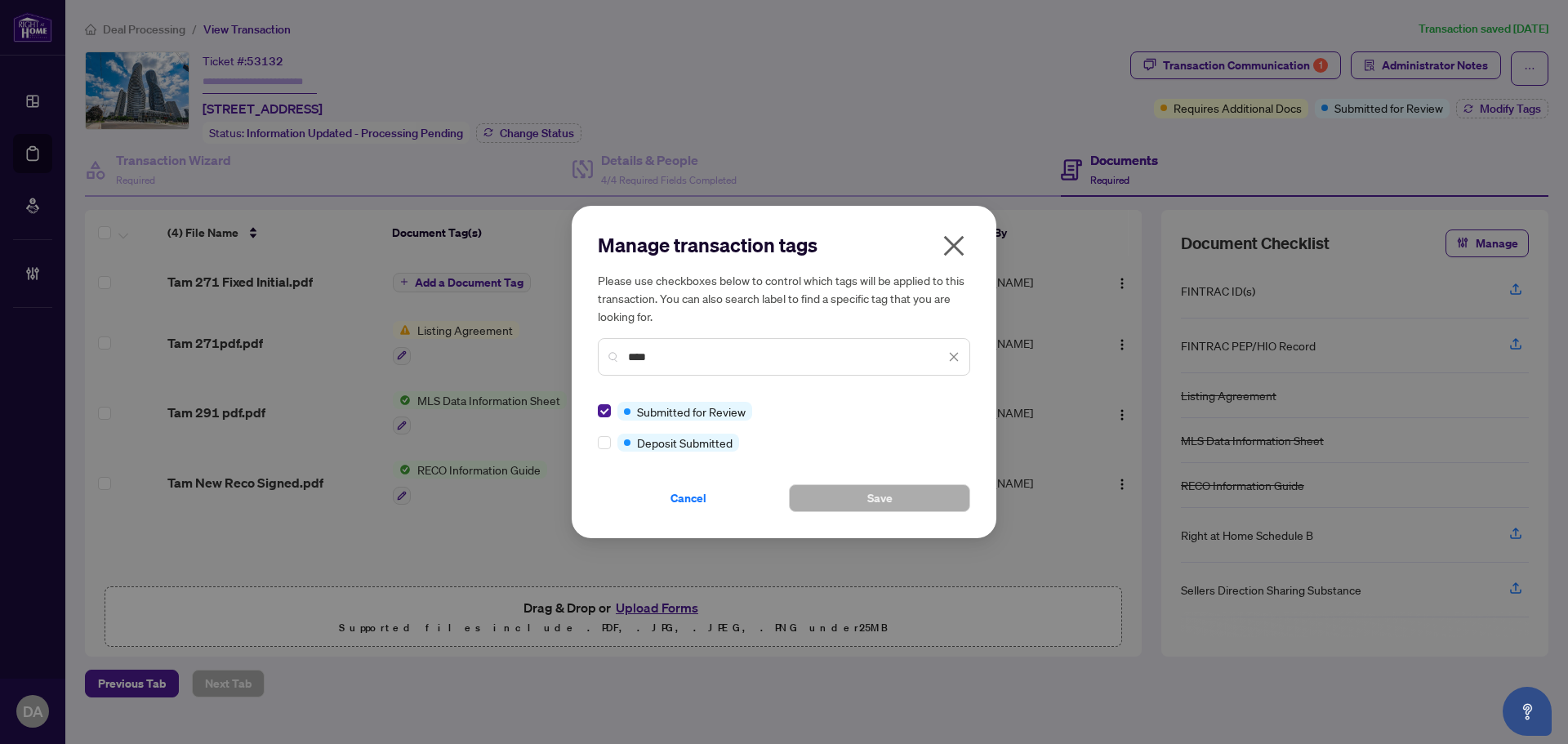
type input "****"
click at [956, 361] on icon "close" at bounding box center [953, 357] width 12 height 12
type input "***"
click at [596, 410] on div "Manage transaction tags Please use checkboxes below to control which tags will …" at bounding box center [784, 372] width 424 height 332
click at [853, 490] on button "Save" at bounding box center [879, 499] width 181 height 28
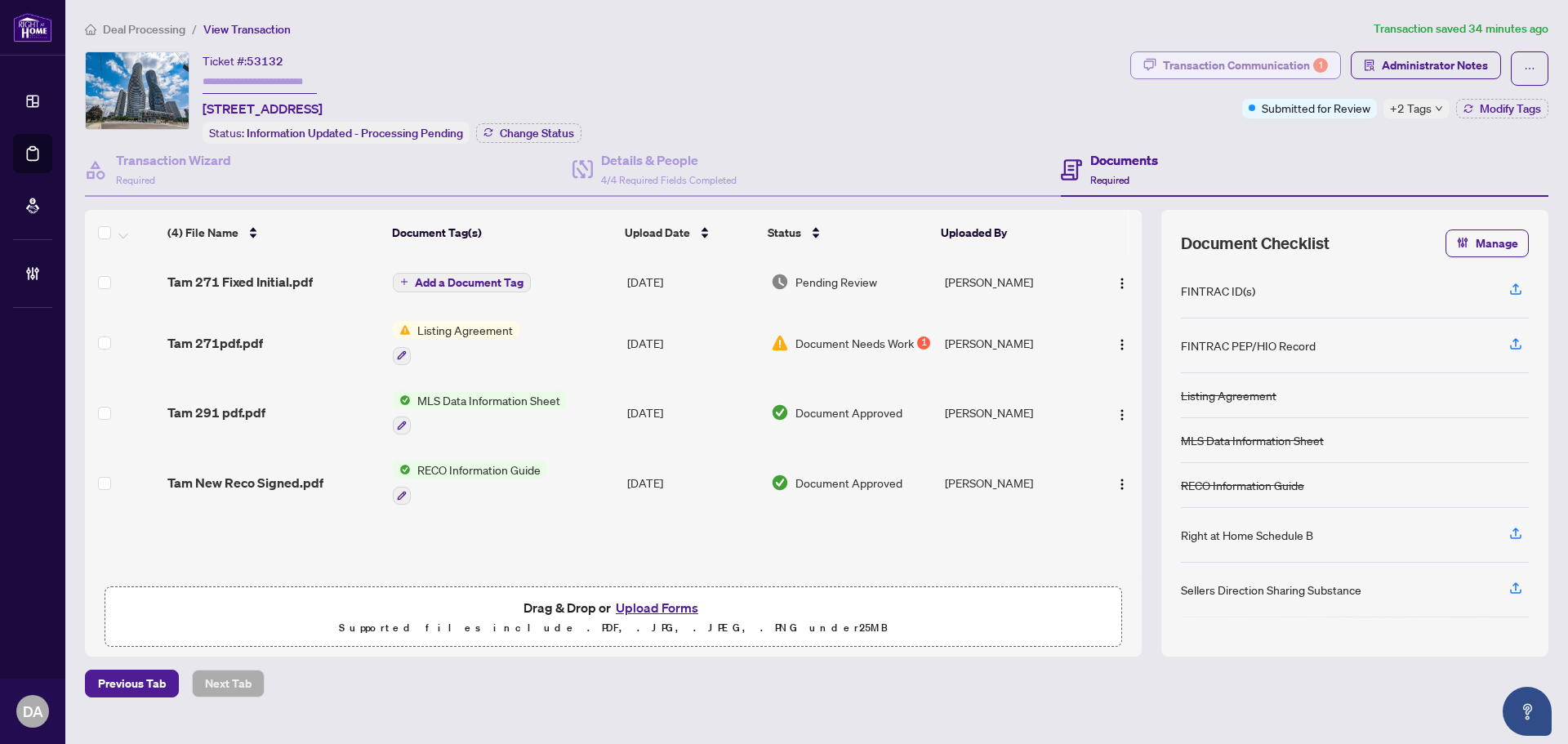
click at [1210, 52] on button "Transaction Communication 1" at bounding box center [1236, 66] width 211 height 28
type textarea "**********"
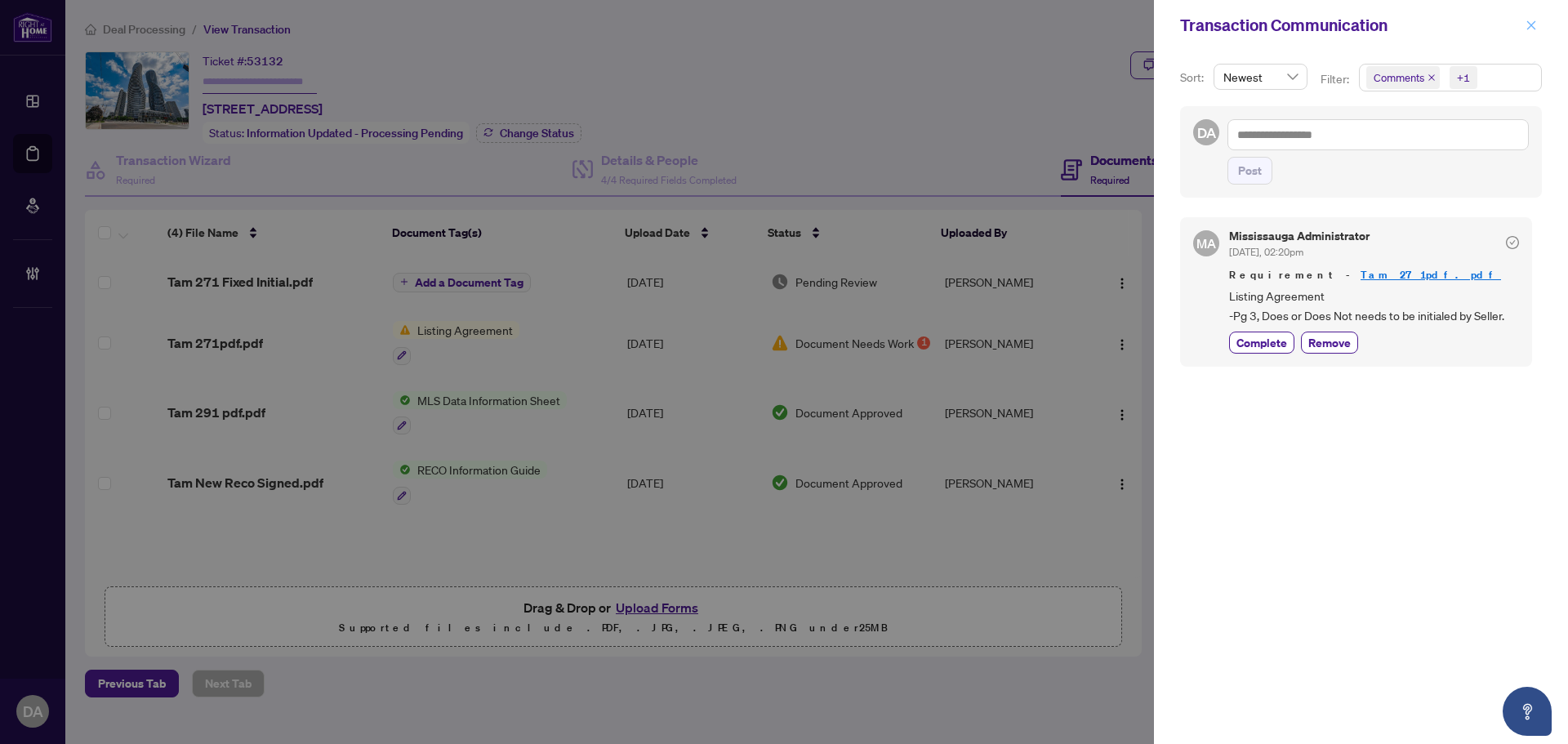
drag, startPoint x: 1533, startPoint y: 26, endPoint x: 1427, endPoint y: 33, distance: 106.2
click at [1533, 26] on icon "close" at bounding box center [1531, 26] width 12 height 12
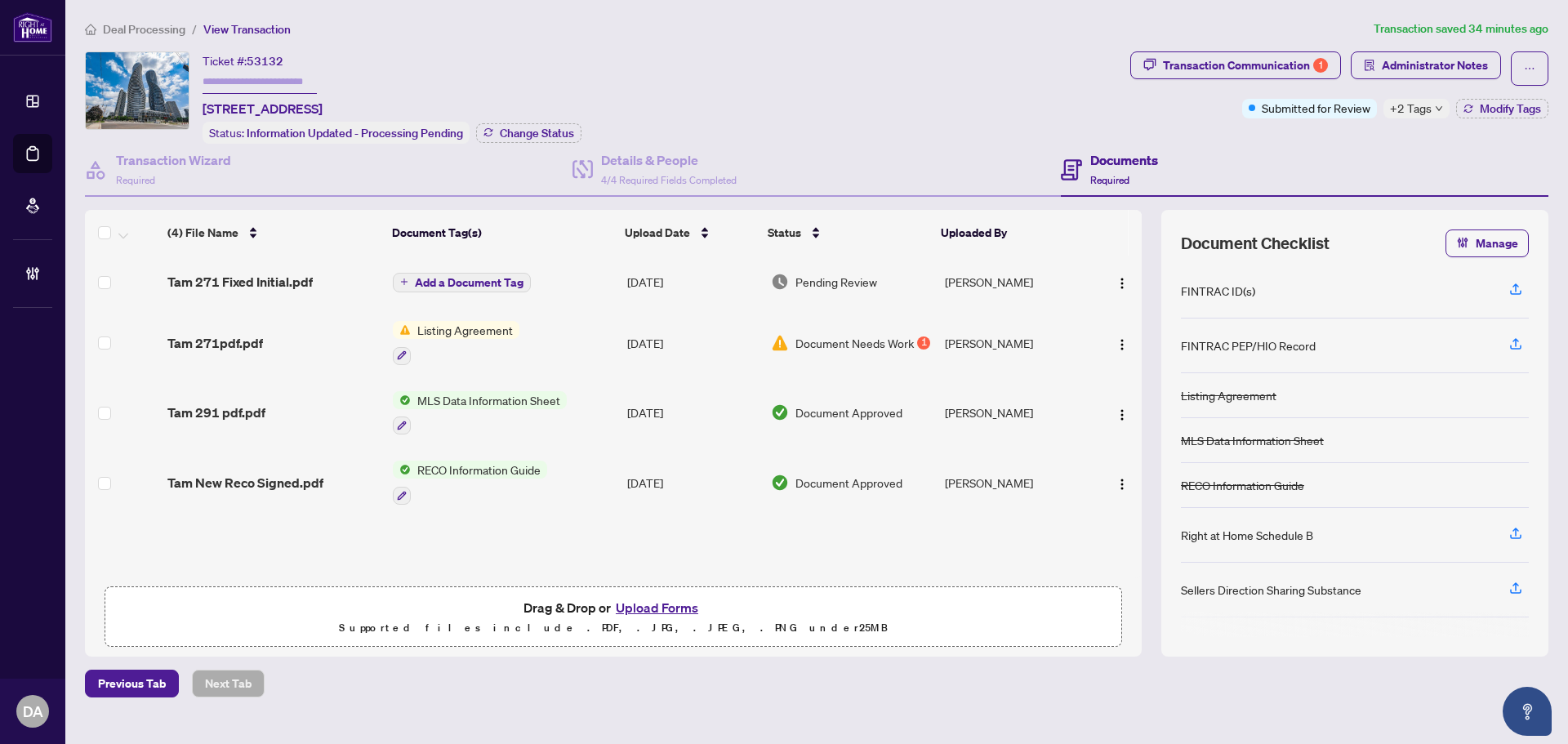
click at [587, 281] on td "Add a Document Tag" at bounding box center [503, 282] width 234 height 53
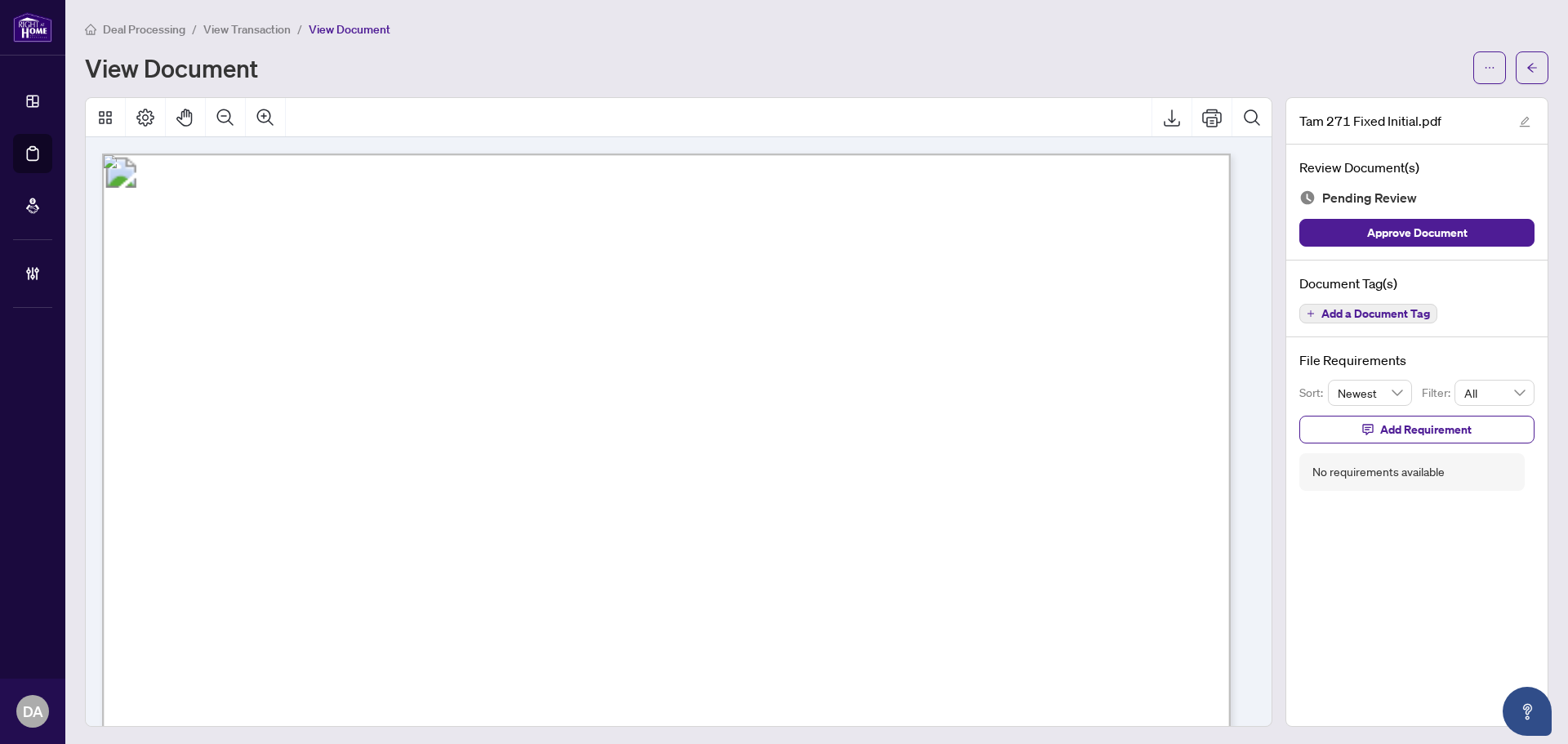
click at [251, 30] on span "View Transaction" at bounding box center [247, 30] width 87 height 15
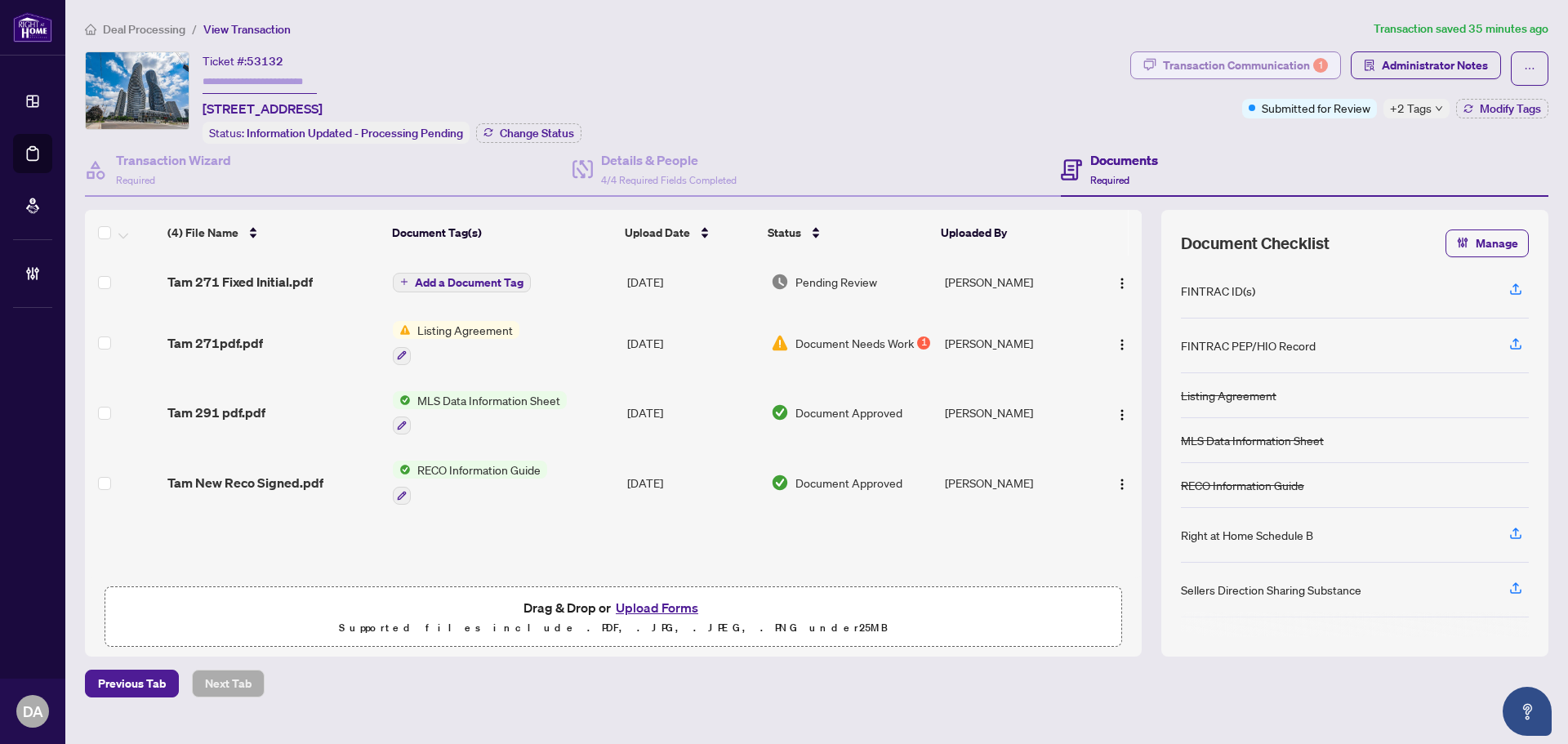
click at [1265, 58] on div "Transaction Communication 1" at bounding box center [1245, 66] width 165 height 26
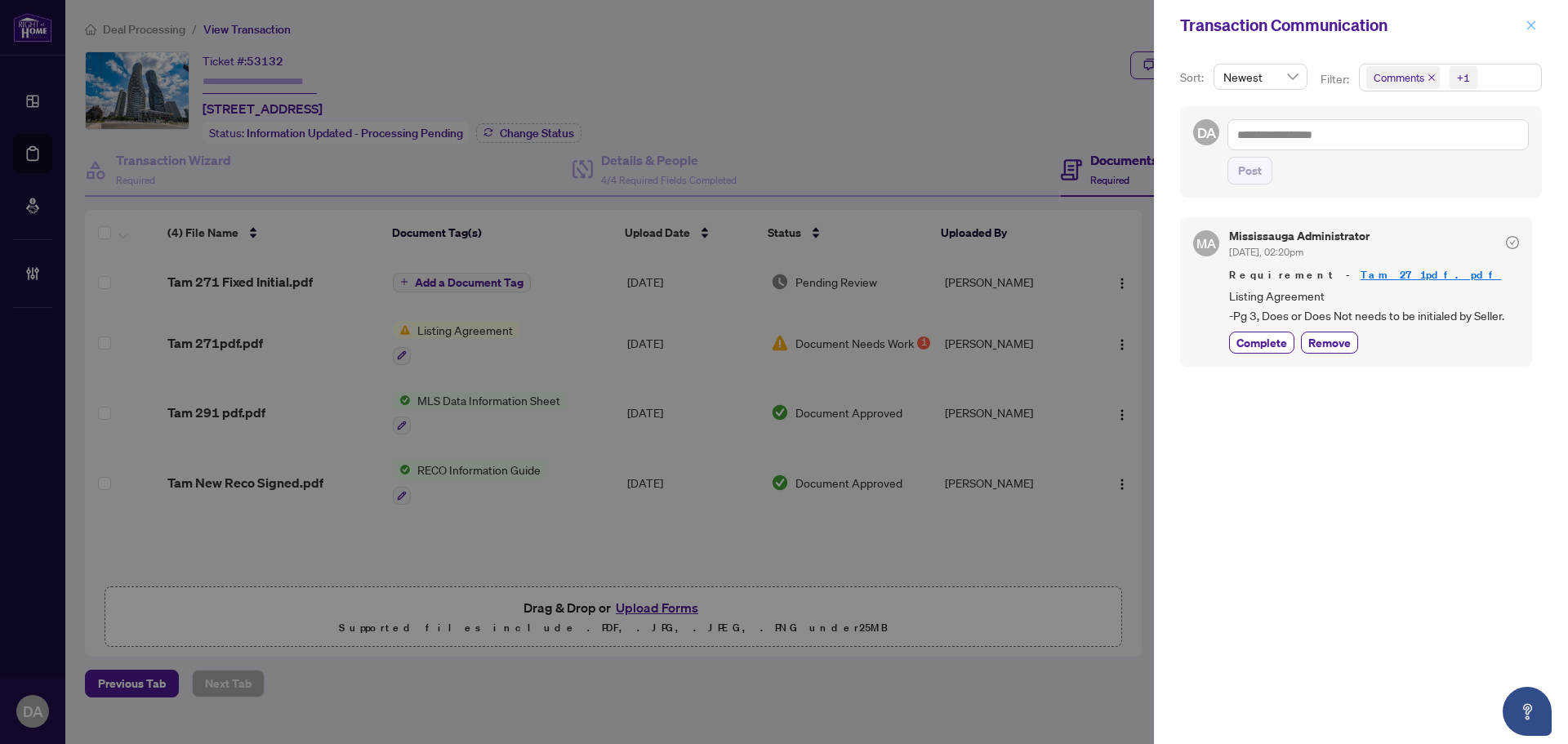
click at [1533, 26] on icon "close" at bounding box center [1531, 26] width 12 height 12
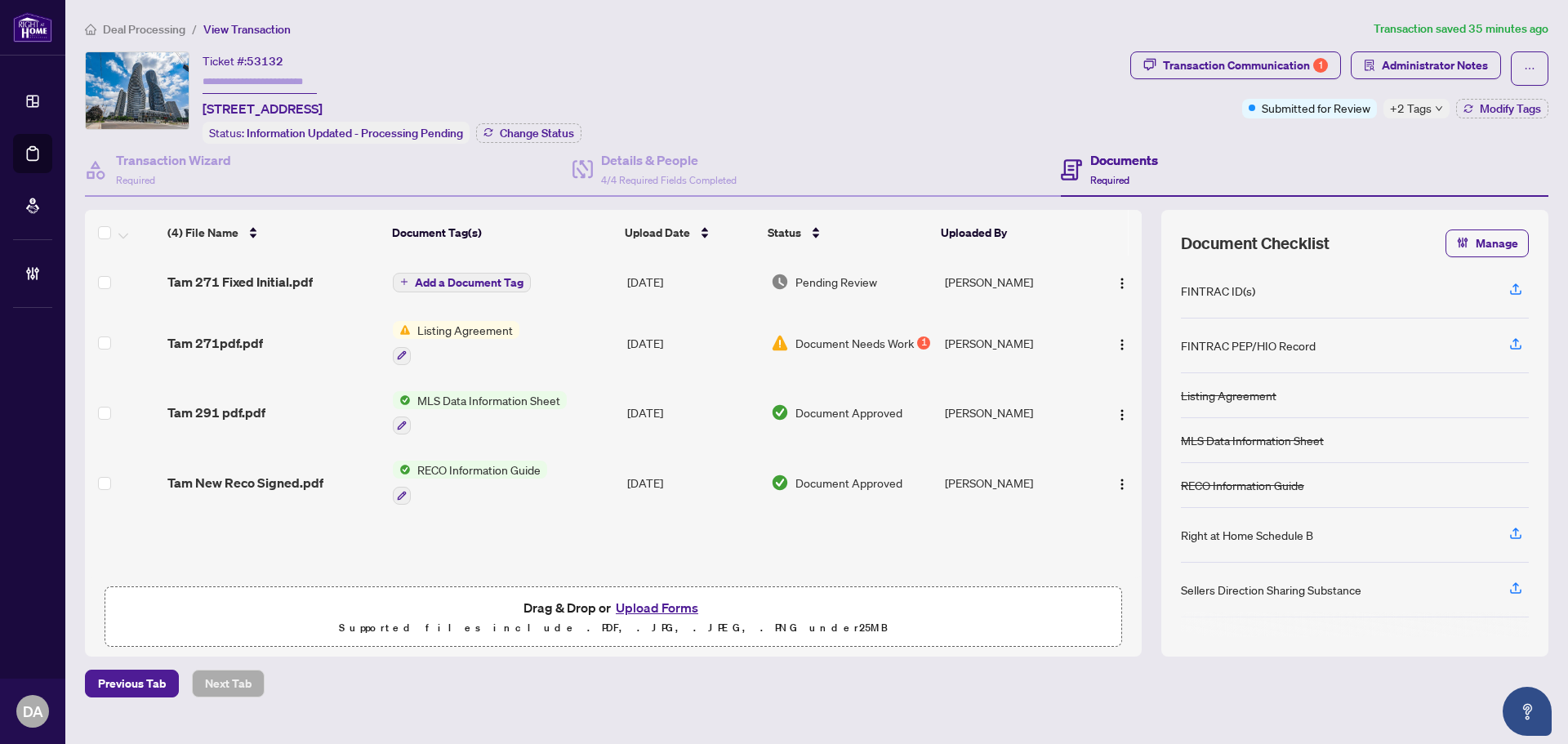
click at [1424, 100] on span "+2 Tags" at bounding box center [1410, 108] width 42 height 19
click at [1173, 172] on div "Documents Required" at bounding box center [1304, 170] width 488 height 53
click at [1520, 110] on span "Modify Tags" at bounding box center [1510, 109] width 61 height 12
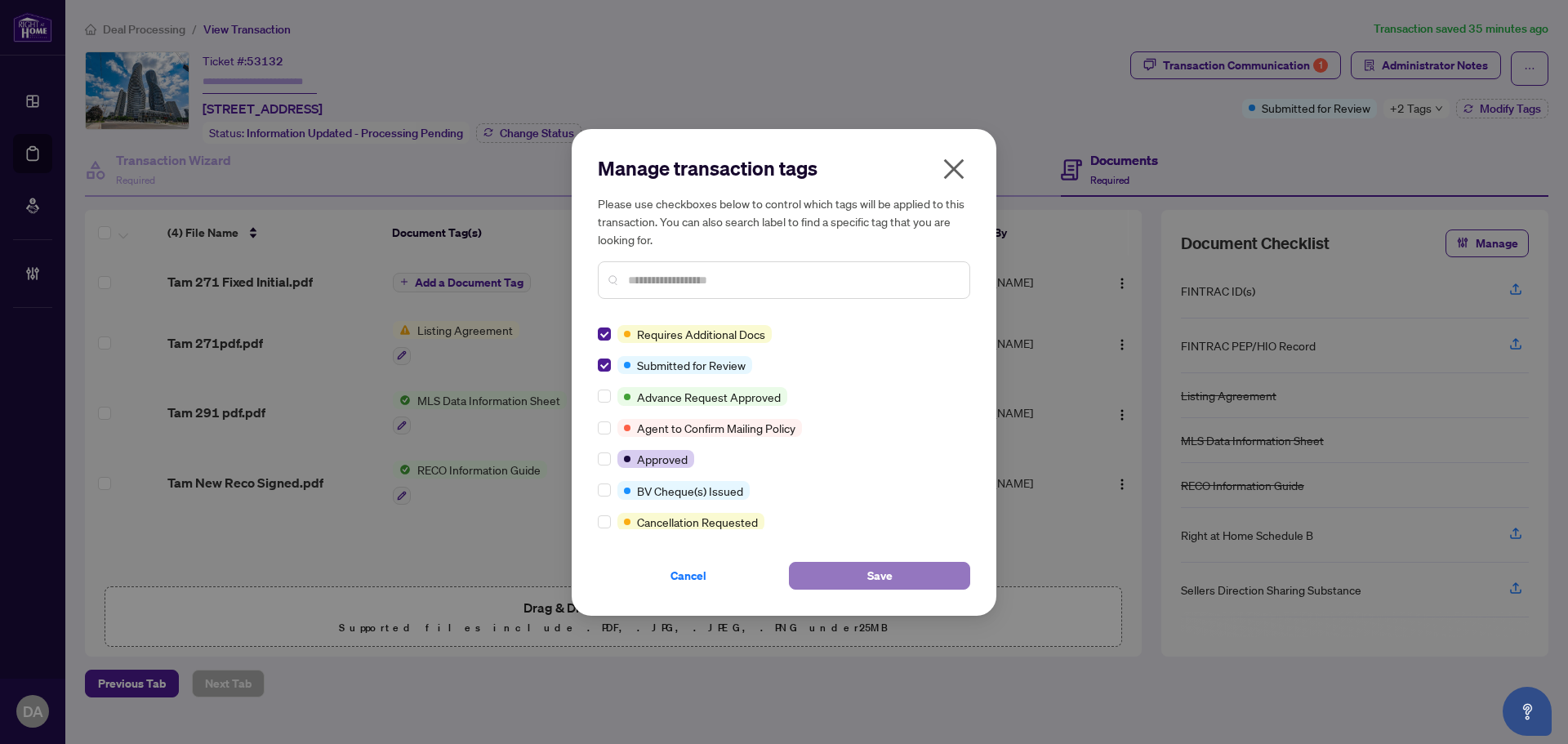
click at [935, 564] on button "Save" at bounding box center [879, 576] width 181 height 28
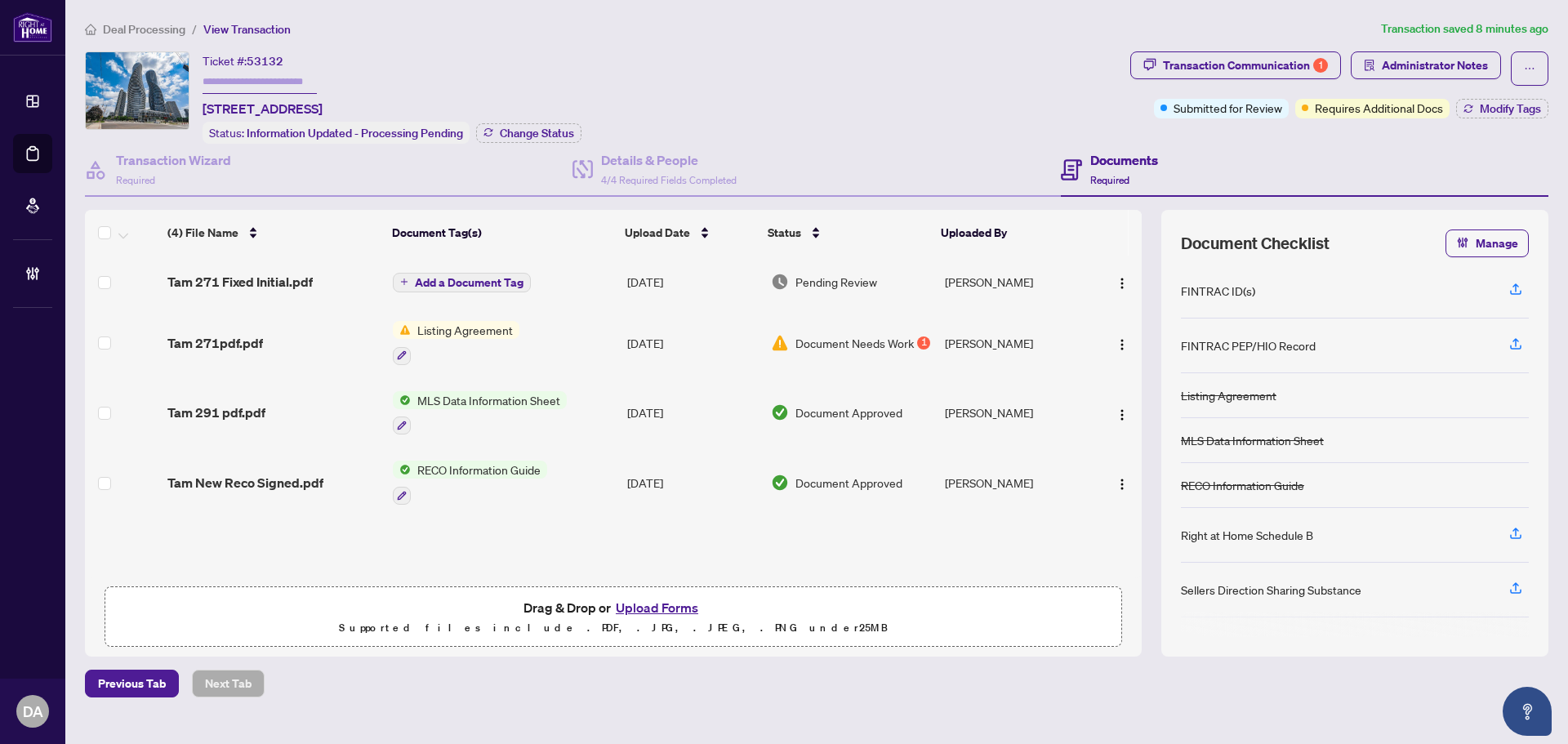
click at [1456, 99] on button "Modify Tags" at bounding box center [1502, 109] width 92 height 20
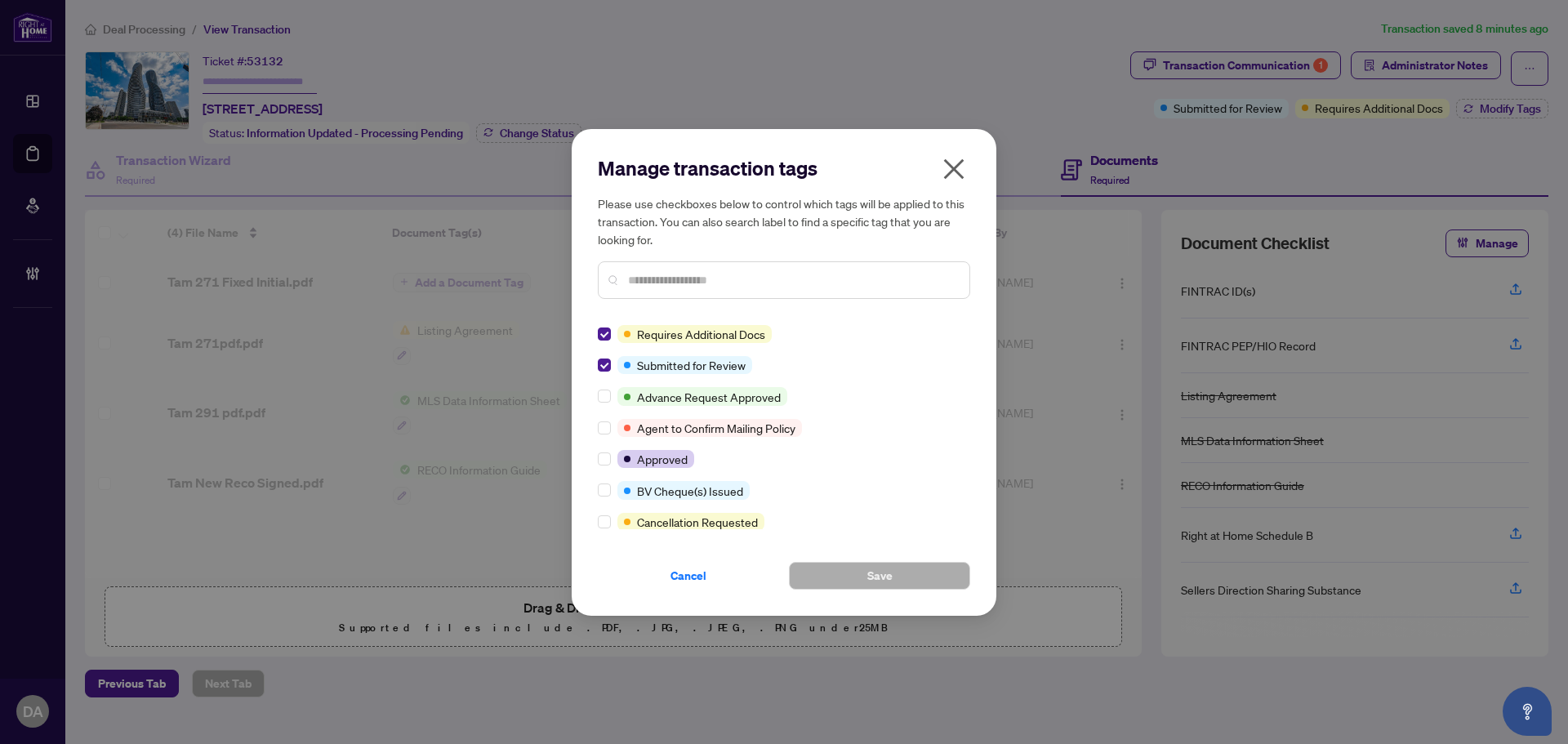
click at [272, 495] on div "Manage transaction tags Please use checkboxes below to control which tags will …" at bounding box center [784, 372] width 1568 height 744
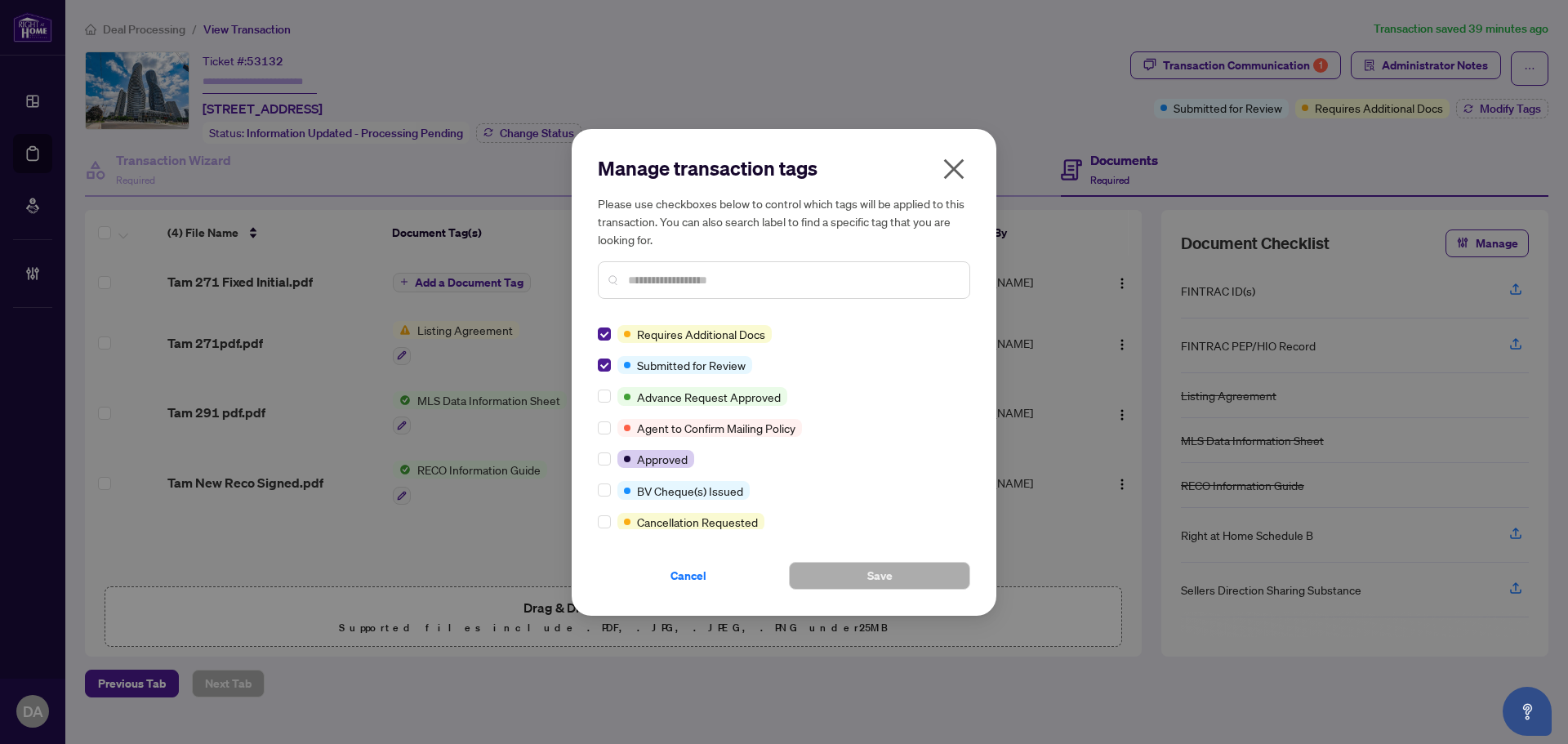
click at [963, 171] on icon "close" at bounding box center [953, 170] width 26 height 26
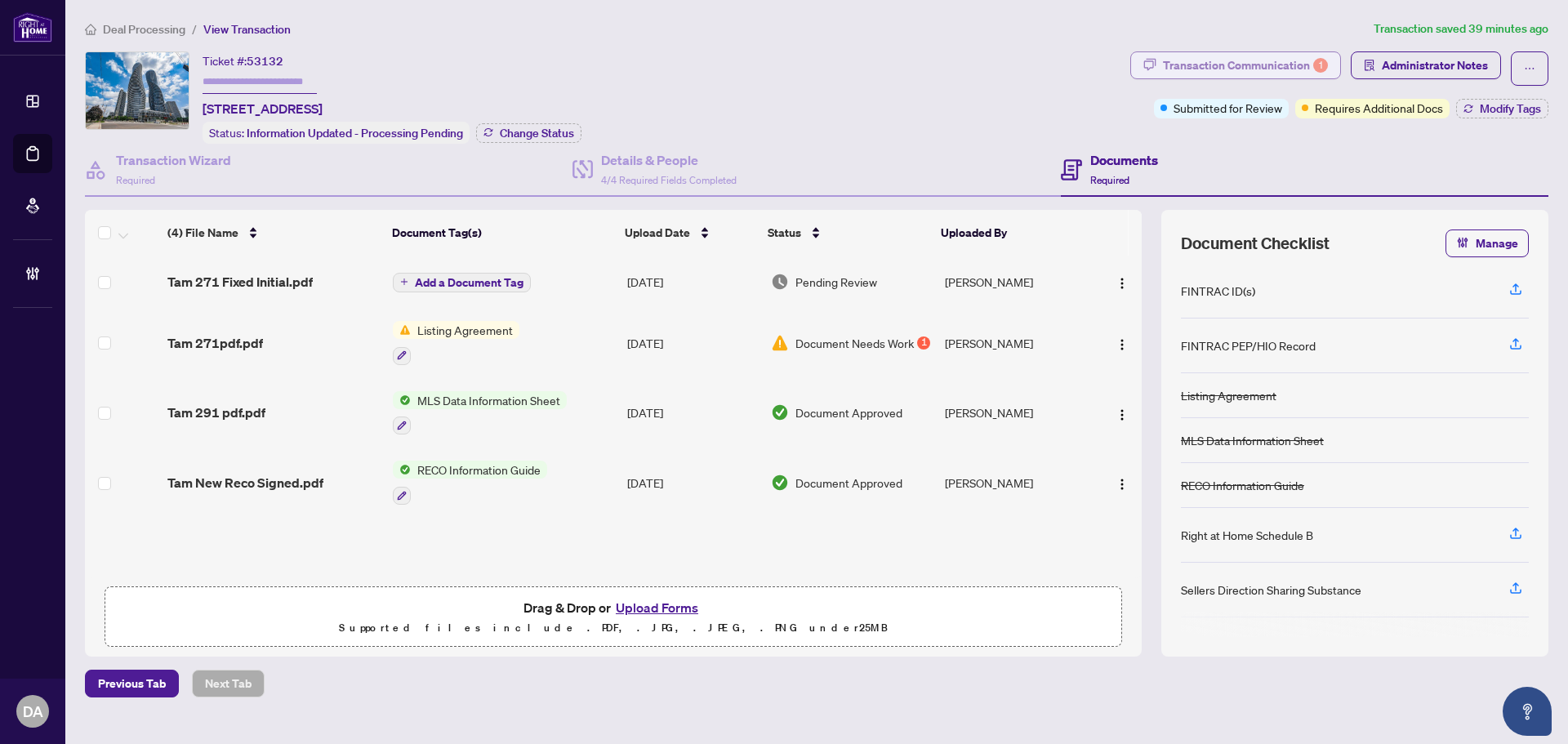
click at [1210, 69] on div "Transaction Communication 1" at bounding box center [1245, 66] width 165 height 26
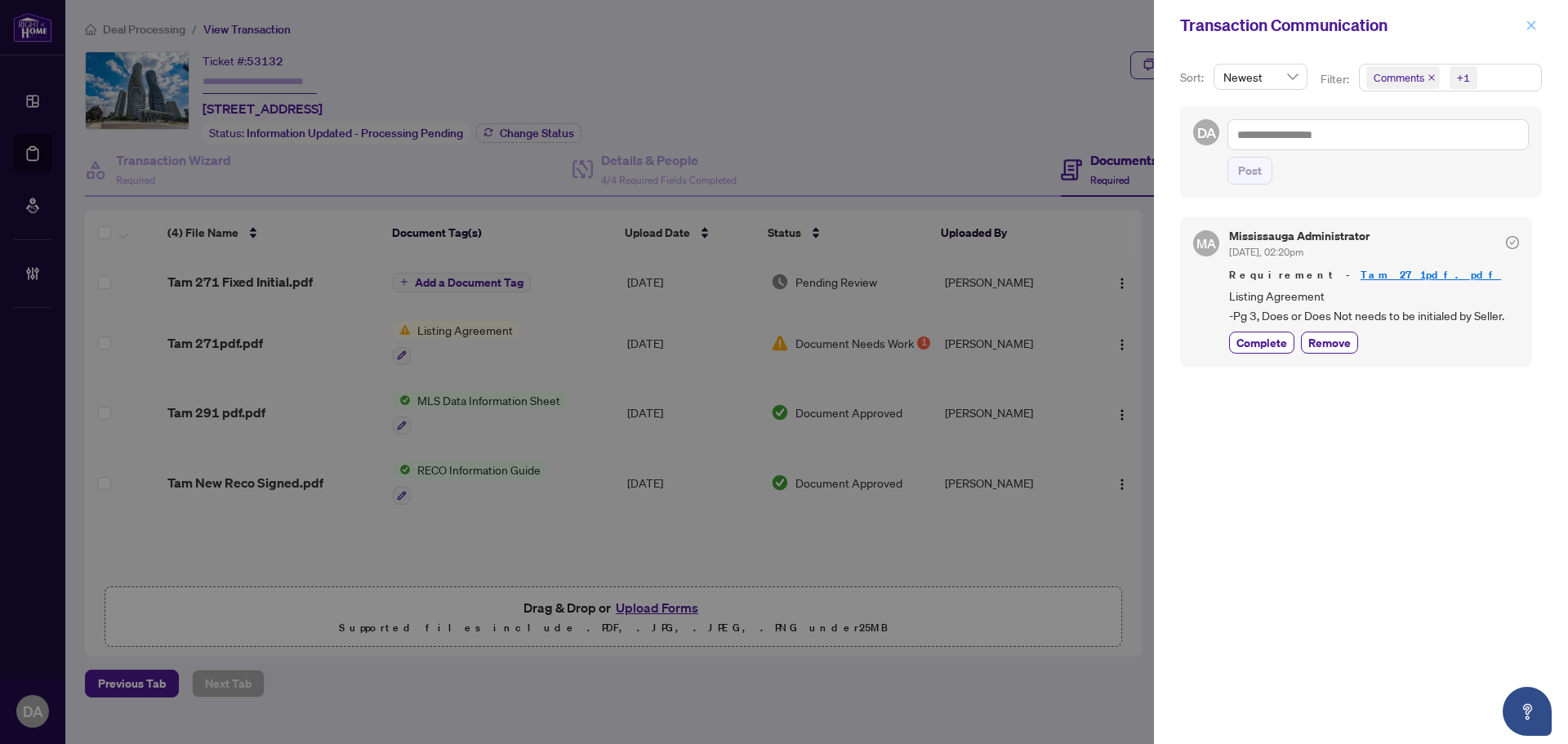
click at [1527, 25] on icon "close" at bounding box center [1531, 26] width 12 height 12
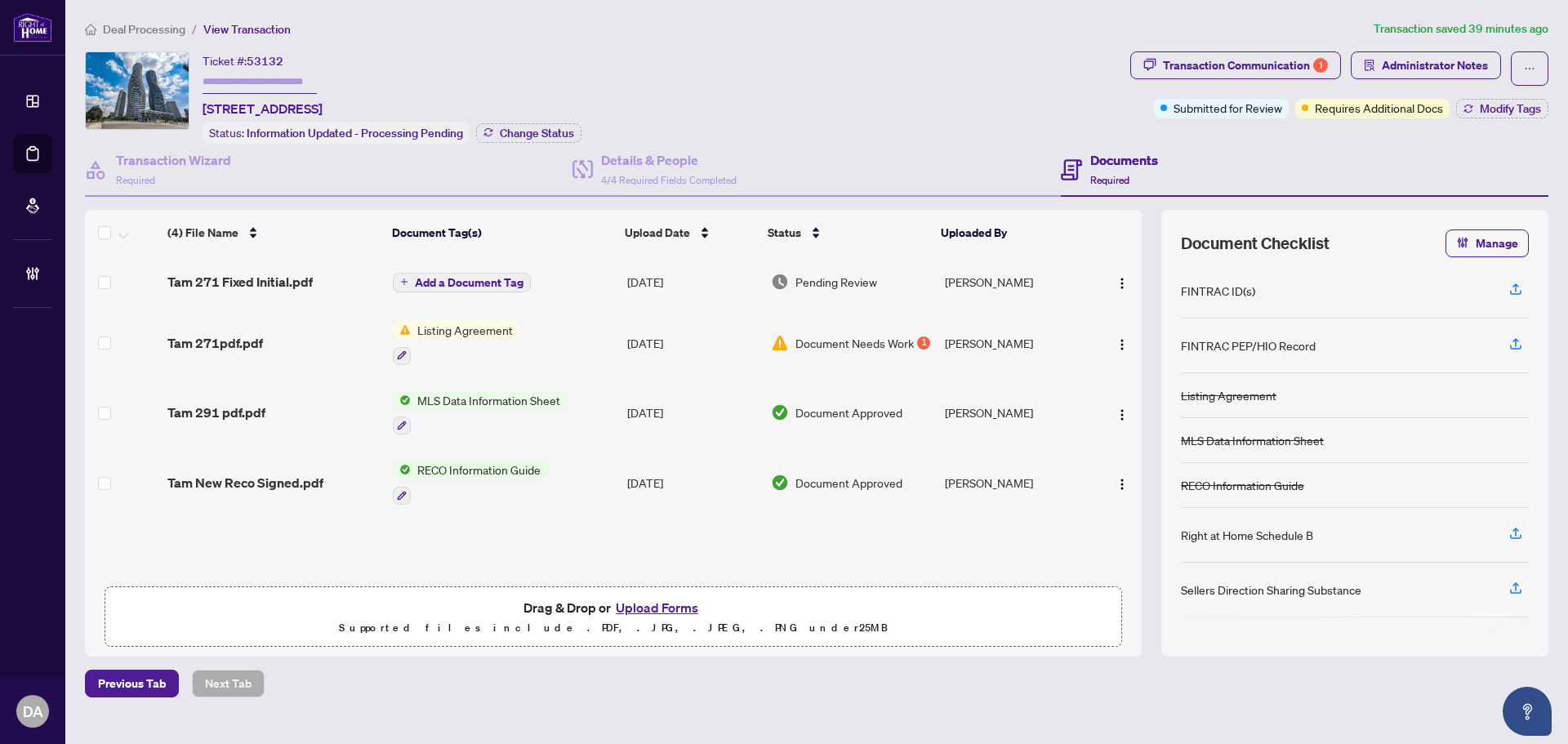
click at [325, 291] on div "(4) File Name Document Tag(s) Upload Date Status Uploaded By (4) File Name Docu…" at bounding box center [613, 394] width 1056 height 369
click at [308, 280] on span "Tam 271 Fixed Initial.pdf" at bounding box center [239, 281] width 146 height 20
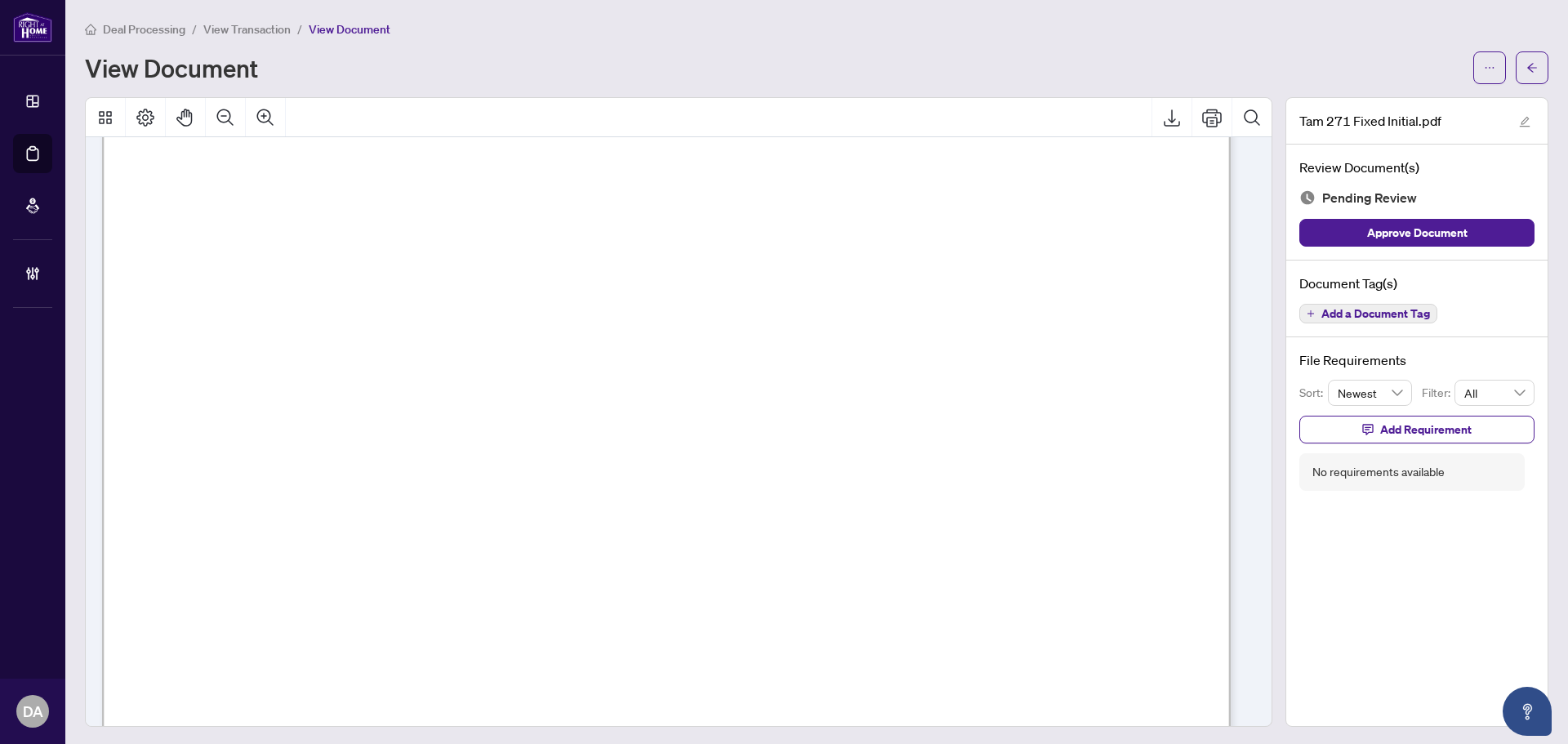
scroll to position [2664, 0]
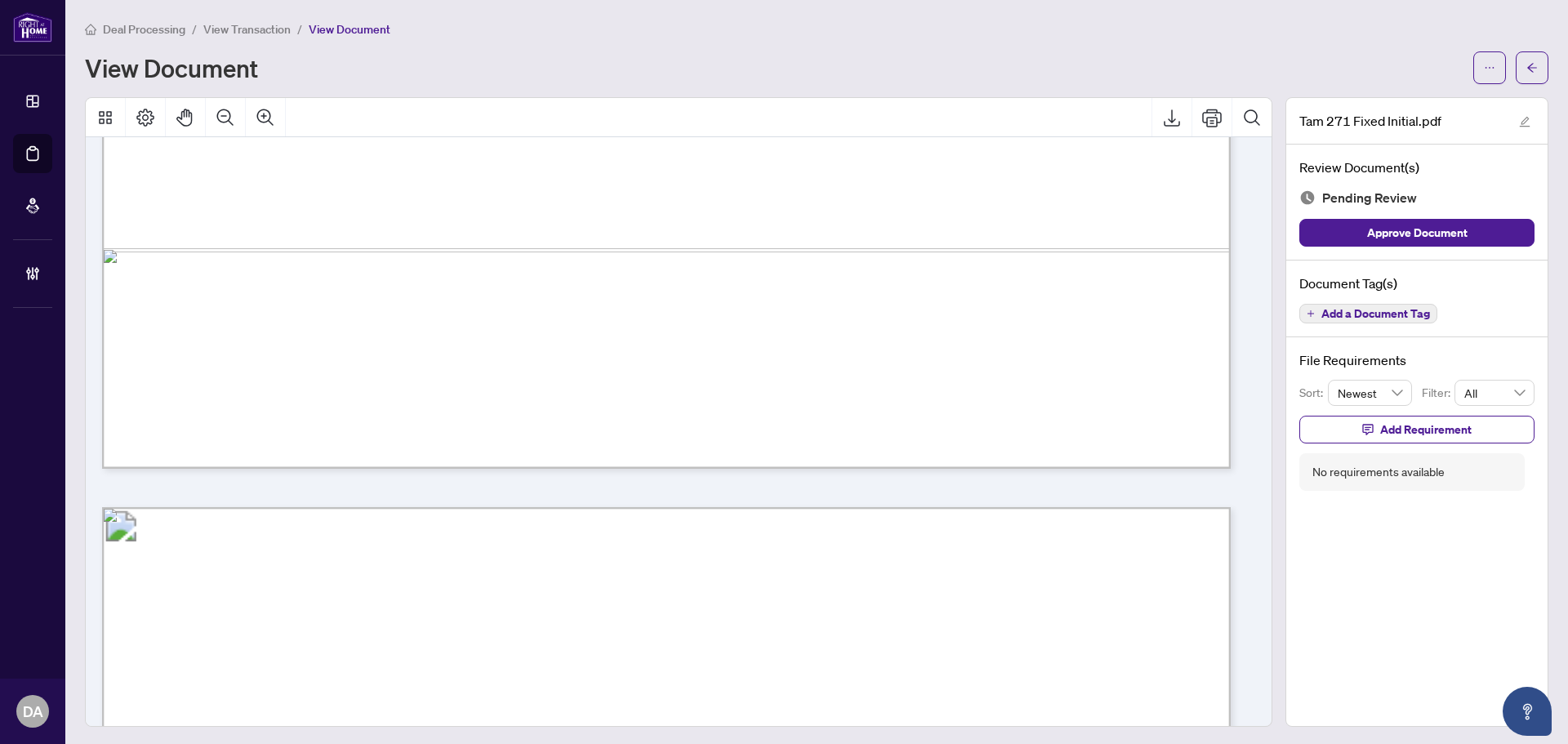
click at [1321, 314] on span "Add a Document Tag" at bounding box center [1375, 314] width 109 height 12
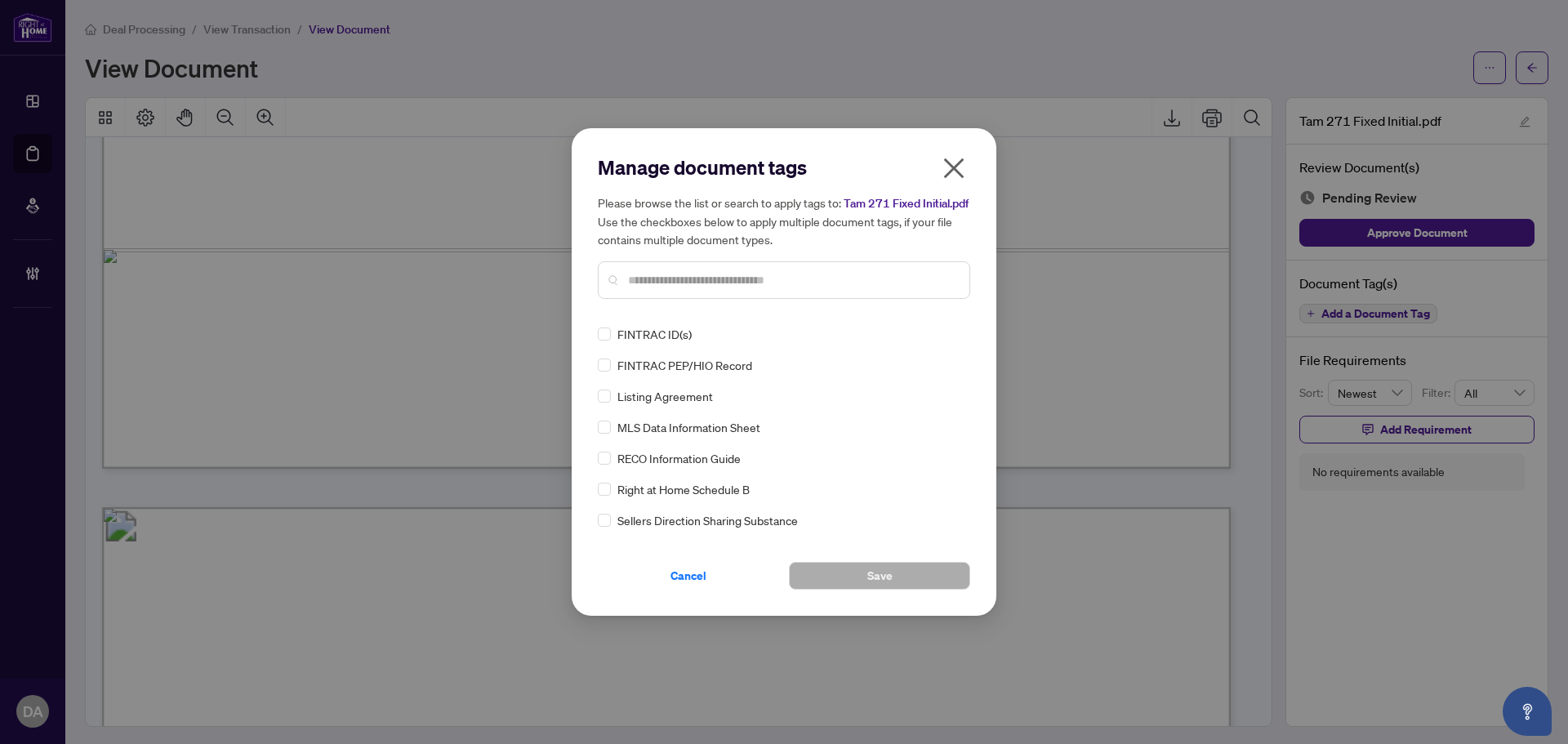
click at [695, 287] on input "text" at bounding box center [791, 280] width 328 height 18
click at [949, 171] on icon "close" at bounding box center [953, 169] width 21 height 21
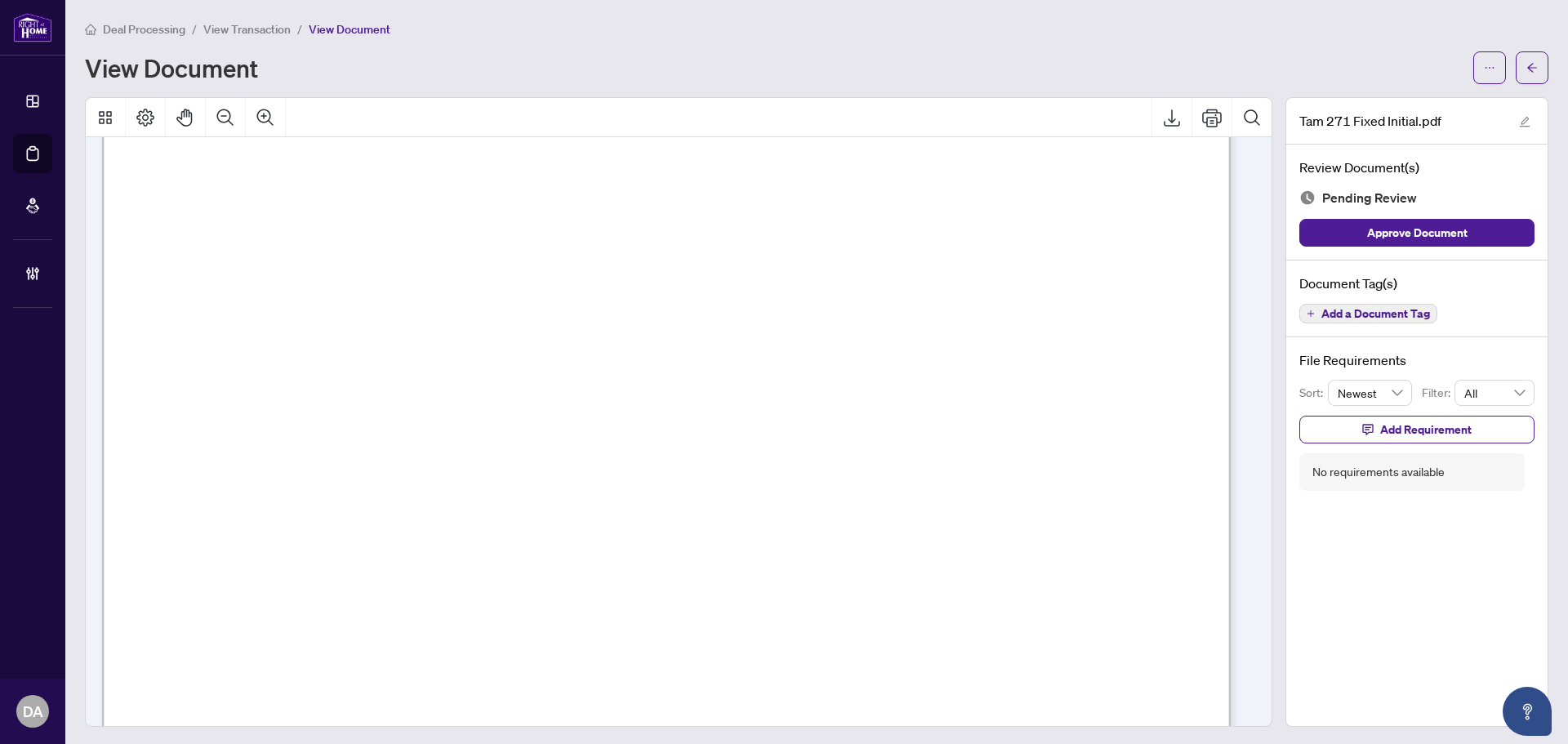
scroll to position [0, 0]
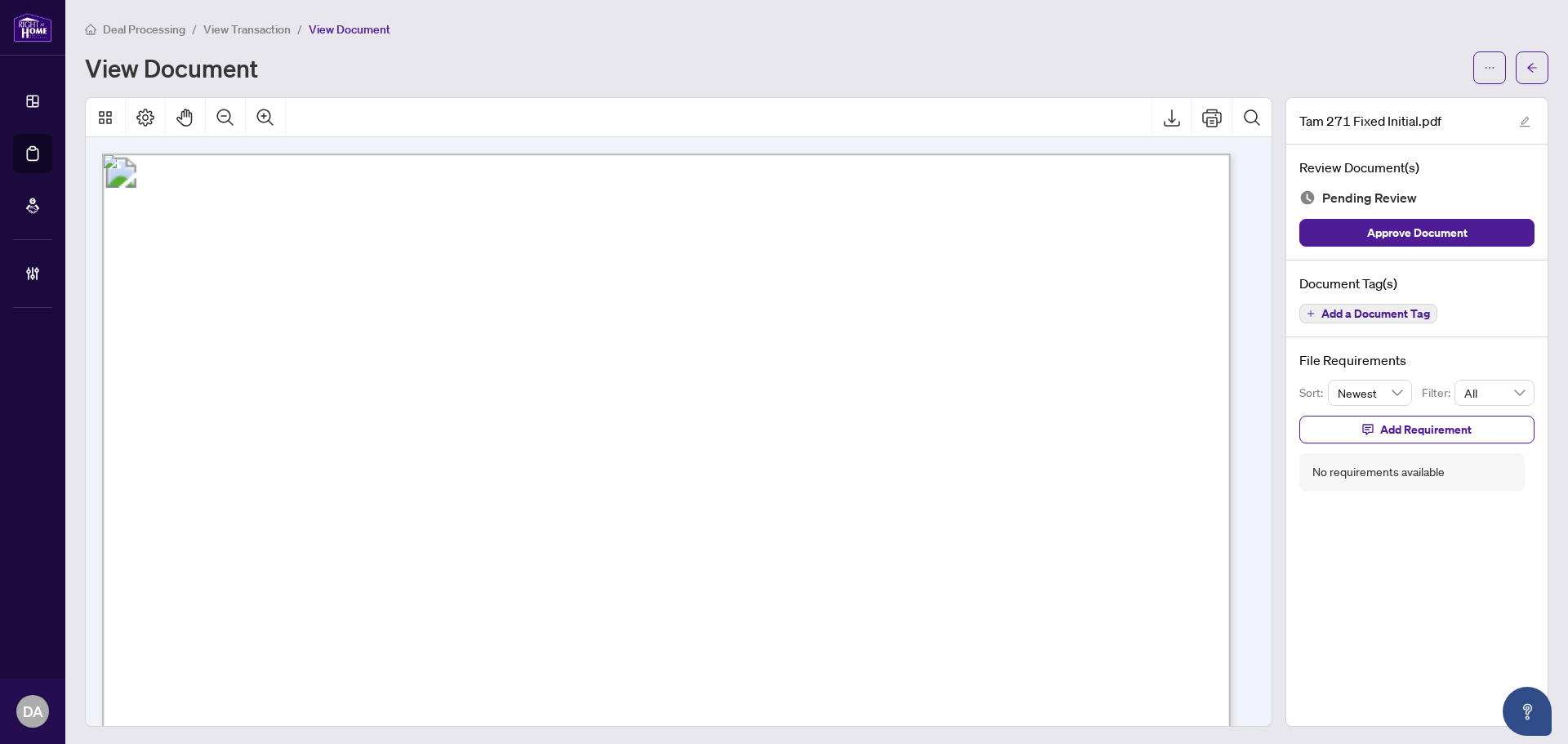
click at [1321, 314] on span "Add a Document Tag" at bounding box center [1375, 314] width 109 height 12
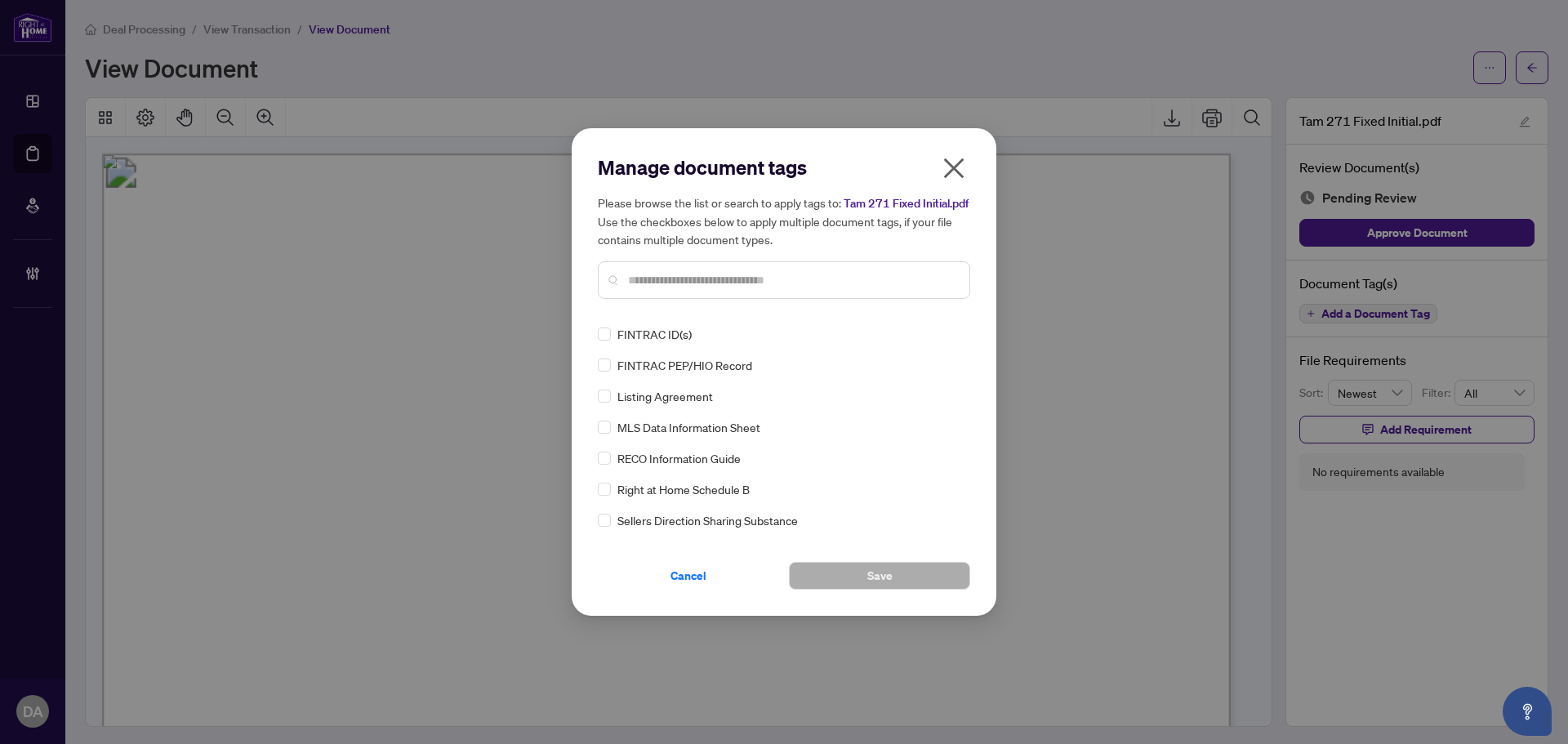
click at [722, 267] on div at bounding box center [783, 281] width 373 height 38
click at [737, 281] on input "text" at bounding box center [791, 280] width 328 height 18
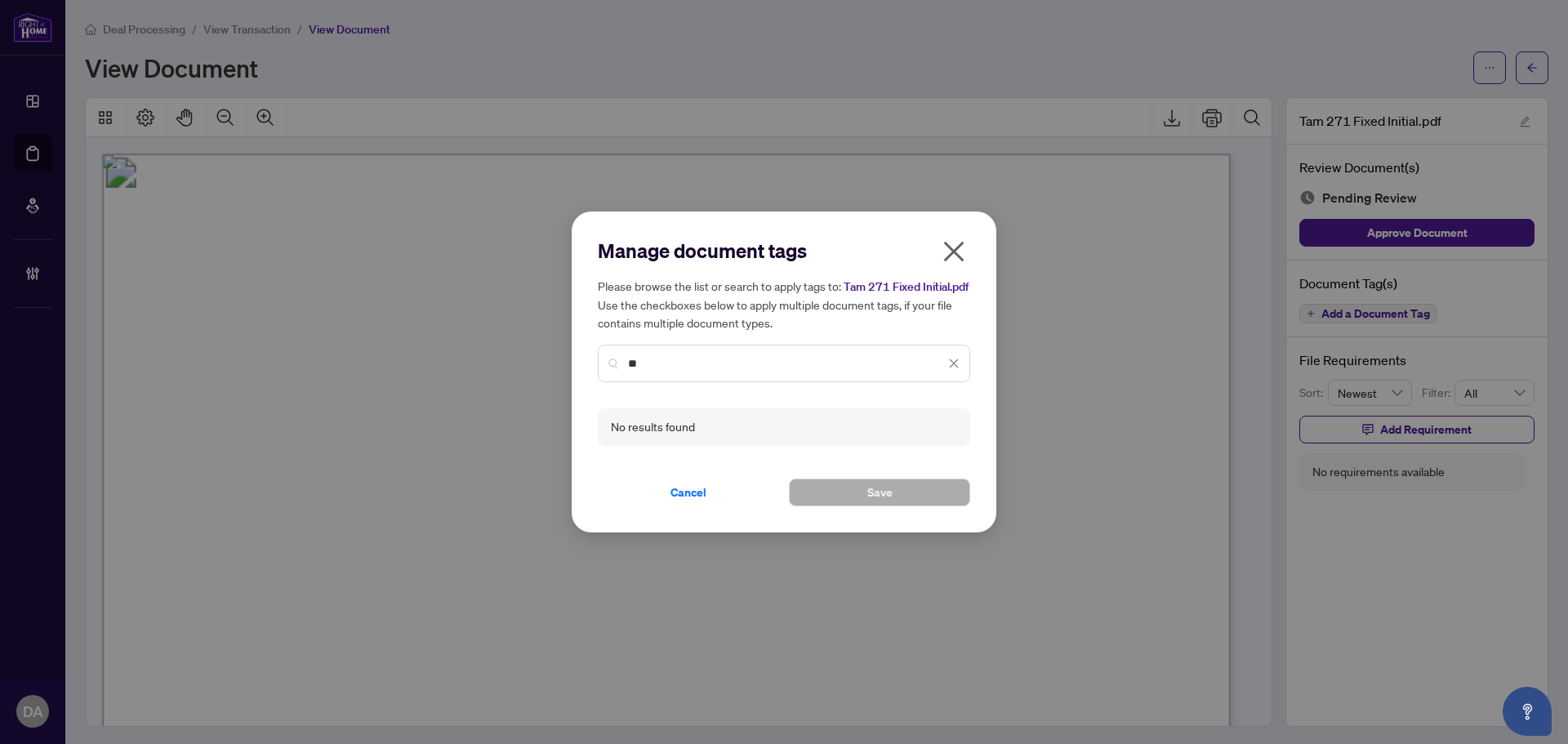
type input "*"
type input "***"
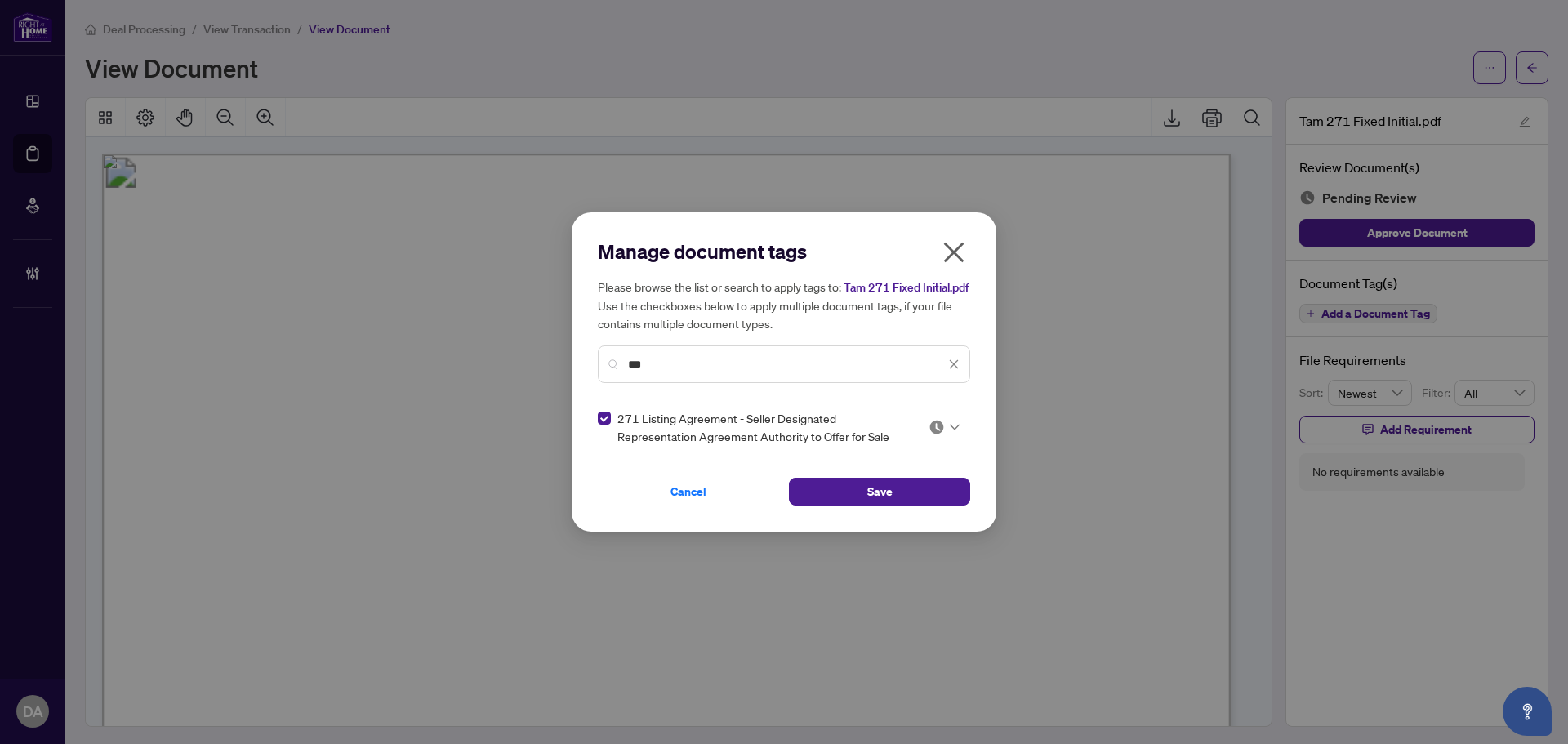
click at [937, 430] on img at bounding box center [936, 427] width 16 height 16
click at [880, 503] on div "Approved" at bounding box center [894, 507] width 104 height 18
click at [855, 492] on button "Save" at bounding box center [879, 492] width 181 height 28
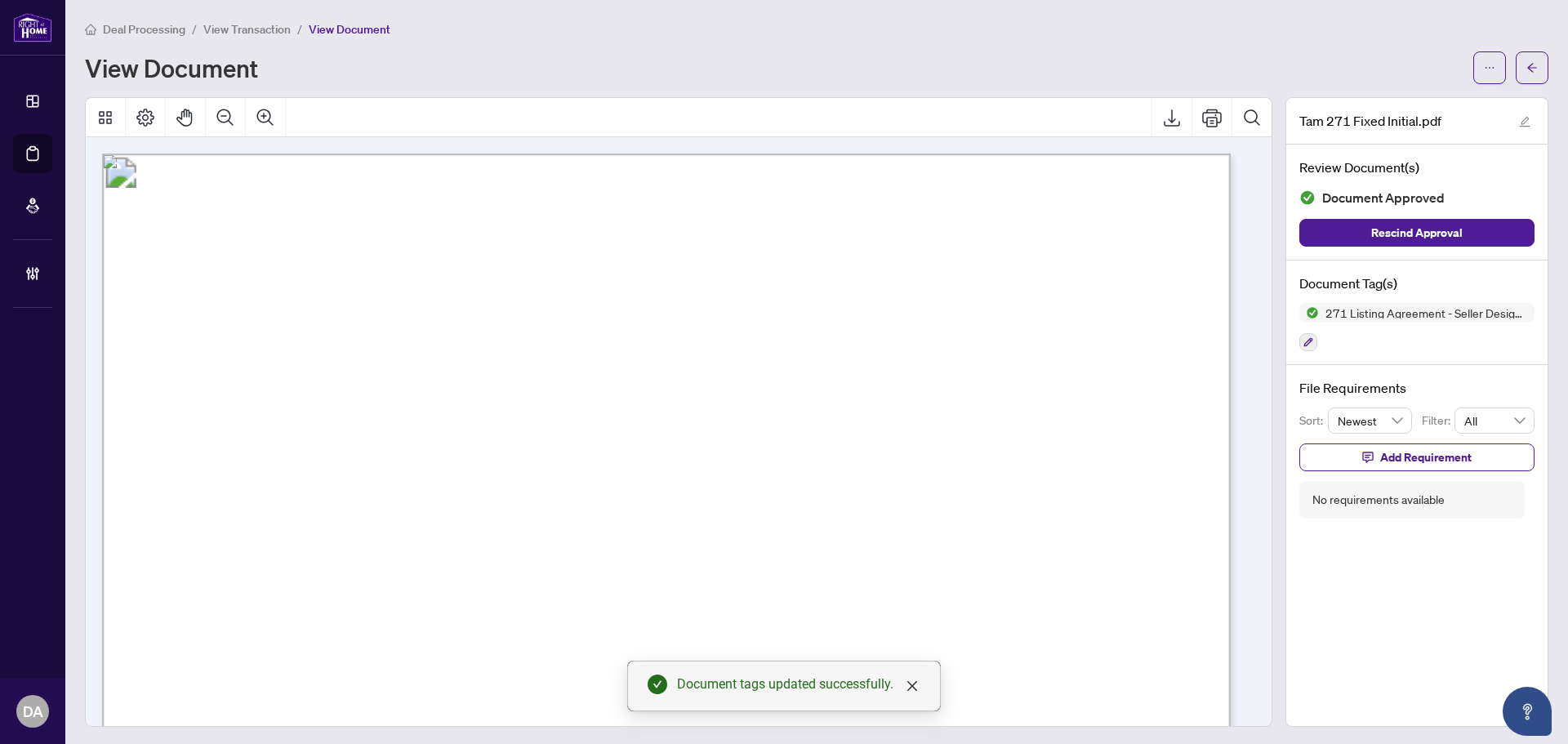
click at [287, 23] on span "View Transaction" at bounding box center [247, 30] width 87 height 15
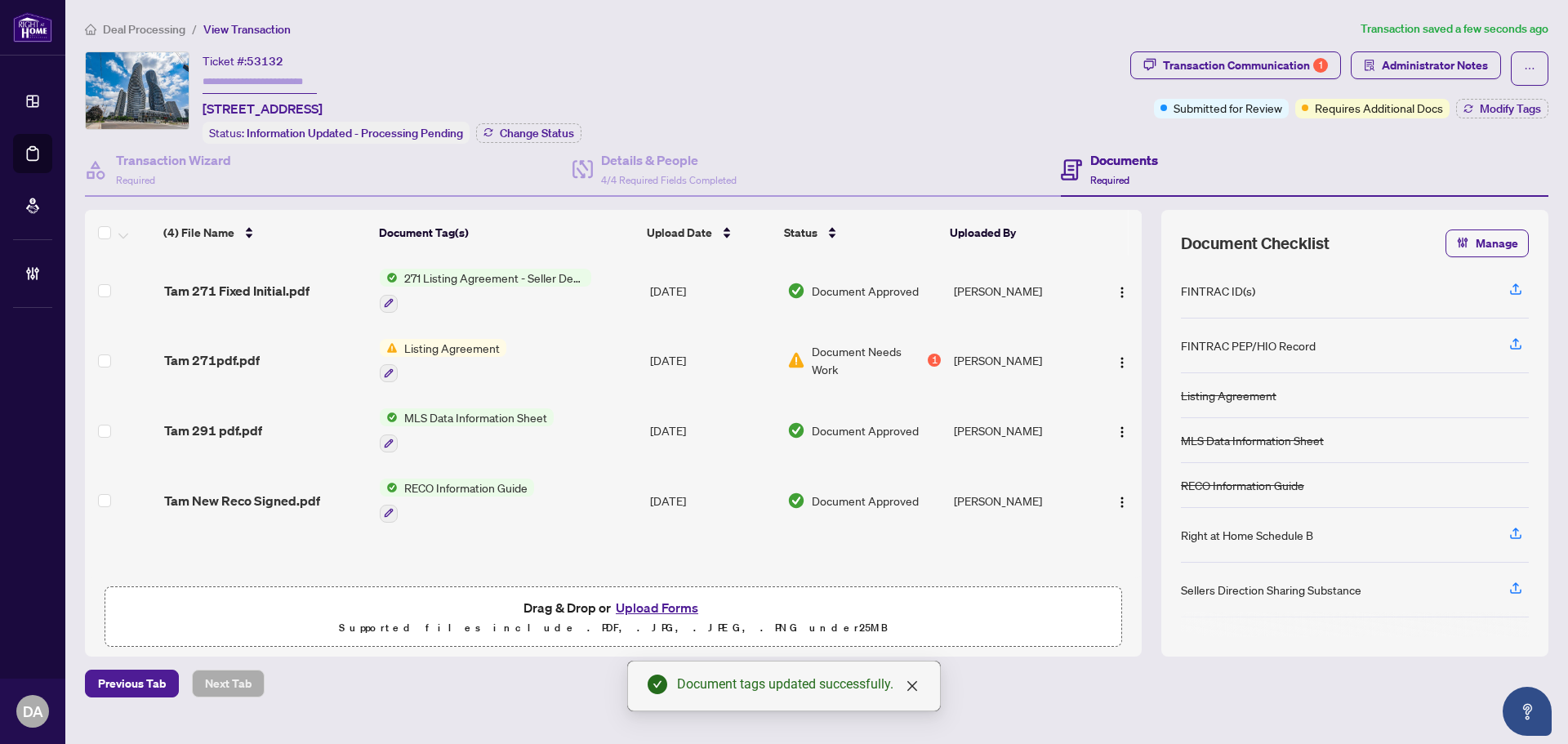
click at [1496, 119] on div "Transaction Communication 1 Administrator Notes Submitted for Review Requires A…" at bounding box center [1339, 98] width 424 height 92
click at [1481, 109] on span "Modify Tags" at bounding box center [1510, 109] width 61 height 12
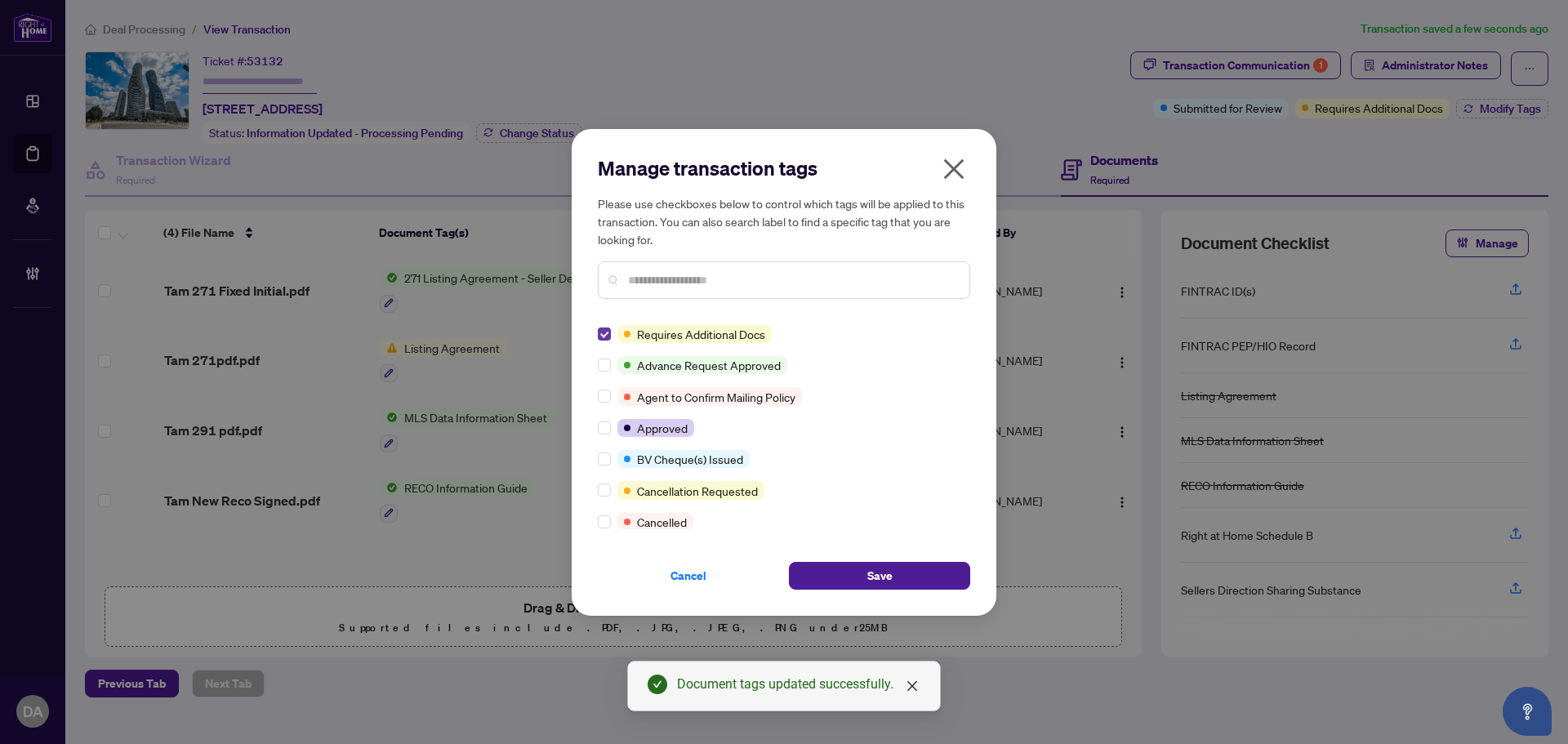
click at [600, 325] on label at bounding box center [604, 334] width 13 height 18
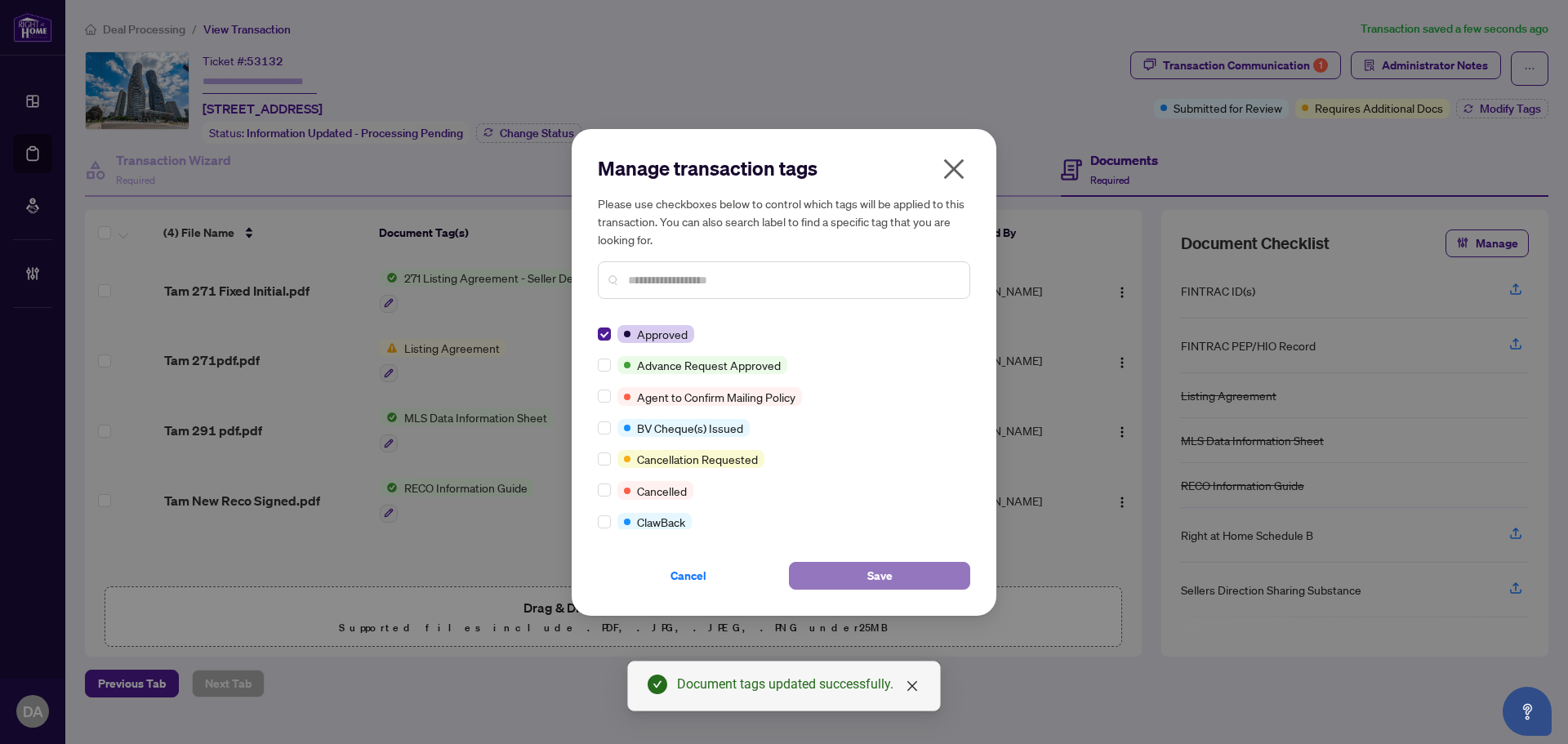
click at [928, 571] on button "Save" at bounding box center [879, 576] width 181 height 28
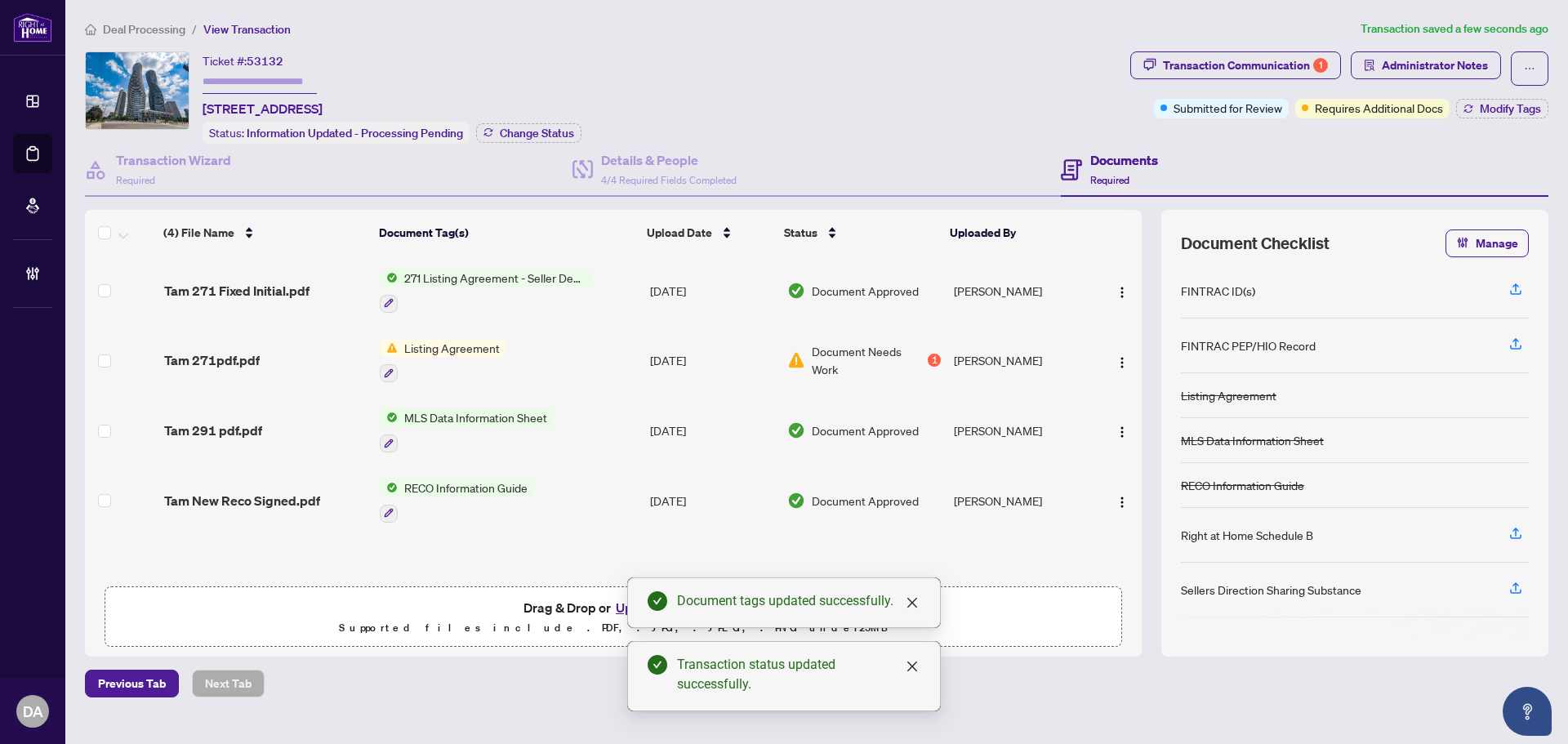
click at [1219, 56] on div "Transaction Communication 1" at bounding box center [1245, 66] width 165 height 26
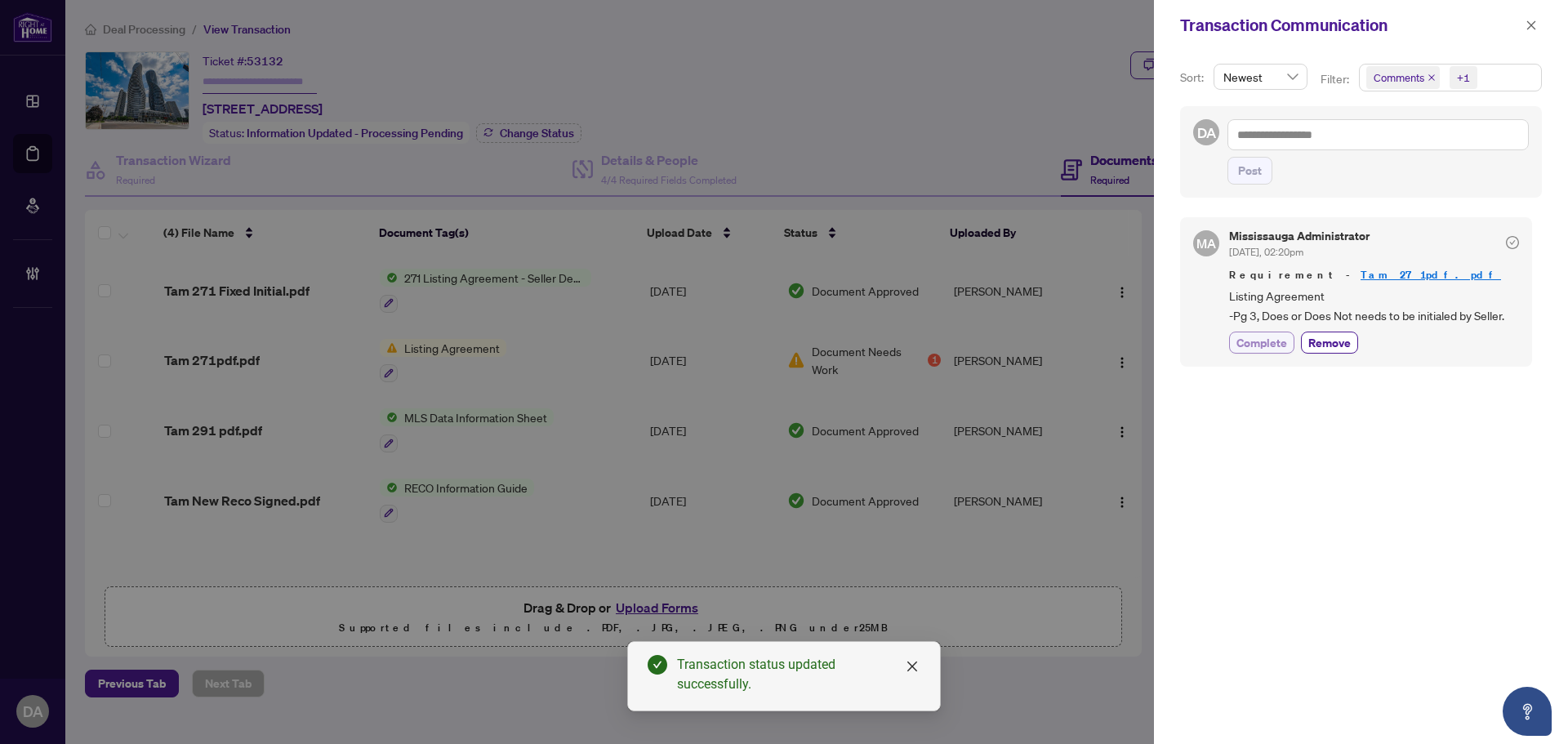
click at [1275, 337] on span "Complete" at bounding box center [1262, 342] width 51 height 17
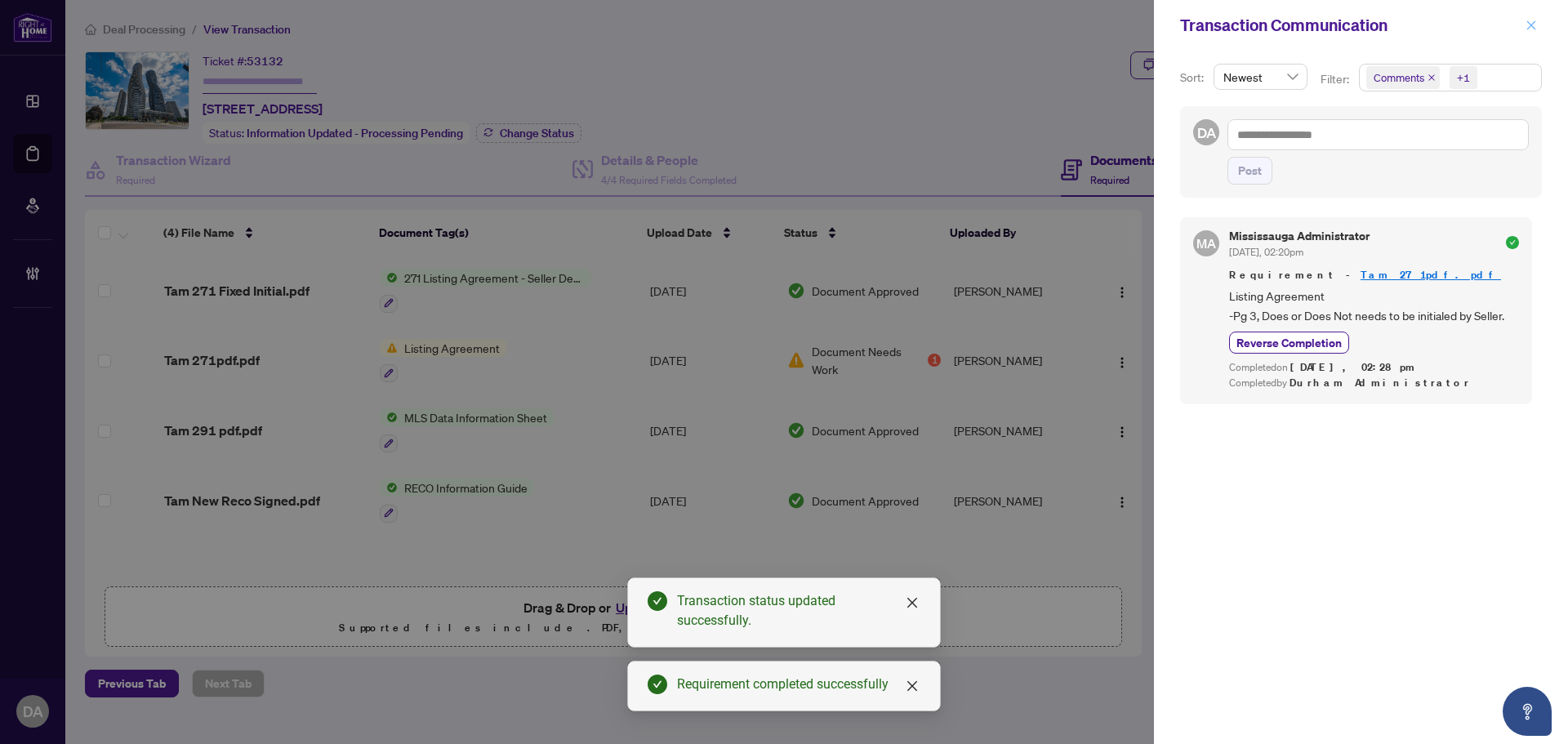
click at [1530, 24] on icon "close" at bounding box center [1531, 26] width 12 height 12
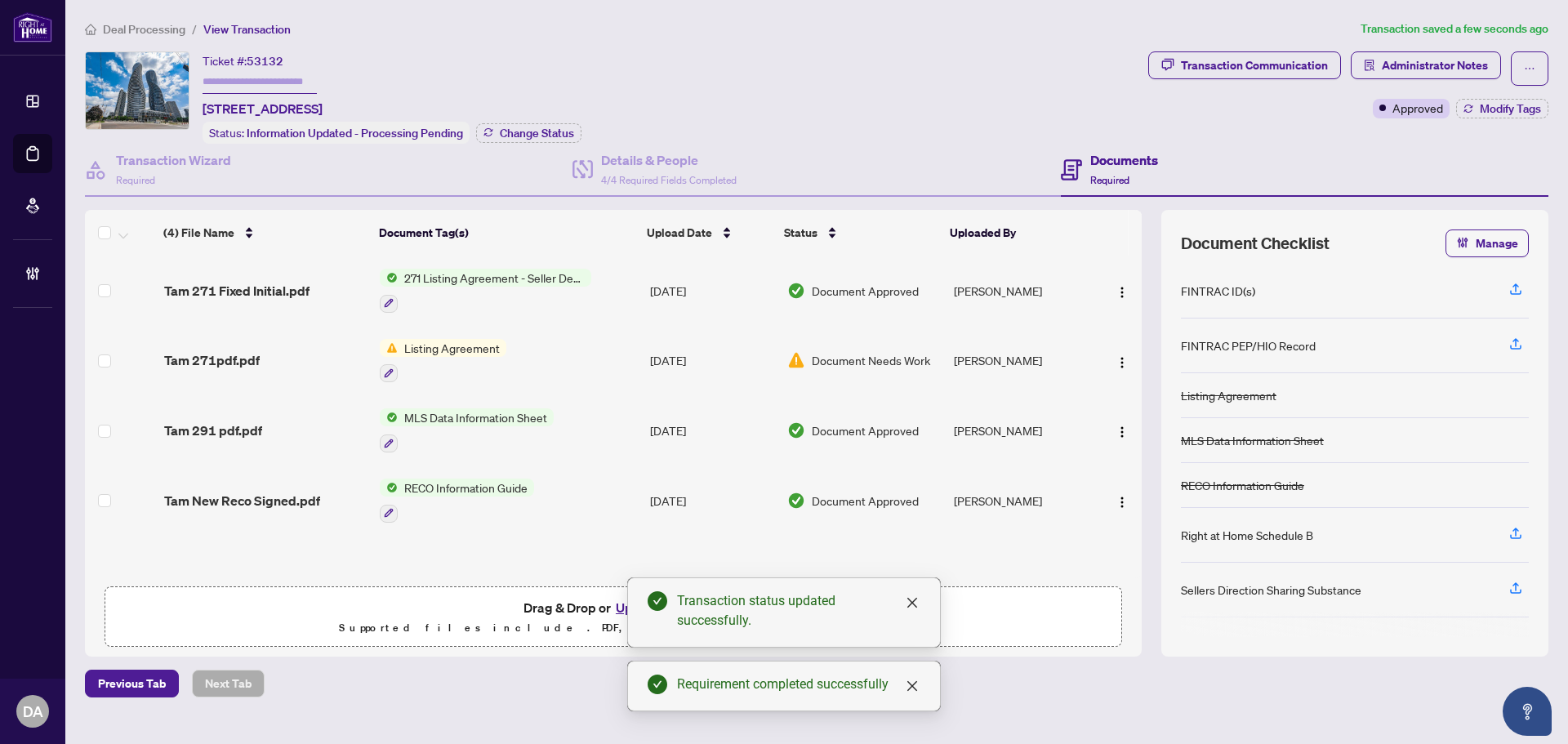
click at [162, 26] on span "Deal Processing" at bounding box center [144, 30] width 82 height 15
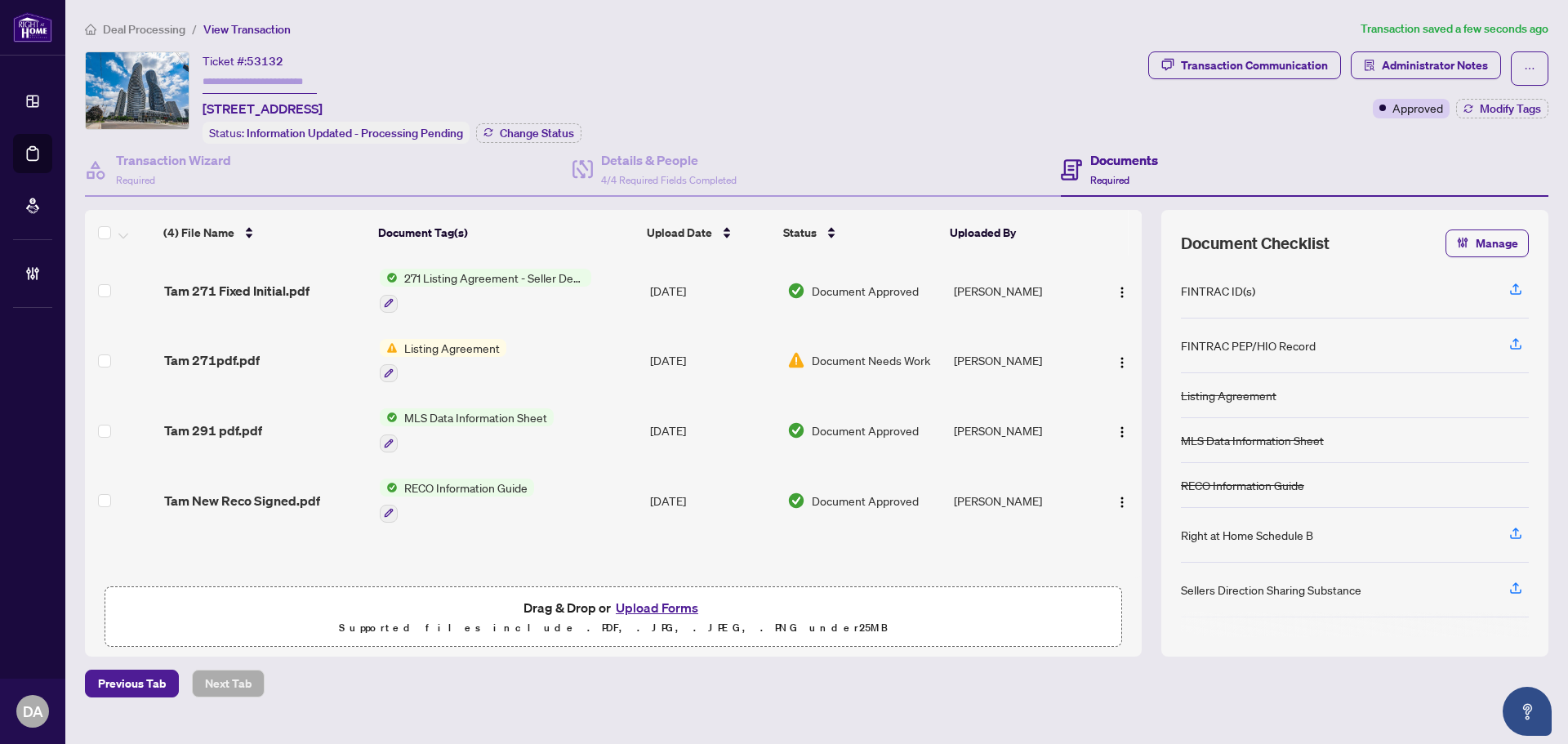
click at [157, 17] on main "Deal Processing / View Transaction Transaction saved a few seconds ago Ticket #…" at bounding box center [816, 372] width 1502 height 744
click at [160, 30] on span "Deal Processing" at bounding box center [144, 30] width 82 height 15
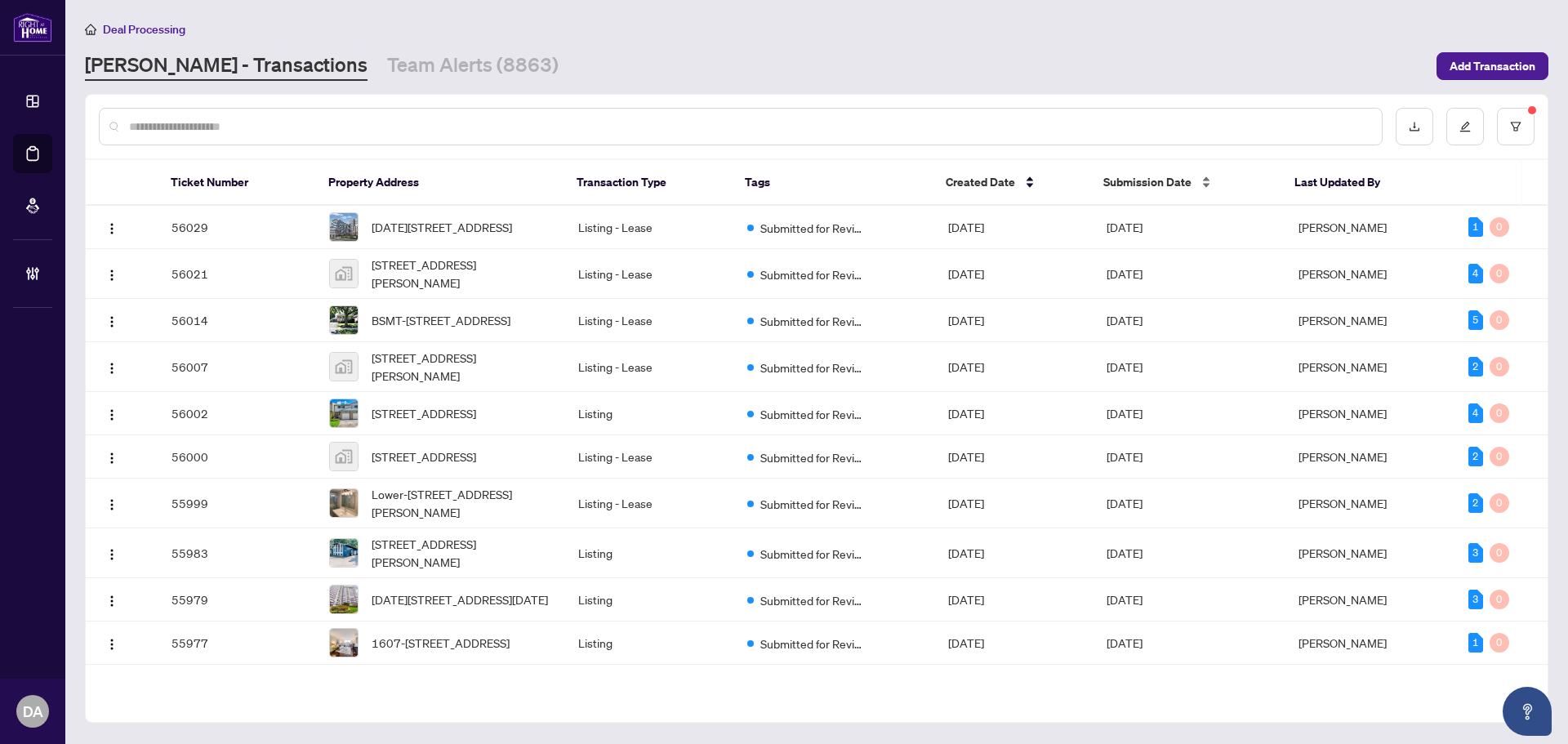
click at [1173, 183] on span "Submission Date" at bounding box center [1147, 182] width 88 height 18
drag, startPoint x: 1176, startPoint y: 179, endPoint x: 1211, endPoint y: 185, distance: 35.5
click at [1201, 184] on div "Submission Date" at bounding box center [1185, 182] width 165 height 18
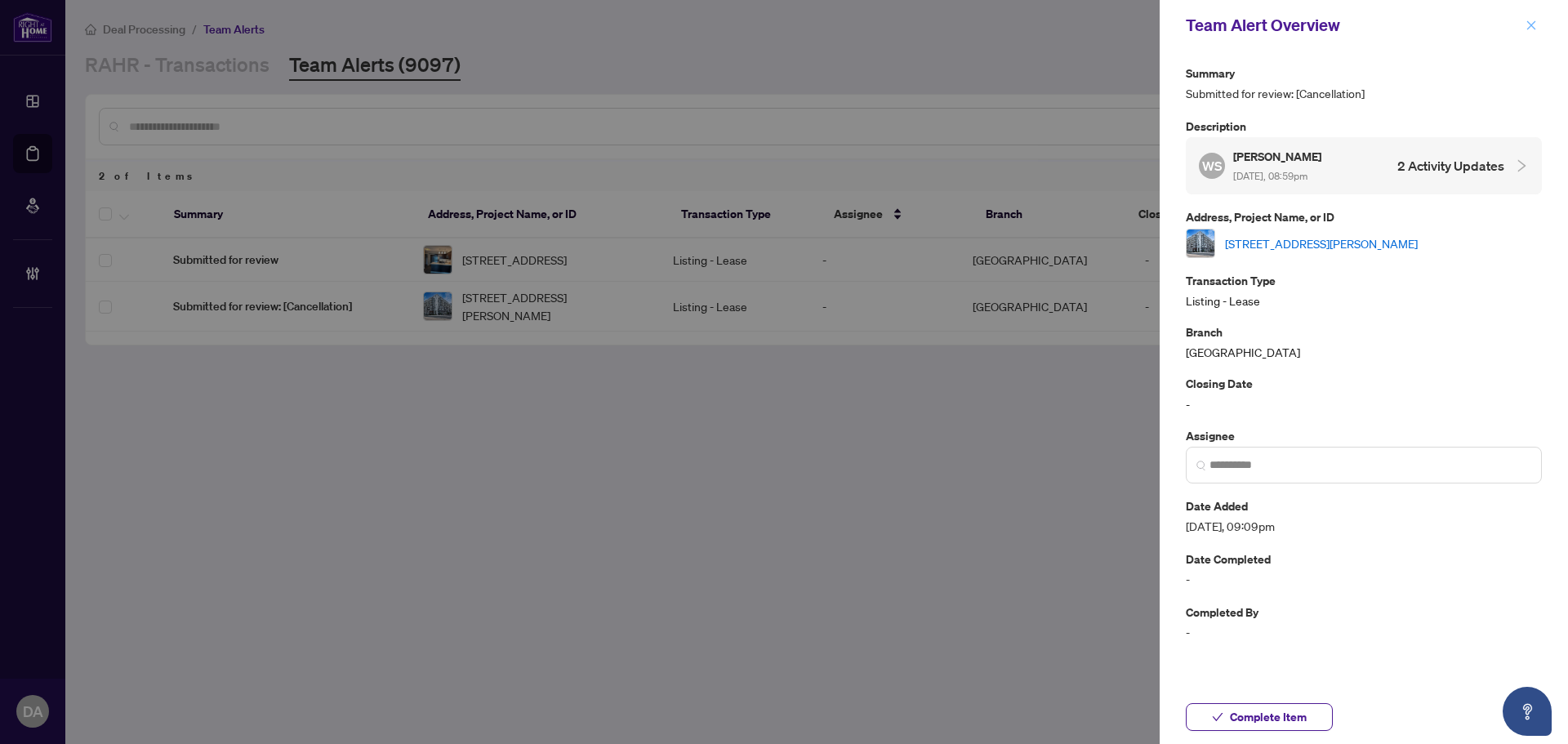
click at [1529, 28] on icon "close" at bounding box center [1531, 25] width 9 height 9
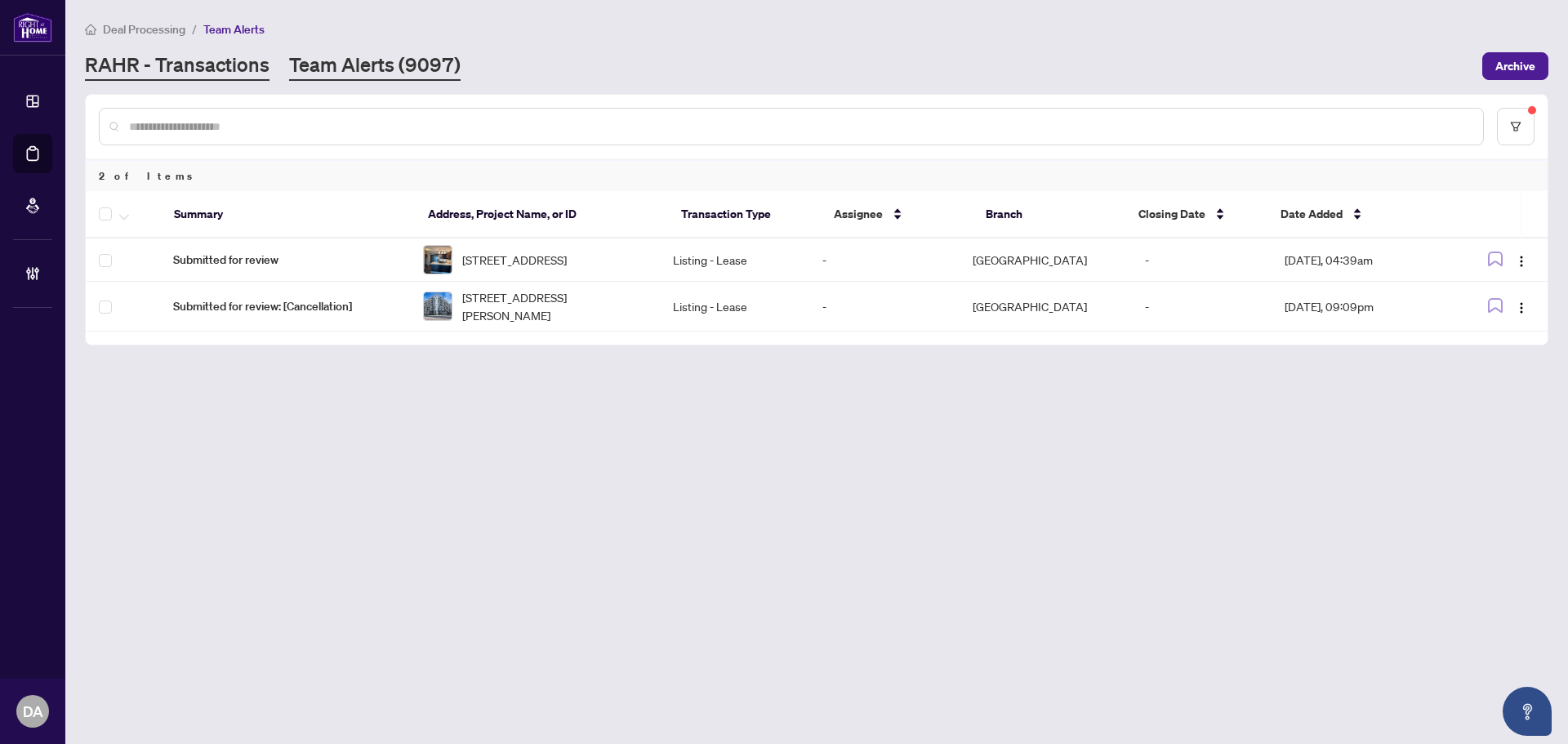
click at [239, 79] on link "RAHR - Transactions" at bounding box center [177, 67] width 184 height 30
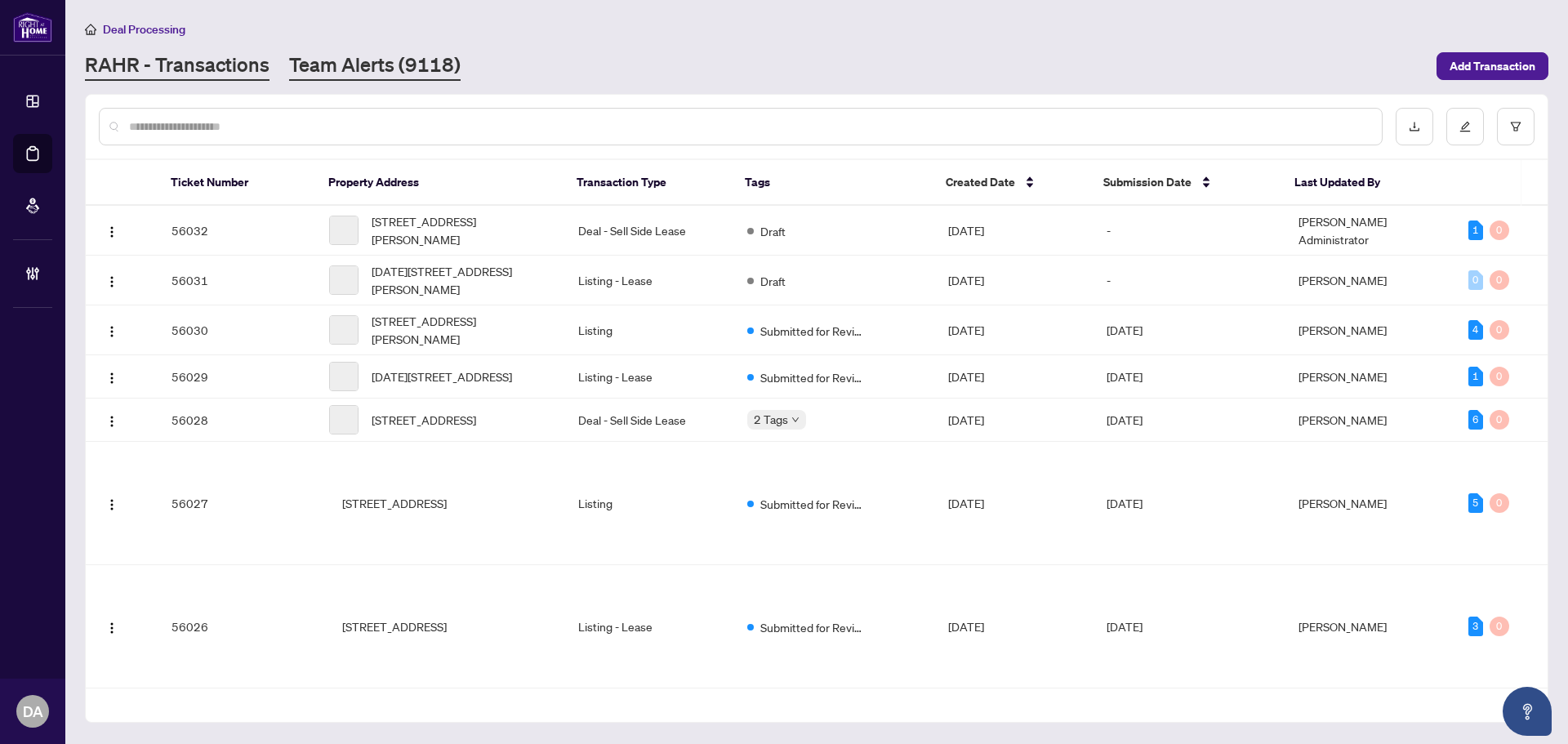
click at [296, 66] on link "Team Alerts (9118)" at bounding box center [374, 67] width 171 height 30
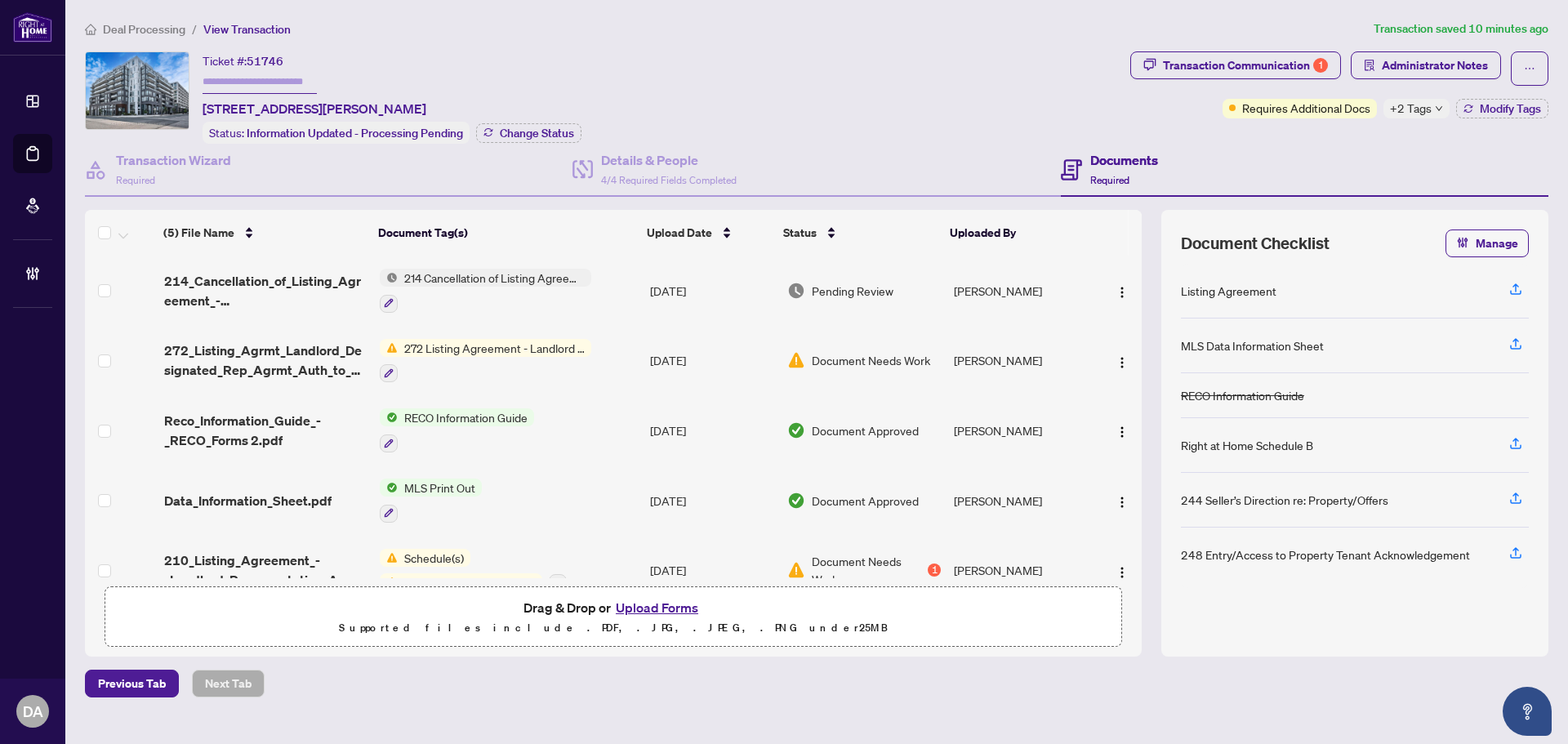
click at [506, 303] on div at bounding box center [485, 303] width 211 height 20
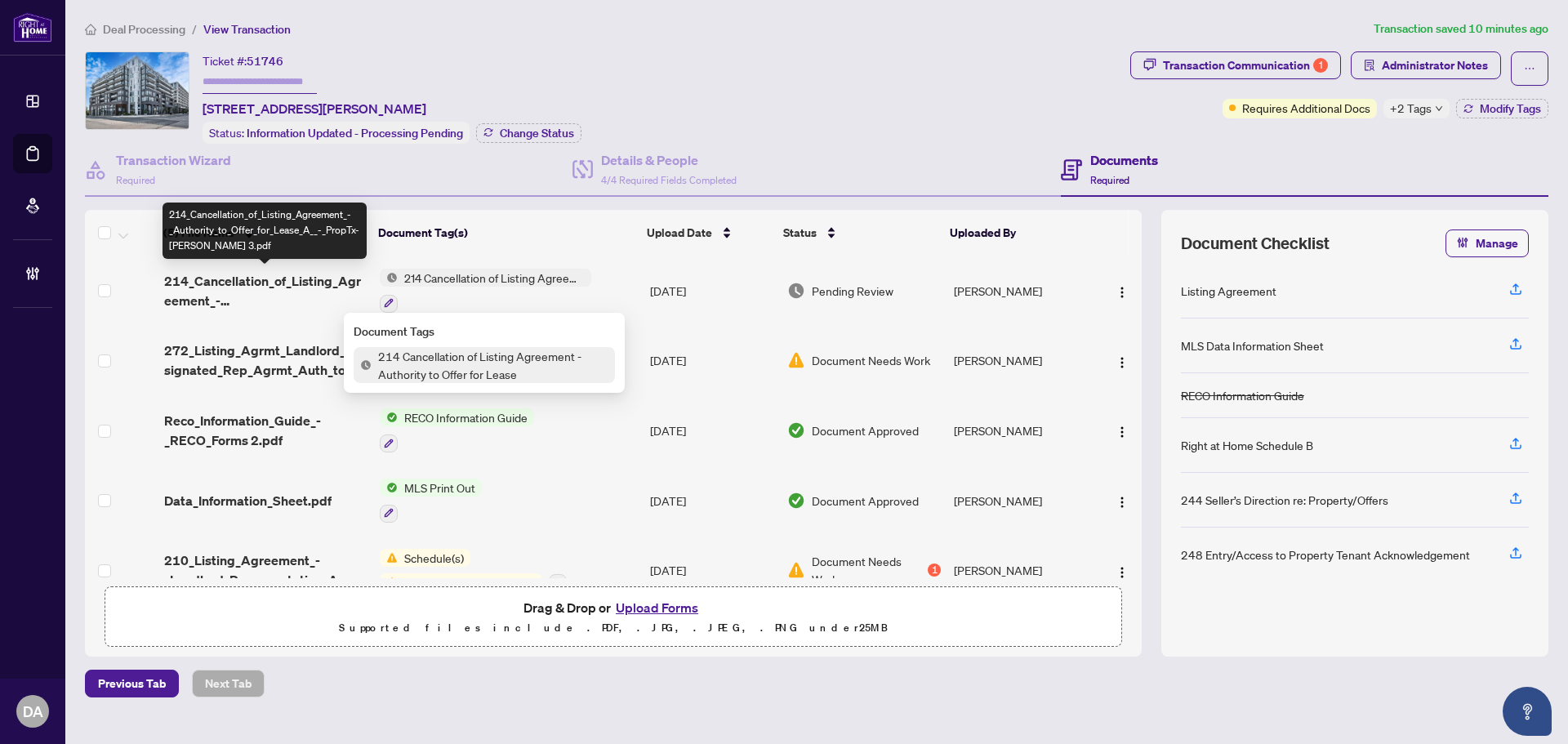
click at [241, 288] on span "214_Cancellation_of_Listing_Agreement_-_Authority_to_Offer_for_Lease_A__-_PropT…" at bounding box center [265, 291] width 202 height 40
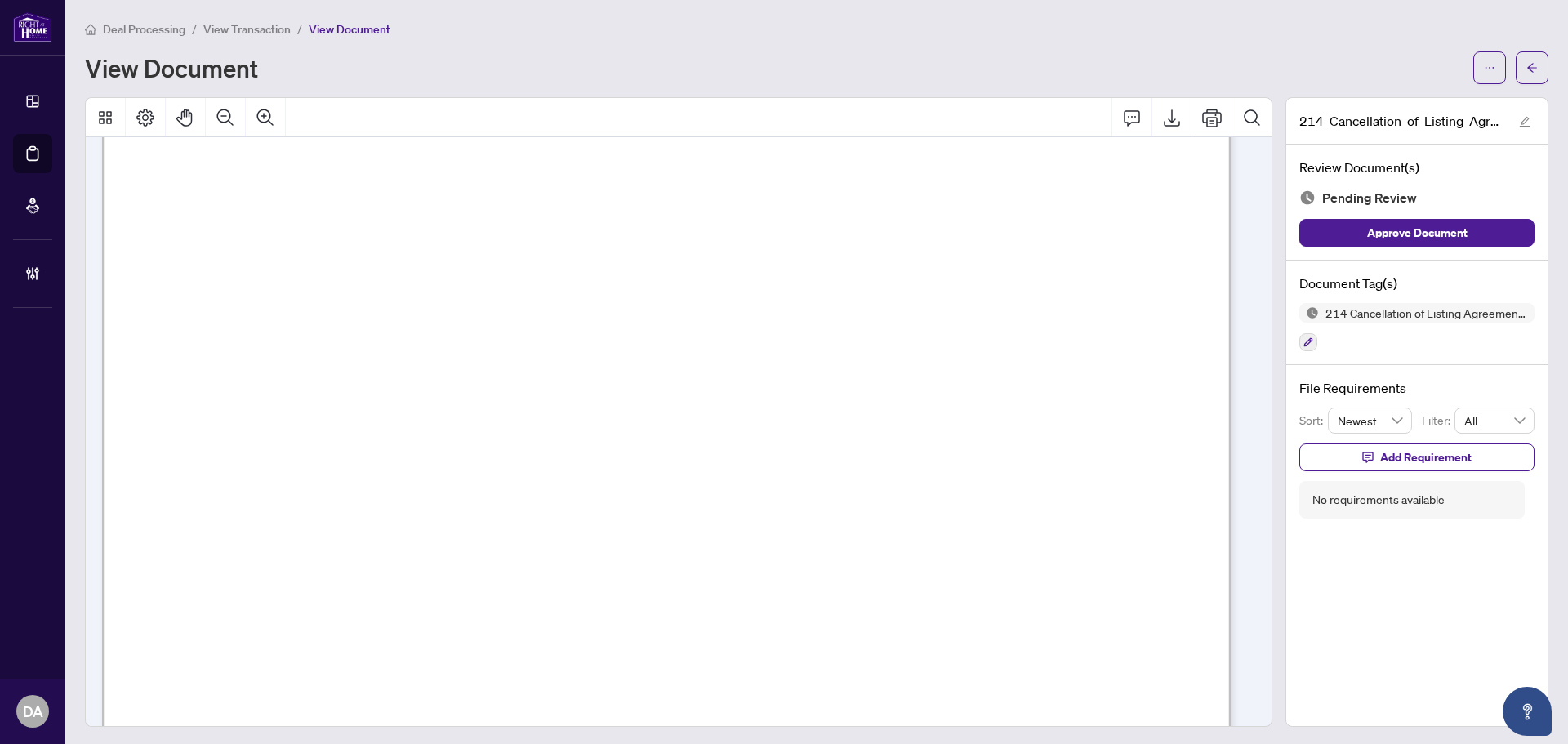
scroll to position [245, 0]
click at [1483, 72] on icon "ellipsis" at bounding box center [1489, 67] width 12 height 12
click at [1398, 95] on span "Download" at bounding box center [1417, 103] width 124 height 18
drag, startPoint x: 423, startPoint y: 340, endPoint x: 309, endPoint y: 334, distance: 114.2
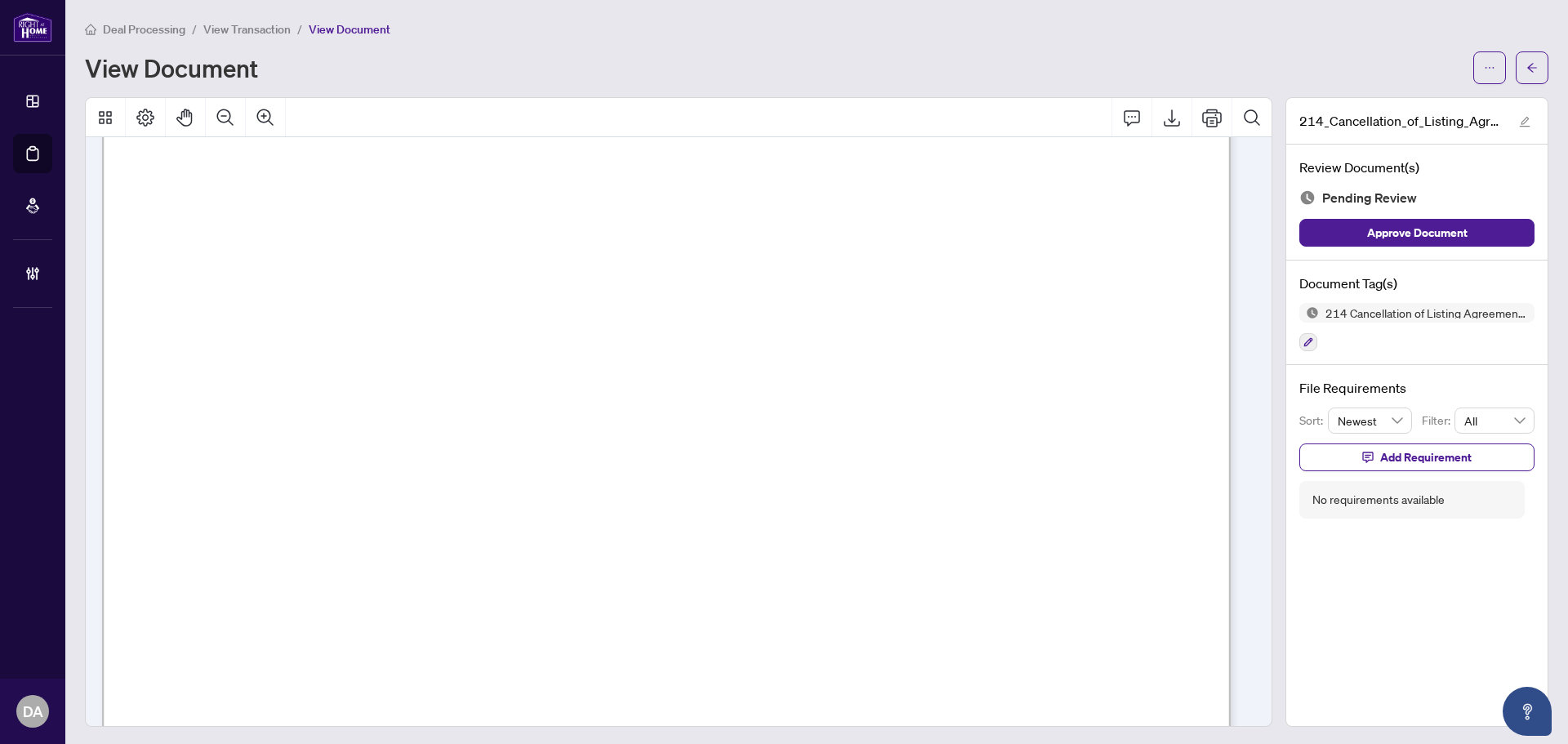
click at [326, 336] on span "W12382922" at bounding box center [370, 343] width 89 height 18
drag, startPoint x: 329, startPoint y: 341, endPoint x: 415, endPoint y: 341, distance: 86.0
click at [415, 341] on span "W12382922" at bounding box center [370, 343] width 89 height 18
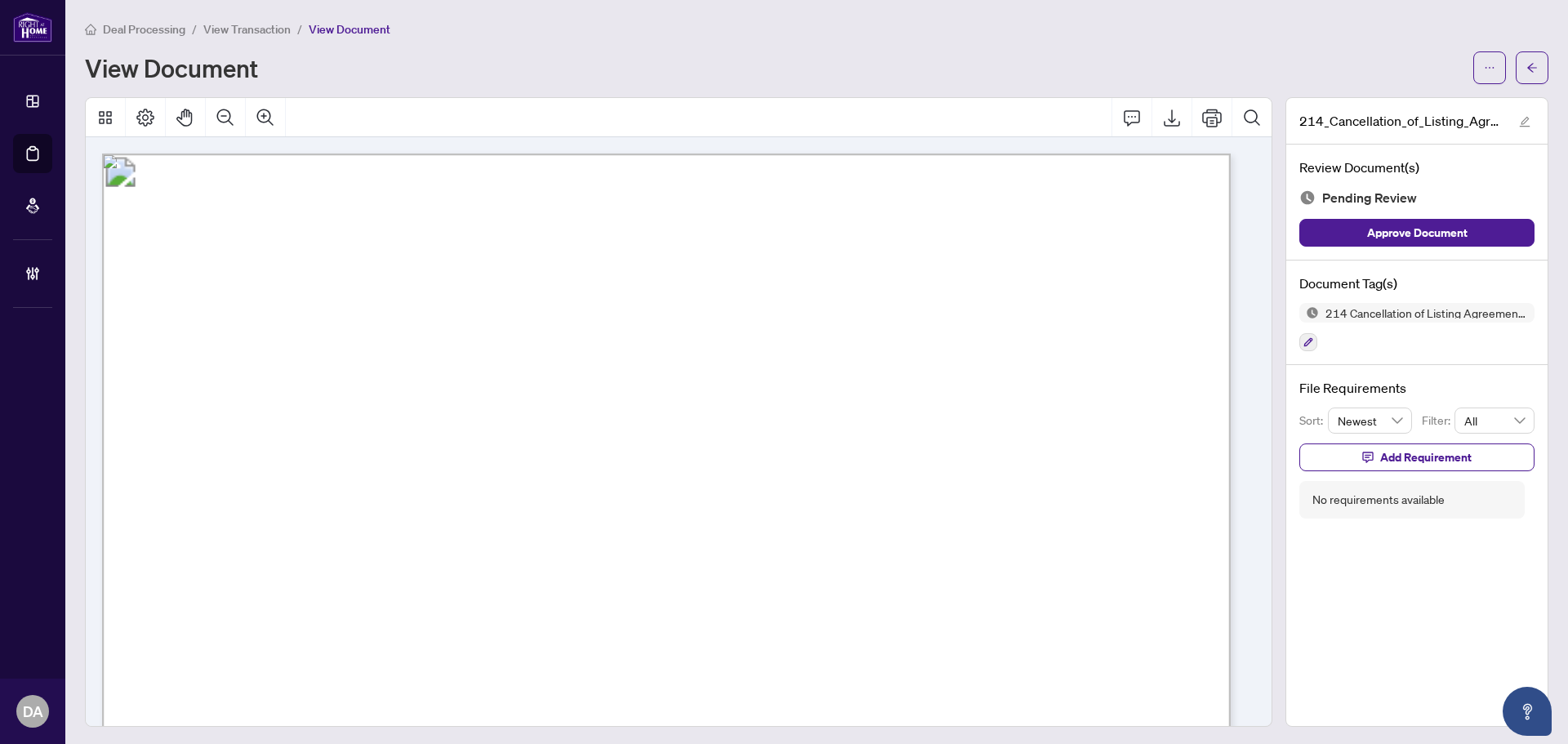
click at [217, 449] on span "AND" at bounding box center [197, 448] width 41 height 20
drag, startPoint x: 283, startPoint y: 27, endPoint x: 31, endPoint y: 149, distance: 280.0
click at [283, 27] on span "View Transaction" at bounding box center [247, 30] width 87 height 15
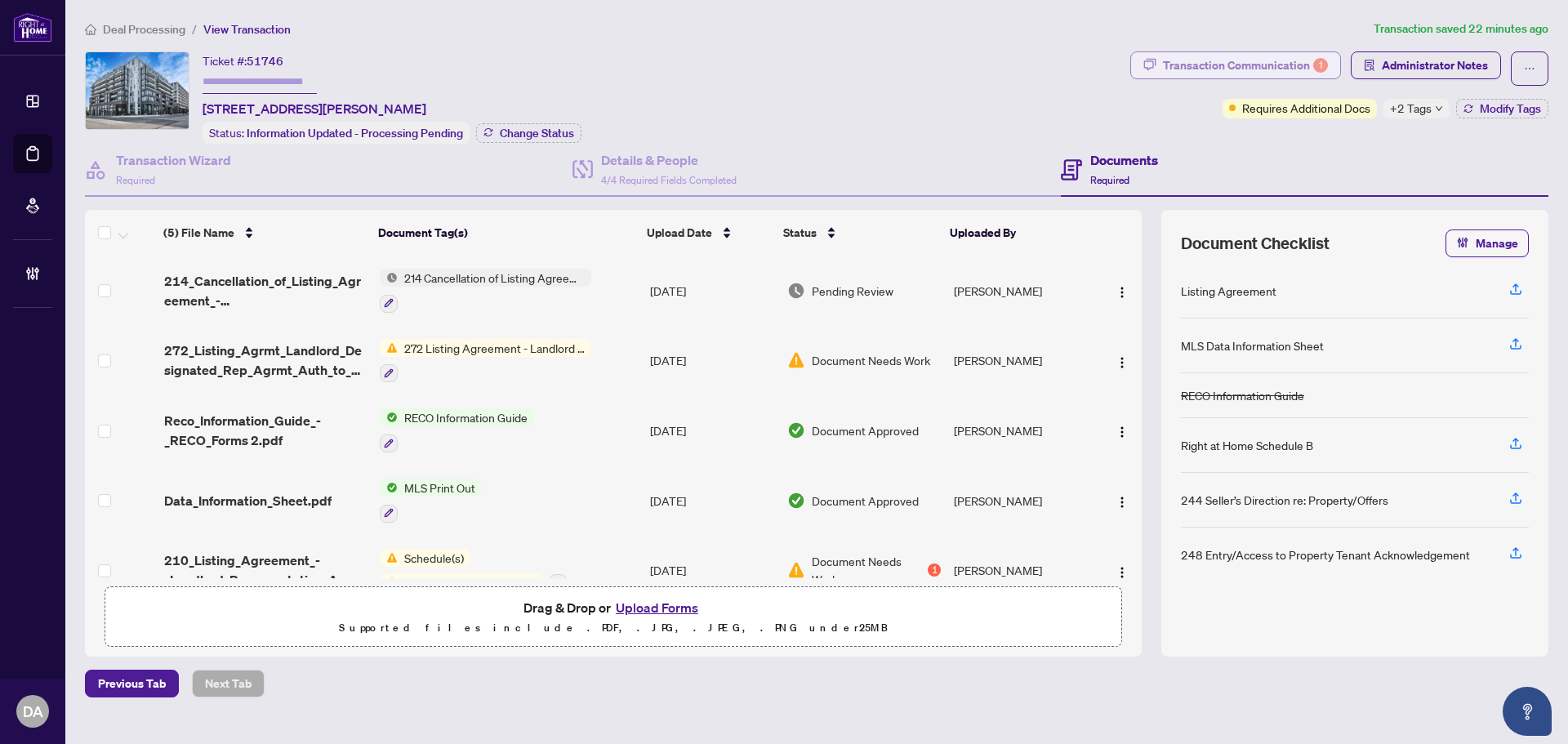
click at [1207, 58] on div "Transaction Communication 1" at bounding box center [1245, 66] width 165 height 26
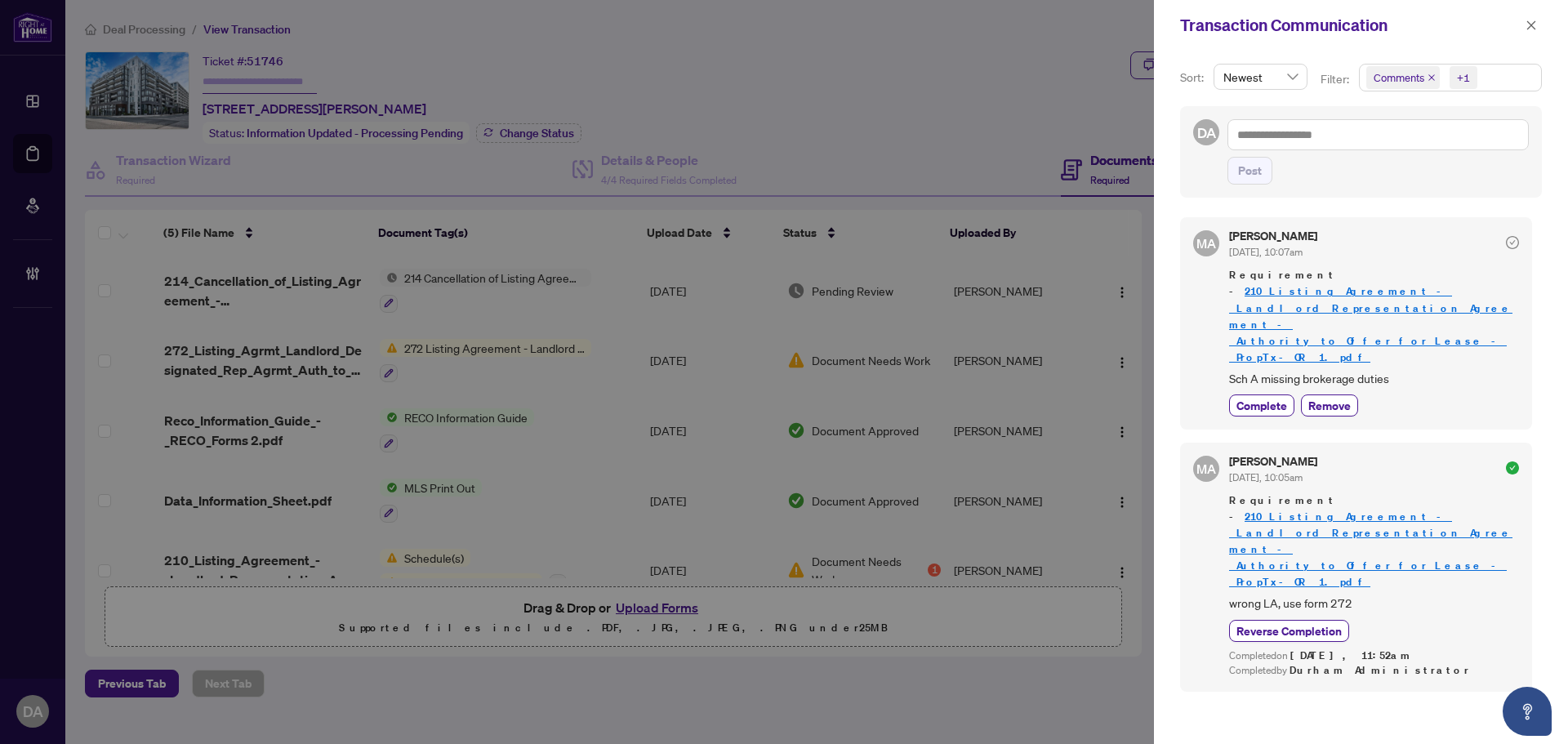
click at [1524, 36] on div "Transaction Communication" at bounding box center [1360, 26] width 414 height 51
click at [1532, 31] on icon "close" at bounding box center [1531, 26] width 12 height 12
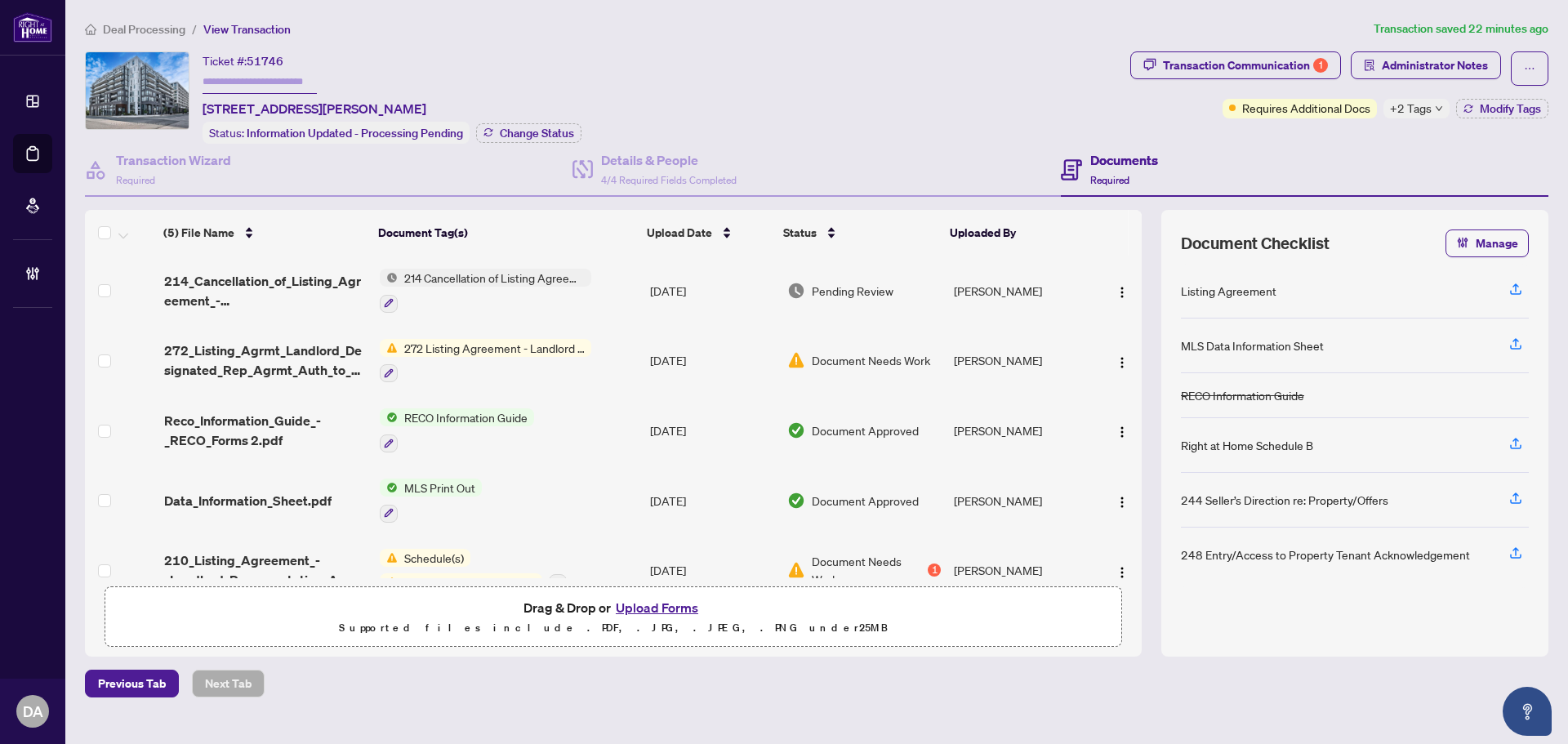
click at [573, 300] on div at bounding box center [485, 303] width 211 height 20
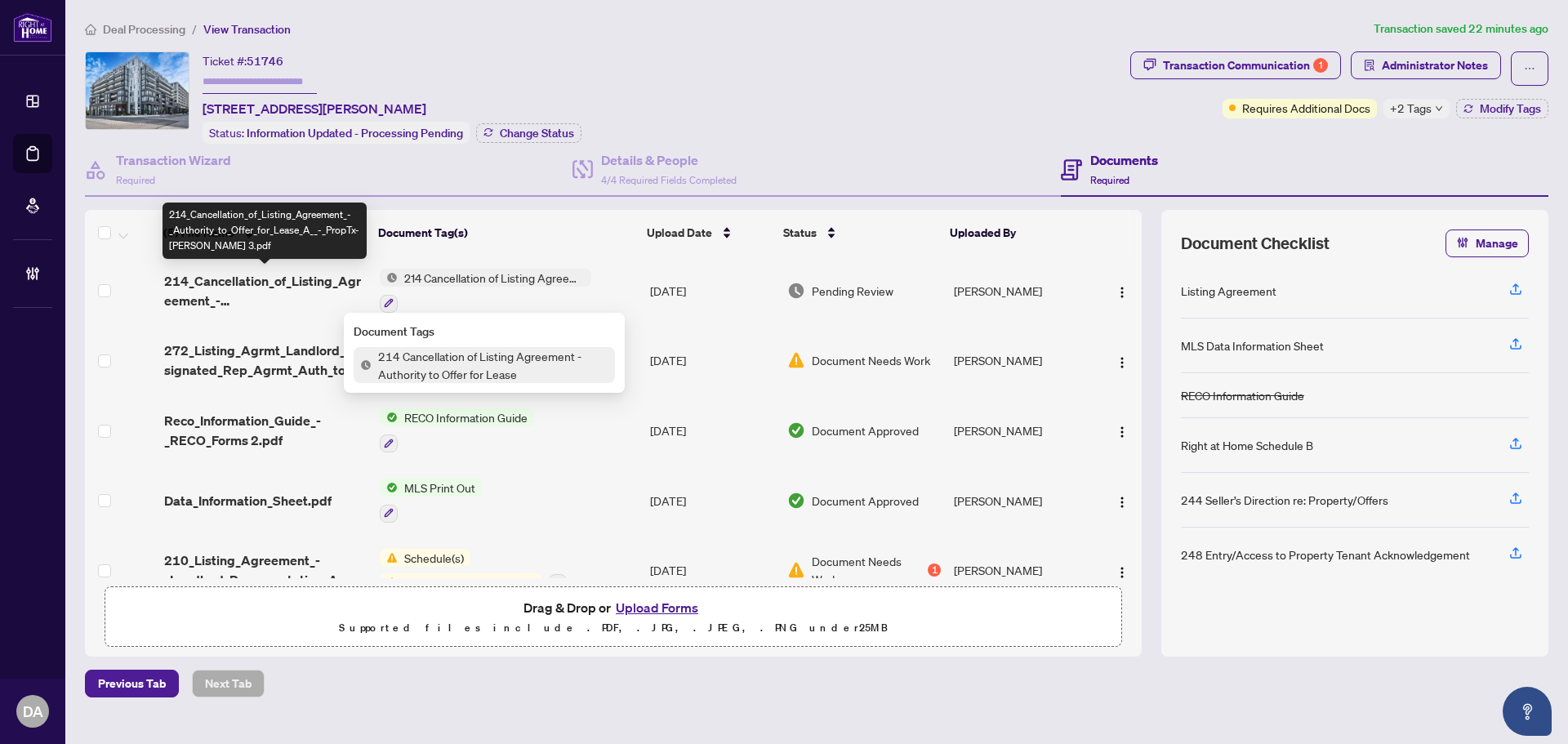
click at [261, 282] on span "214_Cancellation_of_Listing_Agreement_-_Authority_to_Offer_for_Lease_A__-_PropT…" at bounding box center [265, 291] width 202 height 40
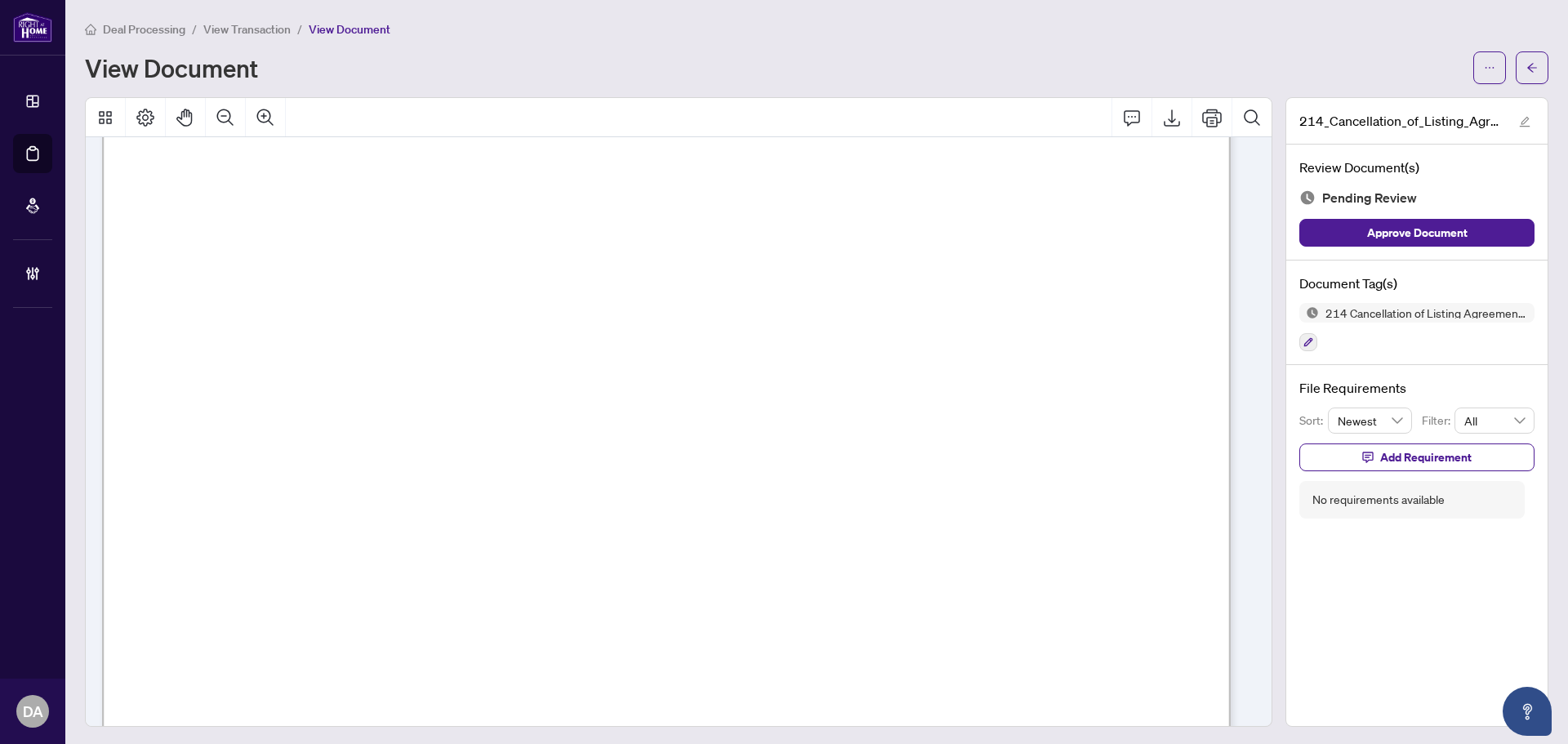
scroll to position [245, 0]
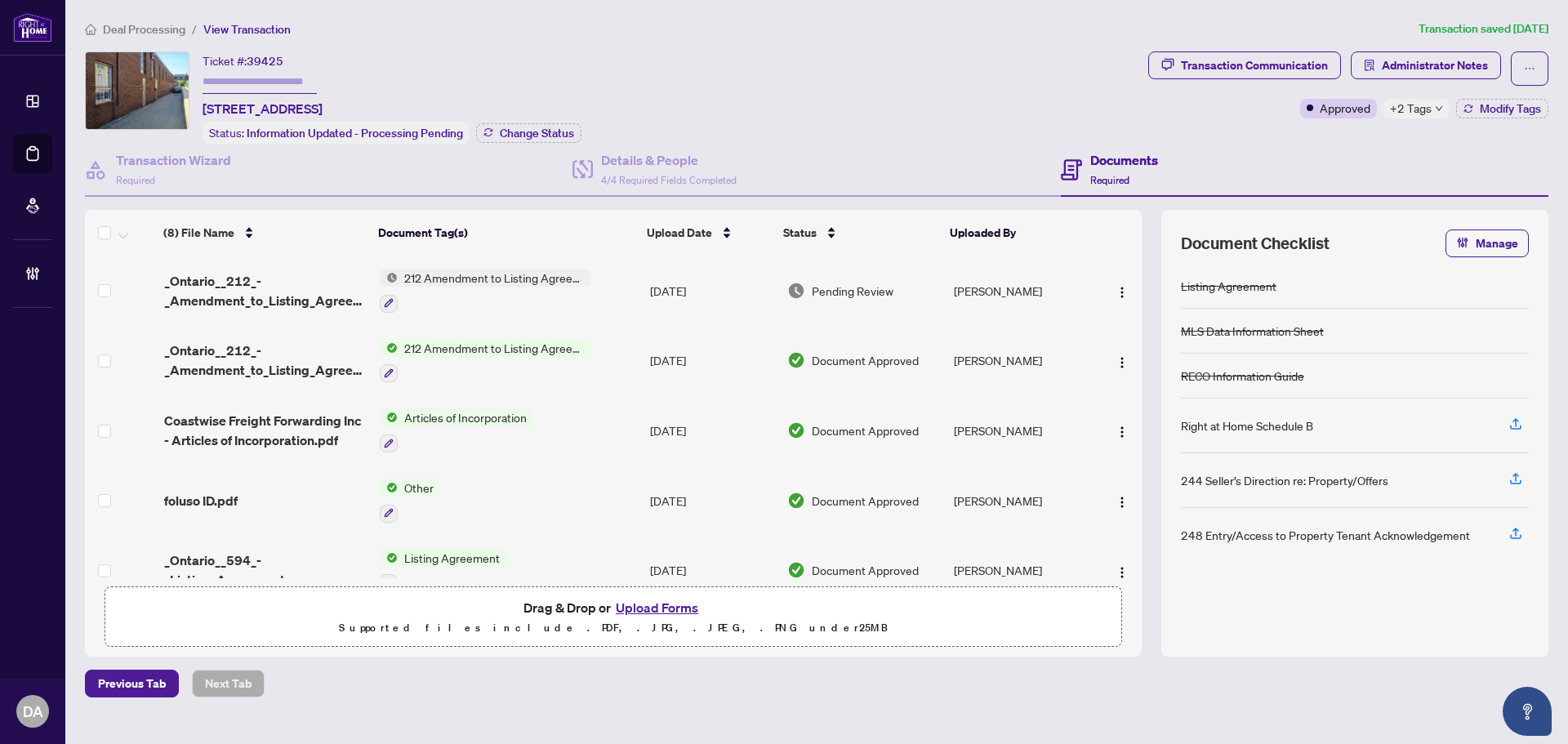
click at [590, 365] on div "(8) File Name Document Tag(s) Upload Date Status Uploaded By (8) File Name Docu…" at bounding box center [613, 394] width 1056 height 369
click at [531, 370] on div at bounding box center [485, 374] width 211 height 20
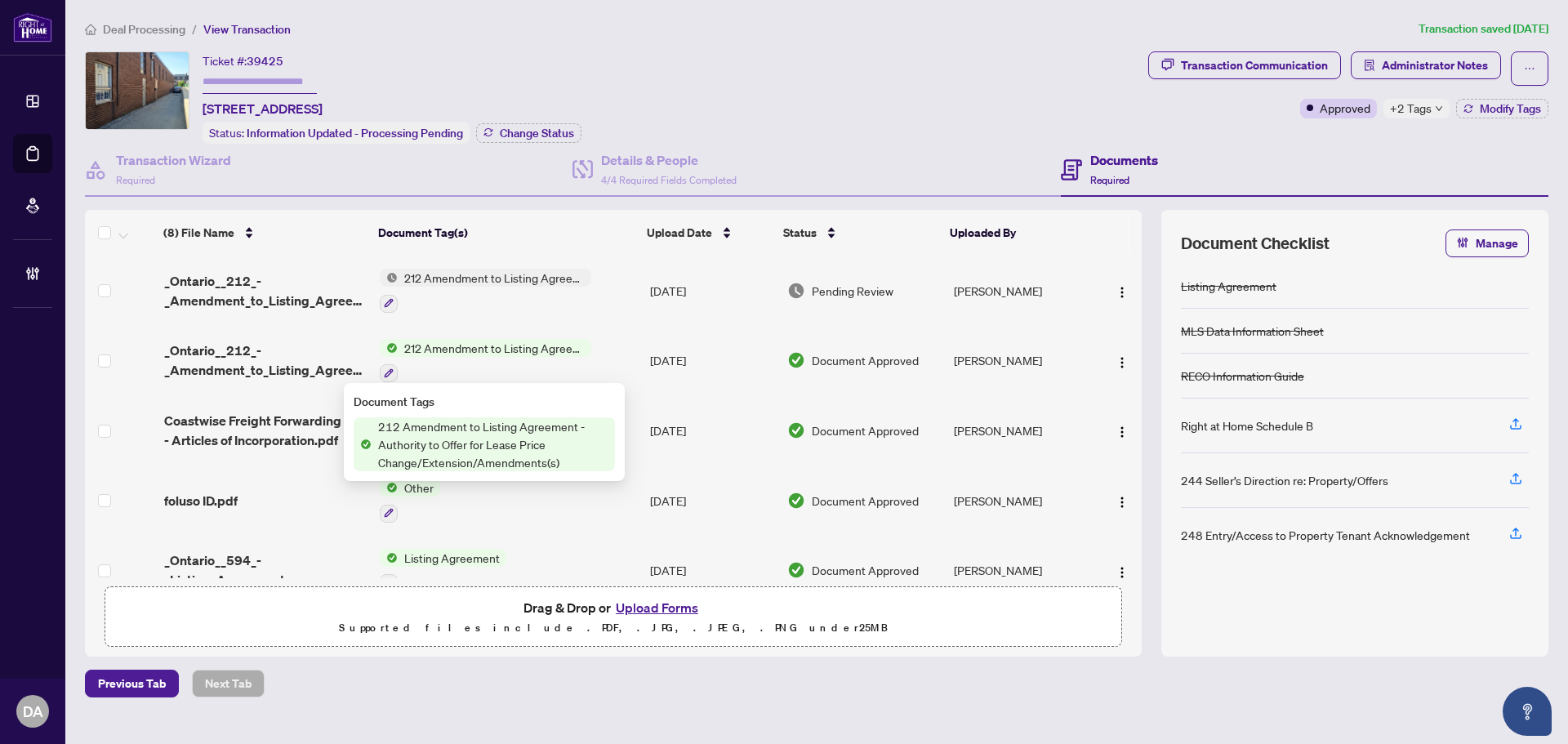
click at [560, 368] on div at bounding box center [485, 374] width 211 height 20
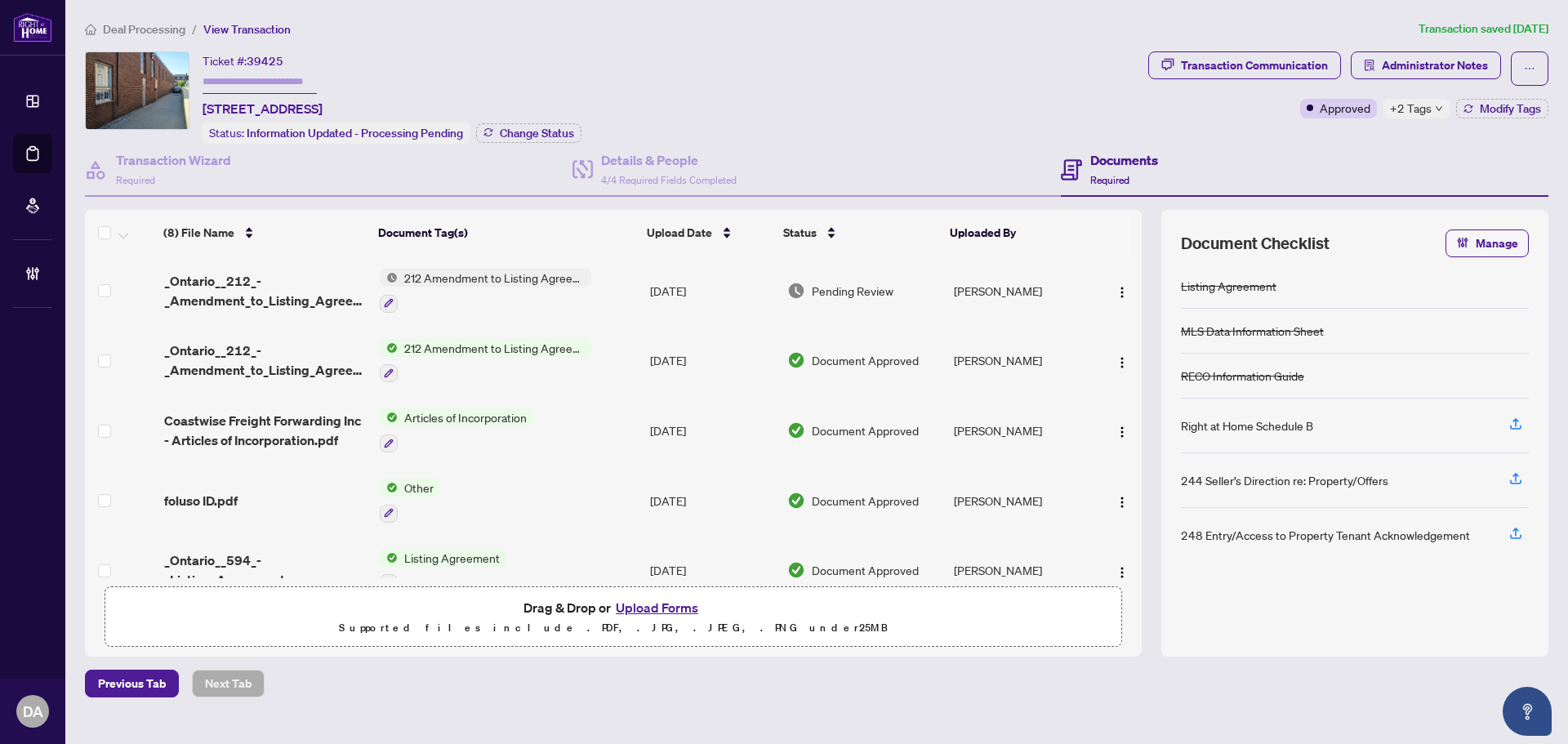
click at [262, 364] on span "_Ontario__212_-_Amendment_to_Listing_Agreement___Authority_to_Offer_for_Lease__…" at bounding box center [265, 360] width 202 height 40
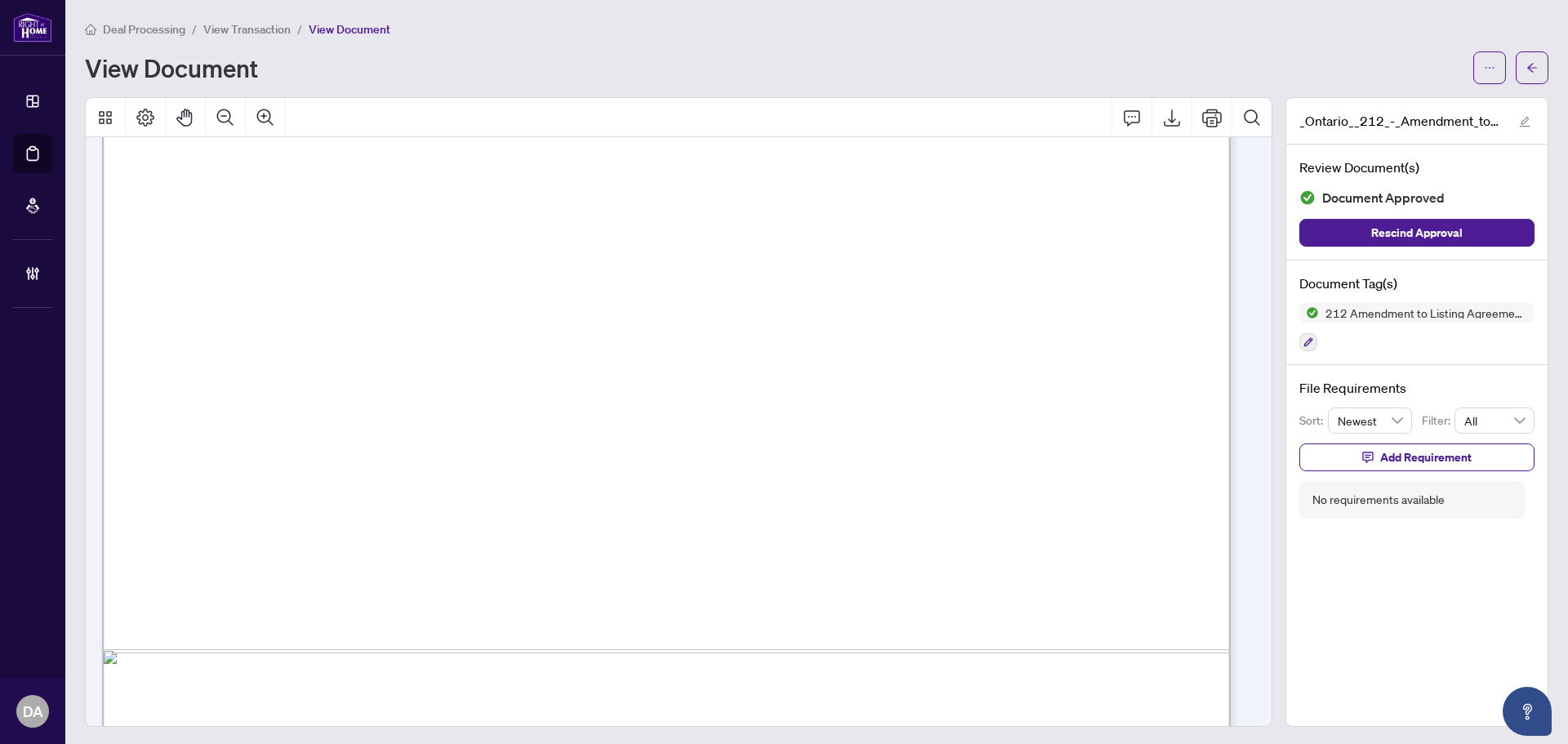
scroll to position [816, 0]
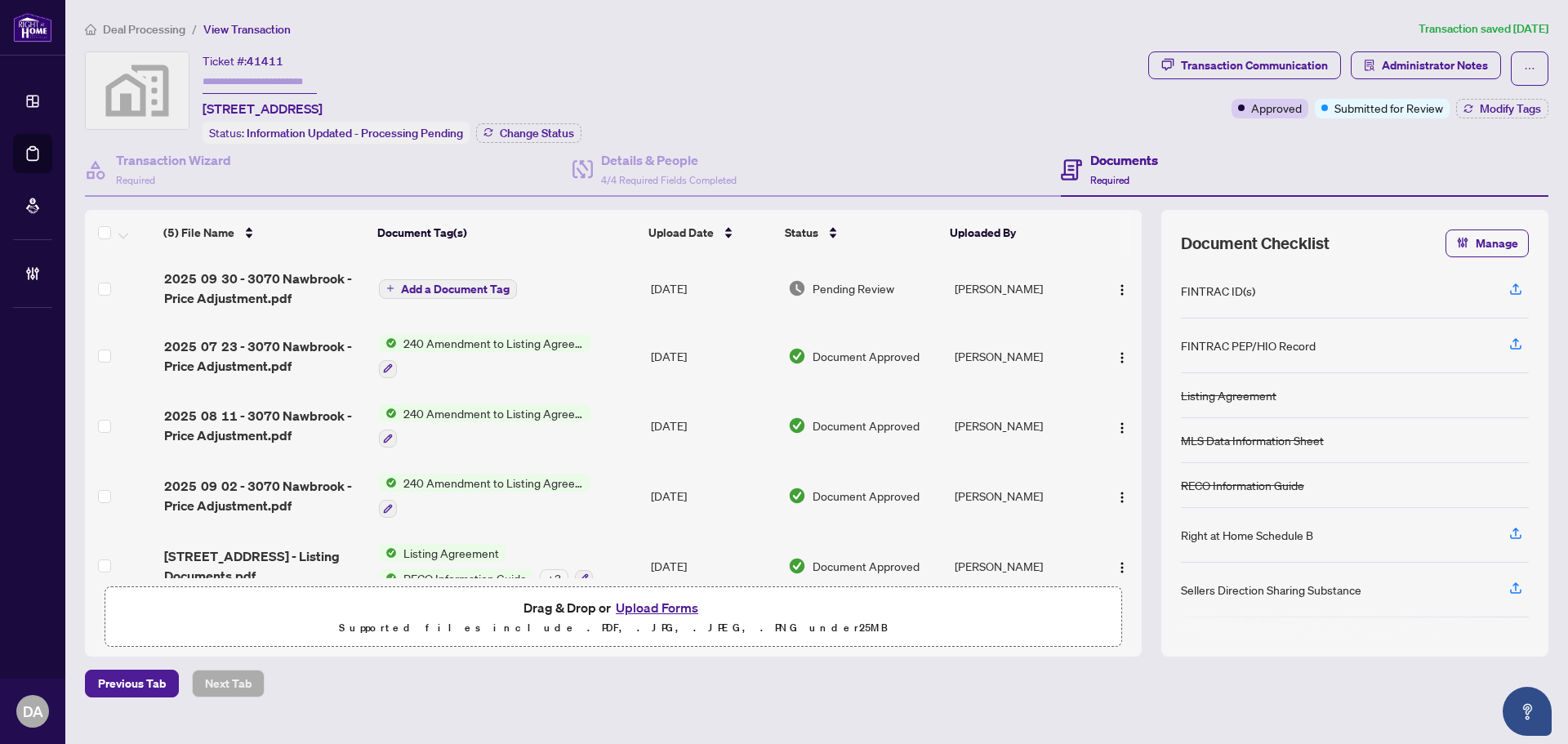
click at [575, 353] on div "240 Amendment to Listing Agreement - Authority to Offer for Sale Price Change/E…" at bounding box center [485, 356] width 211 height 44
click at [313, 355] on span "2025 07 23 - 3070 Nawbrook - Price Adjustment.pdf" at bounding box center [265, 356] width 202 height 40
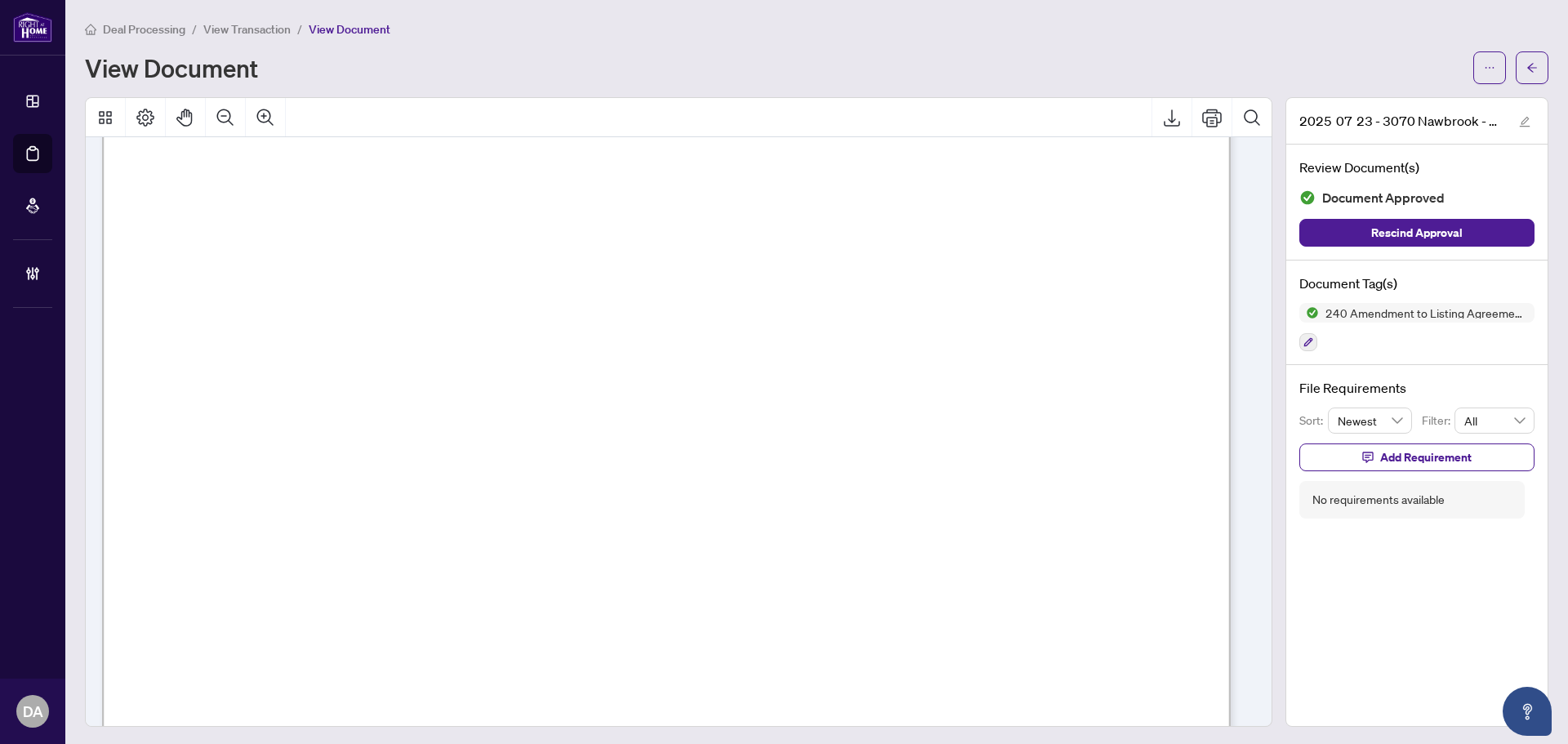
scroll to position [332, 0]
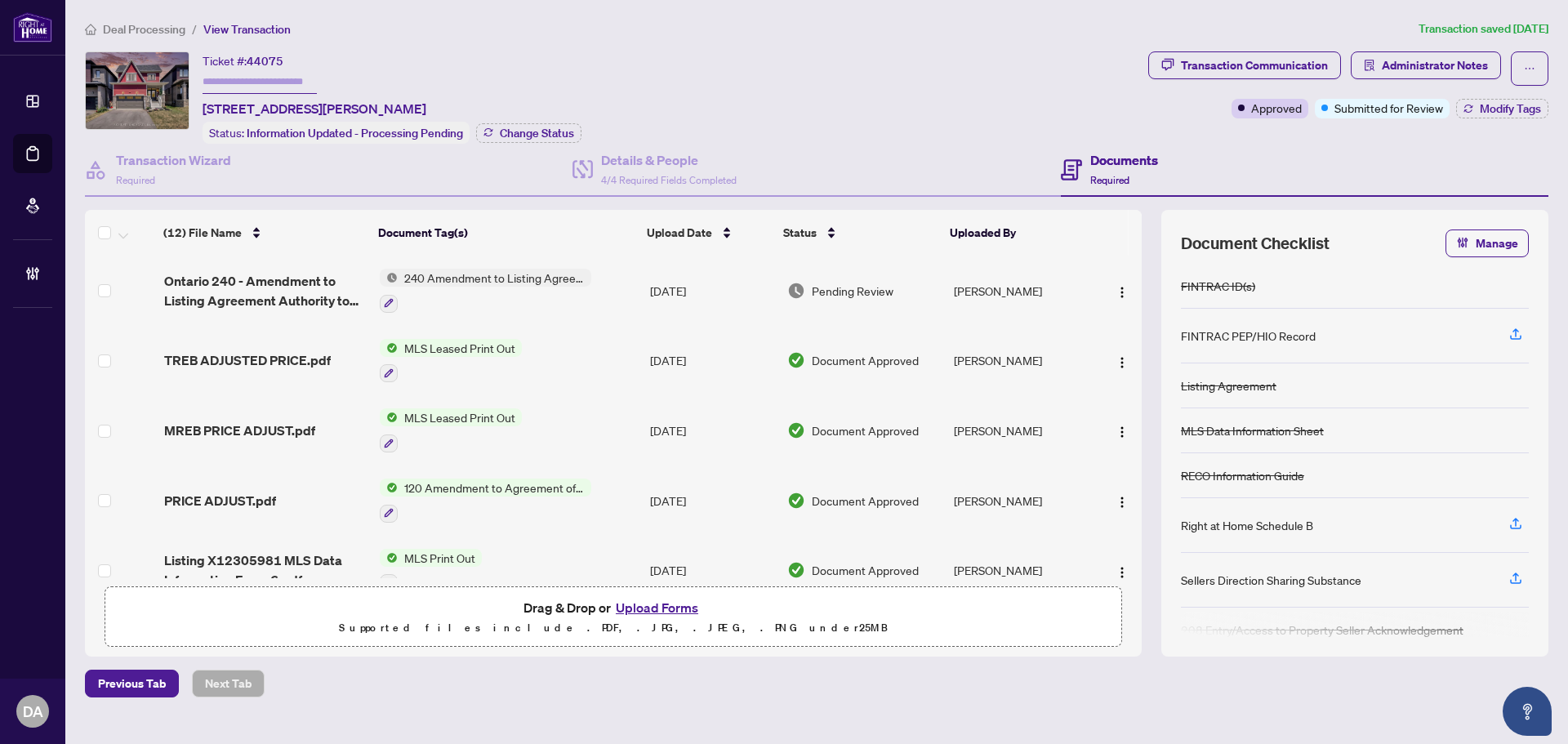
click at [268, 300] on span "Ontario 240 - Amendment to Listing Agreement Authority to Offer for Sale Price …" at bounding box center [265, 291] width 202 height 40
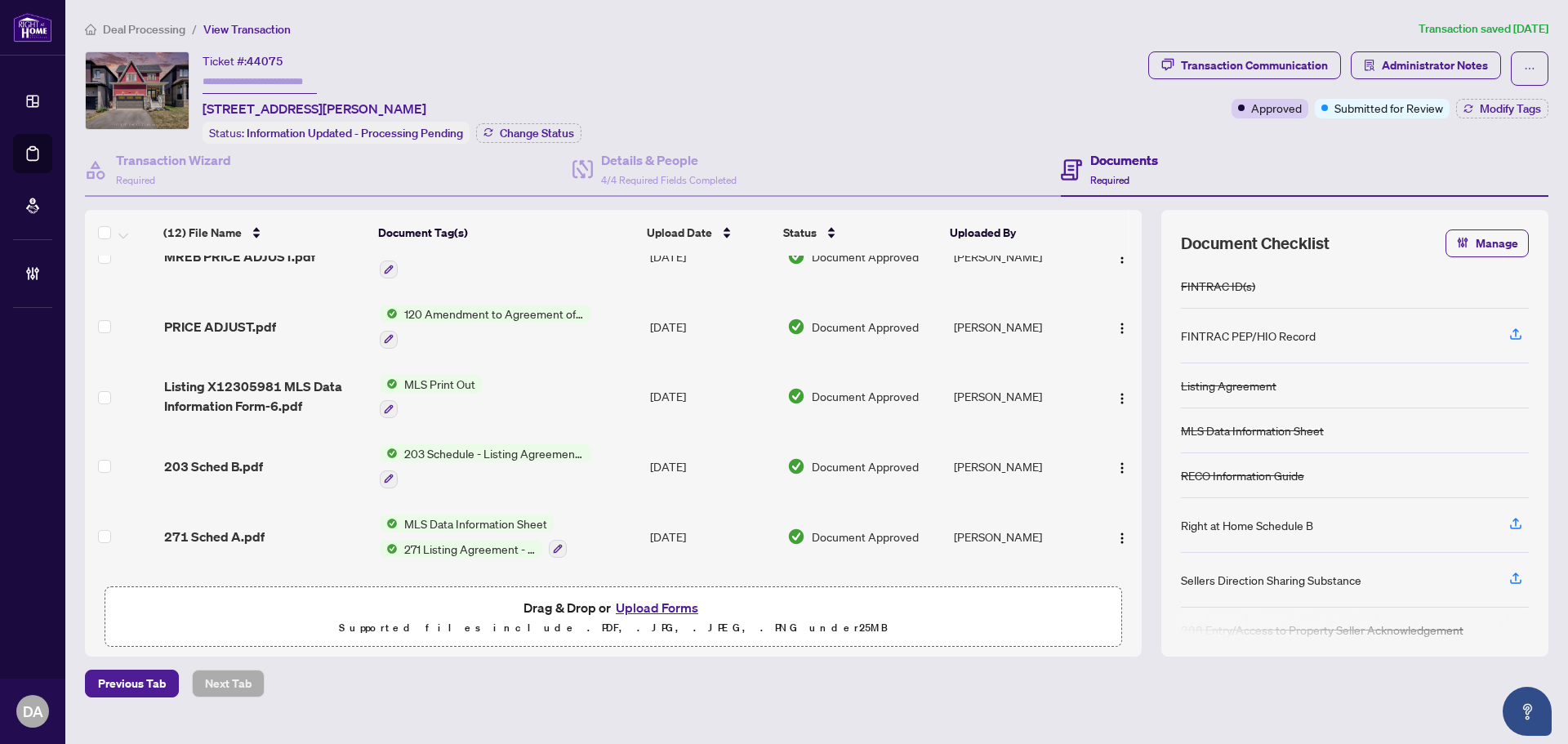
scroll to position [81, 0]
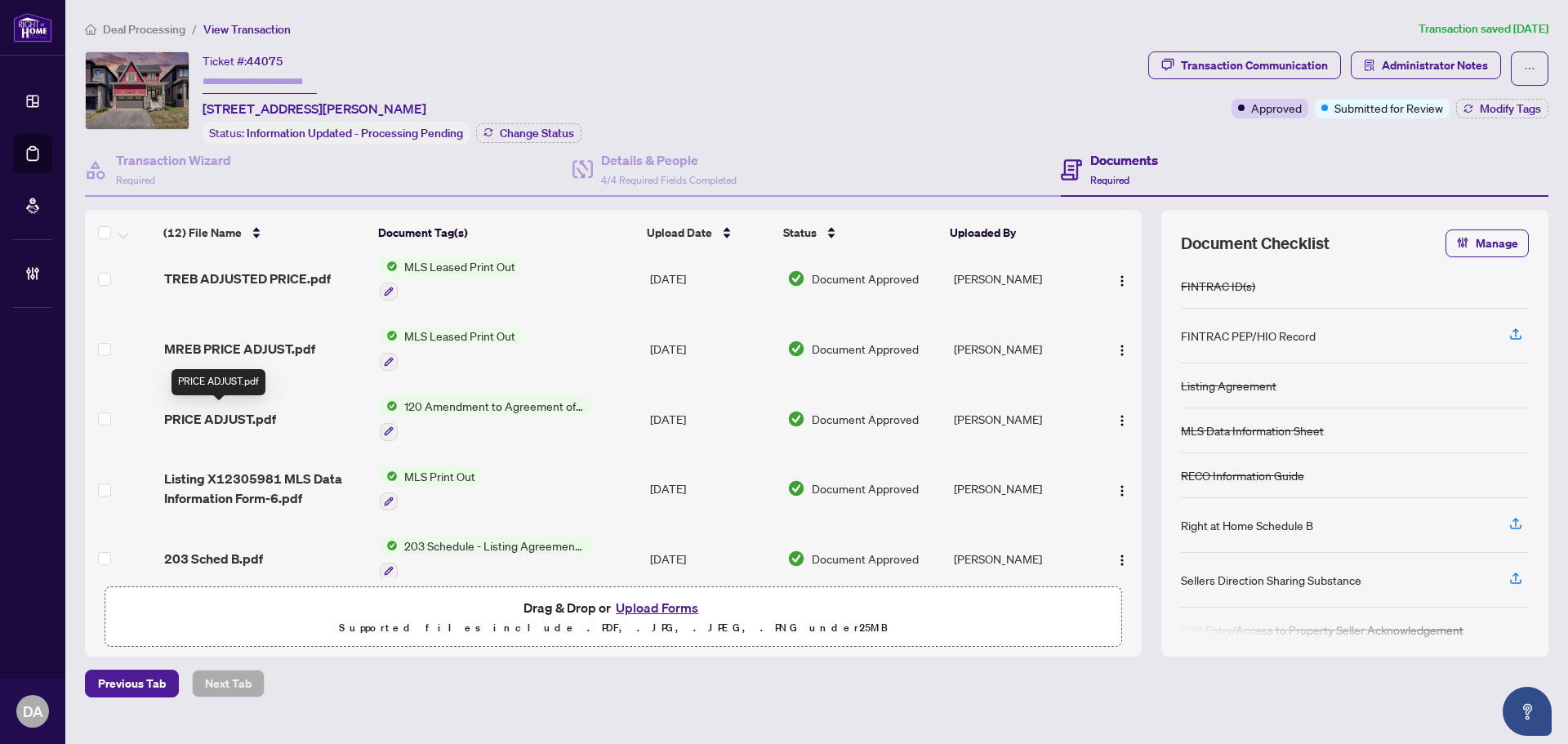
click at [221, 422] on span "PRICE ADJUST.pdf" at bounding box center [220, 419] width 112 height 20
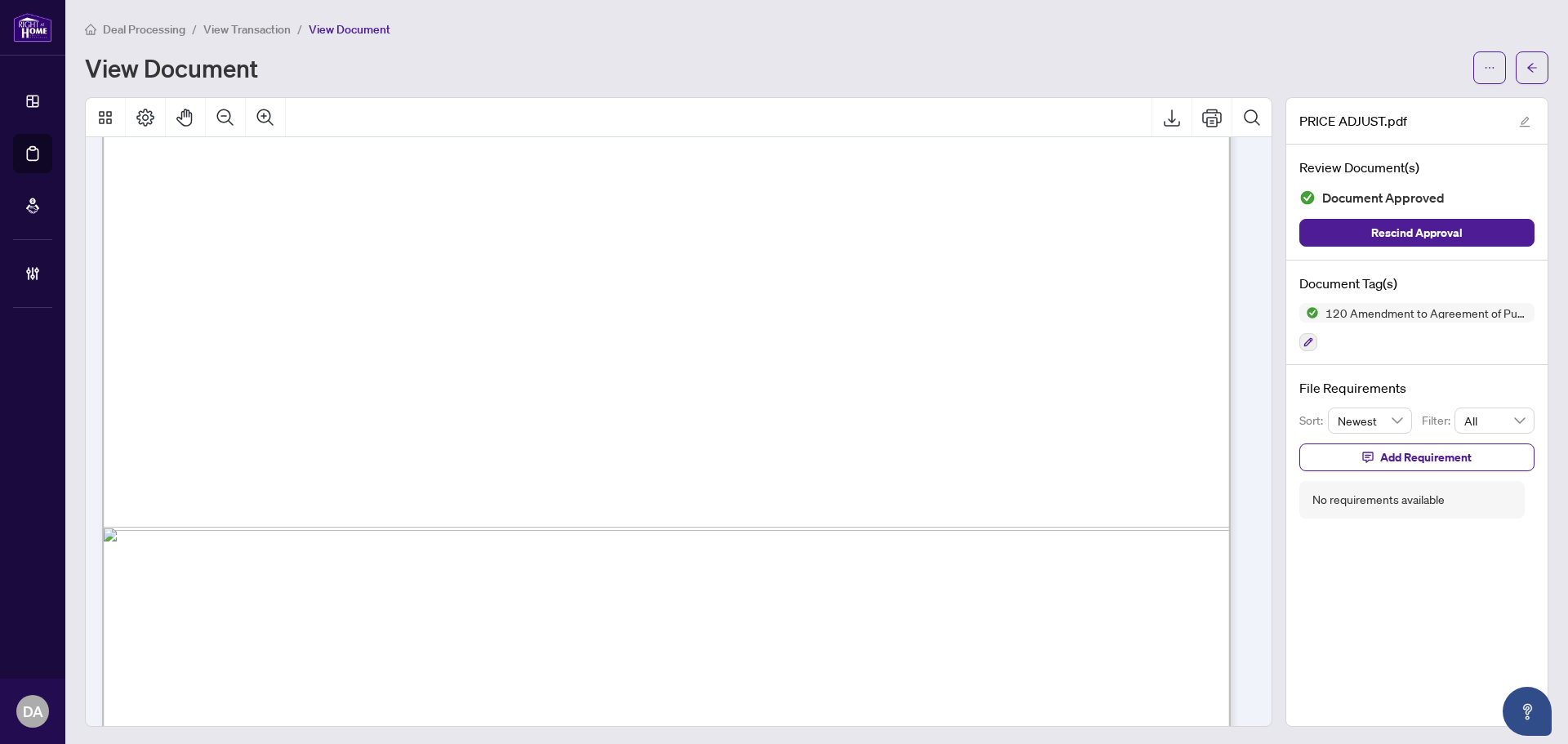
scroll to position [899, 0]
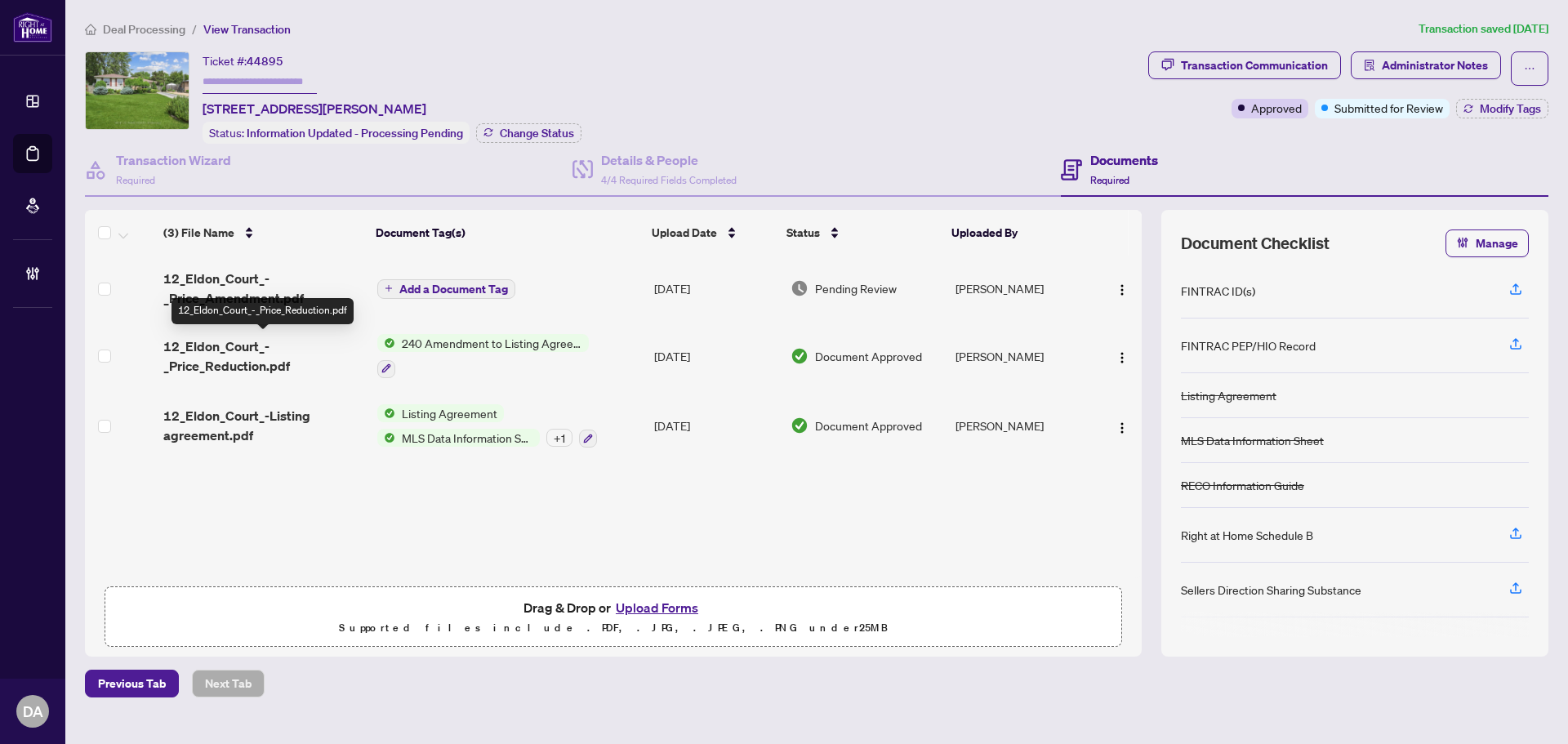
click at [244, 351] on span "12_Eldon_Court_-_Price_Reduction.pdf" at bounding box center [263, 356] width 201 height 40
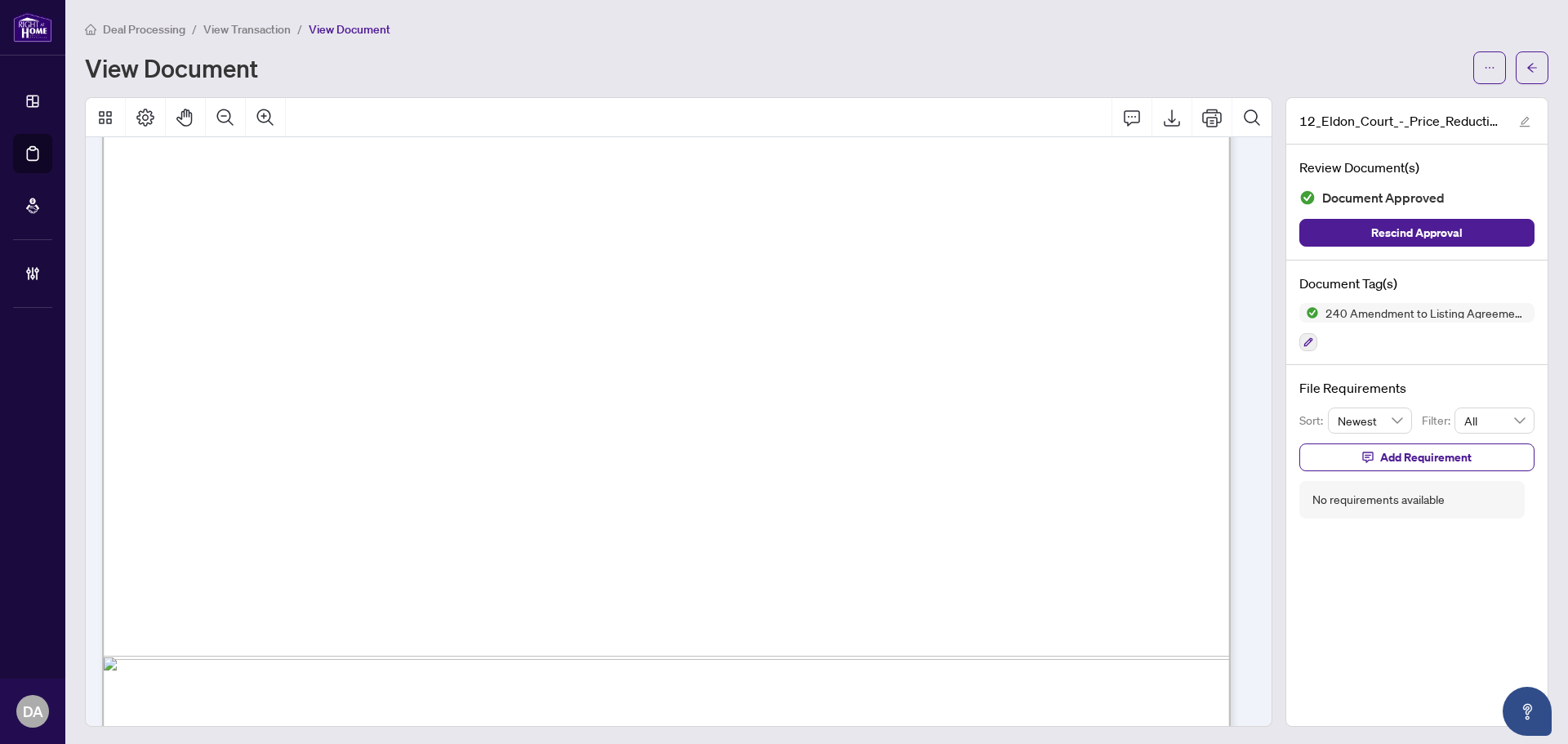
scroll to position [980, 0]
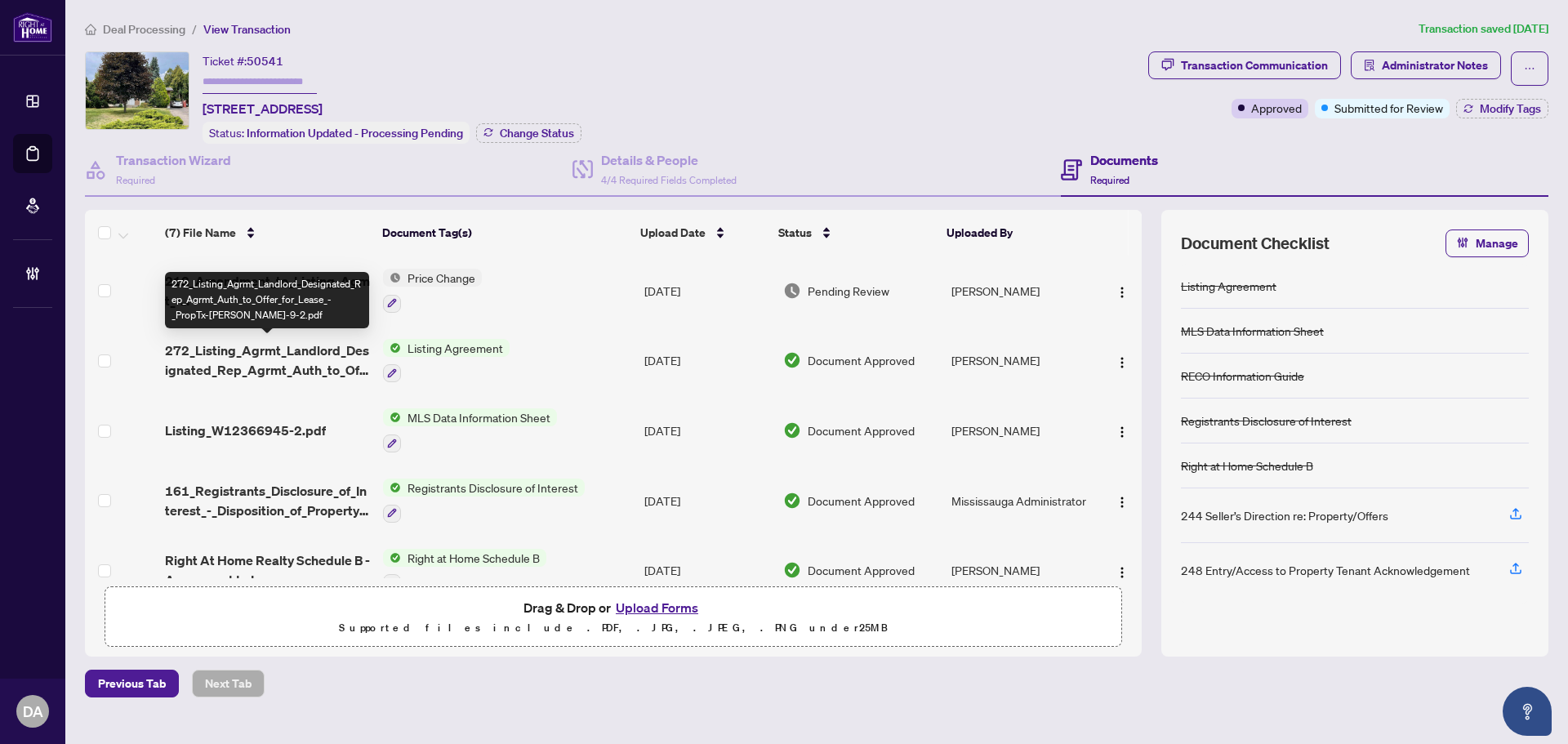
click at [257, 349] on span "272_Listing_Agrmt_Landlord_Designated_Rep_Agrmt_Auth_to_Offer_for_Lease_-_PropT…" at bounding box center [267, 360] width 205 height 40
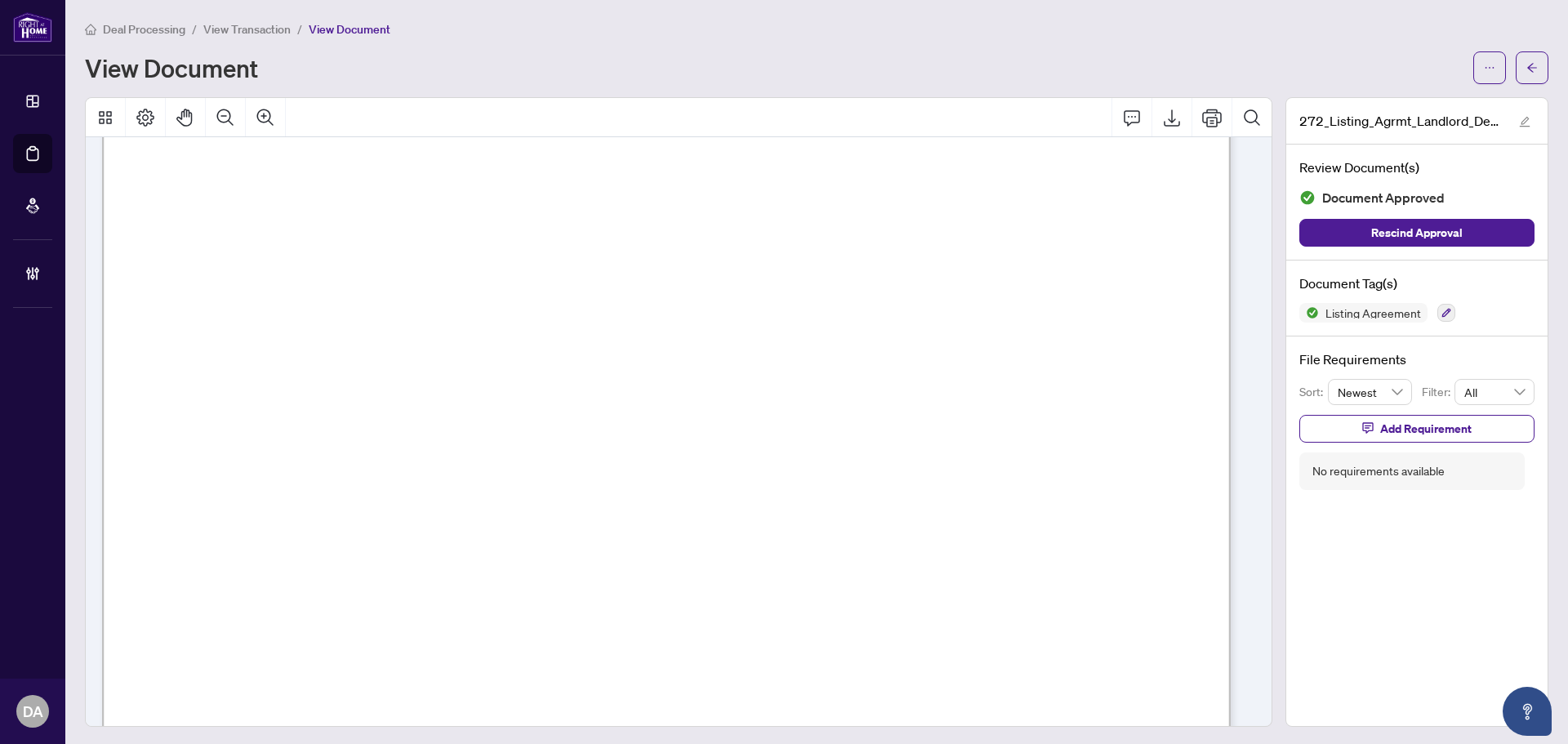
scroll to position [327, 0]
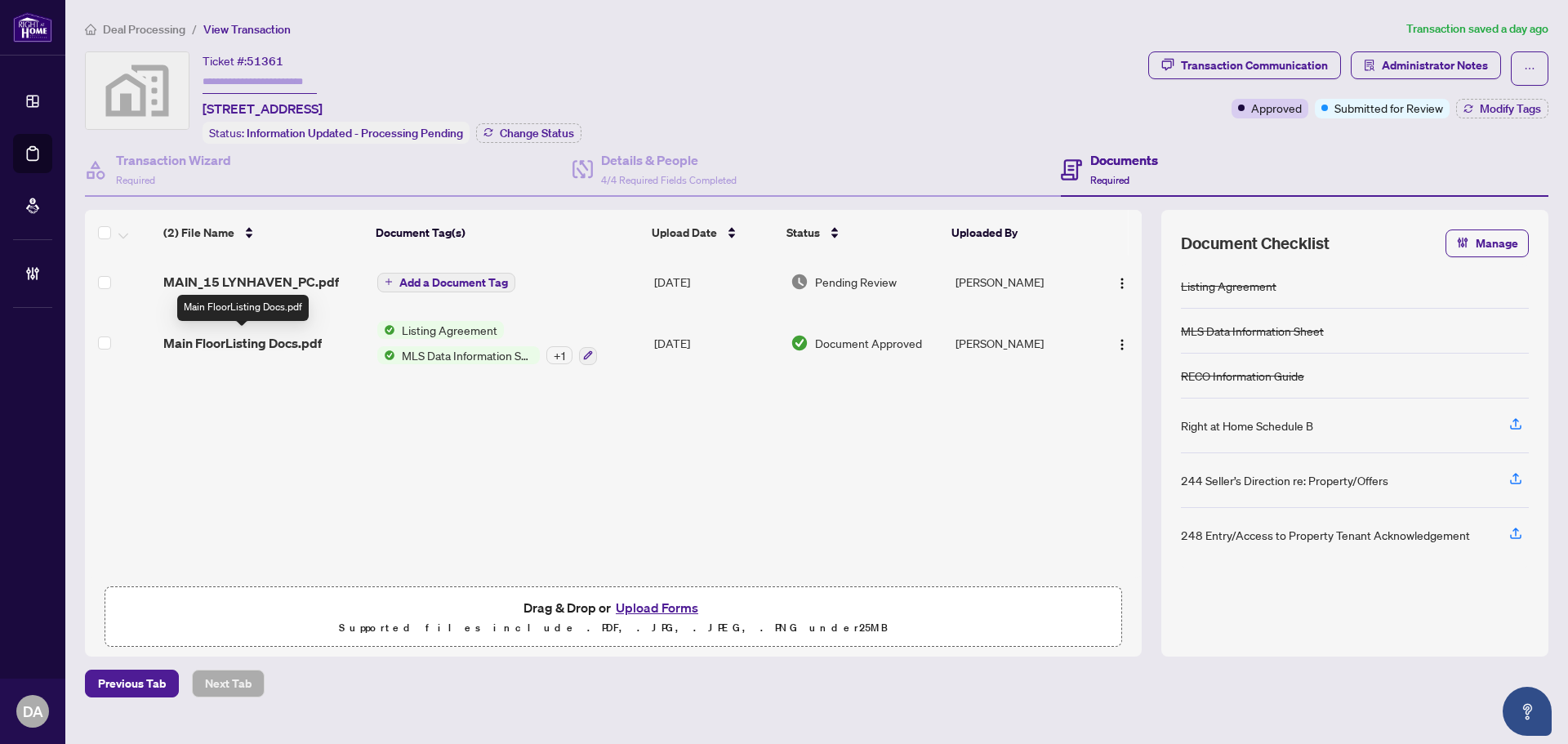
click at [183, 343] on span "Main FloorListing Docs.pdf" at bounding box center [242, 343] width 159 height 20
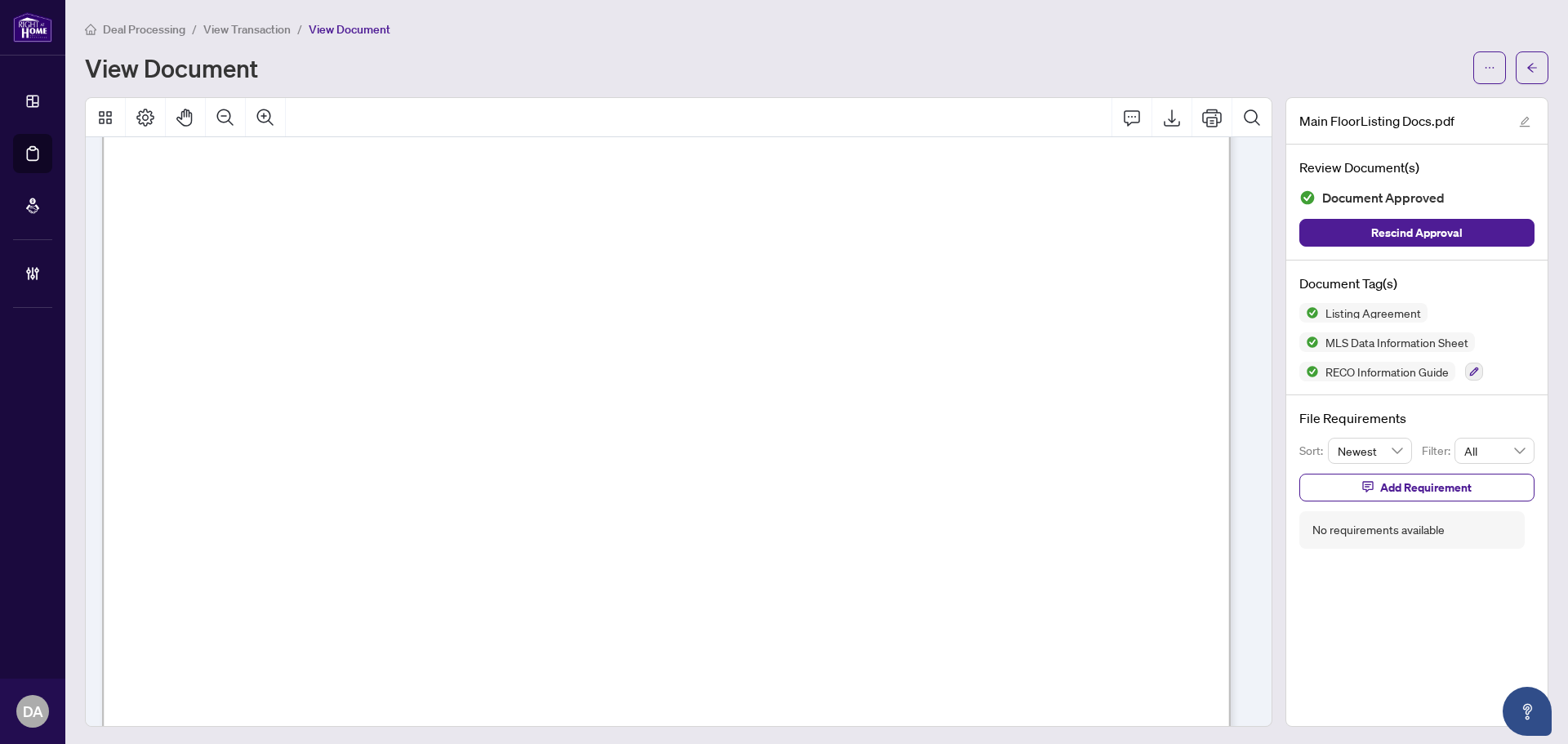
scroll to position [163, 0]
click at [248, 26] on span "View Transaction" at bounding box center [247, 30] width 87 height 15
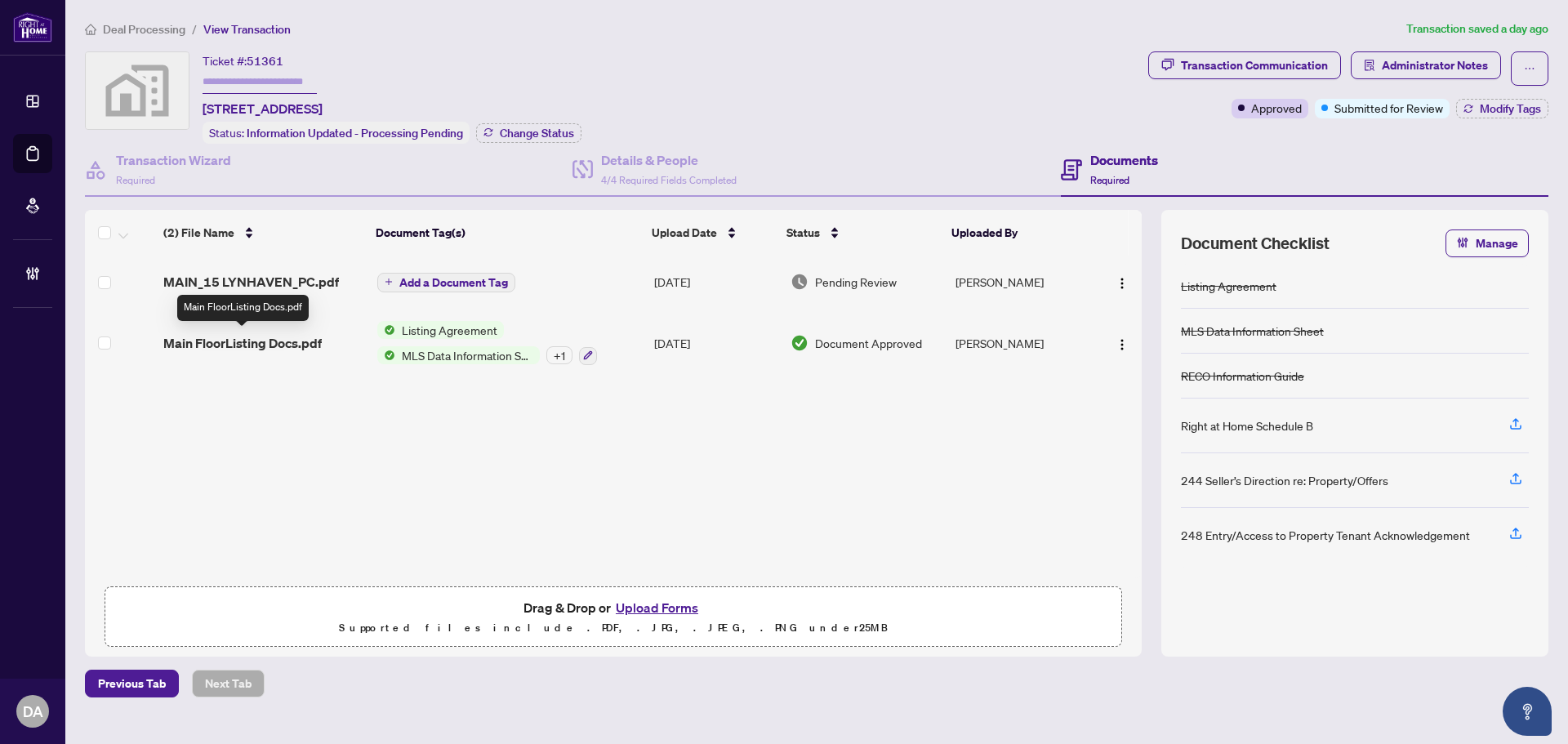
click at [295, 344] on span "Main FloorListing Docs.pdf" at bounding box center [242, 343] width 159 height 20
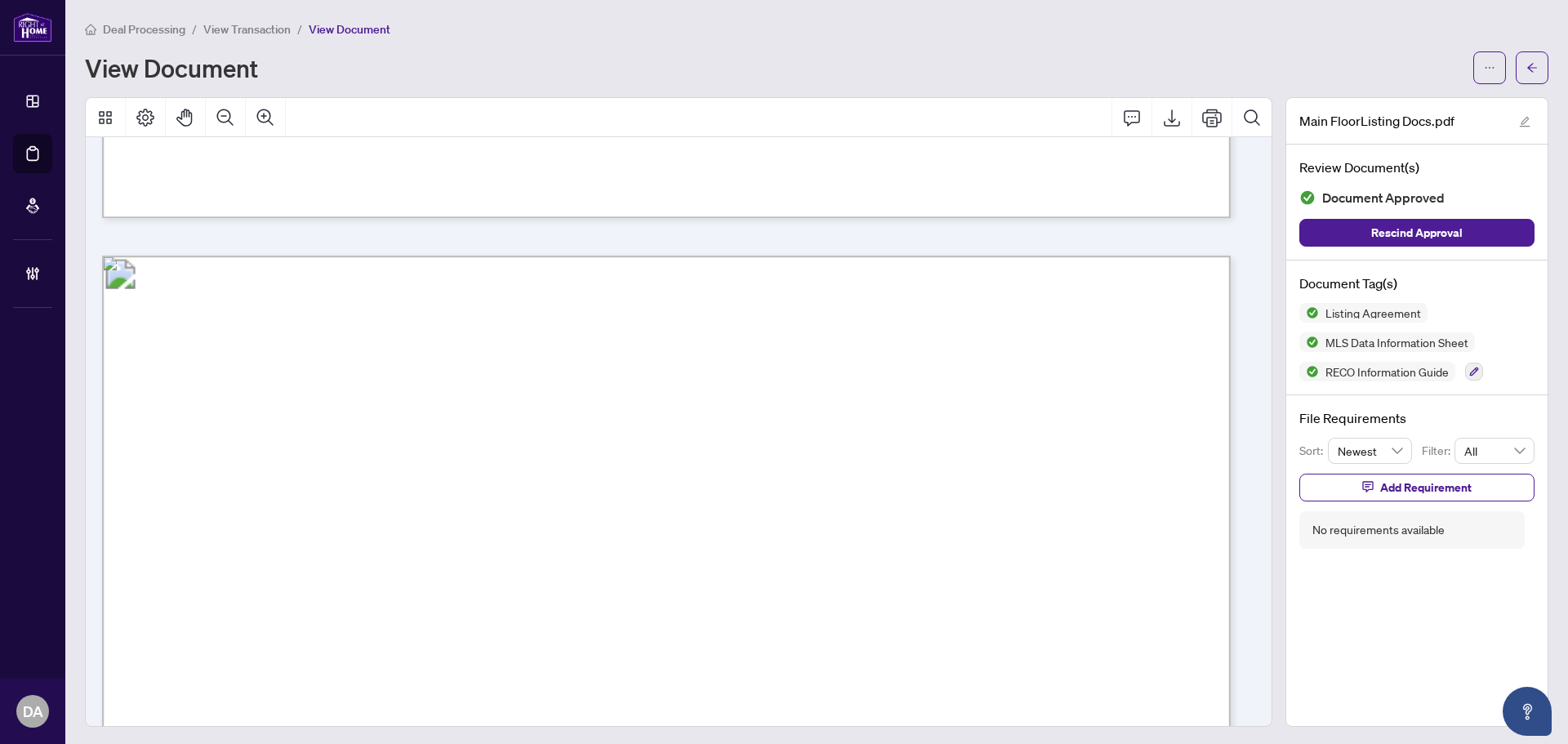
scroll to position [1388, 0]
click at [264, 29] on span "View Transaction" at bounding box center [247, 30] width 87 height 15
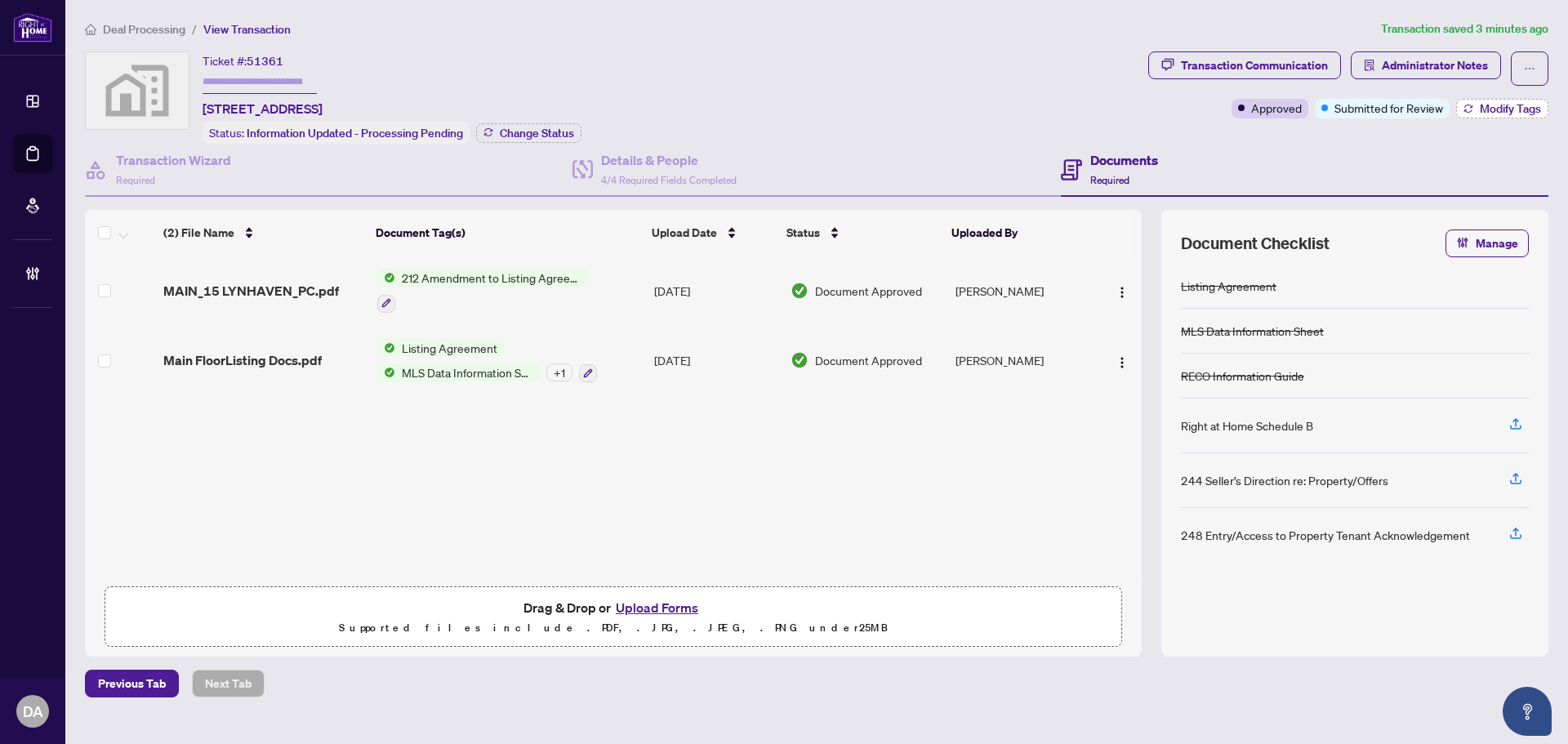
click at [1528, 106] on span "Modify Tags" at bounding box center [1510, 109] width 61 height 12
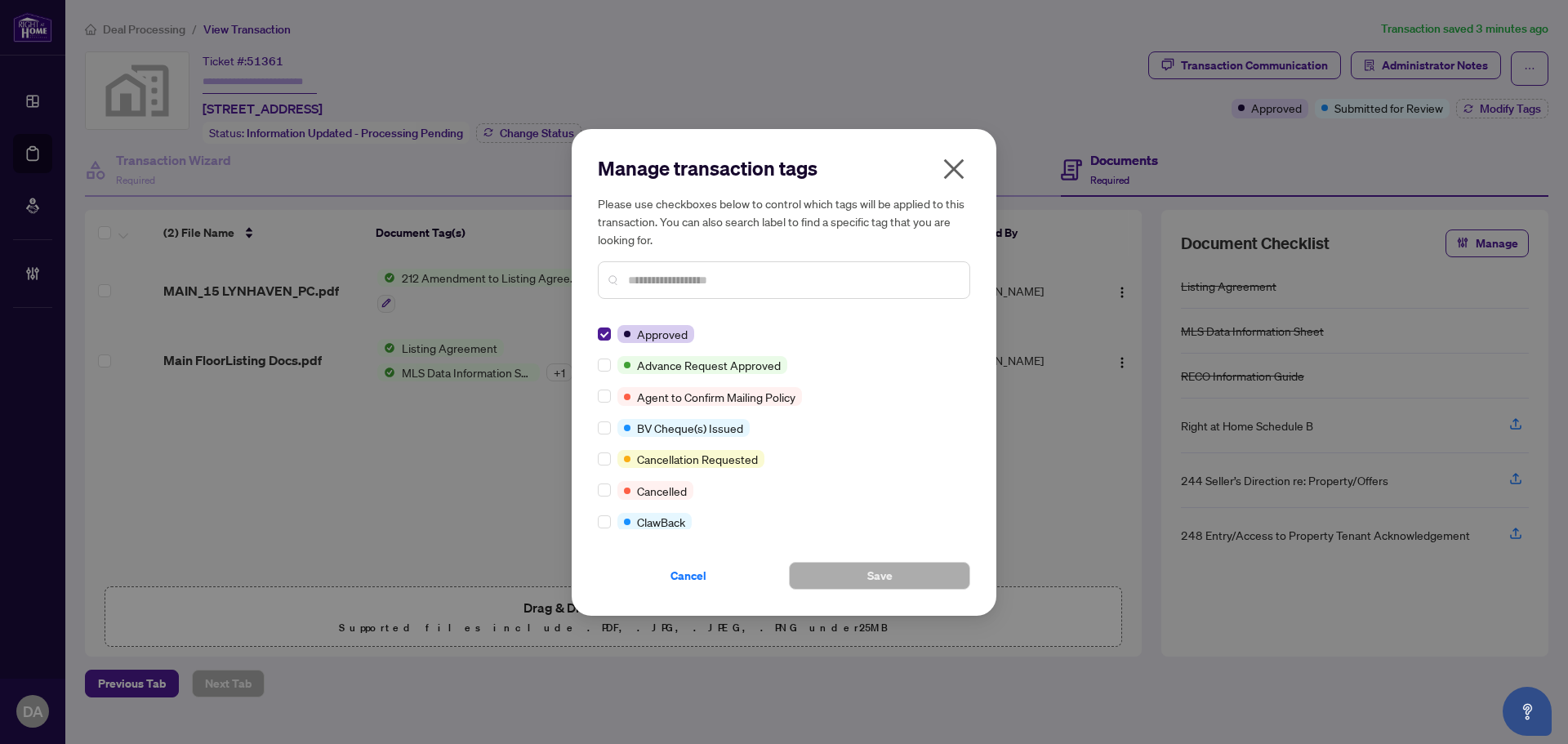
click at [967, 172] on button "button" at bounding box center [953, 173] width 33 height 35
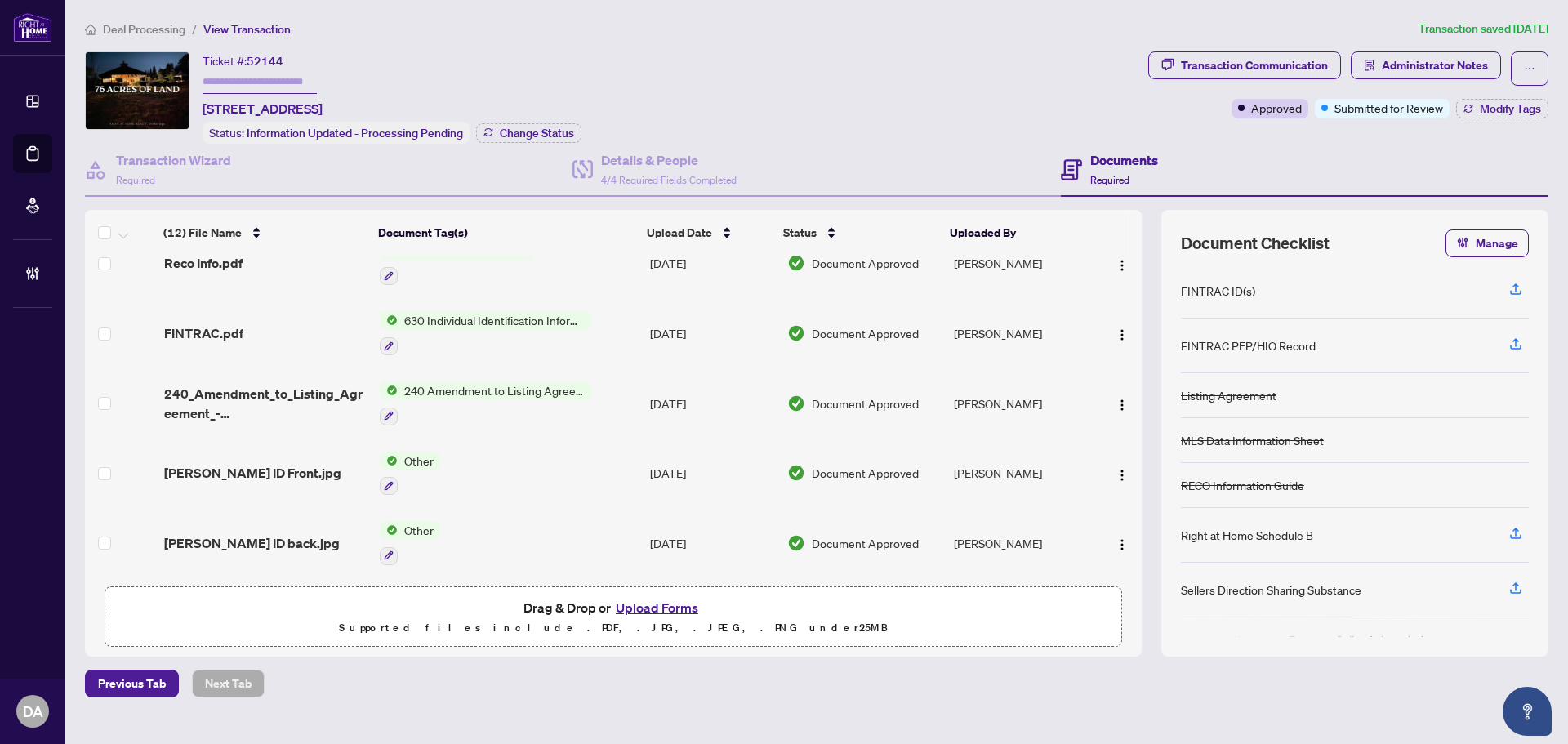
scroll to position [163, 0]
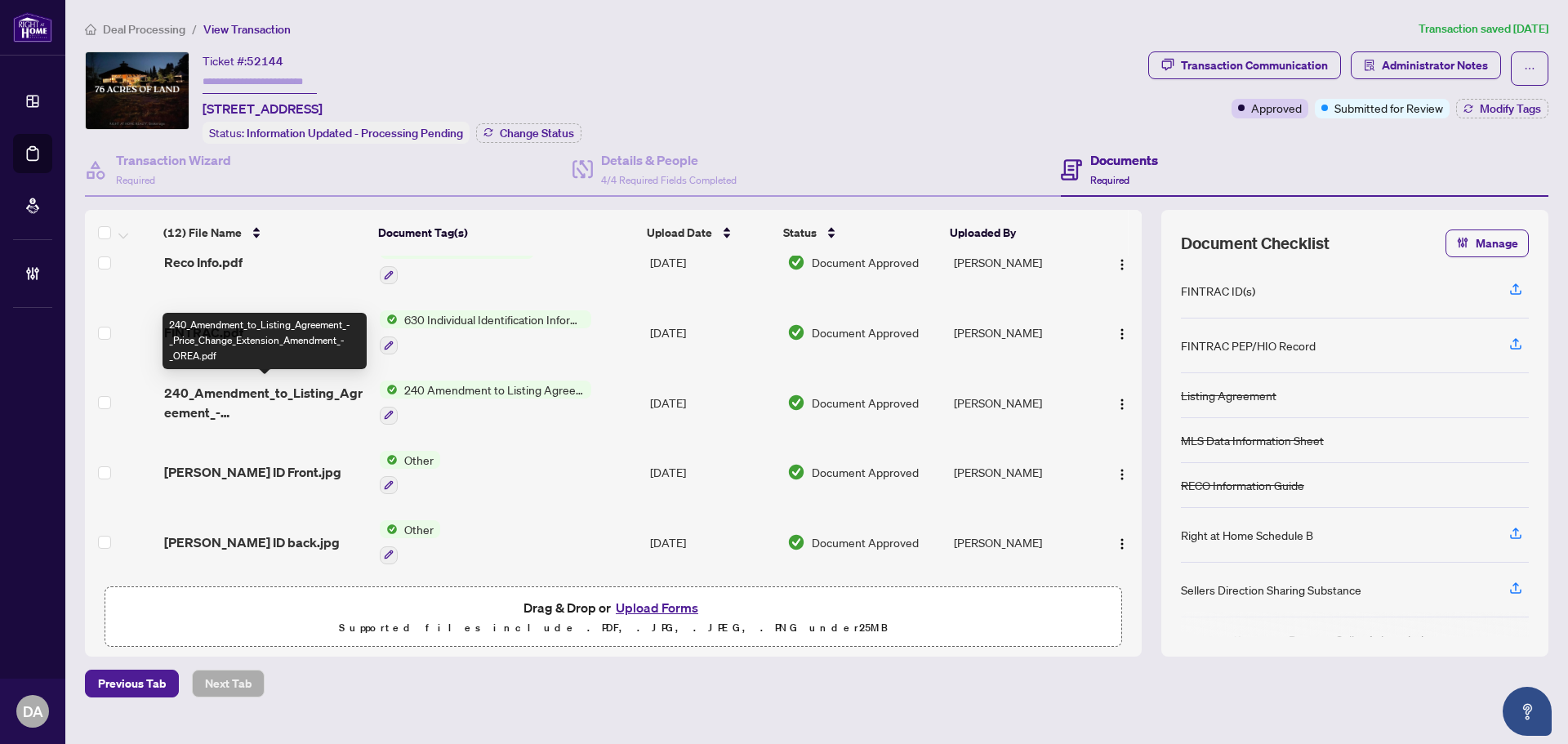
click at [212, 398] on span "240_Amendment_to_Listing_Agreement_-_Price_Change_Extension_Amendment_-_OREA.pdf" at bounding box center [265, 402] width 202 height 40
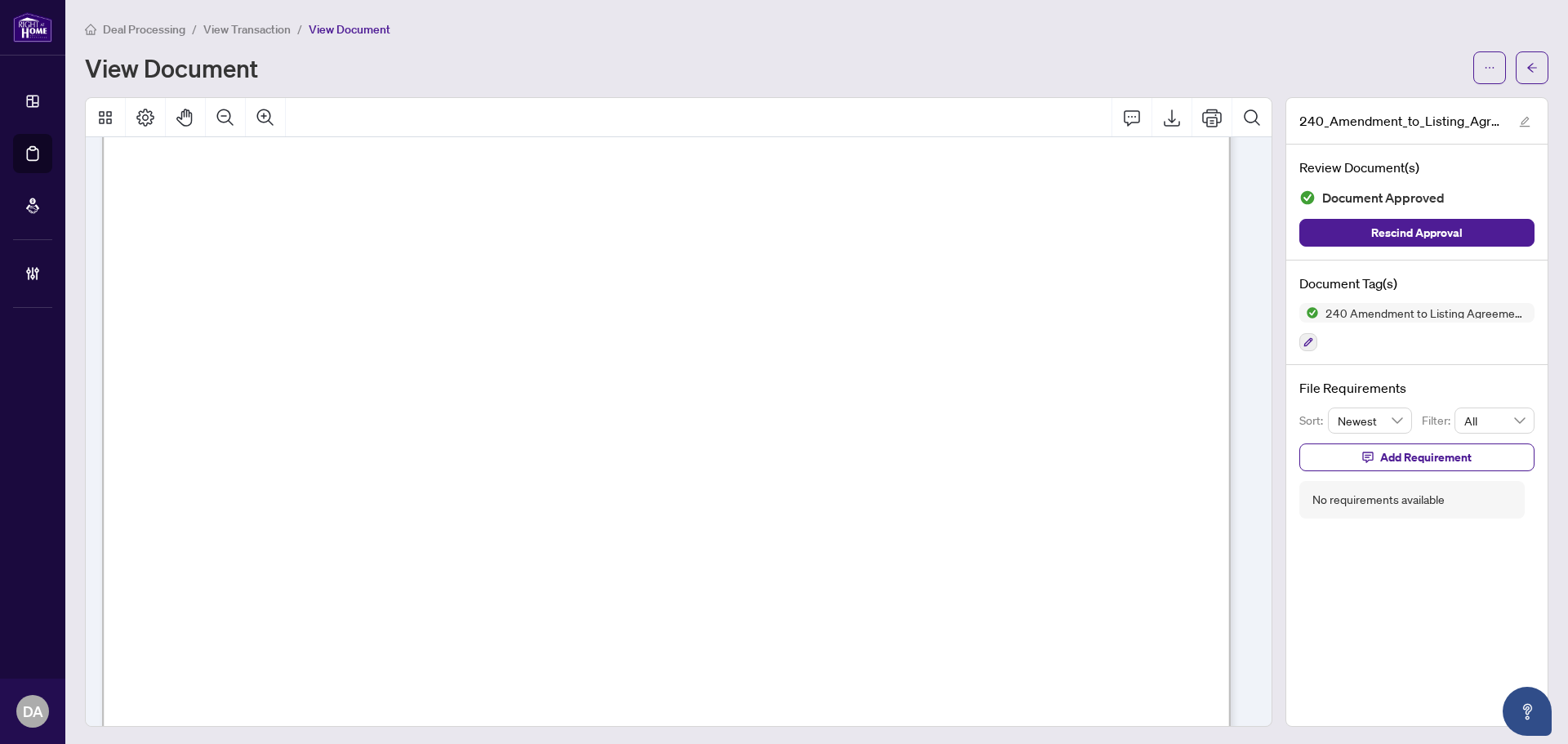
scroll to position [163, 0]
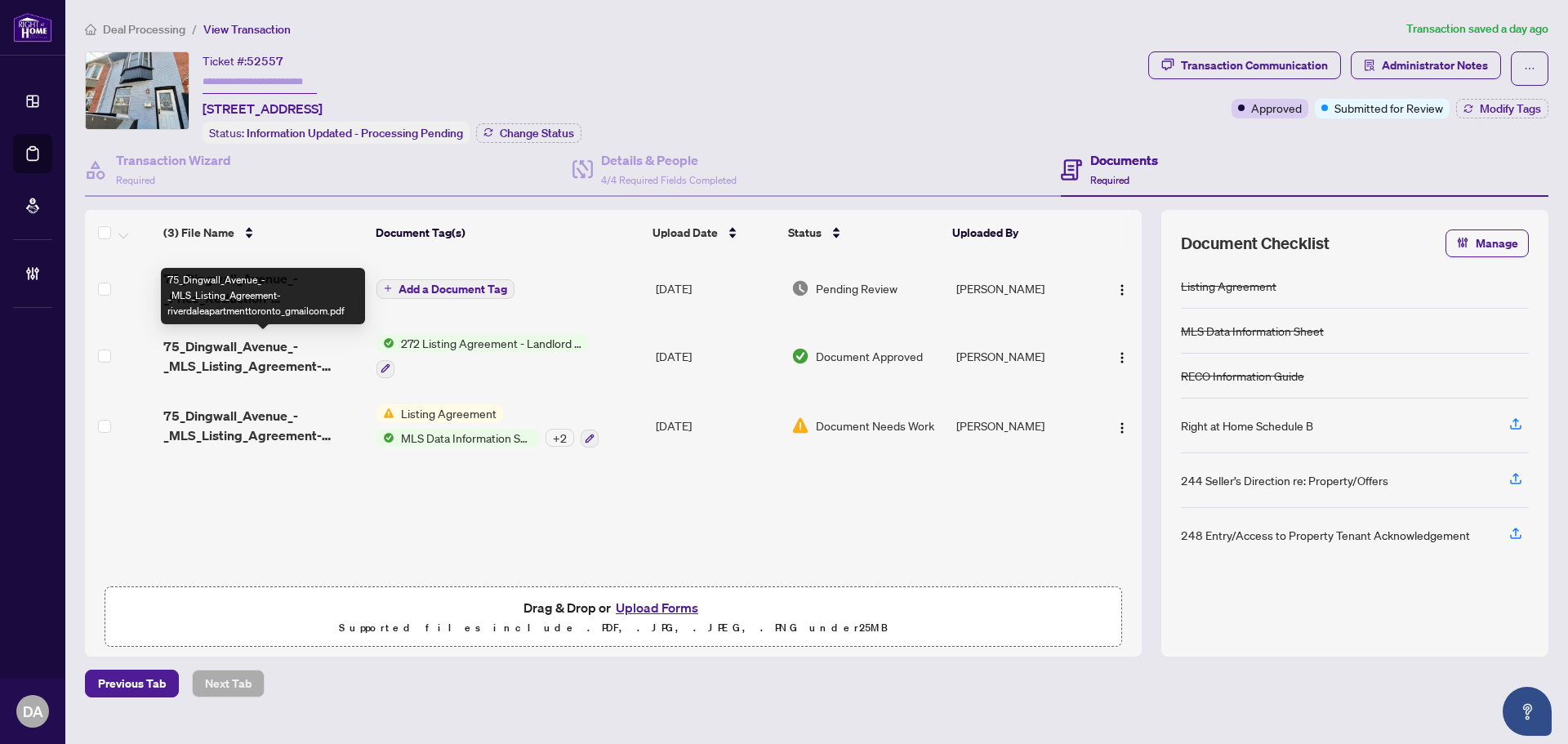
click at [271, 354] on span "75_Dingwall_Avenue_-_MLS_Listing_Agreement-riverdaleapartmenttoronto_gmailcom.p…" at bounding box center [262, 356] width 200 height 40
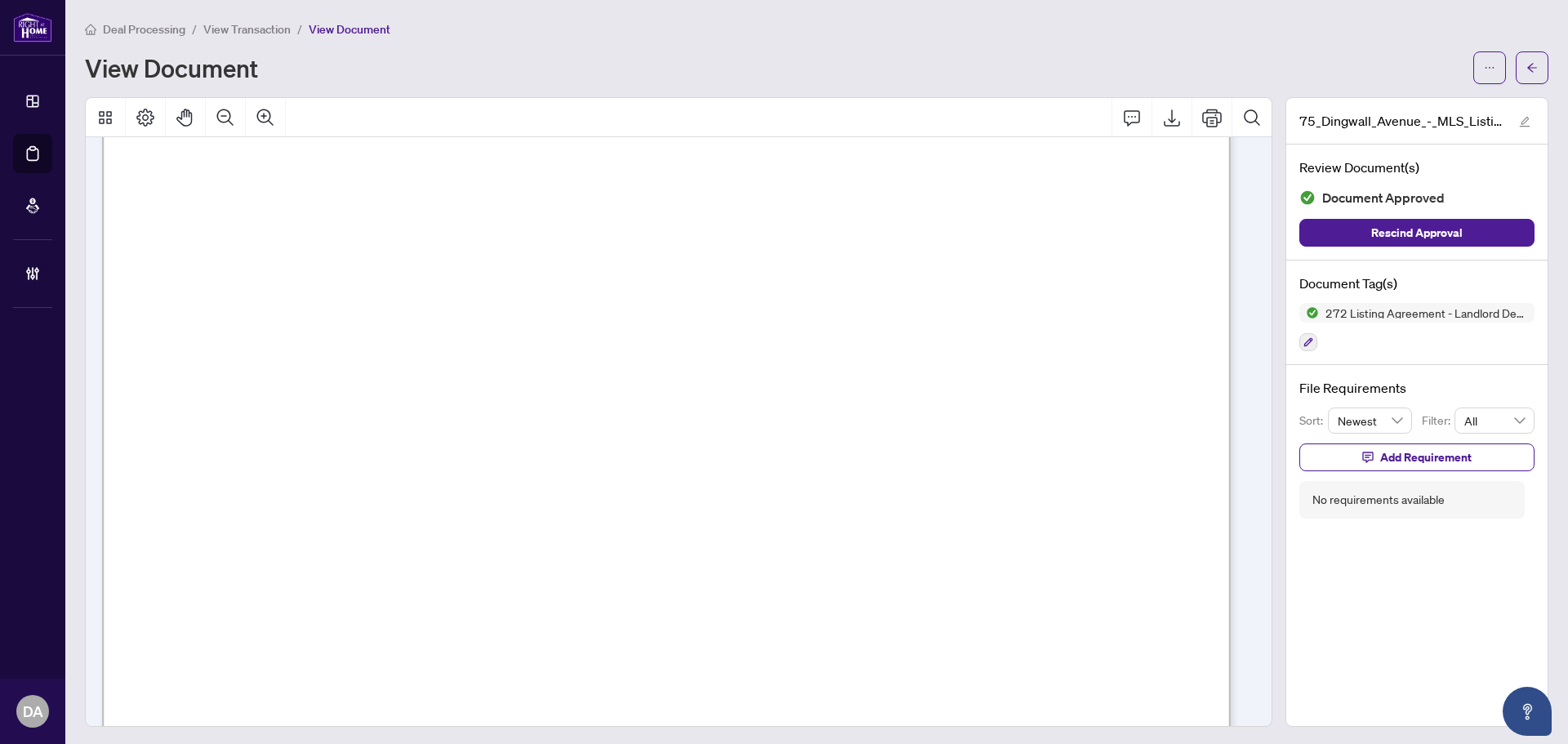
scroll to position [163, 0]
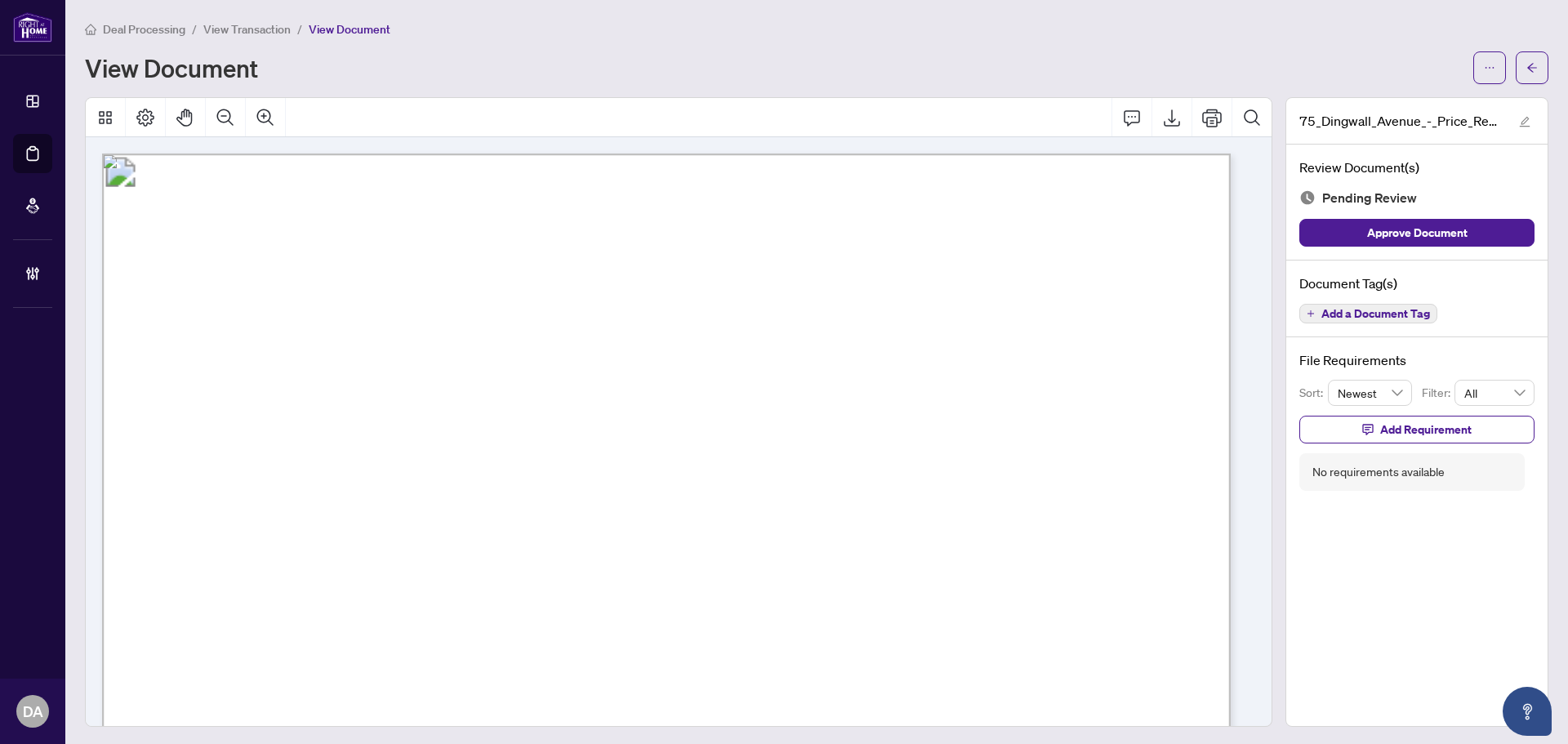
click at [230, 22] on span "View Transaction" at bounding box center [247, 30] width 87 height 15
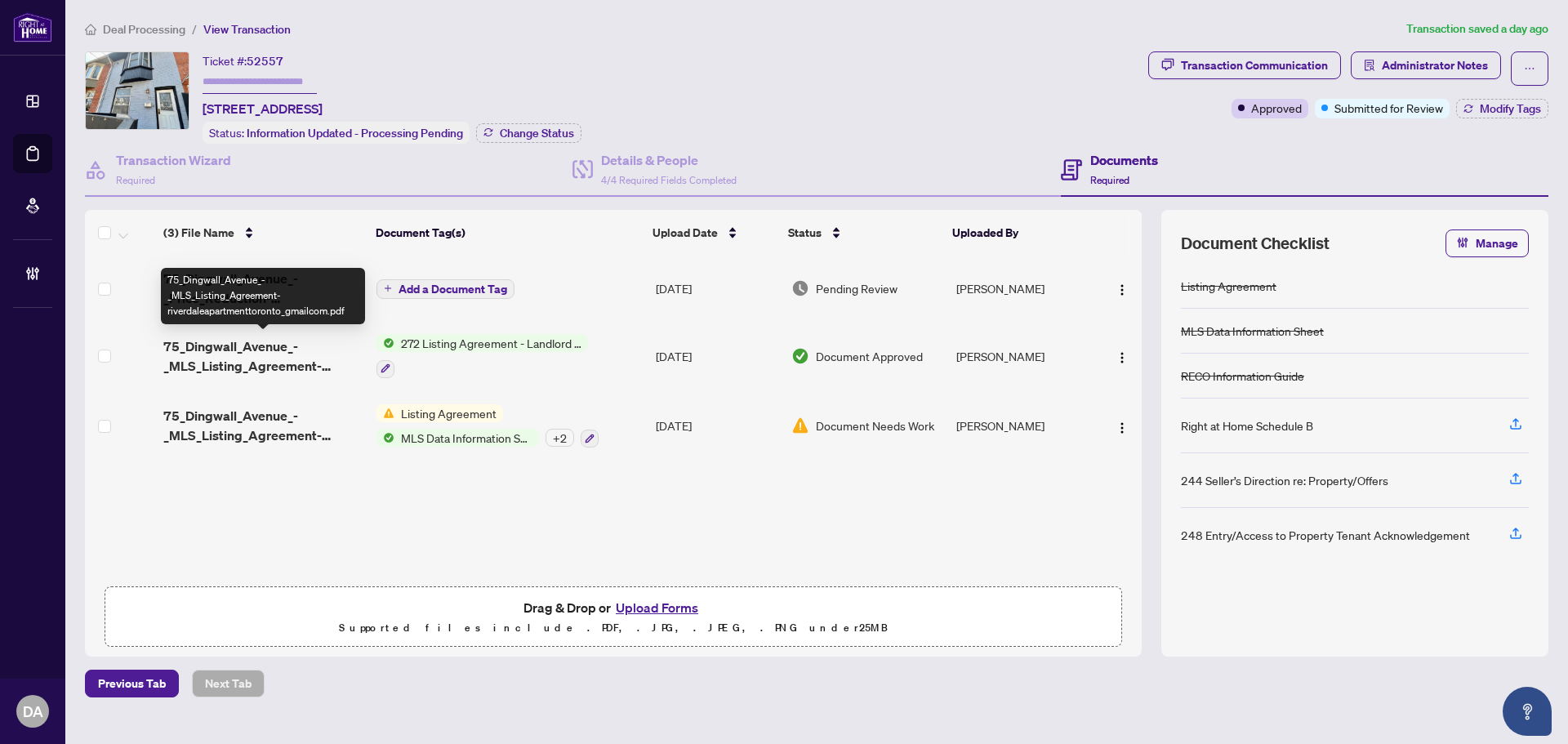
click at [225, 351] on span "75_Dingwall_Avenue_-_MLS_Listing_Agreement-riverdaleapartmenttoronto_gmailcom.p…" at bounding box center [262, 356] width 200 height 40
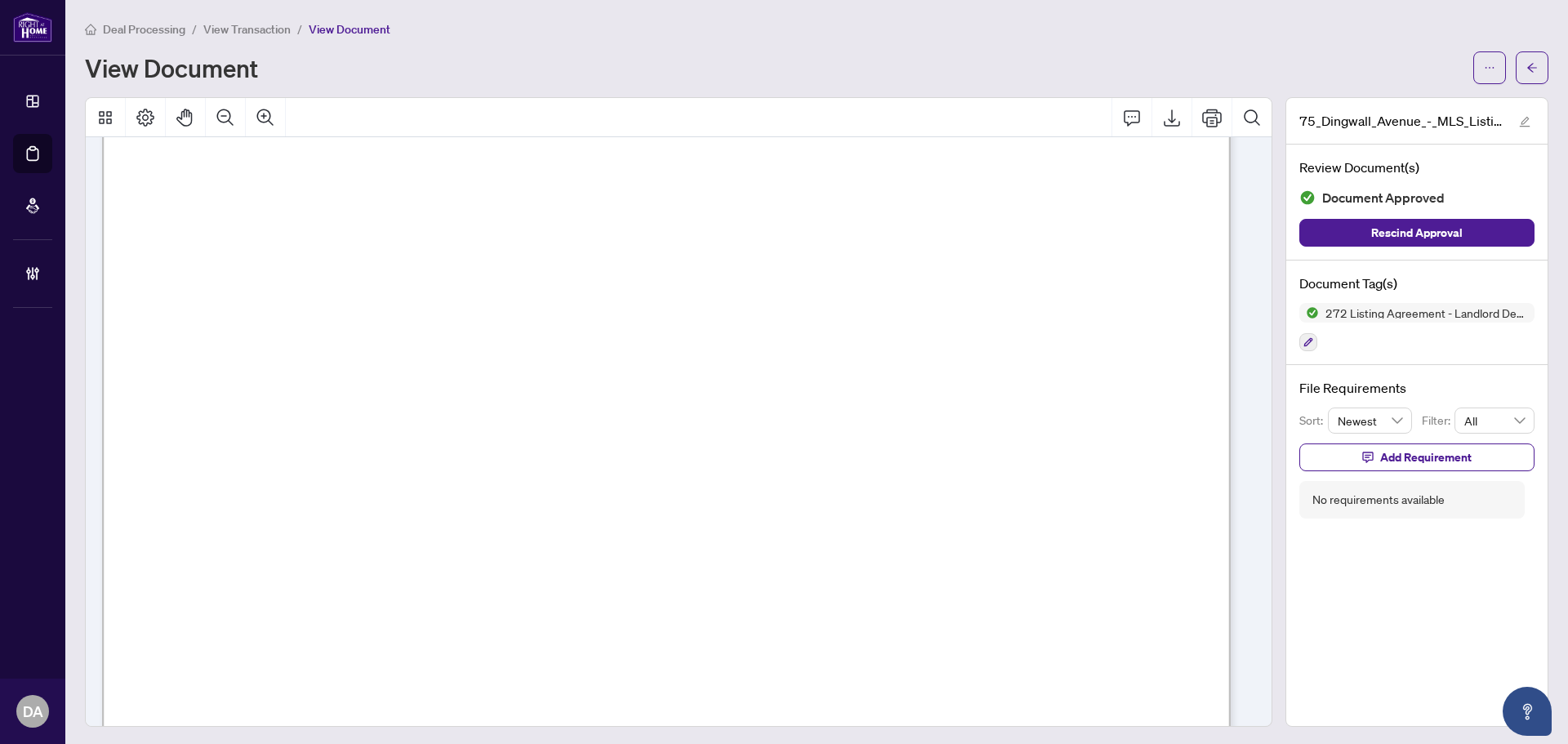
scroll to position [408, 0]
click at [265, 30] on span "View Transaction" at bounding box center [247, 30] width 87 height 15
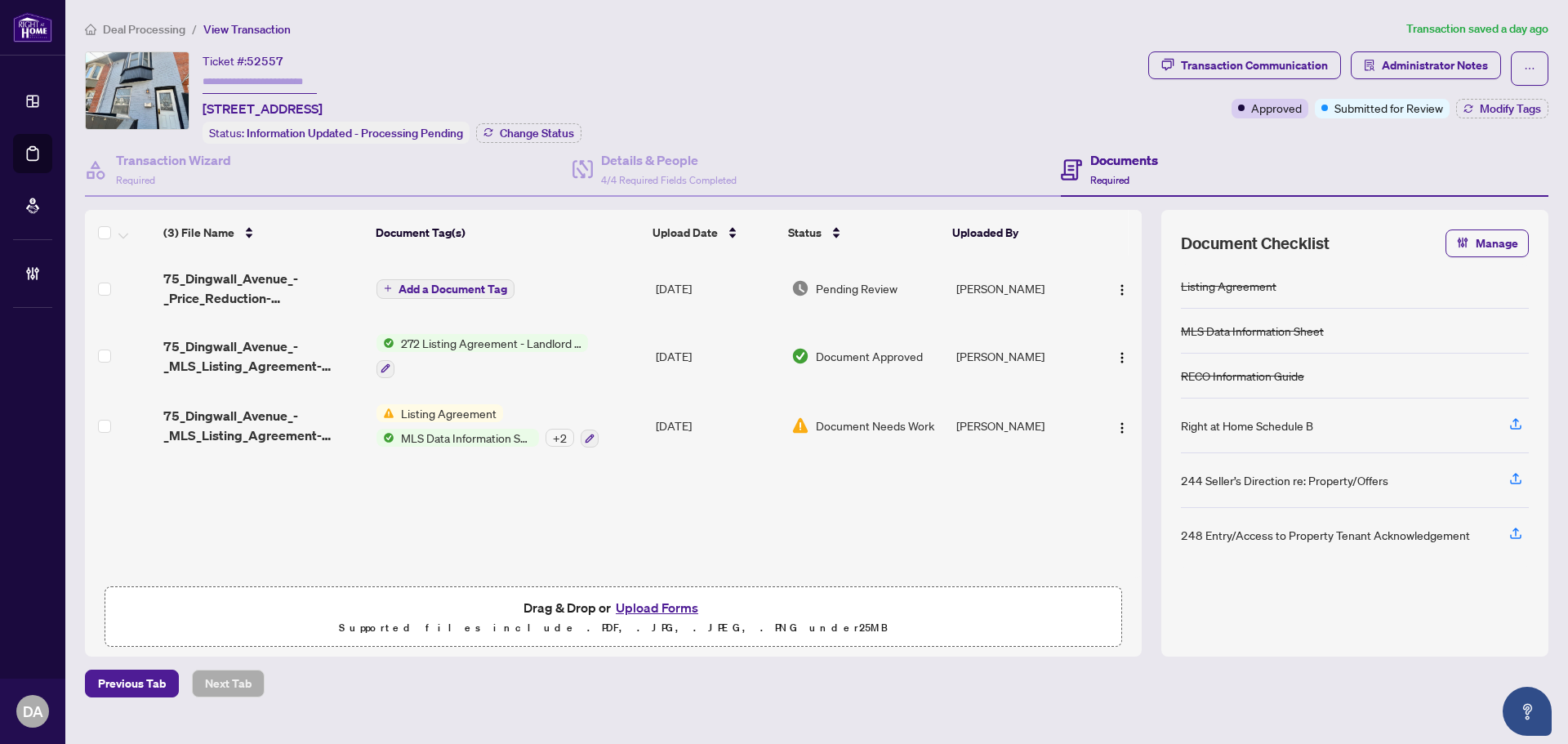
click at [611, 414] on td "Listing Agreement MLS Data Information Sheet + 2" at bounding box center [509, 425] width 279 height 70
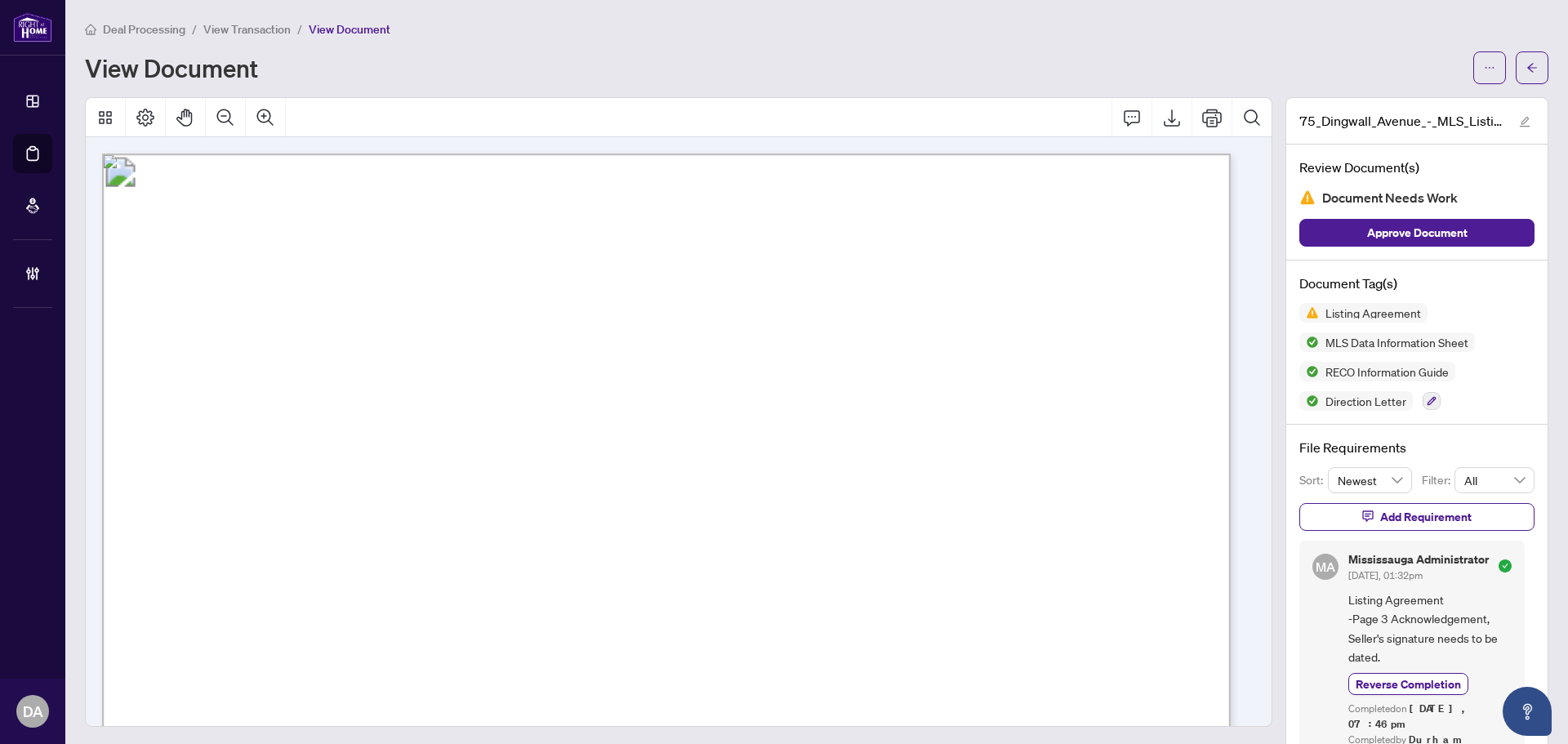
scroll to position [81, 0]
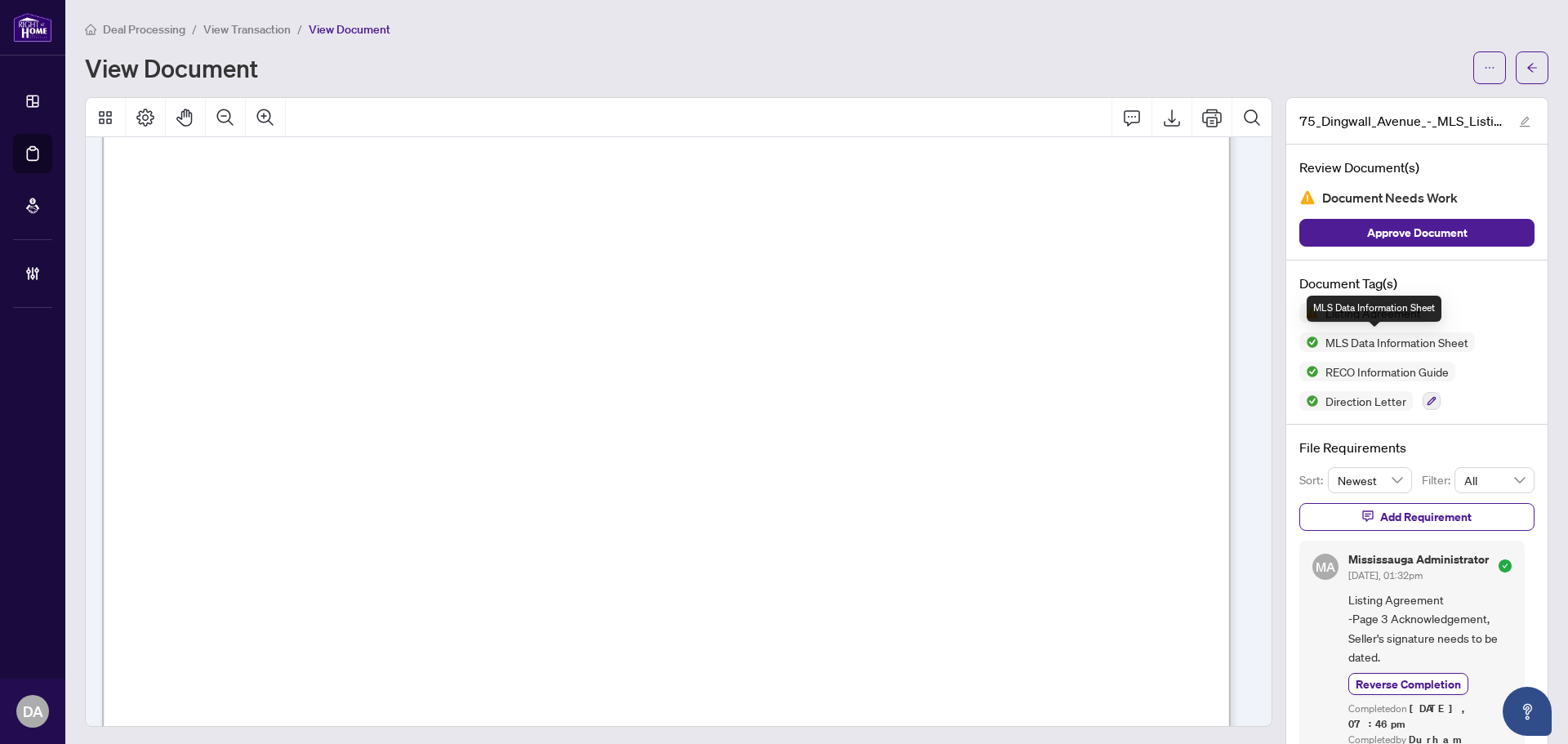
click at [1368, 339] on span "MLS Data Information Sheet" at bounding box center [1397, 342] width 156 height 12
click at [234, 23] on span "View Transaction" at bounding box center [247, 30] width 87 height 15
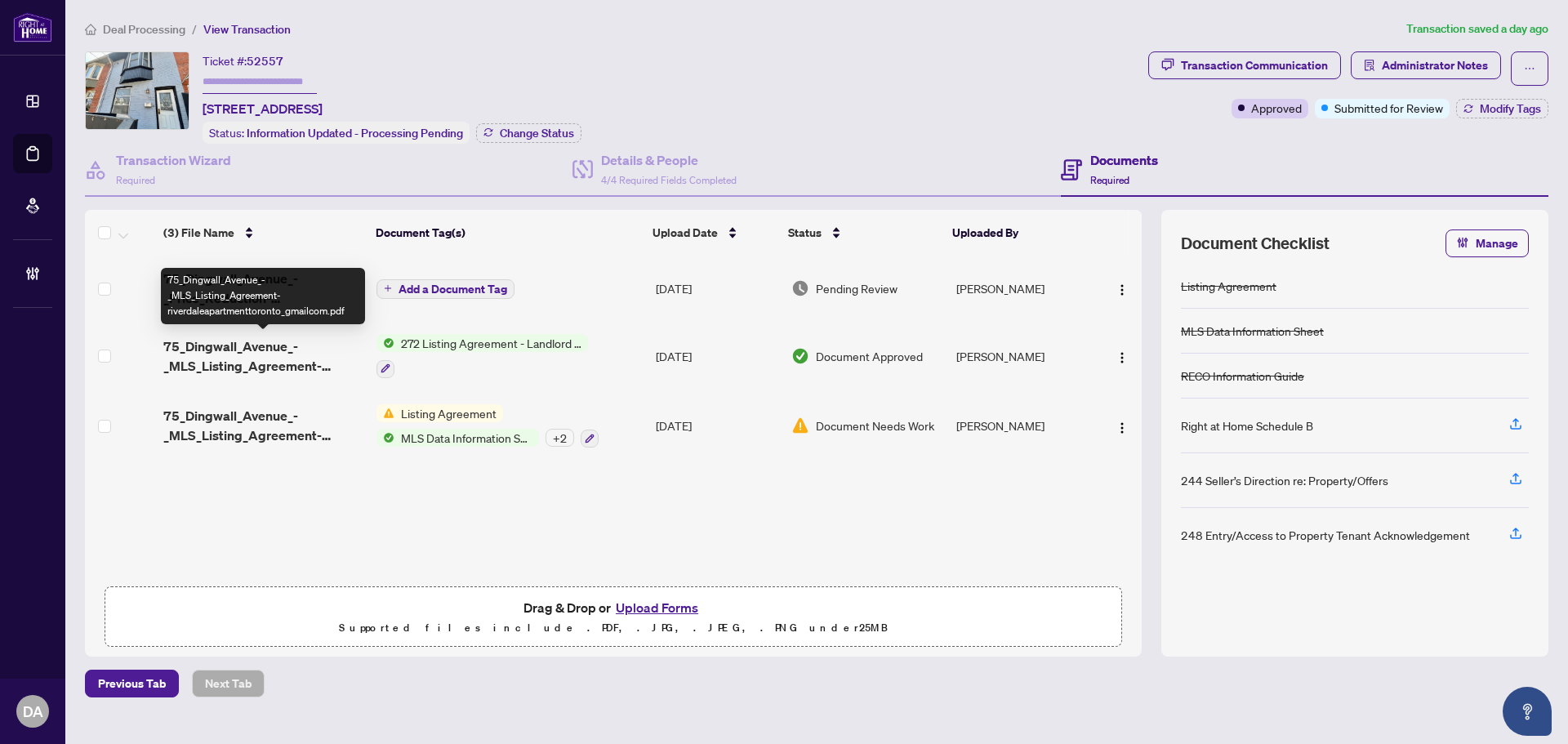
click at [271, 355] on span "75_Dingwall_Avenue_-_MLS_Listing_Agreement-riverdaleapartmenttoronto_gmailcom.p…" at bounding box center [262, 356] width 200 height 40
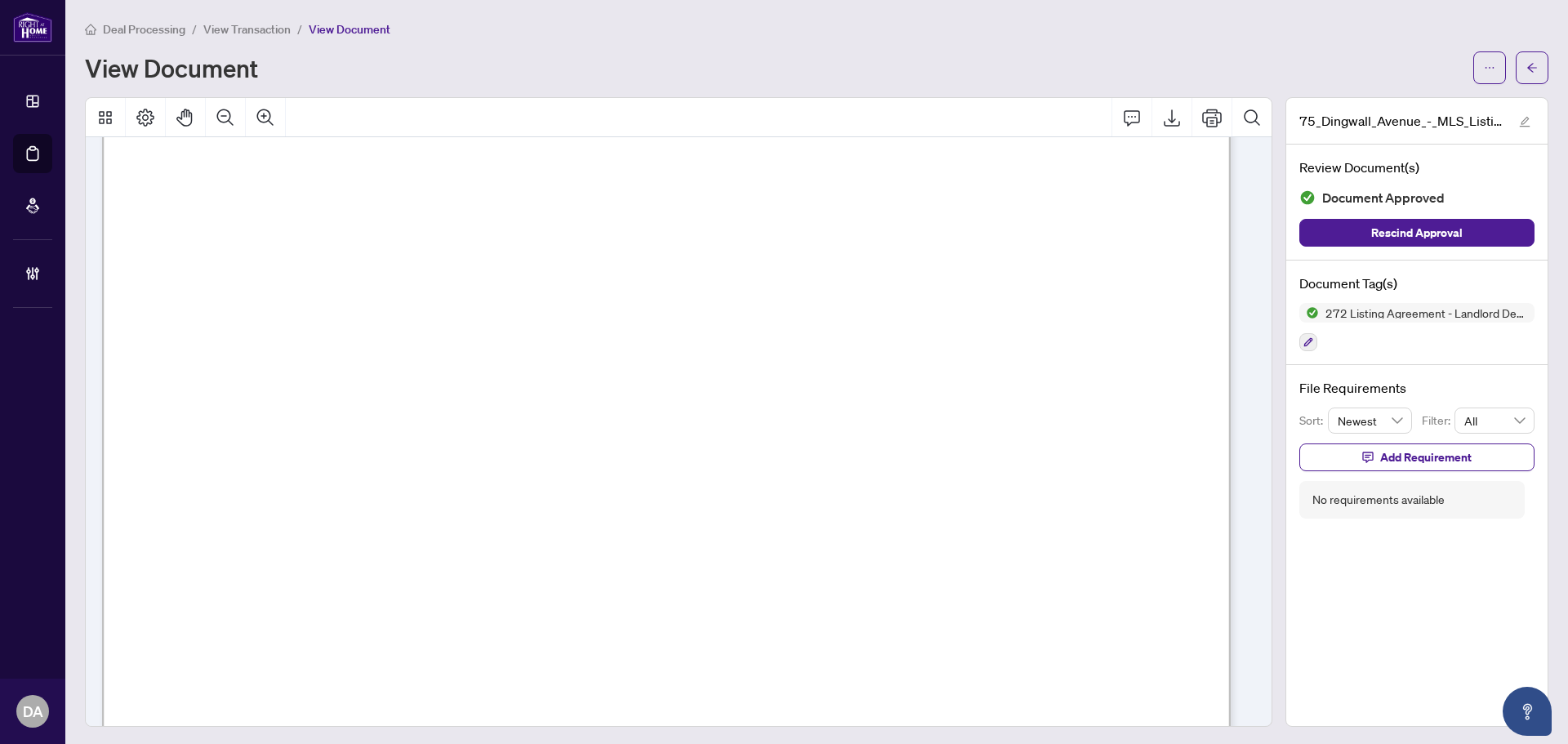
scroll to position [245, 0]
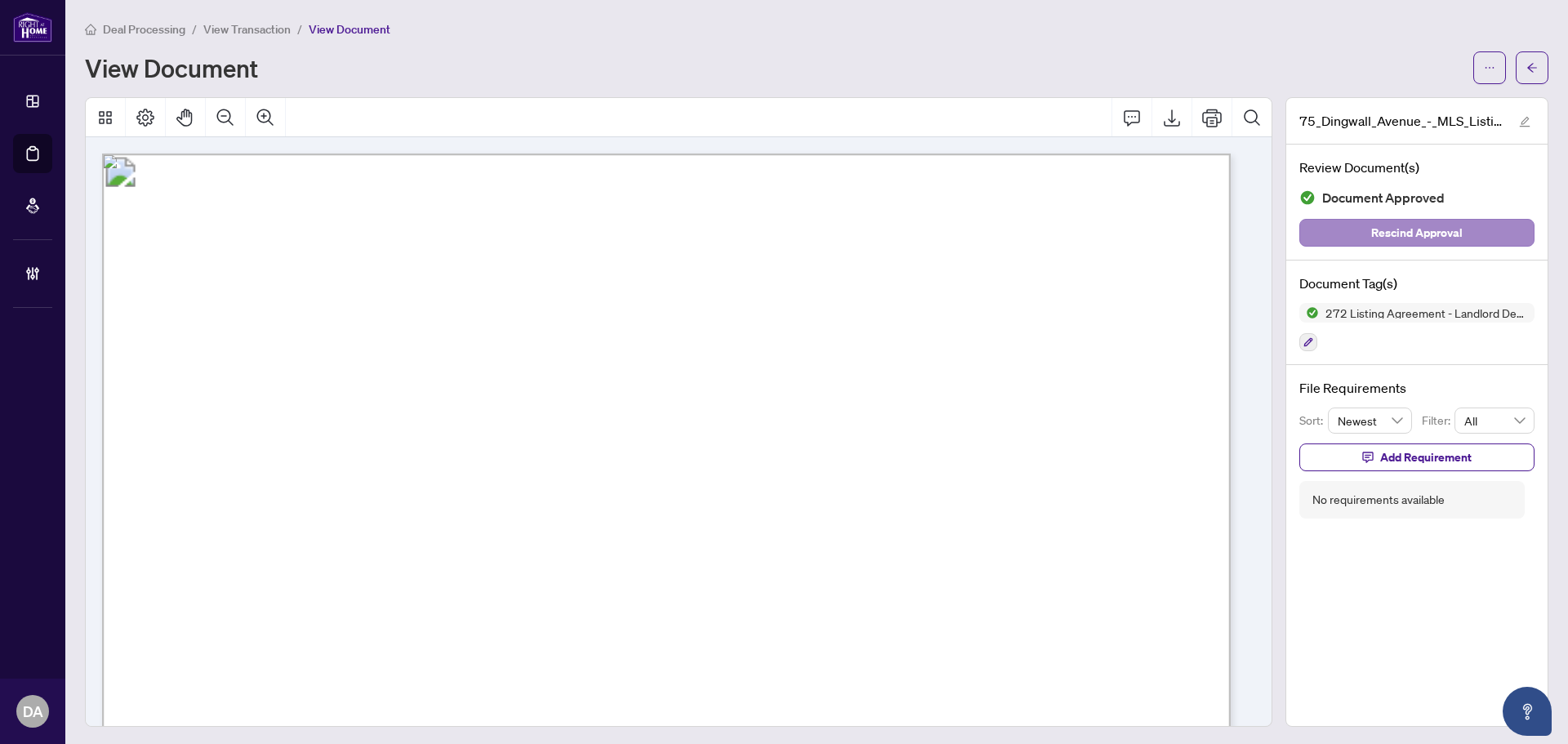
scroll to position [245, 0]
